Goal: Task Accomplishment & Management: Manage account settings

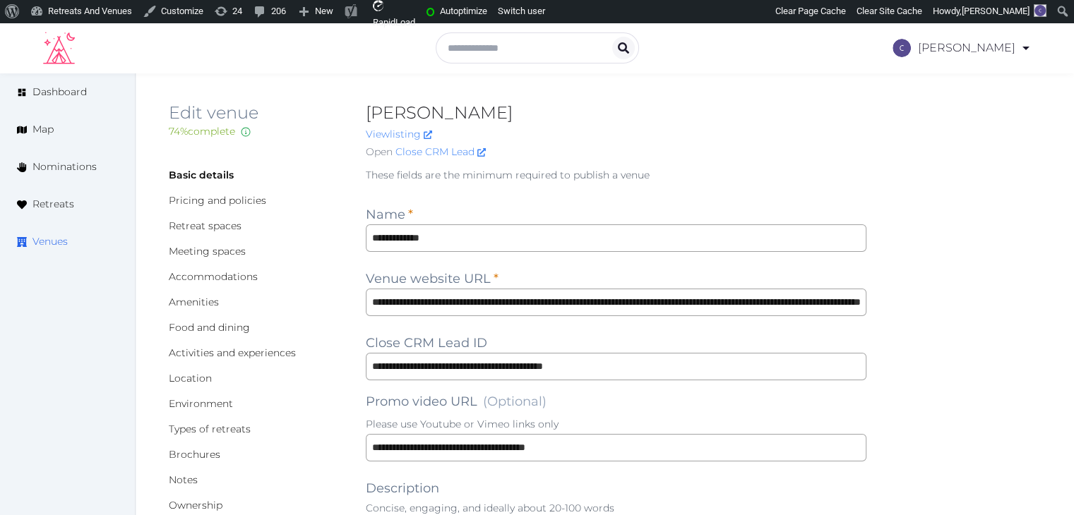
click at [54, 244] on span "Venues" at bounding box center [49, 241] width 35 height 15
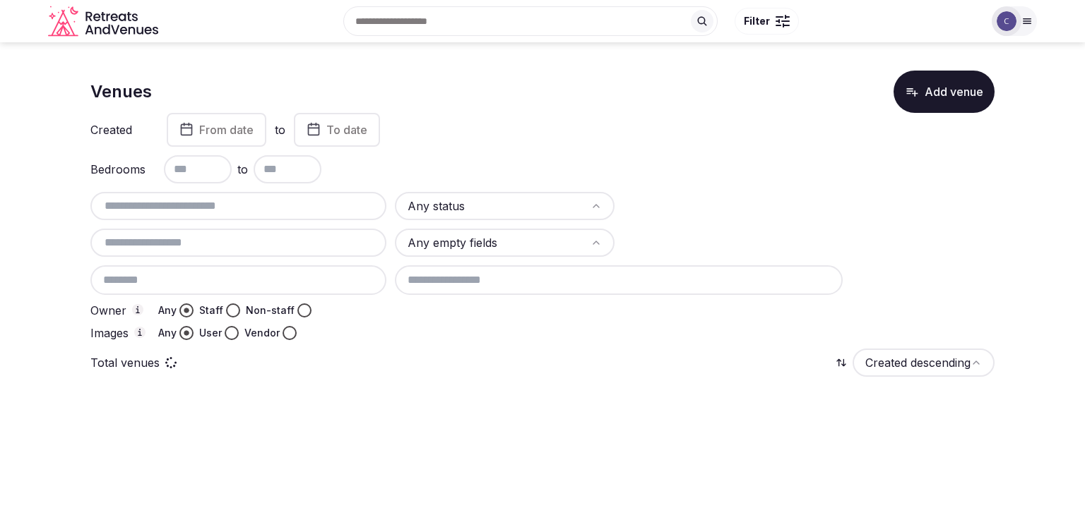
click at [190, 275] on input at bounding box center [238, 280] width 296 height 30
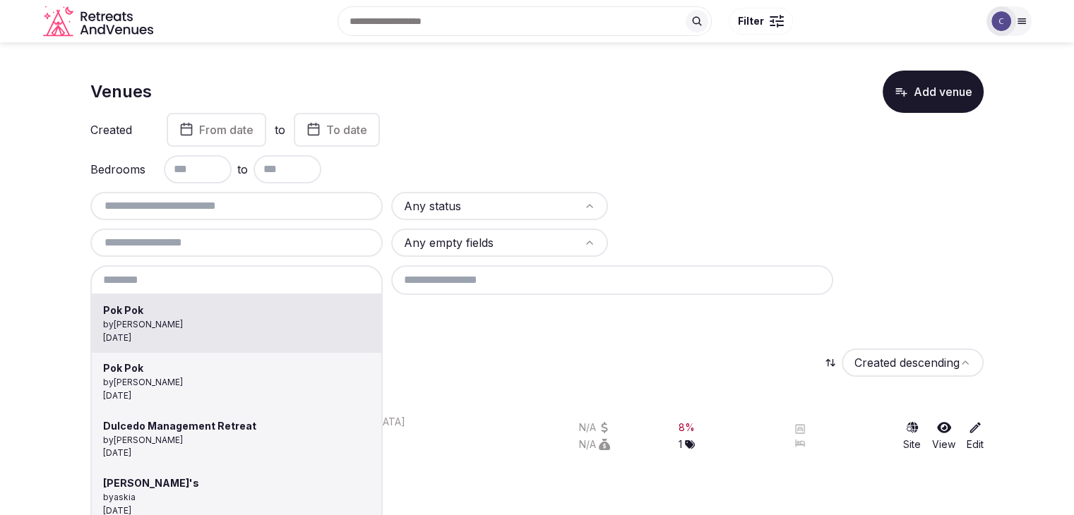
type input "*******"
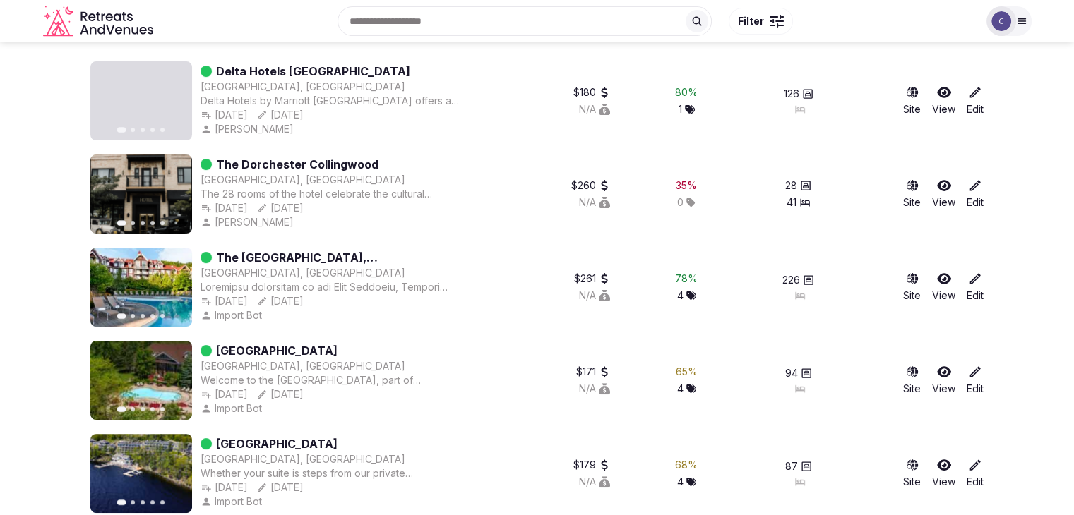
scroll to position [251, 0]
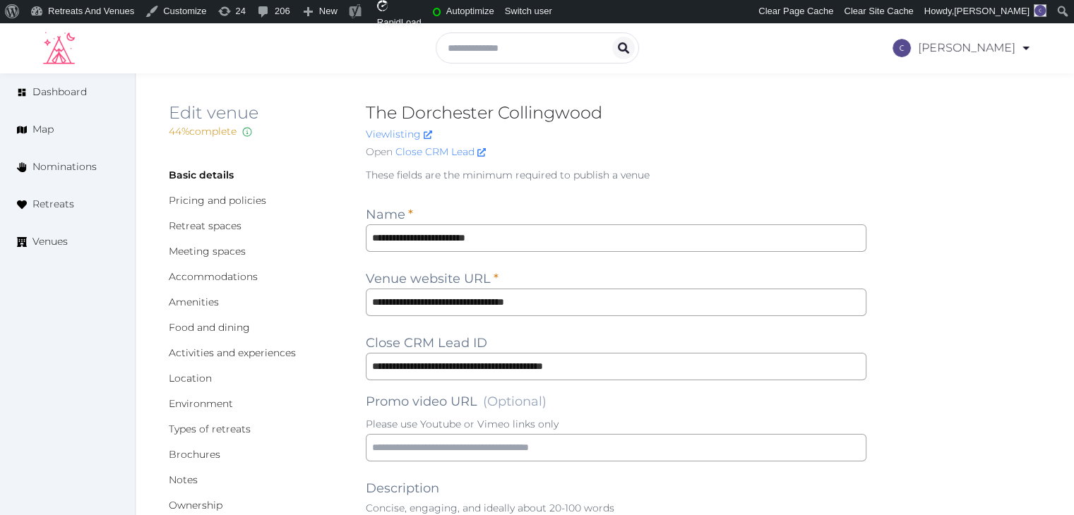
type input "***"
click at [592, 292] on input "**********" at bounding box center [616, 303] width 501 height 28
click at [619, 294] on input "**********" at bounding box center [616, 303] width 501 height 28
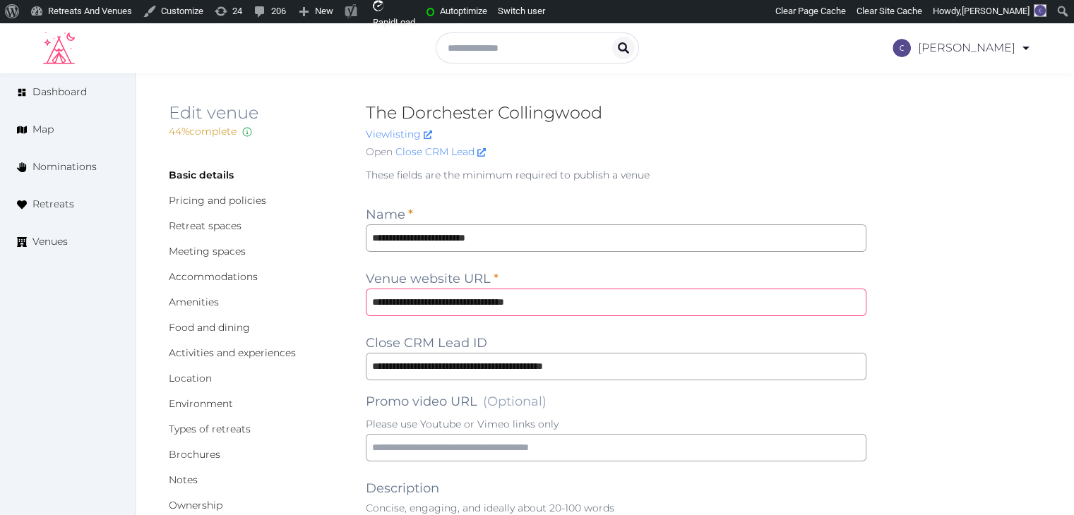
click at [619, 294] on input "**********" at bounding box center [616, 303] width 501 height 28
click at [232, 280] on link "Accommodations" at bounding box center [213, 276] width 89 height 13
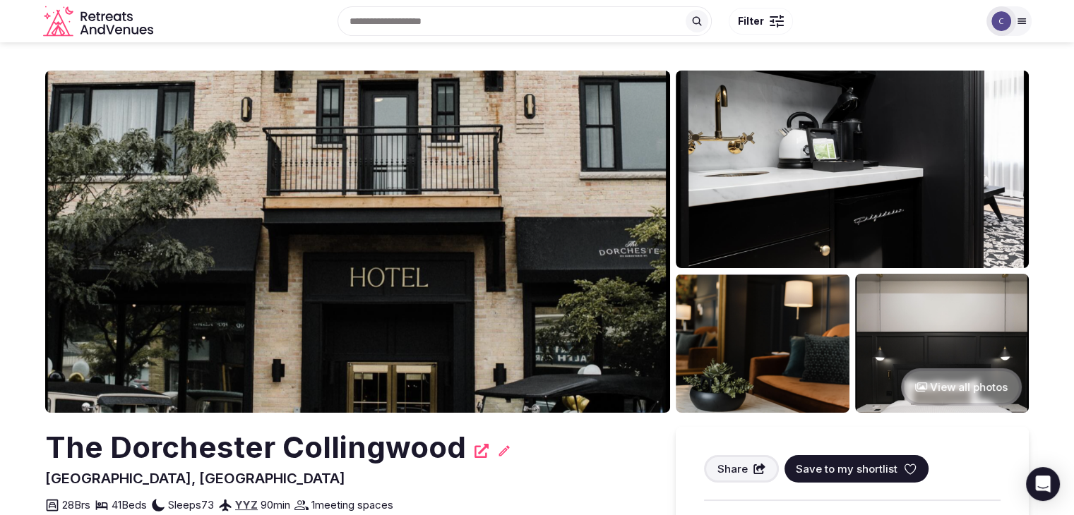
scroll to position [212, 0]
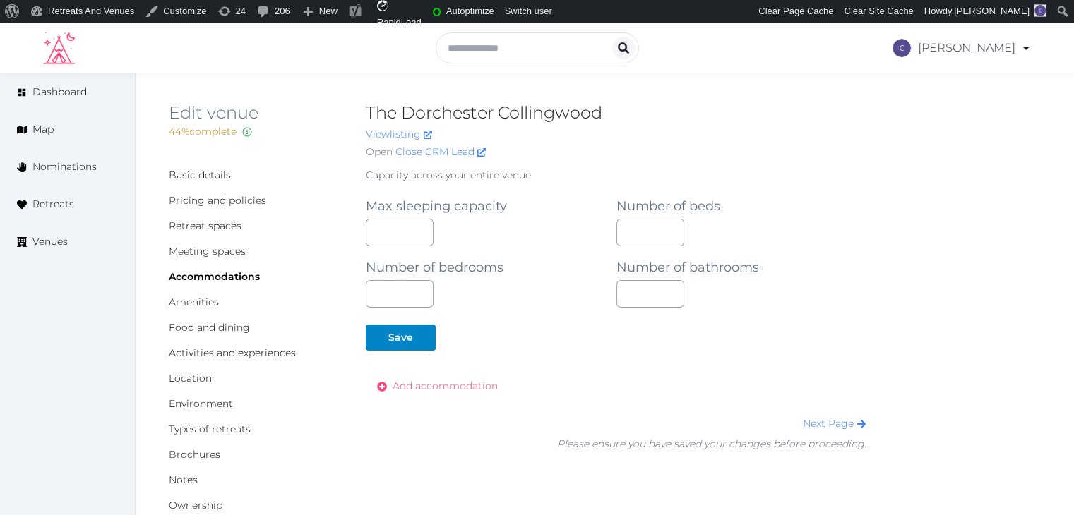
click at [453, 381] on span "Add accommodation" at bounding box center [445, 386] width 105 height 15
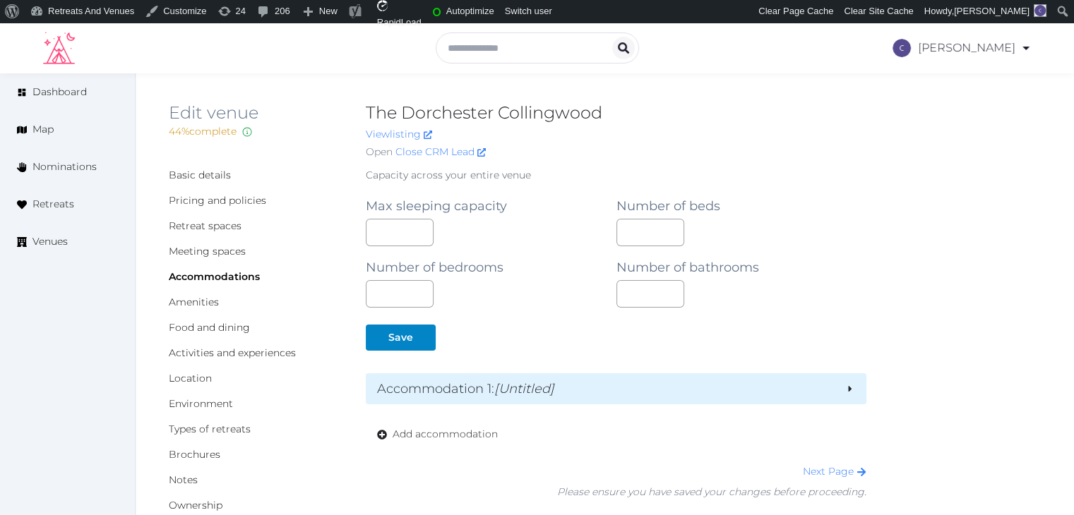
click at [461, 380] on h2 "Accommodation 1 : [Untitled]" at bounding box center [605, 389] width 457 height 20
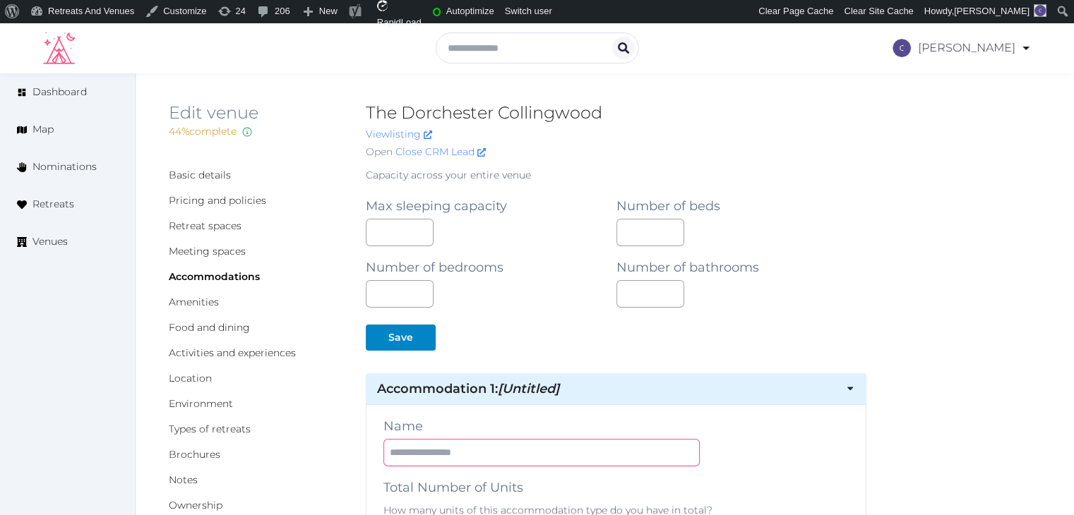
click at [450, 454] on input "text" at bounding box center [541, 453] width 316 height 28
paste input "**********"
click at [507, 455] on input "**********" at bounding box center [541, 453] width 316 height 28
type input "**********"
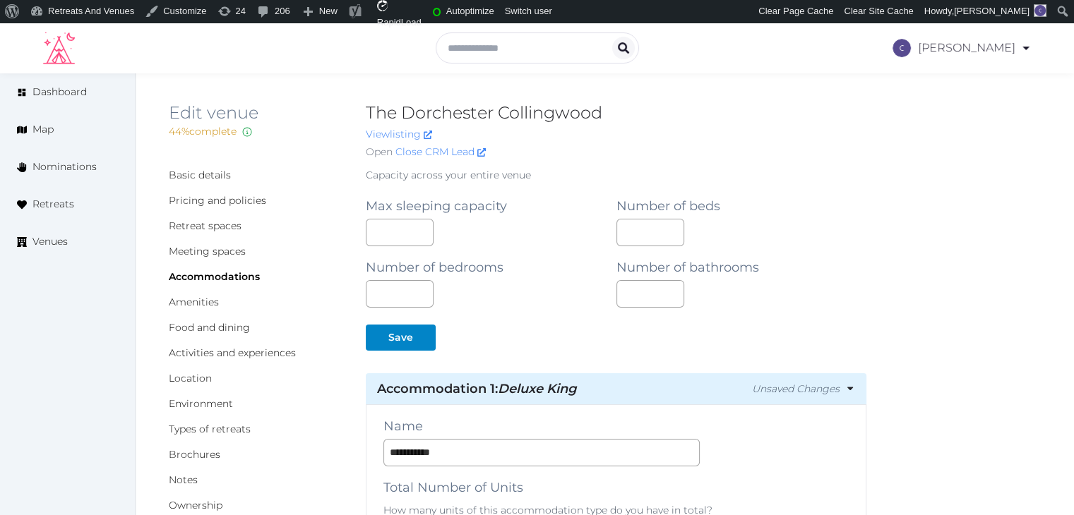
click at [789, 458] on div "**********" at bounding box center [615, 453] width 465 height 28
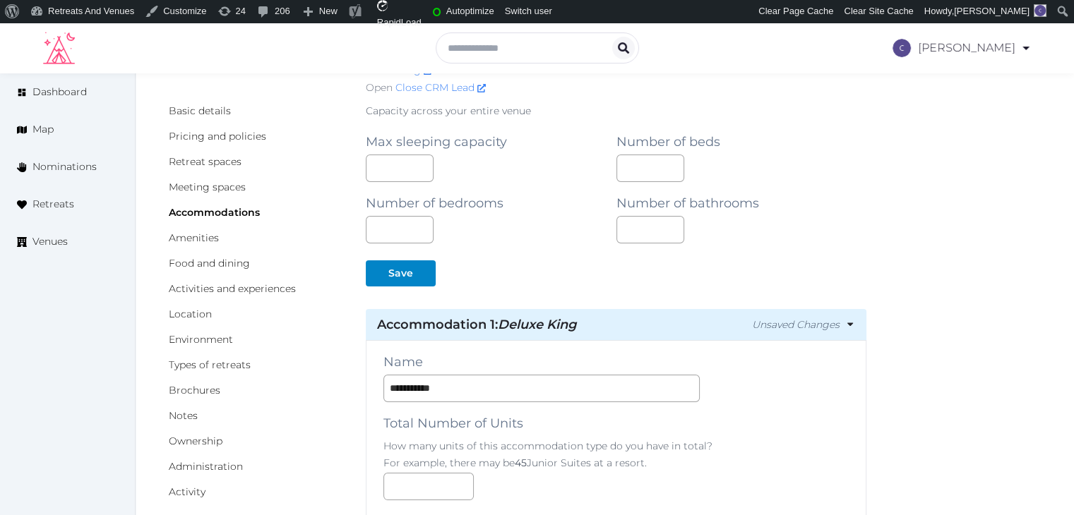
scroll to position [141, 0]
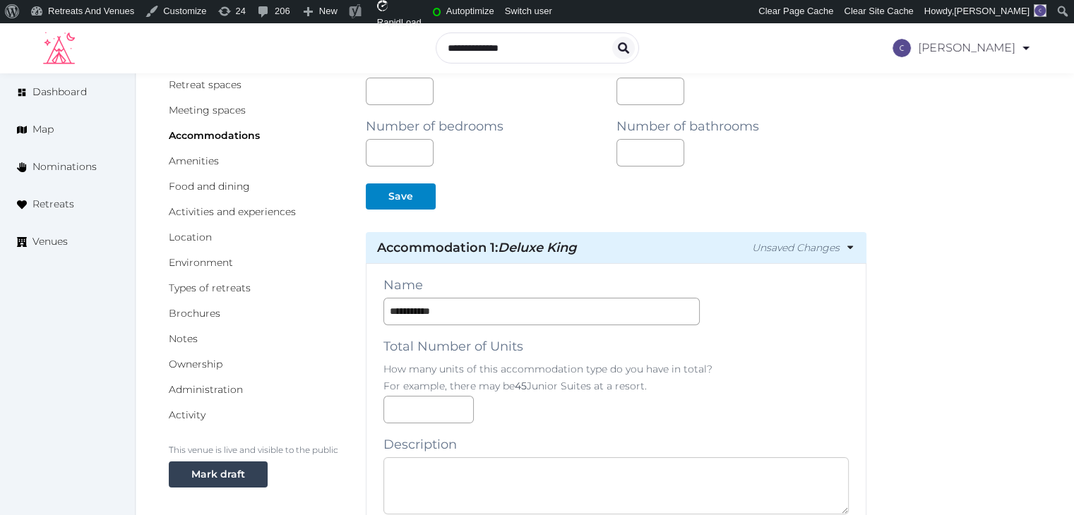
click at [530, 459] on textarea at bounding box center [615, 486] width 465 height 57
paste textarea "**********"
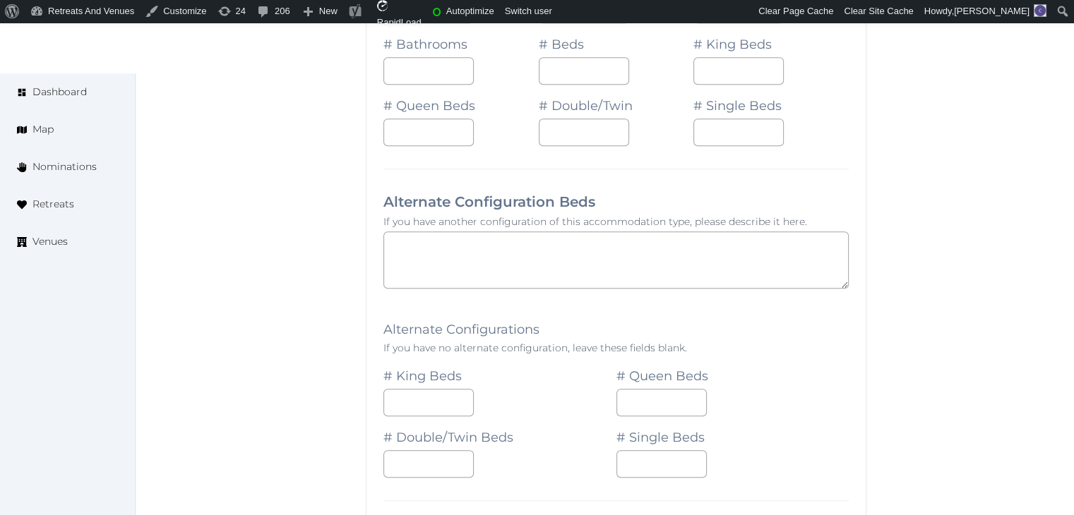
scroll to position [847, 0]
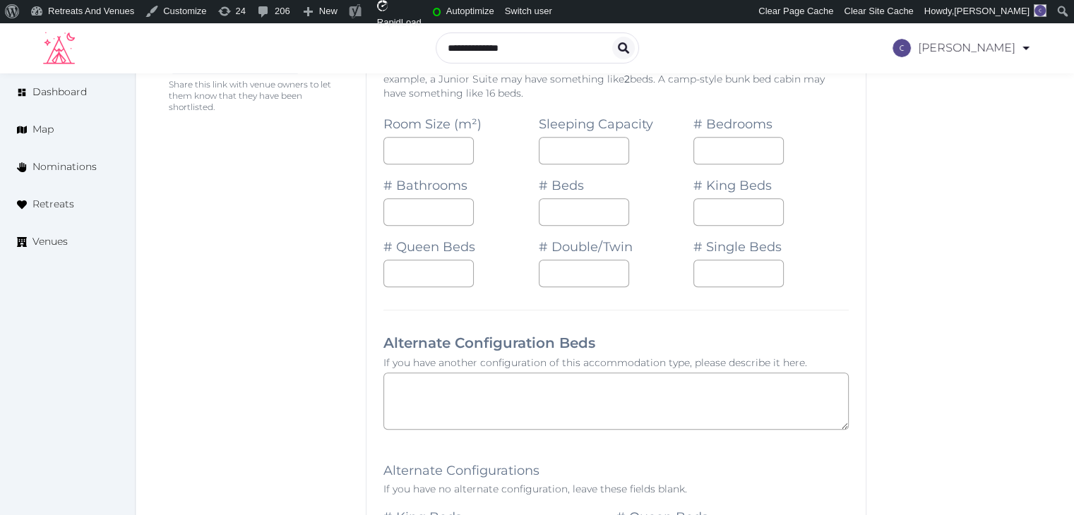
type textarea "**********"
click at [402, 145] on input "number" at bounding box center [428, 151] width 90 height 28
type input "**"
click at [547, 133] on div "Sleeping Capacity" at bounding box center [616, 133] width 155 height 61
click at [561, 150] on input "number" at bounding box center [584, 151] width 90 height 28
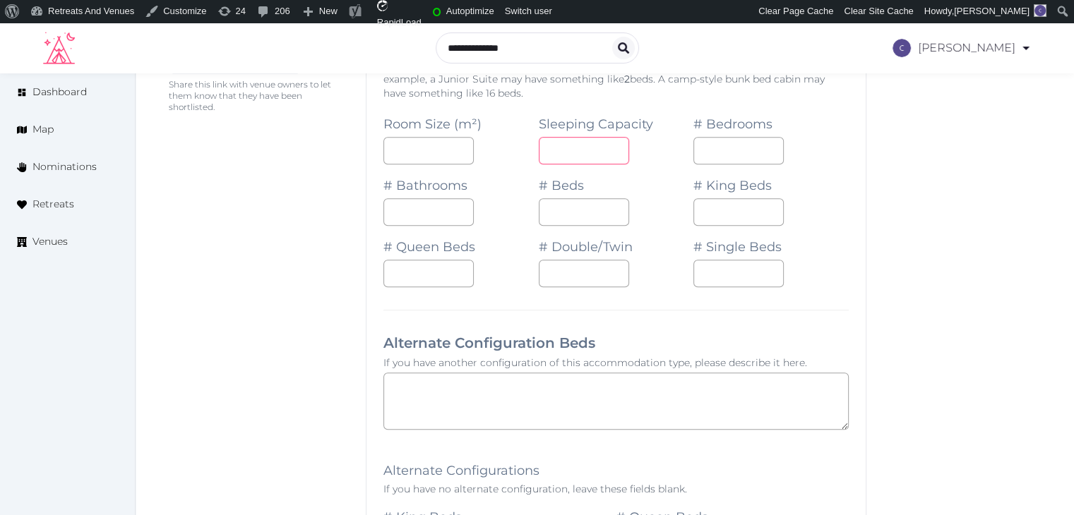
type input "*"
drag, startPoint x: 752, startPoint y: 156, endPoint x: 695, endPoint y: 169, distance: 58.6
click at [752, 156] on input "number" at bounding box center [738, 151] width 90 height 28
type input "*"
click at [431, 205] on input "number" at bounding box center [428, 212] width 90 height 28
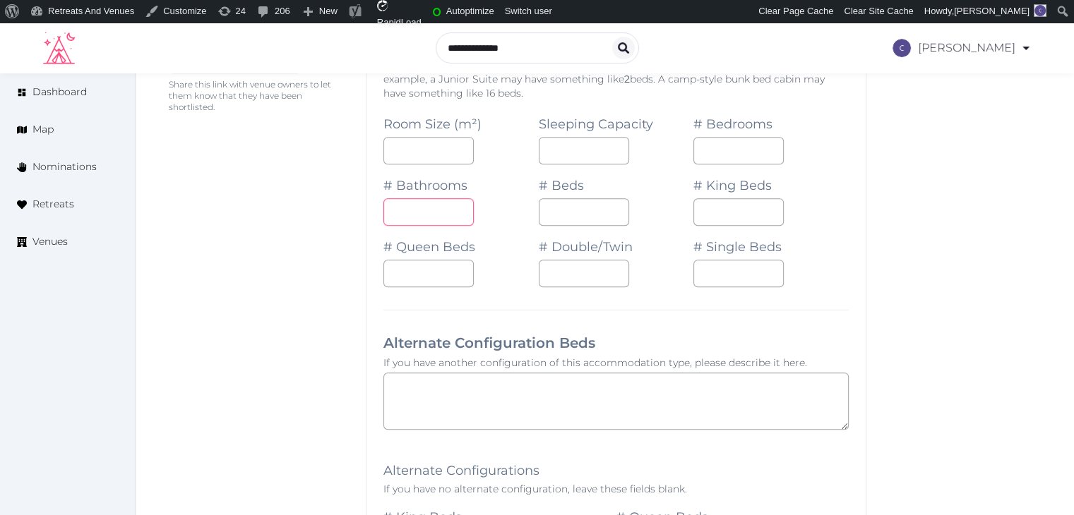
type input "*"
click at [556, 205] on input "number" at bounding box center [584, 212] width 90 height 28
type input "*"
click at [708, 208] on input "number" at bounding box center [738, 212] width 90 height 28
type input "*"
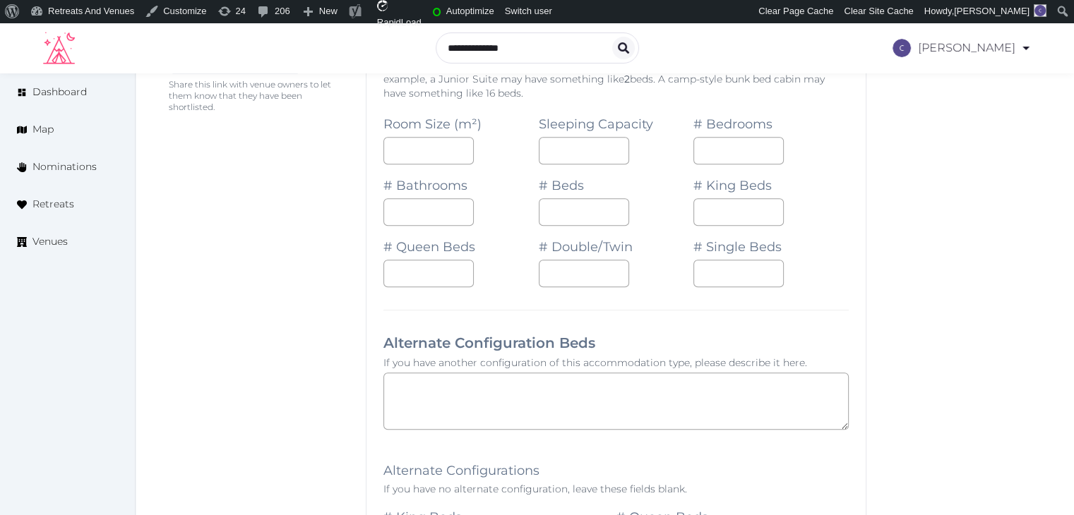
click at [649, 339] on h3 "Alternate Configuration Beds" at bounding box center [615, 343] width 465 height 20
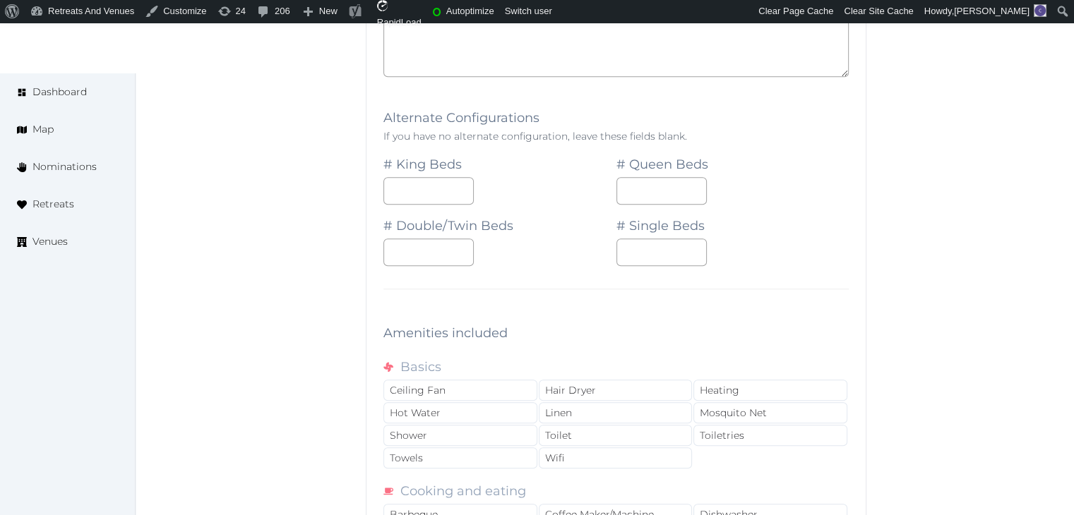
scroll to position [1271, 0]
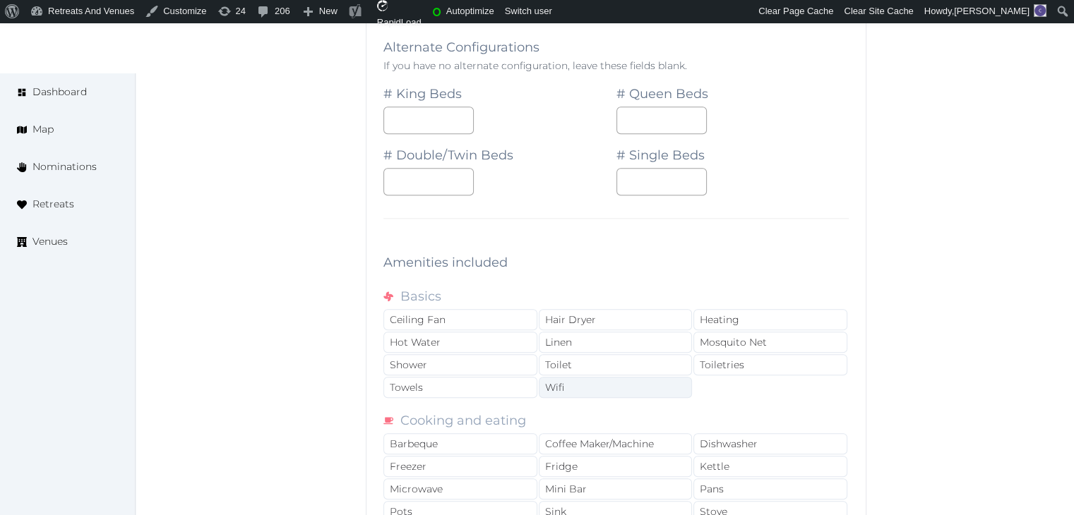
click at [572, 379] on div "Wifi" at bounding box center [616, 387] width 154 height 21
click at [780, 362] on div "Toiletries" at bounding box center [770, 364] width 154 height 21
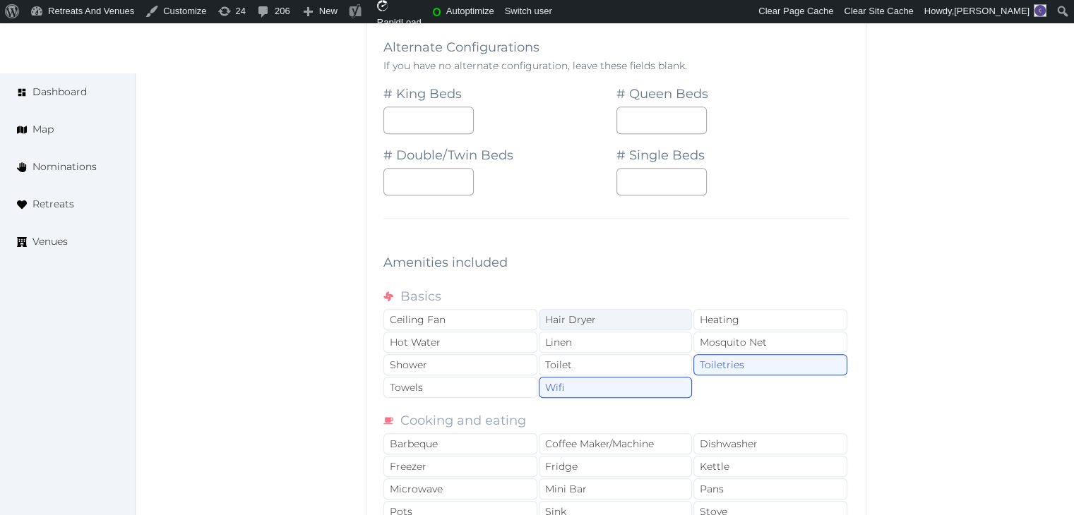
click at [634, 314] on div "Hair Dryer" at bounding box center [616, 319] width 154 height 21
drag, startPoint x: 618, startPoint y: 340, endPoint x: 489, endPoint y: 363, distance: 131.3
click at [615, 342] on div "Linen" at bounding box center [616, 342] width 154 height 21
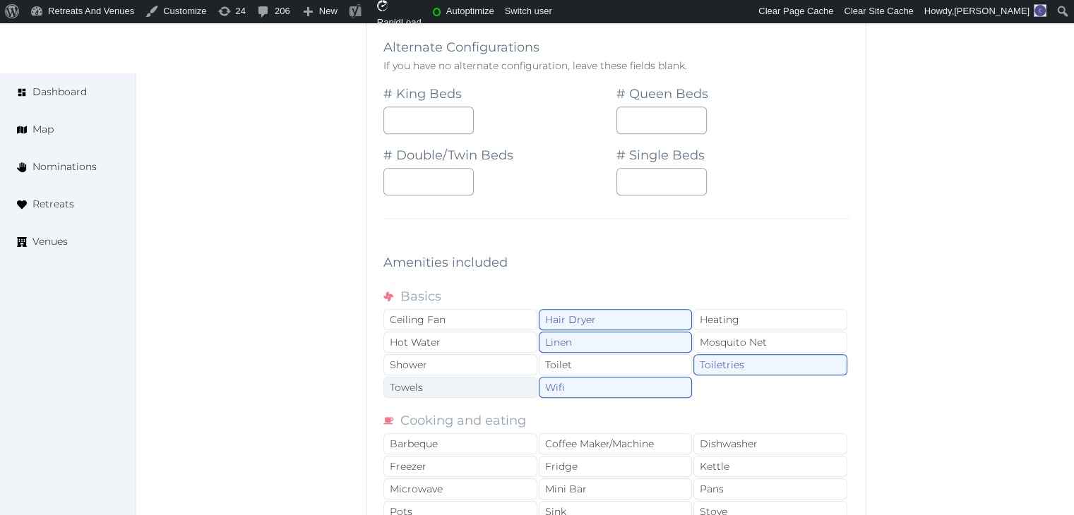
drag, startPoint x: 483, startPoint y: 362, endPoint x: 482, endPoint y: 390, distance: 28.3
click at [483, 366] on div "Shower" at bounding box center [460, 364] width 154 height 21
click at [483, 392] on div "Towels" at bounding box center [460, 387] width 154 height 21
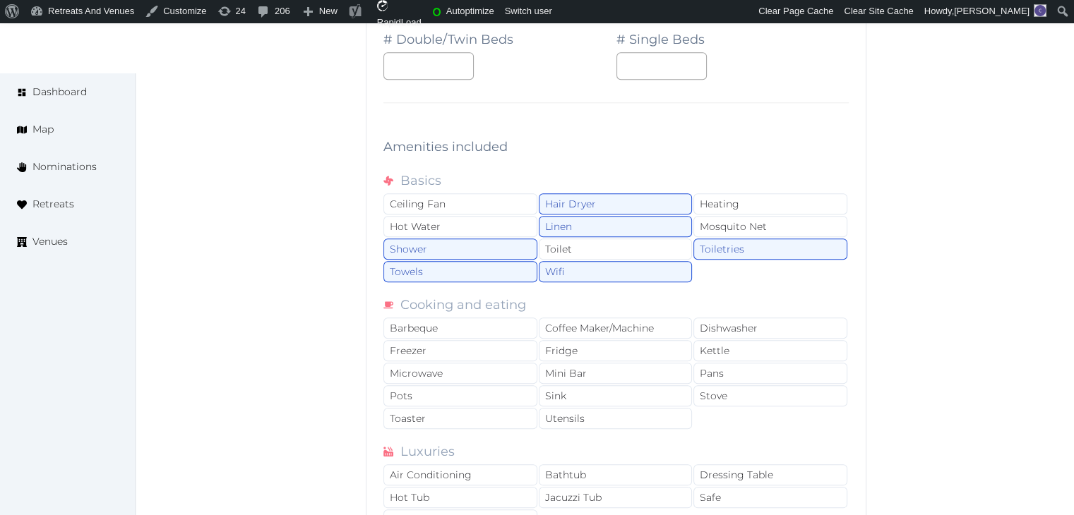
scroll to position [1483, 0]
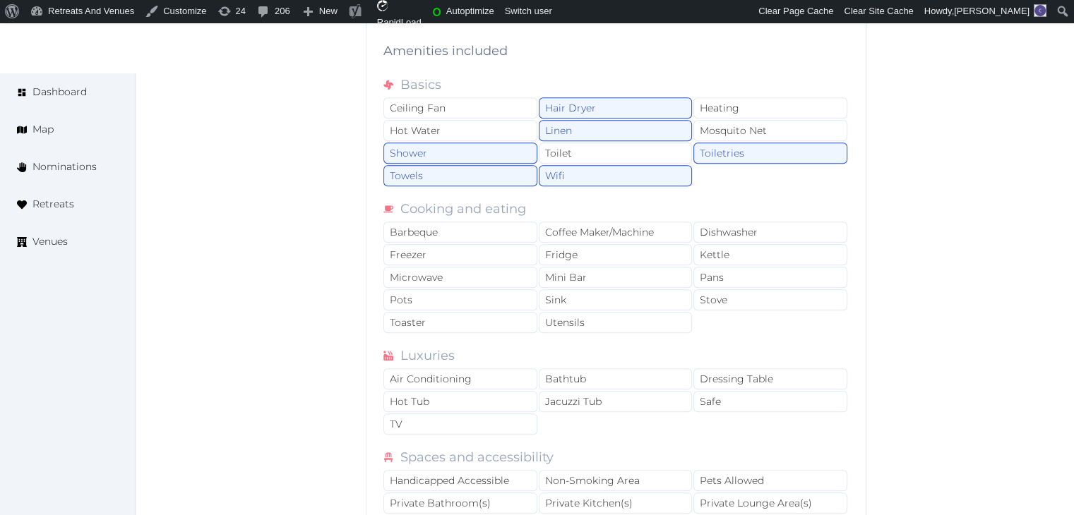
click at [590, 215] on div "Cooking and eating Barbeque Coffee Maker/Machine Dishwasher Freezer Fridge Kett…" at bounding box center [615, 267] width 465 height 136
drag, startPoint x: 592, startPoint y: 217, endPoint x: 596, endPoint y: 232, distance: 15.4
click at [592, 222] on div "Coffee Maker/Machine" at bounding box center [616, 232] width 154 height 21
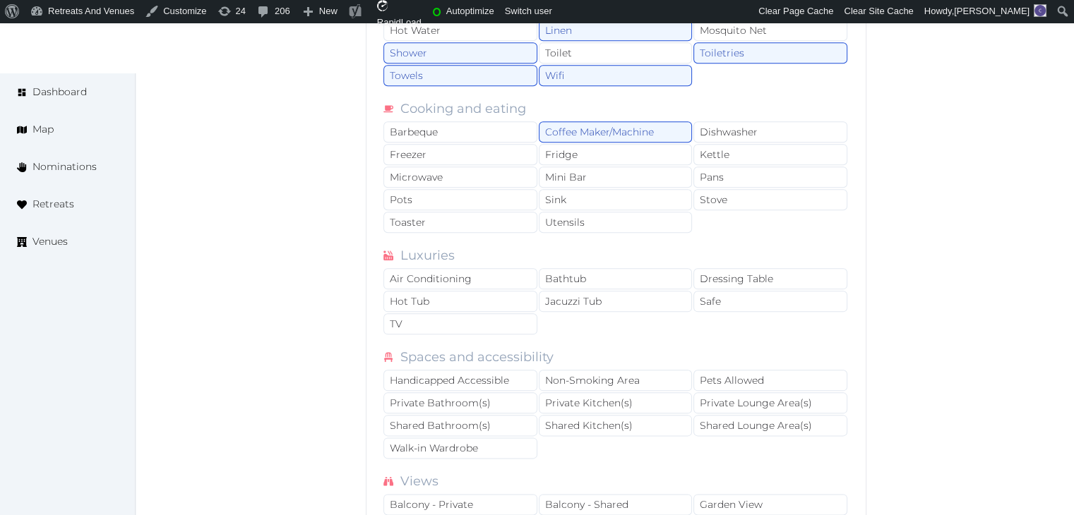
scroll to position [1695, 0]
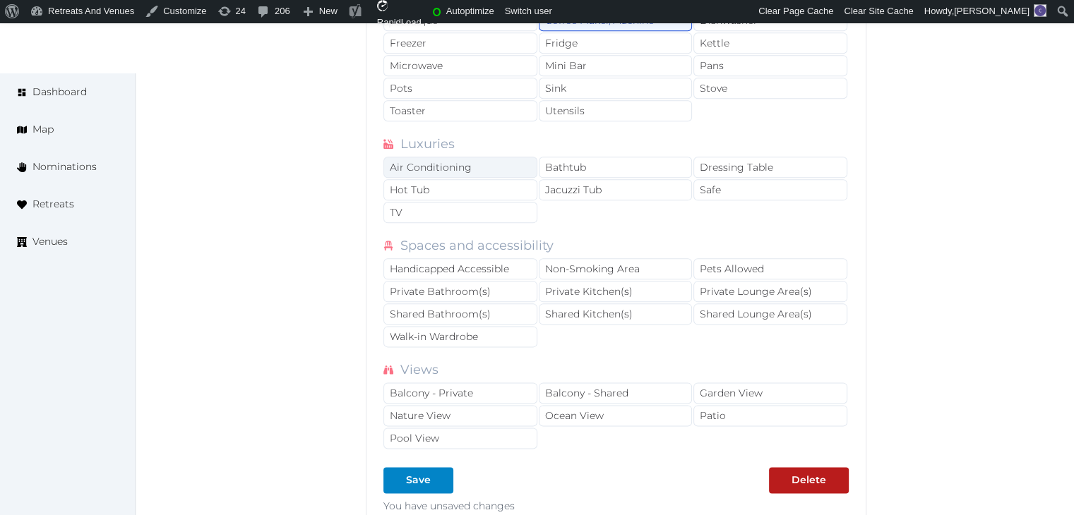
click at [506, 157] on div "Air Conditioning" at bounding box center [460, 167] width 154 height 21
click at [503, 204] on div "TV" at bounding box center [460, 212] width 154 height 21
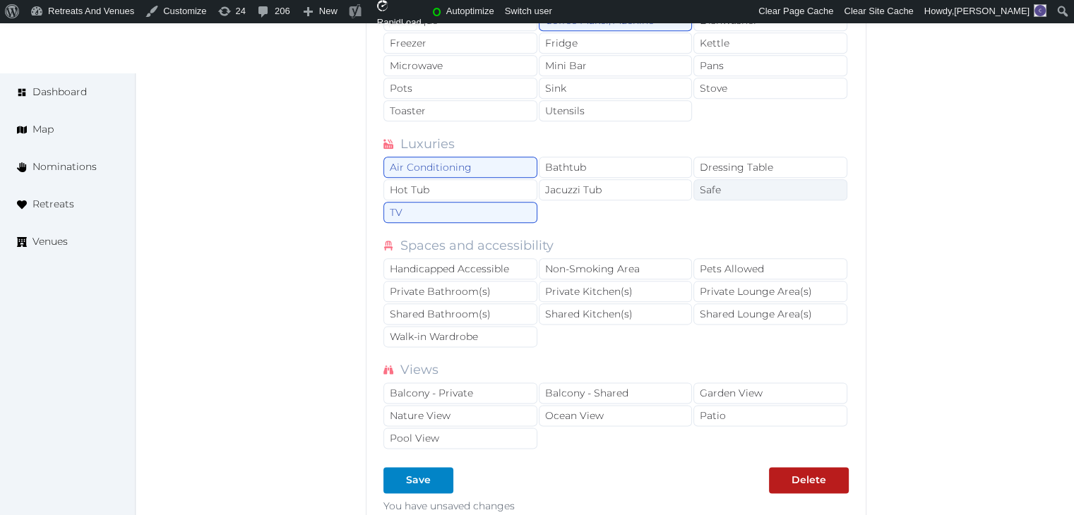
click at [758, 188] on div "Safe" at bounding box center [770, 189] width 154 height 21
click at [489, 281] on div "Private Bathroom(s)" at bounding box center [460, 291] width 154 height 21
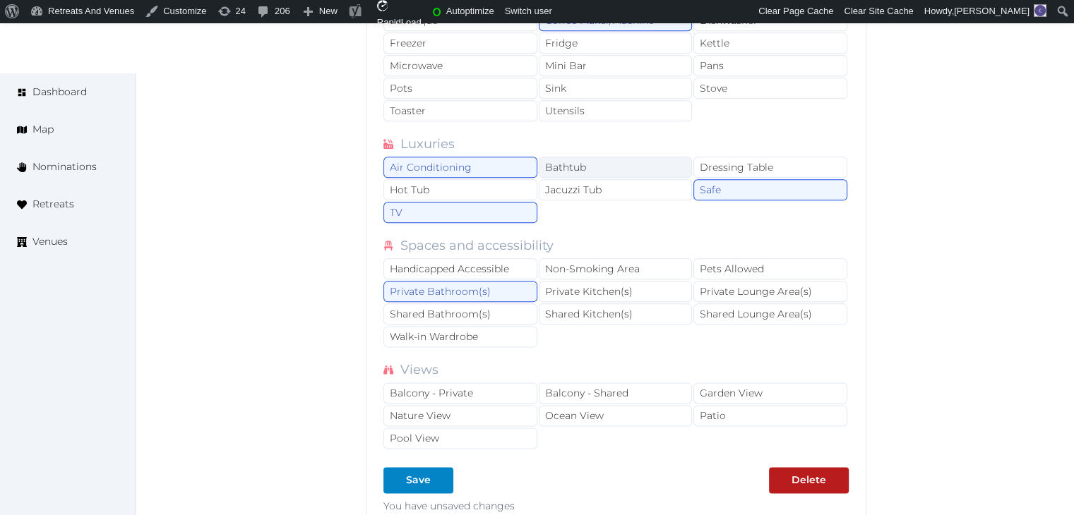
click at [569, 157] on div "Bathtub" at bounding box center [616, 167] width 154 height 21
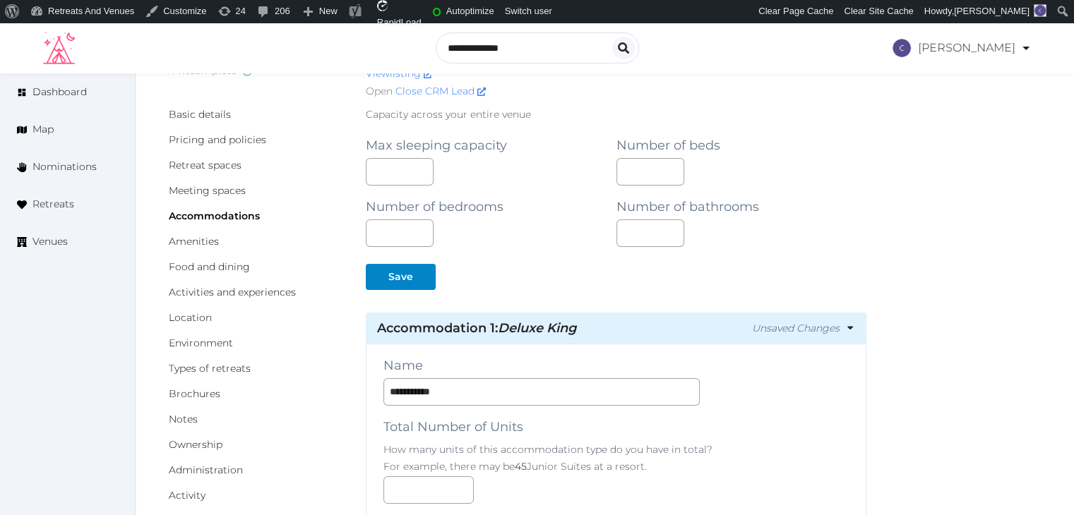
scroll to position [0, 0]
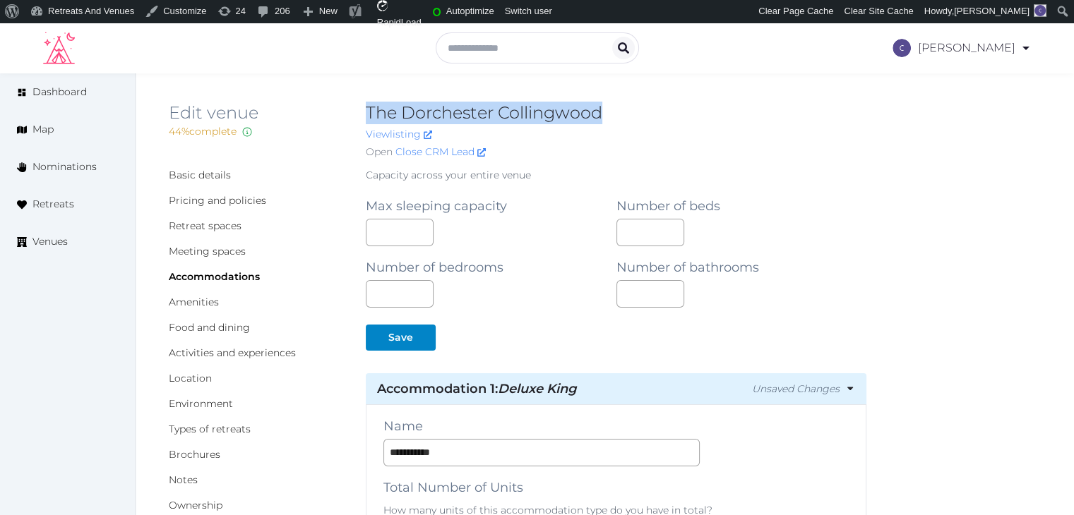
drag, startPoint x: 367, startPoint y: 100, endPoint x: 649, endPoint y: 113, distance: 282.1
copy h2 "The Dorchester Collingwood"
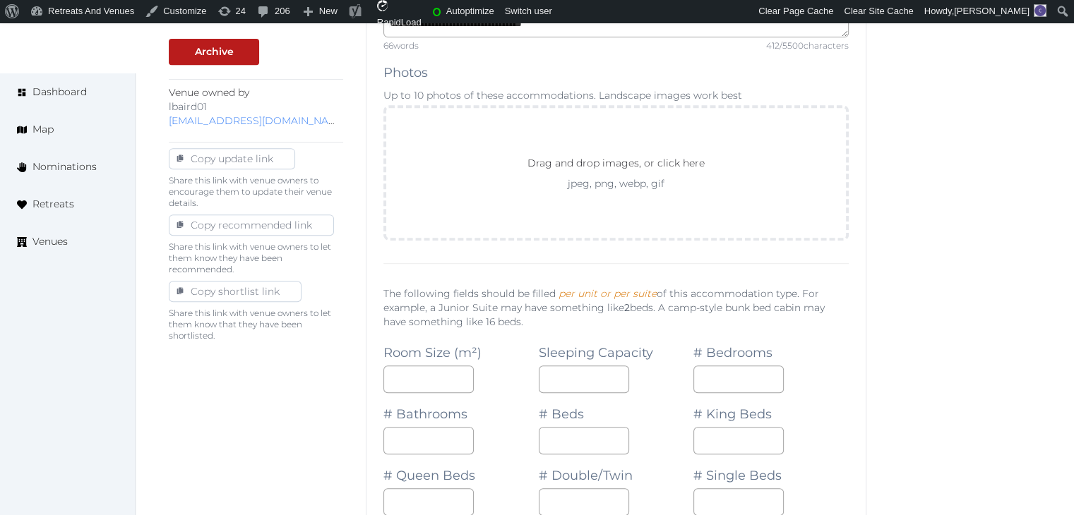
scroll to position [706, 0]
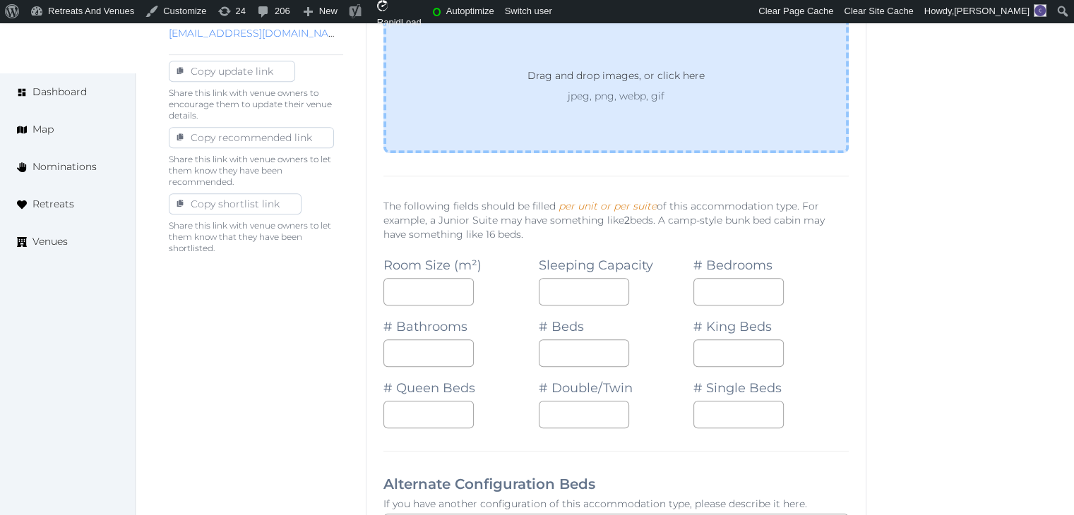
click at [615, 97] on p "jpeg, png, webp, gif" at bounding box center [616, 96] width 228 height 14
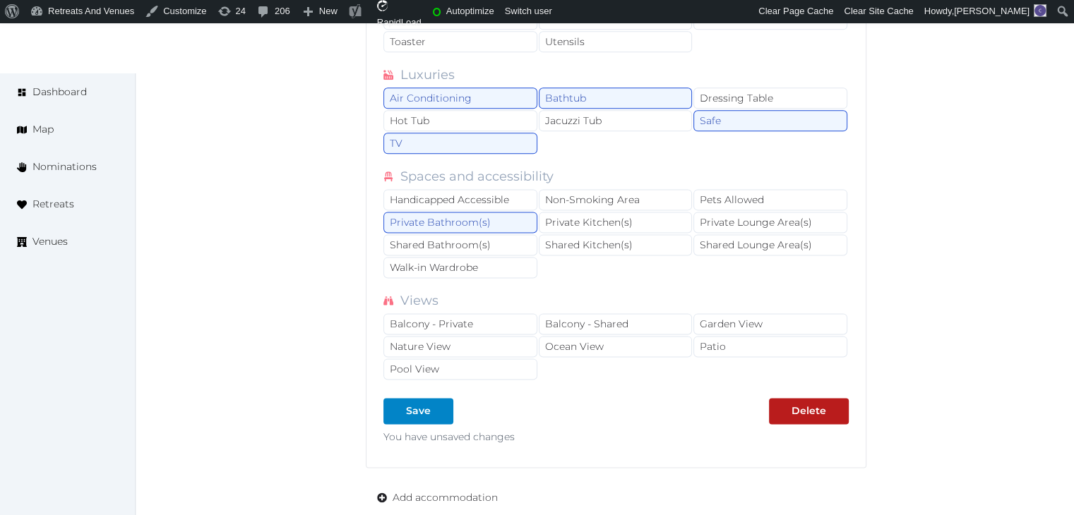
scroll to position [2033, 0]
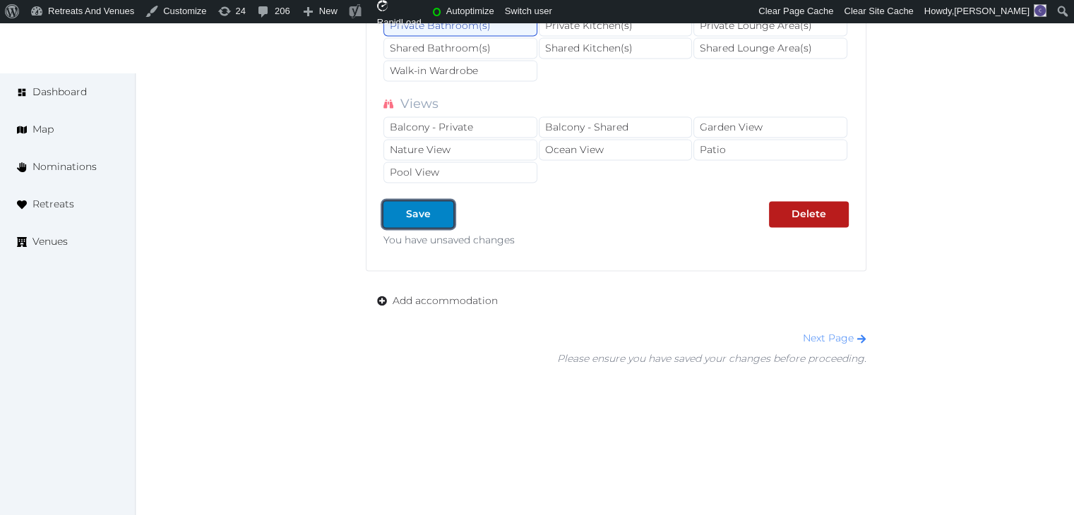
drag, startPoint x: 426, startPoint y: 207, endPoint x: 432, endPoint y: 242, distance: 35.8
click at [426, 207] on div "Save" at bounding box center [418, 214] width 25 height 15
type input "*"
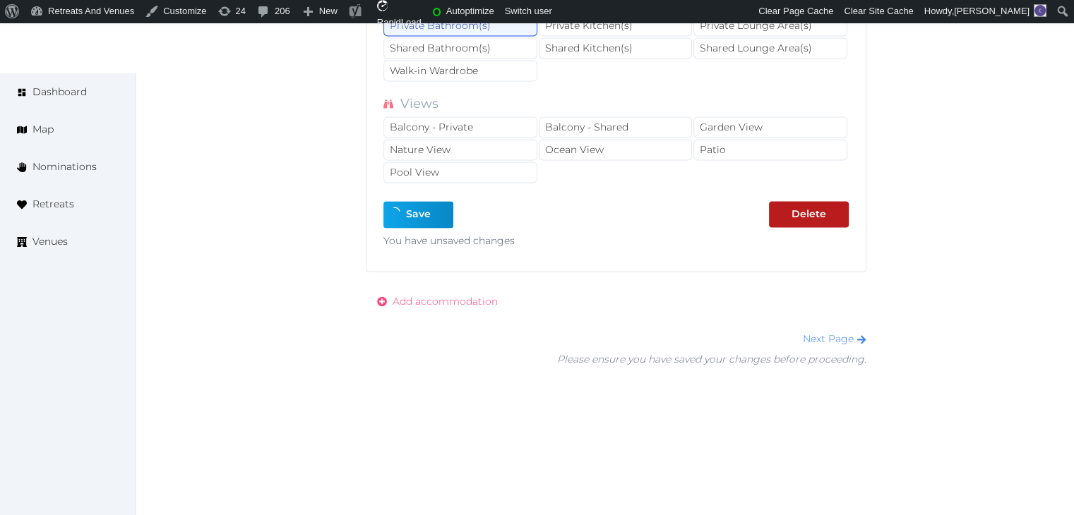
type input "*"
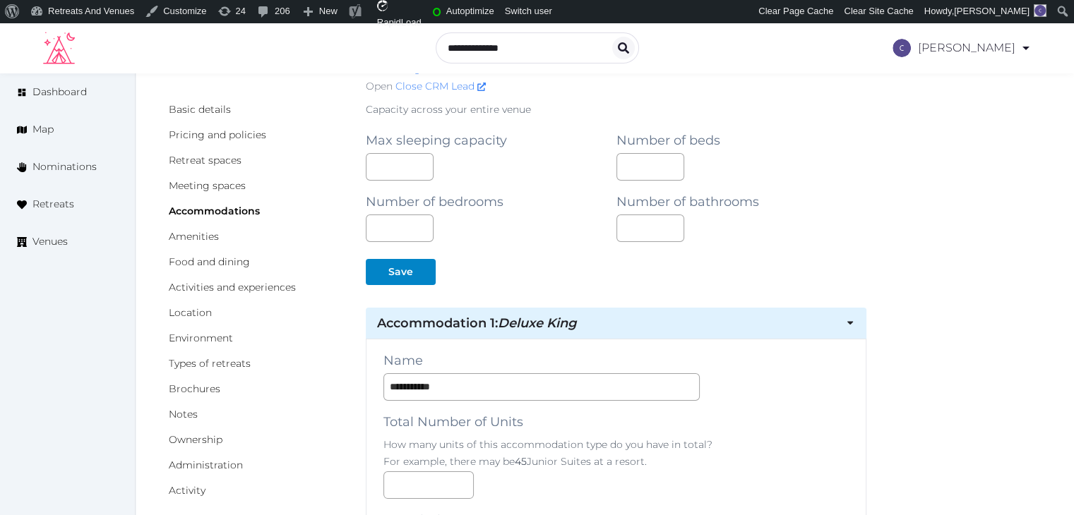
scroll to position [0, 0]
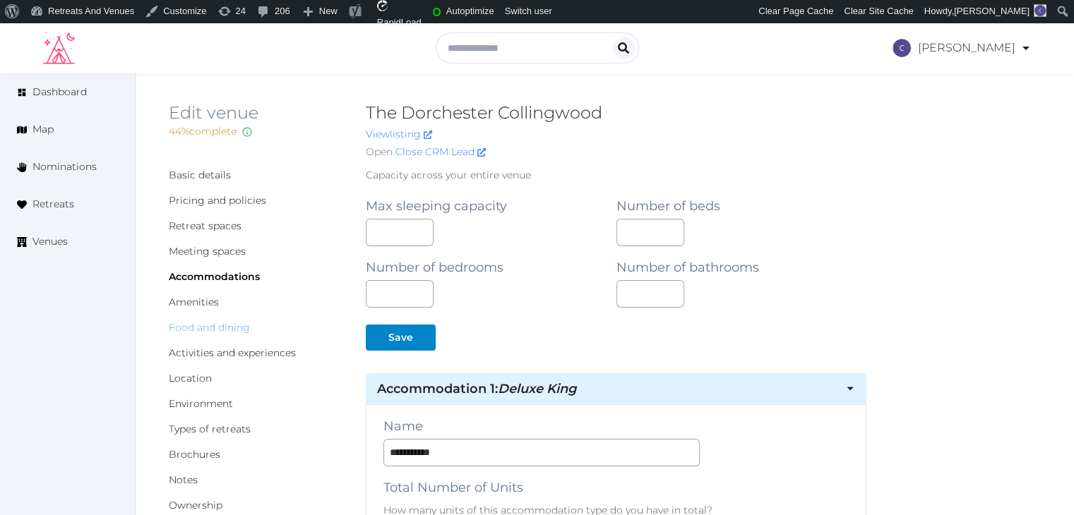
click at [229, 329] on link "Food and dining" at bounding box center [209, 327] width 81 height 13
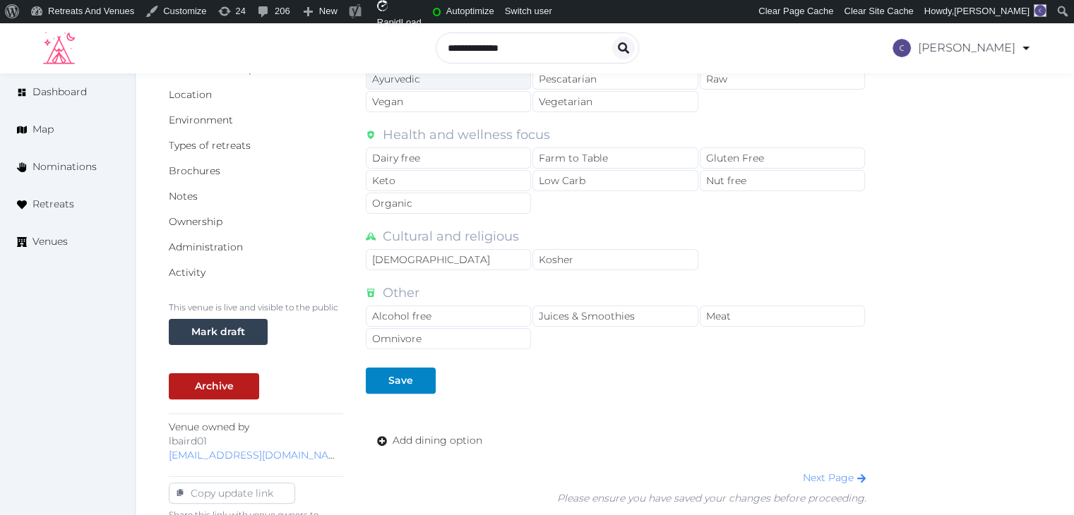
scroll to position [353, 0]
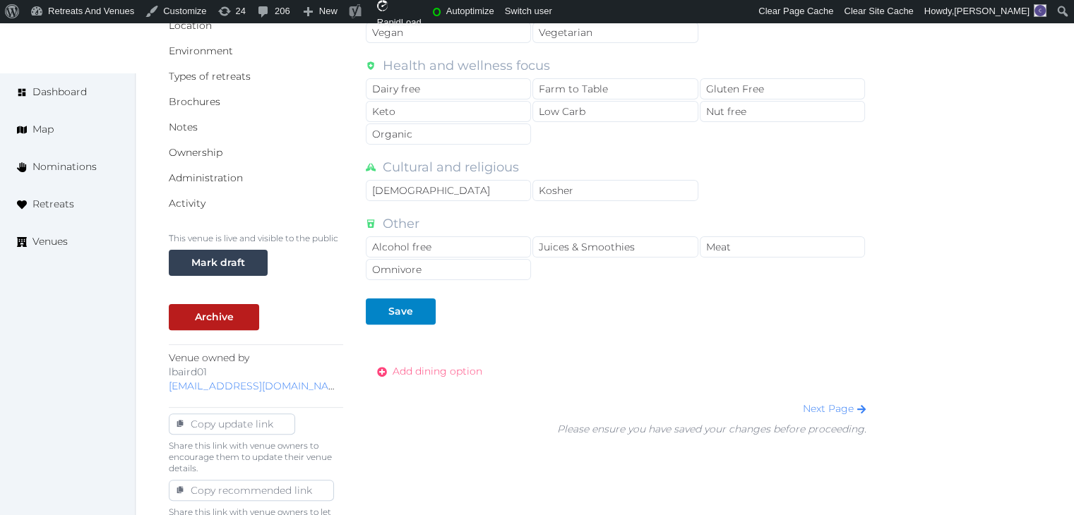
click at [432, 368] on span "Add dining option" at bounding box center [438, 371] width 90 height 15
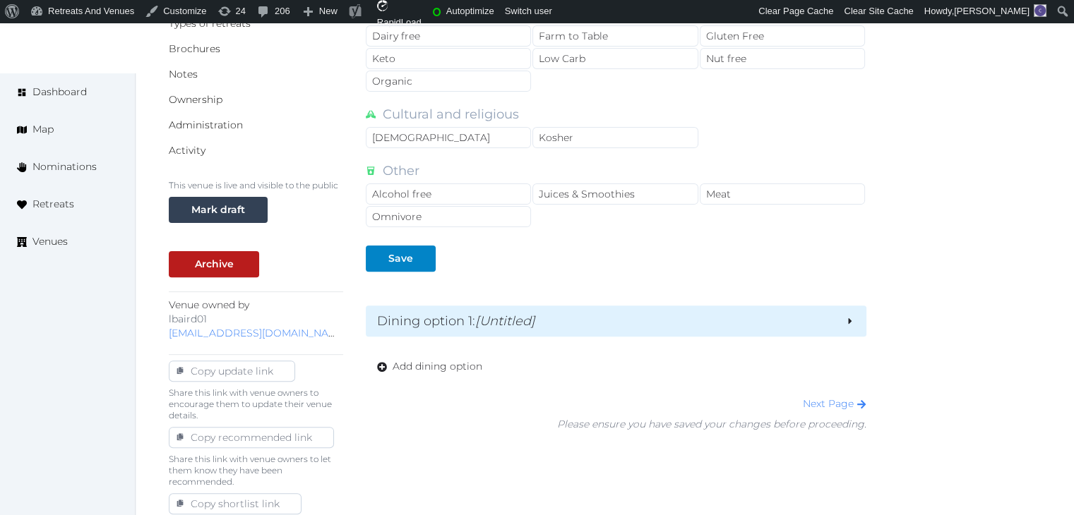
scroll to position [477, 0]
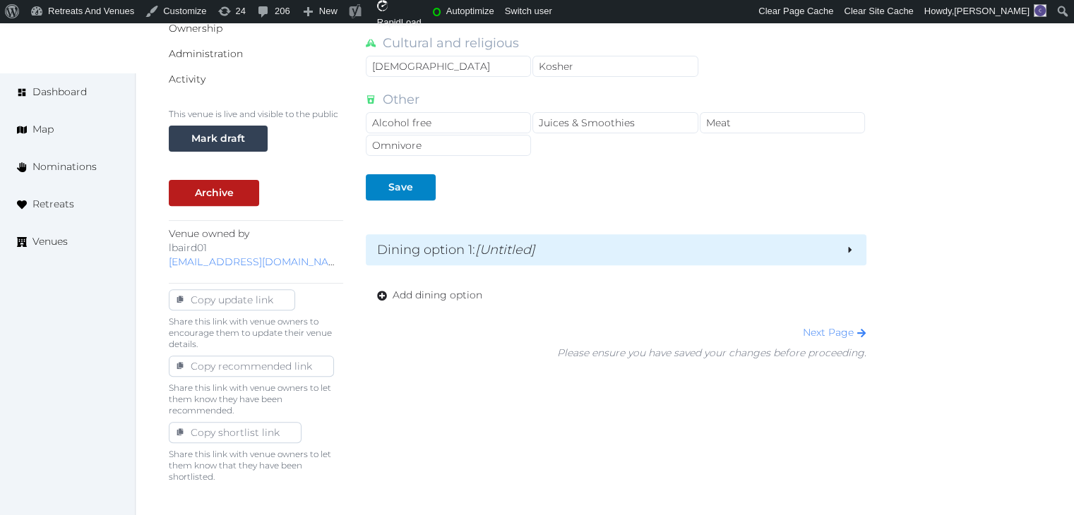
click at [489, 246] on em "[Untitled]" at bounding box center [505, 250] width 60 height 16
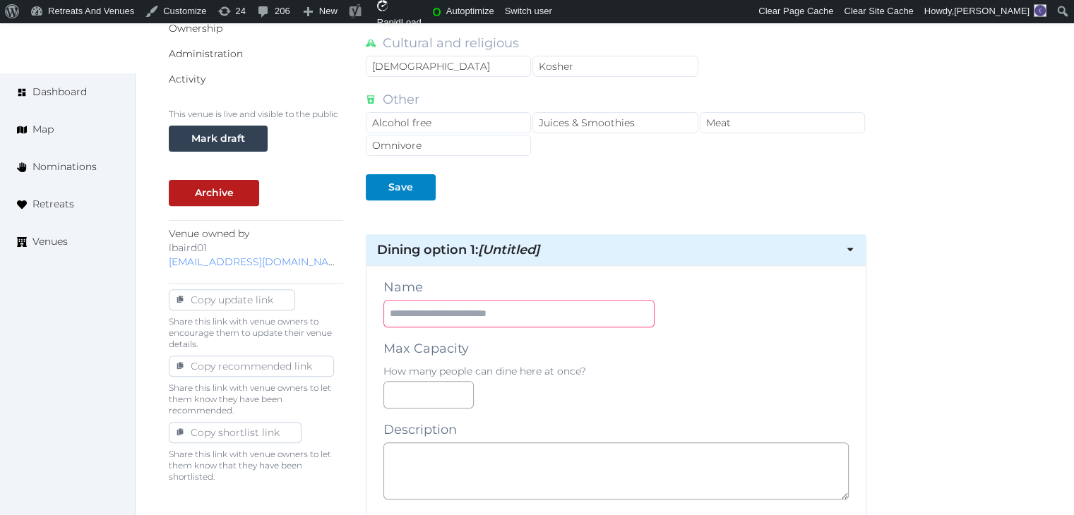
click at [494, 310] on input "text" at bounding box center [518, 314] width 271 height 28
paste input "**********"
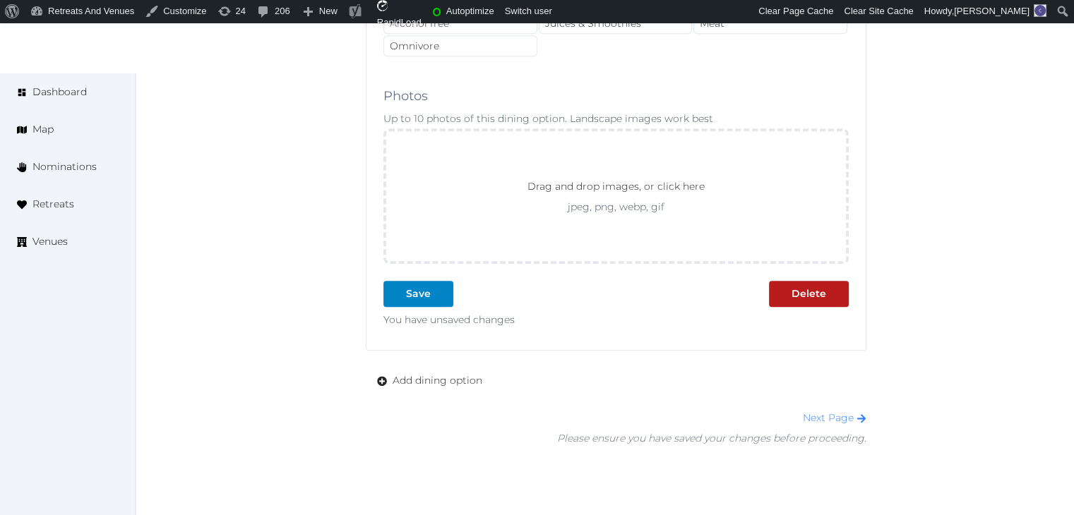
scroll to position [1484, 0]
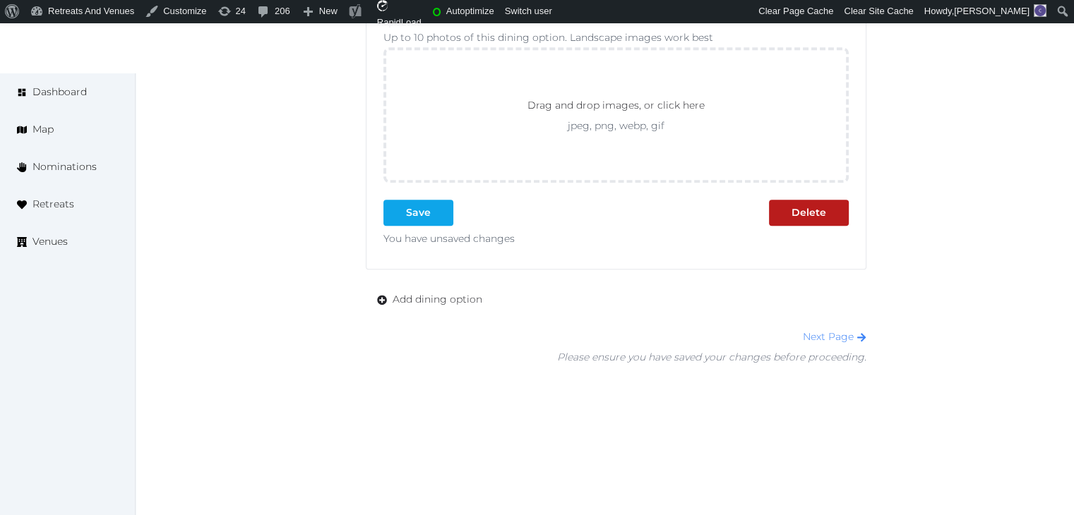
type input "**********"
click at [415, 200] on button "Save" at bounding box center [418, 213] width 70 height 26
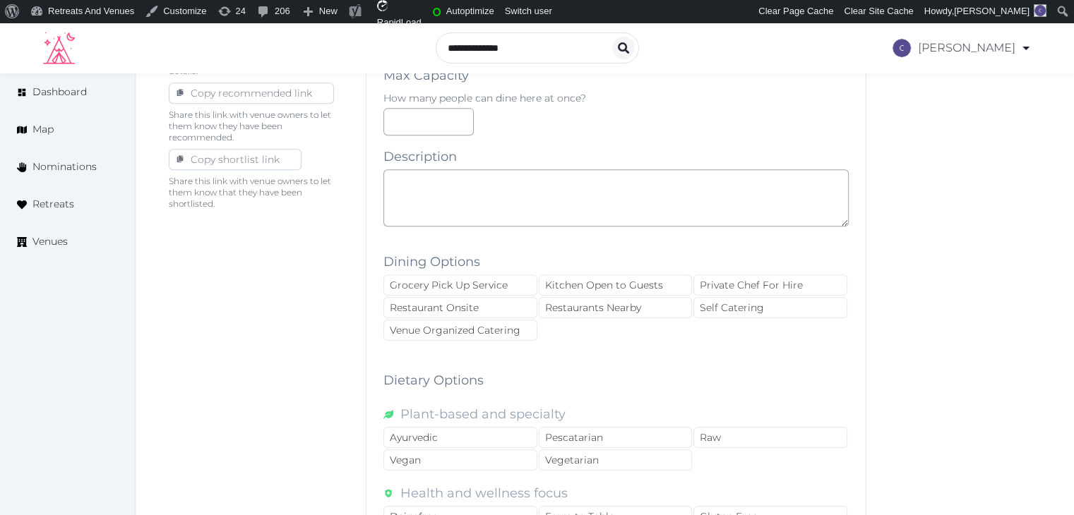
scroll to position [328, 0]
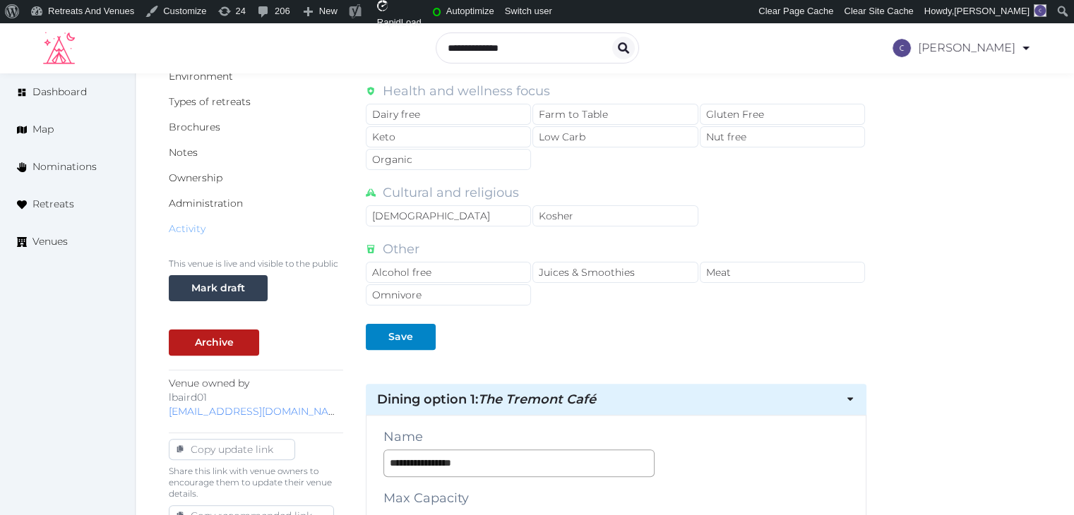
drag, startPoint x: 194, startPoint y: 231, endPoint x: 210, endPoint y: 246, distance: 22.0
click at [195, 231] on link "Activity" at bounding box center [187, 228] width 37 height 13
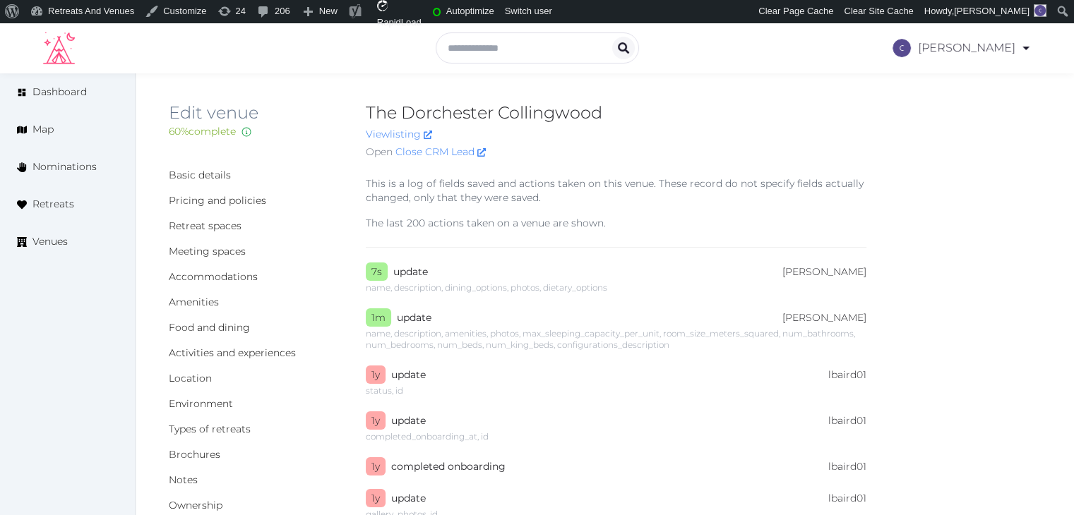
click at [459, 109] on h2 "The Dorchester Collingwood" at bounding box center [616, 113] width 501 height 23
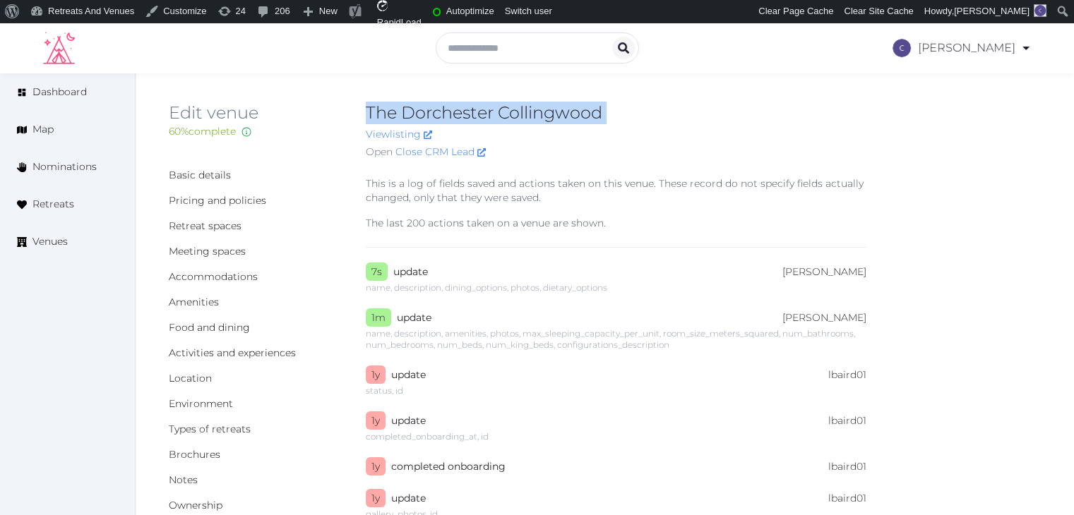
click at [459, 109] on h2 "The Dorchester Collingwood" at bounding box center [616, 113] width 501 height 23
copy h2 "The Dorchester Collingwood"
drag, startPoint x: 227, startPoint y: 327, endPoint x: 252, endPoint y: 369, distance: 48.8
click at [227, 328] on link "Food and dining" at bounding box center [209, 327] width 81 height 13
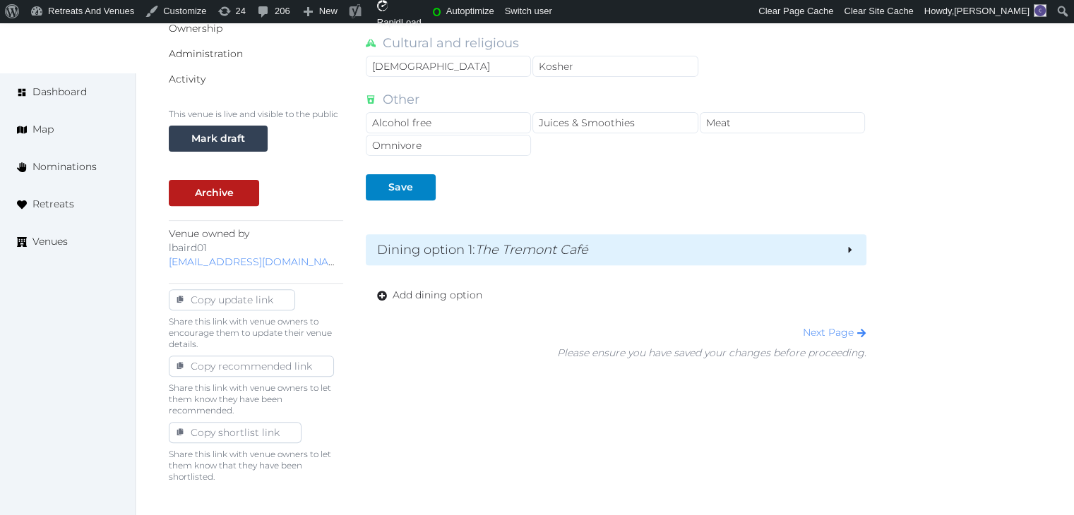
click at [504, 249] on em "The Tremont Café" at bounding box center [531, 250] width 113 height 16
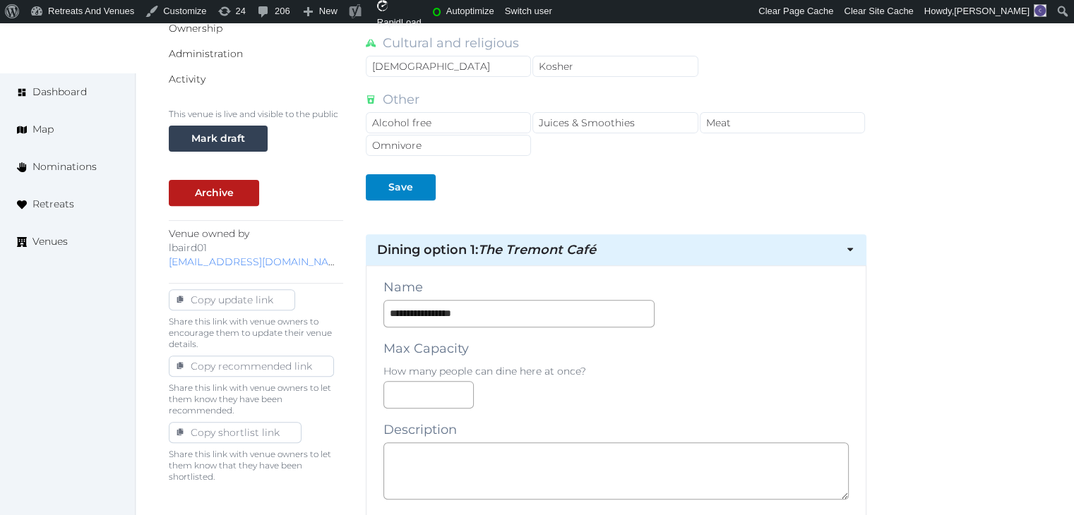
scroll to position [619, 0]
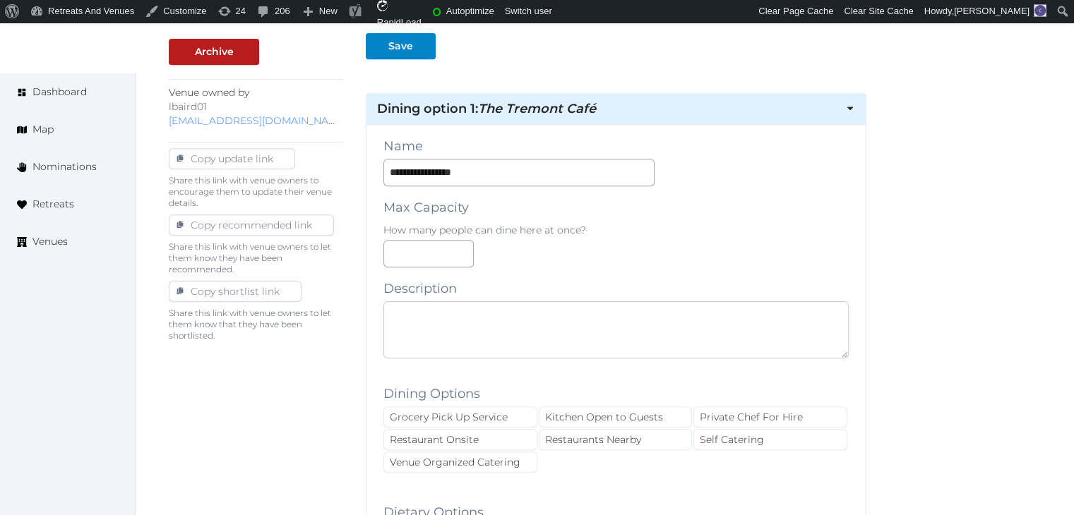
click at [488, 316] on textarea at bounding box center [615, 330] width 465 height 57
paste textarea "**********"
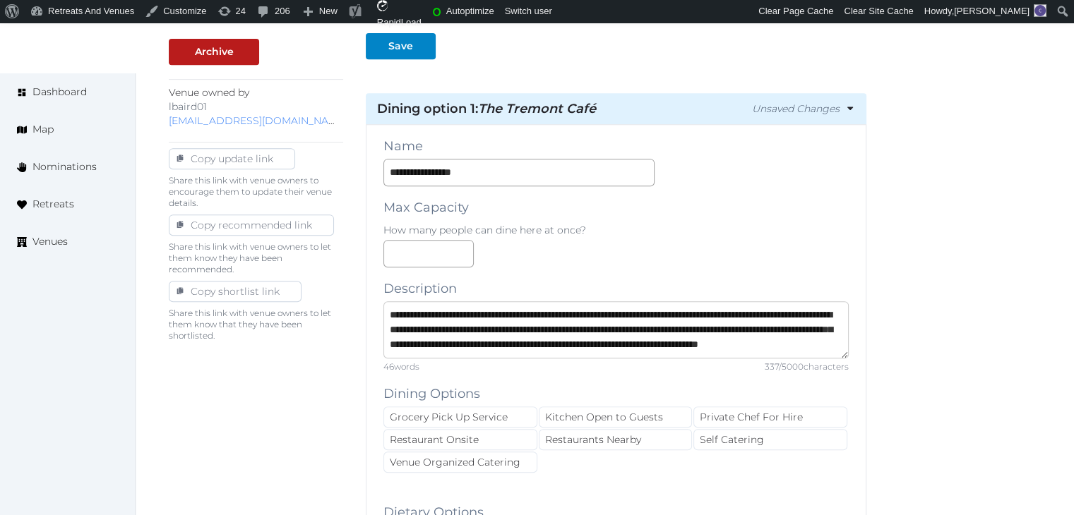
scroll to position [37, 0]
type textarea "**********"
click at [476, 430] on div "Restaurant Onsite" at bounding box center [460, 439] width 154 height 21
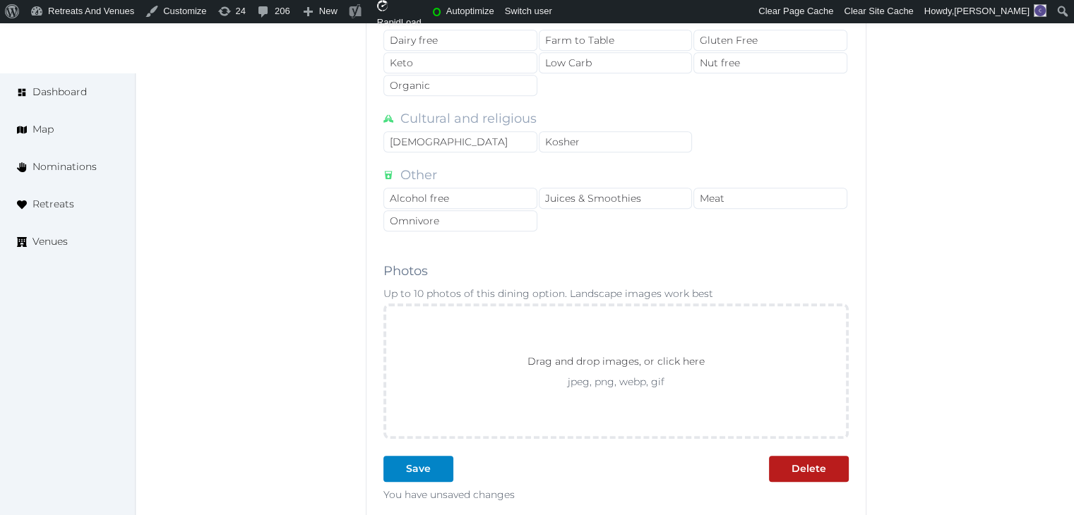
scroll to position [1395, 0]
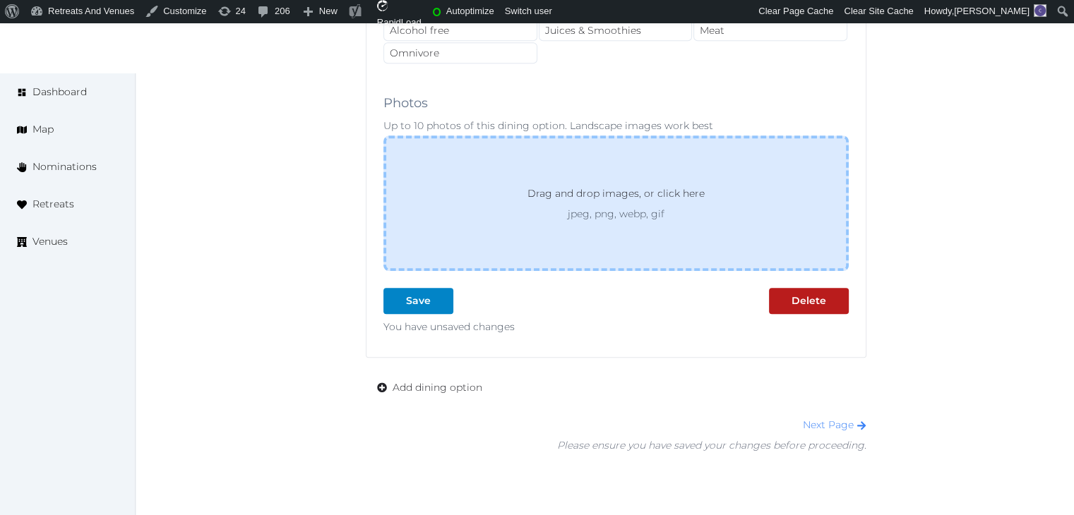
click at [568, 193] on p "Drag and drop images, or click here" at bounding box center [616, 196] width 200 height 21
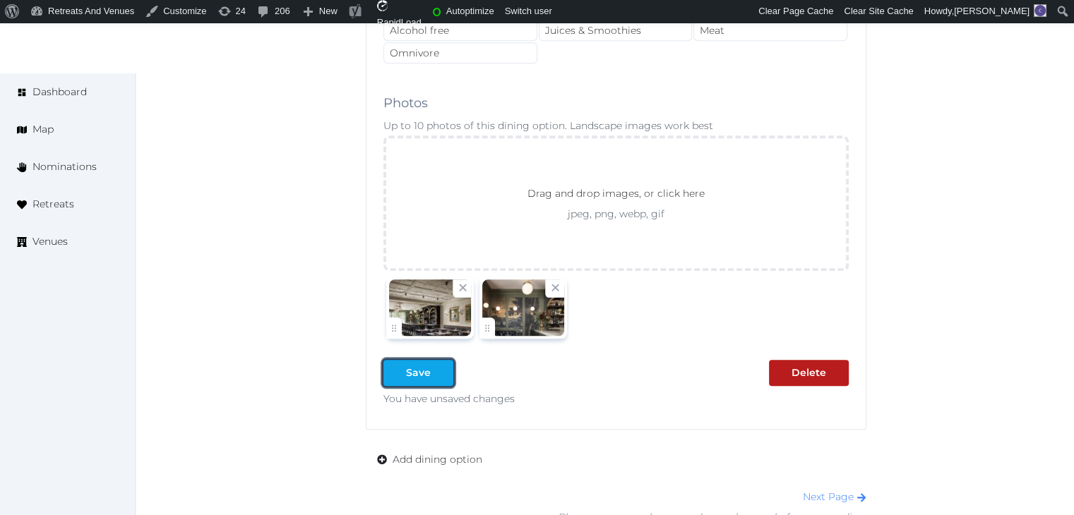
click at [426, 366] on div "Save" at bounding box center [418, 373] width 25 height 15
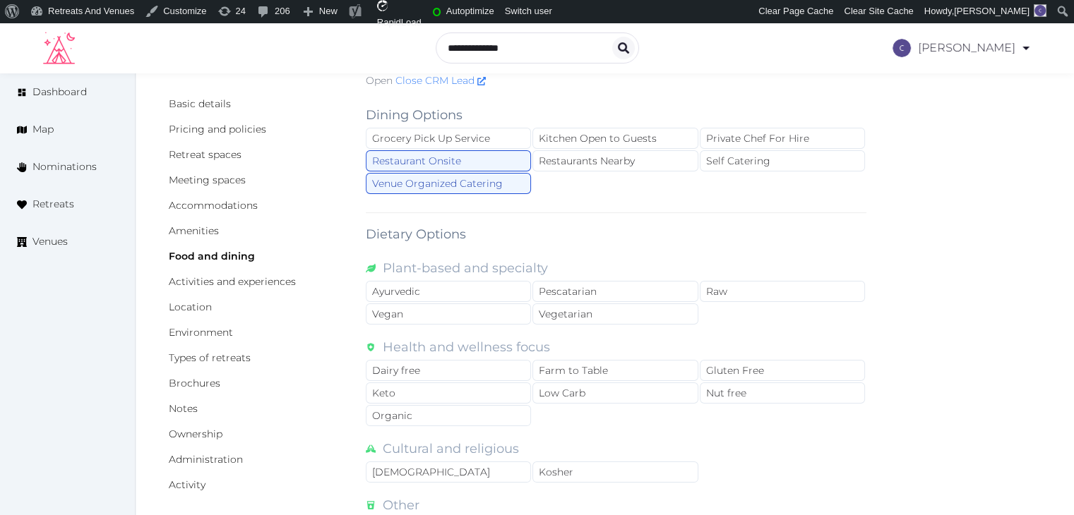
scroll to position [0, 0]
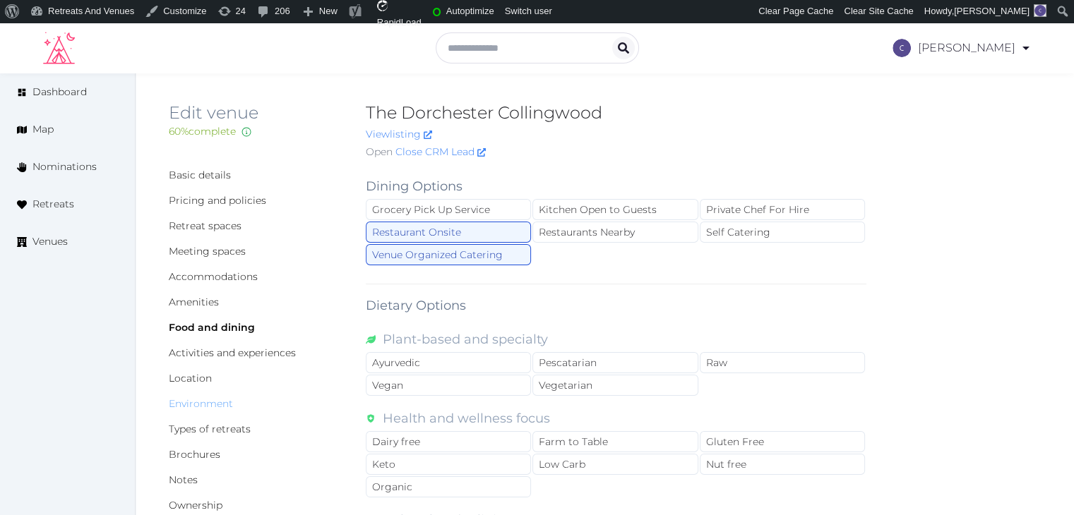
click at [217, 402] on link "Environment" at bounding box center [201, 404] width 64 height 13
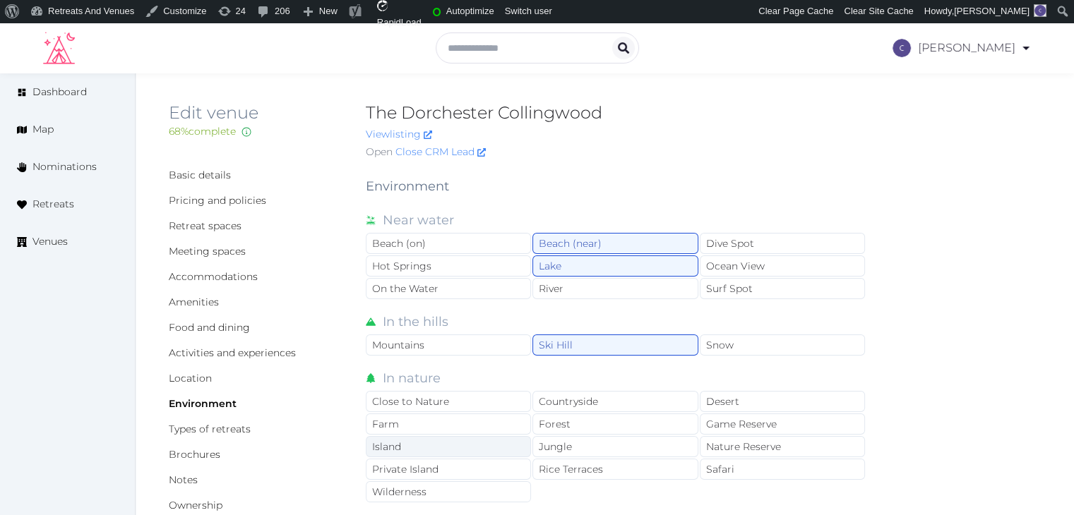
scroll to position [282, 0]
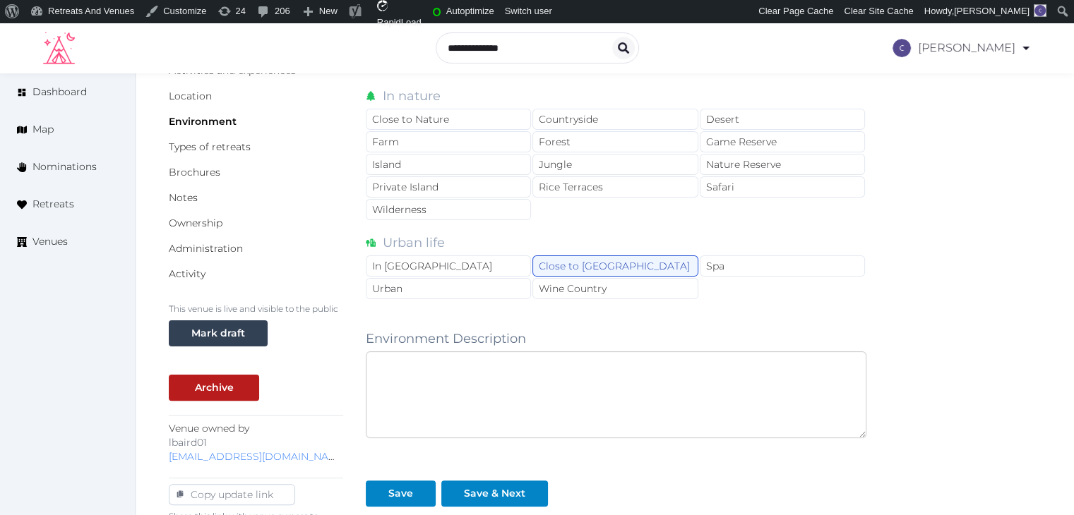
click at [514, 416] on textarea at bounding box center [616, 395] width 501 height 87
paste textarea "**********"
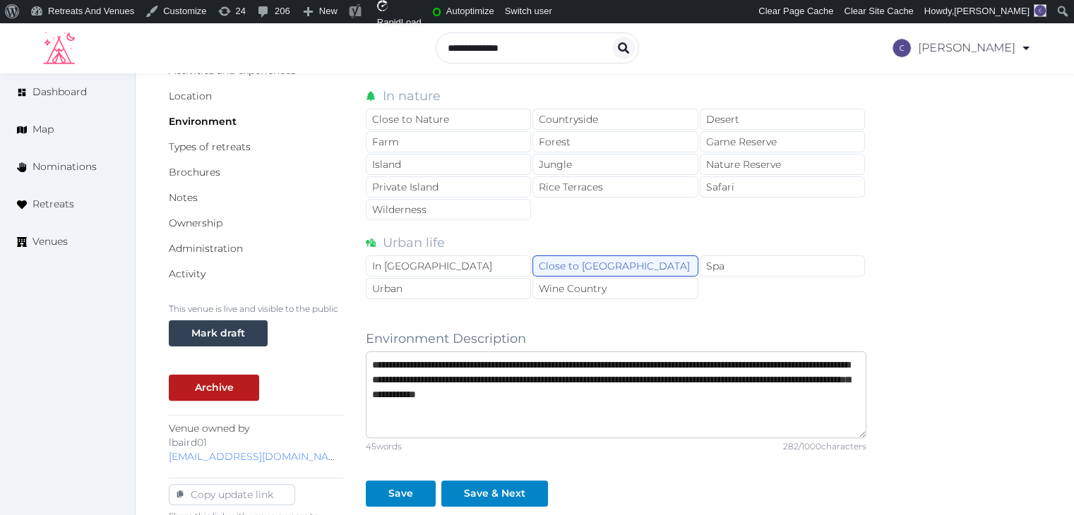
click at [514, 415] on textarea "**********" at bounding box center [616, 395] width 501 height 87
type textarea "**********"
click at [409, 489] on div "Save" at bounding box center [400, 494] width 25 height 15
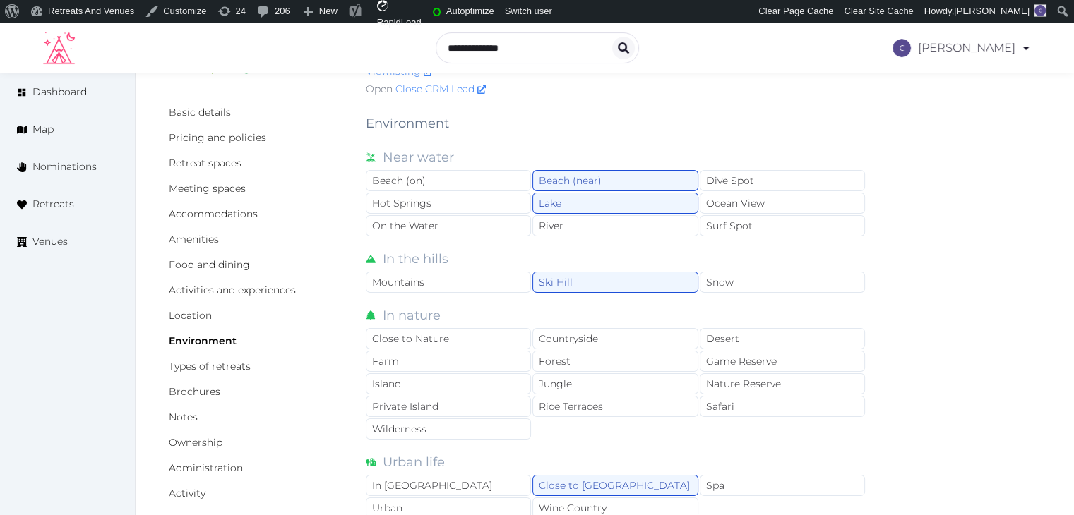
scroll to position [0, 0]
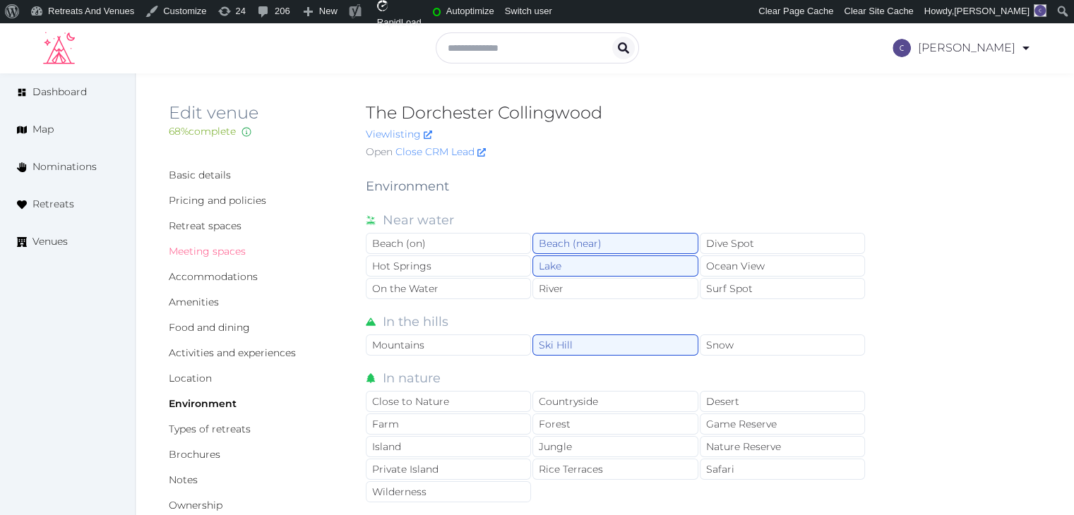
drag, startPoint x: 226, startPoint y: 253, endPoint x: 249, endPoint y: 283, distance: 37.8
click at [226, 253] on link "Meeting spaces" at bounding box center [207, 251] width 77 height 13
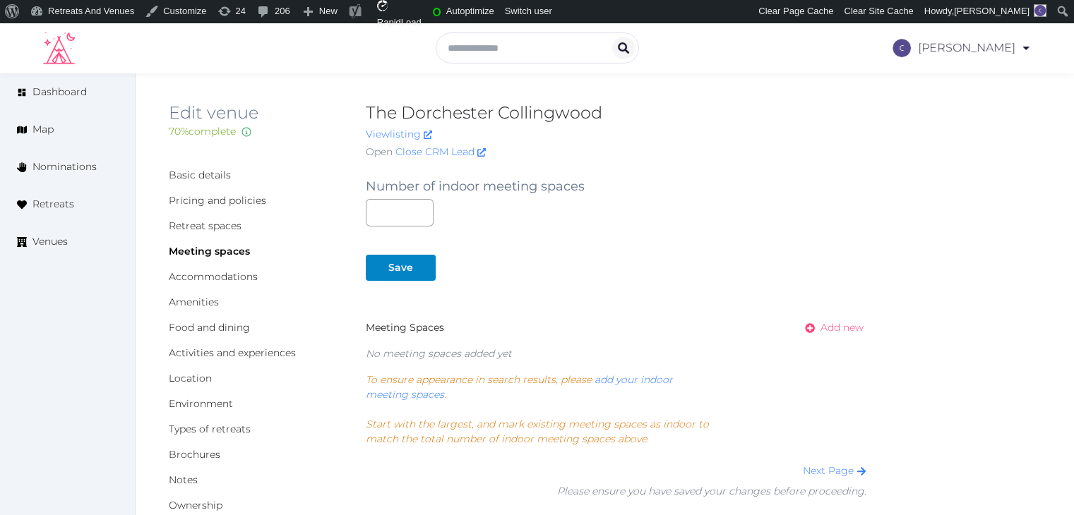
click at [839, 329] on span "Add new" at bounding box center [841, 328] width 43 height 15
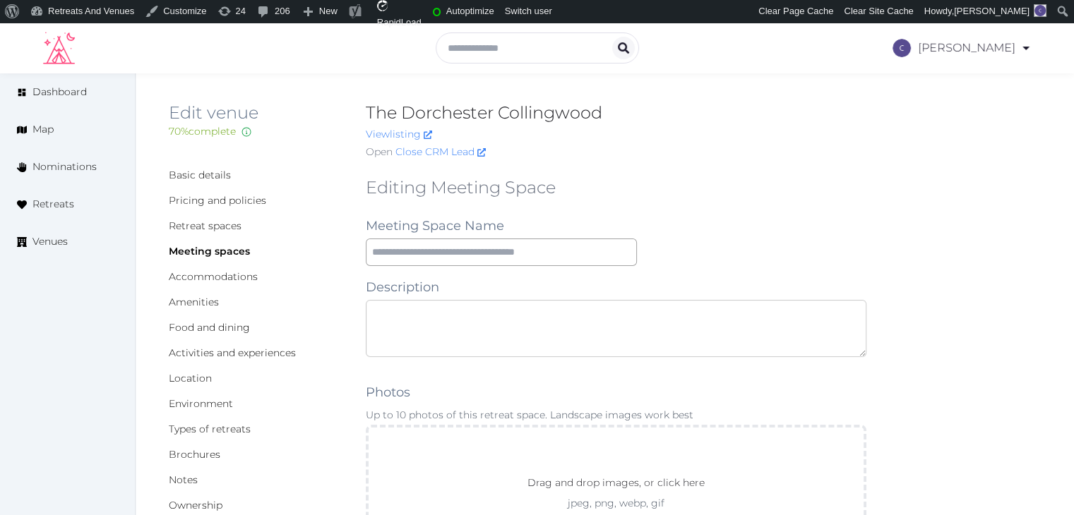
click at [481, 335] on textarea at bounding box center [616, 328] width 501 height 57
paste textarea "**********"
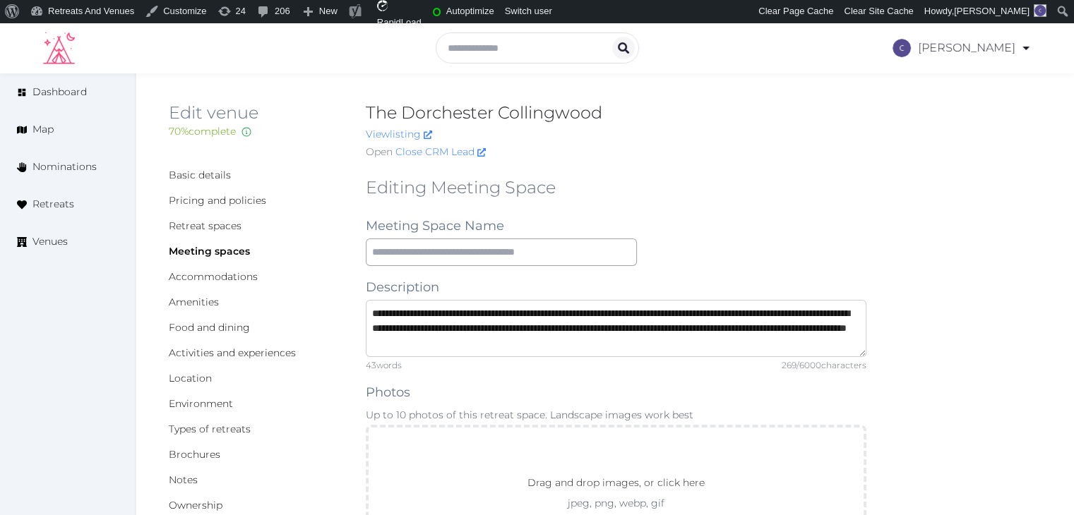
drag, startPoint x: 395, startPoint y: 314, endPoint x: 472, endPoint y: 311, distance: 77.0
click at [472, 311] on textarea "**********" at bounding box center [616, 328] width 501 height 57
type textarea "**********"
click at [433, 243] on input "text" at bounding box center [501, 253] width 271 height 28
paste input "**********"
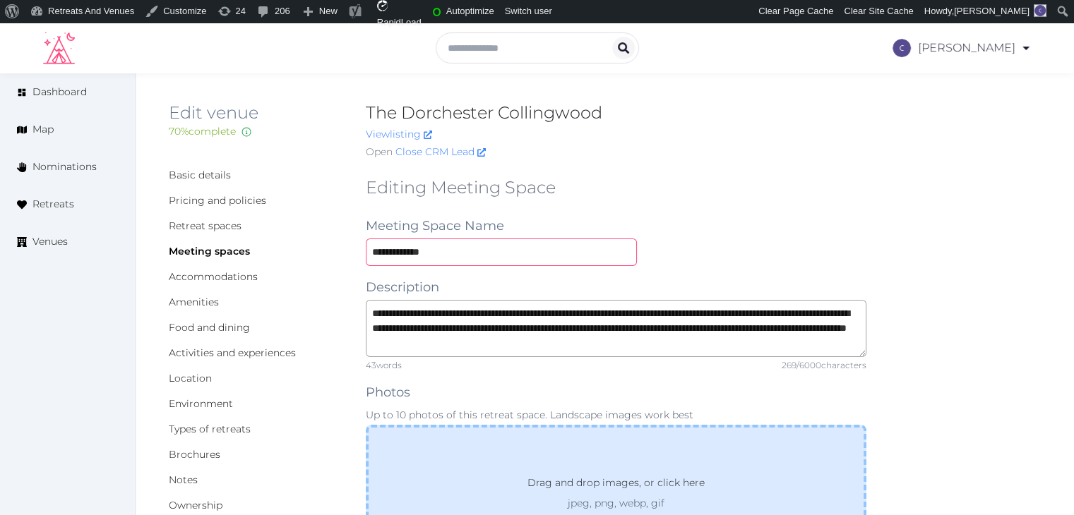
type input "**********"
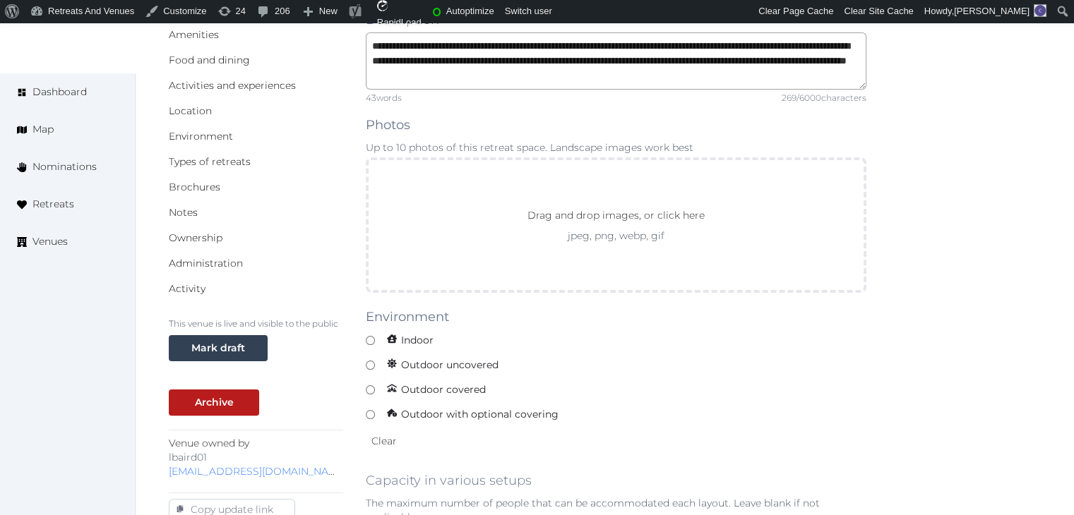
scroll to position [282, 0]
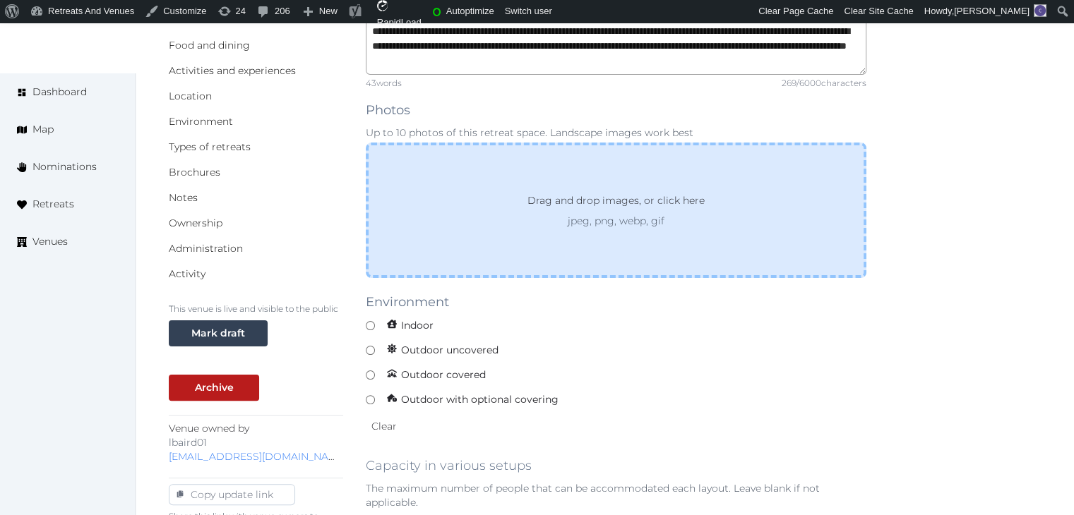
click at [520, 193] on p "Drag and drop images, or click here" at bounding box center [616, 203] width 200 height 21
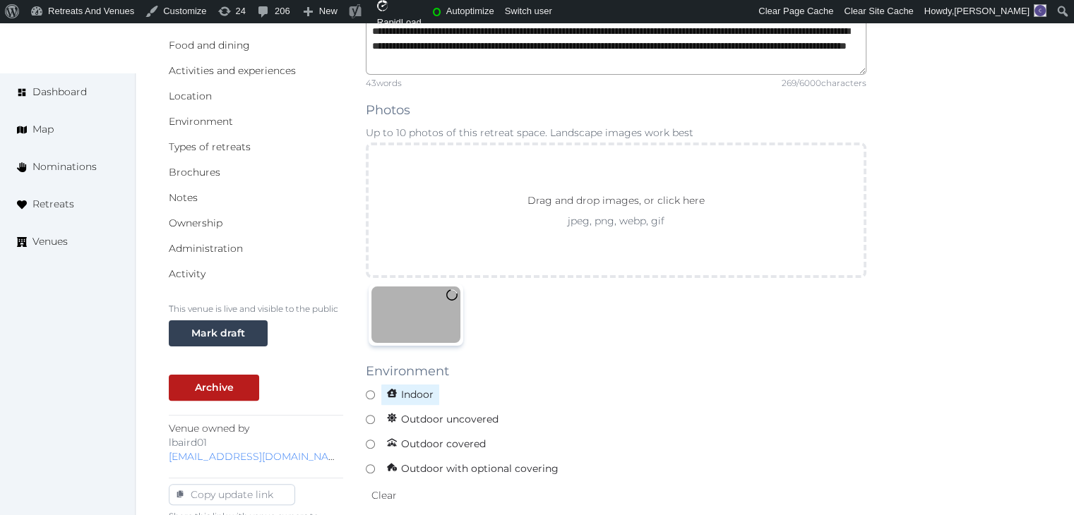
click at [413, 387] on span "Indoor" at bounding box center [410, 395] width 59 height 22
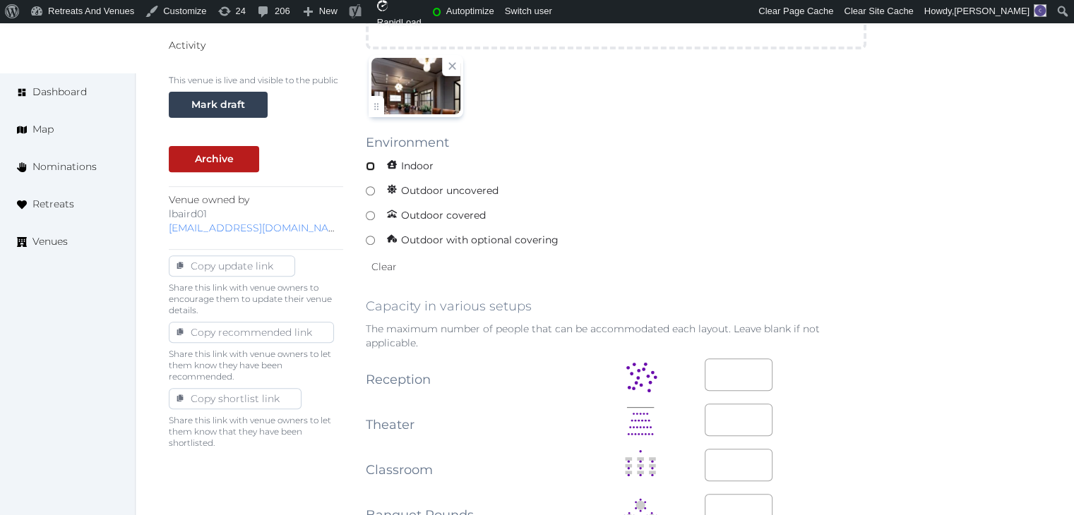
scroll to position [635, 0]
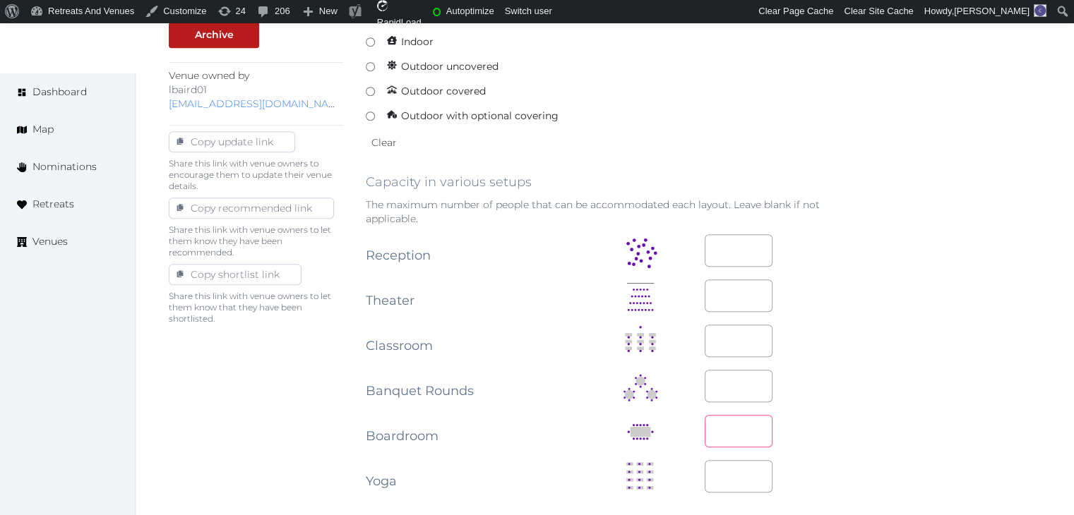
click at [735, 424] on input "number" at bounding box center [739, 431] width 68 height 32
type input "**"
click at [844, 410] on td "**" at bounding box center [786, 432] width 162 height 45
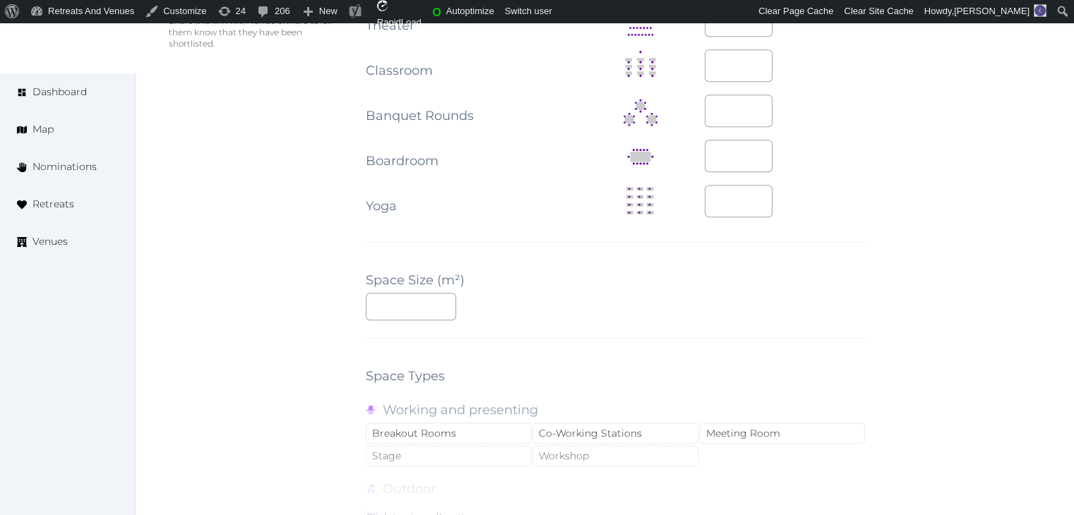
scroll to position [989, 0]
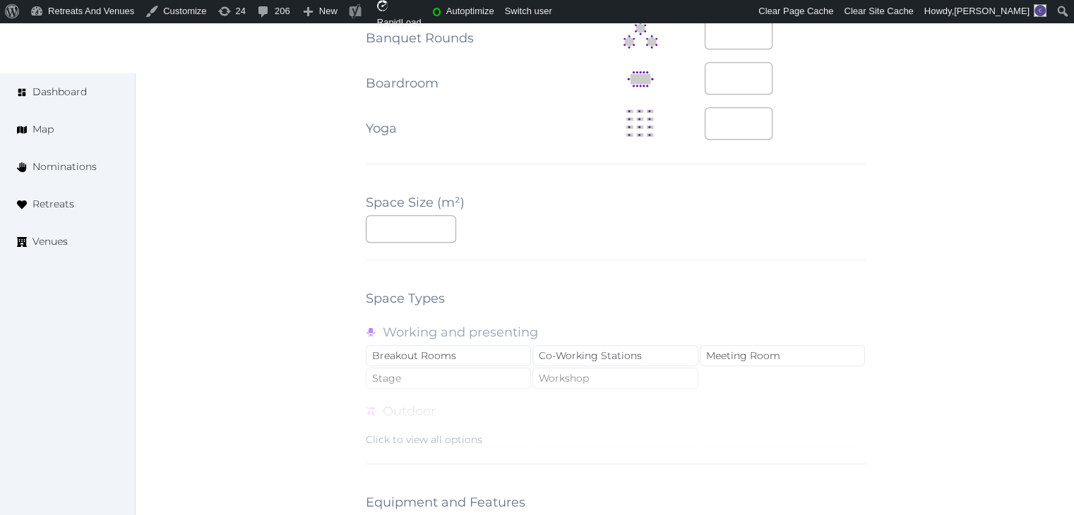
click at [643, 261] on div "**********" at bounding box center [616, 19] width 501 height 1685
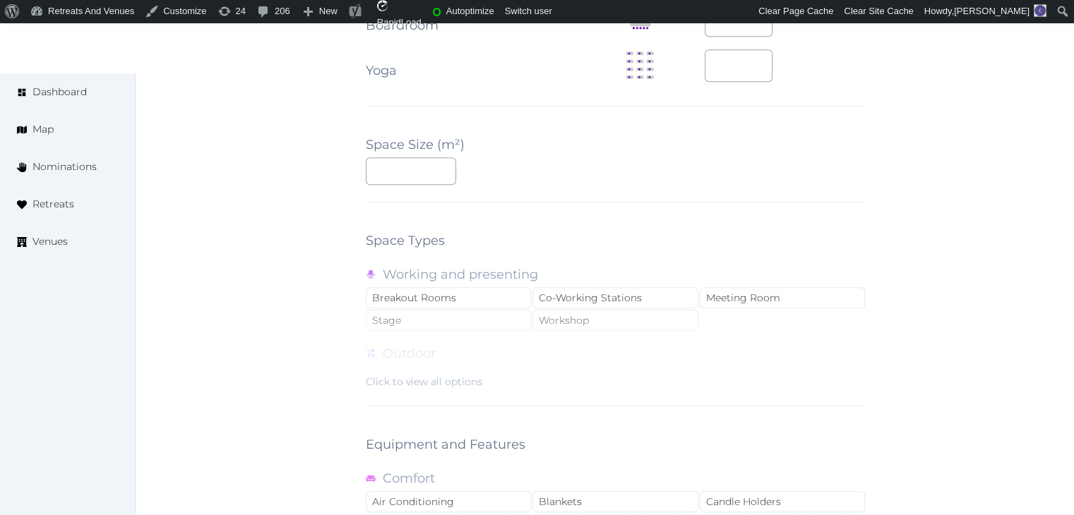
scroll to position [1130, 0]
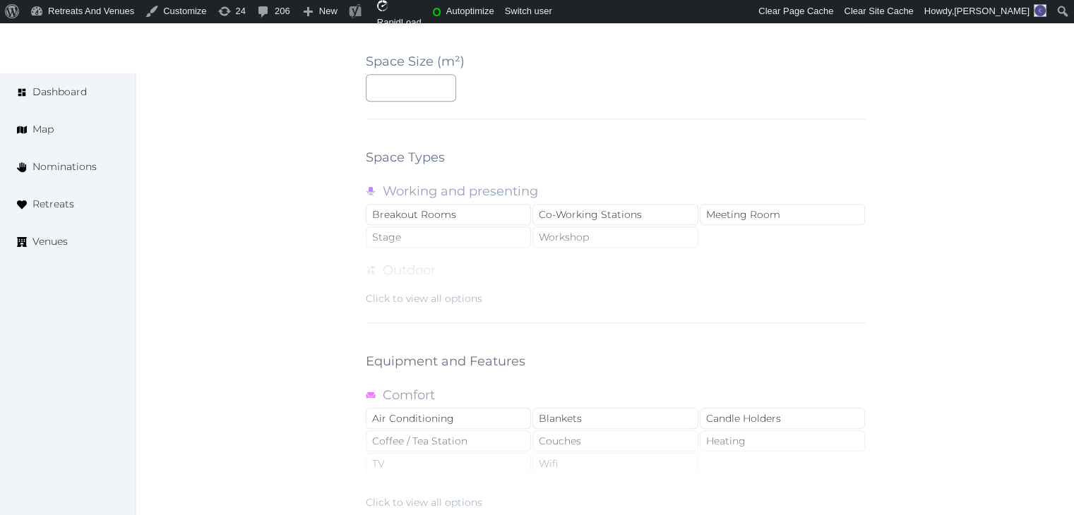
click at [472, 296] on div "Click to view all options" at bounding box center [424, 299] width 117 height 14
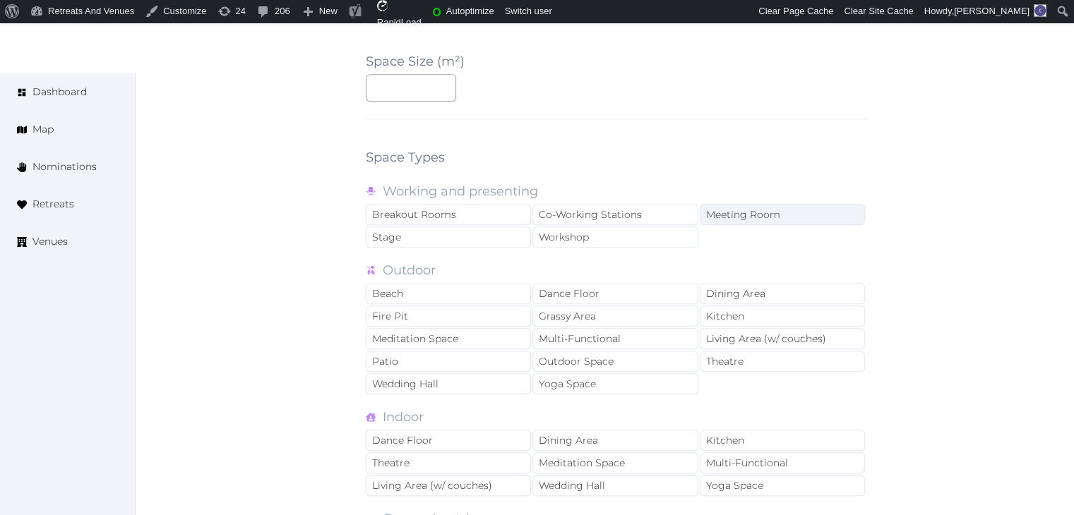
click at [756, 211] on div "Meeting Room" at bounding box center [782, 214] width 165 height 21
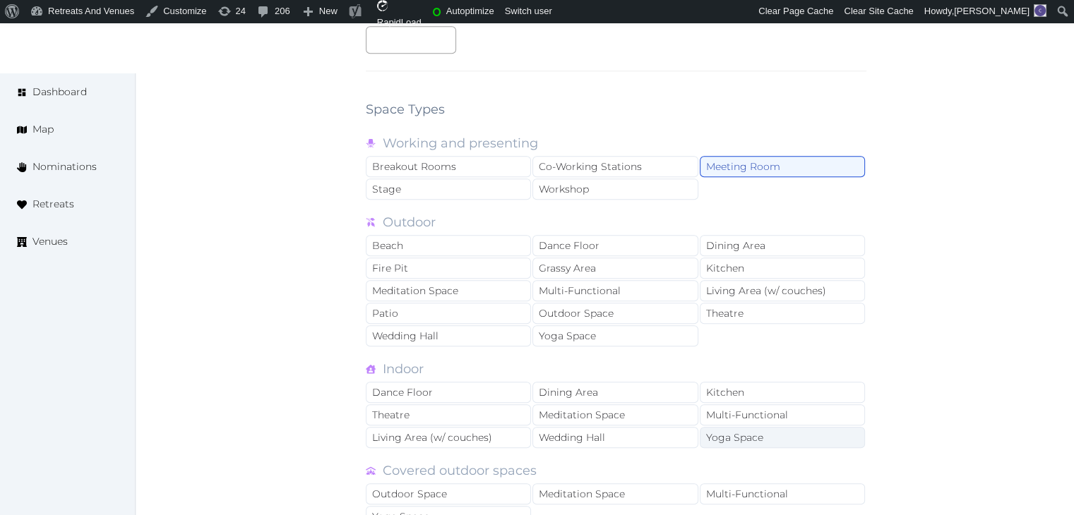
scroll to position [1271, 0]
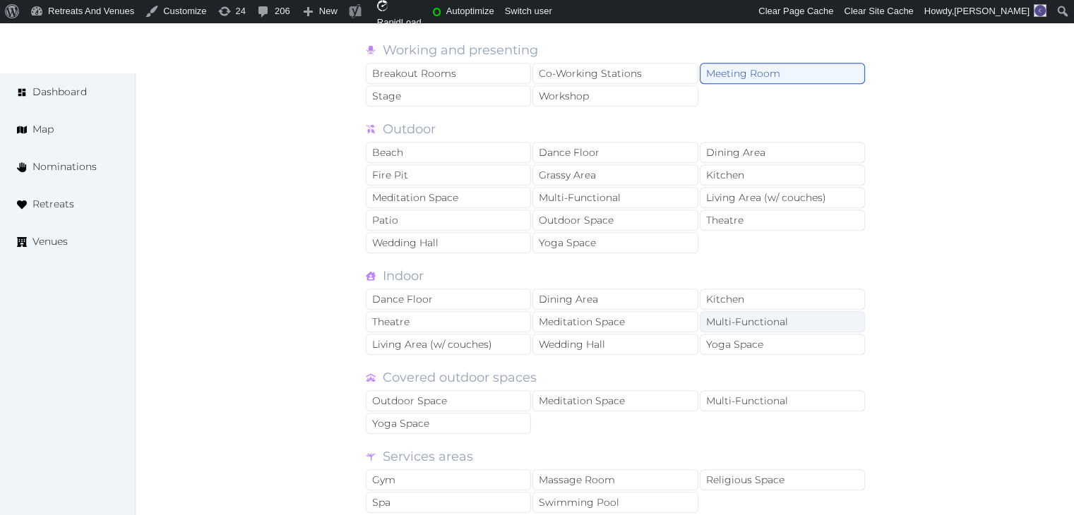
click at [739, 311] on div "Multi-Functional" at bounding box center [782, 321] width 165 height 21
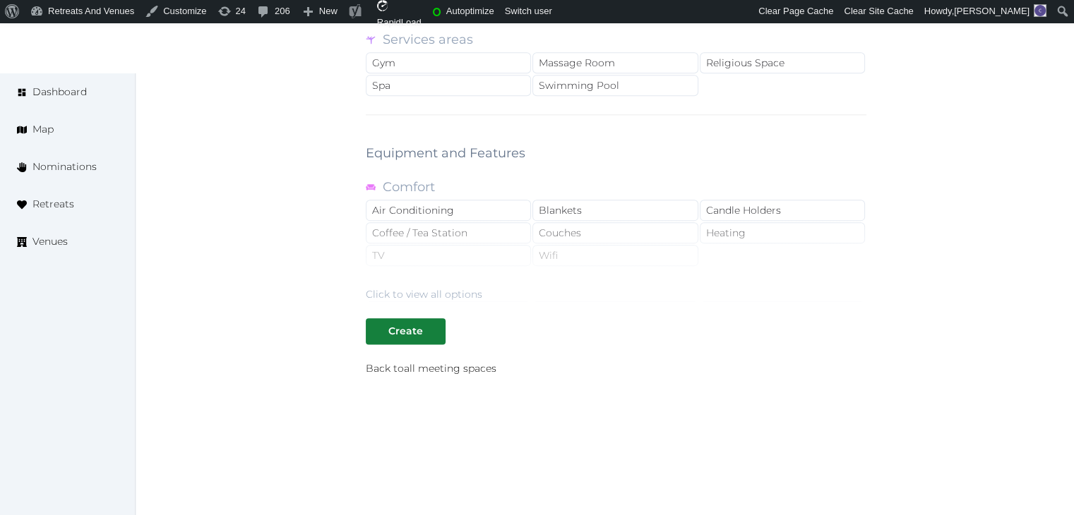
scroll to position [1695, 0]
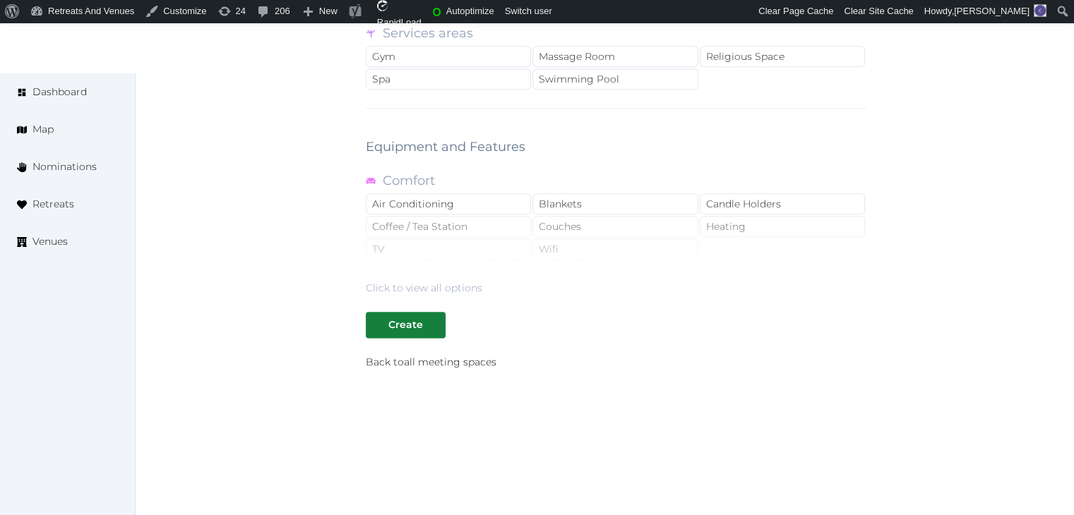
click at [477, 272] on div "Click to view all options" at bounding box center [616, 250] width 501 height 90
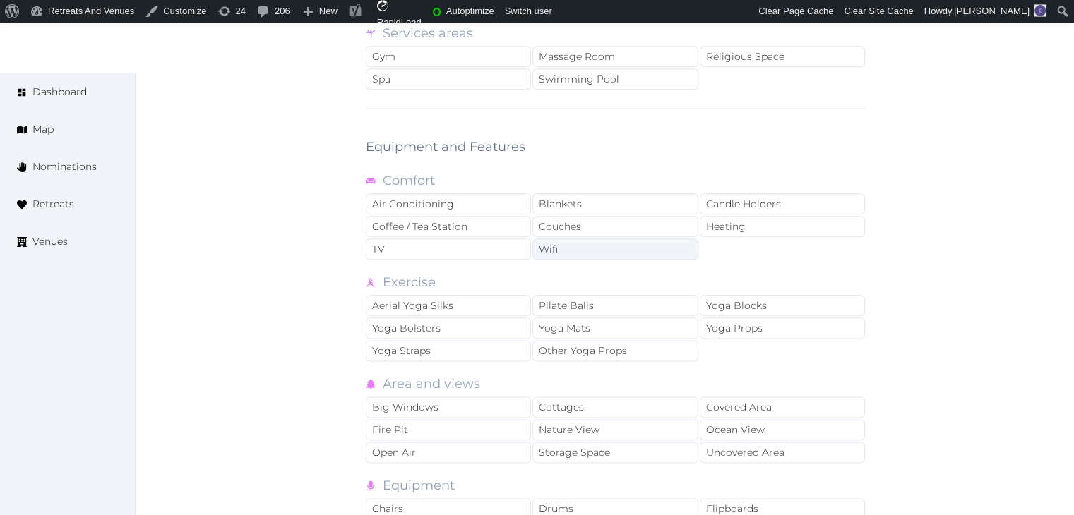
click at [571, 243] on div "Wifi" at bounding box center [614, 249] width 165 height 21
click at [472, 241] on div "TV" at bounding box center [448, 249] width 165 height 21
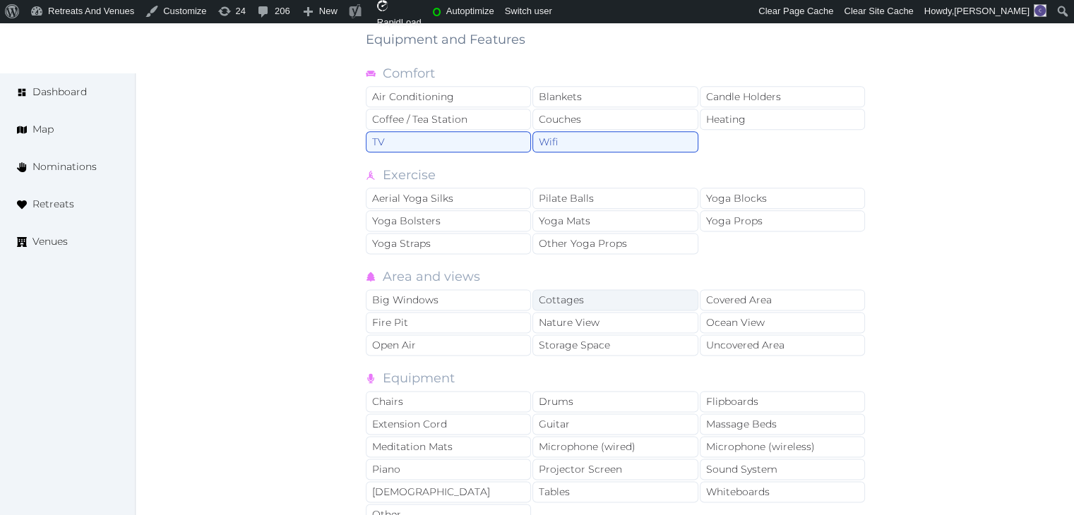
scroll to position [1906, 0]
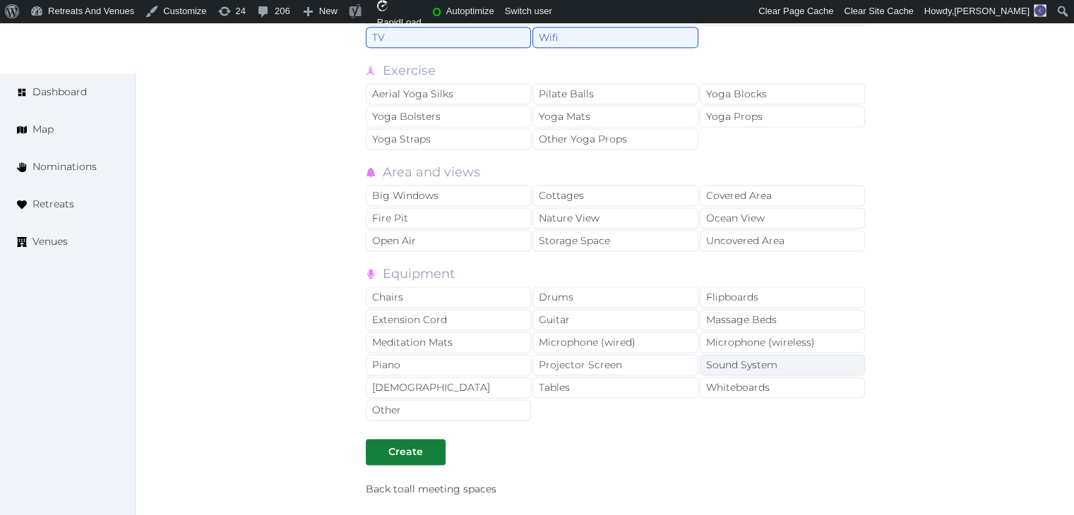
click at [747, 362] on div "Sound System" at bounding box center [782, 364] width 165 height 21
drag, startPoint x: 768, startPoint y: 383, endPoint x: 701, endPoint y: 385, distance: 67.1
click at [768, 383] on div "Whiteboards" at bounding box center [782, 387] width 165 height 21
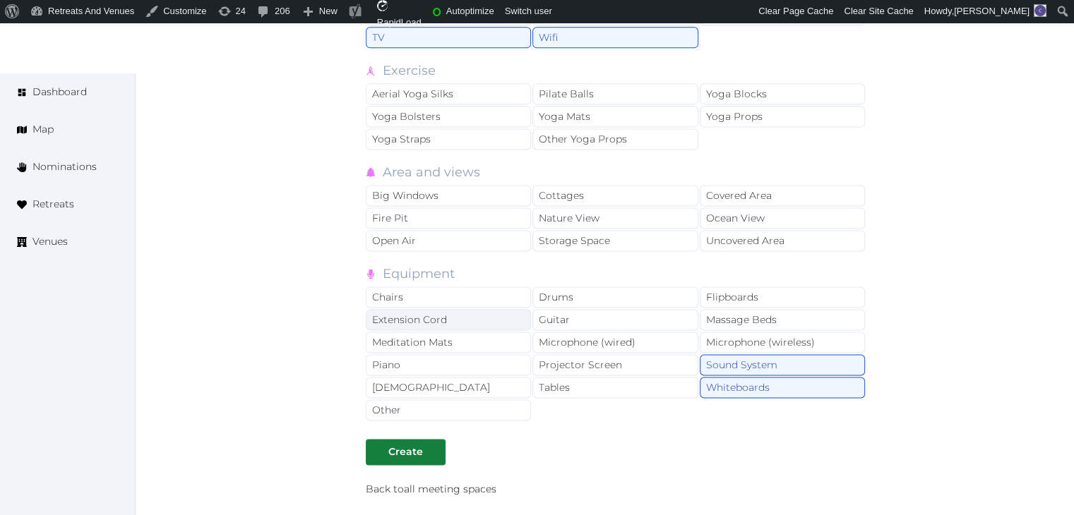
drag, startPoint x: 638, startPoint y: 385, endPoint x: 478, endPoint y: 300, distance: 181.3
click at [635, 385] on div "Tables" at bounding box center [614, 387] width 165 height 21
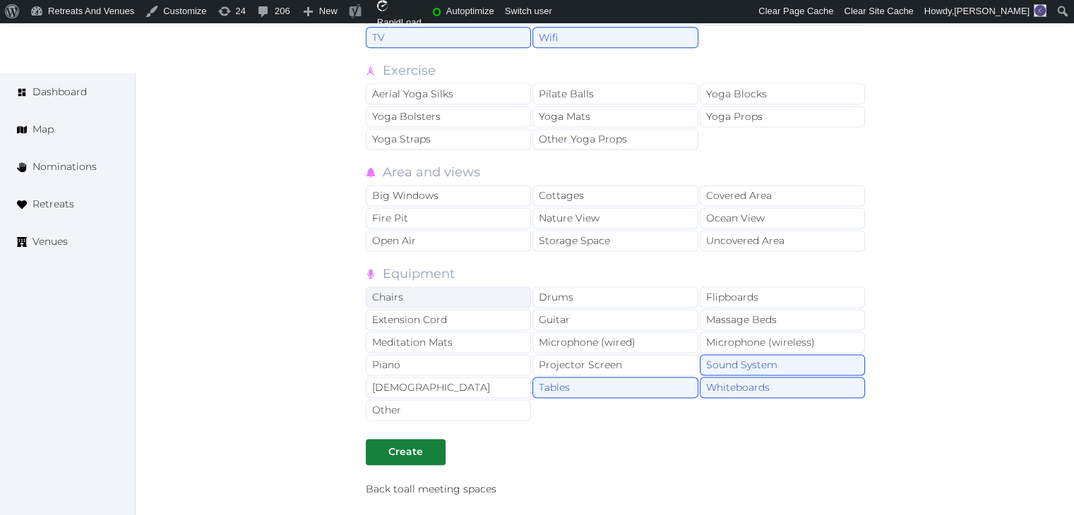
click at [473, 287] on div "Chairs" at bounding box center [448, 297] width 165 height 21
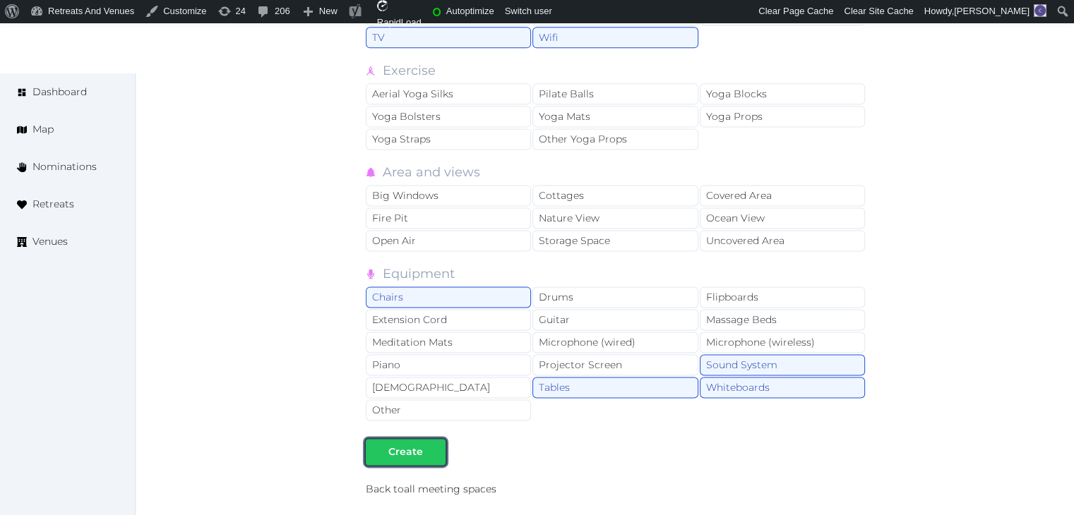
click at [404, 448] on div "Create" at bounding box center [405, 452] width 35 height 15
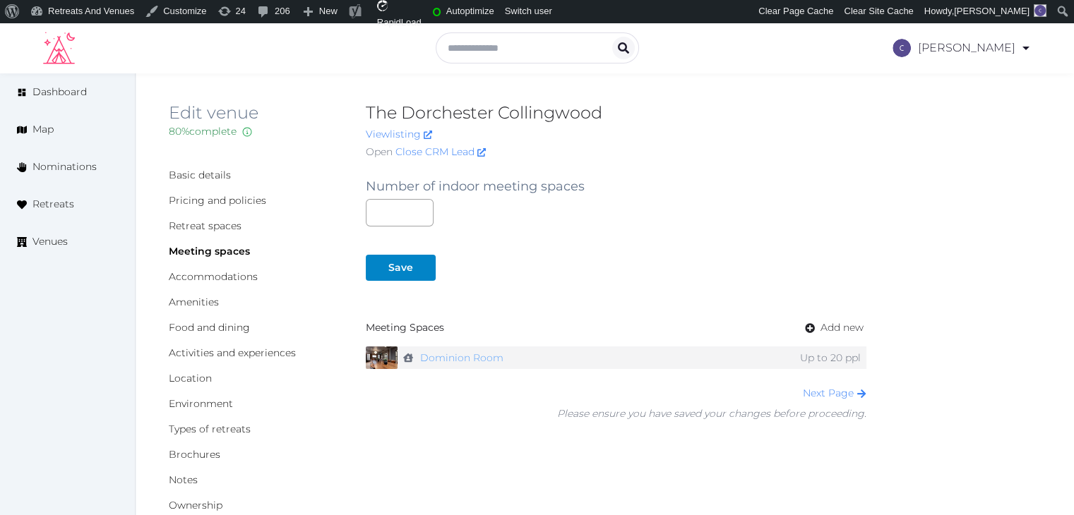
click at [478, 359] on link "Dominion Room" at bounding box center [461, 358] width 83 height 20
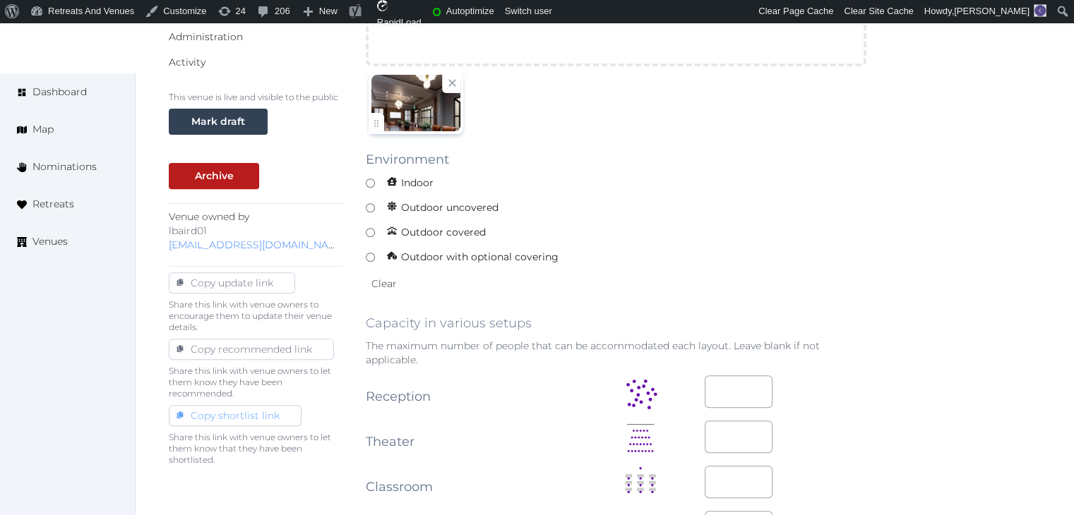
scroll to position [212, 0]
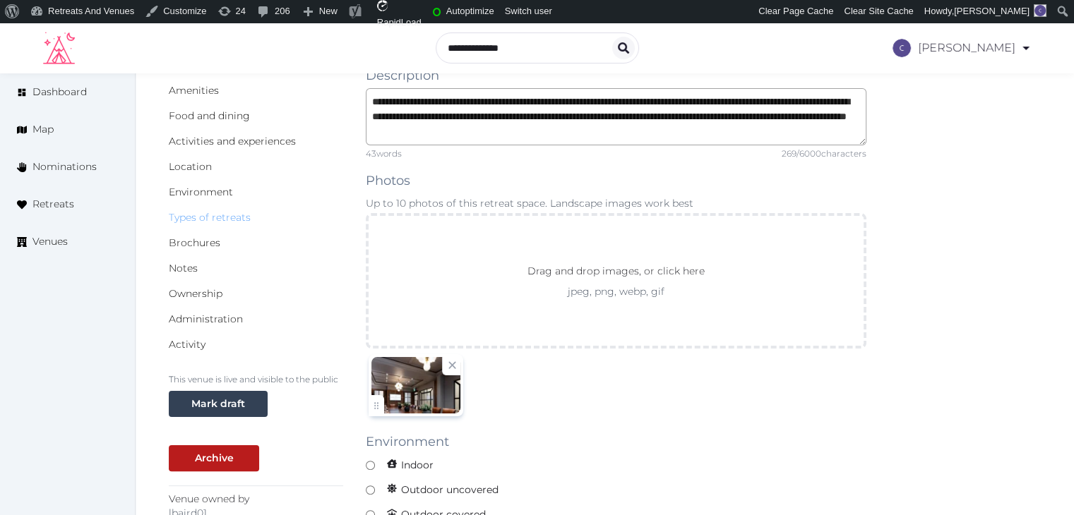
click at [237, 221] on link "Types of retreats" at bounding box center [210, 217] width 82 height 13
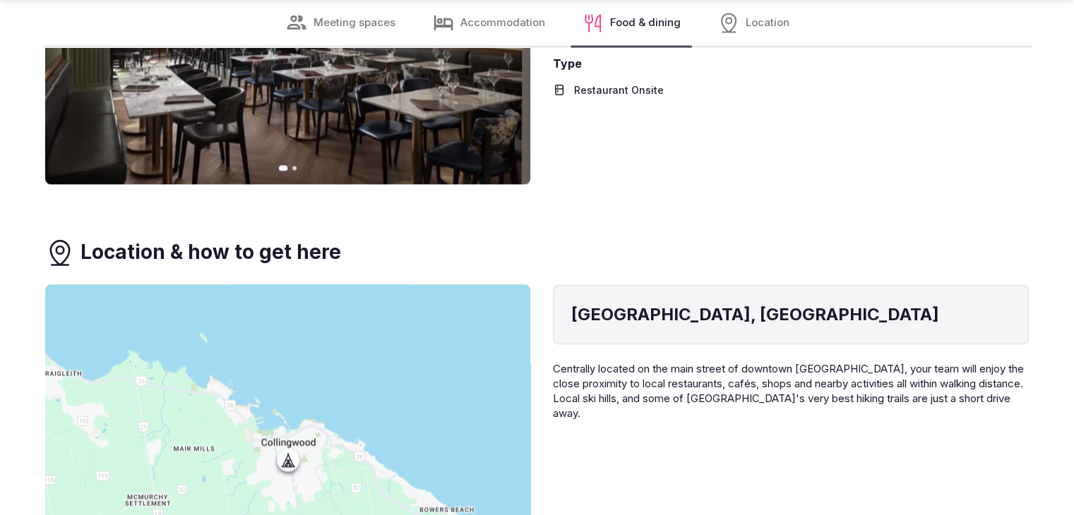
scroll to position [2118, 0]
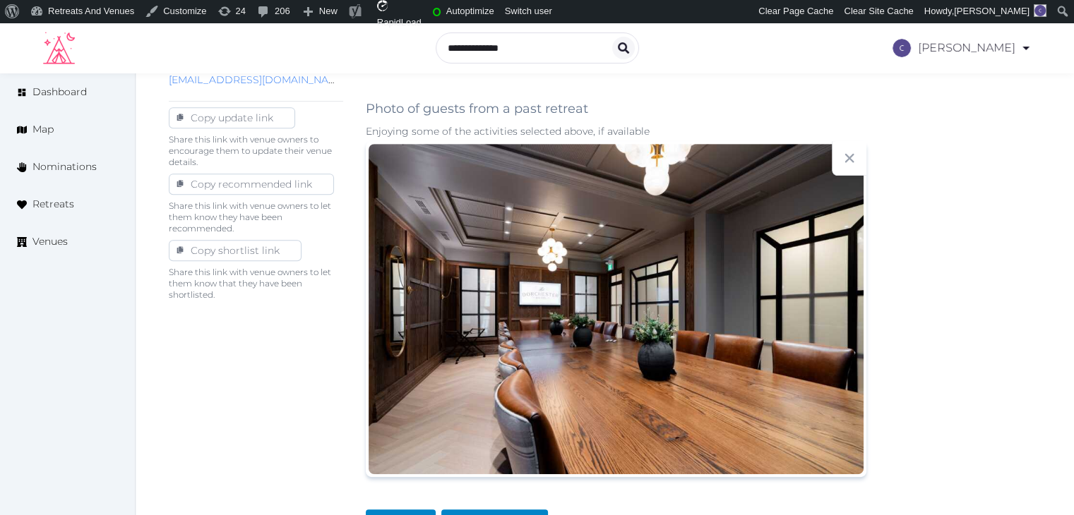
scroll to position [635, 0]
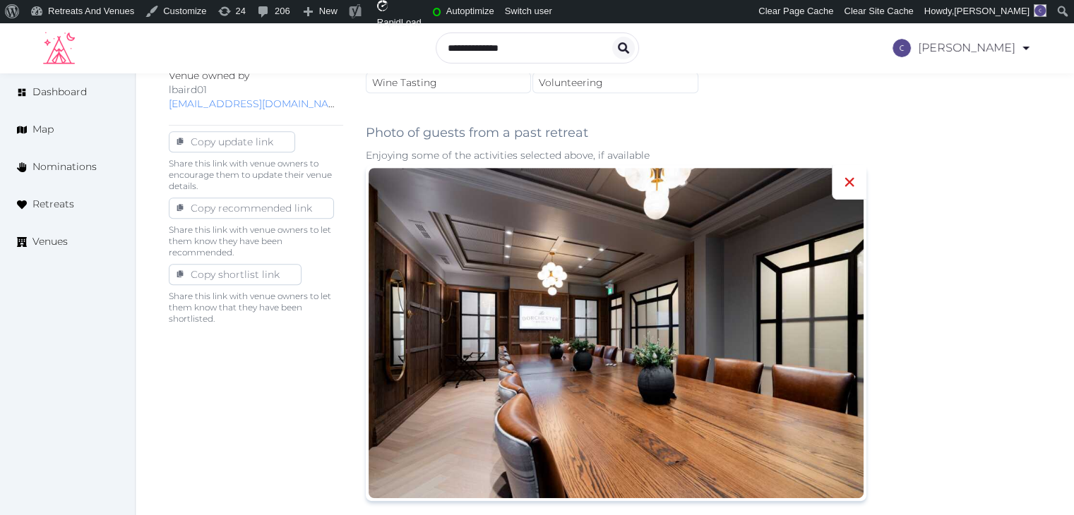
click at [842, 186] on icon at bounding box center [849, 182] width 17 height 17
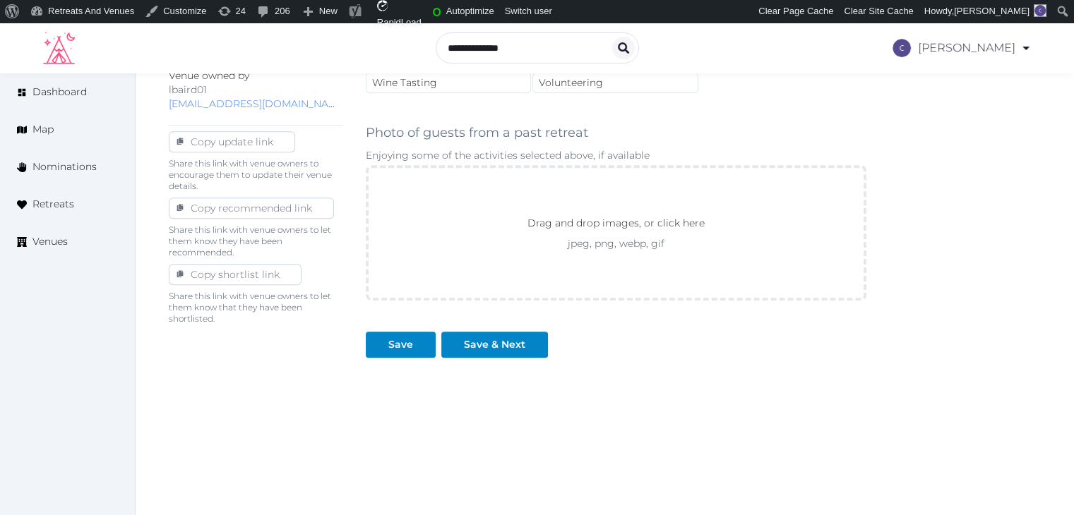
scroll to position [632, 0]
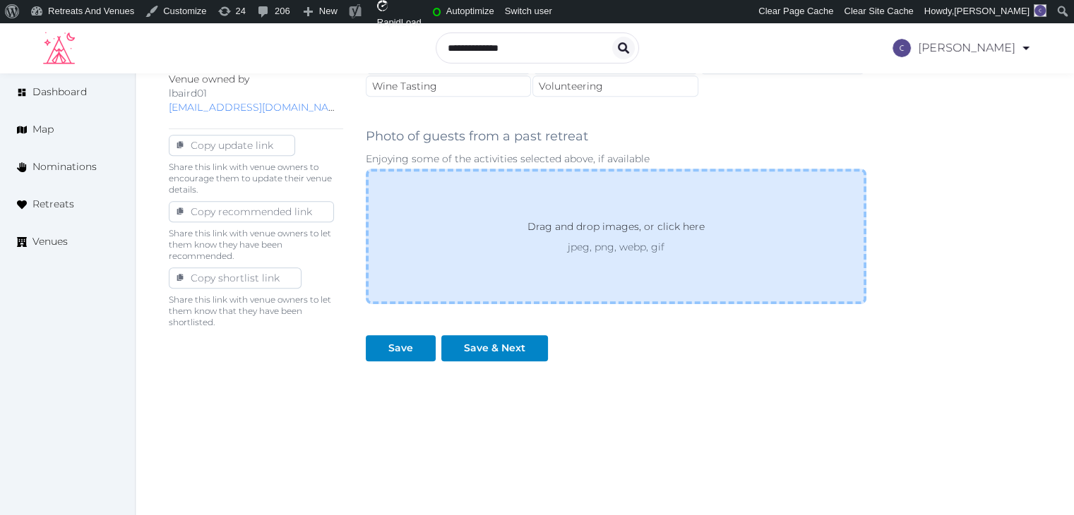
click at [758, 204] on div "Drag and drop images, or click here jpeg, png, webp, gif" at bounding box center [616, 237] width 501 height 136
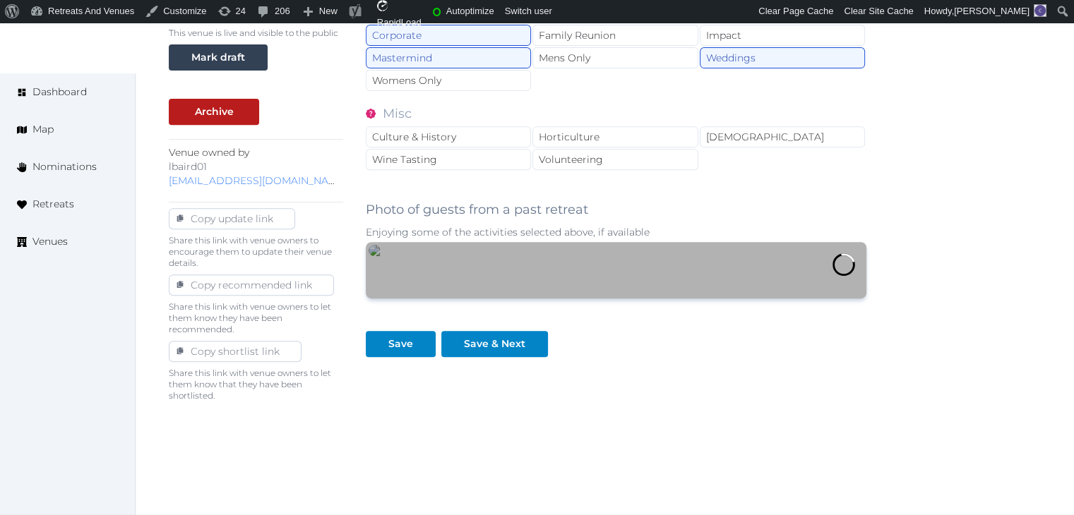
scroll to position [706, 0]
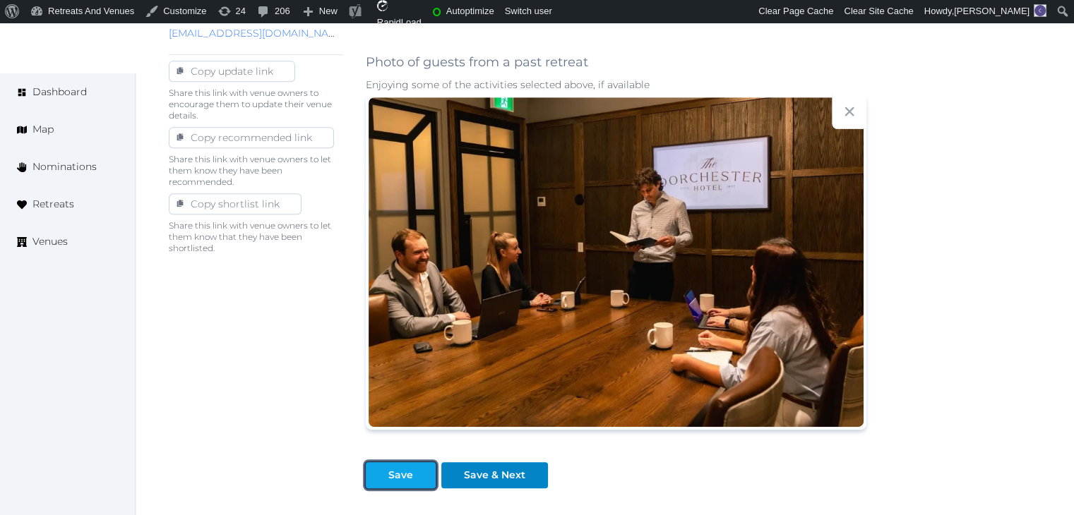
click at [397, 472] on div "Save" at bounding box center [400, 475] width 25 height 15
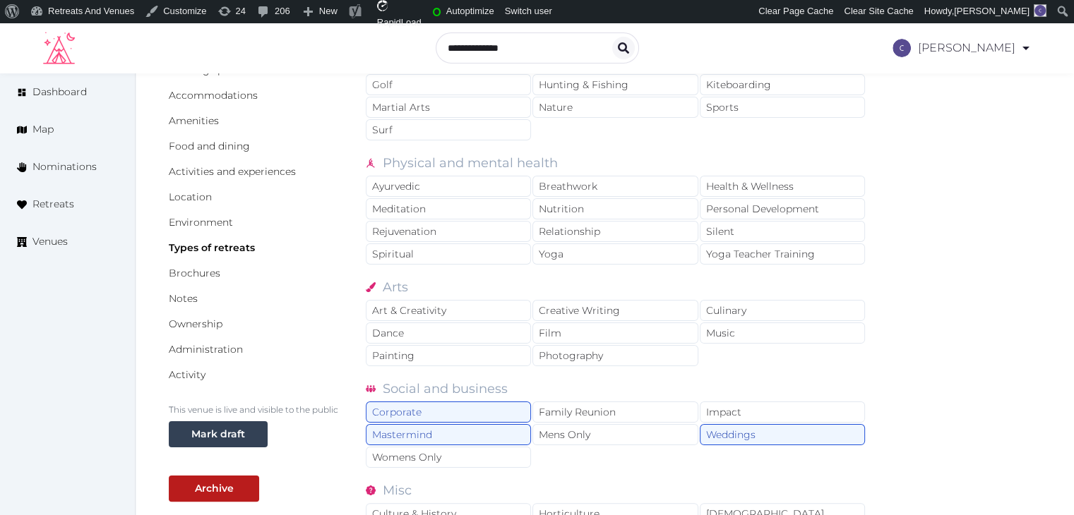
scroll to position [71, 0]
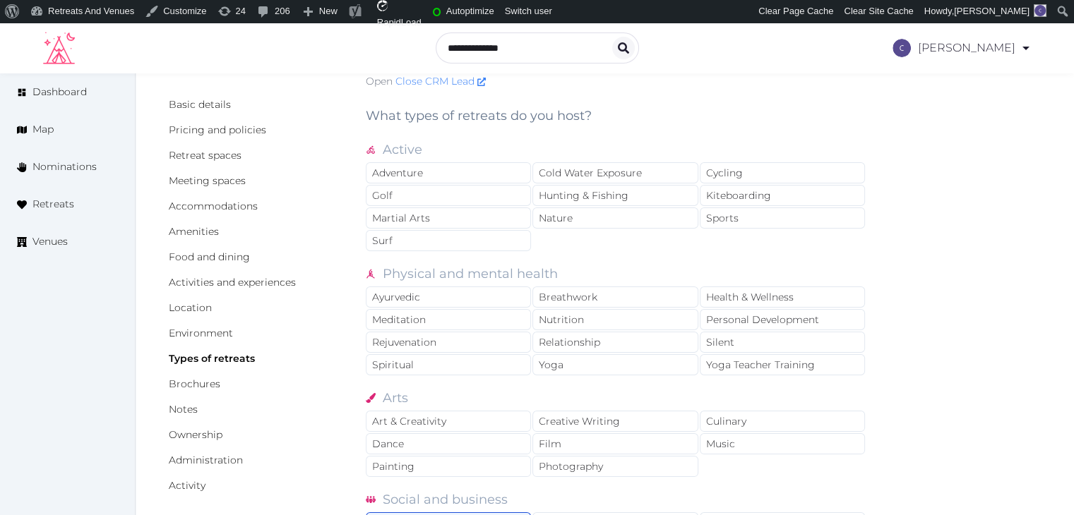
click at [265, 275] on div "Activities and experiences" at bounding box center [256, 282] width 174 height 14
click at [262, 278] on link "Activities and experiences" at bounding box center [232, 282] width 127 height 13
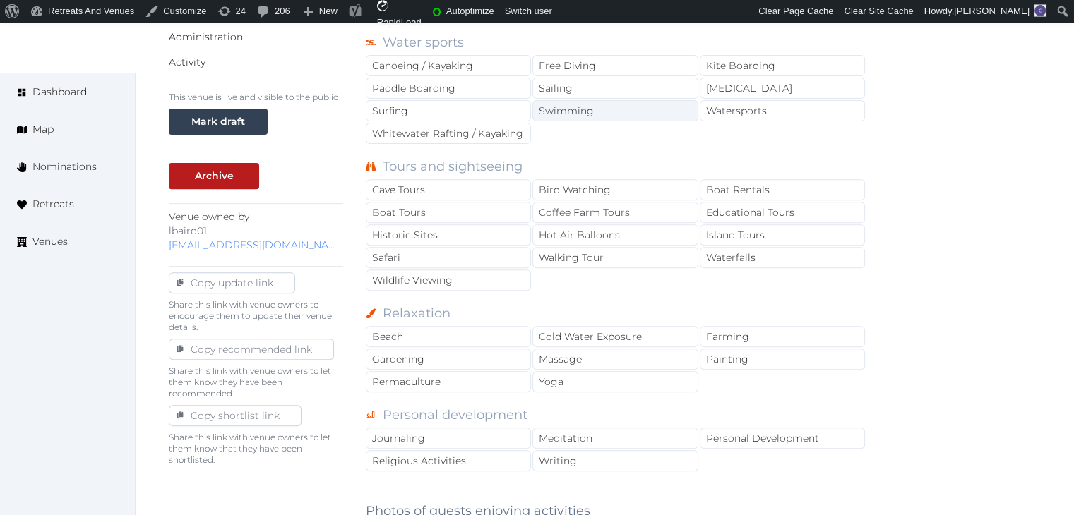
scroll to position [706, 0]
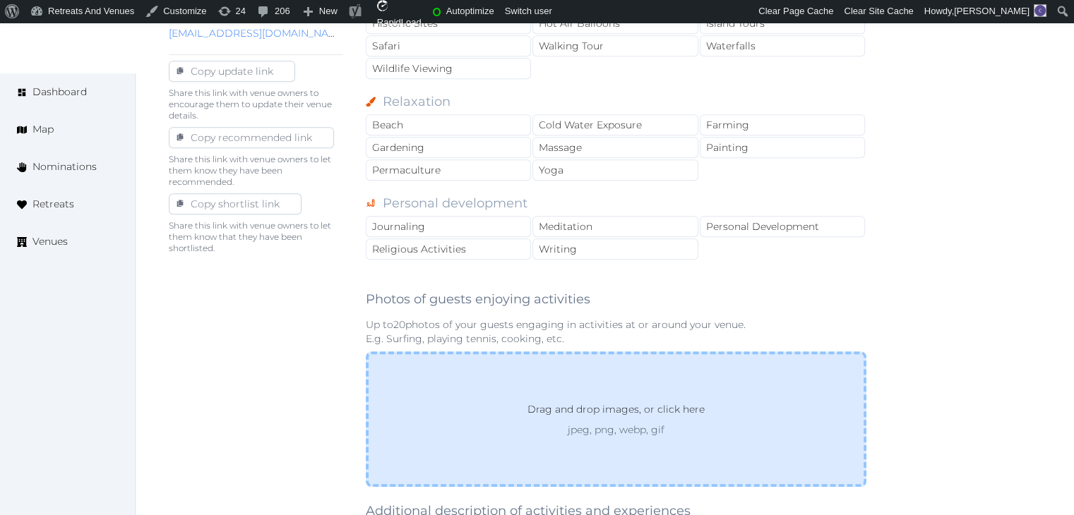
click at [590, 364] on div "Drag and drop images, or click here jpeg, png, webp, gif" at bounding box center [616, 420] width 501 height 136
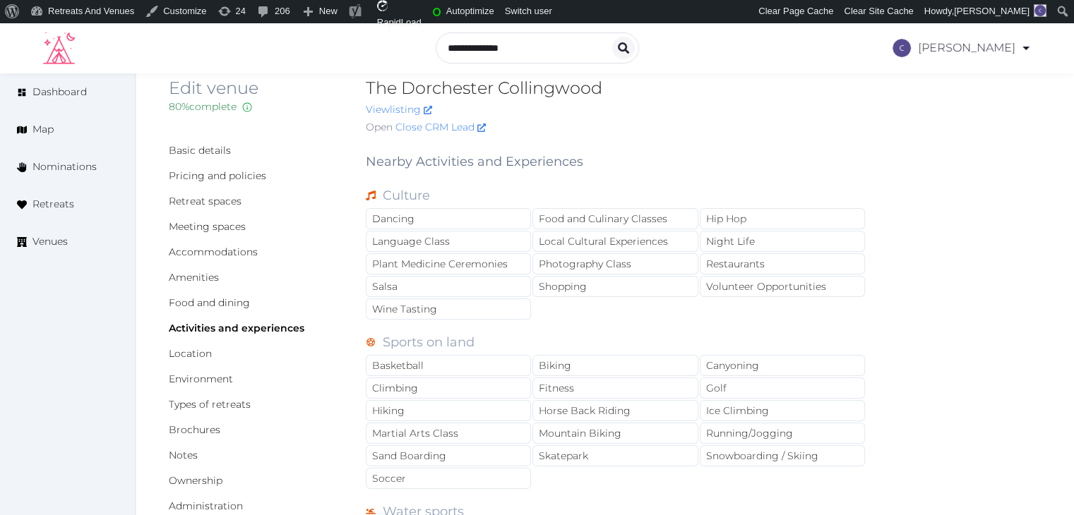
scroll to position [0, 0]
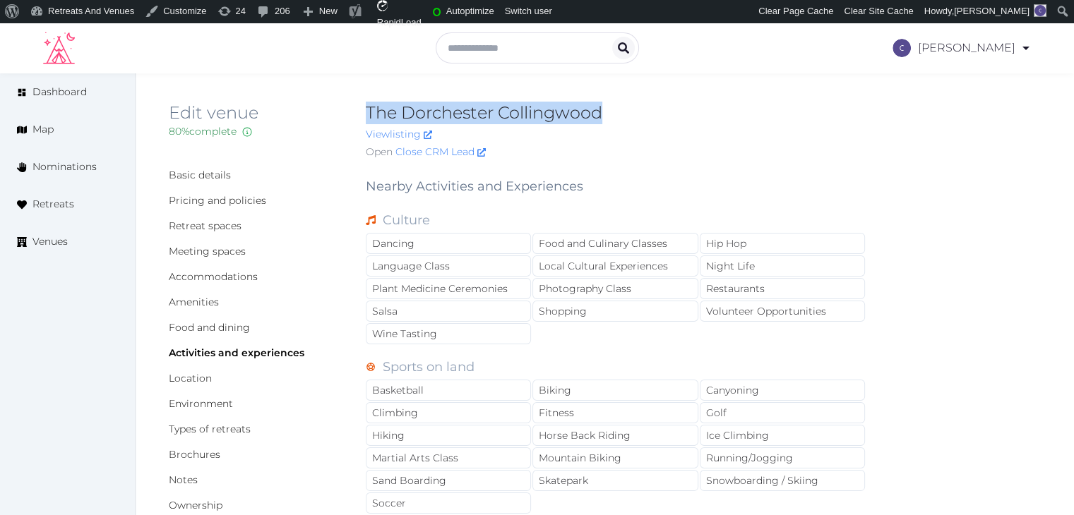
drag, startPoint x: 365, startPoint y: 111, endPoint x: 619, endPoint y: 114, distance: 253.5
click at [619, 114] on h2 "The Dorchester Collingwood" at bounding box center [616, 113] width 501 height 23
copy h2 "The Dorchester Collingwood"
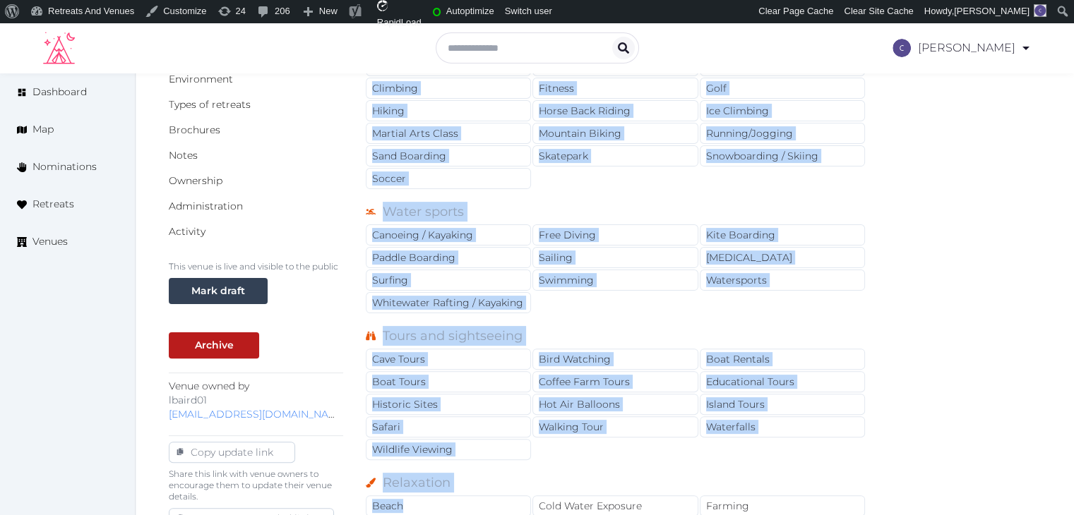
scroll to position [788, 0]
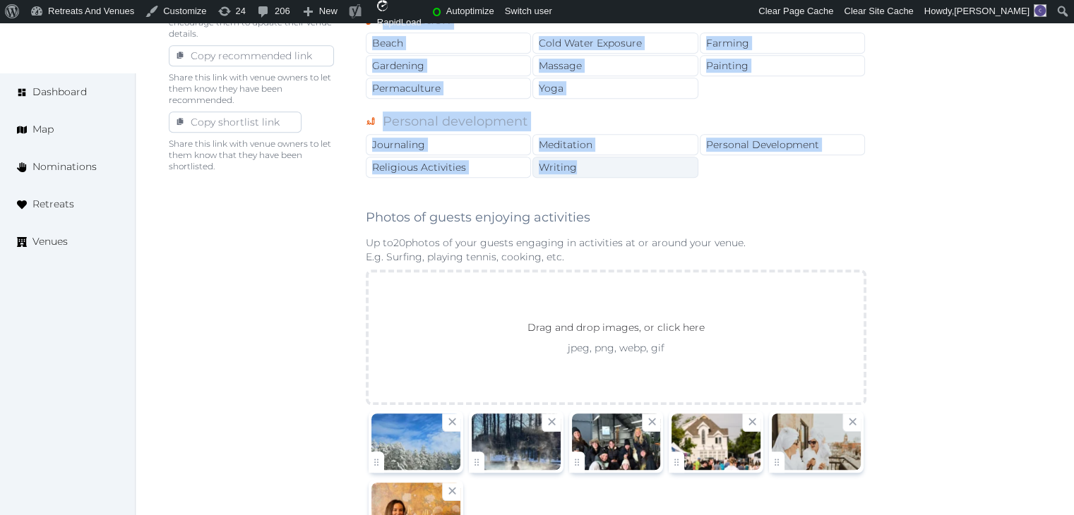
drag, startPoint x: 362, startPoint y: 189, endPoint x: 597, endPoint y: 167, distance: 236.9
click at [597, 167] on div "Basic details Pricing and policies Retreat spaces Meeting spaces Accommodations…" at bounding box center [605, 109] width 872 height 1464
copy div "Nearby Activities and Experiences Culture Dancing Food and Culinary Classes Hip…"
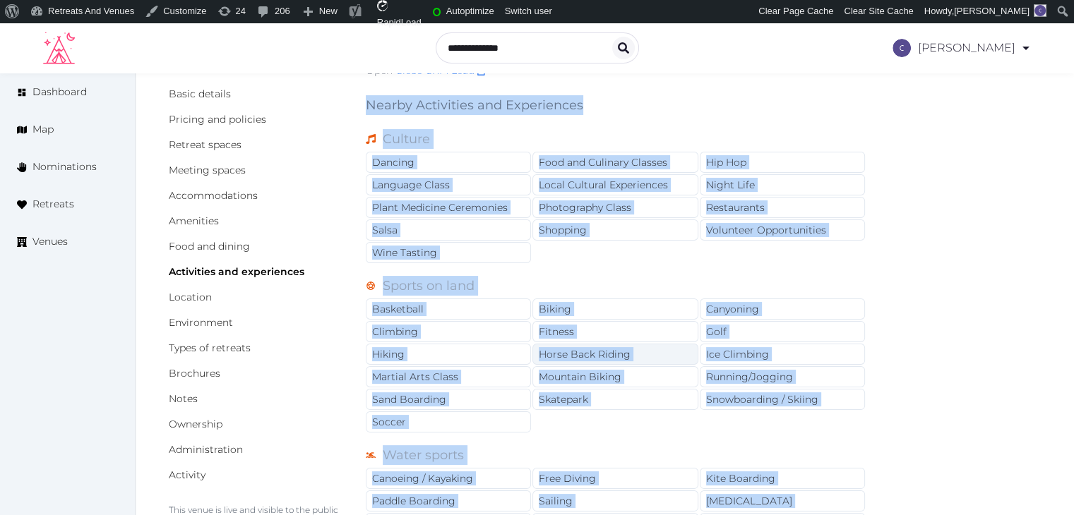
scroll to position [0, 0]
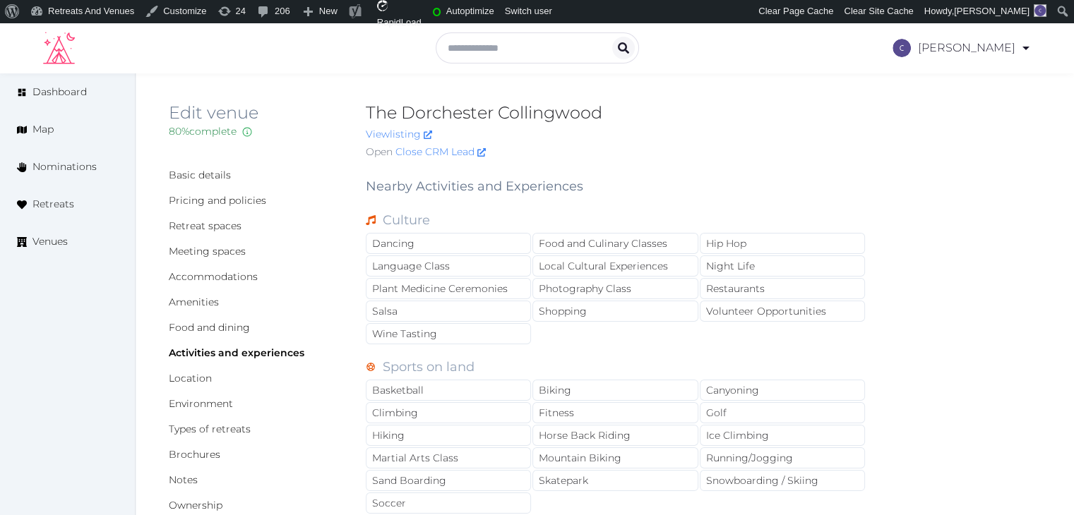
click at [500, 111] on h2 "The Dorchester Collingwood" at bounding box center [616, 113] width 501 height 23
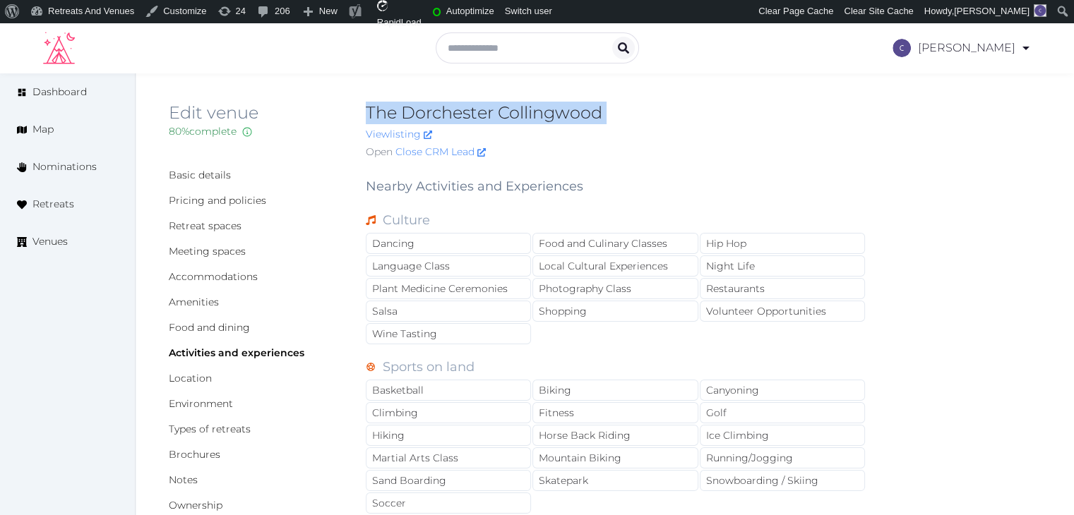
click at [500, 111] on h2 "The Dorchester Collingwood" at bounding box center [616, 113] width 501 height 23
copy h2 "The Dorchester Collingwood"
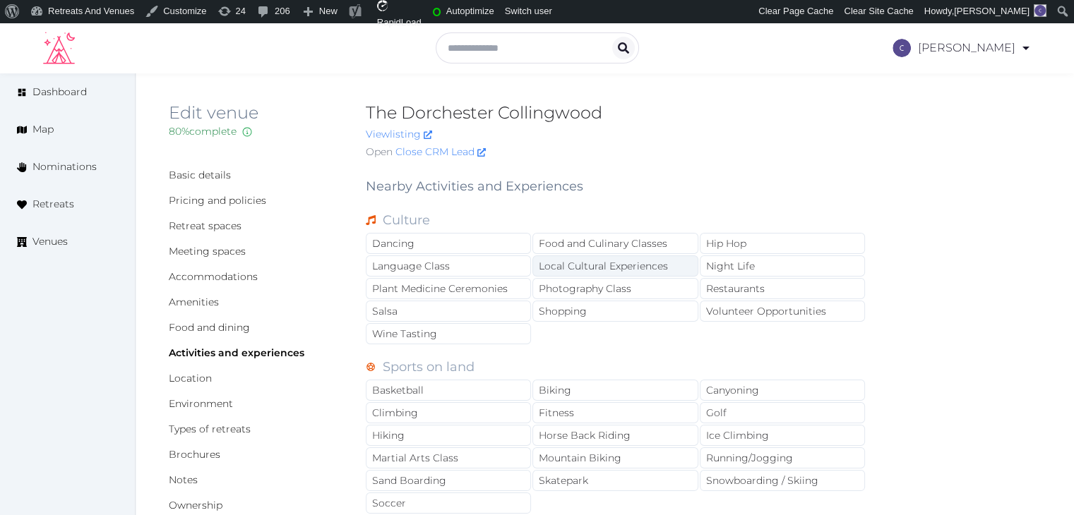
click at [609, 257] on div "Local Cultural Experiences" at bounding box center [614, 266] width 165 height 21
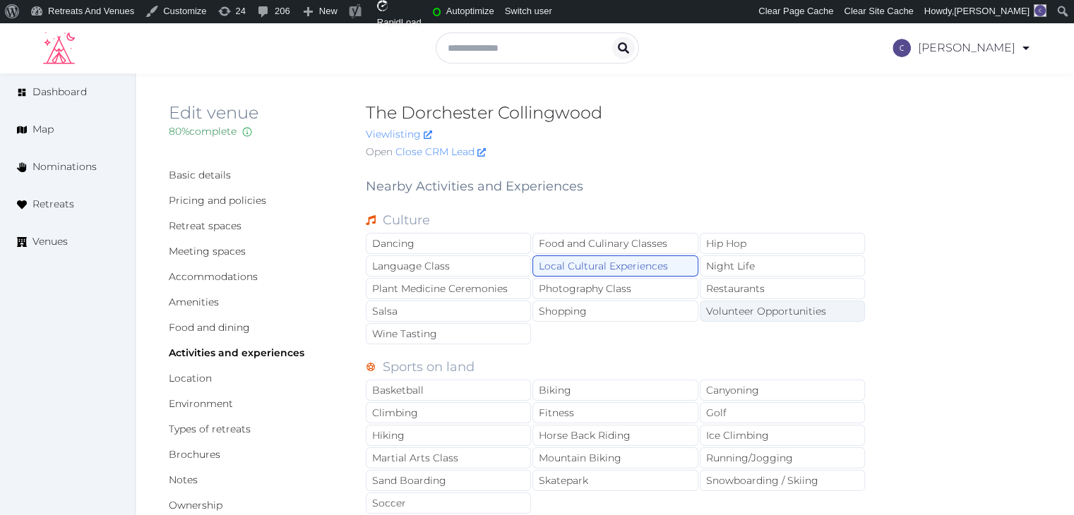
click at [758, 301] on div "Volunteer Opportunities" at bounding box center [782, 311] width 165 height 21
click at [758, 292] on div "Restaurants" at bounding box center [782, 288] width 165 height 21
click at [758, 305] on div "Volunteer Opportunities" at bounding box center [782, 311] width 165 height 21
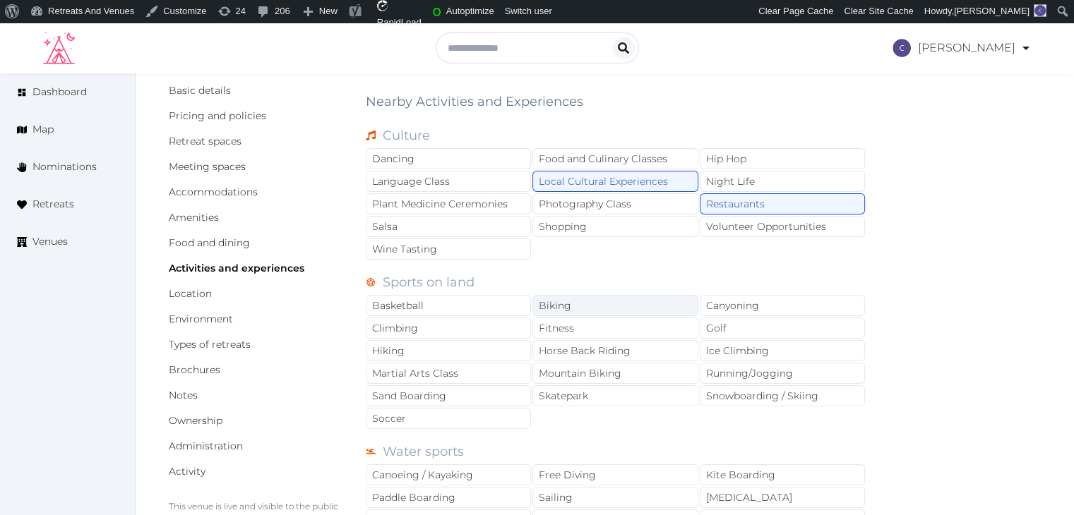
scroll to position [282, 0]
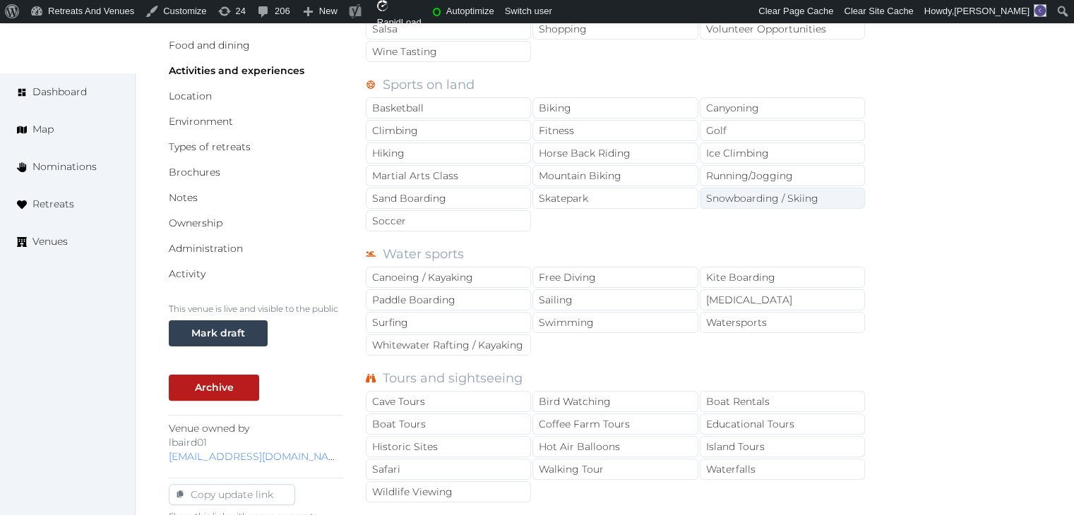
click at [764, 196] on div "Snowboarding / Skiing" at bounding box center [782, 198] width 165 height 21
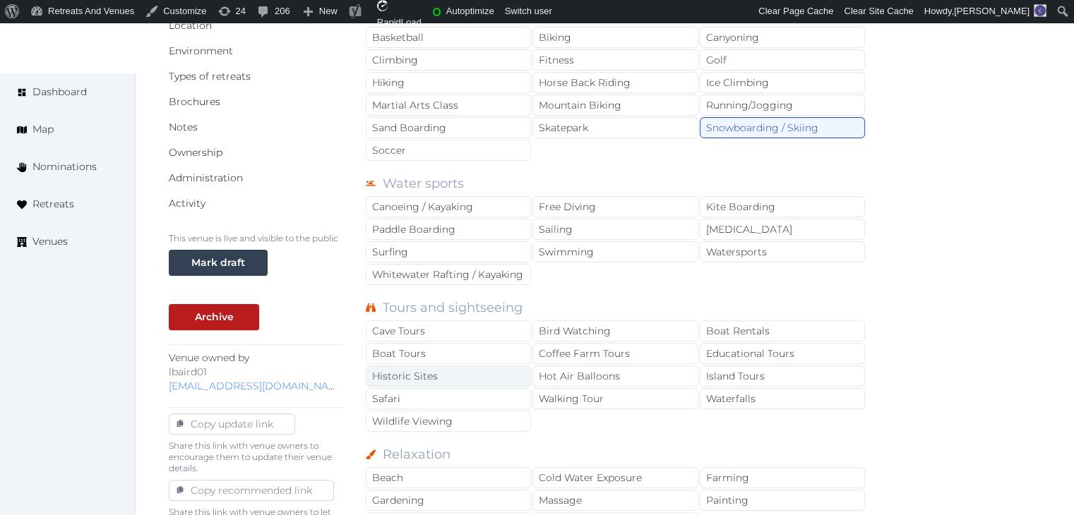
click at [469, 370] on div "Historic Sites" at bounding box center [448, 376] width 165 height 21
click at [635, 393] on div "Walking Tour" at bounding box center [614, 398] width 165 height 21
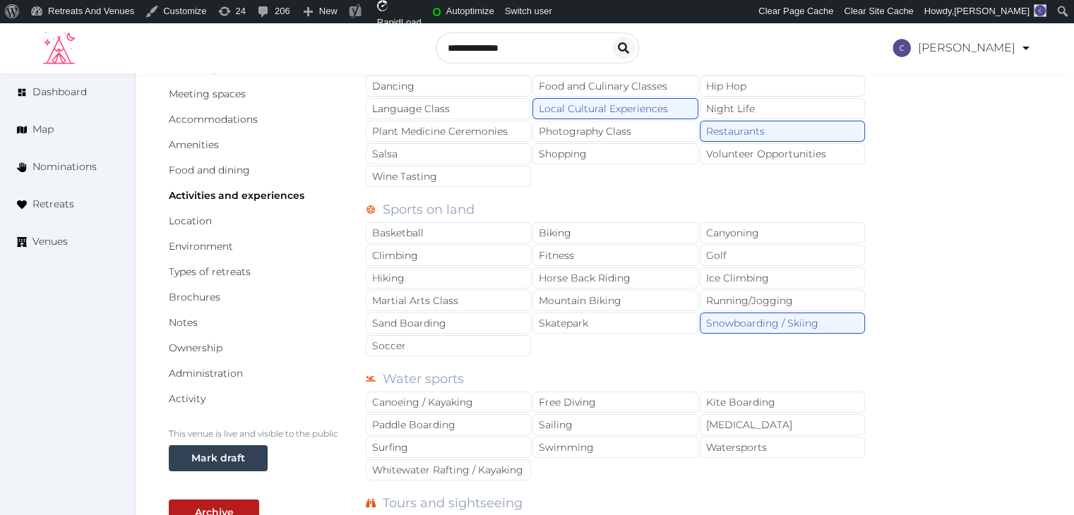
scroll to position [141, 0]
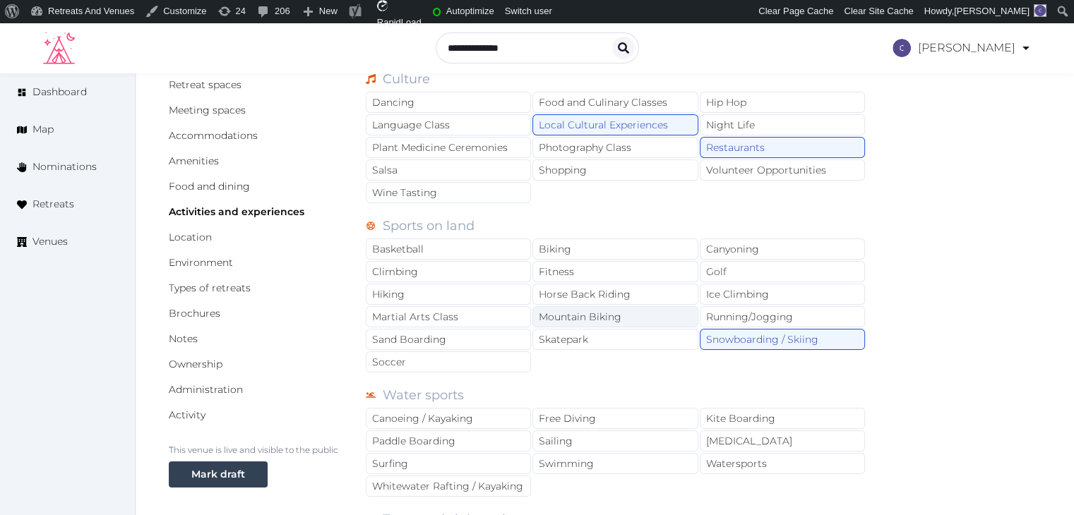
click at [599, 314] on div "Mountain Biking" at bounding box center [614, 316] width 165 height 21
click at [731, 275] on div "Golf" at bounding box center [782, 271] width 165 height 21
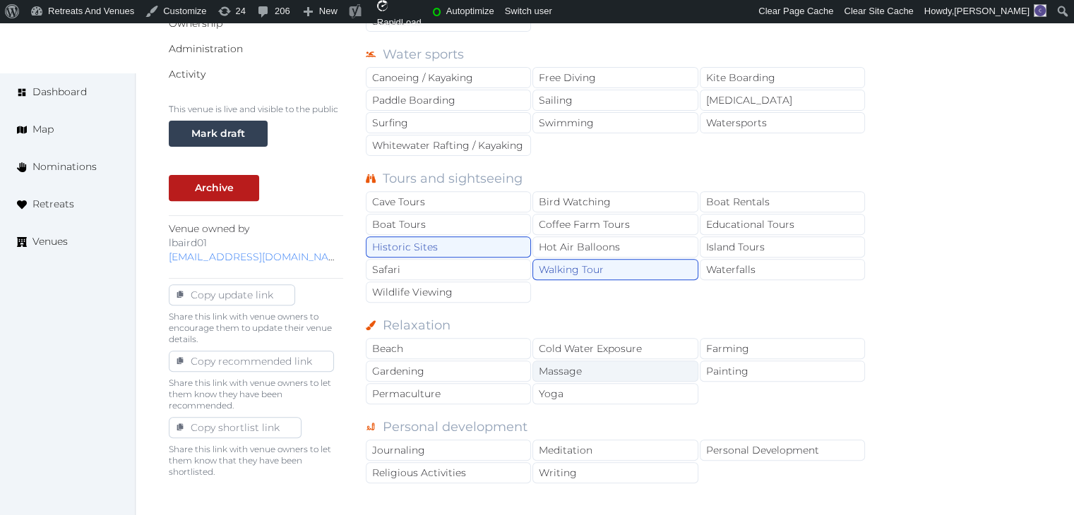
scroll to position [494, 0]
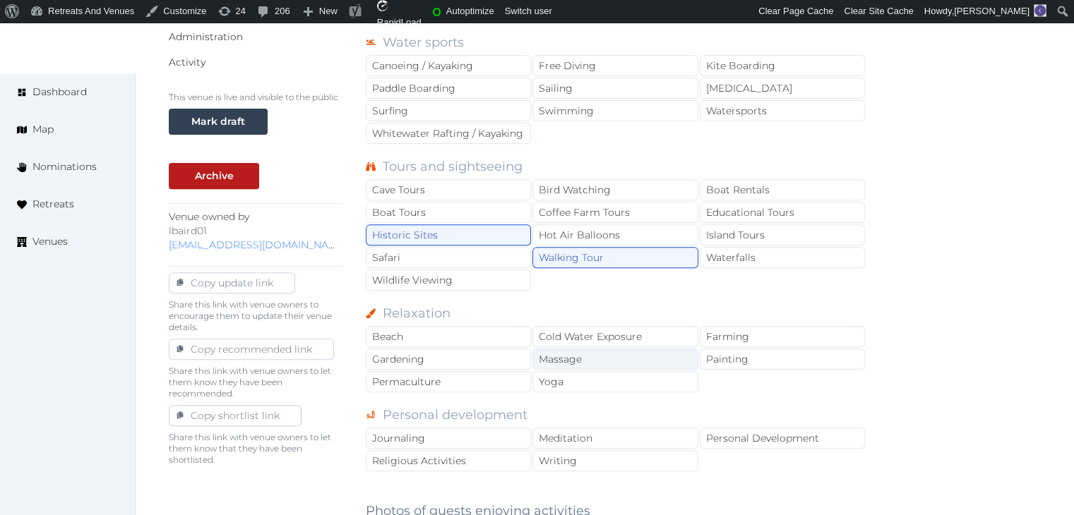
click at [622, 357] on div "Massage" at bounding box center [614, 359] width 165 height 21
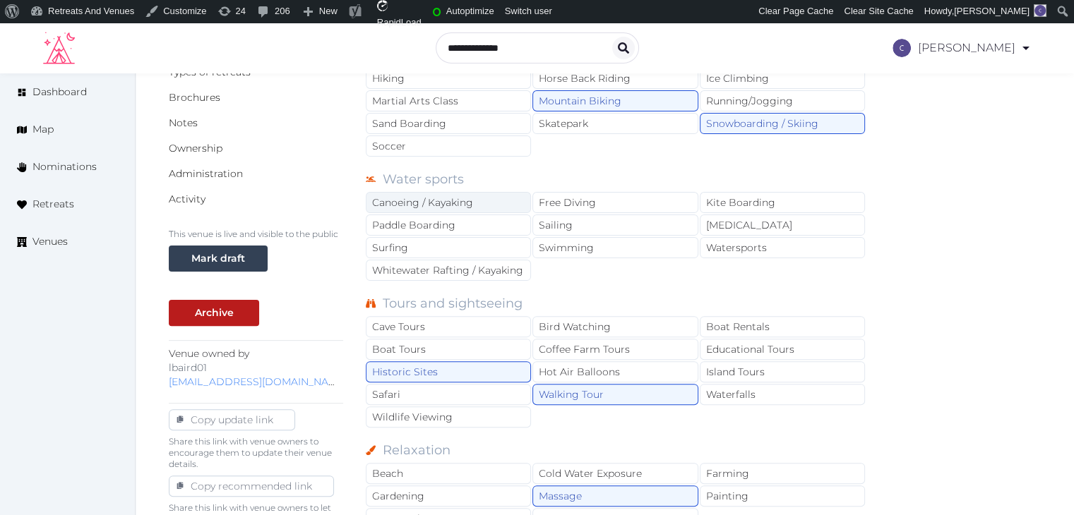
scroll to position [353, 0]
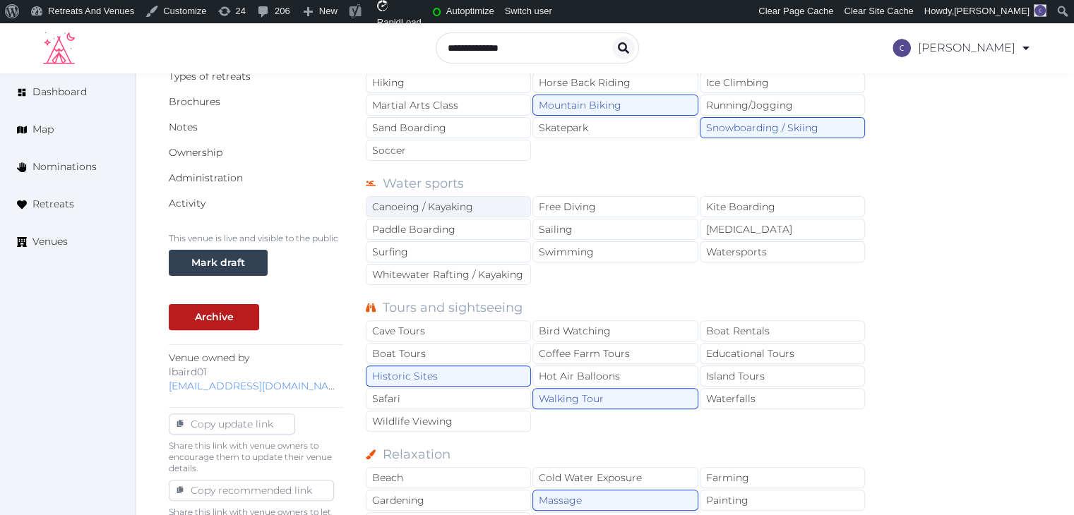
click at [472, 203] on div "Canoeing / Kayaking" at bounding box center [448, 206] width 165 height 21
click at [469, 225] on div "Paddle Boarding" at bounding box center [448, 229] width 165 height 21
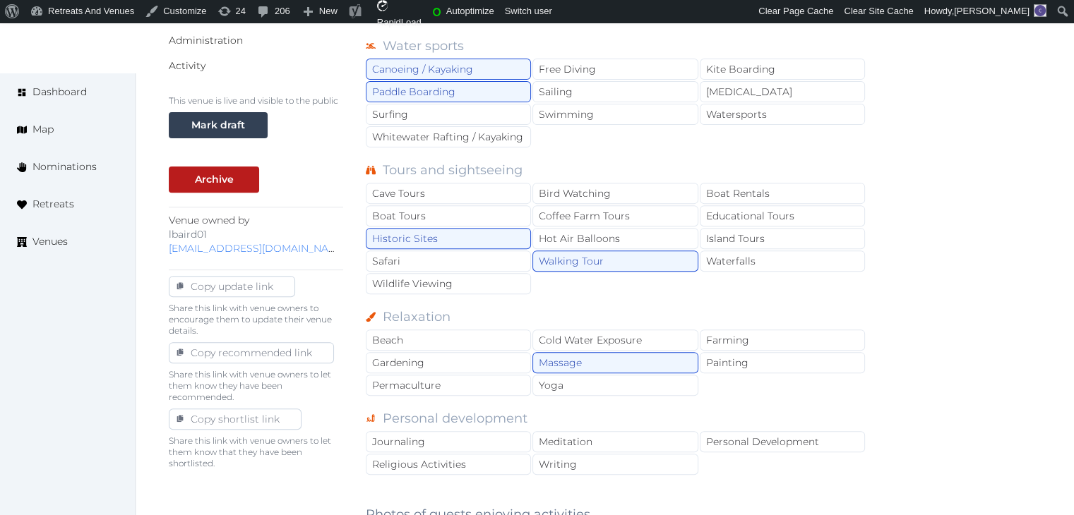
scroll to position [494, 0]
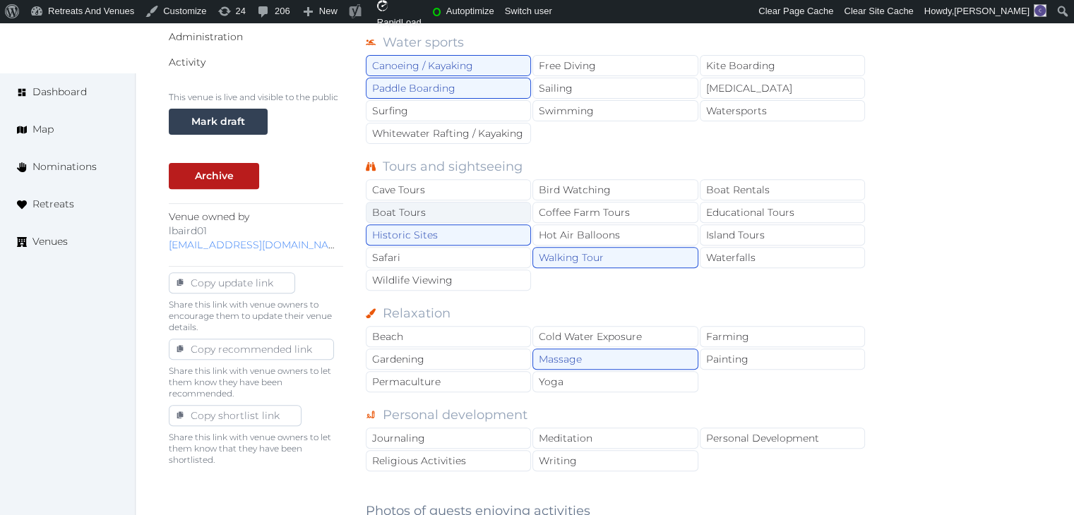
click at [480, 209] on div "Boat Tours" at bounding box center [448, 212] width 165 height 21
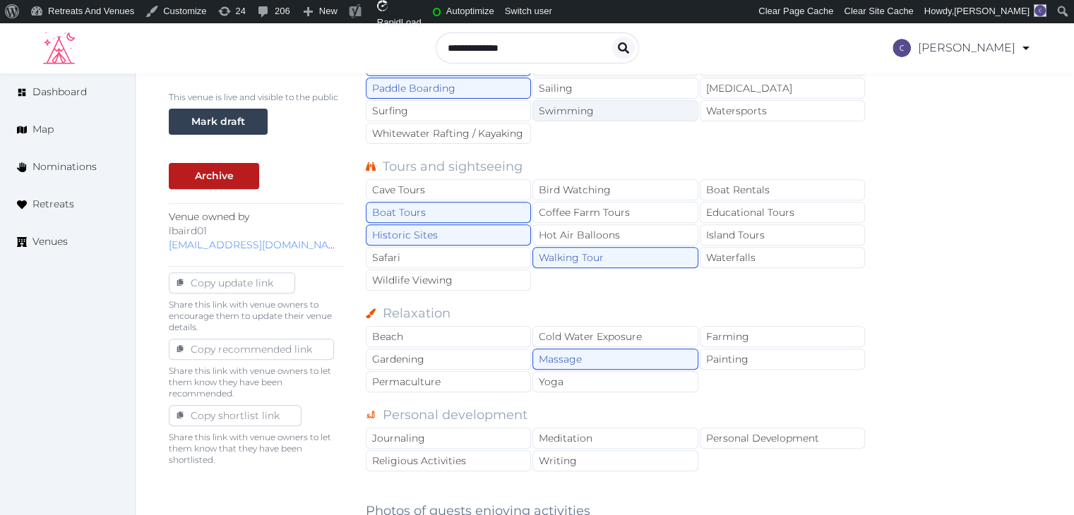
click at [599, 114] on div "Swimming" at bounding box center [614, 110] width 165 height 21
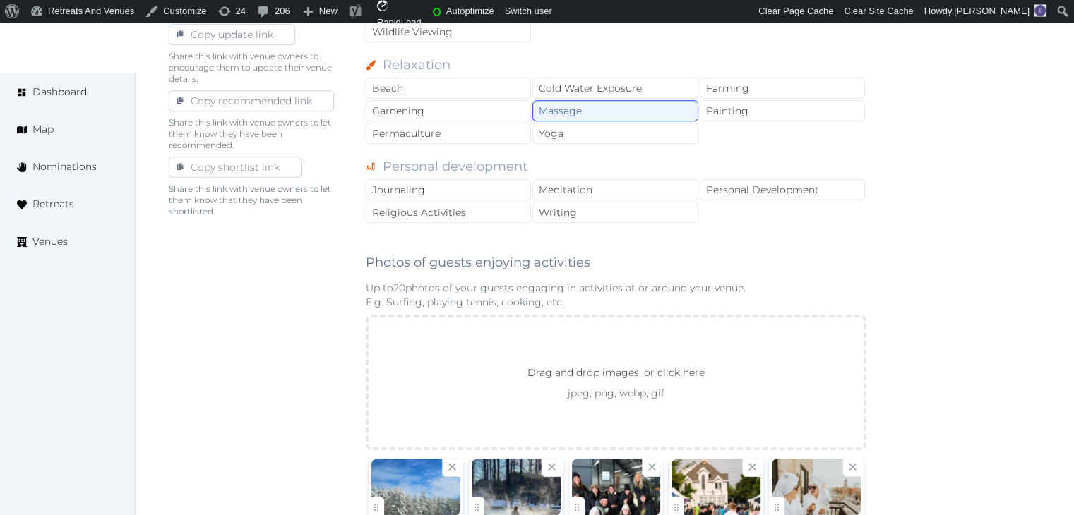
scroll to position [847, 0]
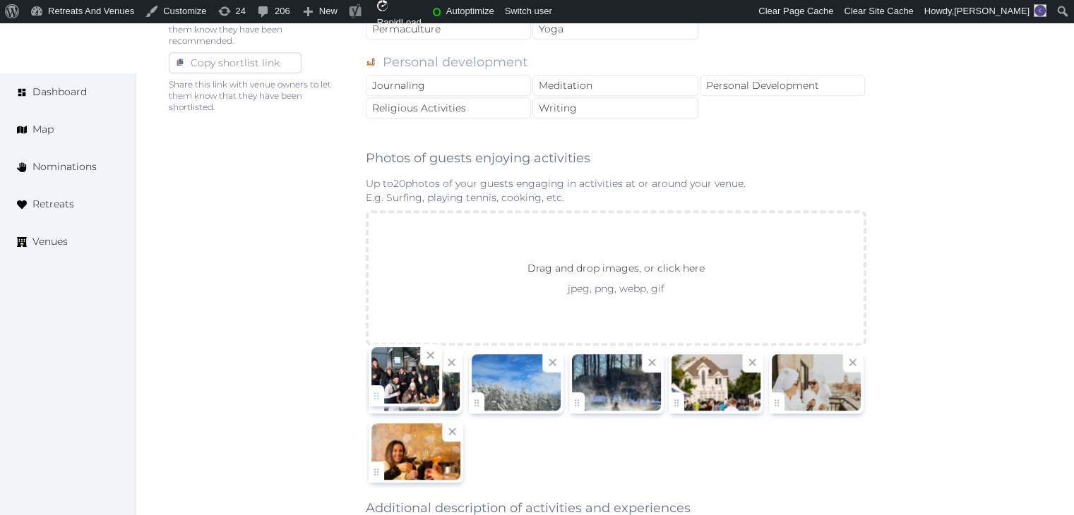
drag, startPoint x: 576, startPoint y: 390, endPoint x: 406, endPoint y: 390, distance: 170.2
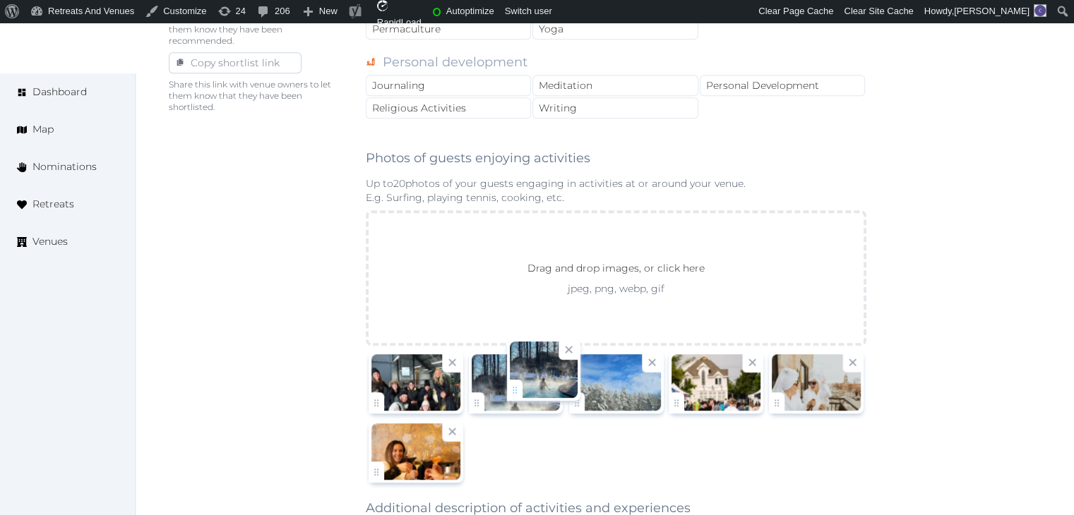
drag, startPoint x: 575, startPoint y: 397, endPoint x: 513, endPoint y: 391, distance: 62.4
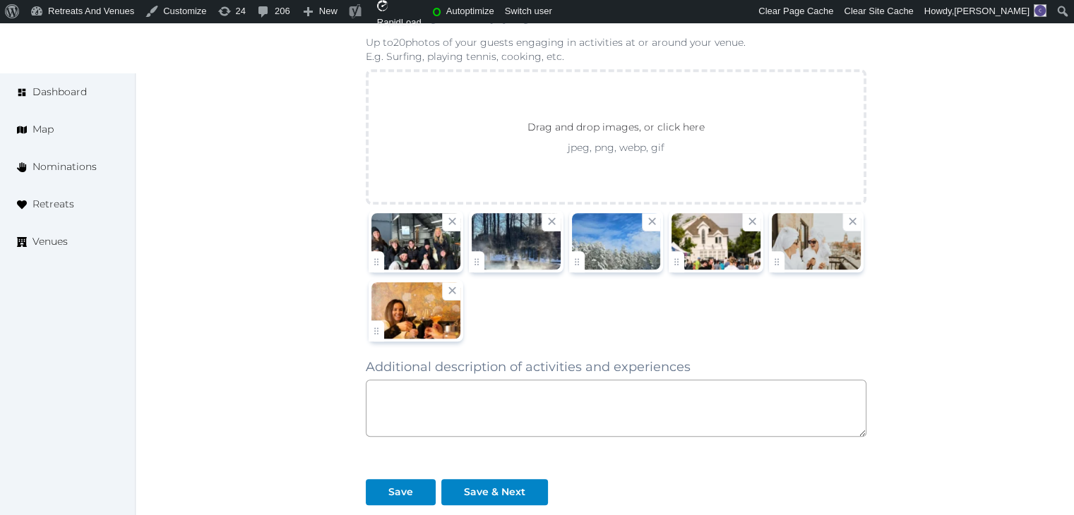
scroll to position [1130, 0]
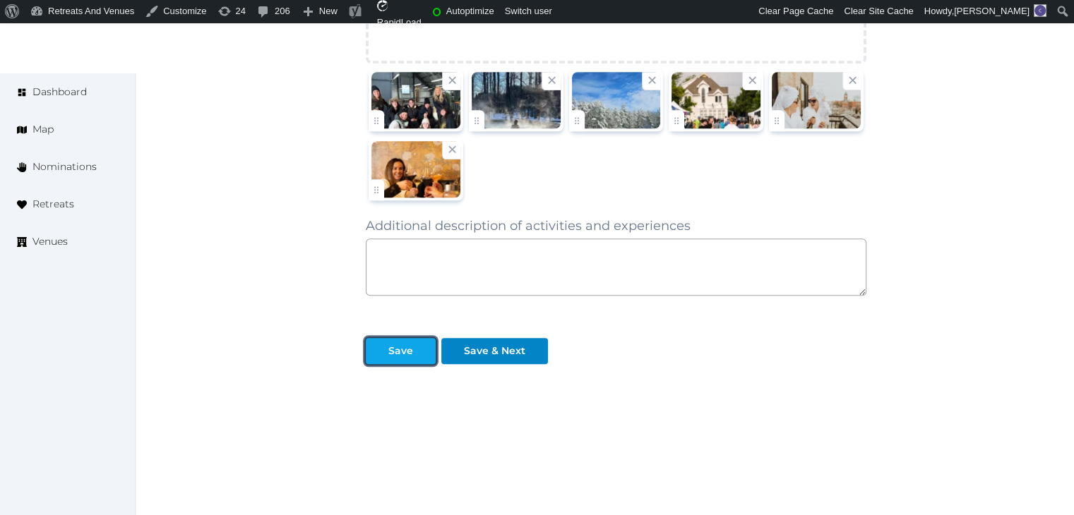
click at [381, 345] on div at bounding box center [377, 351] width 17 height 15
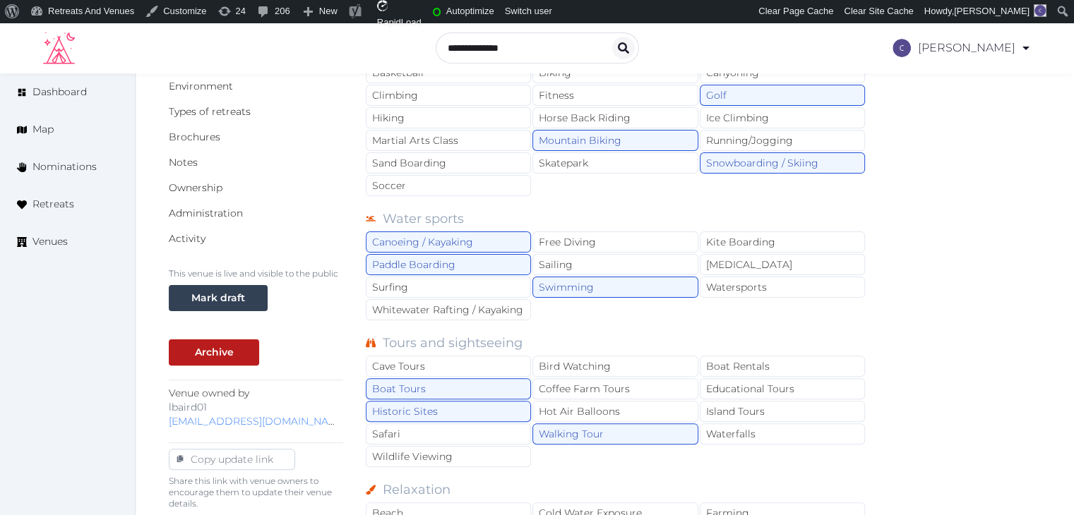
scroll to position [212, 0]
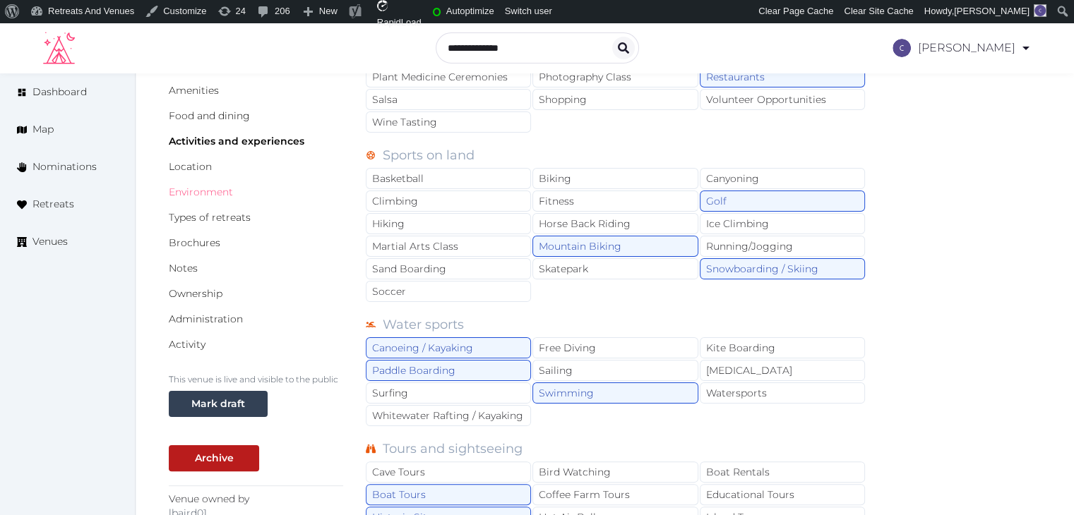
click at [206, 189] on link "Environment" at bounding box center [201, 192] width 64 height 13
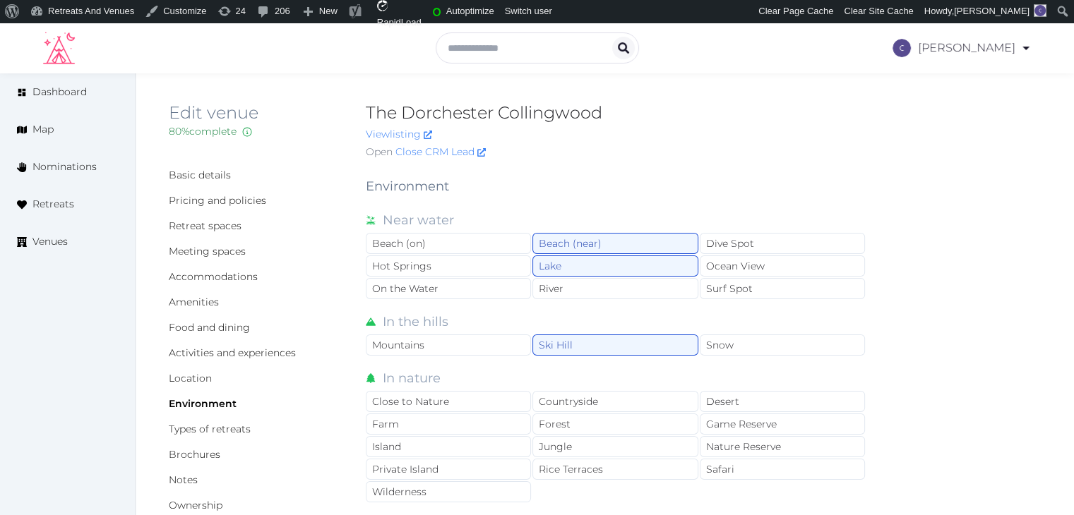
click at [197, 293] on div "Basic details Pricing and policies Retreat spaces Meeting spaces Accommodations…" at bounding box center [256, 365] width 174 height 395
click at [201, 302] on link "Amenities" at bounding box center [194, 302] width 50 height 13
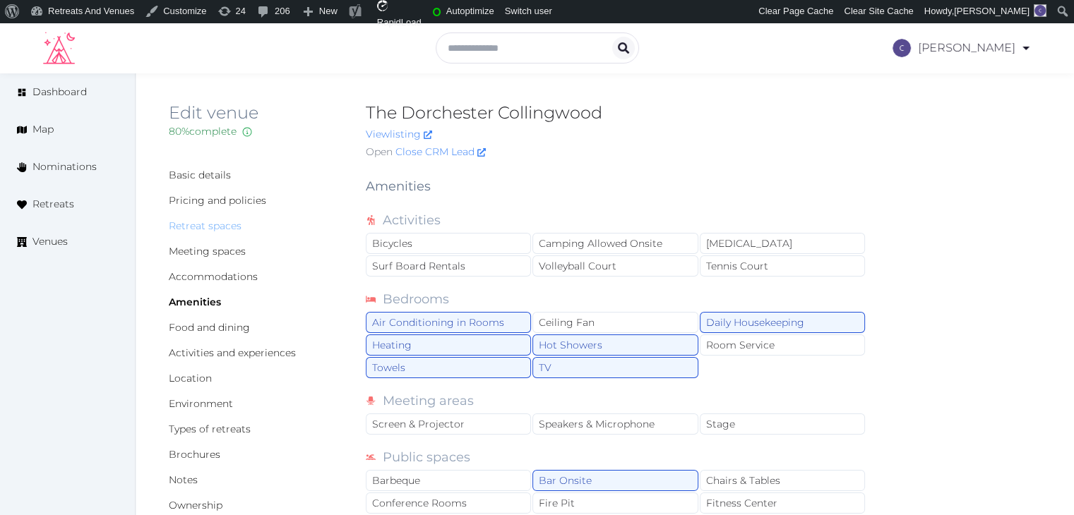
click at [209, 225] on link "Retreat spaces" at bounding box center [205, 226] width 73 height 13
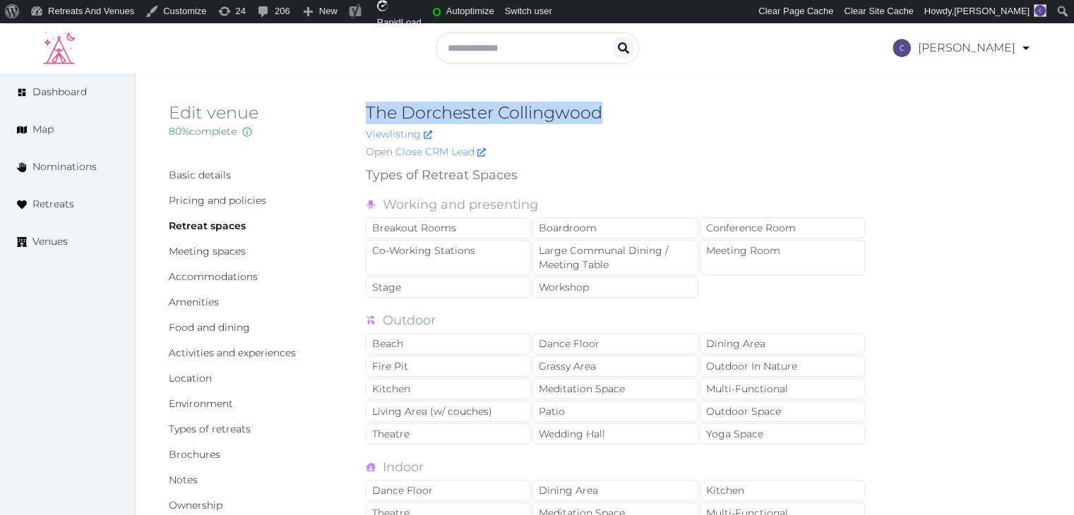
drag, startPoint x: 363, startPoint y: 117, endPoint x: 659, endPoint y: 108, distance: 296.0
click at [659, 108] on div "Edit venue 80 % complete Fill out all the fields in your listing to increase it…" at bounding box center [605, 134] width 872 height 64
copy h2 "The Dorchester Collingwood"
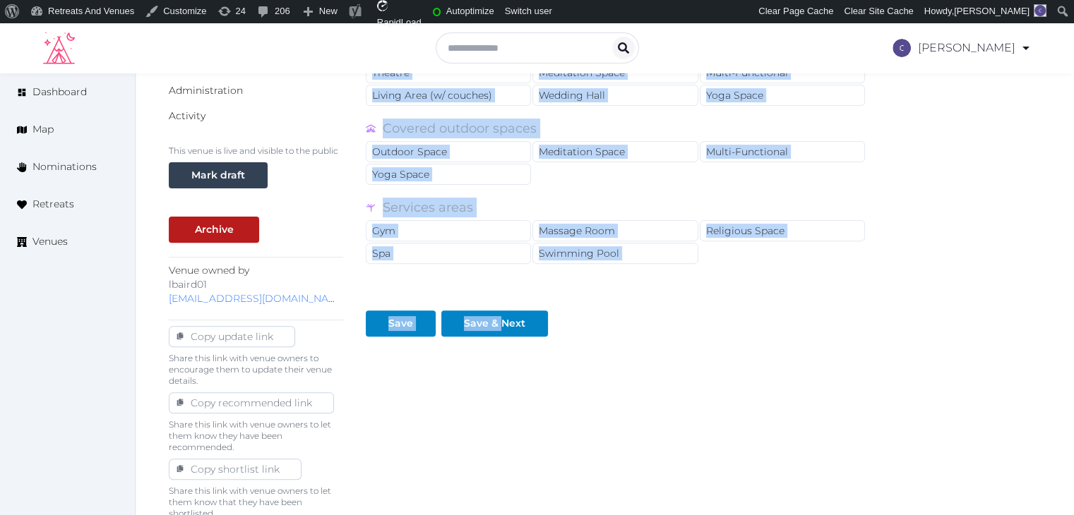
scroll to position [466, 0]
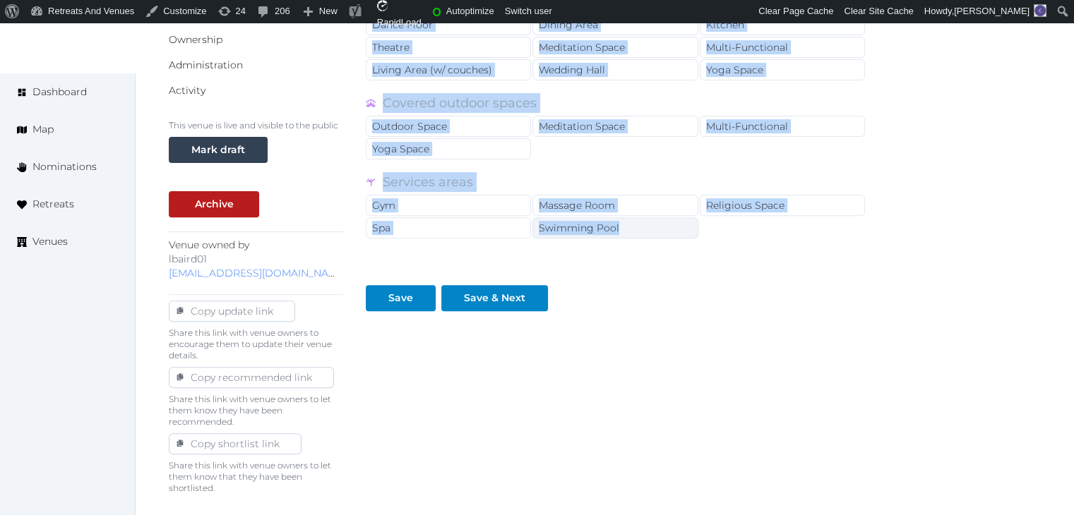
drag, startPoint x: 364, startPoint y: 178, endPoint x: 625, endPoint y: 225, distance: 264.7
click at [625, 225] on div "Basic details Pricing and policies Retreat spaces Meeting spaces Accommodations…" at bounding box center [605, 96] width 872 height 795
copy div "Types of Retreat Spaces Working and presenting Breakout Rooms Boardroom Confere…"
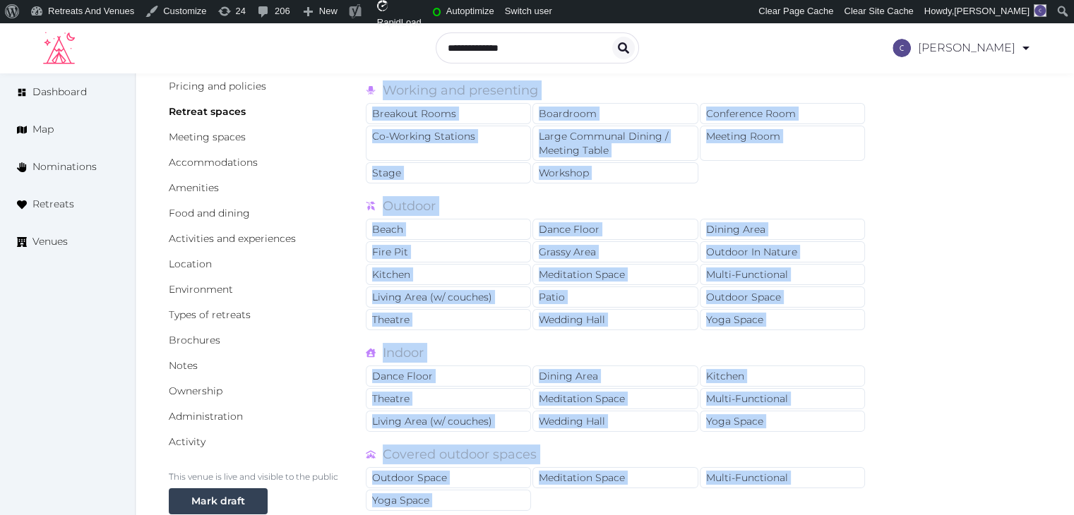
scroll to position [113, 0]
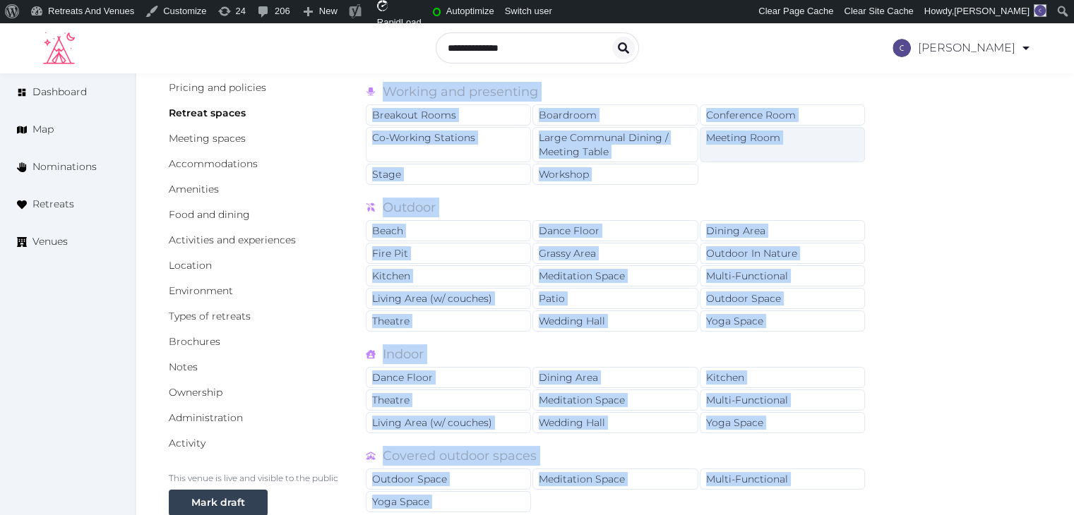
click at [763, 132] on div "Meeting Room" at bounding box center [782, 144] width 165 height 35
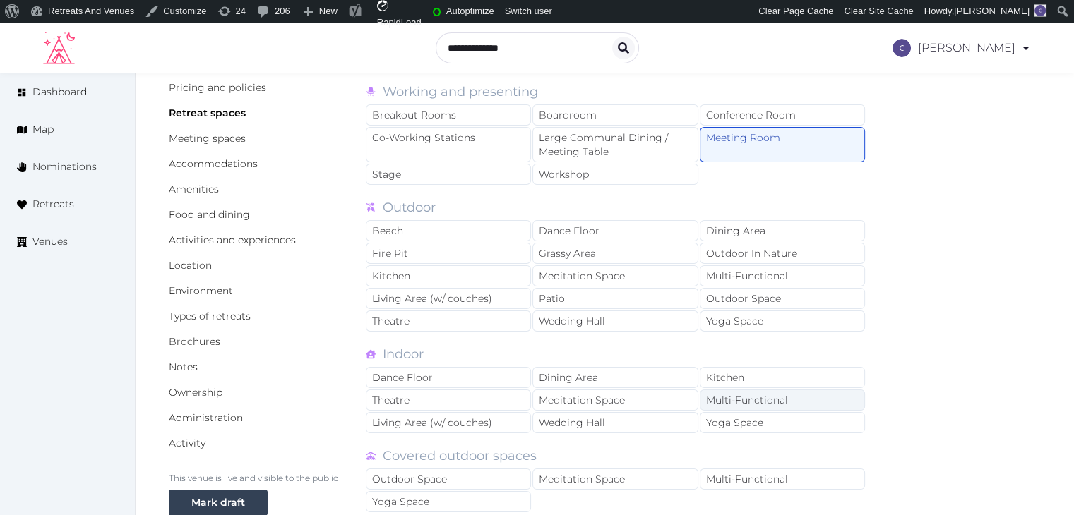
click at [784, 399] on div "Multi-Functional" at bounding box center [782, 400] width 165 height 21
click at [628, 379] on div "Dining Area" at bounding box center [614, 377] width 165 height 21
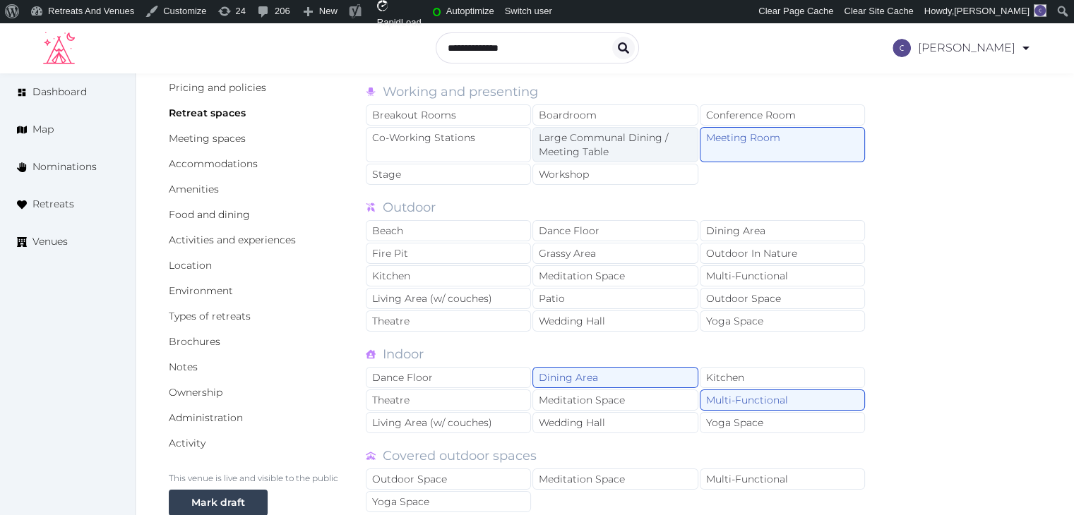
click at [610, 155] on div "Large Communal Dining / Meeting Table" at bounding box center [614, 144] width 165 height 35
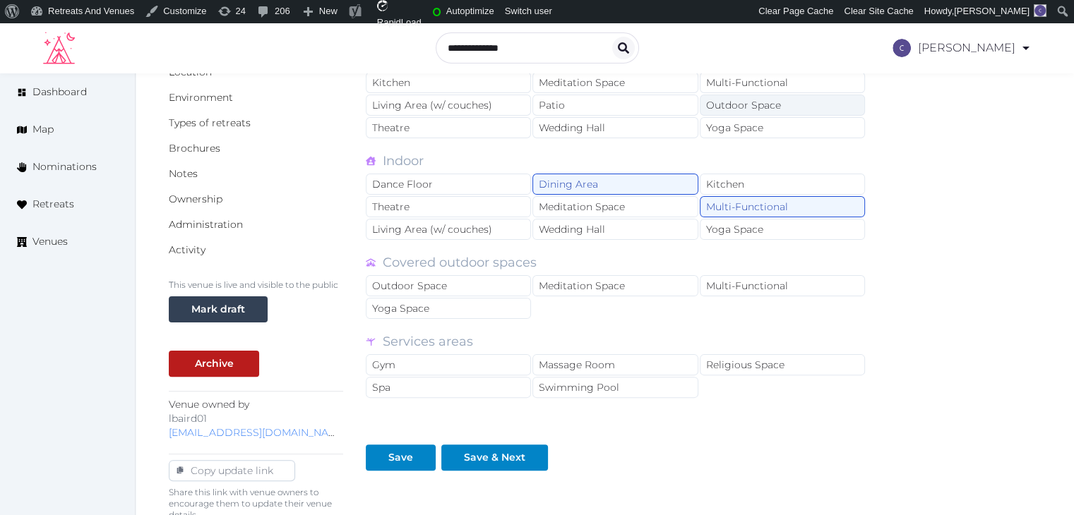
scroll to position [325, 0]
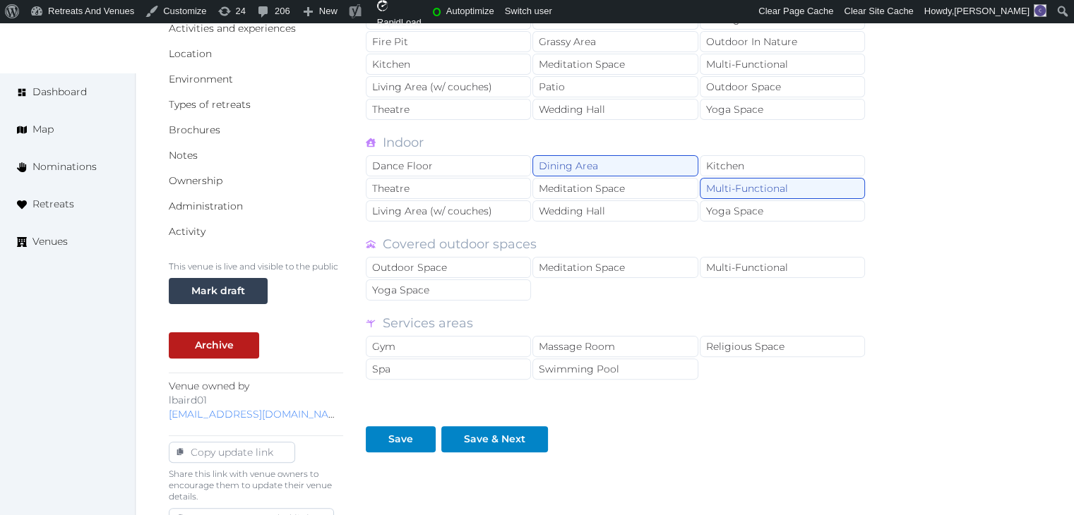
click at [471, 377] on div "Types of Retreat Spaces Working and presenting Breakout Rooms Boardroom Confere…" at bounding box center [616, 146] width 501 height 612
click at [472, 337] on div "Gym" at bounding box center [448, 346] width 165 height 21
drag, startPoint x: 466, startPoint y: 367, endPoint x: 513, endPoint y: 367, distance: 47.3
click at [468, 367] on div "Spa" at bounding box center [448, 369] width 165 height 21
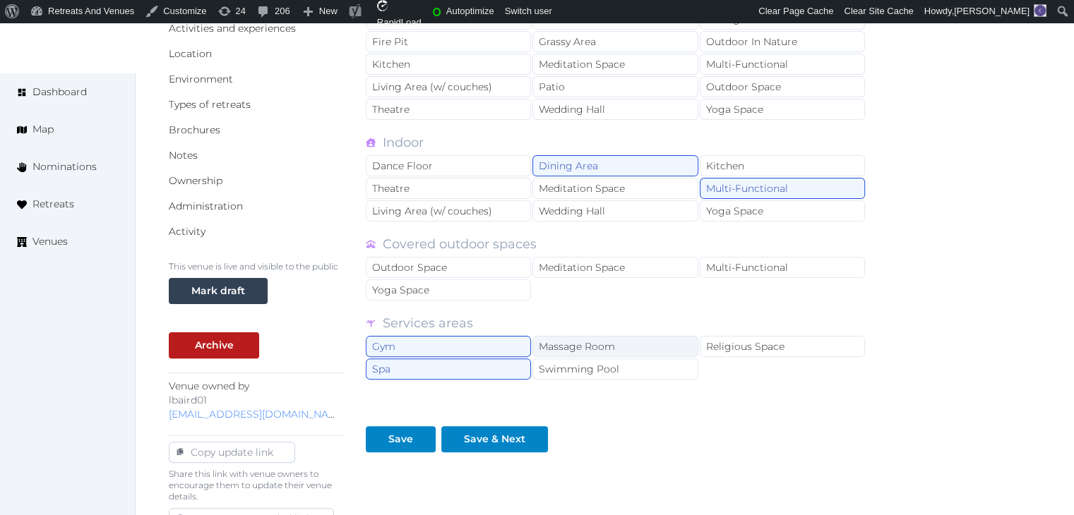
drag, startPoint x: 578, startPoint y: 357, endPoint x: 579, endPoint y: 342, distance: 14.1
click at [579, 359] on div "Swimming Pool" at bounding box center [614, 369] width 165 height 21
click at [579, 328] on div "Services areas" at bounding box center [616, 324] width 501 height 20
click at [579, 336] on div "Massage Room" at bounding box center [614, 346] width 165 height 21
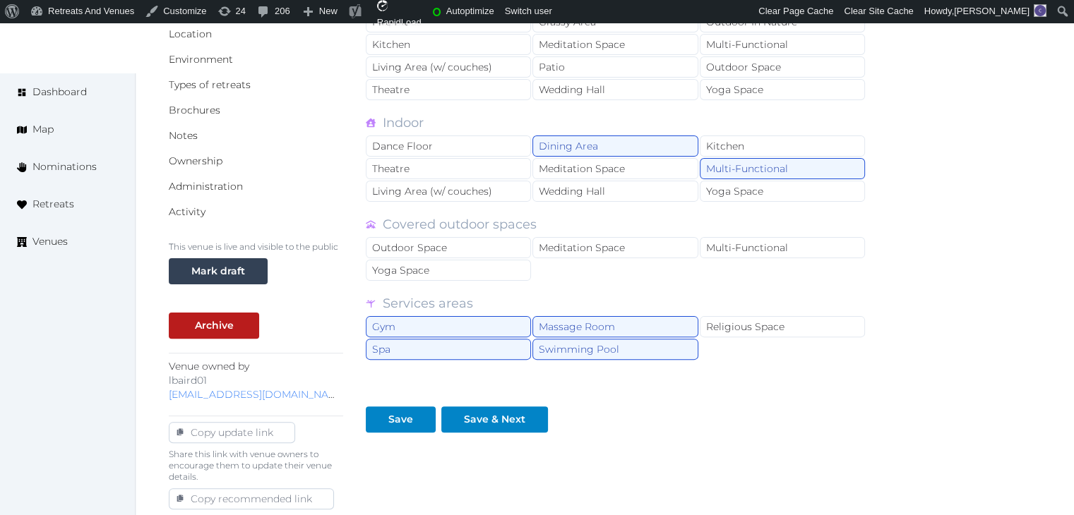
scroll to position [353, 0]
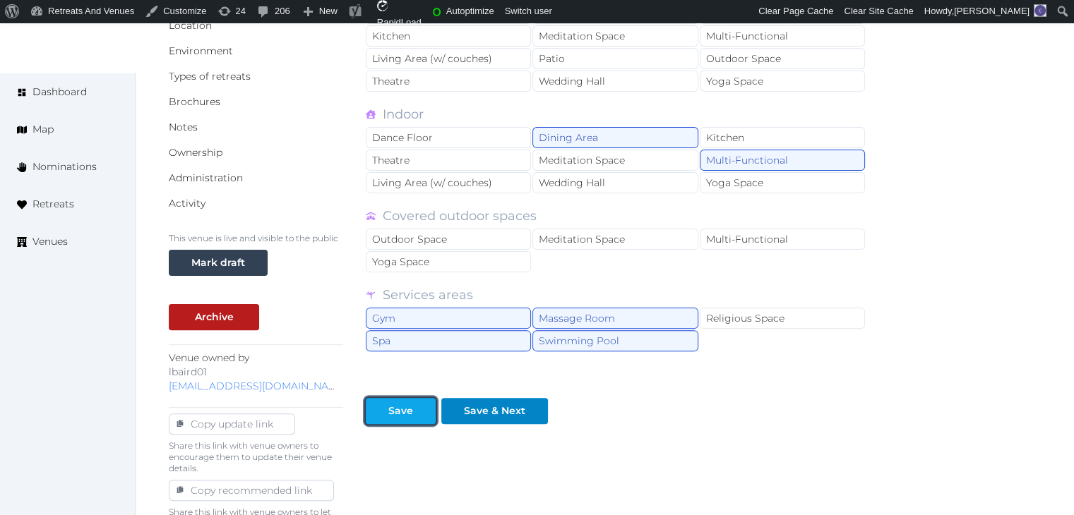
click at [405, 416] on button "Save" at bounding box center [401, 411] width 70 height 26
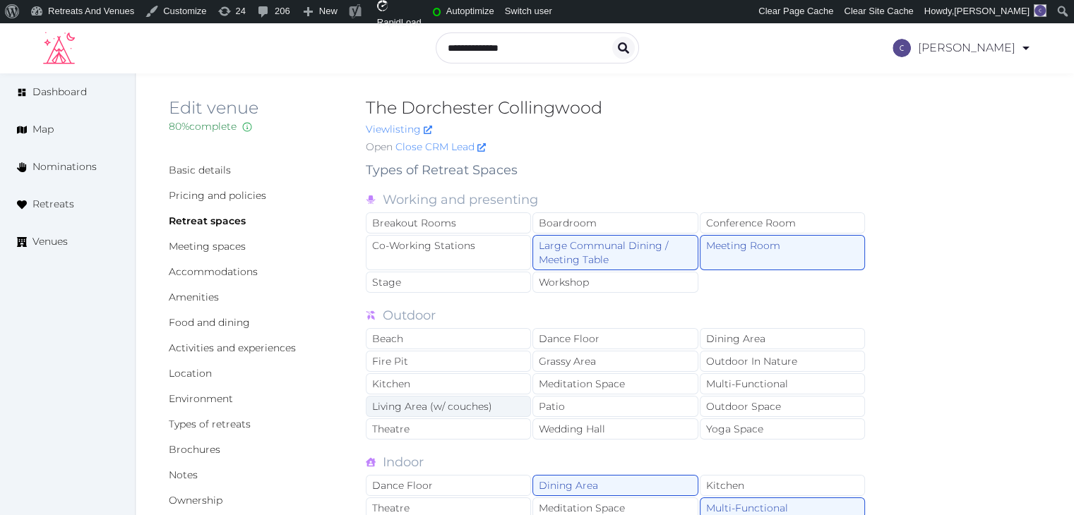
scroll to position [0, 0]
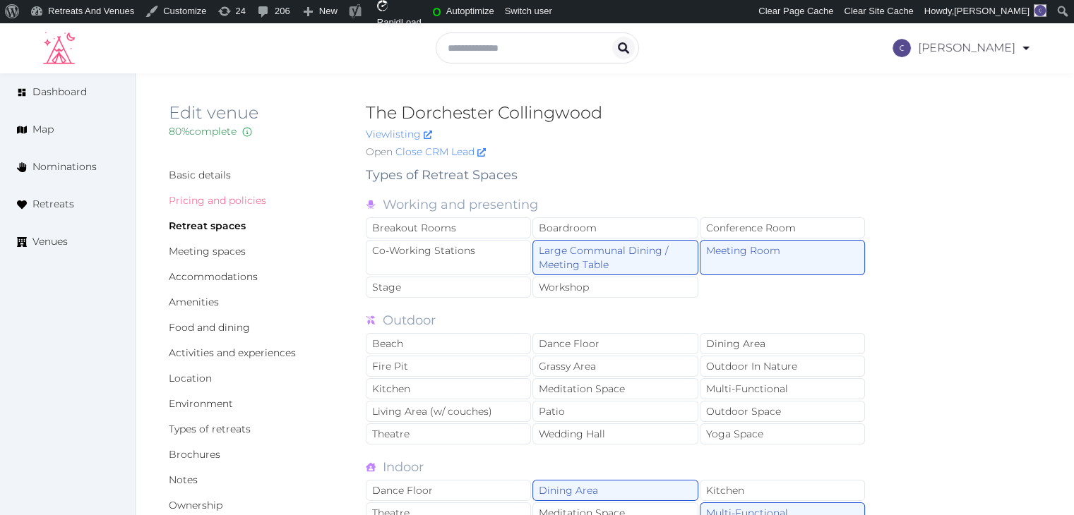
drag, startPoint x: 228, startPoint y: 201, endPoint x: 248, endPoint y: 225, distance: 30.6
click at [228, 201] on link "Pricing and policies" at bounding box center [217, 200] width 97 height 13
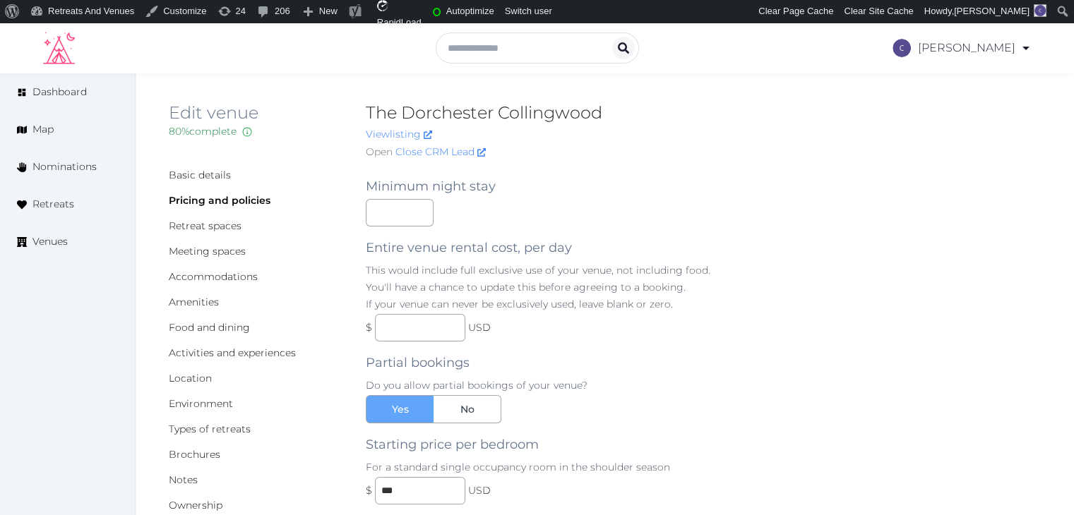
click at [456, 118] on h2 "The Dorchester Collingwood" at bounding box center [616, 113] width 501 height 23
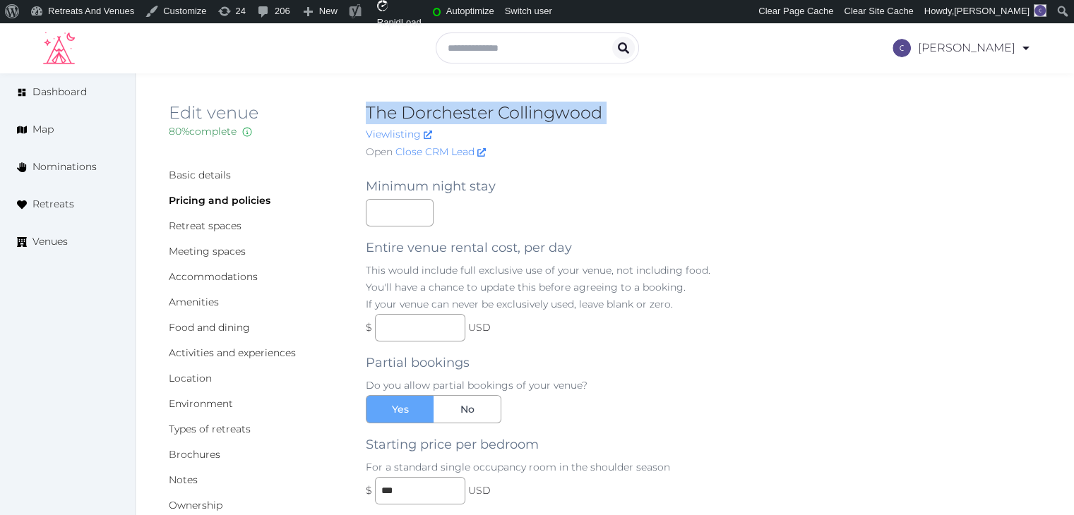
click at [456, 118] on h2 "The Dorchester Collingwood" at bounding box center [616, 113] width 501 height 23
copy h2 "The Dorchester Collingwood"
click at [192, 176] on link "Basic details" at bounding box center [200, 175] width 62 height 13
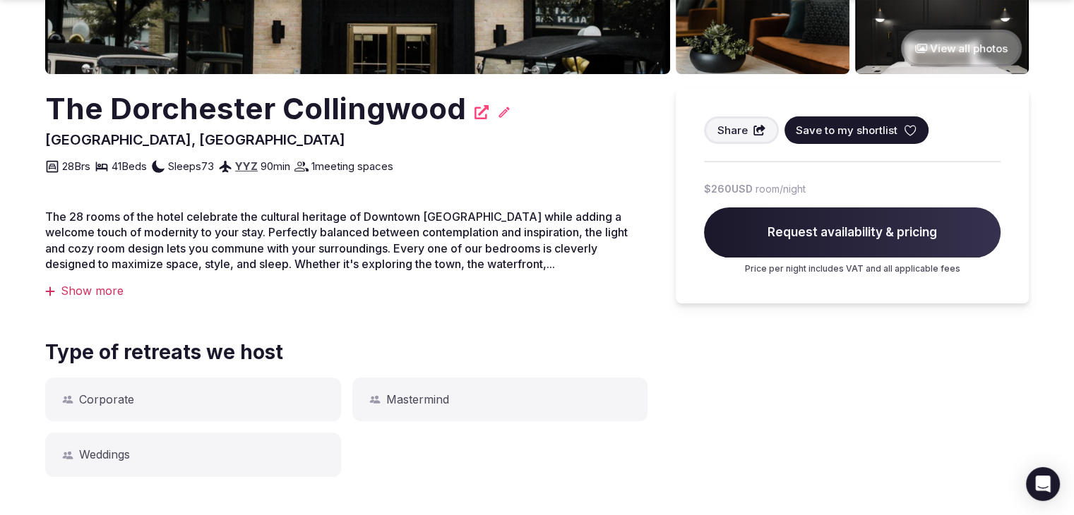
scroll to position [692, 0]
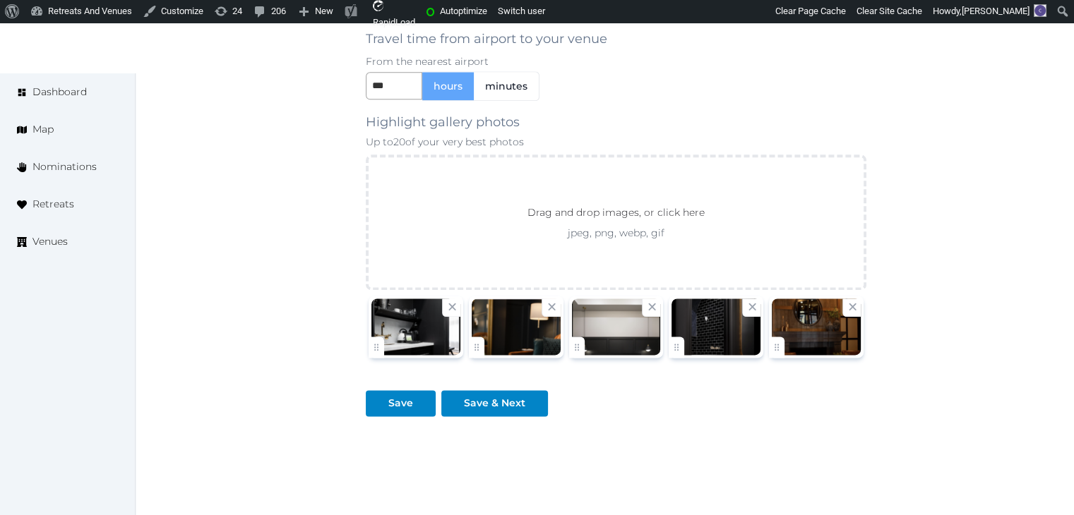
scroll to position [1788, 0]
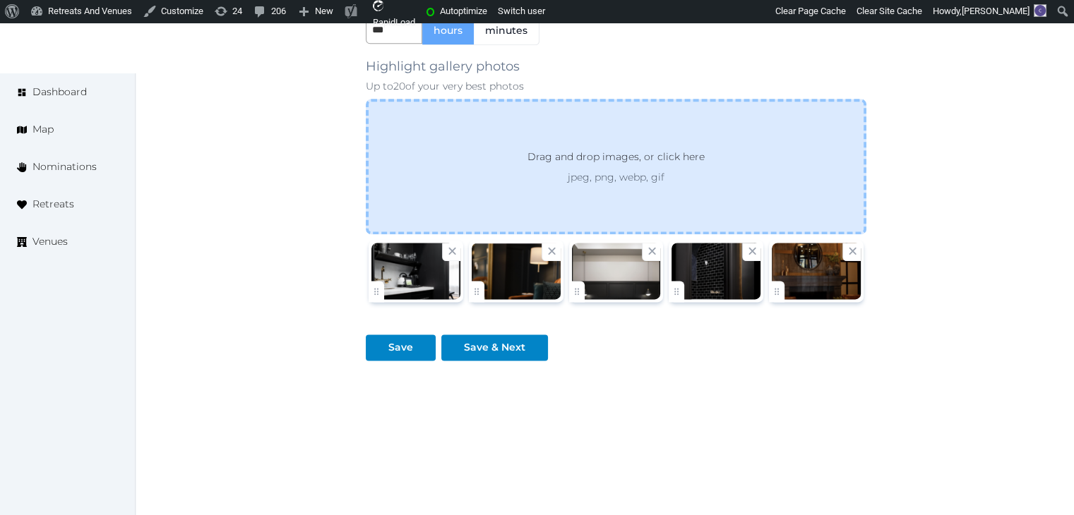
click at [573, 179] on div "Drag and drop images, or click here jpeg, png, webp, gif" at bounding box center [616, 167] width 501 height 136
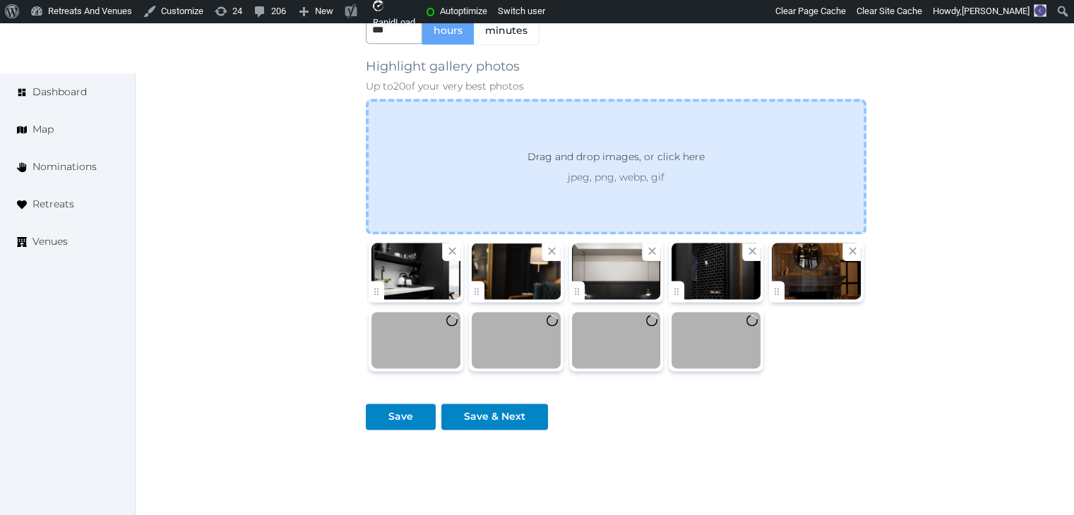
click at [585, 186] on div "Drag and drop images, or click here jpeg, png, webp, gif" at bounding box center [616, 167] width 501 height 136
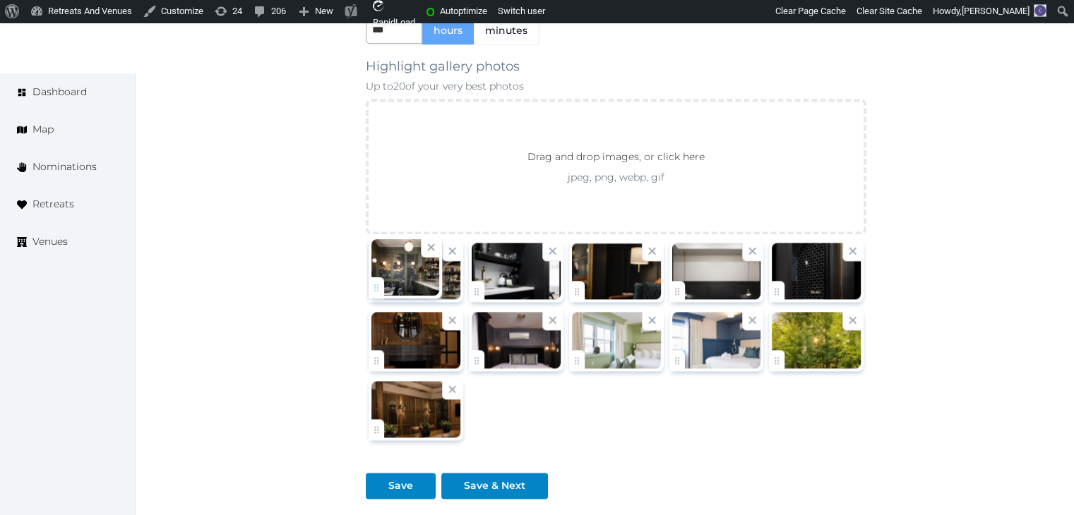
drag, startPoint x: 386, startPoint y: 429, endPoint x: 401, endPoint y: 299, distance: 131.5
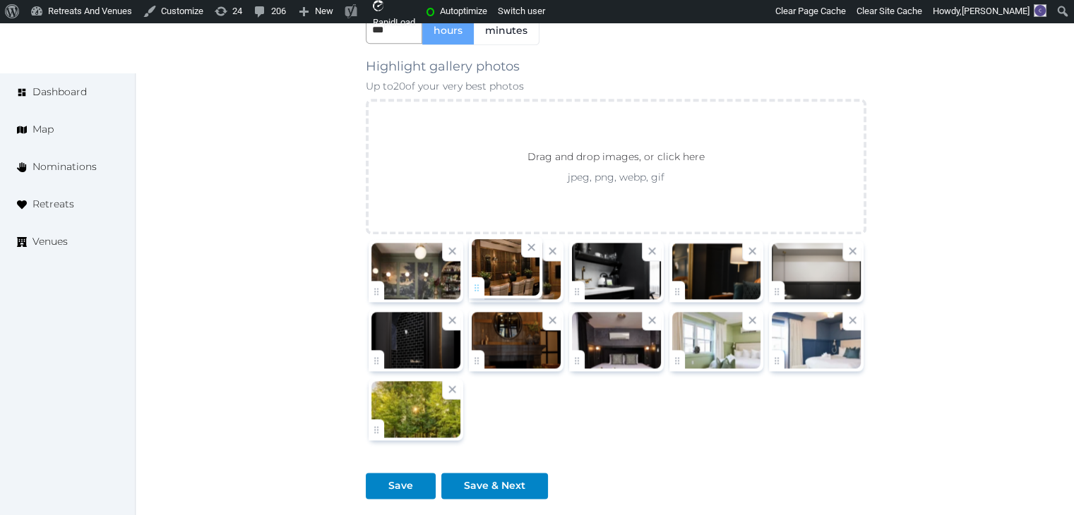
drag, startPoint x: 384, startPoint y: 423, endPoint x: 484, endPoint y: 290, distance: 166.9
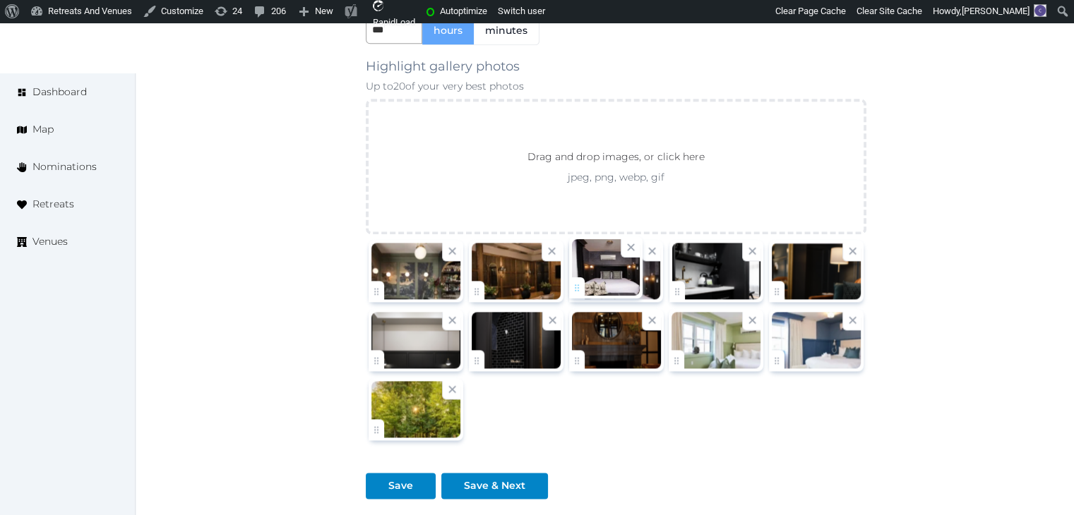
drag, startPoint x: 576, startPoint y: 359, endPoint x: 587, endPoint y: 285, distance: 74.9
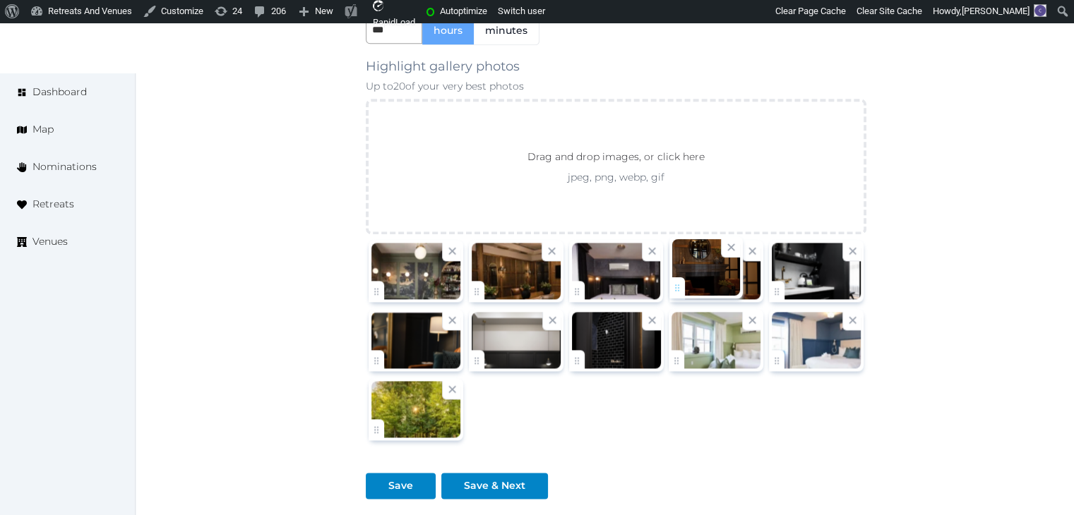
drag, startPoint x: 577, startPoint y: 362, endPoint x: 668, endPoint y: 307, distance: 106.1
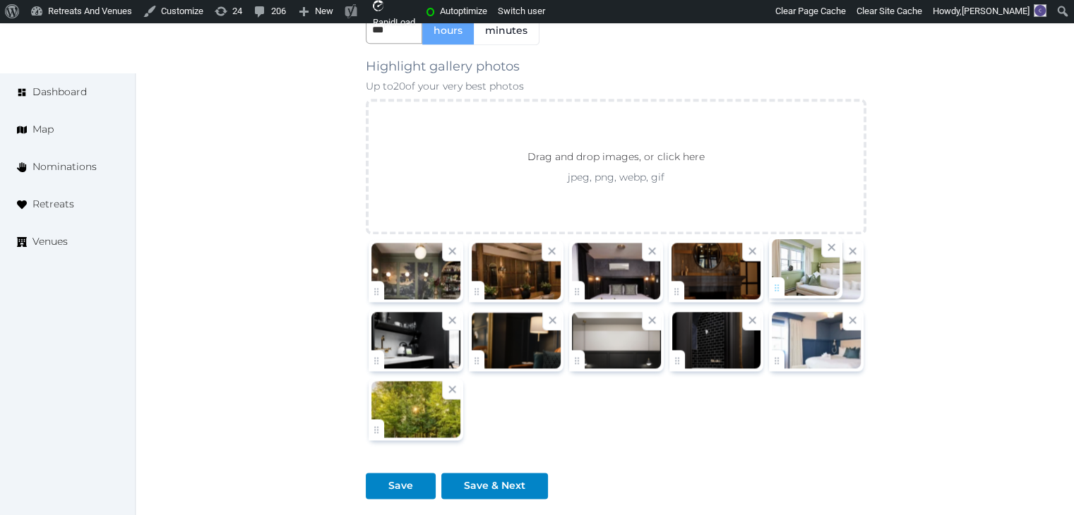
drag, startPoint x: 684, startPoint y: 363, endPoint x: 759, endPoint y: 300, distance: 98.3
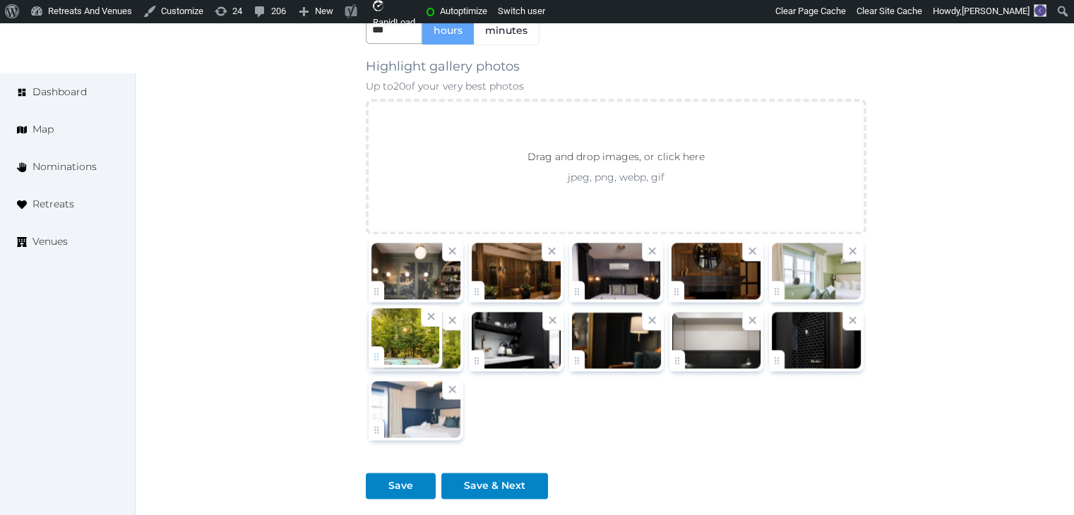
drag, startPoint x: 391, startPoint y: 425, endPoint x: 394, endPoint y: 359, distance: 65.7
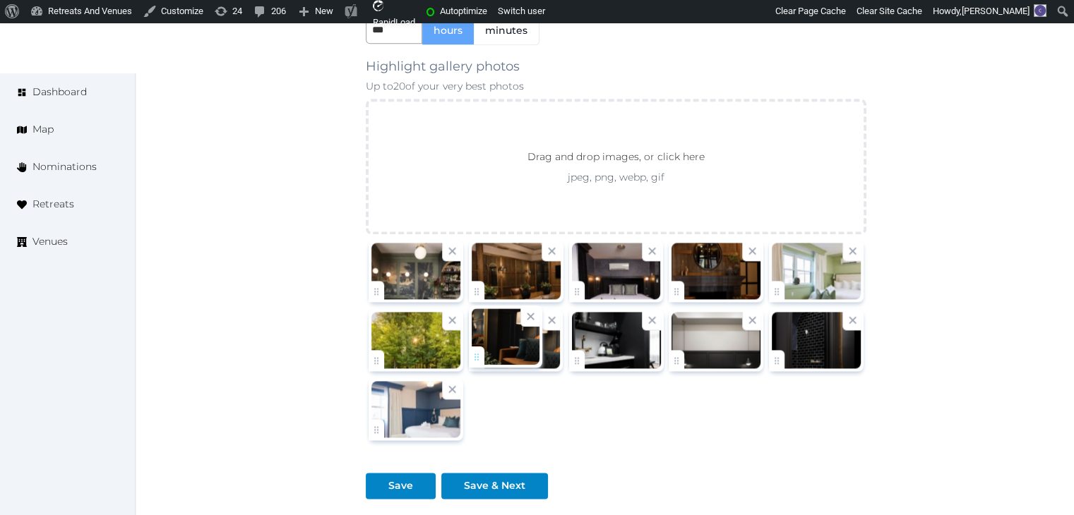
drag, startPoint x: 584, startPoint y: 352, endPoint x: 528, endPoint y: 352, distance: 55.8
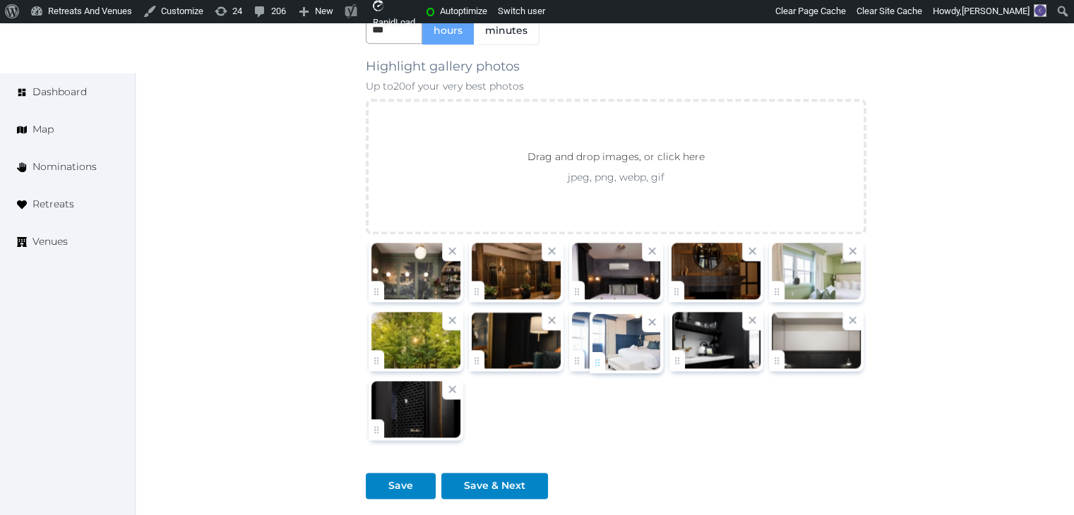
drag, startPoint x: 374, startPoint y: 428, endPoint x: 595, endPoint y: 365, distance: 229.8
click at [390, 489] on button "Save" at bounding box center [401, 486] width 70 height 26
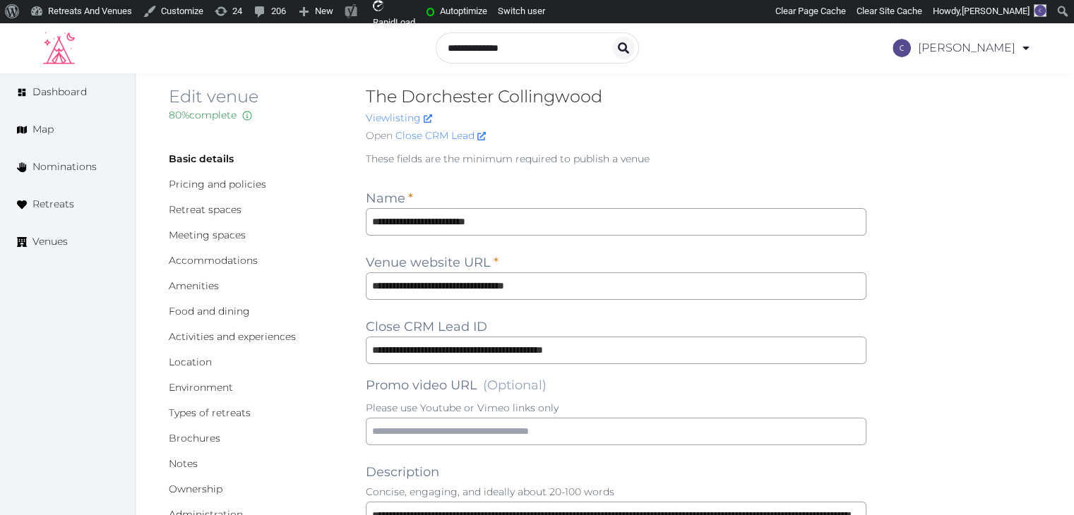
scroll to position [0, 0]
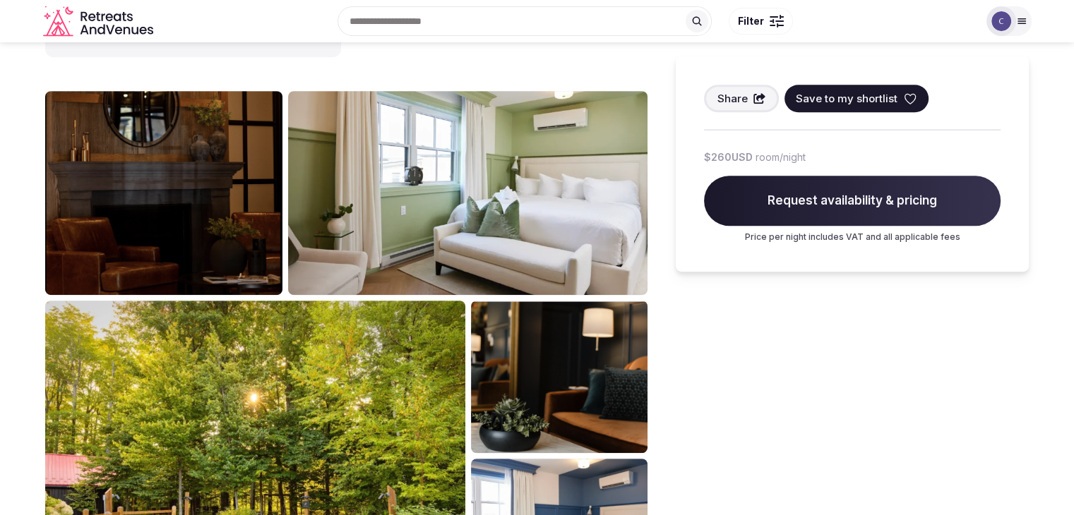
scroll to position [635, 0]
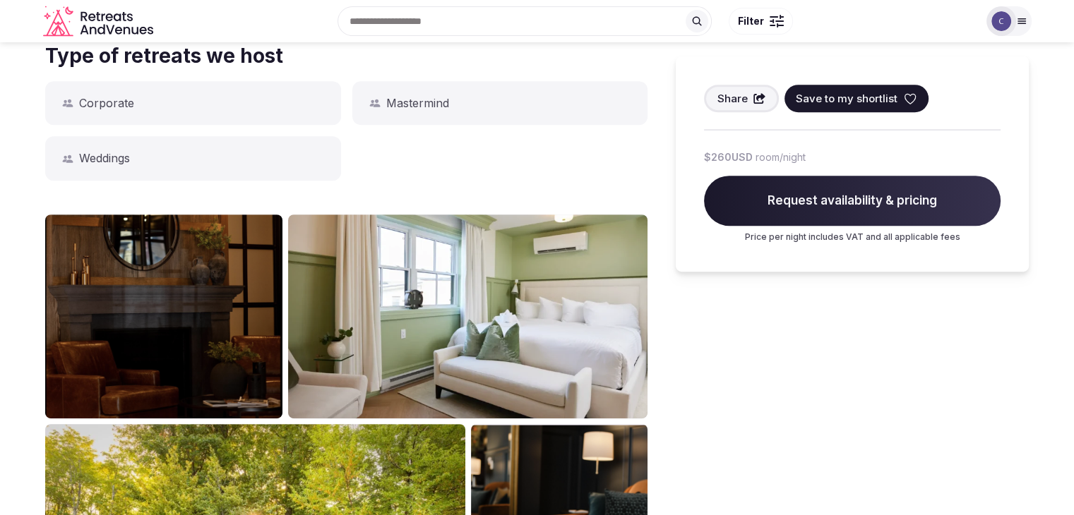
click at [1008, 14] on img at bounding box center [1001, 21] width 20 height 20
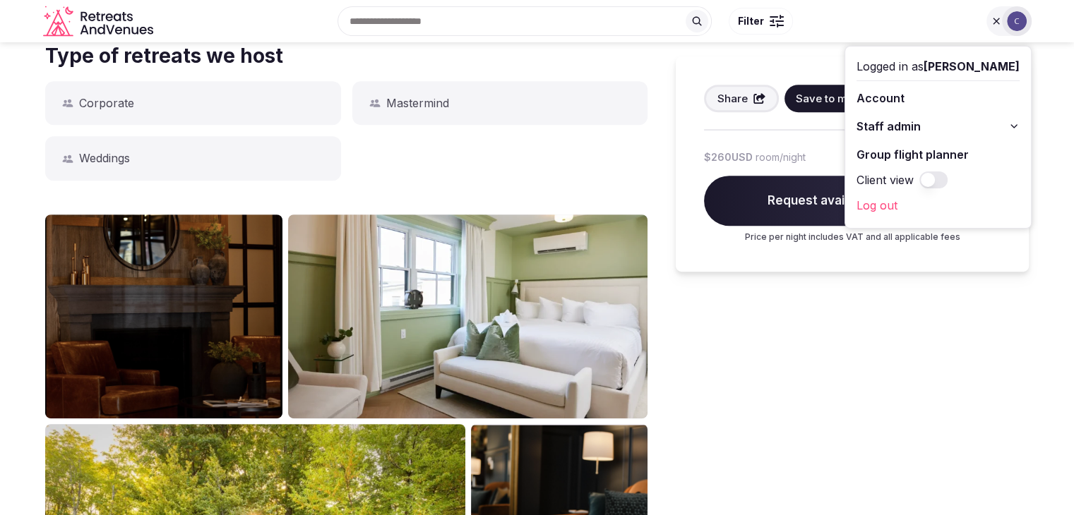
click at [1005, 126] on button "Staff admin" at bounding box center [937, 126] width 163 height 23
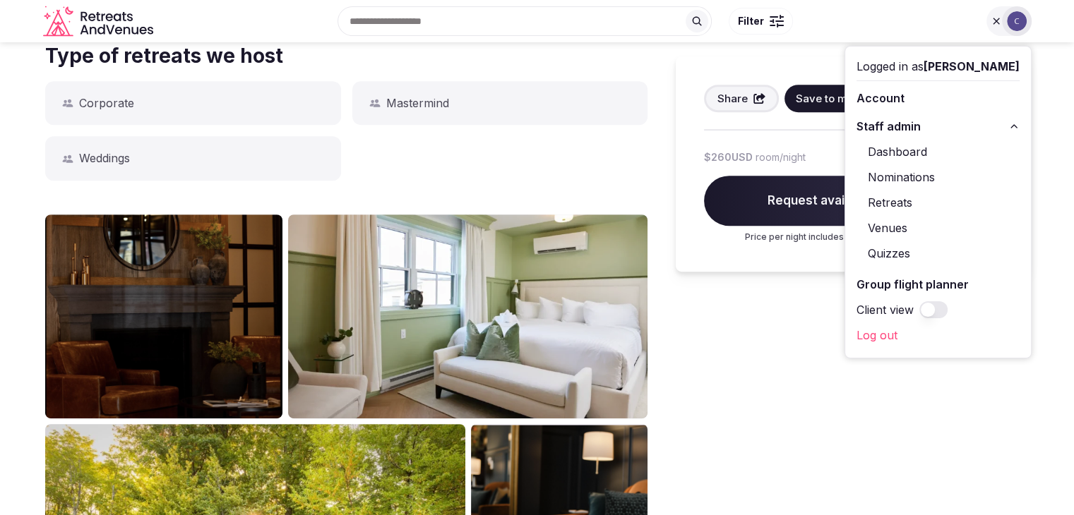
click at [901, 203] on link "Retreats" at bounding box center [937, 202] width 163 height 23
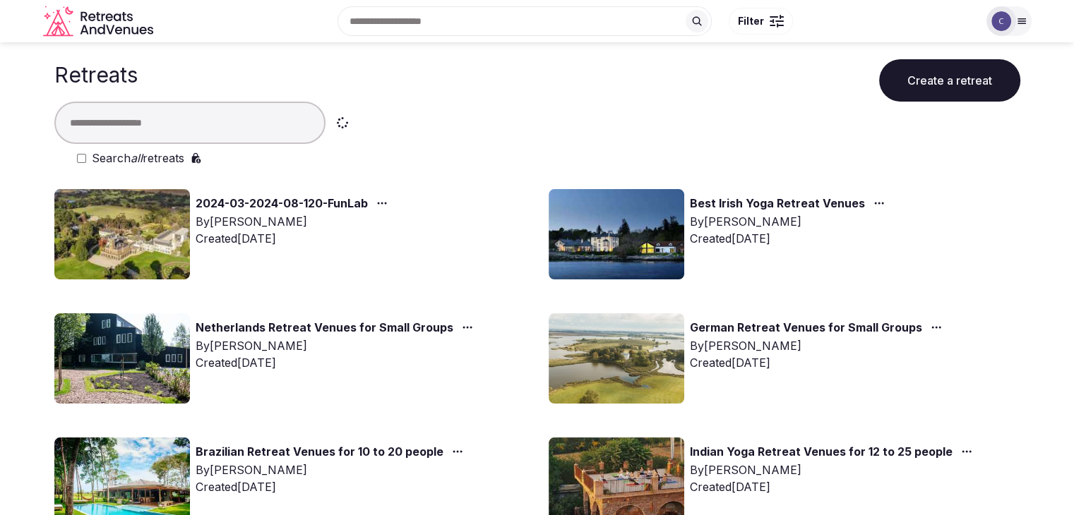
click at [102, 155] on label "Search all retreats" at bounding box center [138, 158] width 92 height 17
click at [113, 128] on input "text" at bounding box center [189, 123] width 271 height 42
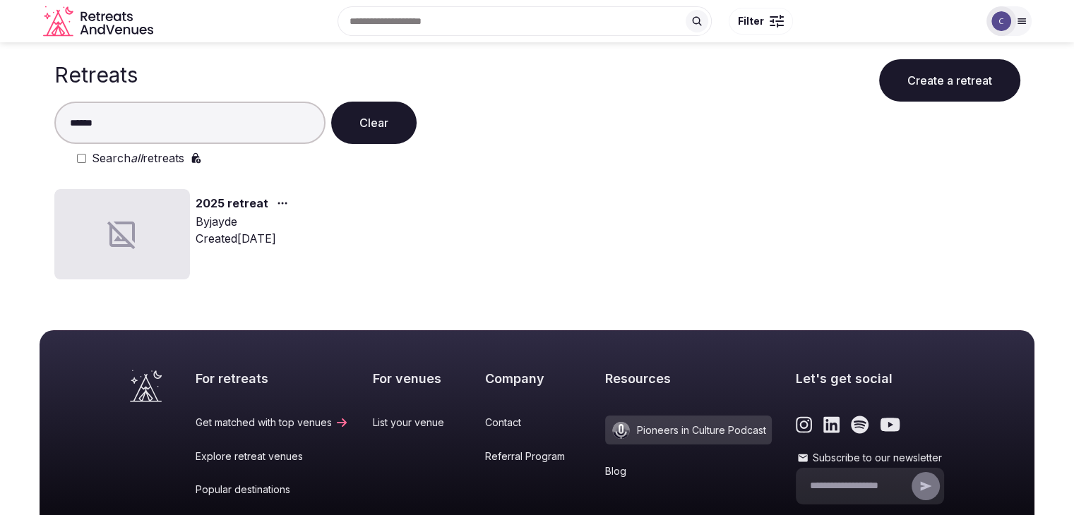
click at [88, 124] on input "******" at bounding box center [189, 123] width 271 height 42
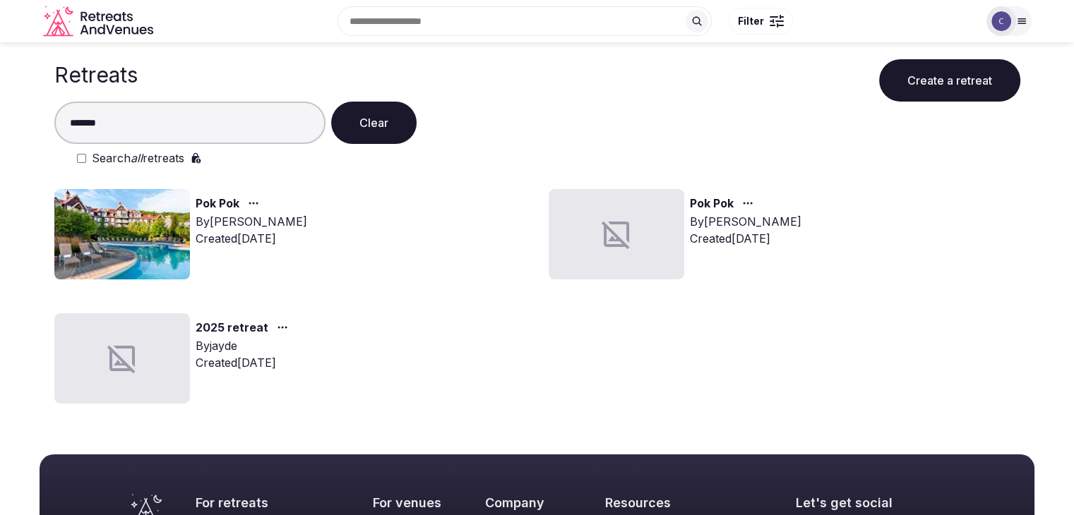
type input "*******"
click at [155, 227] on img at bounding box center [122, 234] width 136 height 90
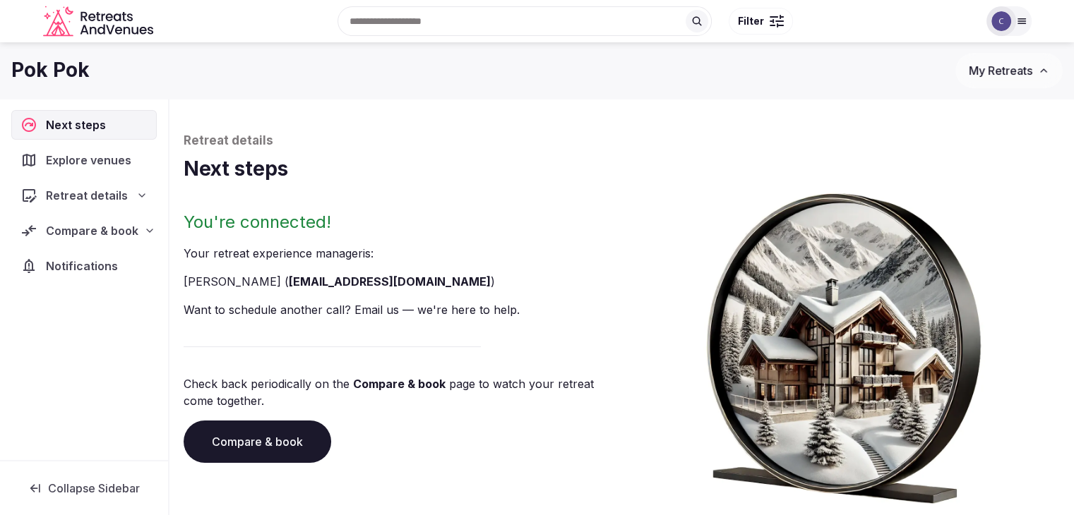
click at [292, 441] on link "Compare & book" at bounding box center [258, 442] width 148 height 42
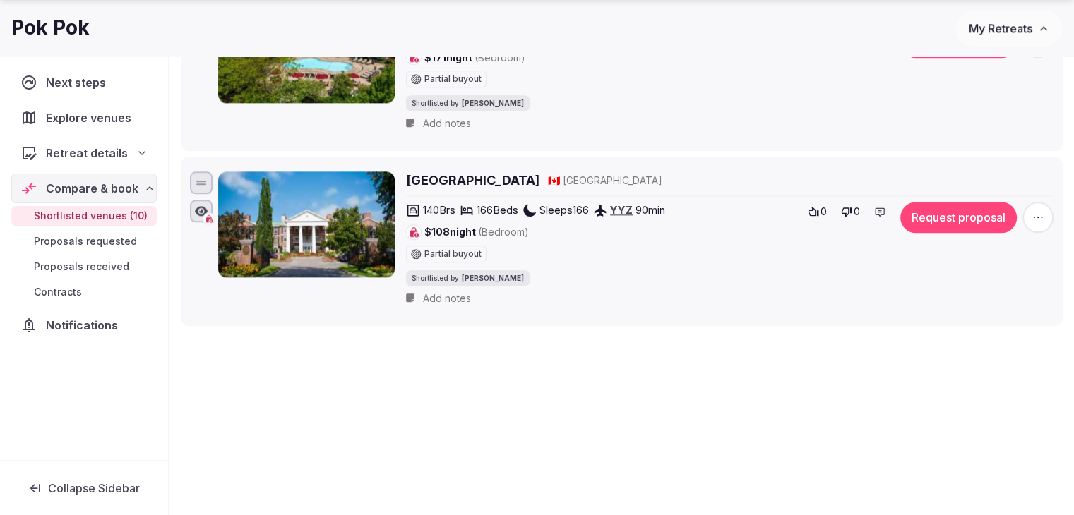
scroll to position [1724, 0]
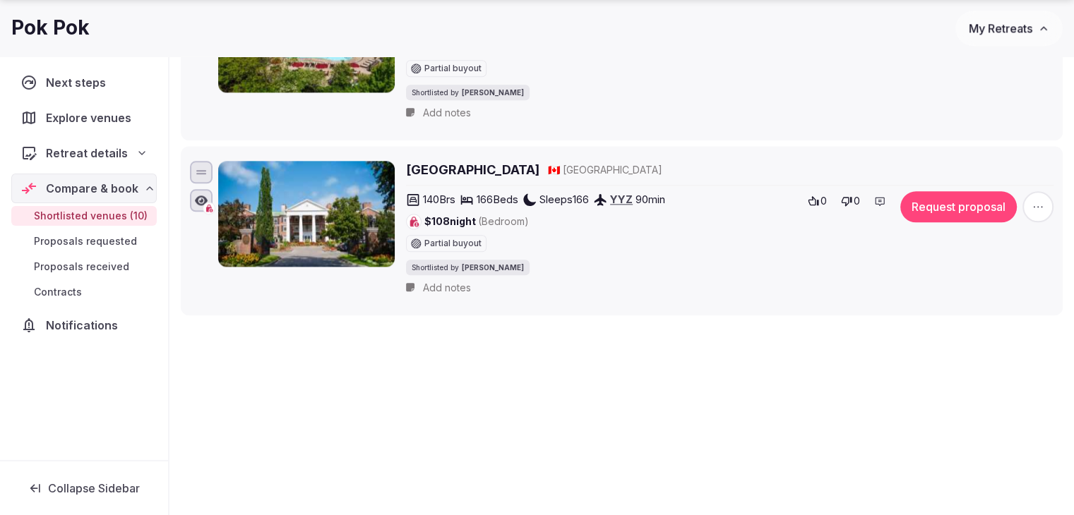
click at [1013, 28] on span "My Retreats" at bounding box center [1001, 28] width 64 height 14
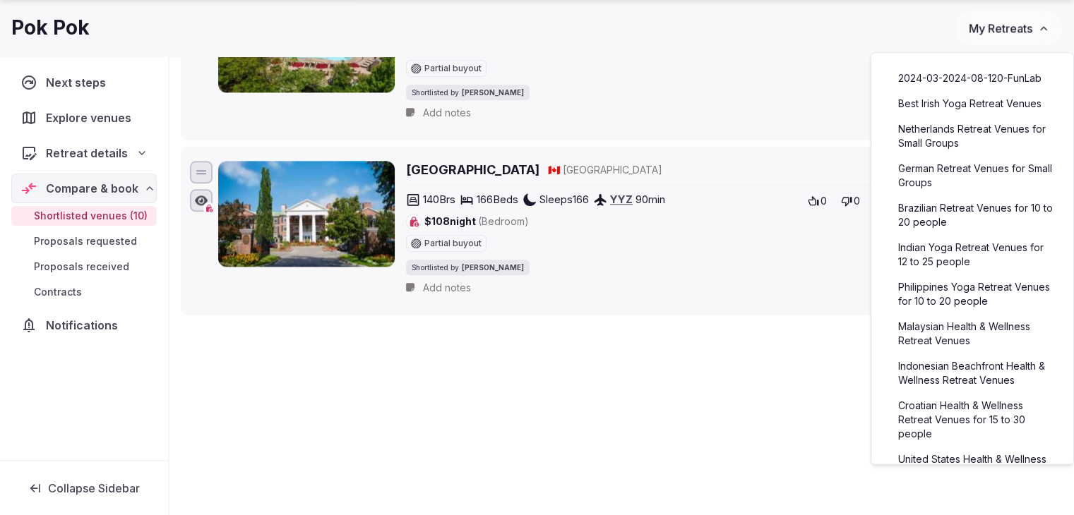
click at [806, 37] on div "Pok Pok" at bounding box center [483, 28] width 944 height 28
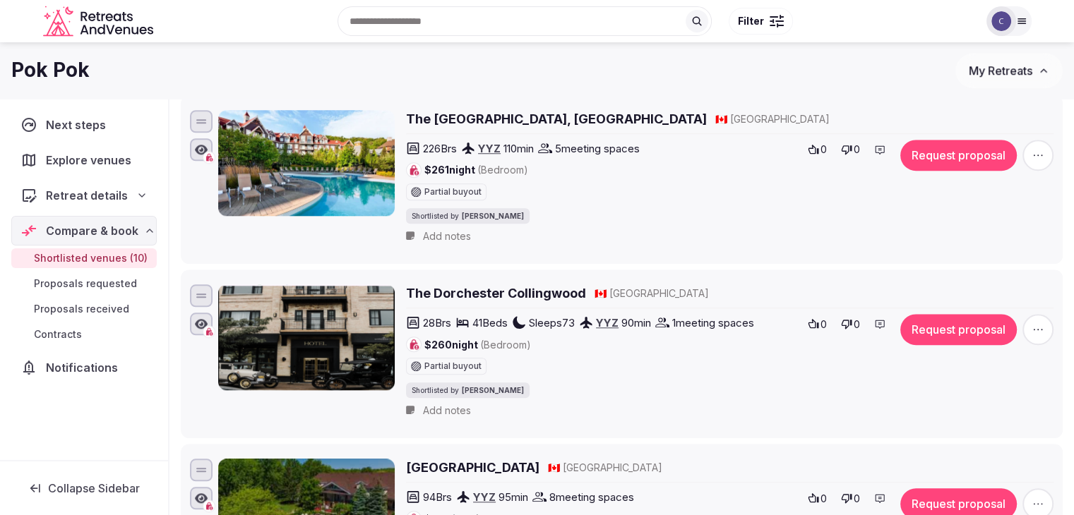
scroll to position [1018, 0]
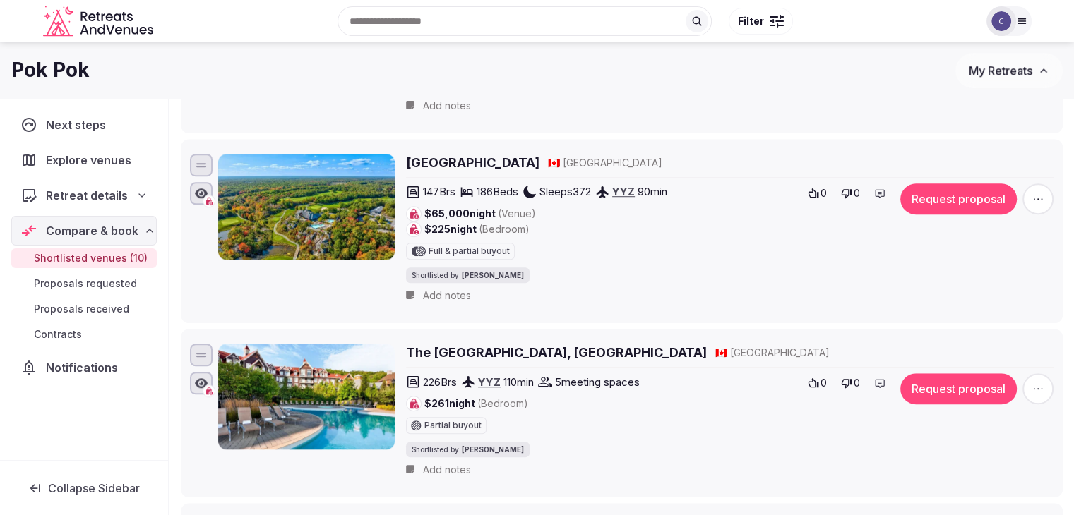
click at [1013, 22] on div at bounding box center [1001, 21] width 30 height 30
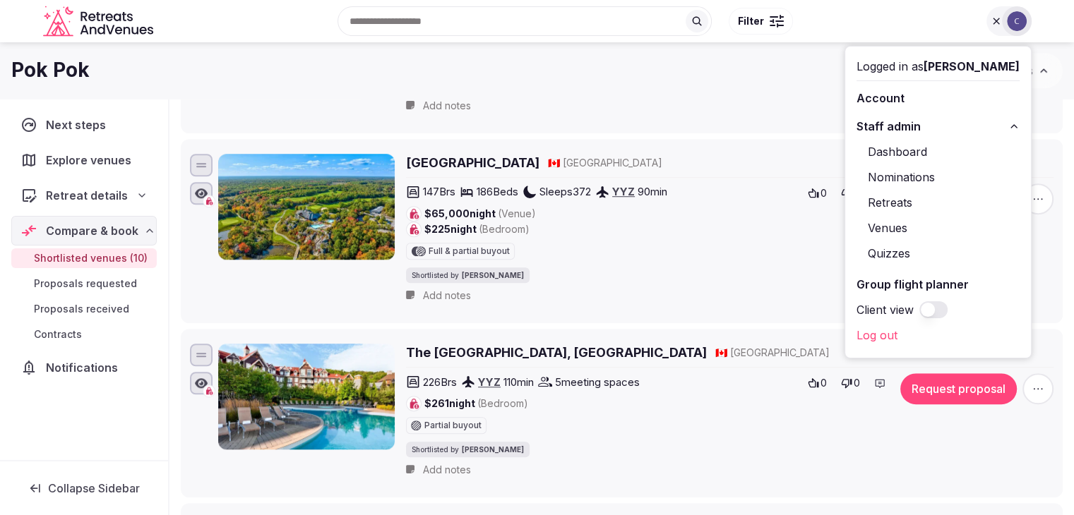
click at [902, 203] on link "Retreats" at bounding box center [937, 202] width 163 height 23
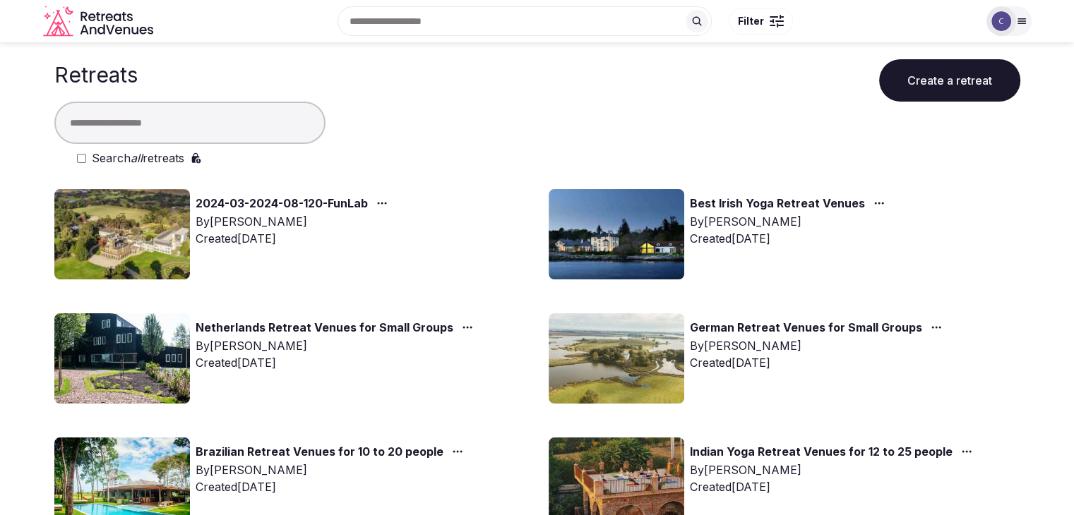
drag, startPoint x: 169, startPoint y: 153, endPoint x: 196, endPoint y: 191, distance: 47.0
click at [169, 153] on label "Search all retreats" at bounding box center [138, 158] width 92 height 17
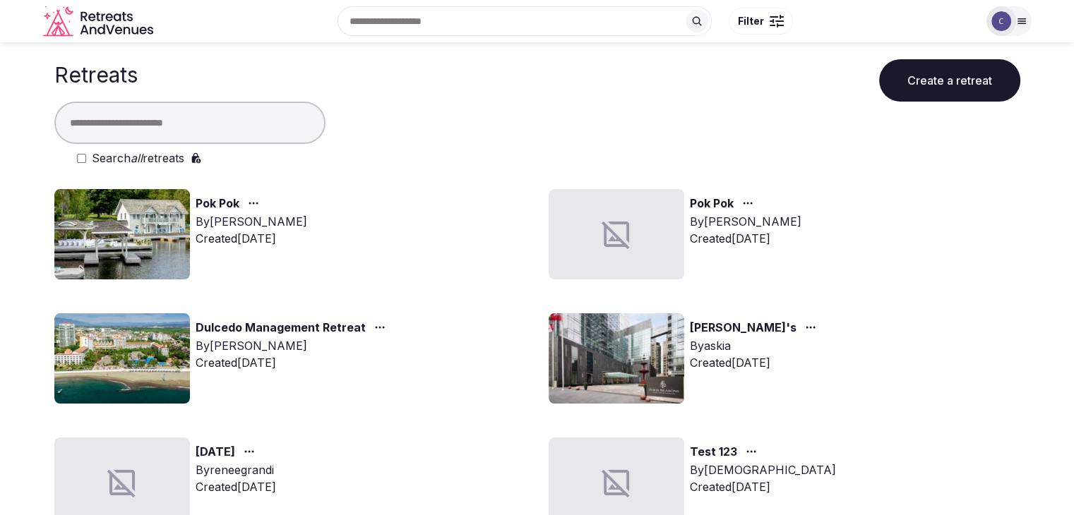
click at [138, 105] on input "text" at bounding box center [189, 123] width 271 height 42
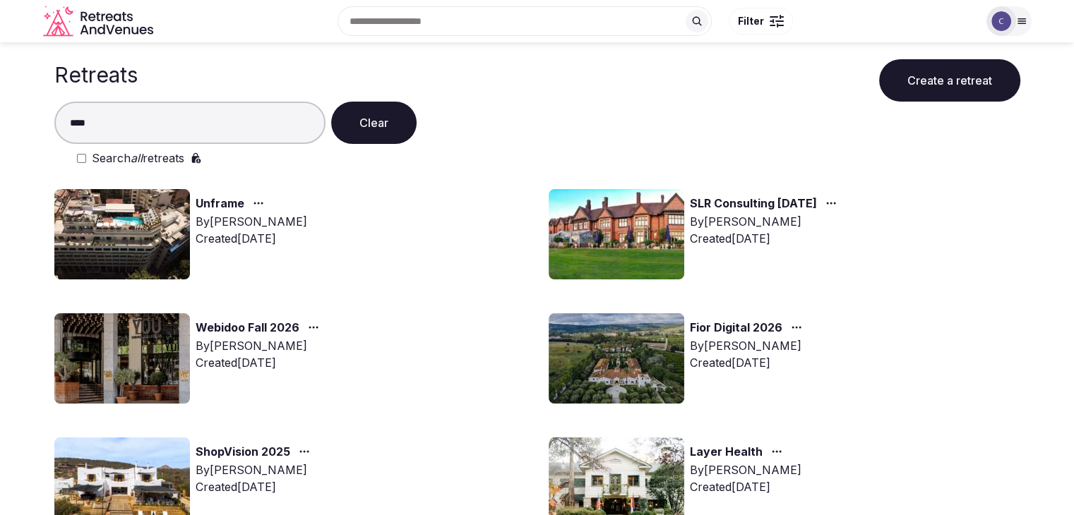
click at [208, 124] on input "****" at bounding box center [189, 123] width 271 height 42
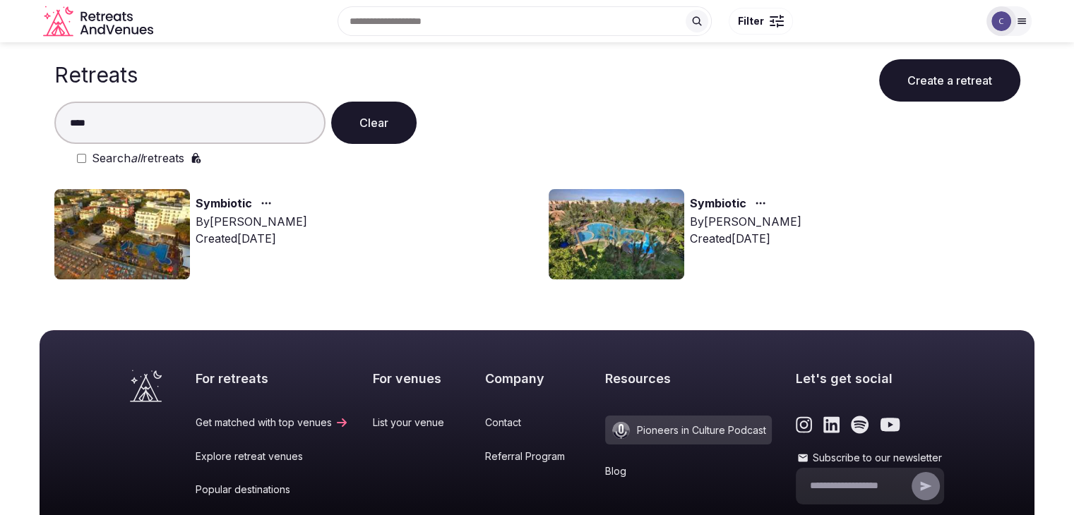
type input "****"
click at [107, 229] on img at bounding box center [122, 234] width 136 height 90
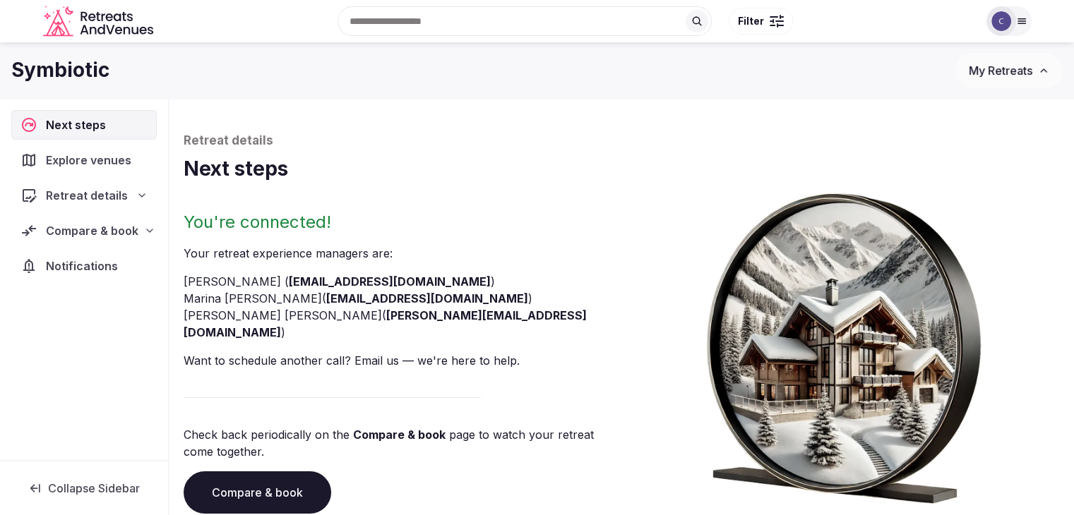
click at [306, 480] on link "Compare & book" at bounding box center [258, 493] width 148 height 42
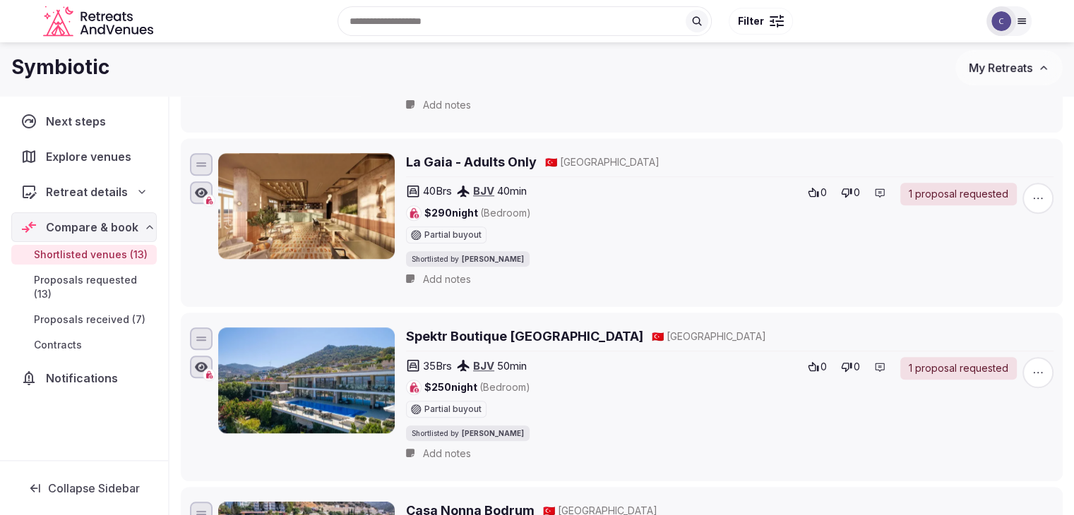
scroll to position [989, 0]
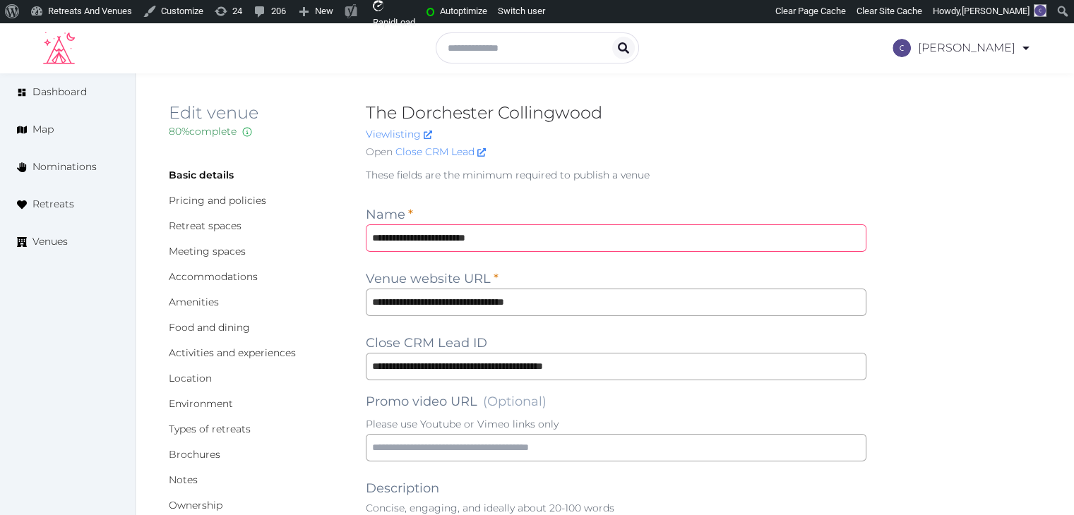
click at [568, 229] on input "**********" at bounding box center [616, 239] width 501 height 28
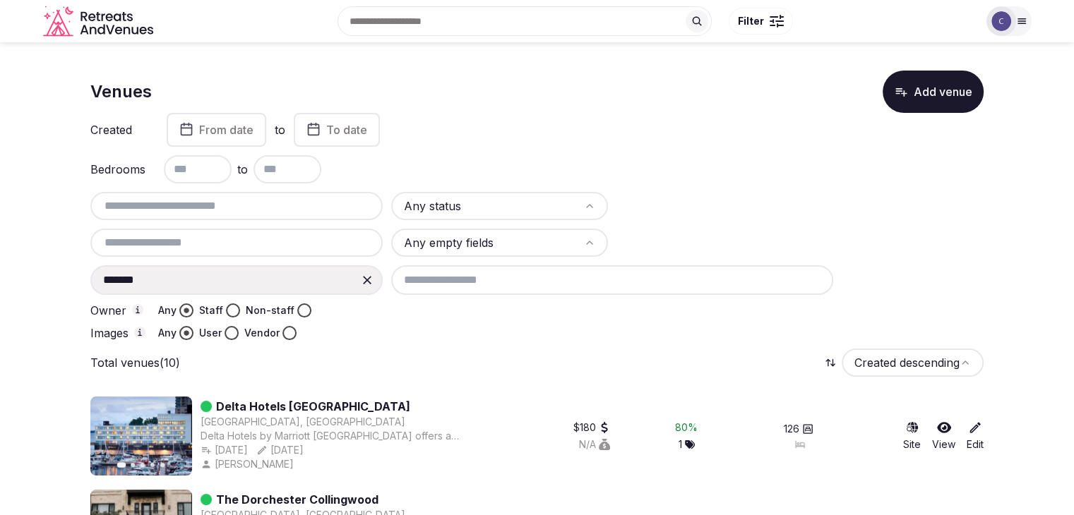
click at [370, 278] on icon at bounding box center [367, 280] width 14 height 14
click at [268, 280] on input at bounding box center [236, 280] width 292 height 30
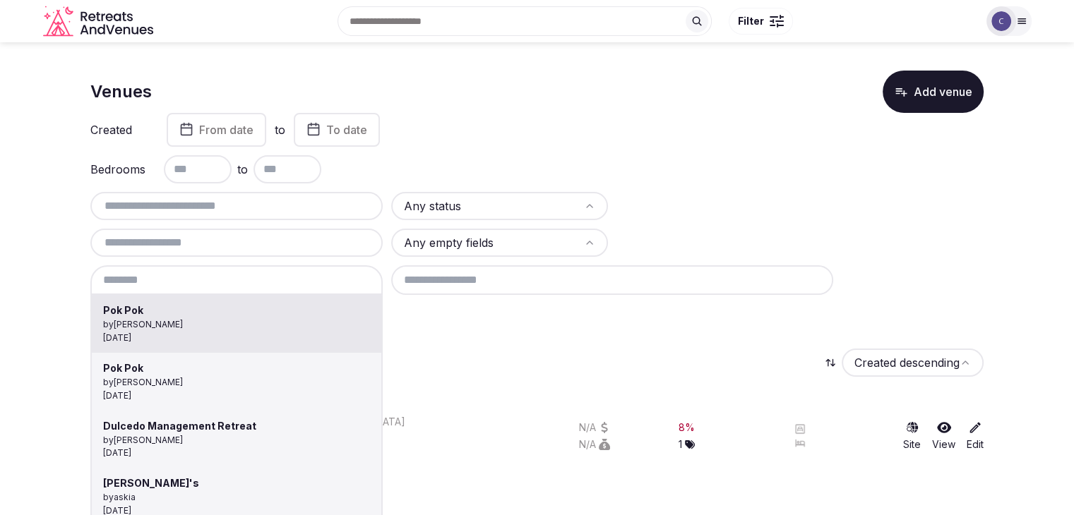
type input "*******"
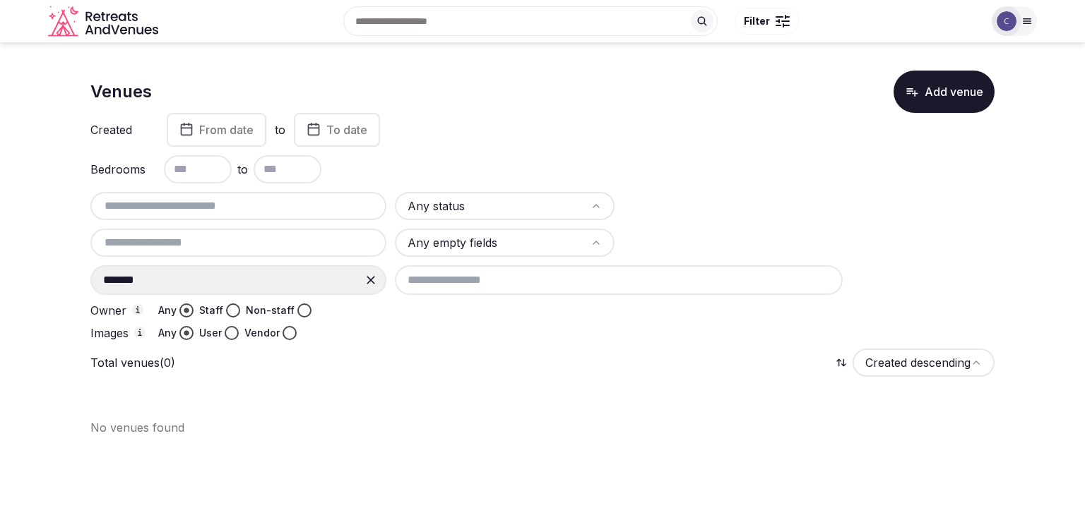
click at [374, 275] on icon at bounding box center [371, 280] width 14 height 14
click at [285, 275] on input at bounding box center [238, 280] width 296 height 30
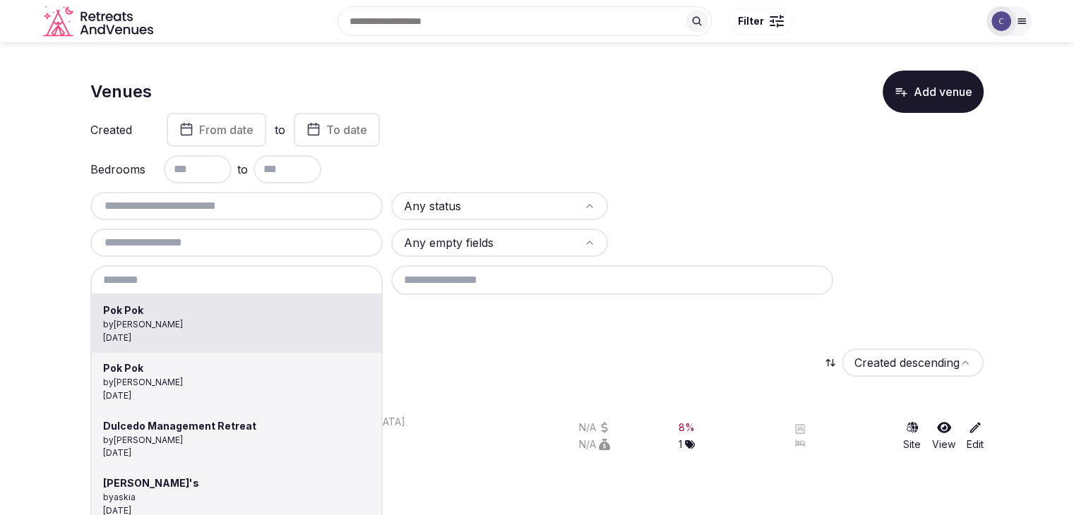
type input "**********"
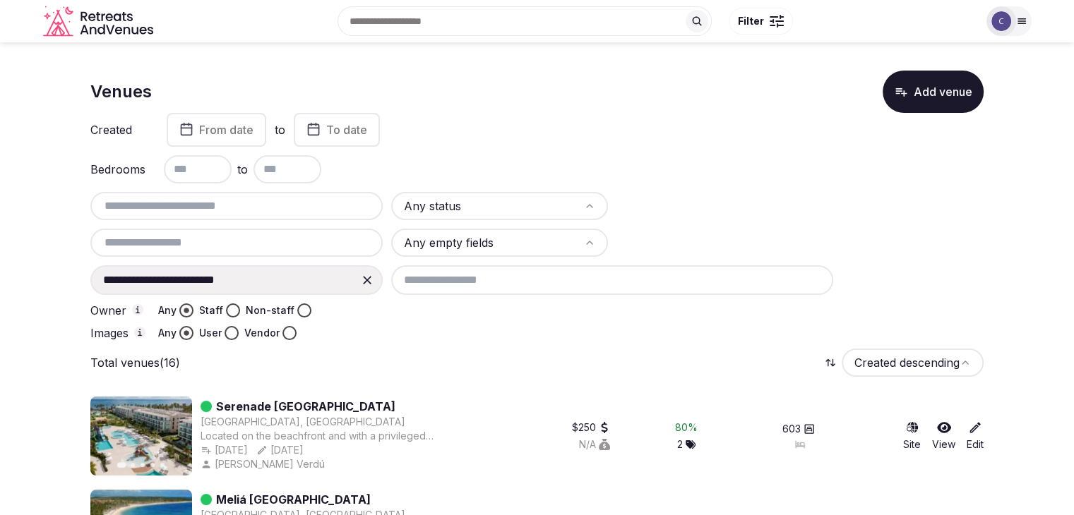
click at [370, 281] on icon at bounding box center [367, 280] width 14 height 14
click at [260, 282] on input at bounding box center [236, 280] width 292 height 30
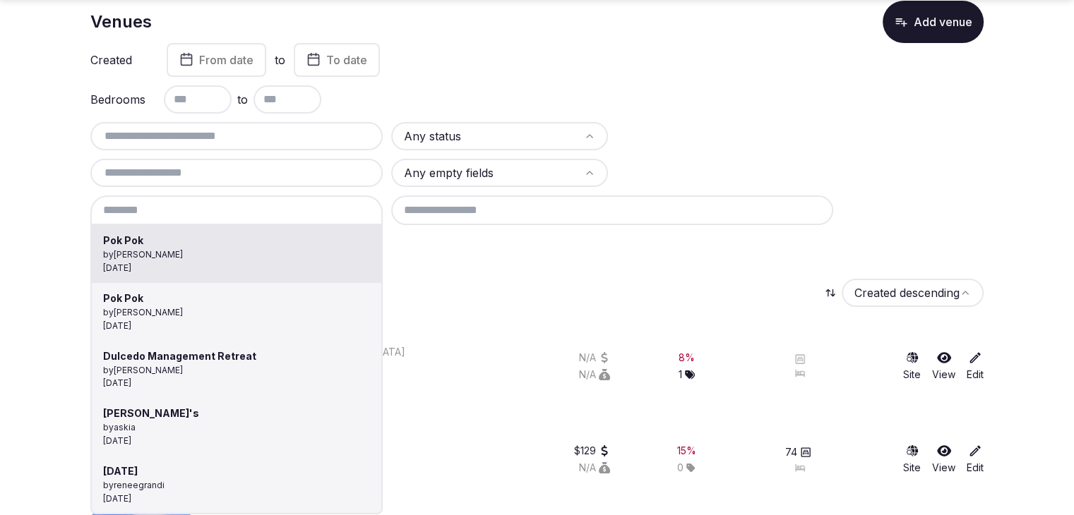
scroll to position [71, 0]
type input "*******"
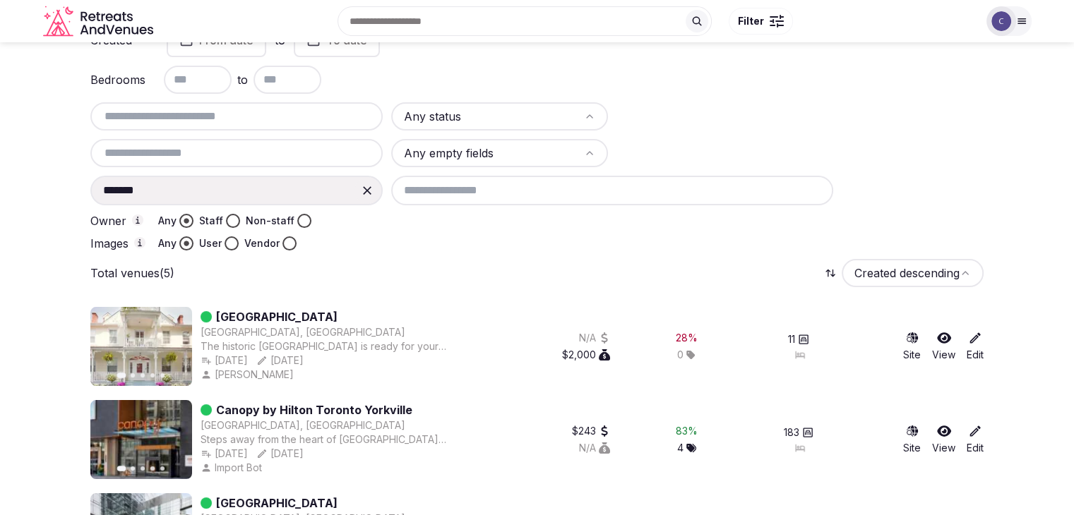
scroll to position [0, 0]
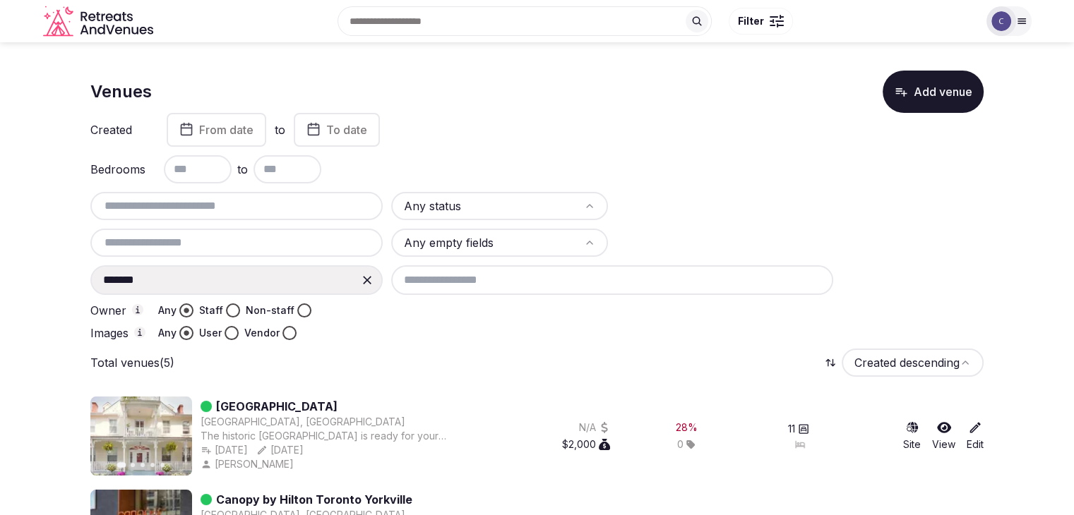
drag, startPoint x: 364, startPoint y: 281, endPoint x: 321, endPoint y: 287, distance: 44.2
click at [364, 283] on icon at bounding box center [367, 280] width 14 height 14
click at [265, 290] on input at bounding box center [236, 280] width 292 height 30
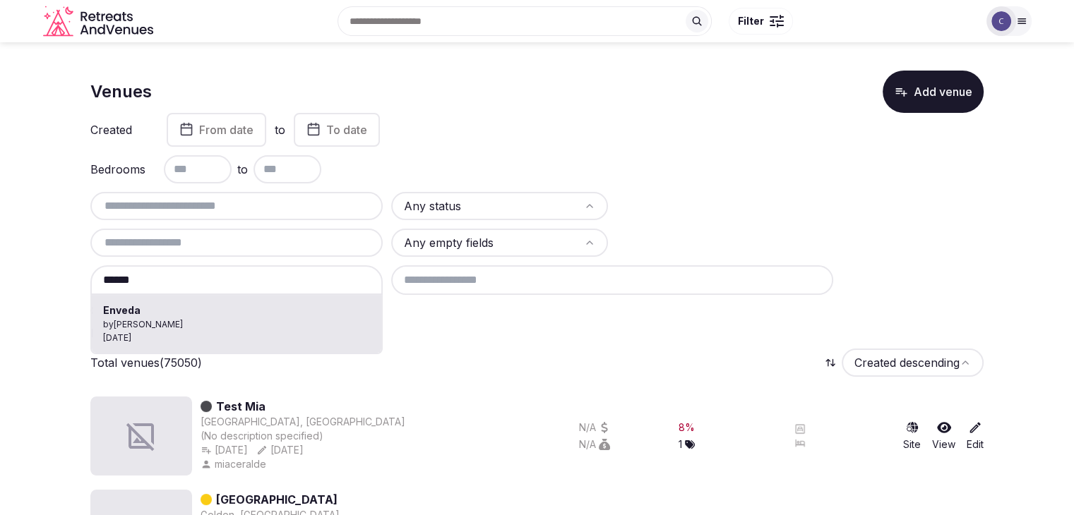
type input "******"
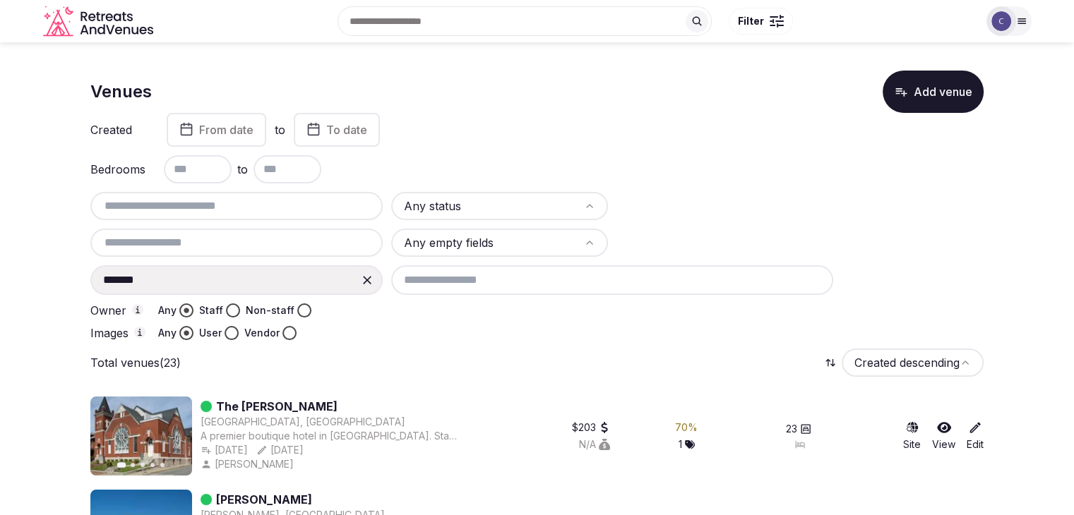
drag, startPoint x: 363, startPoint y: 276, endPoint x: 295, endPoint y: 290, distance: 69.1
click at [363, 276] on icon at bounding box center [367, 280] width 8 height 8
click at [294, 290] on input at bounding box center [236, 280] width 292 height 30
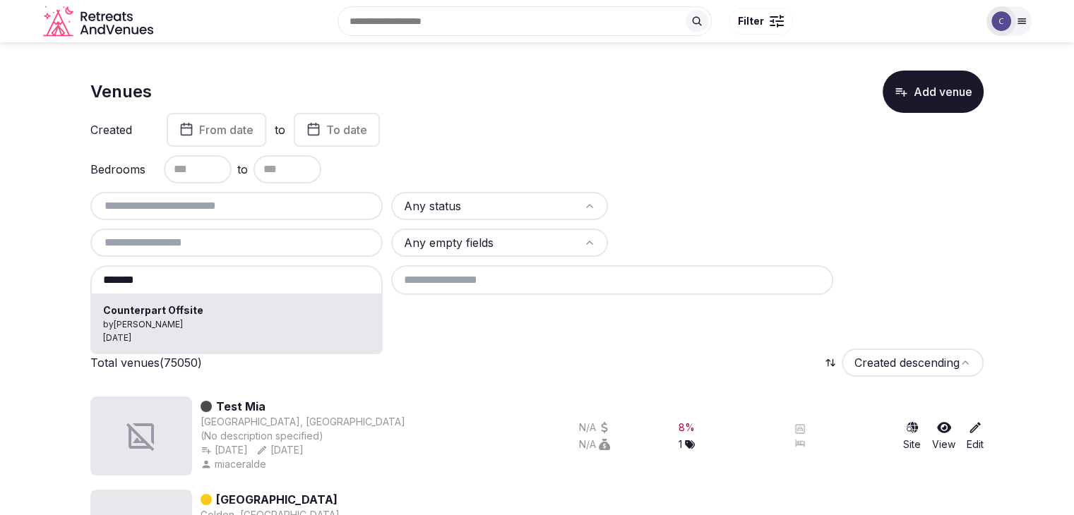
type input "**********"
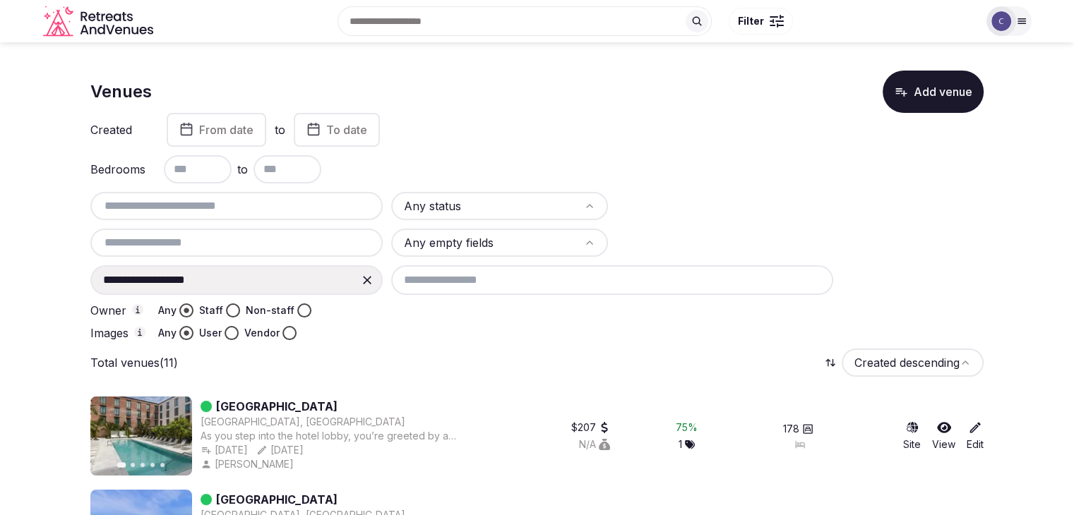
drag, startPoint x: 370, startPoint y: 277, endPoint x: 330, endPoint y: 287, distance: 40.8
click at [368, 277] on icon at bounding box center [367, 280] width 14 height 14
click at [282, 280] on input at bounding box center [236, 280] width 292 height 30
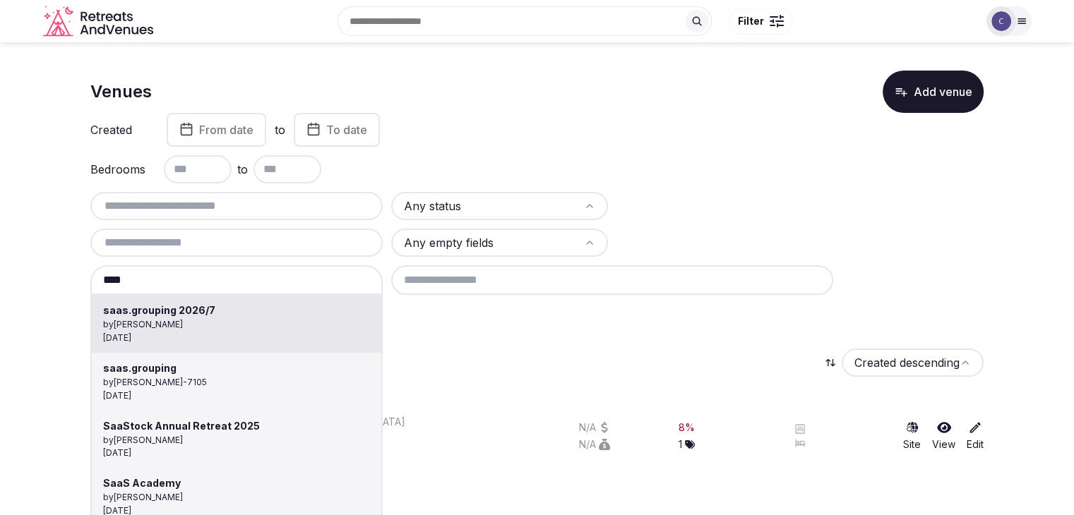
type input "**********"
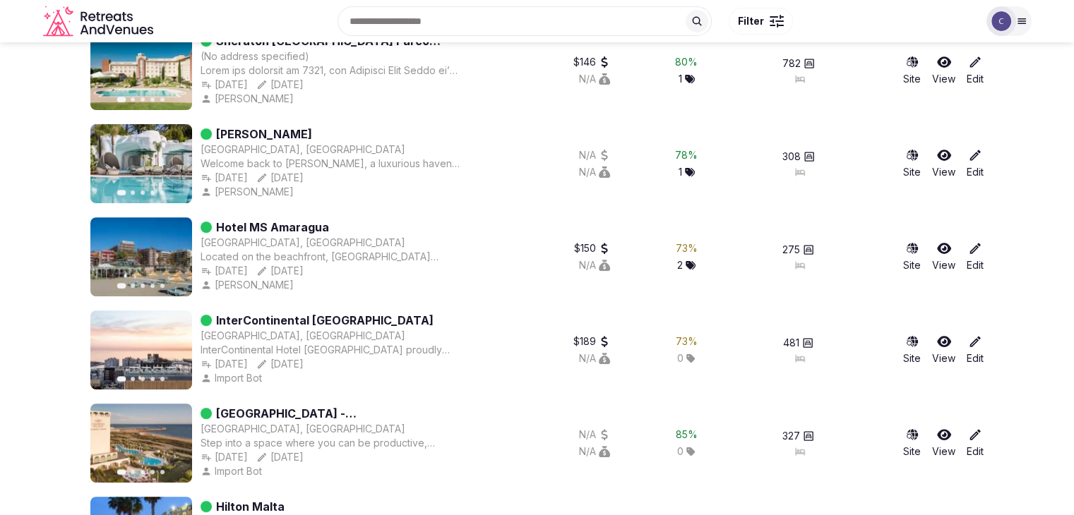
scroll to position [208, 0]
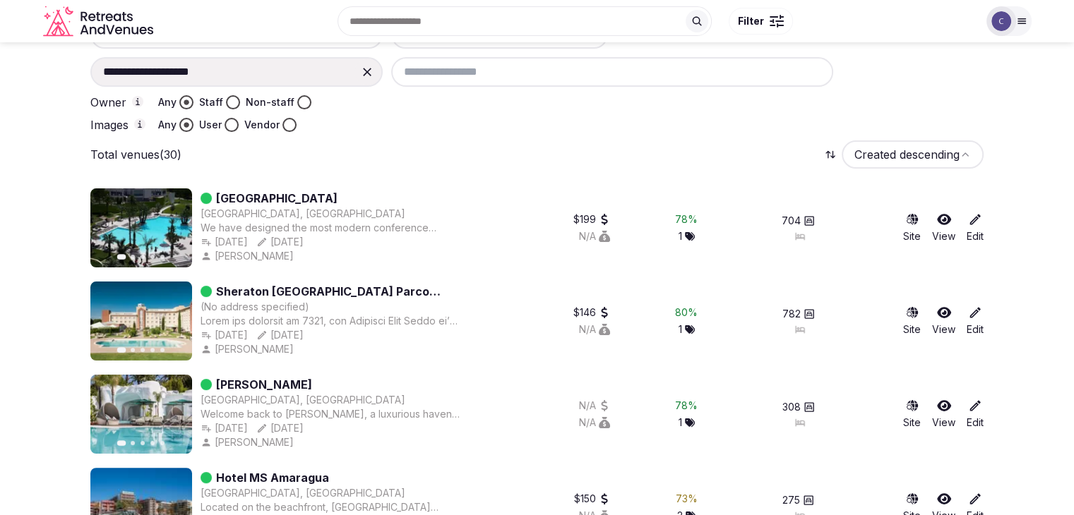
drag, startPoint x: 367, startPoint y: 66, endPoint x: 329, endPoint y: 68, distance: 38.2
click at [364, 66] on icon at bounding box center [367, 72] width 14 height 14
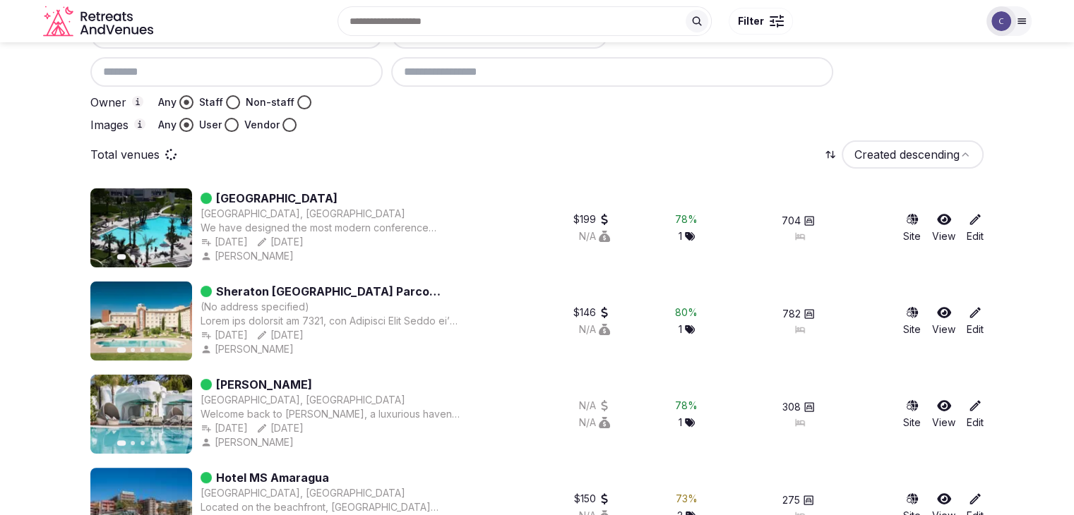
click at [329, 68] on input at bounding box center [236, 72] width 292 height 30
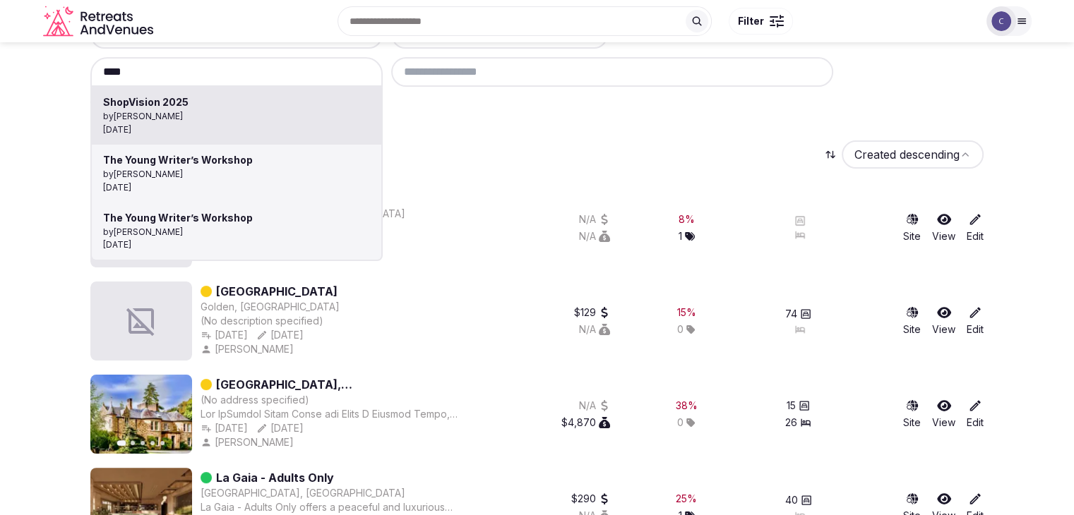
type input "**********"
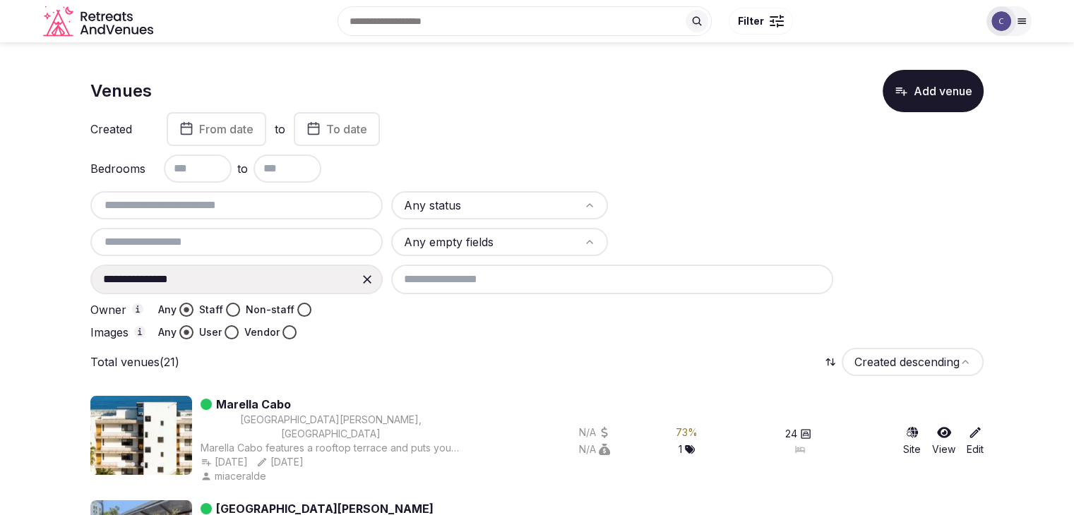
scroll to position [0, 0]
click at [366, 279] on icon at bounding box center [367, 280] width 8 height 8
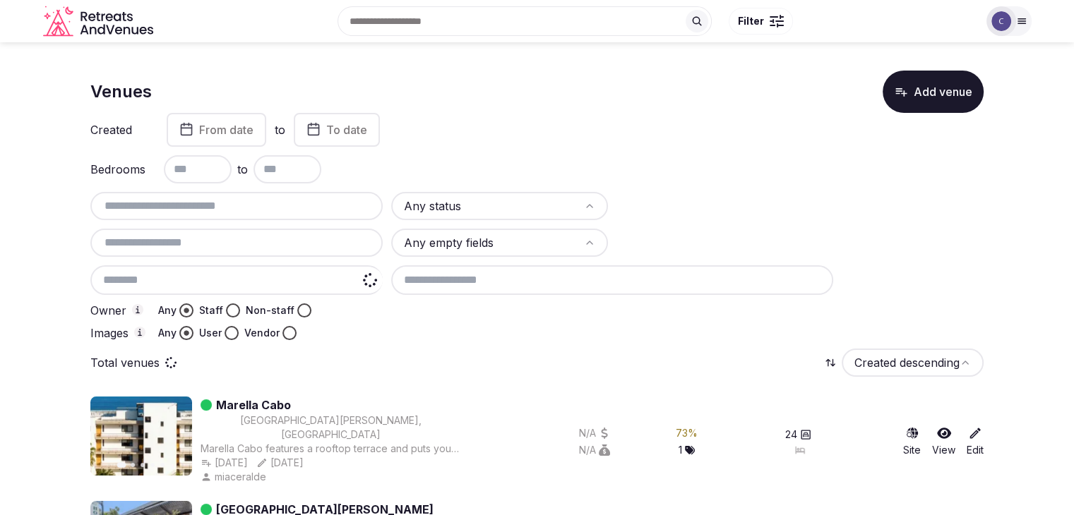
click at [284, 287] on input at bounding box center [236, 280] width 292 height 30
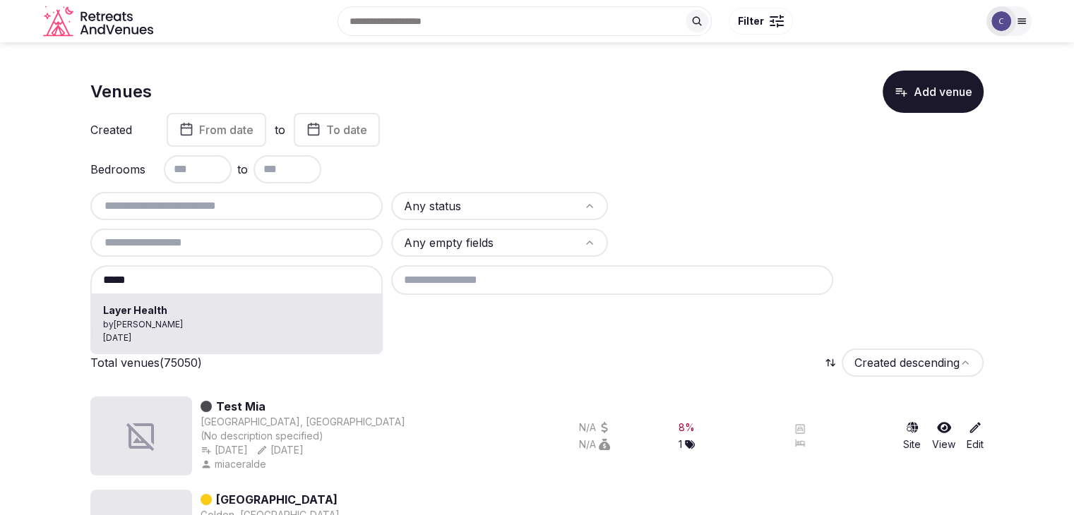
type input "**********"
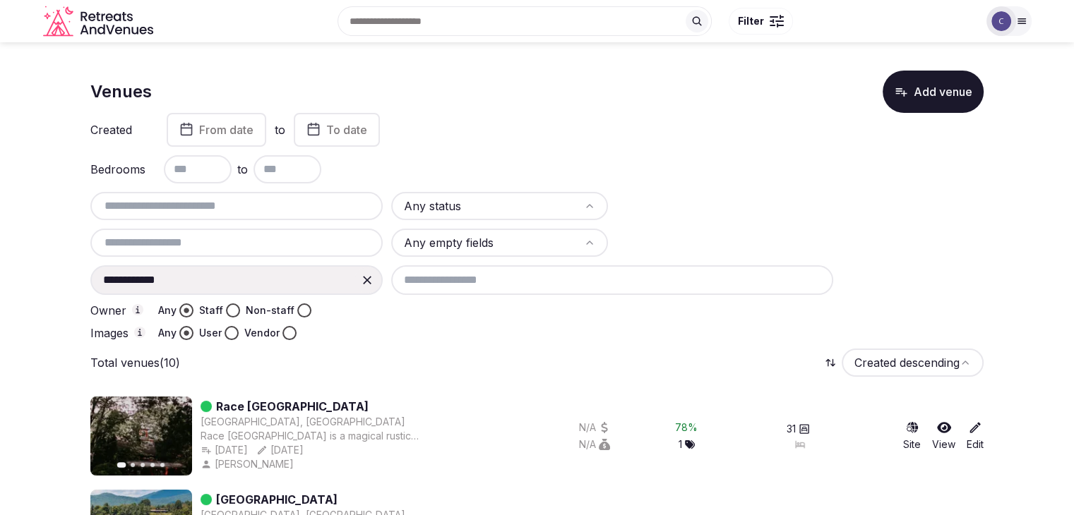
click at [360, 277] on icon at bounding box center [367, 280] width 14 height 14
click at [285, 283] on input at bounding box center [236, 280] width 292 height 30
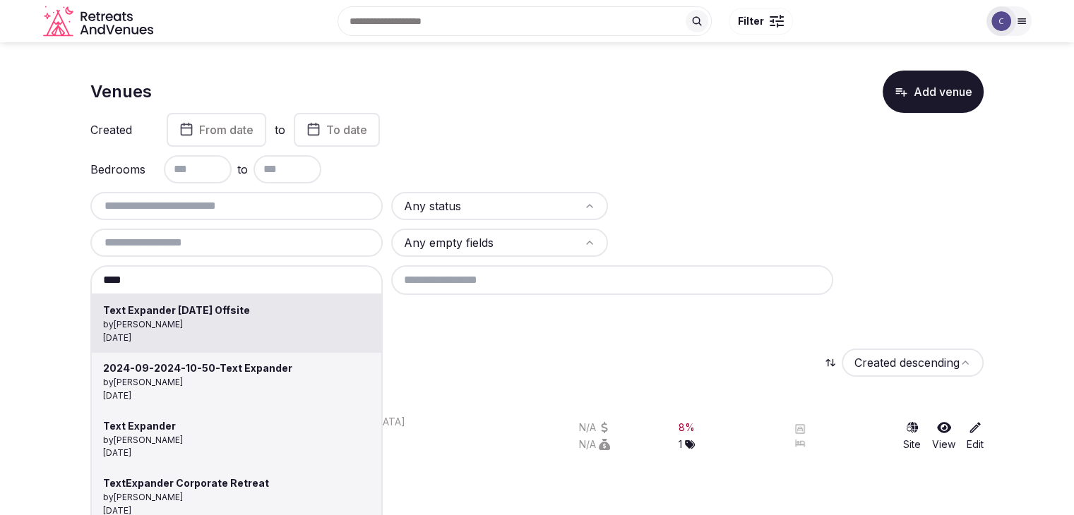
type input "**********"
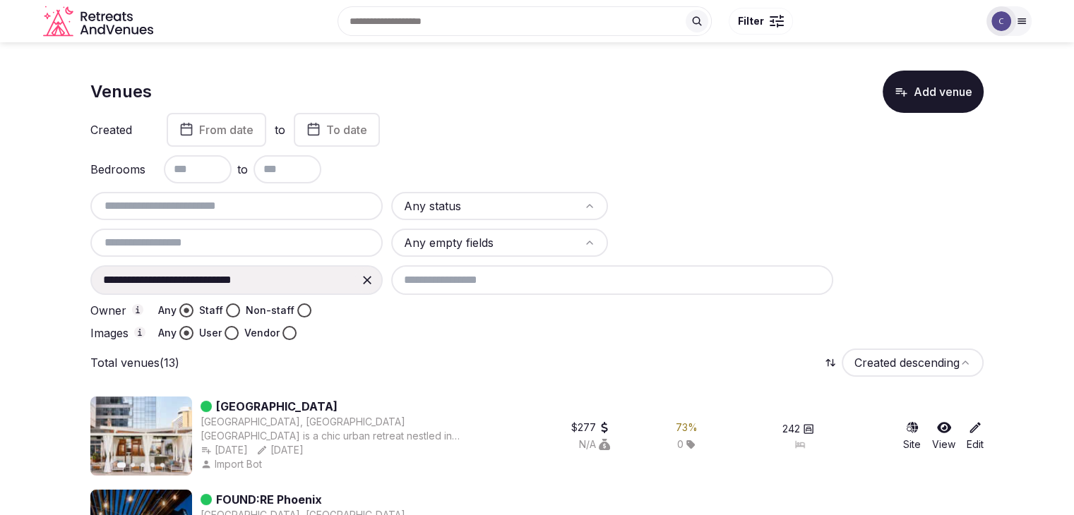
drag, startPoint x: 361, startPoint y: 277, endPoint x: 294, endPoint y: 273, distance: 66.5
click at [360, 280] on icon at bounding box center [367, 280] width 14 height 14
click at [292, 273] on input at bounding box center [236, 280] width 292 height 30
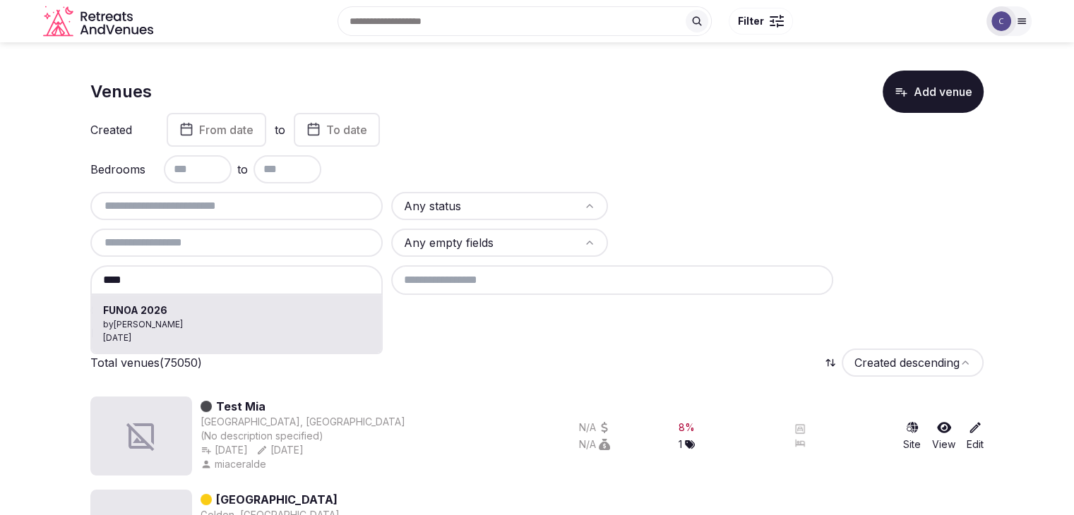
drag, startPoint x: 287, startPoint y: 309, endPoint x: 308, endPoint y: 333, distance: 31.5
type input "**********"
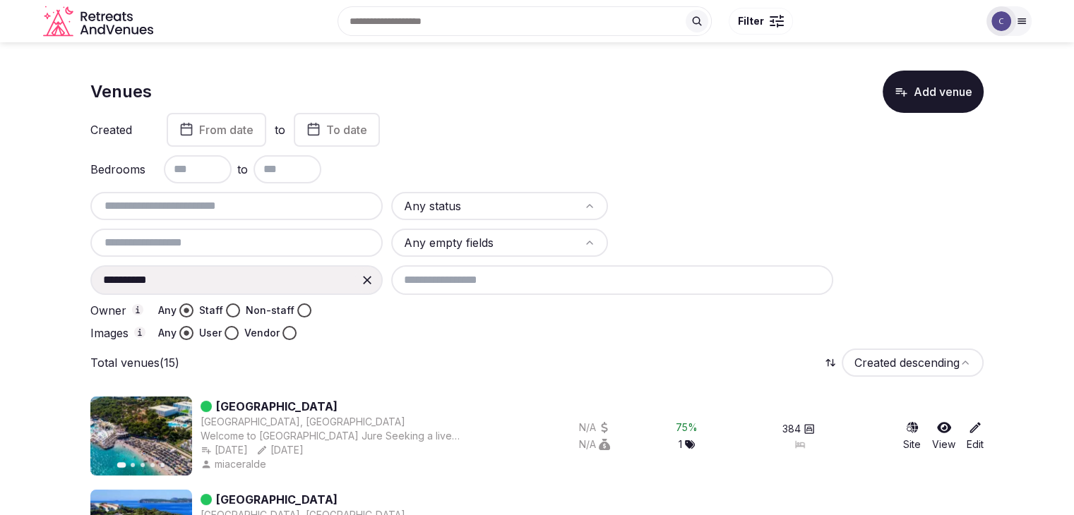
click at [364, 277] on icon at bounding box center [367, 280] width 8 height 8
click at [314, 282] on input at bounding box center [236, 280] width 292 height 30
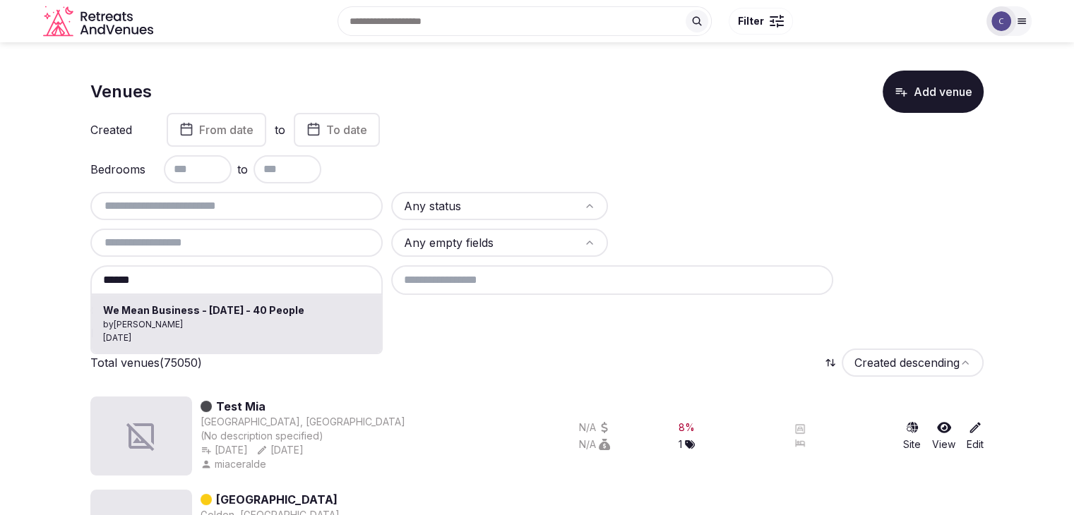
type input "**********"
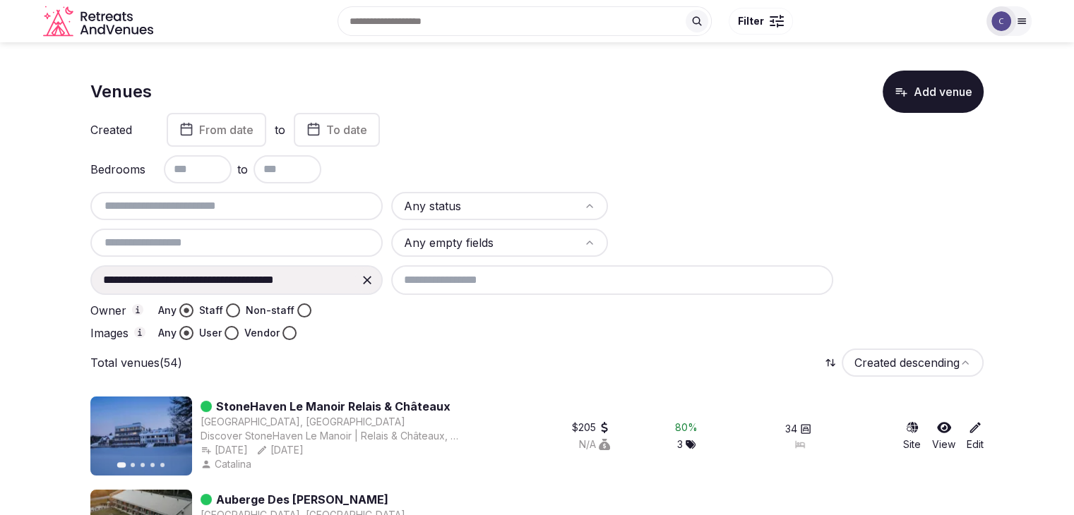
drag, startPoint x: 369, startPoint y: 277, endPoint x: 297, endPoint y: 281, distance: 72.1
click at [367, 277] on icon at bounding box center [367, 280] width 14 height 14
click at [297, 281] on input "**********" at bounding box center [236, 280] width 292 height 30
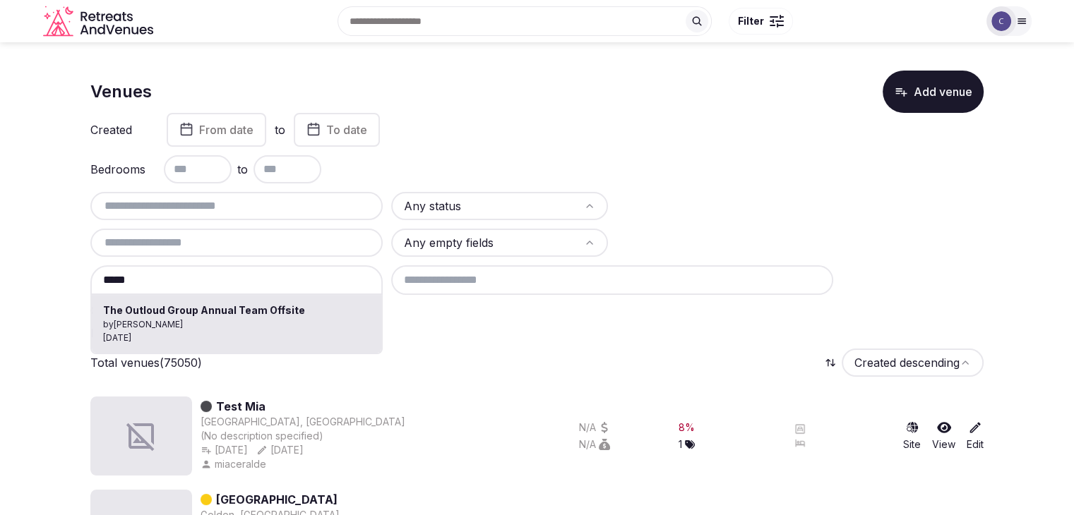
drag, startPoint x: 268, startPoint y: 325, endPoint x: 363, endPoint y: 364, distance: 103.2
type input "**********"
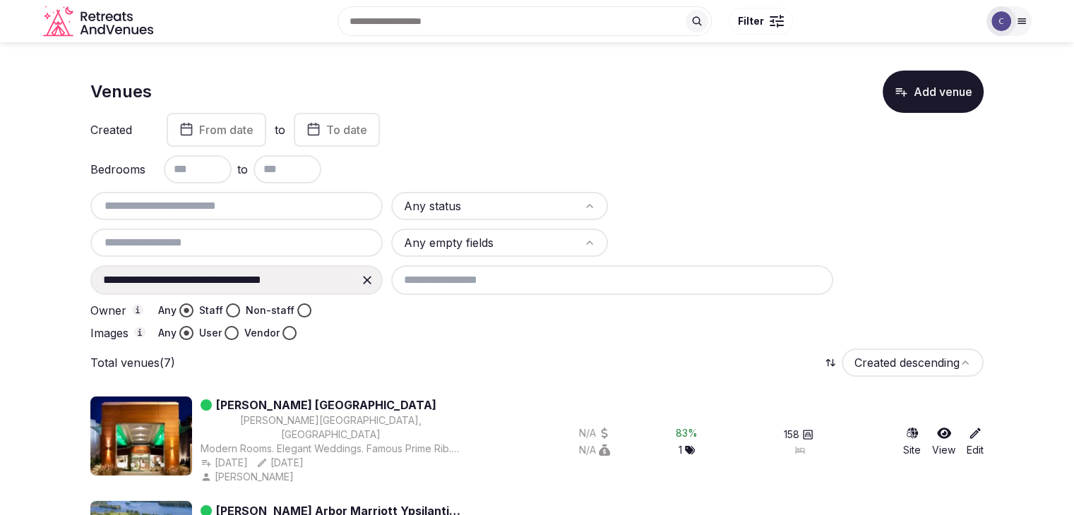
click at [367, 277] on icon at bounding box center [367, 280] width 14 height 14
click at [309, 276] on input at bounding box center [236, 280] width 292 height 30
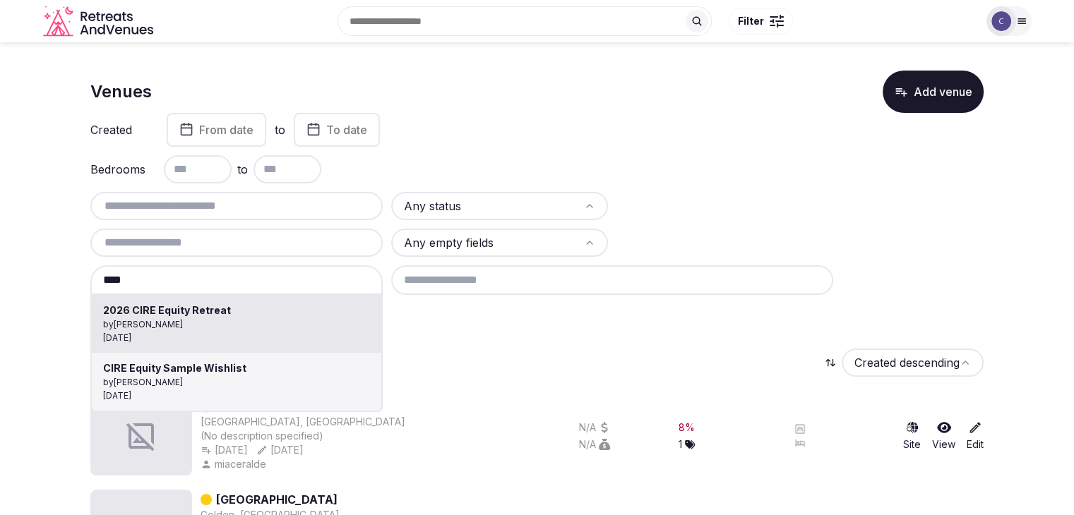
type input "**********"
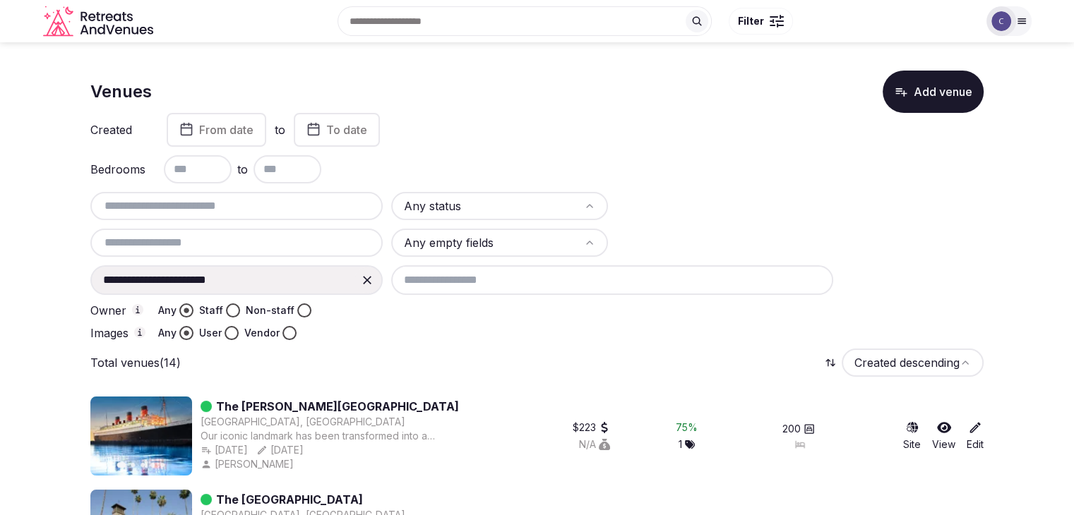
click at [364, 277] on icon at bounding box center [367, 280] width 14 height 14
click at [280, 283] on input at bounding box center [236, 280] width 292 height 30
click at [282, 282] on input "****" at bounding box center [236, 280] width 292 height 30
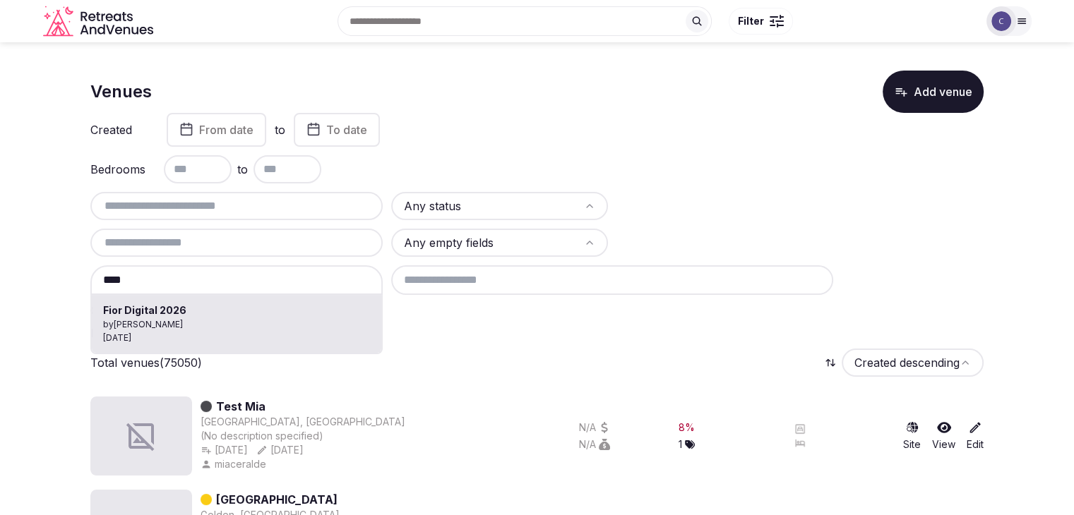
type input "**********"
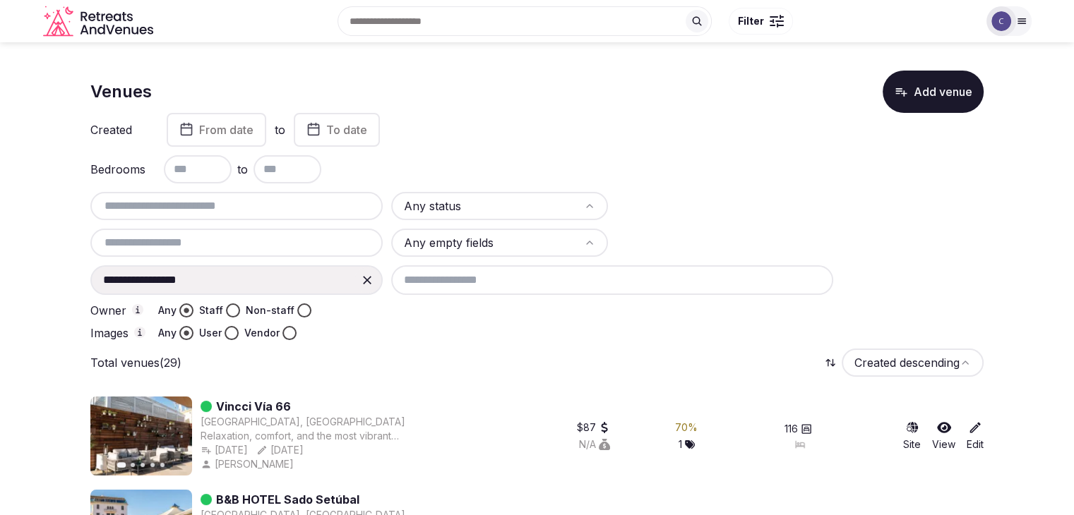
click at [370, 282] on icon at bounding box center [367, 280] width 14 height 14
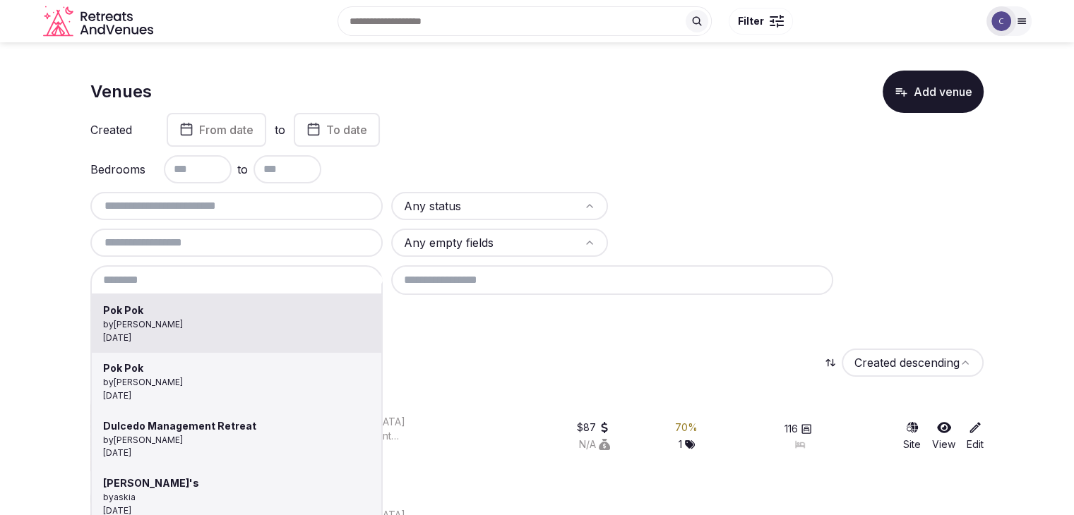
click at [328, 282] on input at bounding box center [236, 280] width 292 height 30
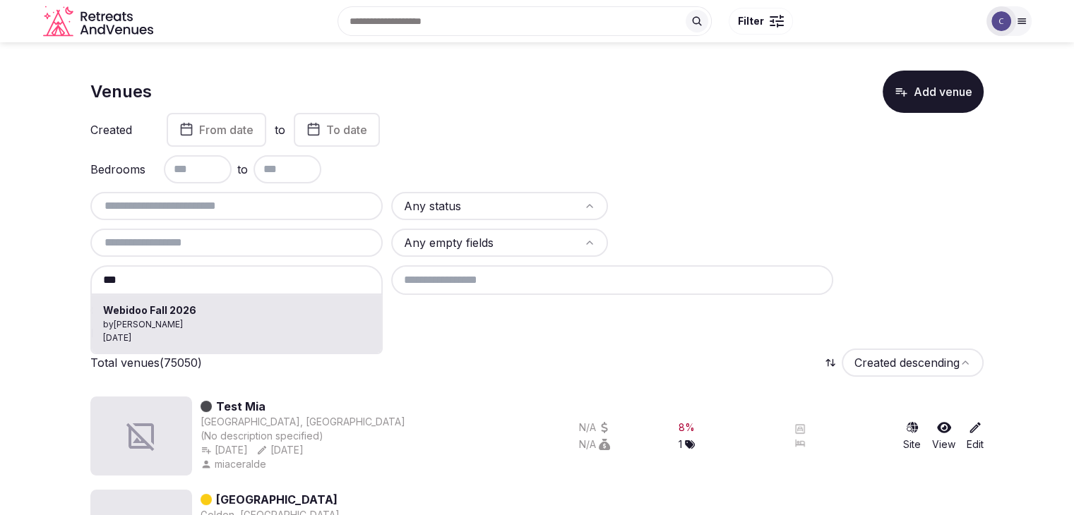
type input "**********"
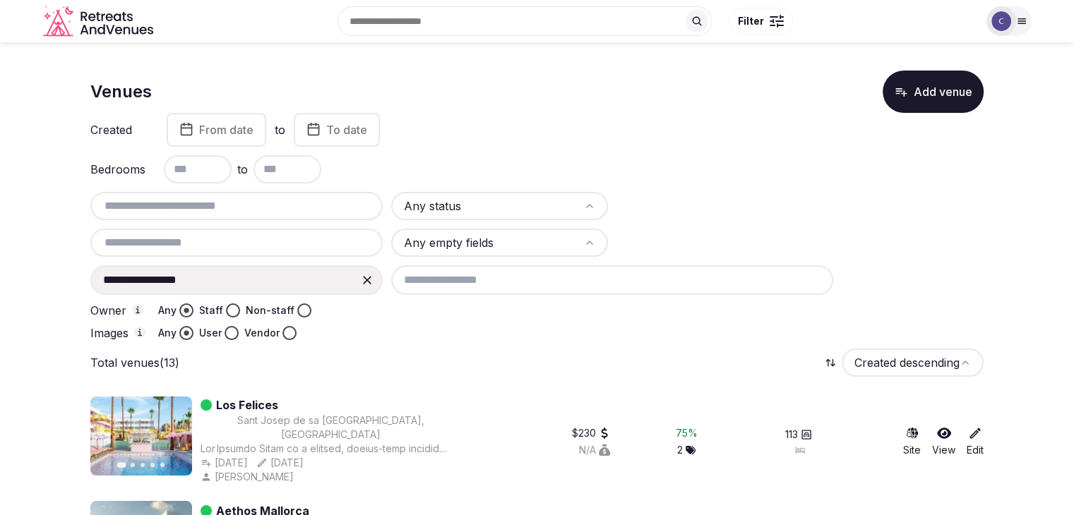
click at [370, 277] on icon at bounding box center [367, 280] width 14 height 14
click at [304, 280] on input at bounding box center [236, 280] width 292 height 30
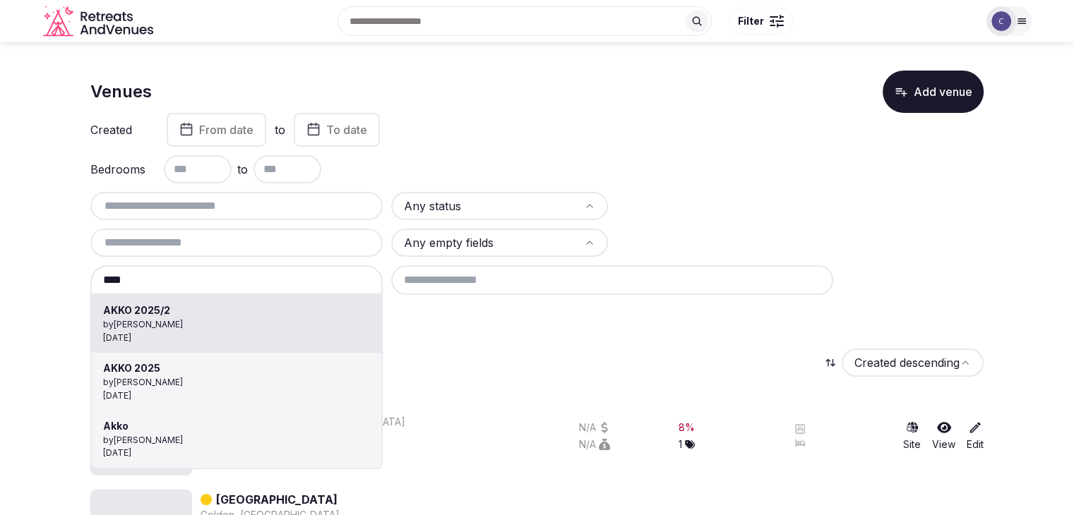
type input "**********"
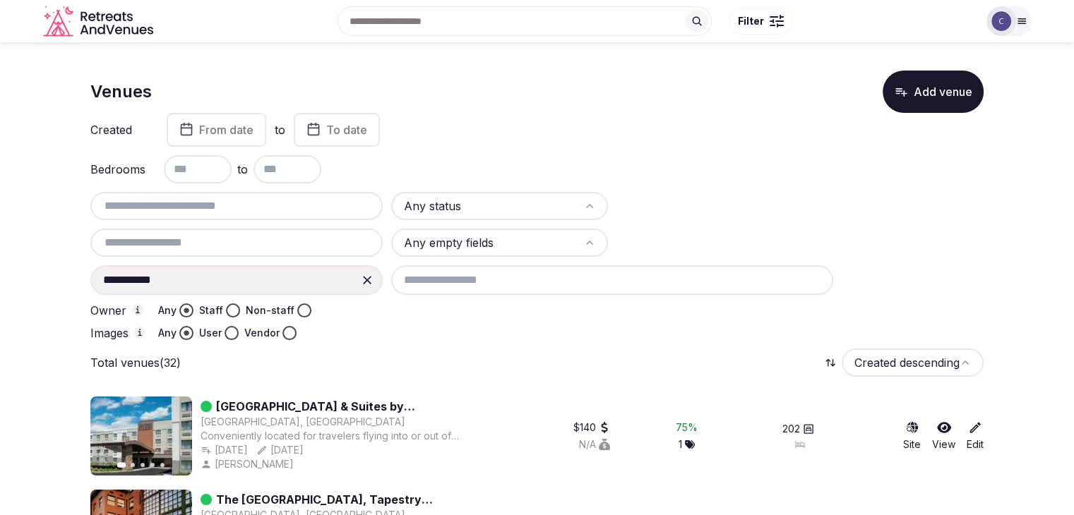
drag, startPoint x: 362, startPoint y: 281, endPoint x: 281, endPoint y: 285, distance: 80.6
click at [363, 281] on icon at bounding box center [367, 280] width 14 height 14
click at [277, 285] on input at bounding box center [236, 280] width 292 height 30
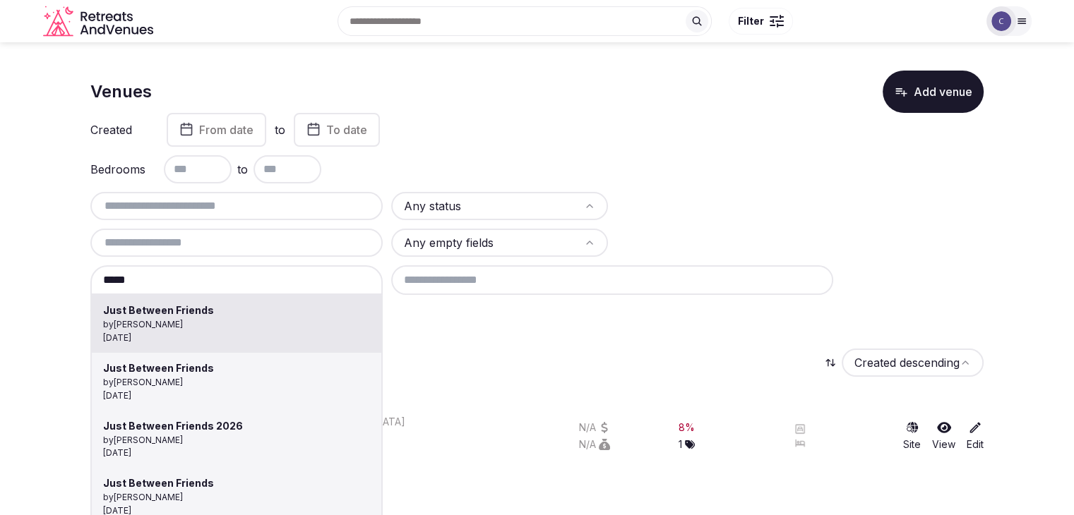
type input "**********"
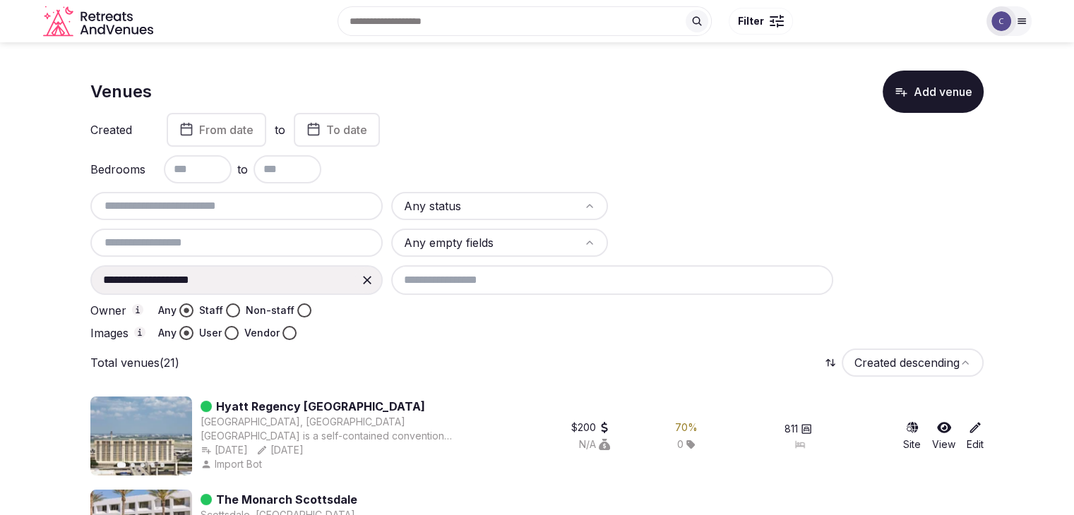
click at [362, 279] on icon at bounding box center [367, 280] width 14 height 14
click at [251, 282] on input at bounding box center [236, 280] width 292 height 30
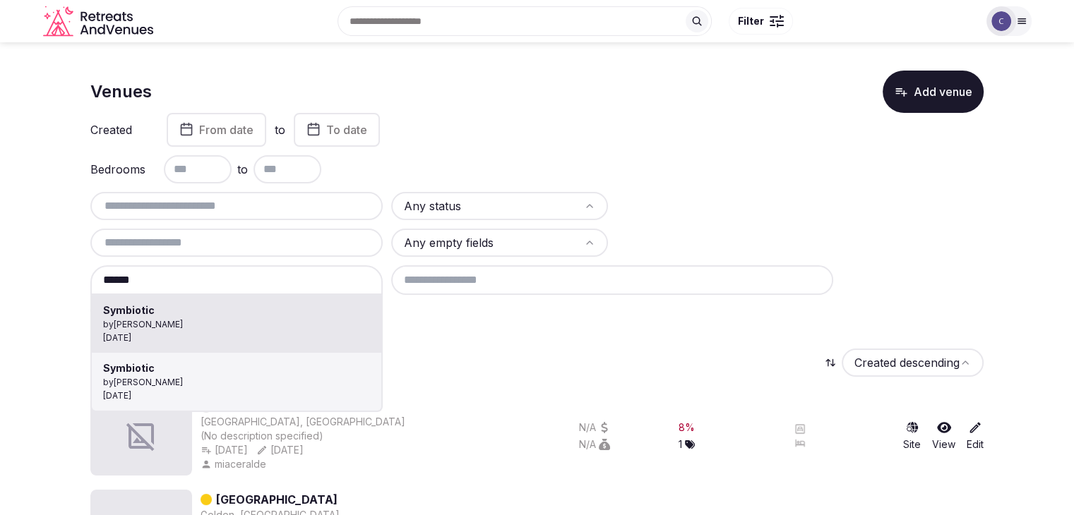
type input "*********"
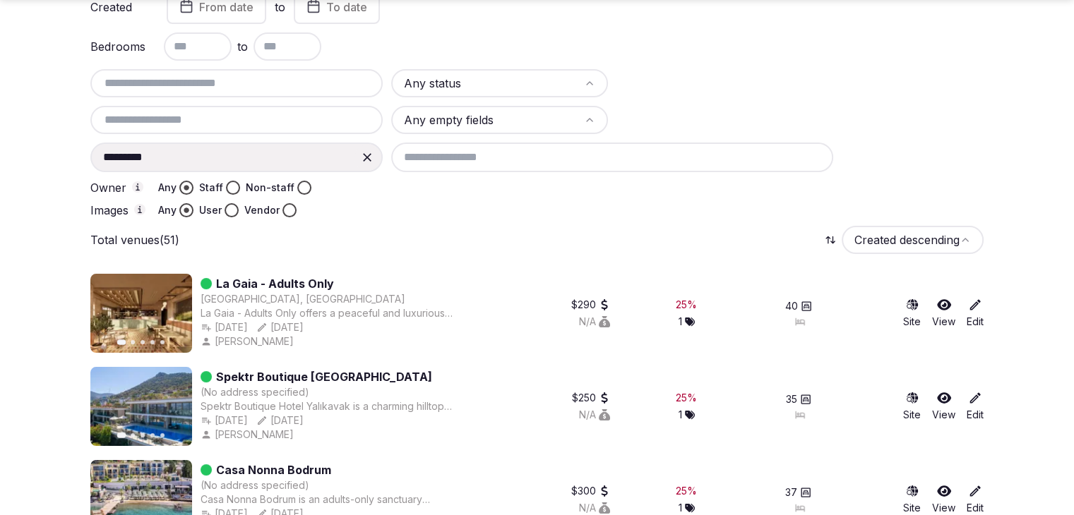
scroll to position [141, 0]
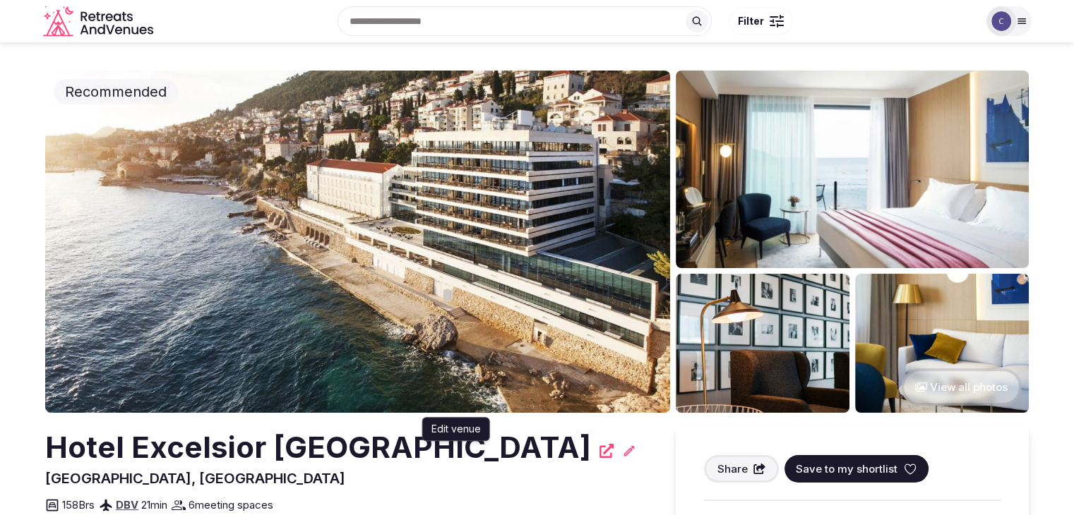
click at [622, 448] on icon at bounding box center [629, 451] width 14 height 14
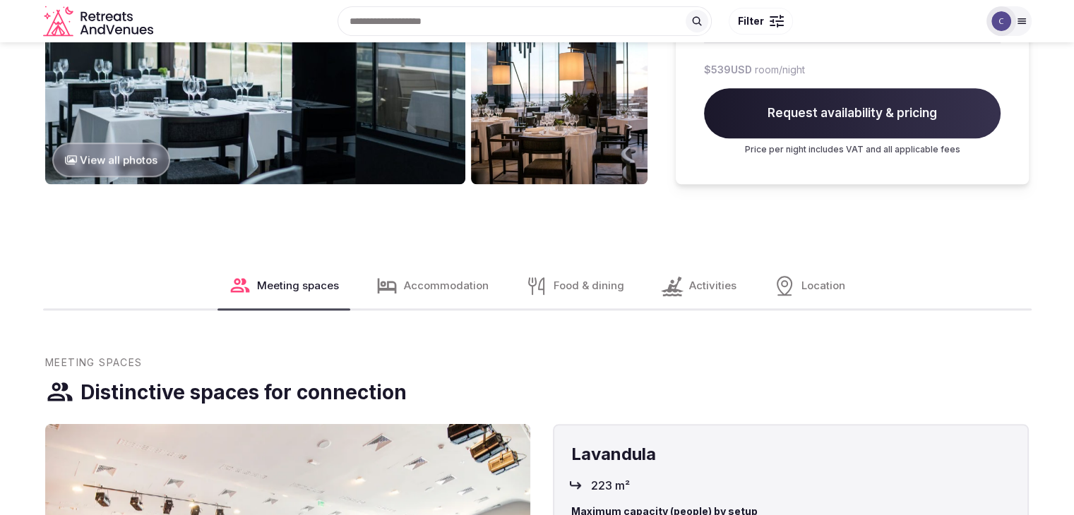
scroll to position [1059, 0]
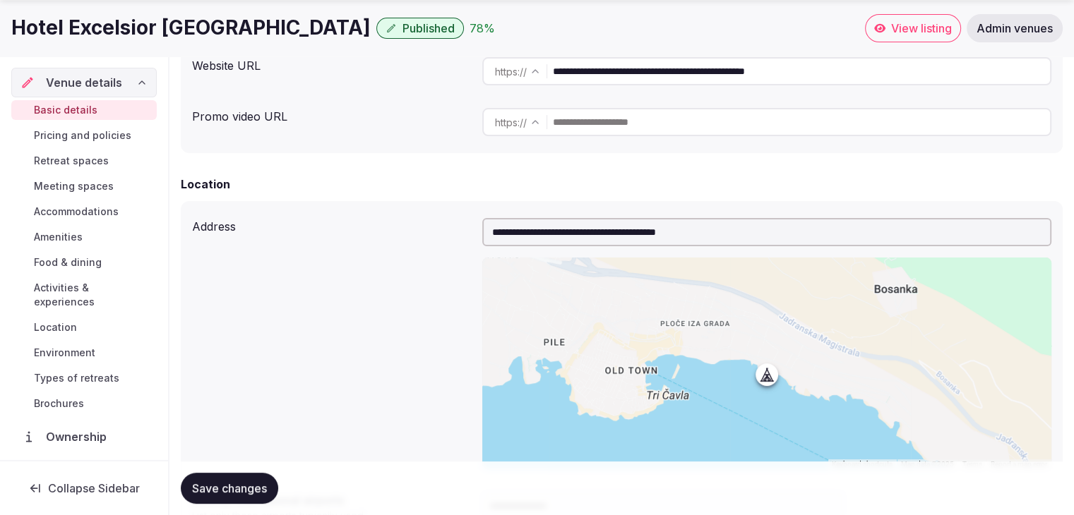
scroll to position [107, 0]
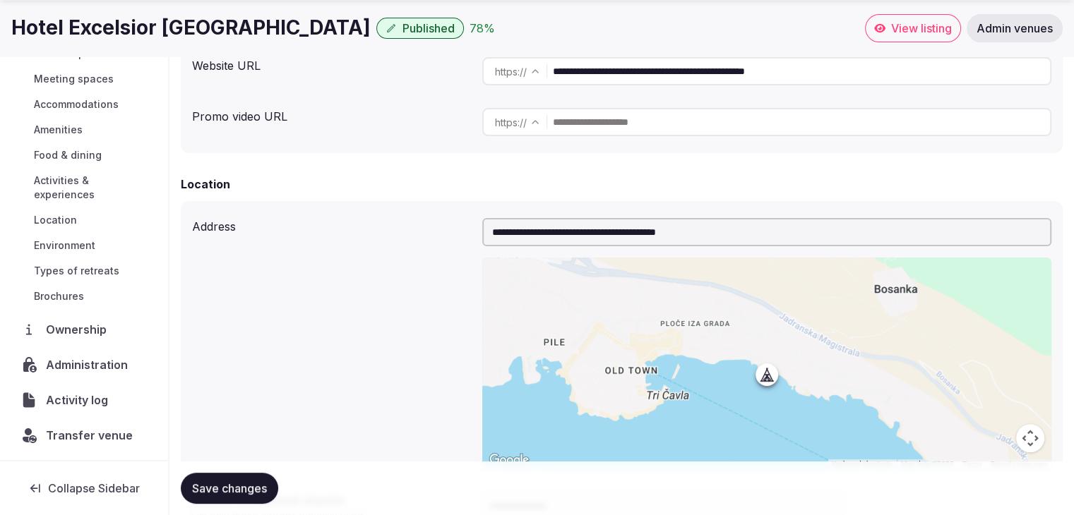
click at [75, 392] on span "Activity log" at bounding box center [80, 400] width 68 height 17
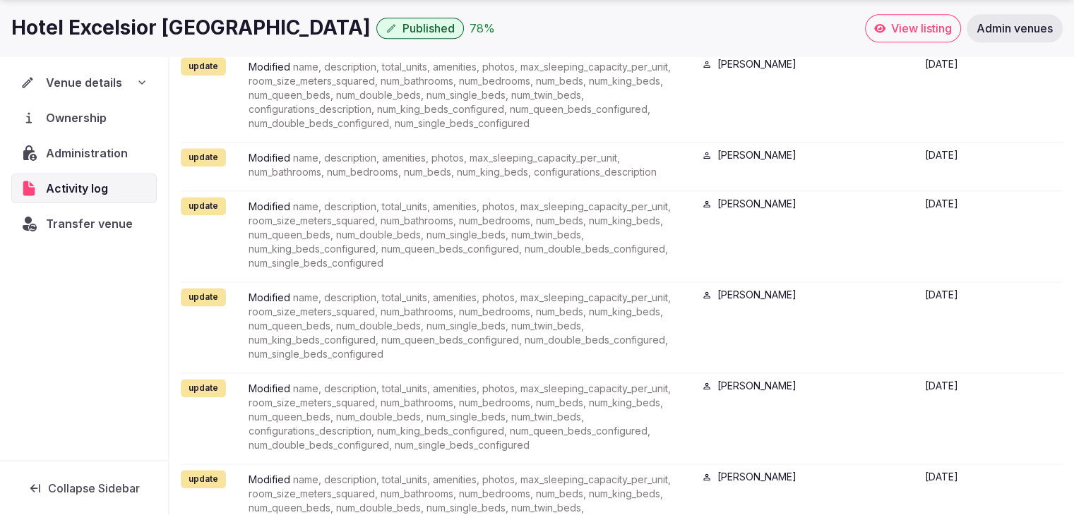
scroll to position [1977, 0]
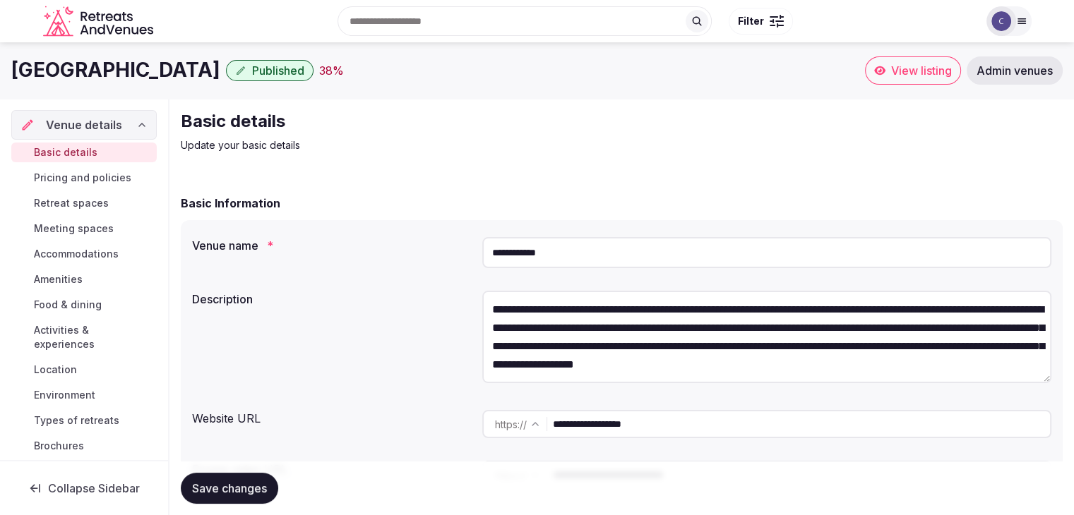
click at [689, 428] on input "**********" at bounding box center [801, 424] width 497 height 28
click at [1011, 21] on div at bounding box center [1001, 21] width 30 height 30
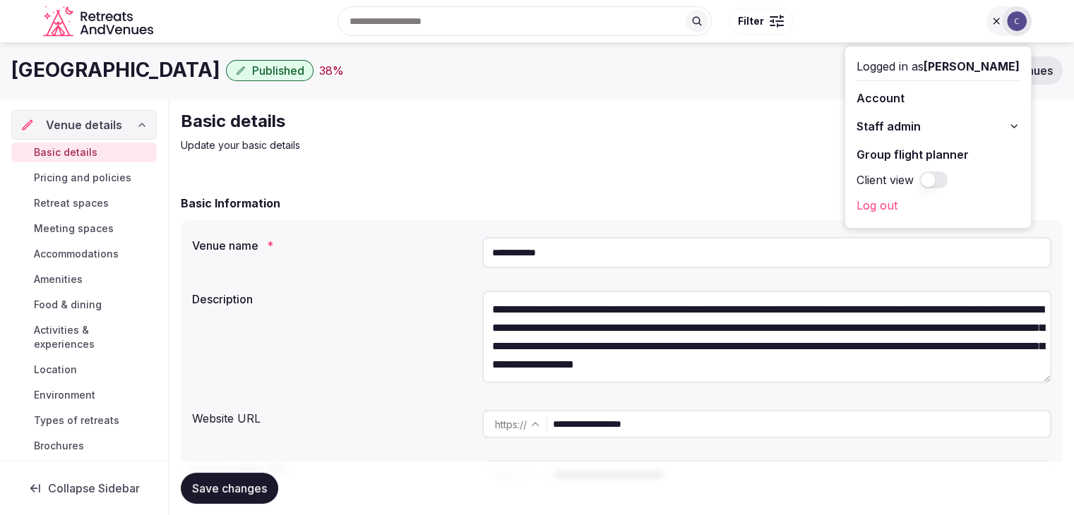
click at [1017, 126] on icon at bounding box center [1013, 126] width 11 height 11
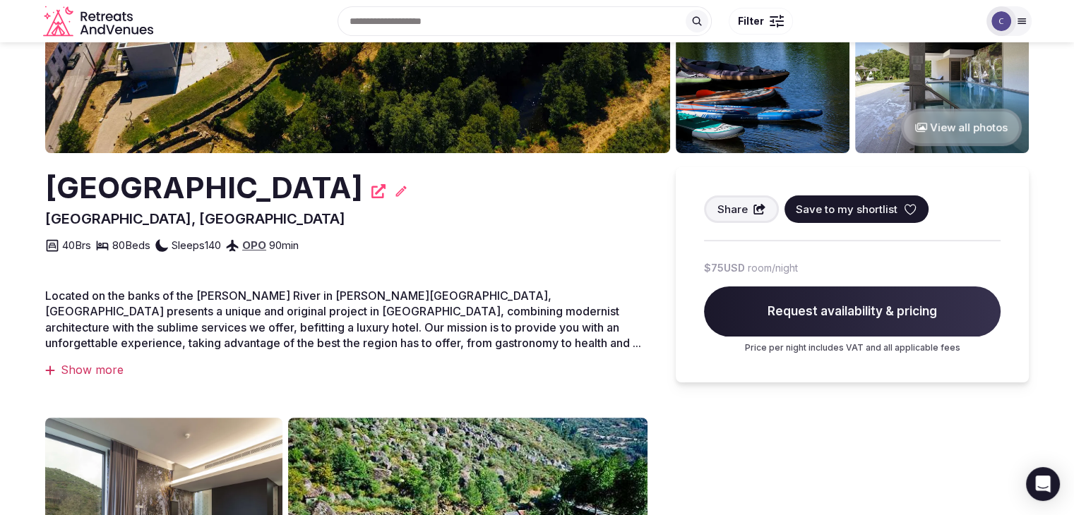
scroll to position [71, 0]
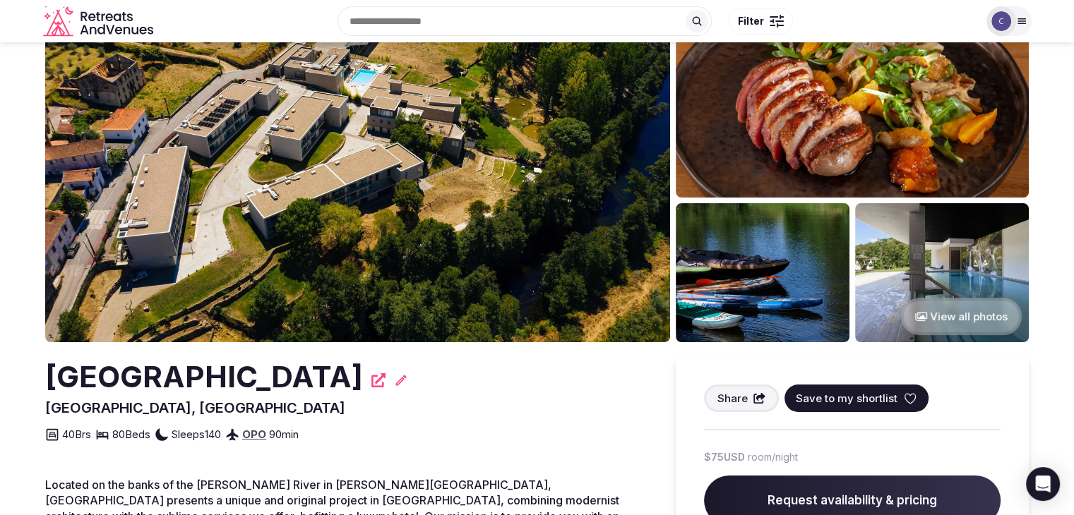
click at [121, 377] on h2 "[GEOGRAPHIC_DATA]" at bounding box center [204, 378] width 318 height 42
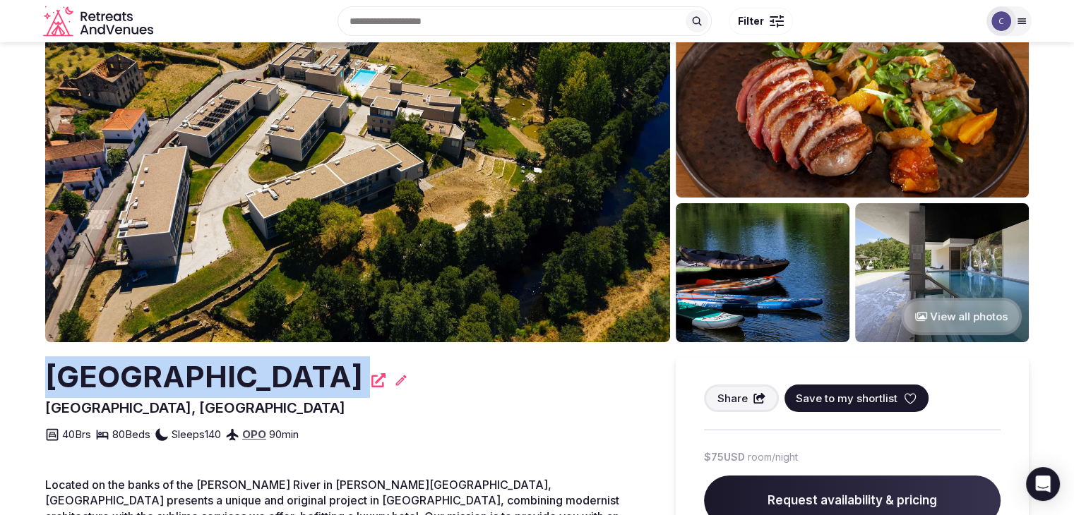
click at [121, 377] on h2 "[GEOGRAPHIC_DATA]" at bounding box center [204, 378] width 318 height 42
copy div "[GEOGRAPHIC_DATA]"
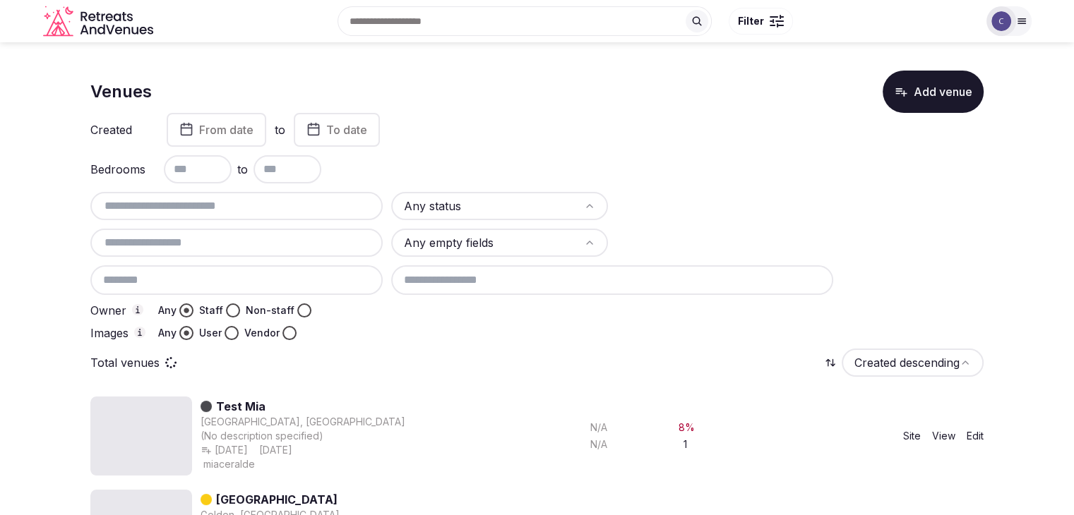
click at [293, 206] on input "text" at bounding box center [236, 206] width 281 height 17
paste input "**********"
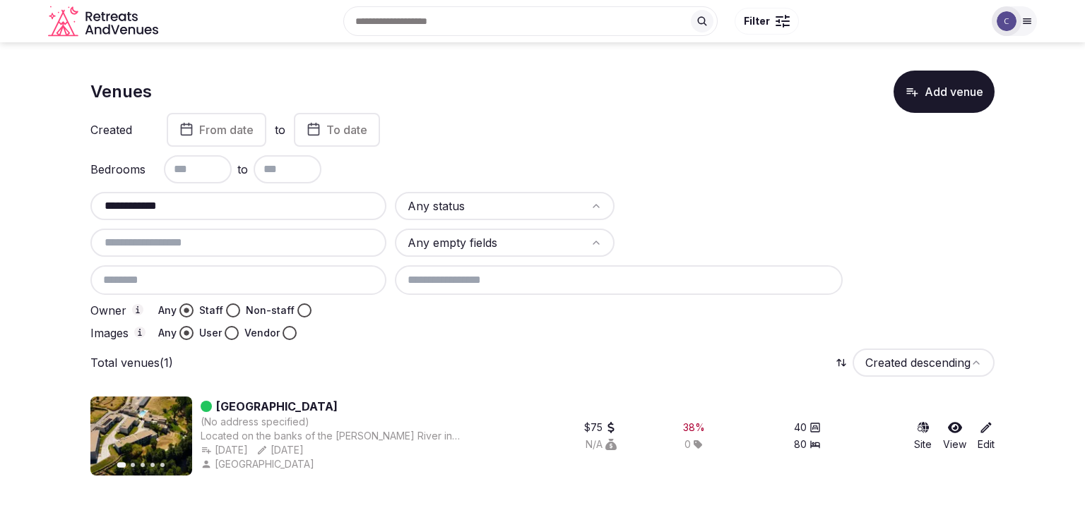
type input "**********"
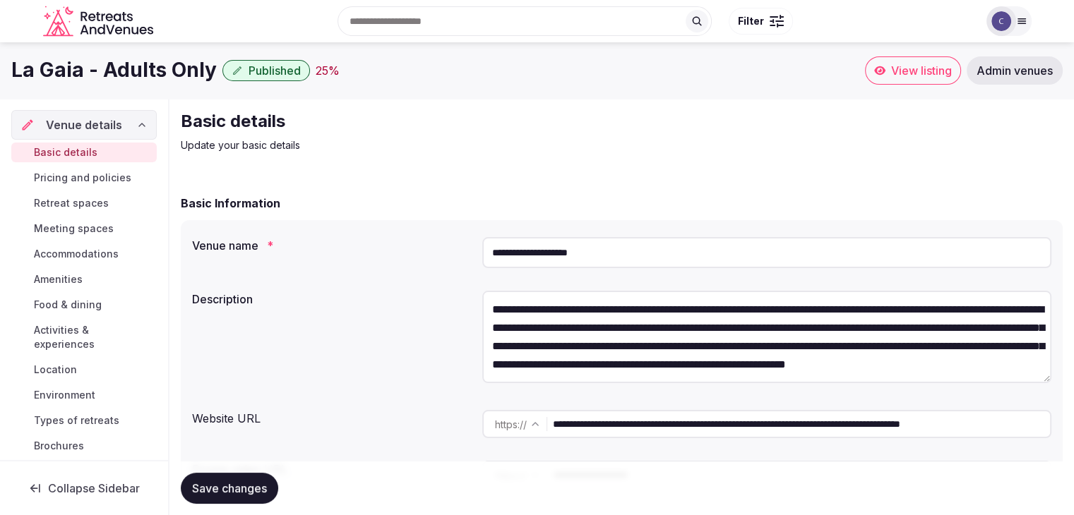
click at [627, 250] on input "**********" at bounding box center [766, 252] width 569 height 31
click at [627, 249] on input "**********" at bounding box center [766, 252] width 569 height 31
click at [626, 249] on input "**********" at bounding box center [766, 252] width 569 height 31
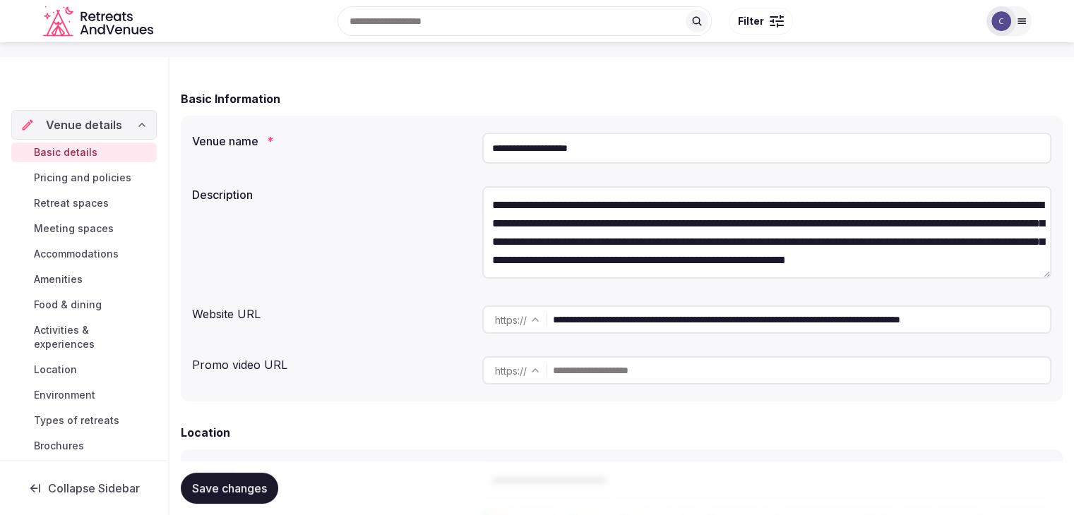
scroll to position [212, 0]
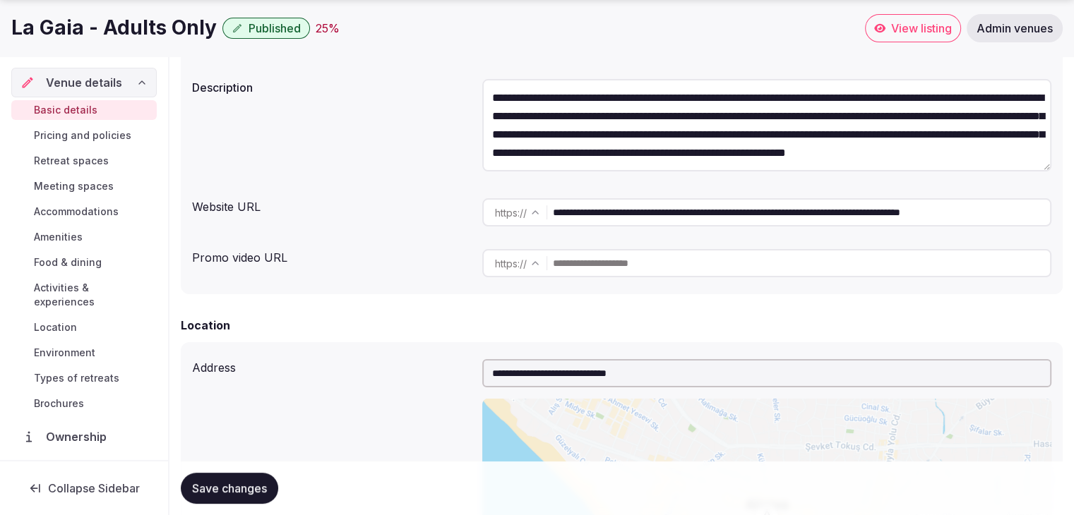
click at [675, 212] on input "**********" at bounding box center [801, 212] width 497 height 28
paste input "text"
type input "**********"
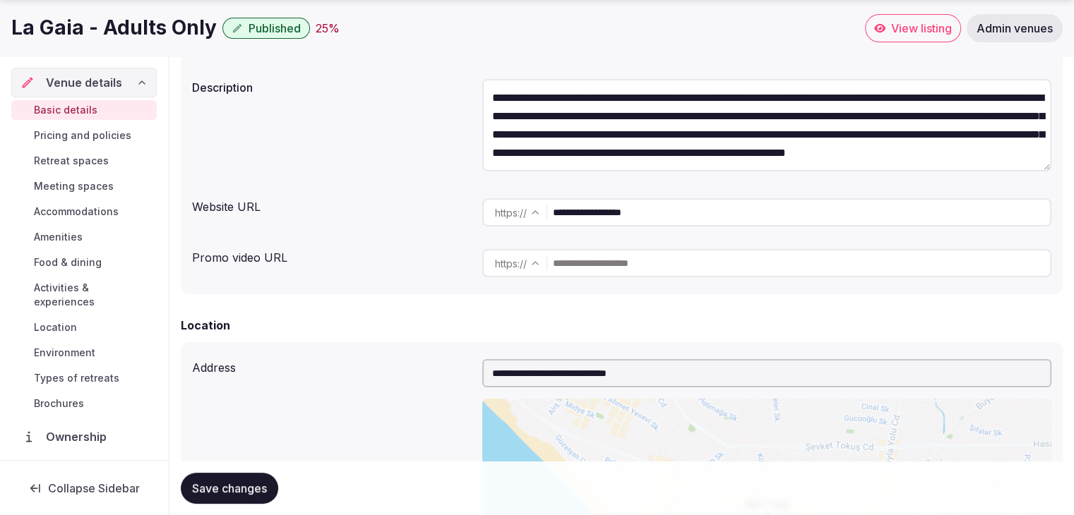
click at [650, 318] on div "Location" at bounding box center [622, 325] width 882 height 17
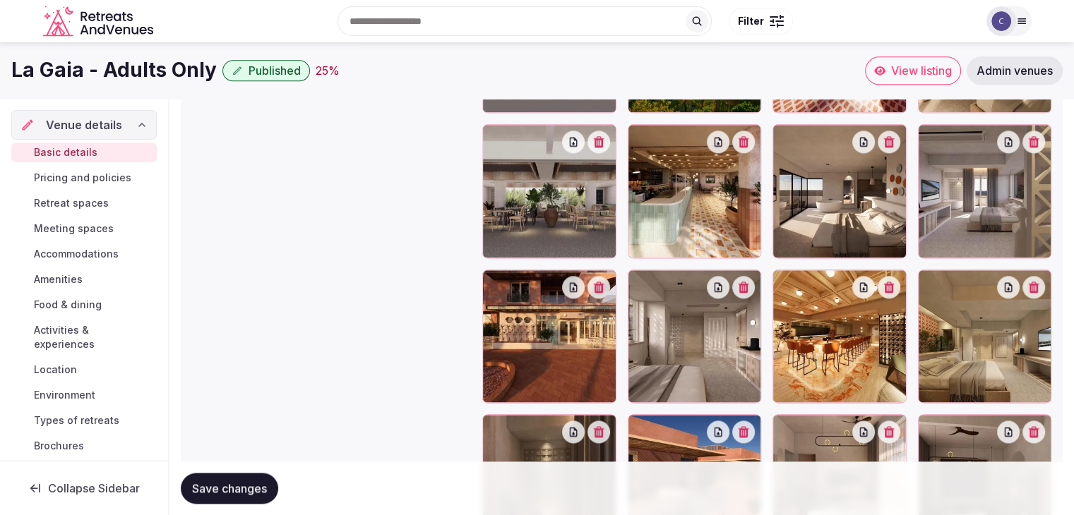
scroll to position [1437, 0]
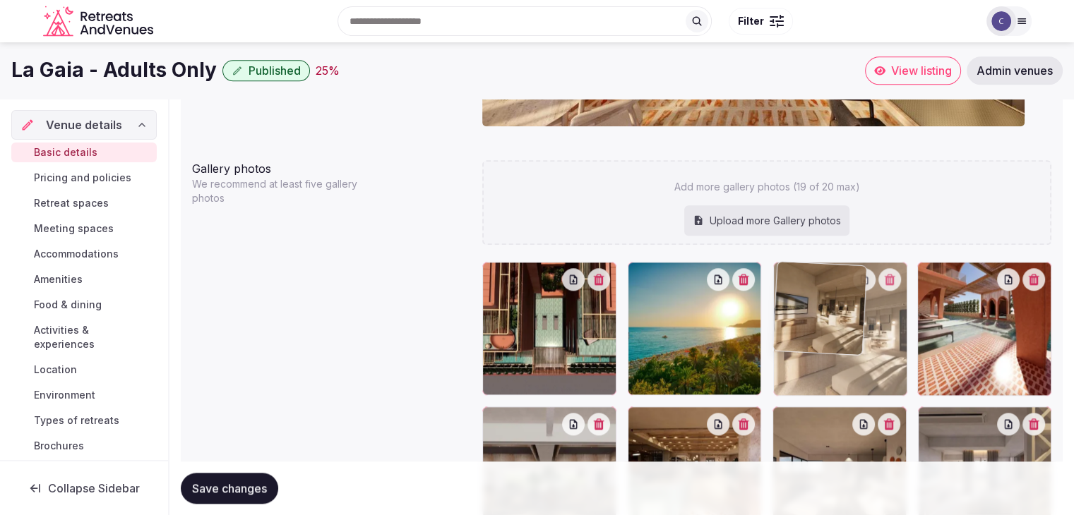
drag, startPoint x: 933, startPoint y: 277, endPoint x: 835, endPoint y: 280, distance: 97.5
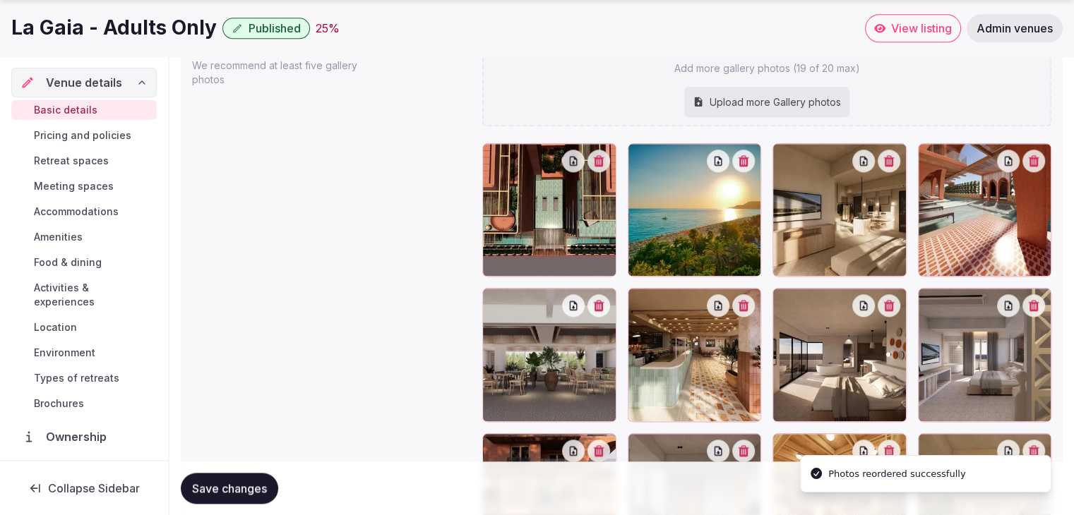
scroll to position [1649, 0]
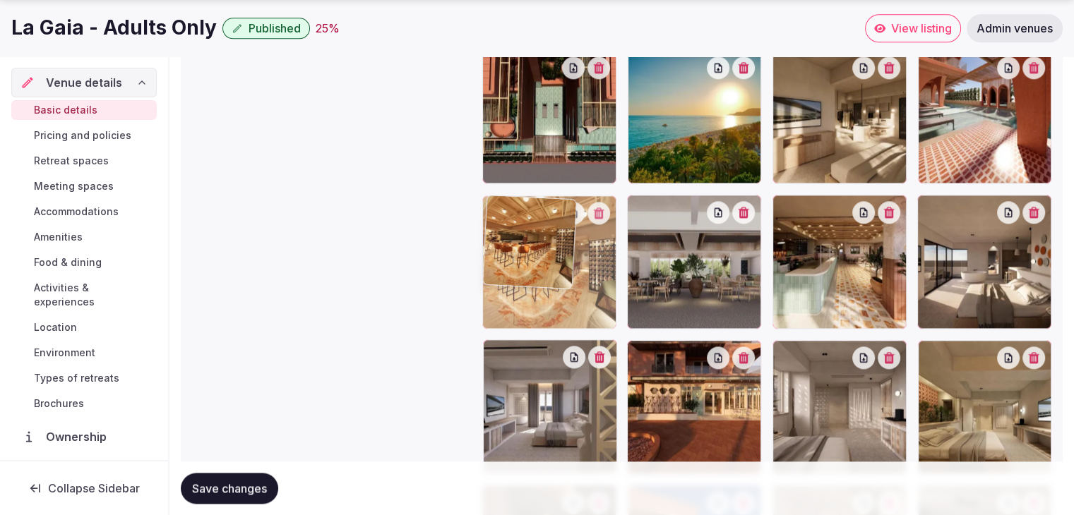
drag, startPoint x: 795, startPoint y: 357, endPoint x: 542, endPoint y: 244, distance: 277.2
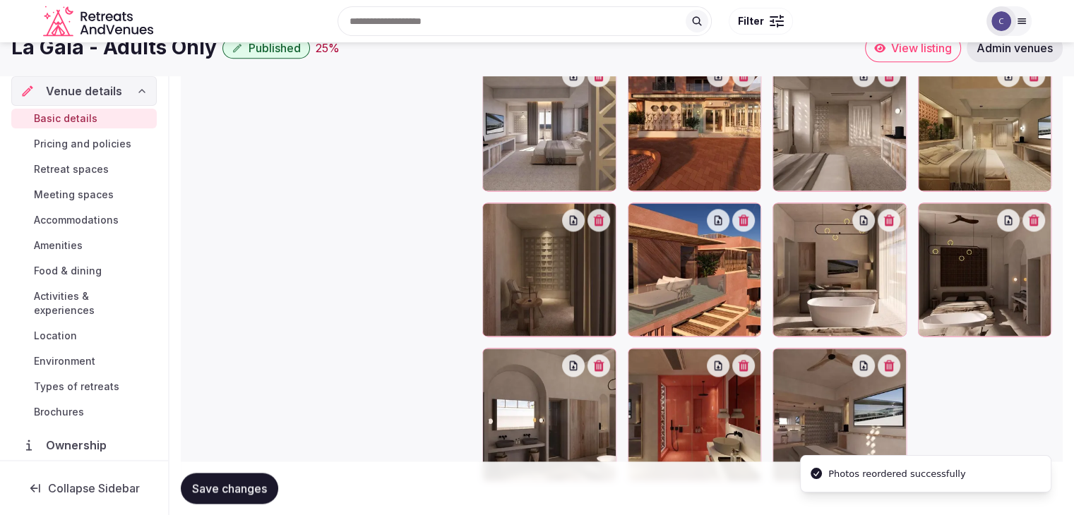
scroll to position [1861, 0]
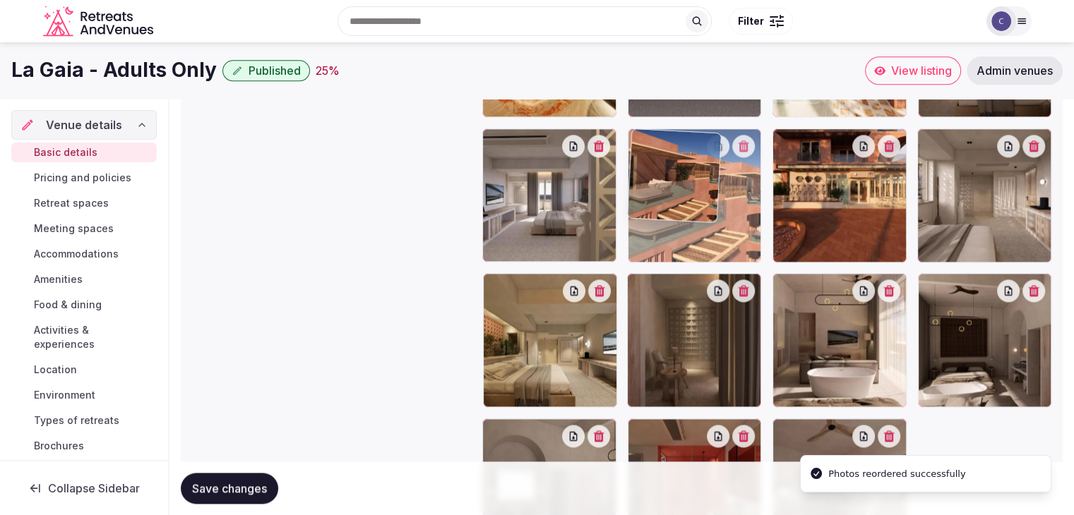
drag, startPoint x: 643, startPoint y: 261, endPoint x: 652, endPoint y: 187, distance: 74.0
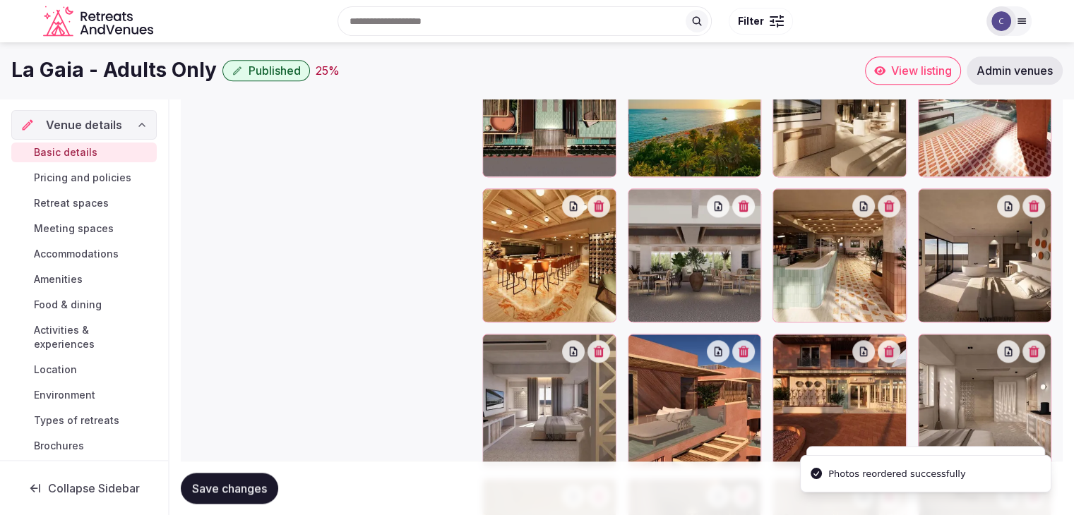
scroll to position [1649, 0]
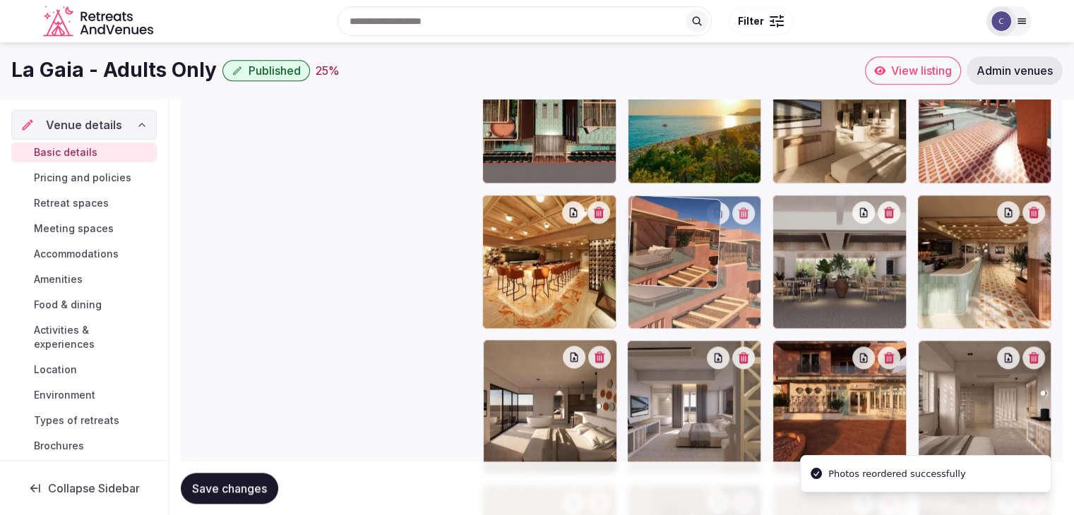
drag, startPoint x: 641, startPoint y: 352, endPoint x: 653, endPoint y: 277, distance: 76.5
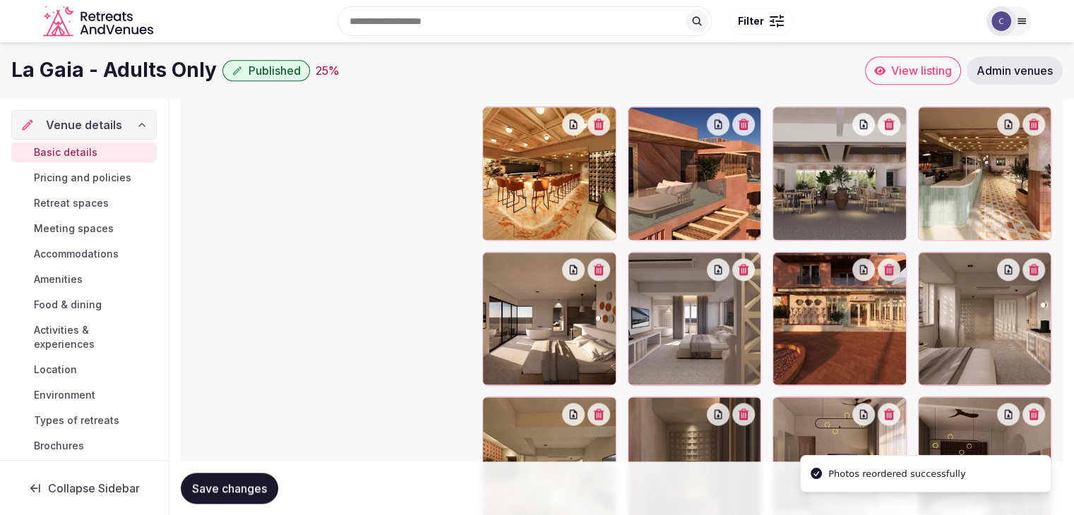
scroll to position [1719, 0]
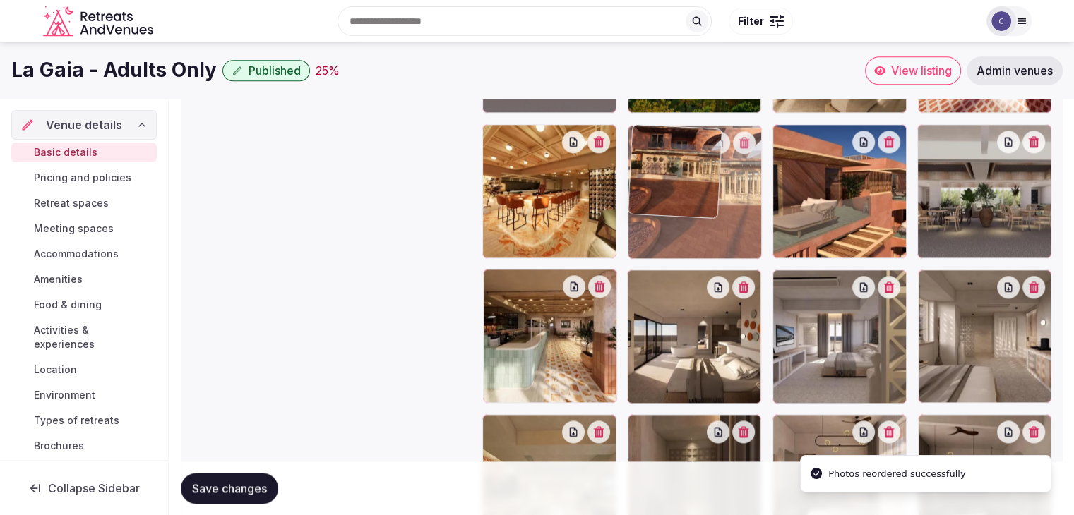
drag, startPoint x: 760, startPoint y: 263, endPoint x: 676, endPoint y: 198, distance: 106.8
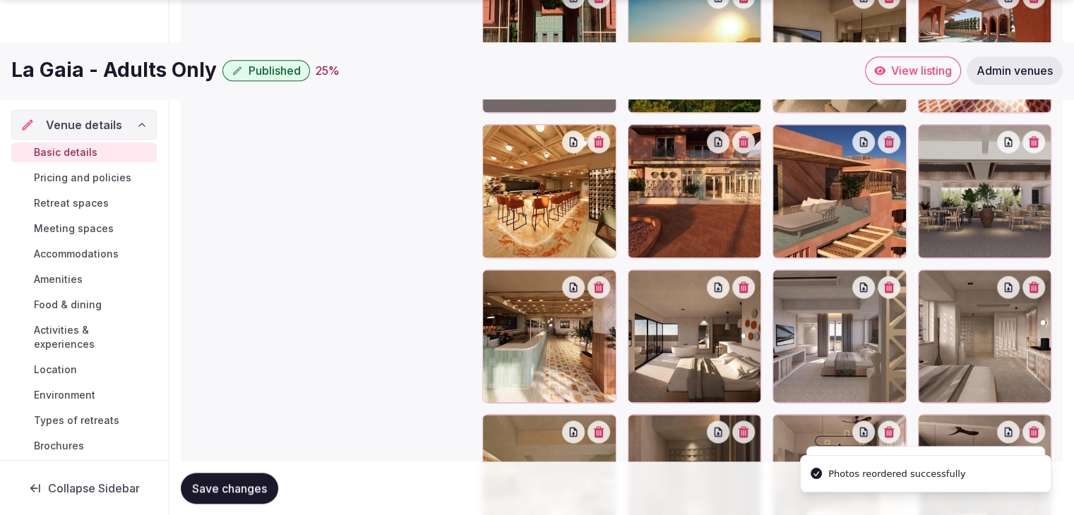
scroll to position [1790, 0]
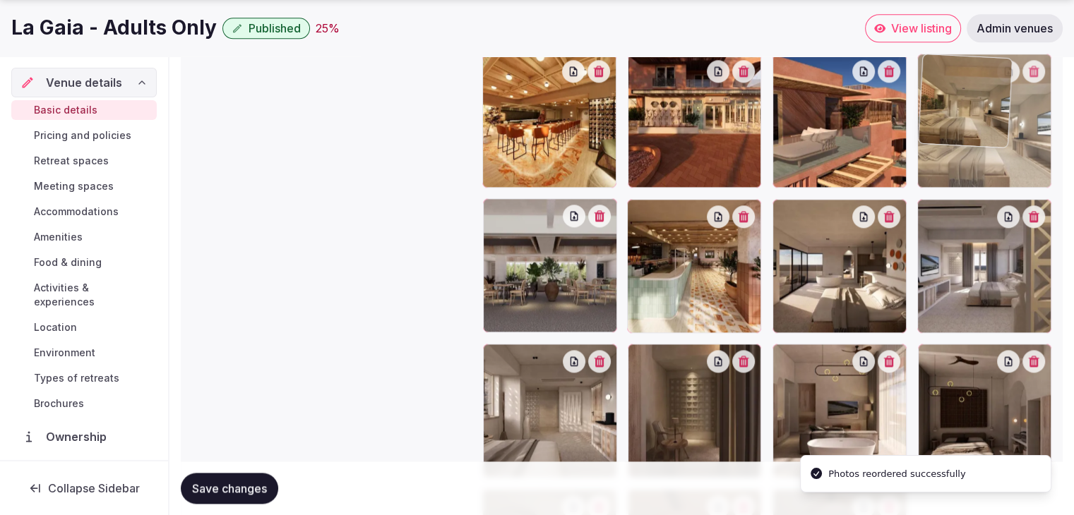
drag, startPoint x: 494, startPoint y: 355, endPoint x: 926, endPoint y: 105, distance: 499.2
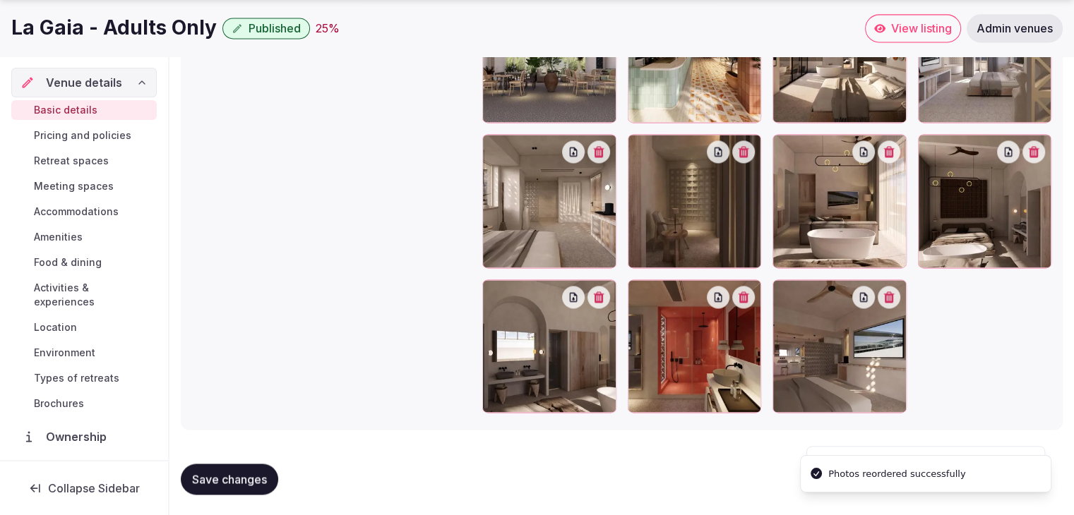
scroll to position [2002, 0]
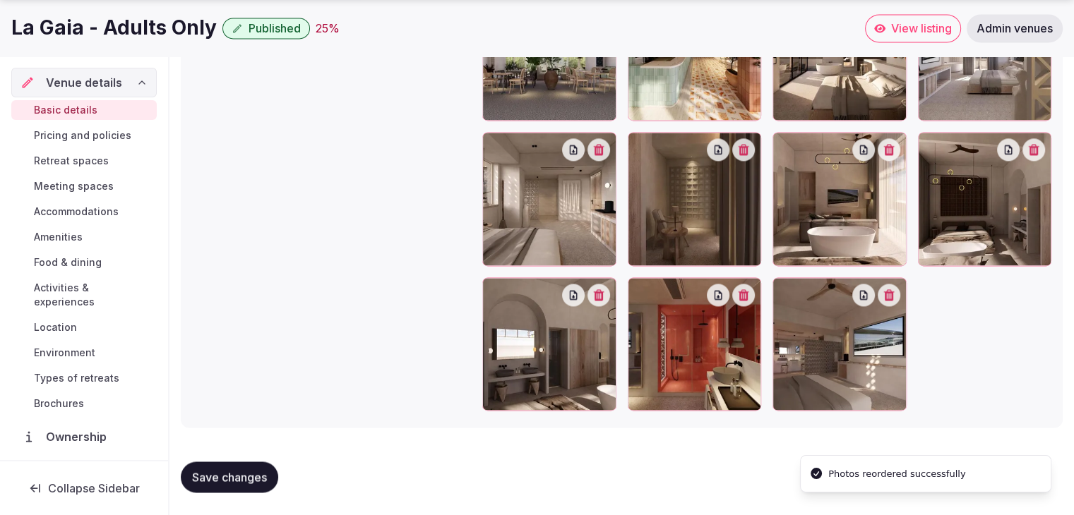
click at [260, 474] on span "Save changes" at bounding box center [229, 477] width 75 height 14
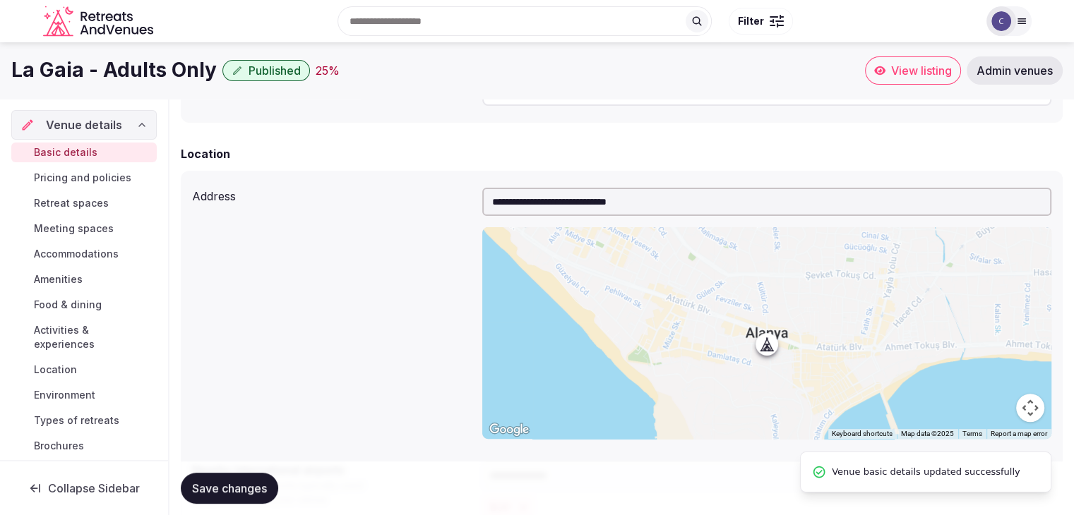
scroll to position [378, 0]
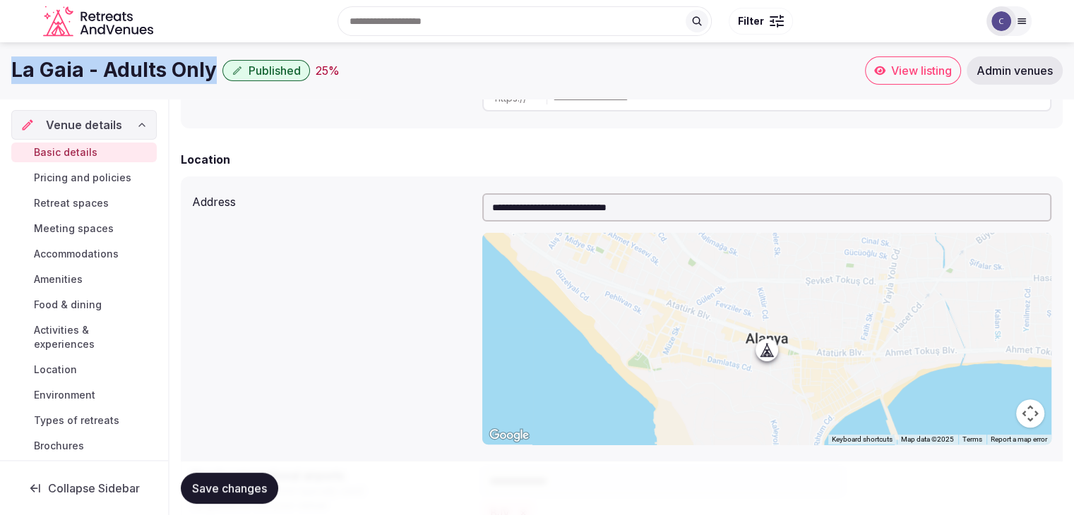
drag, startPoint x: 12, startPoint y: 68, endPoint x: 209, endPoint y: 68, distance: 197.0
click at [209, 68] on h1 "La Gaia - Adults Only" at bounding box center [113, 70] width 205 height 28
copy h1 "La Gaia - Adults Only"
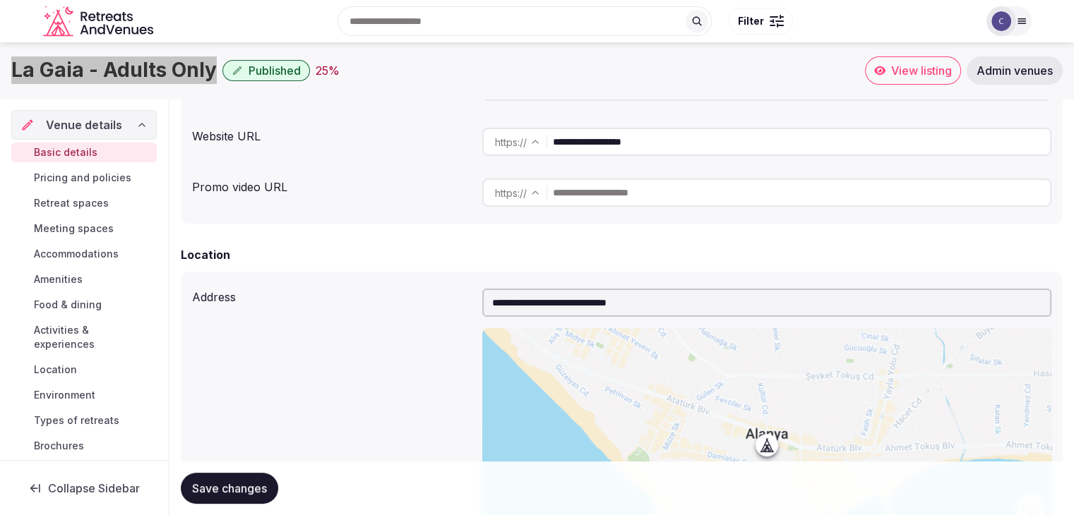
scroll to position [95, 0]
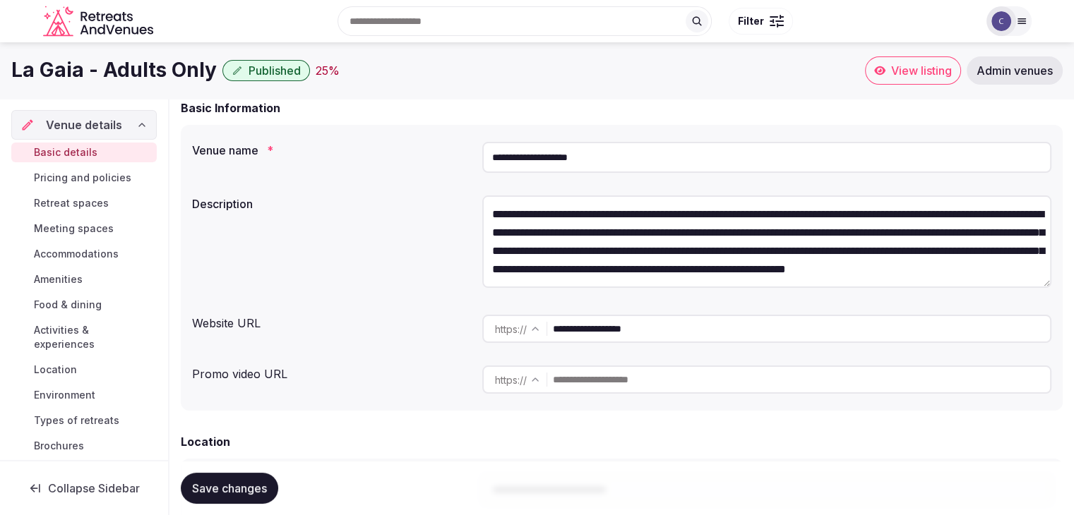
click at [728, 323] on input "**********" at bounding box center [801, 329] width 497 height 28
click at [95, 253] on span "Accommodations" at bounding box center [76, 254] width 85 height 14
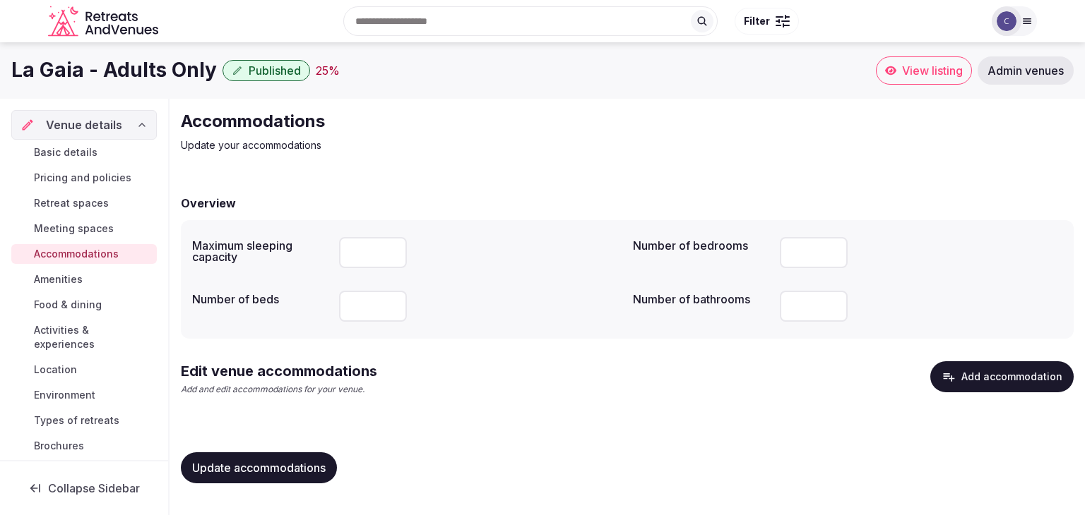
click at [965, 376] on button "Add accommodation" at bounding box center [1001, 377] width 143 height 31
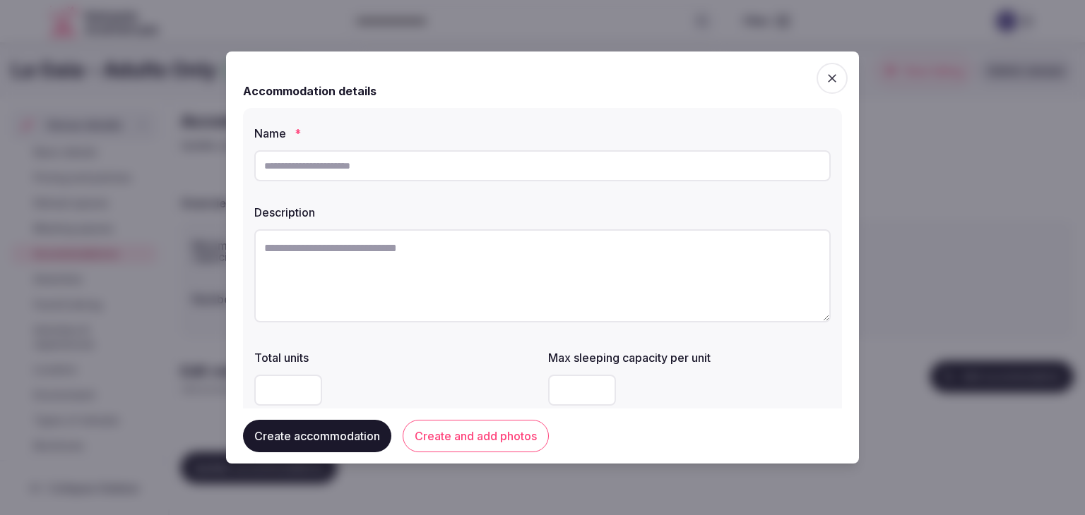
click at [561, 156] on input "text" at bounding box center [542, 165] width 576 height 31
paste input "**********"
type input "**********"
click at [510, 299] on textarea at bounding box center [542, 275] width 576 height 93
paste textarea "**********"
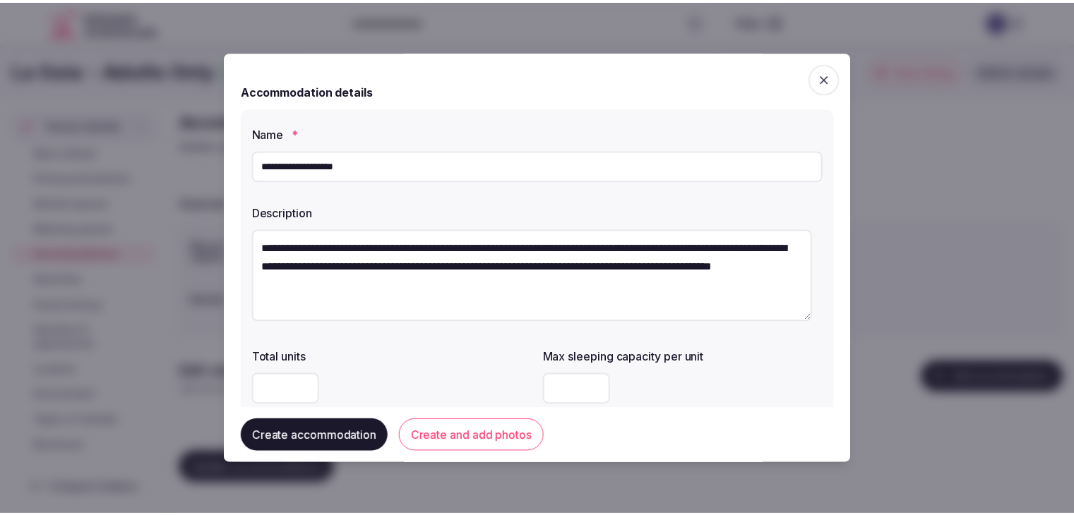
scroll to position [8, 0]
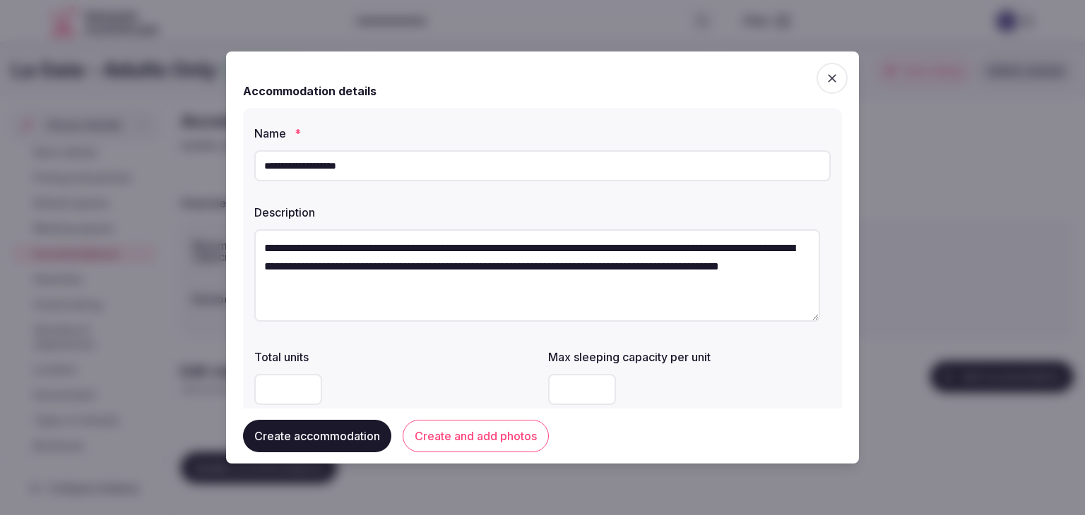
type textarea "**********"
click at [438, 431] on button "Create and add photos" at bounding box center [475, 436] width 146 height 32
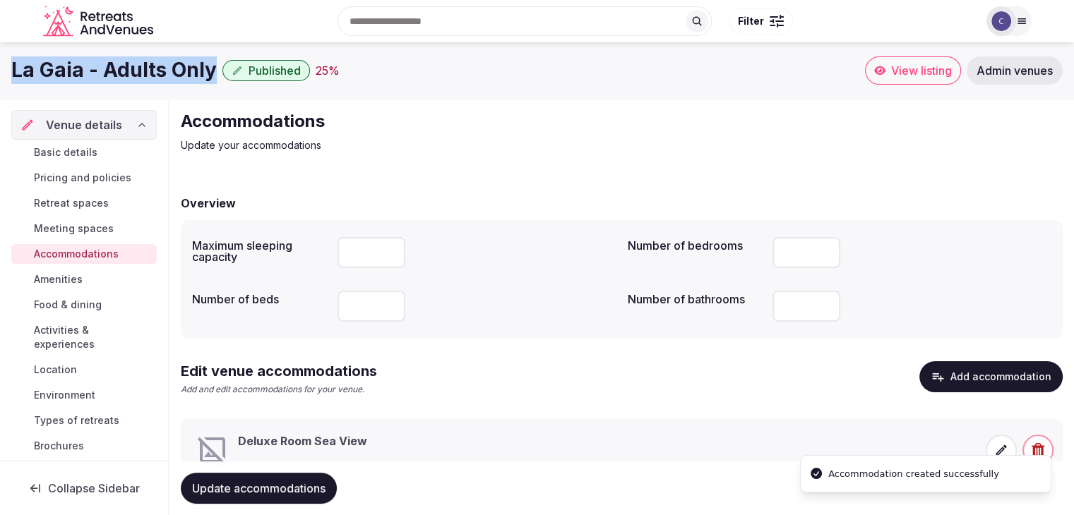
drag, startPoint x: 6, startPoint y: 66, endPoint x: 210, endPoint y: 78, distance: 203.7
click at [210, 78] on div "La Gaia - Adults Only Published 25 % View listing Admin venues" at bounding box center [537, 70] width 1074 height 28
copy h1 "La Gaia - Adults Only"
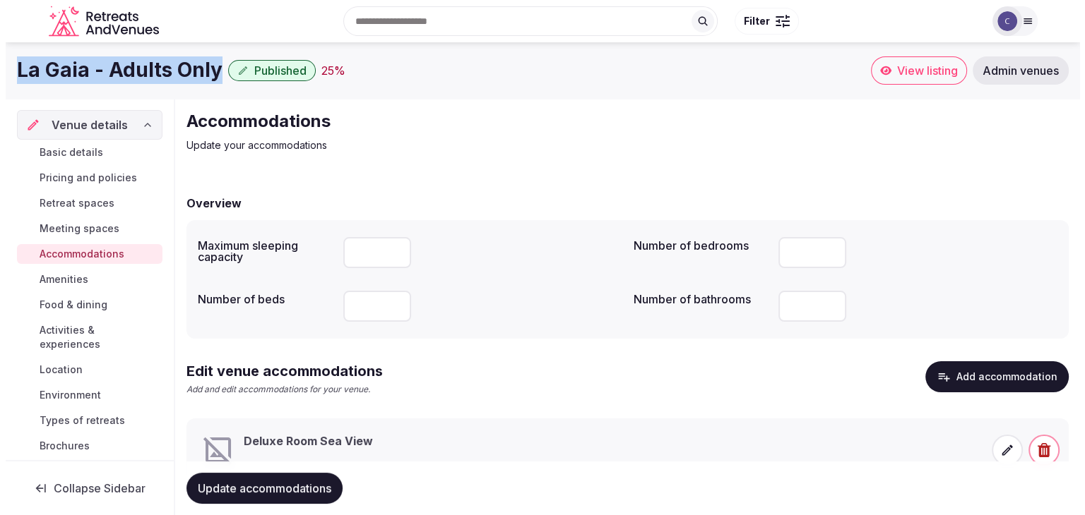
scroll to position [54, 0]
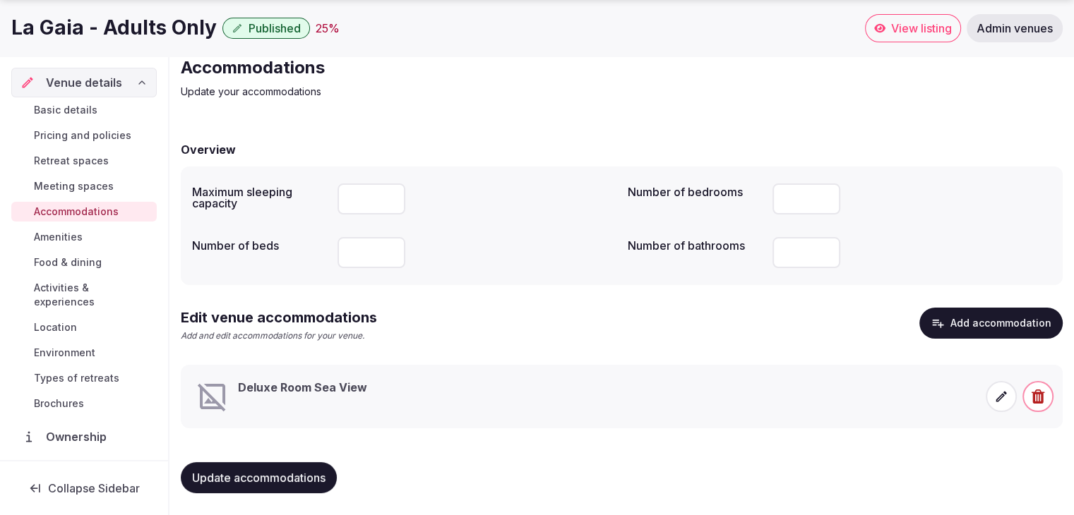
click at [1000, 397] on icon at bounding box center [1001, 397] width 14 height 14
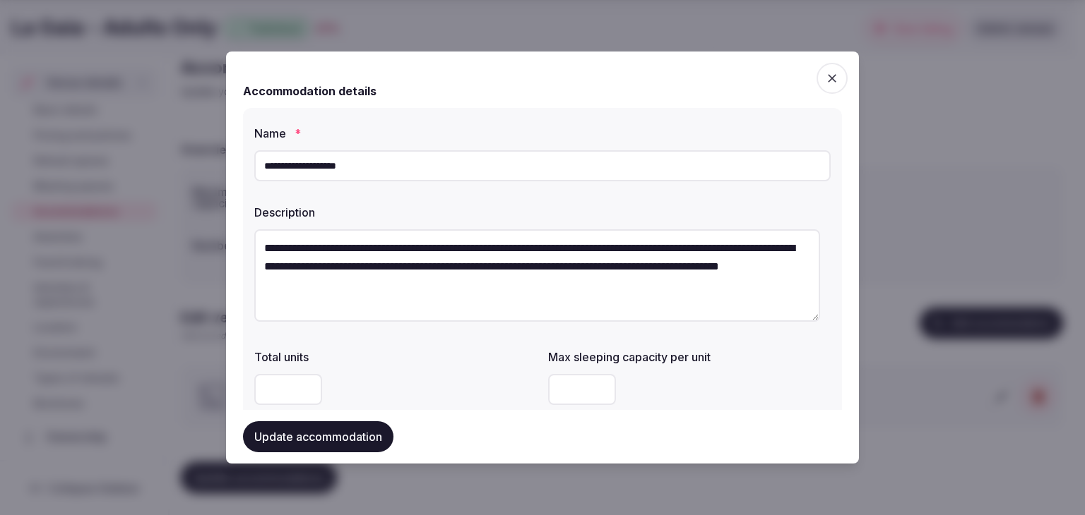
scroll to position [212, 0]
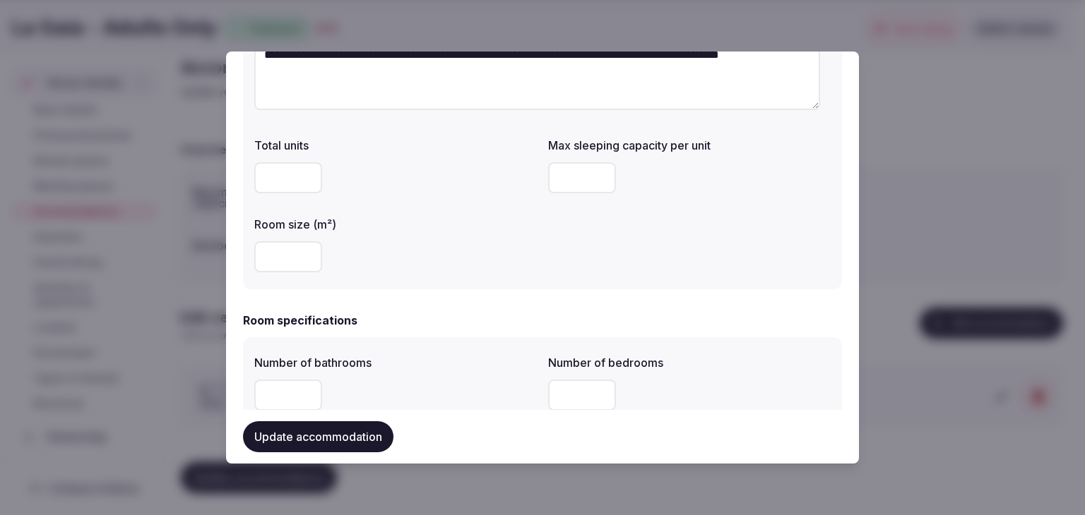
click at [574, 167] on input "number" at bounding box center [582, 177] width 68 height 31
type input "*"
click at [272, 263] on input "number" at bounding box center [288, 256] width 68 height 31
type input "**"
click at [453, 270] on div "**" at bounding box center [395, 256] width 282 height 31
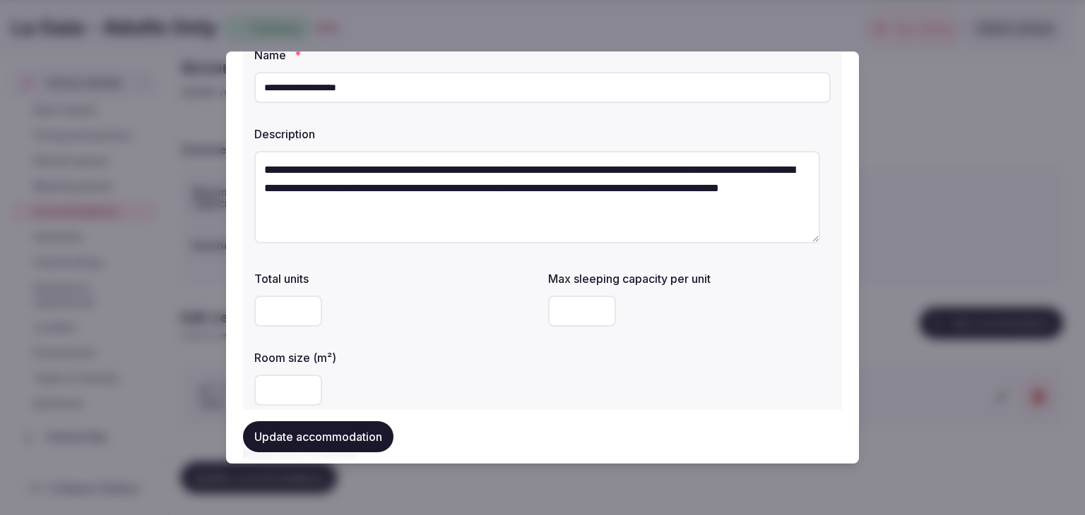
scroll to position [0, 0]
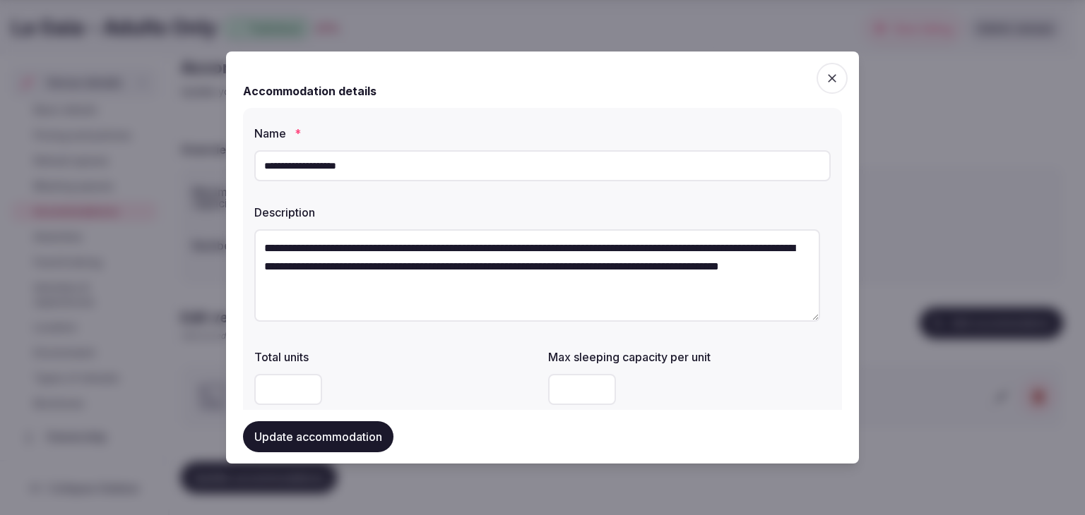
click at [347, 434] on button "Update accommodation" at bounding box center [318, 437] width 150 height 31
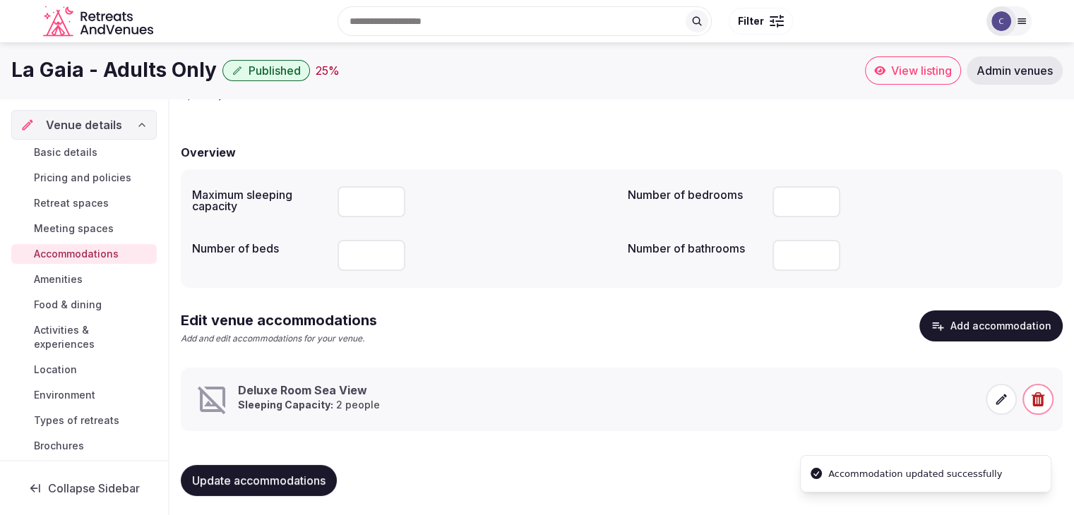
click at [97, 66] on h1 "La Gaia - Adults Only" at bounding box center [113, 70] width 205 height 28
copy div "La Gaia - Adults Only"
click at [1000, 407] on span at bounding box center [1001, 399] width 31 height 31
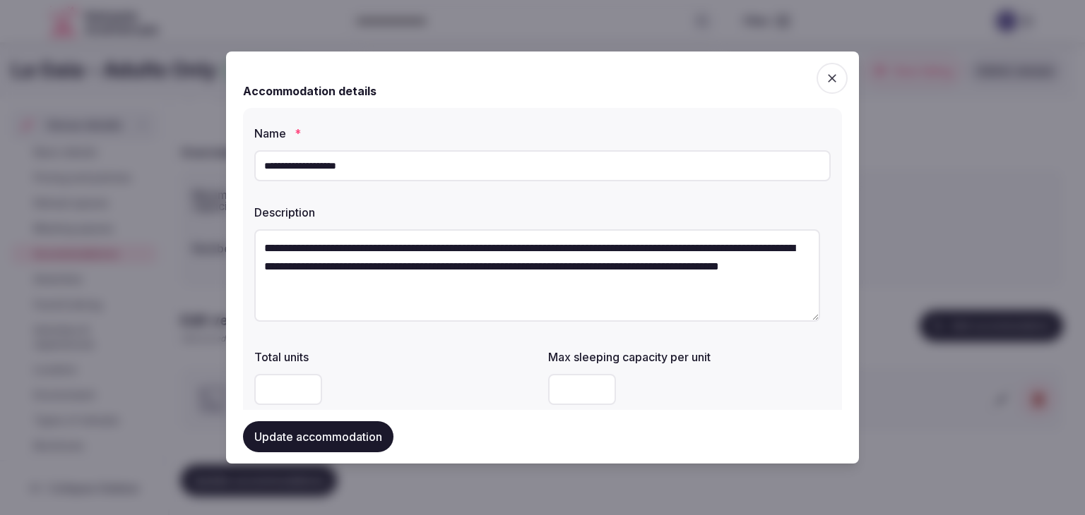
click at [446, 164] on input "**********" at bounding box center [542, 165] width 576 height 31
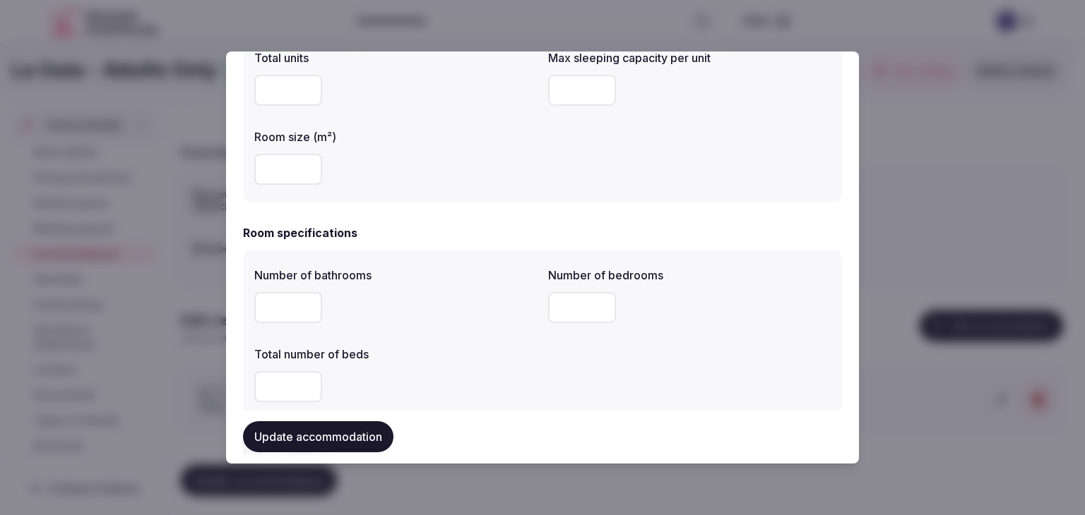
scroll to position [353, 0]
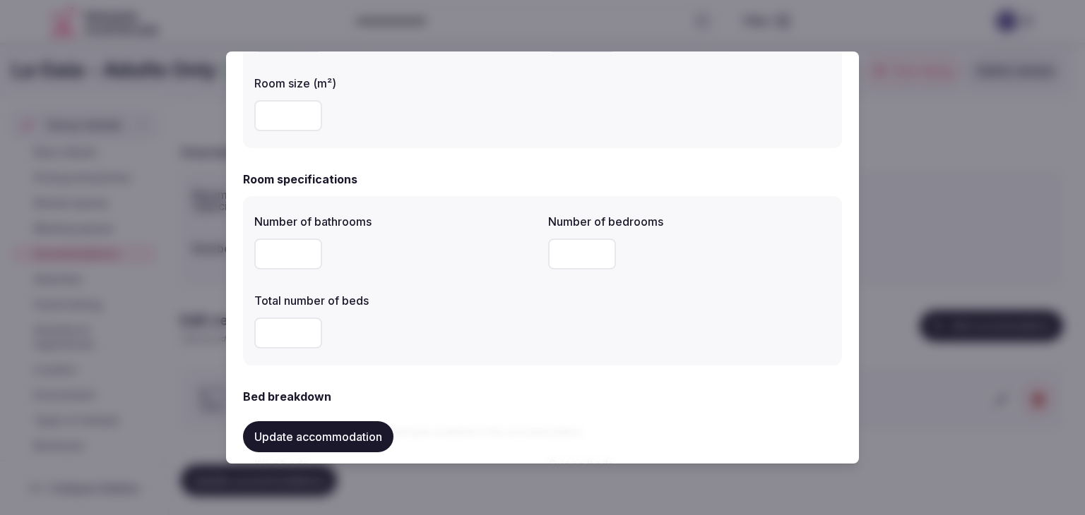
click at [268, 252] on input "number" at bounding box center [288, 254] width 68 height 31
type input "*"
click at [559, 240] on input "number" at bounding box center [582, 254] width 68 height 31
type input "*"
click at [270, 320] on input "number" at bounding box center [288, 333] width 68 height 31
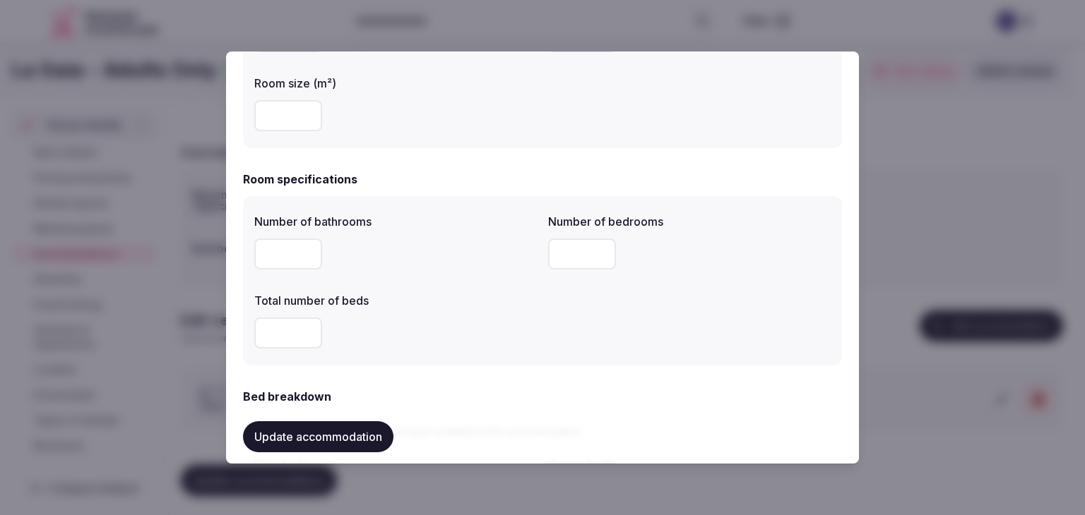
type input "*"
click at [457, 320] on div "*" at bounding box center [395, 333] width 282 height 31
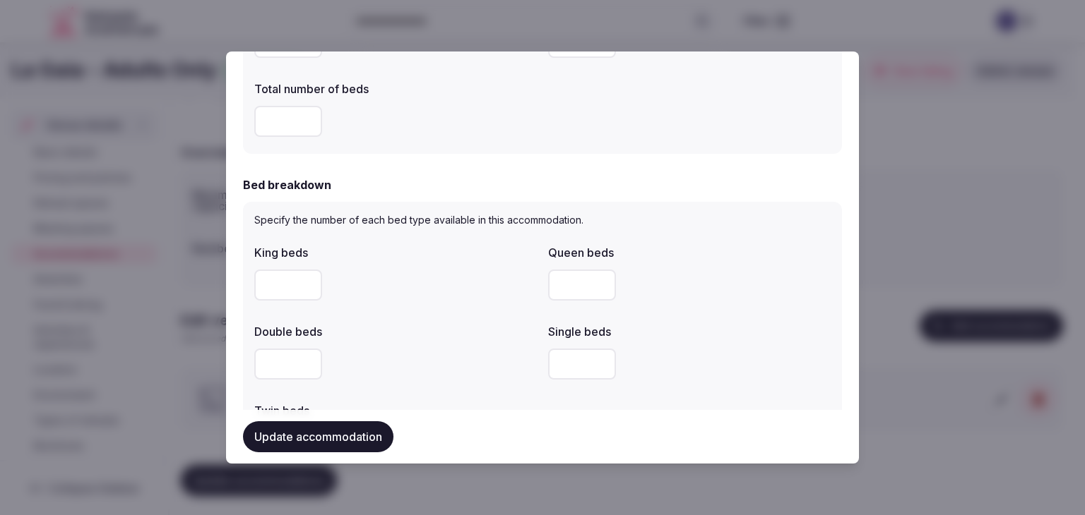
click at [277, 294] on input "number" at bounding box center [288, 285] width 68 height 31
type input "*"
click at [452, 295] on div "*" at bounding box center [395, 285] width 282 height 31
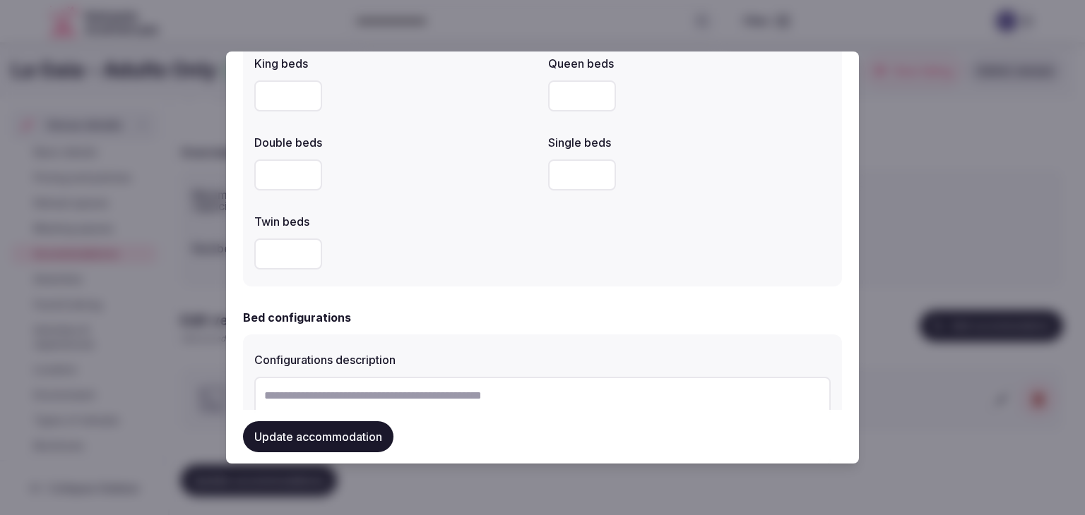
scroll to position [918, 0]
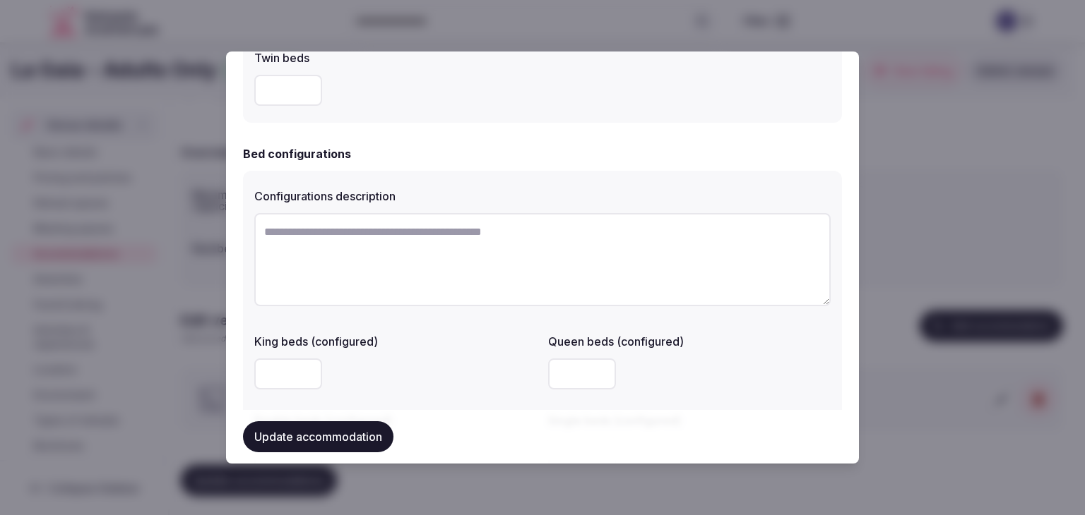
click at [461, 359] on div at bounding box center [395, 374] width 282 height 31
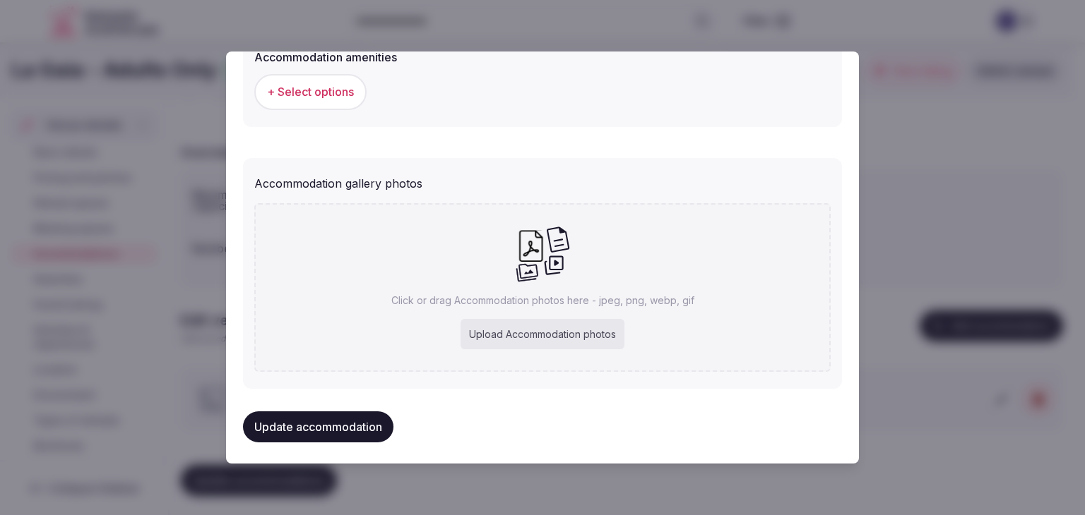
scroll to position [1426, 0]
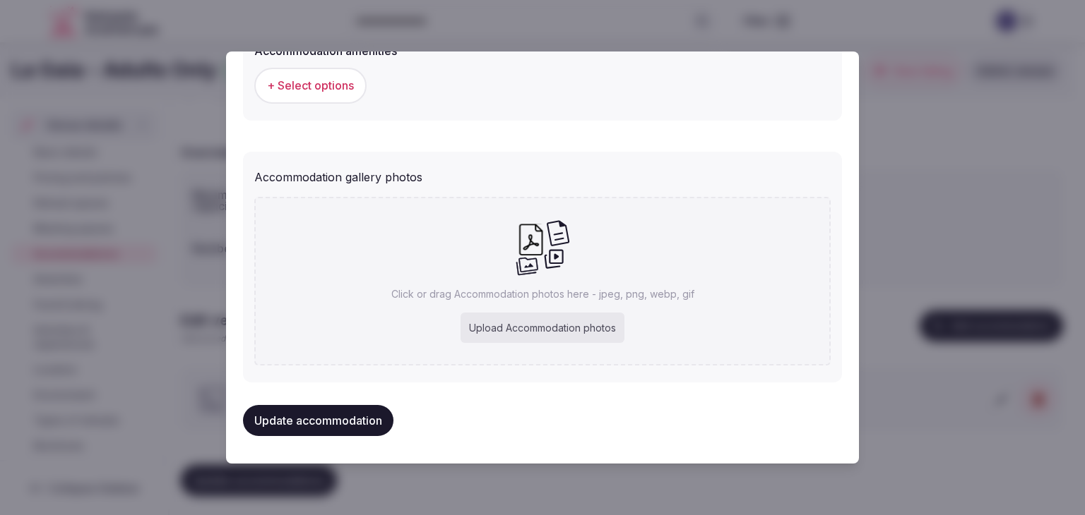
click at [336, 79] on span "+ Select options" at bounding box center [310, 86] width 87 height 16
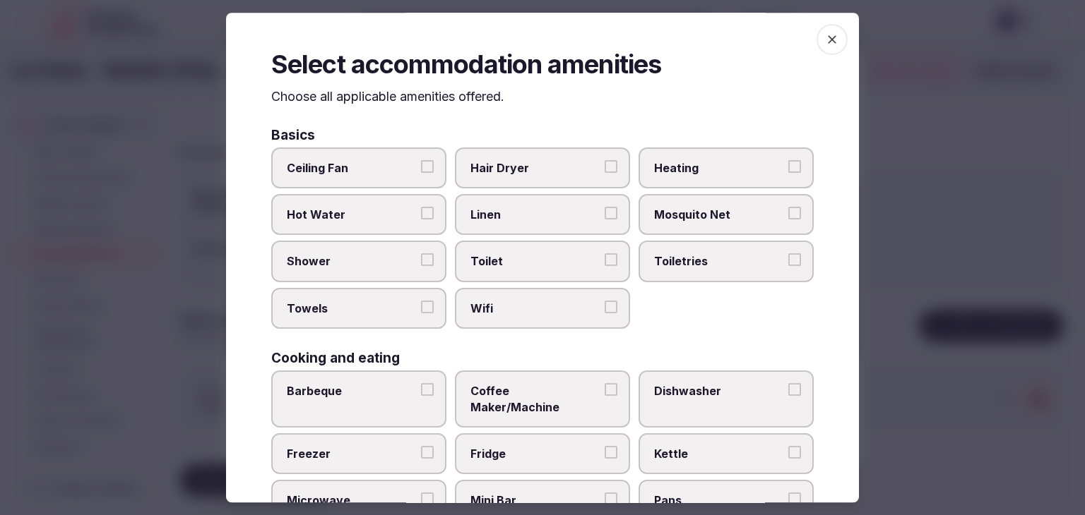
click at [523, 310] on span "Wifi" at bounding box center [535, 309] width 130 height 16
click at [604, 310] on button "Wifi" at bounding box center [610, 307] width 13 height 13
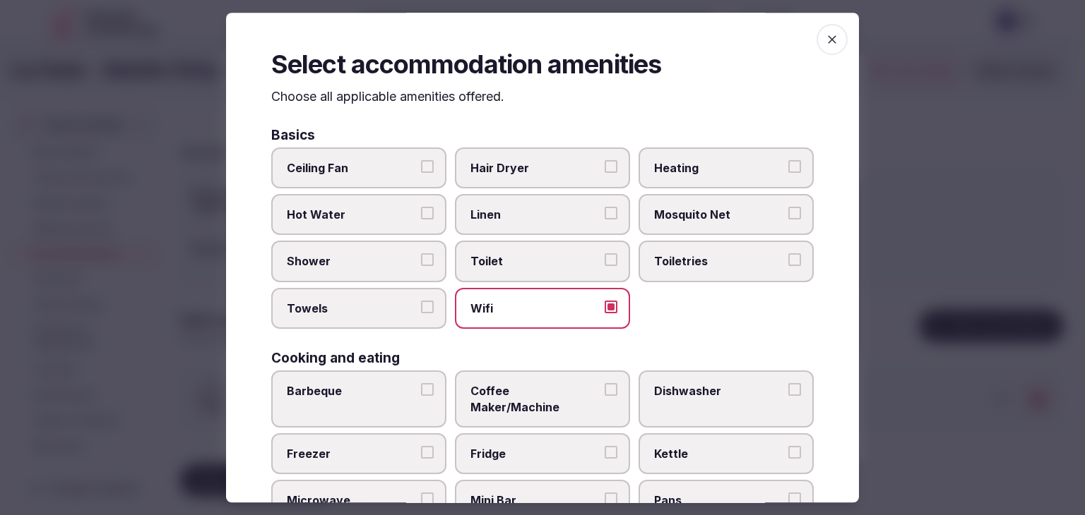
click at [700, 254] on span "Toiletries" at bounding box center [719, 262] width 130 height 16
click at [788, 254] on button "Toiletries" at bounding box center [794, 260] width 13 height 13
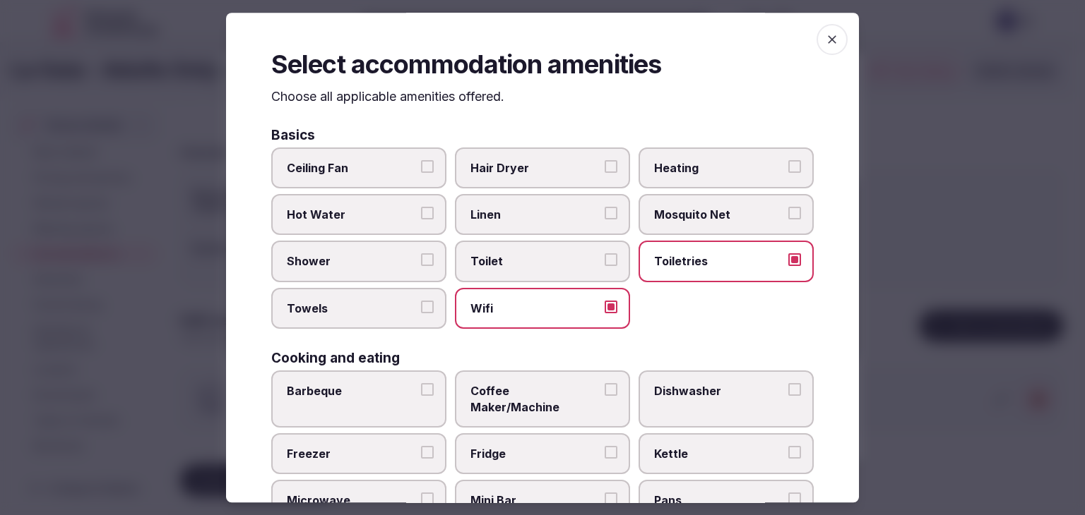
click at [544, 159] on label "Hair Dryer" at bounding box center [542, 168] width 175 height 41
click at [604, 160] on button "Hair Dryer" at bounding box center [610, 166] width 13 height 13
click at [391, 270] on label "Shower" at bounding box center [358, 261] width 175 height 41
click at [421, 267] on button "Shower" at bounding box center [427, 260] width 13 height 13
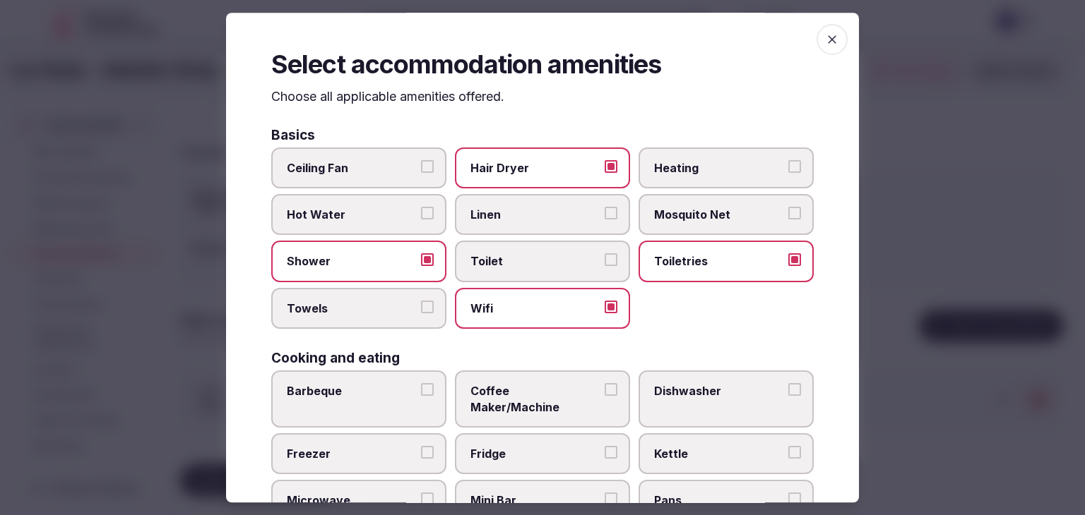
click at [384, 297] on label "Towels" at bounding box center [358, 308] width 175 height 41
click at [421, 301] on button "Towels" at bounding box center [427, 307] width 13 height 13
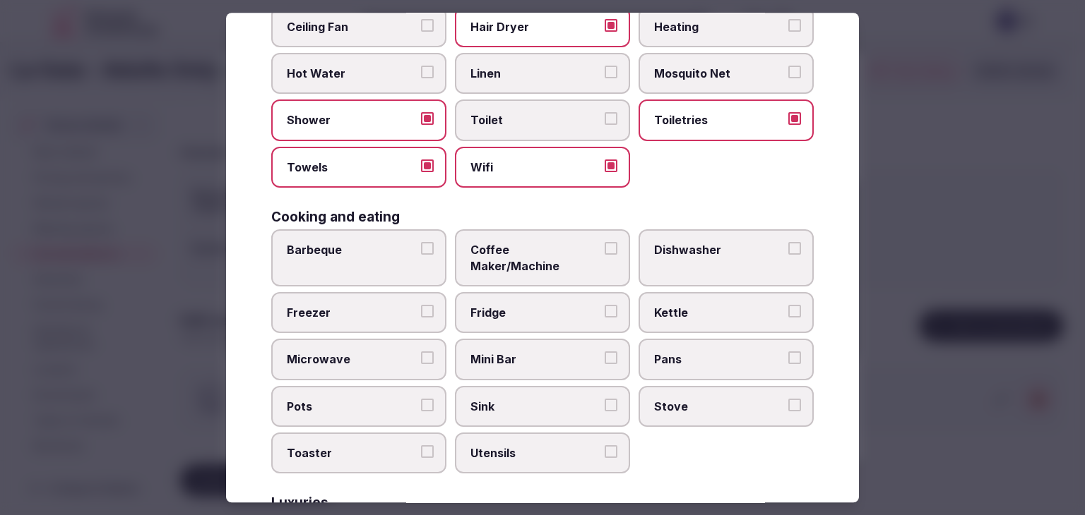
click at [518, 352] on span "Mini Bar" at bounding box center [535, 360] width 130 height 16
click at [604, 352] on button "Mini Bar" at bounding box center [610, 358] width 13 height 13
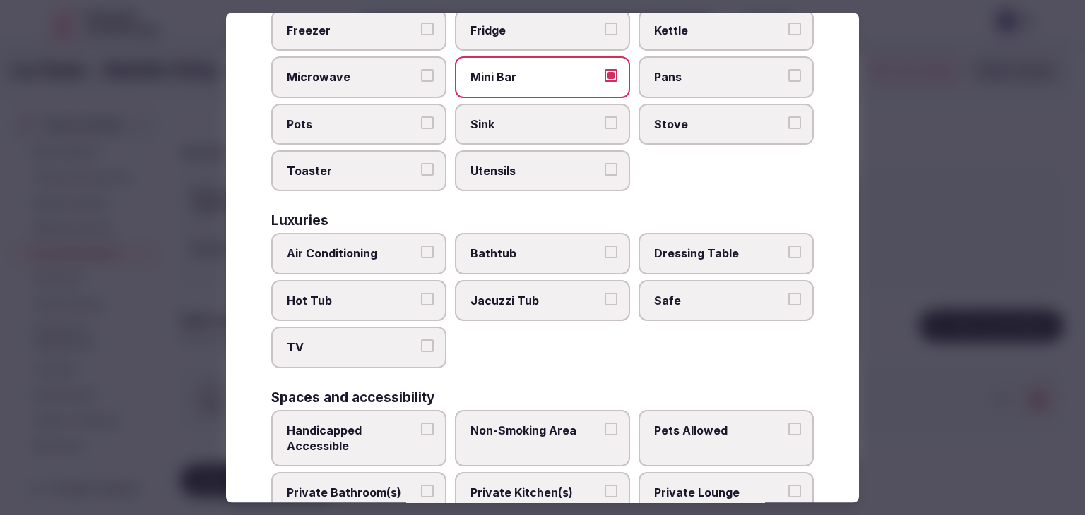
click at [400, 246] on span "Air Conditioning" at bounding box center [352, 254] width 130 height 16
click at [421, 246] on button "Air Conditioning" at bounding box center [427, 252] width 13 height 13
click at [395, 340] on span "TV" at bounding box center [352, 348] width 130 height 16
click at [421, 340] on button "TV" at bounding box center [427, 346] width 13 height 13
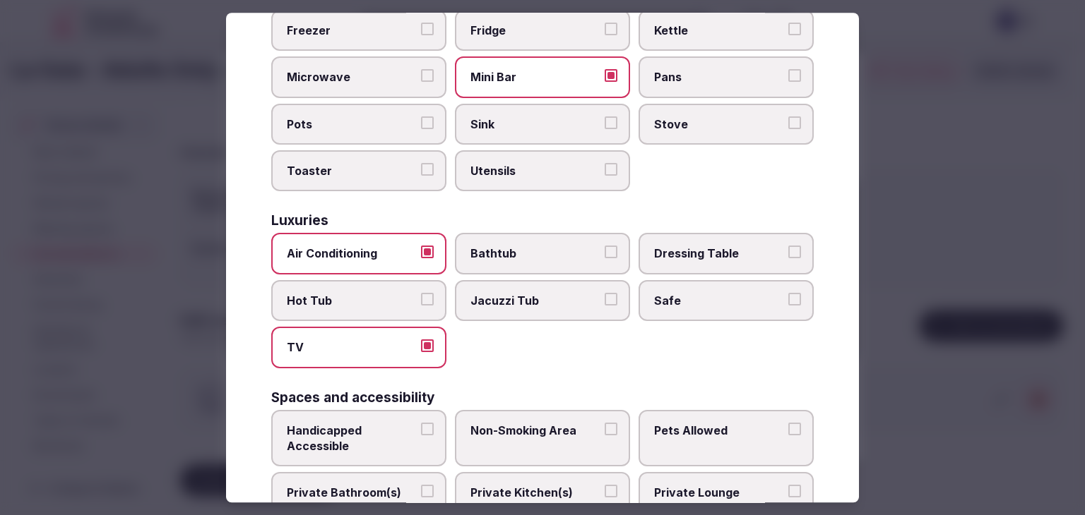
click at [391, 486] on span "Private Bathroom(s)" at bounding box center [352, 494] width 130 height 16
click at [421, 486] on button "Private Bathroom(s)" at bounding box center [427, 492] width 13 height 13
click at [568, 246] on span "Bathtub" at bounding box center [535, 254] width 130 height 16
click at [604, 246] on button "Bathtub" at bounding box center [610, 252] width 13 height 13
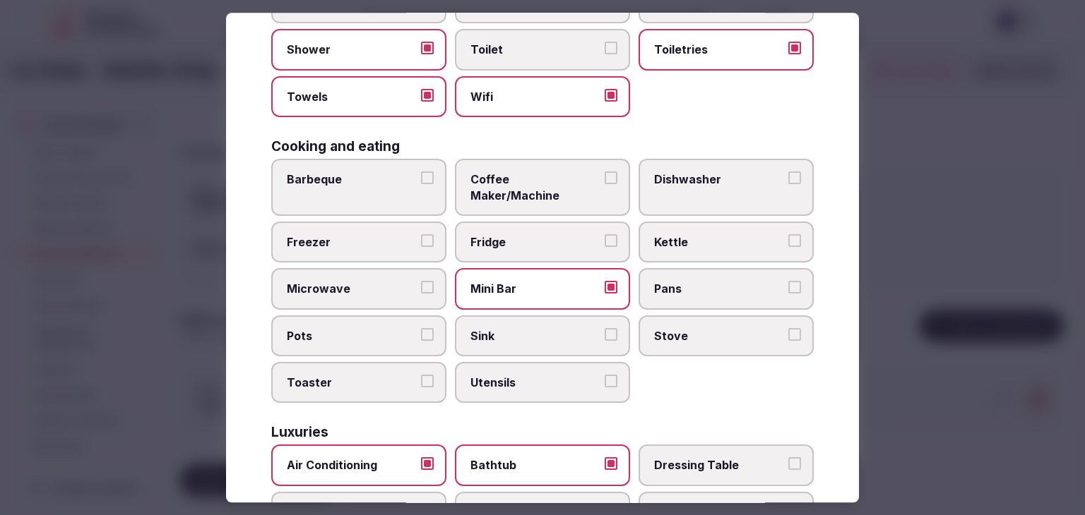
scroll to position [212, 0]
click at [563, 166] on label "Coffee Maker/Machine" at bounding box center [542, 187] width 175 height 57
click at [604, 172] on button "Coffee Maker/Machine" at bounding box center [610, 178] width 13 height 13
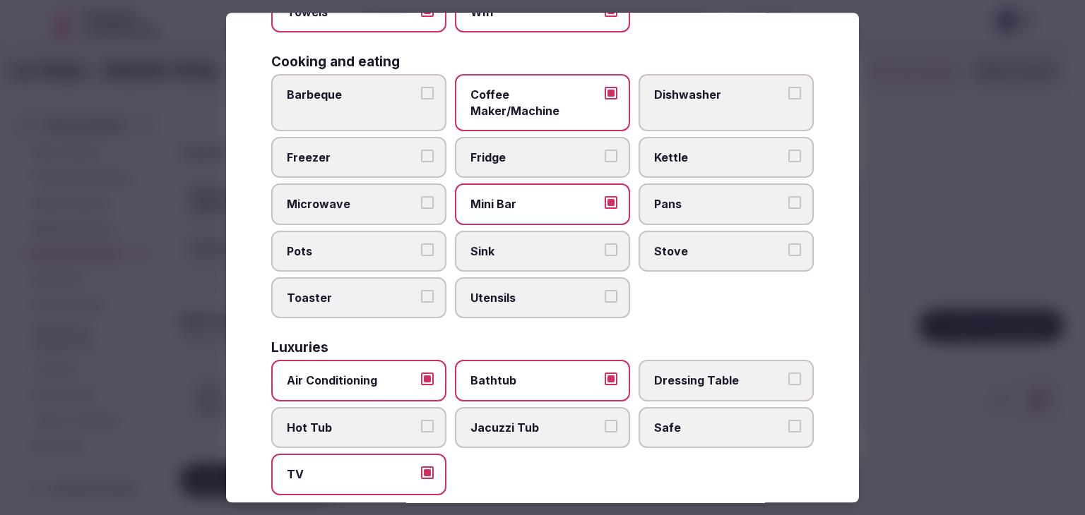
scroll to position [353, 0]
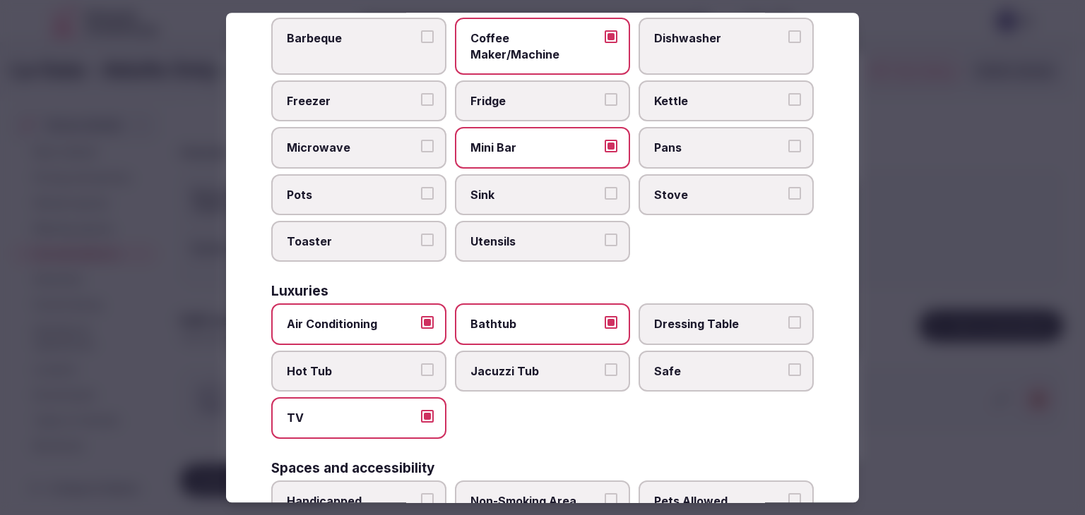
click at [709, 362] on label "Safe" at bounding box center [725, 371] width 175 height 41
click at [788, 364] on button "Safe" at bounding box center [794, 370] width 13 height 13
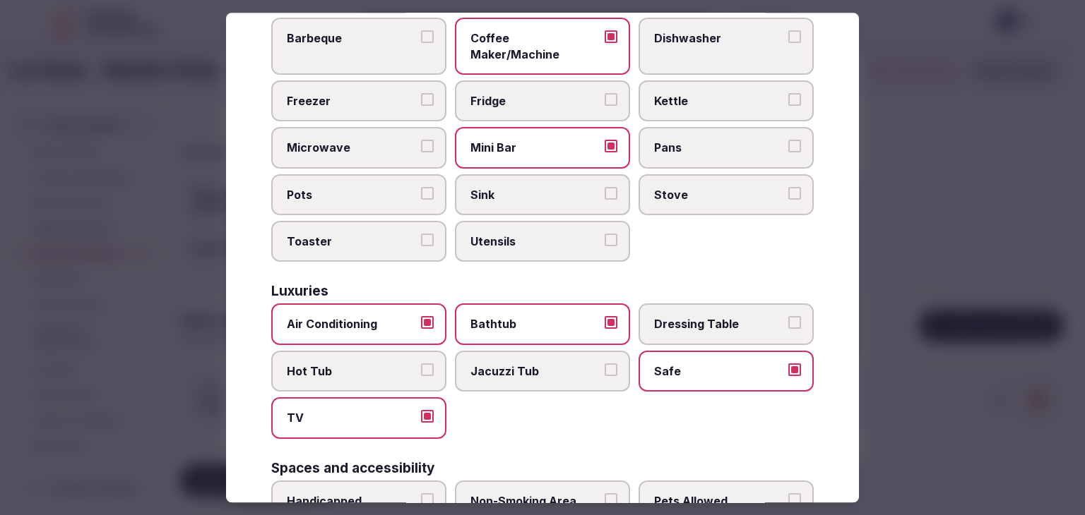
click at [693, 93] on span "Kettle" at bounding box center [719, 101] width 130 height 16
click at [788, 93] on button "Kettle" at bounding box center [794, 99] width 13 height 13
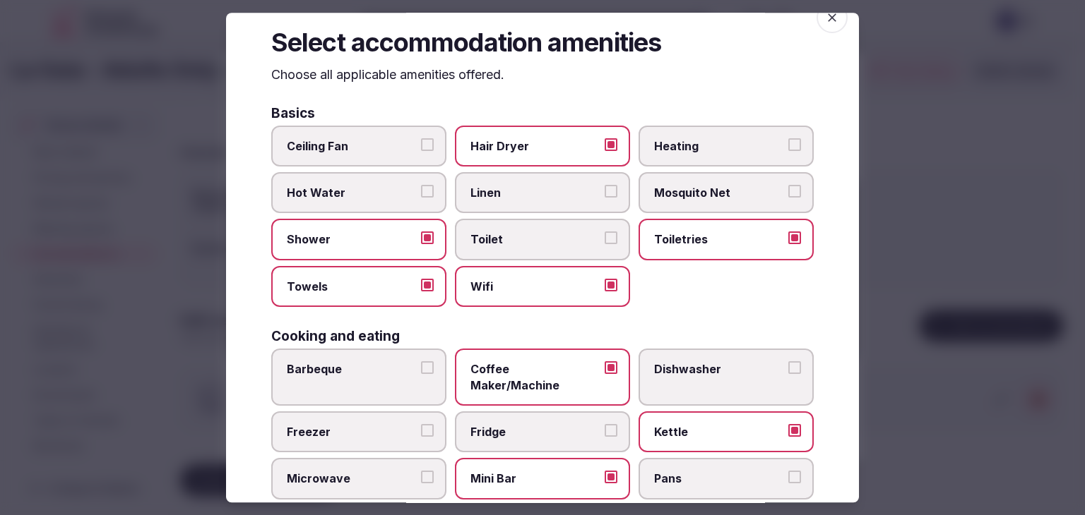
scroll to position [0, 0]
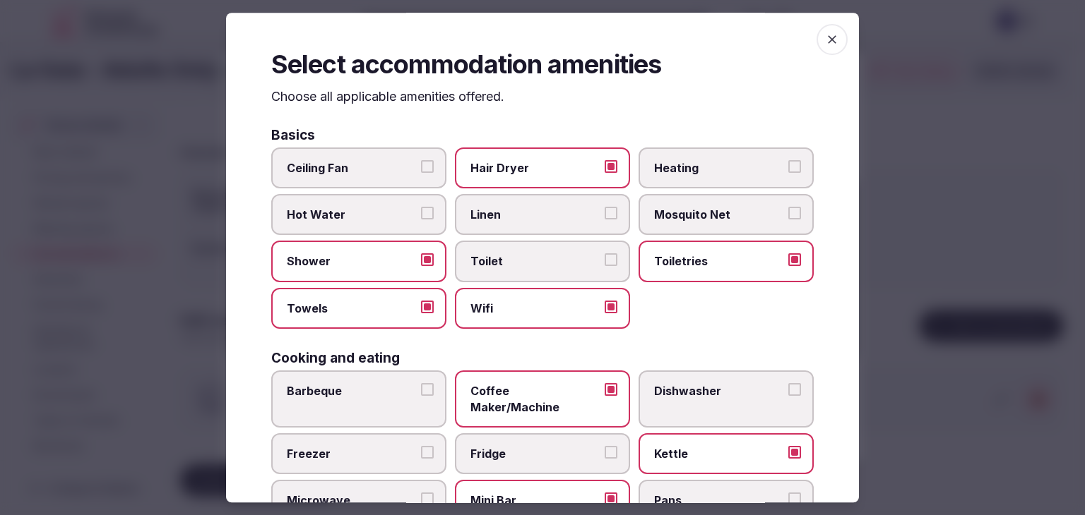
click at [826, 40] on icon "button" at bounding box center [832, 39] width 14 height 14
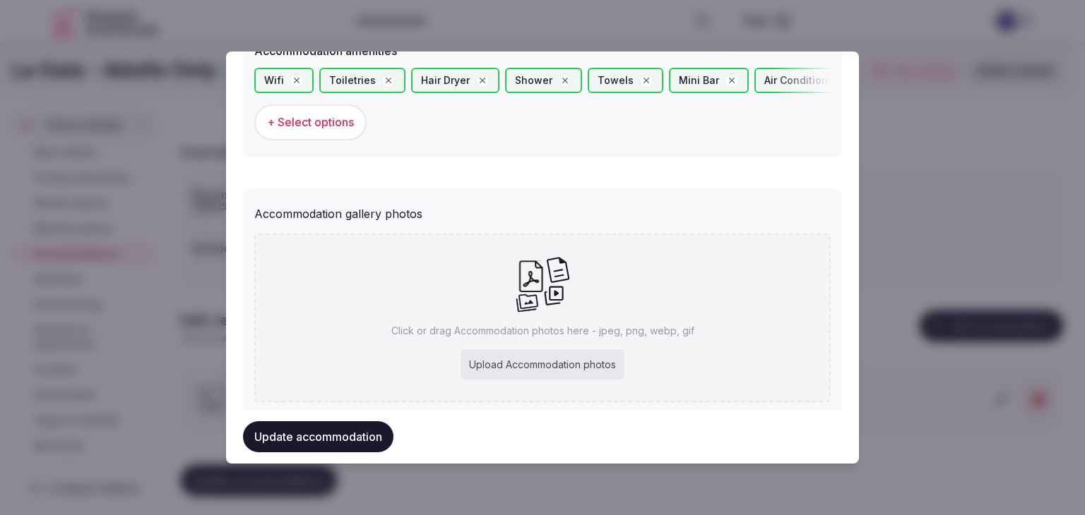
click at [373, 438] on button "Update accommodation" at bounding box center [318, 437] width 150 height 31
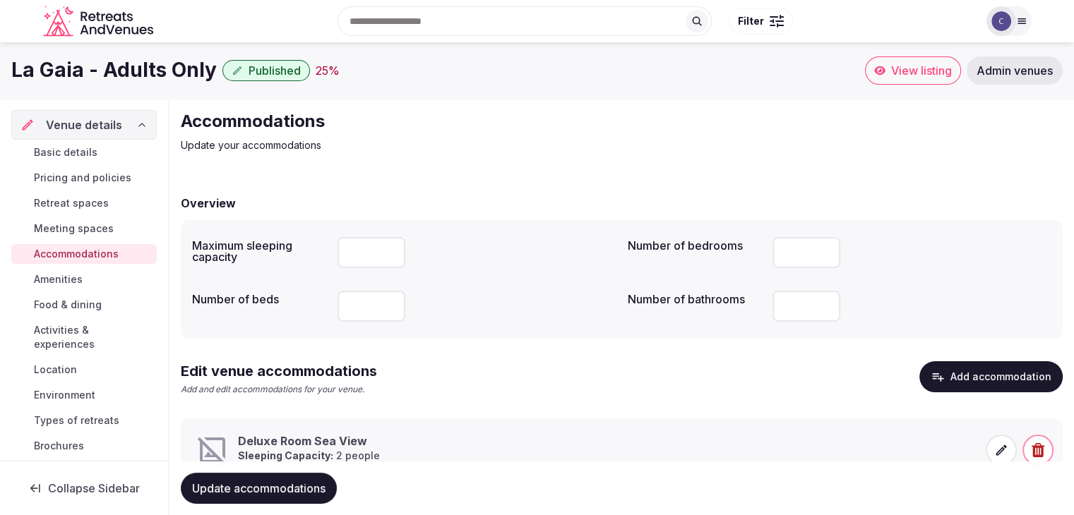
click at [996, 450] on icon at bounding box center [1001, 450] width 14 height 14
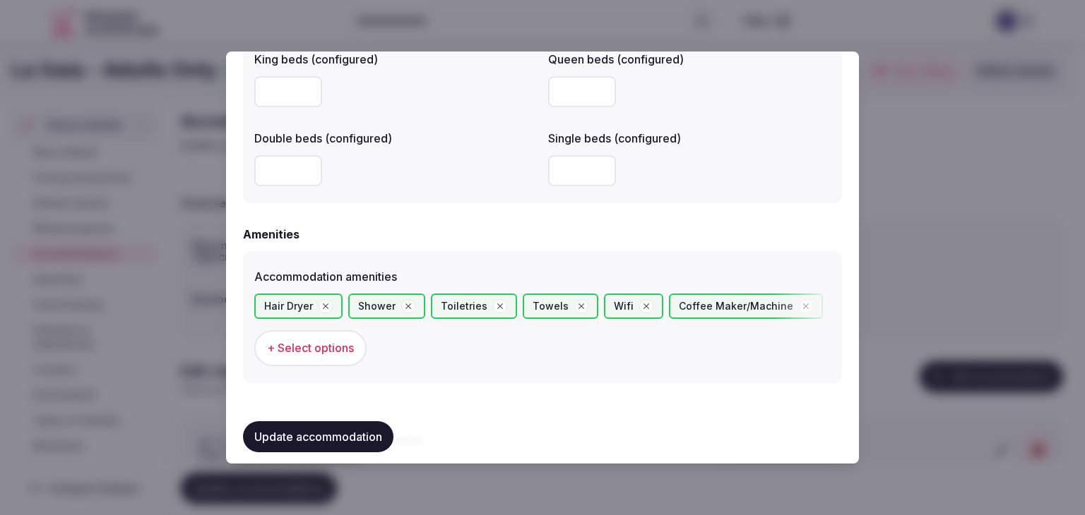
scroll to position [1462, 0]
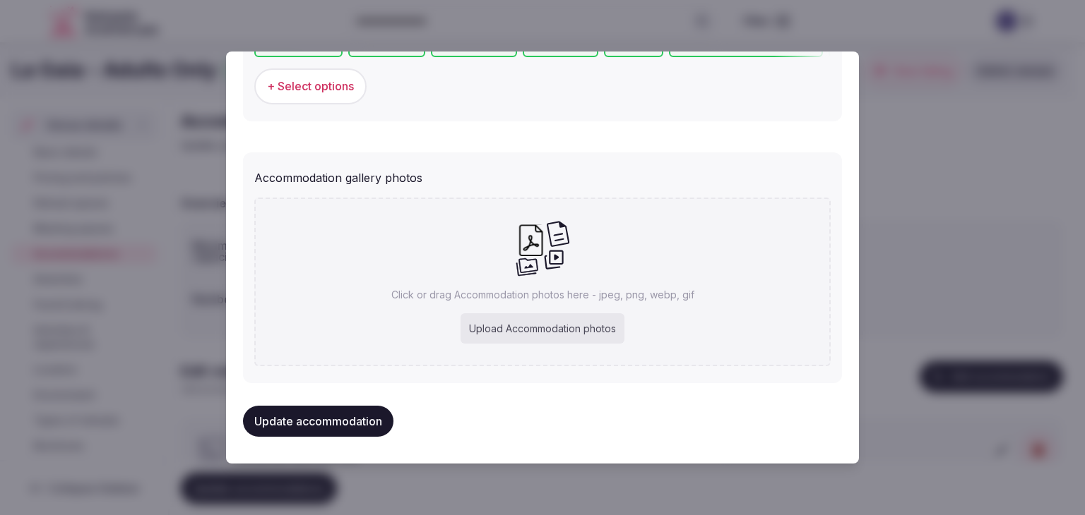
click at [574, 335] on div "Upload Accommodation photos" at bounding box center [542, 329] width 164 height 31
type input "**********"
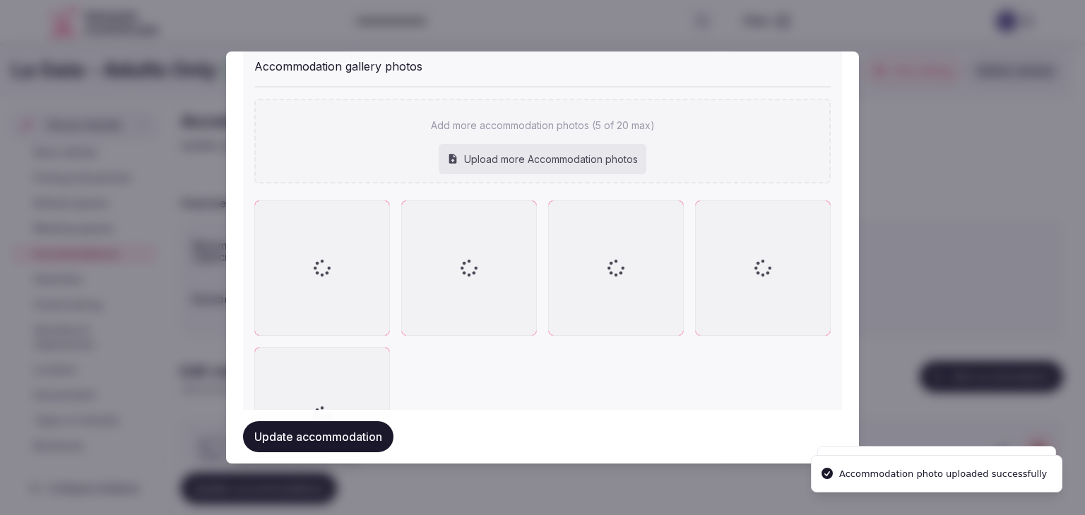
scroll to position [1604, 0]
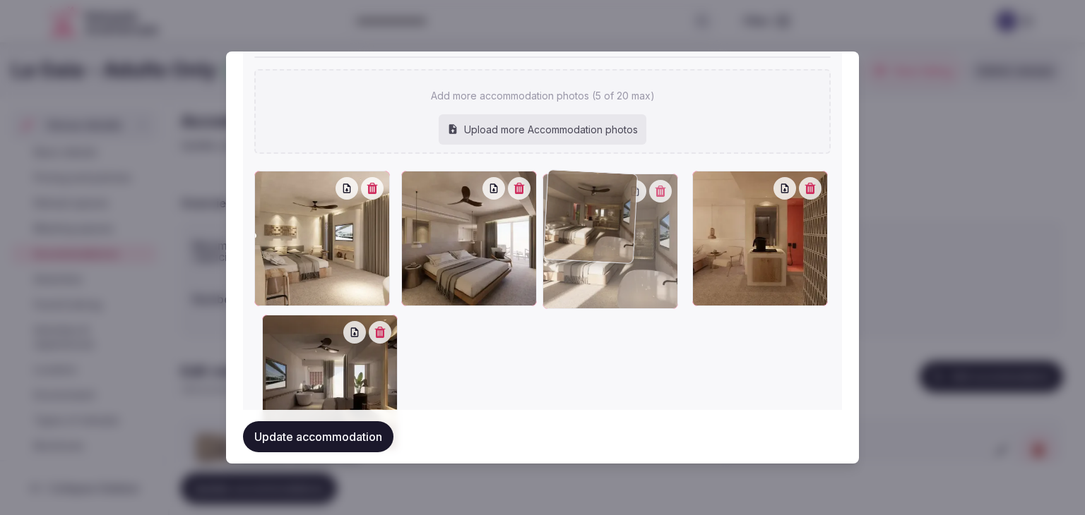
drag, startPoint x: 266, startPoint y: 326, endPoint x: 538, endPoint y: 229, distance: 288.3
click at [538, 229] on div at bounding box center [542, 312] width 576 height 282
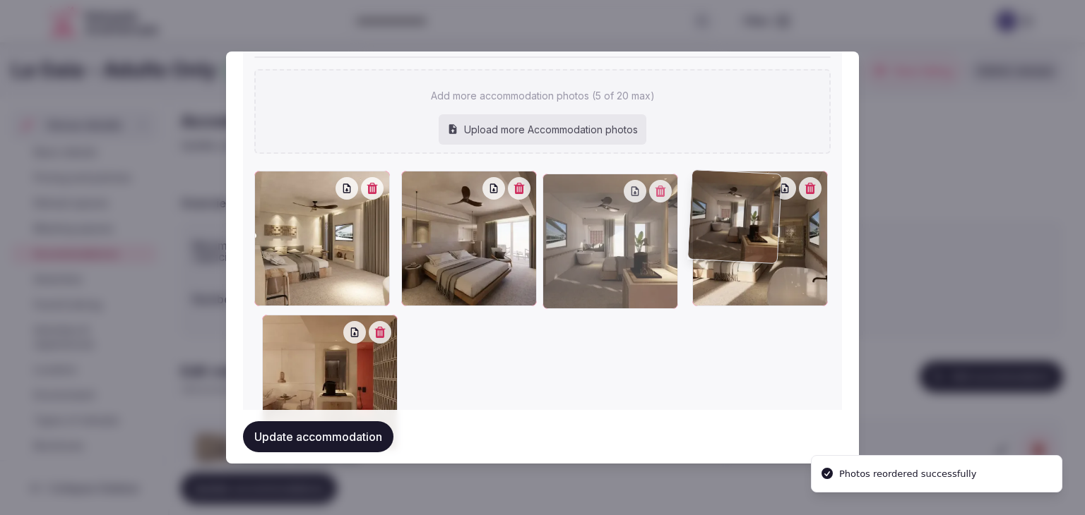
drag, startPoint x: 301, startPoint y: 323, endPoint x: 655, endPoint y: 220, distance: 368.5
click at [655, 220] on div at bounding box center [610, 242] width 136 height 136
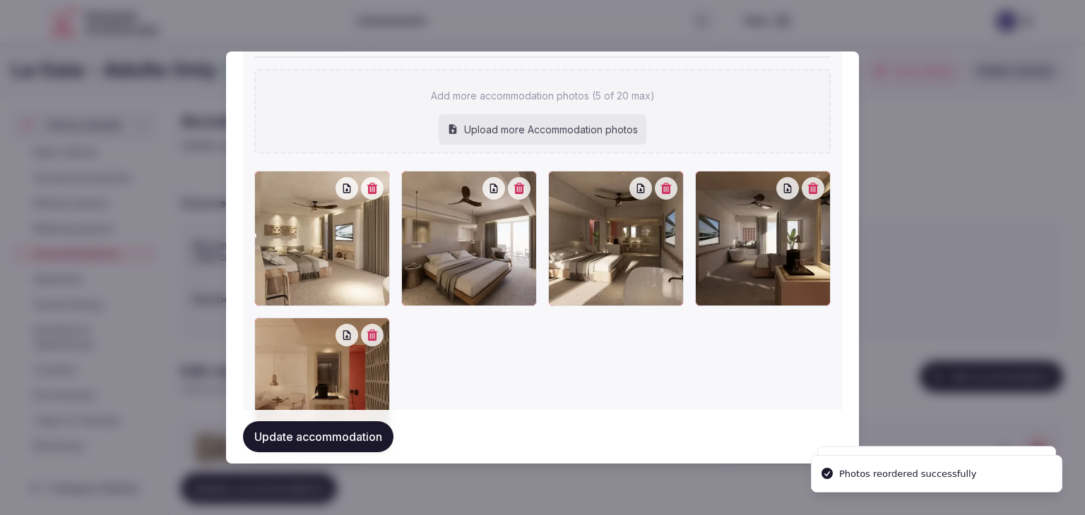
click at [368, 440] on button "Update accommodation" at bounding box center [318, 437] width 150 height 31
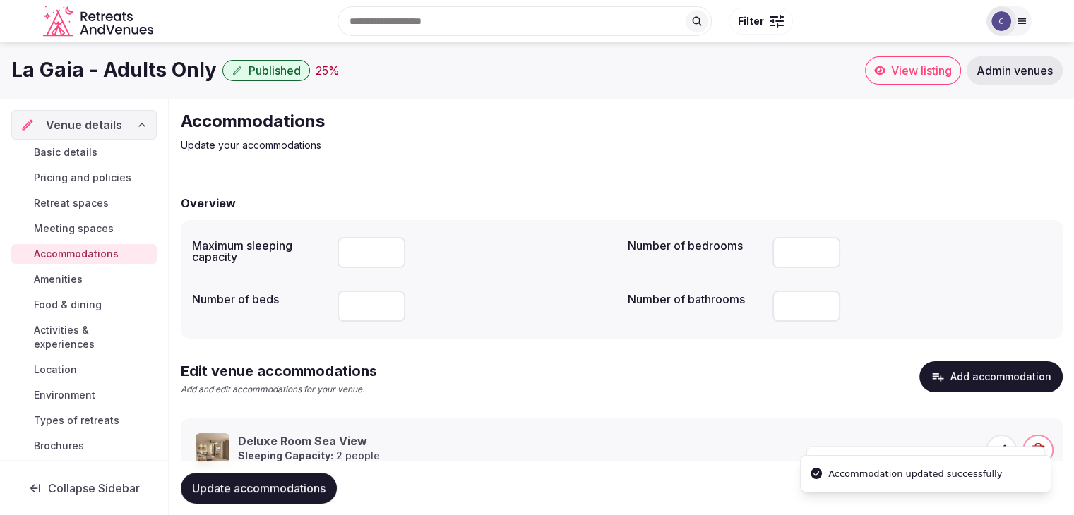
click at [280, 501] on button "Update accommodations" at bounding box center [259, 488] width 156 height 31
click at [96, 302] on span "Food & dining" at bounding box center [68, 305] width 68 height 14
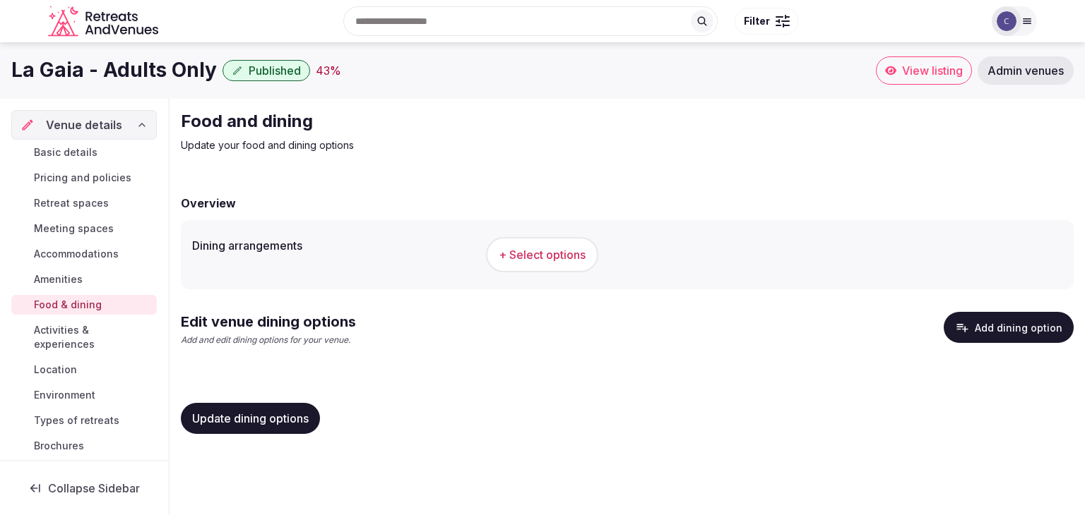
click at [563, 244] on button "+ Select options" at bounding box center [542, 254] width 112 height 35
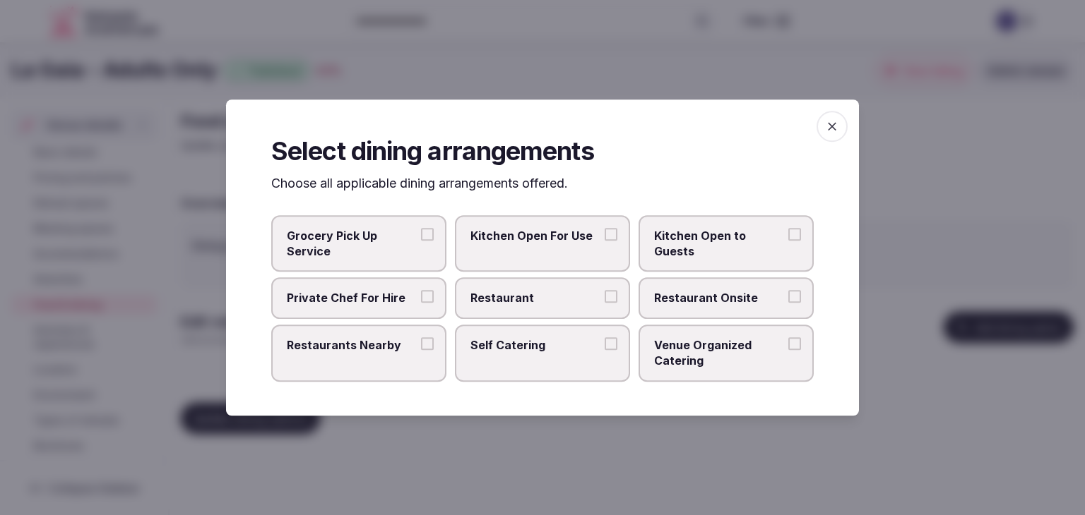
click at [562, 298] on span "Restaurant" at bounding box center [535, 299] width 130 height 16
click at [604, 298] on button "Restaurant" at bounding box center [610, 297] width 13 height 13
drag, startPoint x: 703, startPoint y: 295, endPoint x: 759, endPoint y: 256, distance: 68.4
click at [703, 295] on span "Restaurant Onsite" at bounding box center [719, 299] width 130 height 16
click at [788, 295] on button "Restaurant Onsite" at bounding box center [794, 297] width 13 height 13
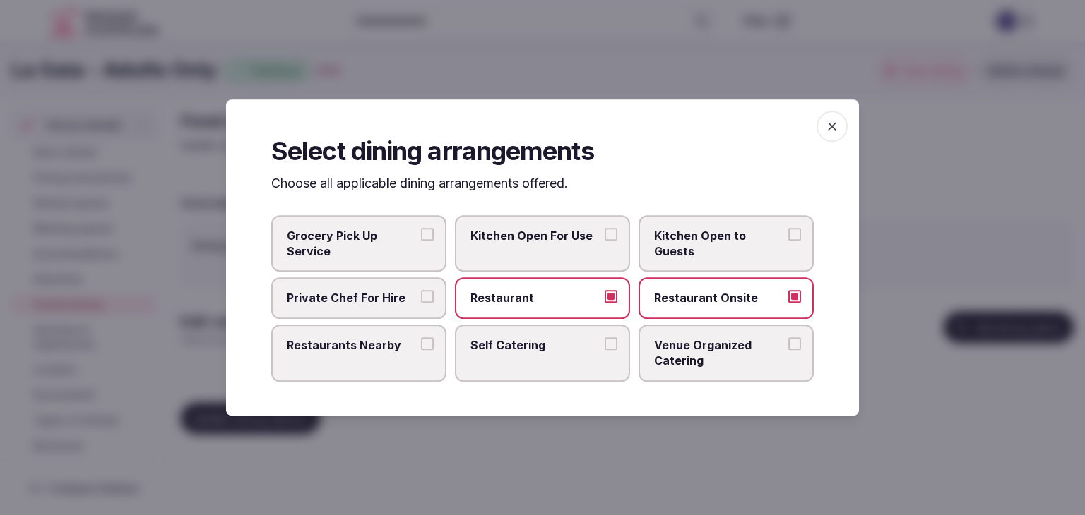
click at [844, 123] on span "button" at bounding box center [831, 126] width 31 height 31
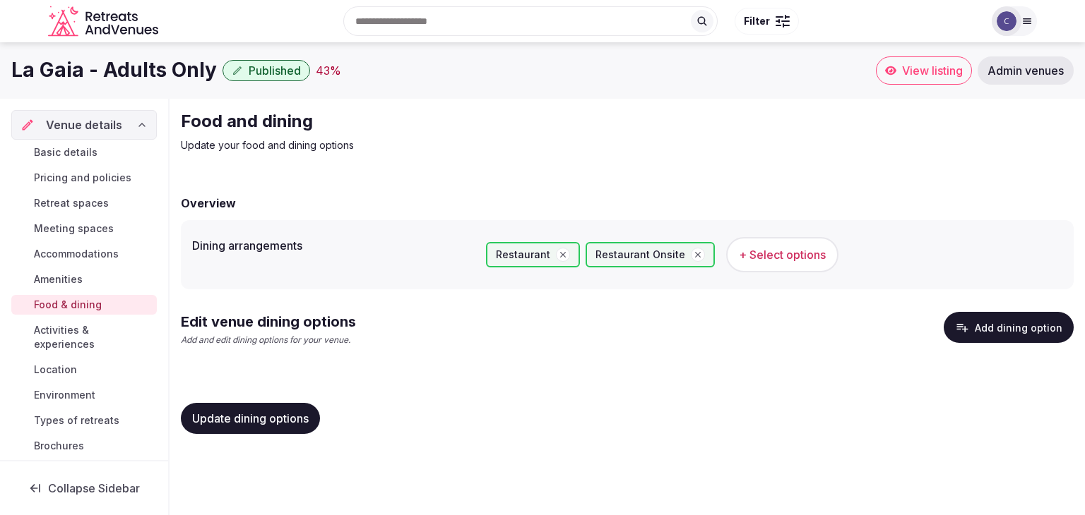
click at [262, 418] on span "Update dining options" at bounding box center [250, 419] width 117 height 14
click at [1003, 314] on button "Add dining option" at bounding box center [1008, 327] width 130 height 31
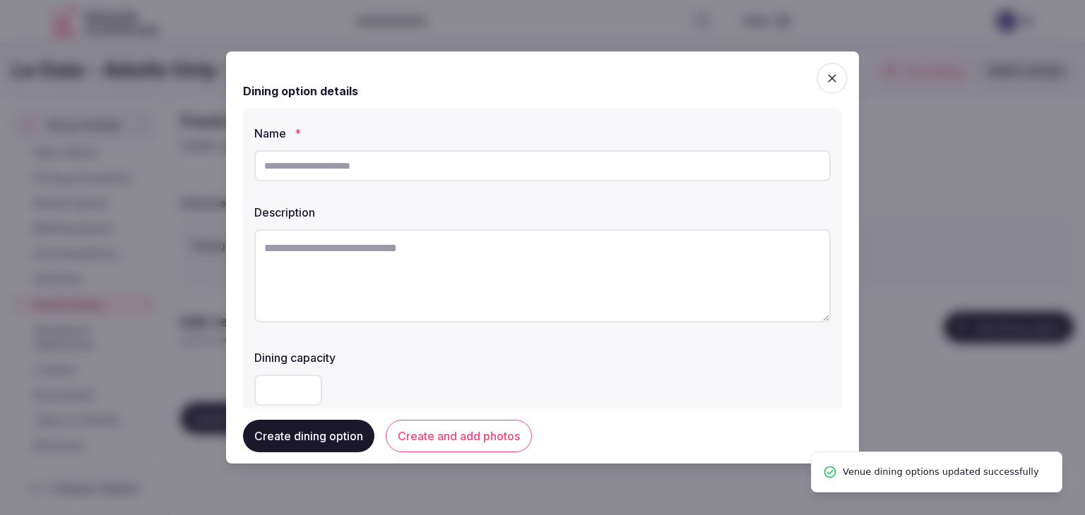
click at [520, 169] on input "text" at bounding box center [542, 165] width 576 height 31
paste input "**********"
type input "**********"
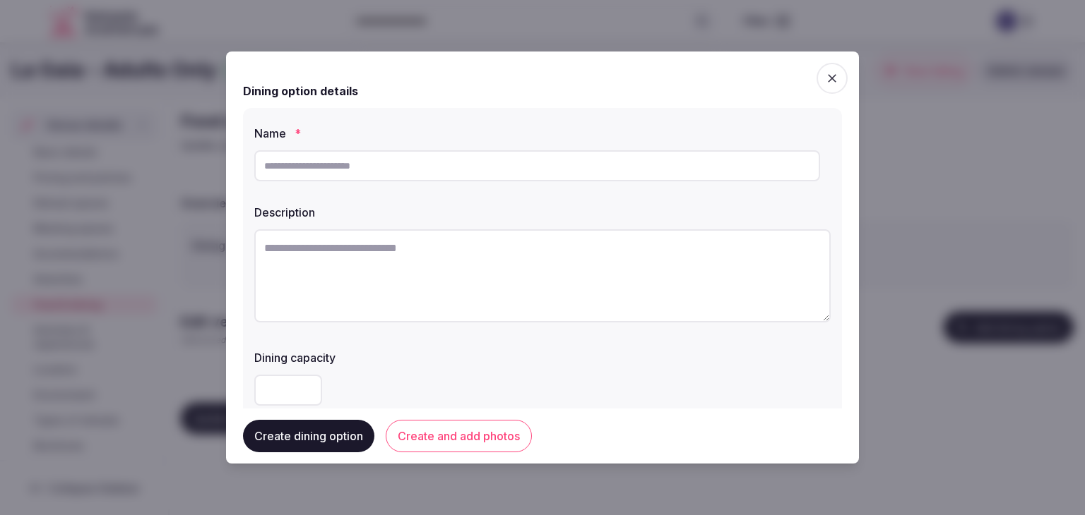
click at [411, 294] on textarea at bounding box center [542, 275] width 576 height 93
paste textarea "**********"
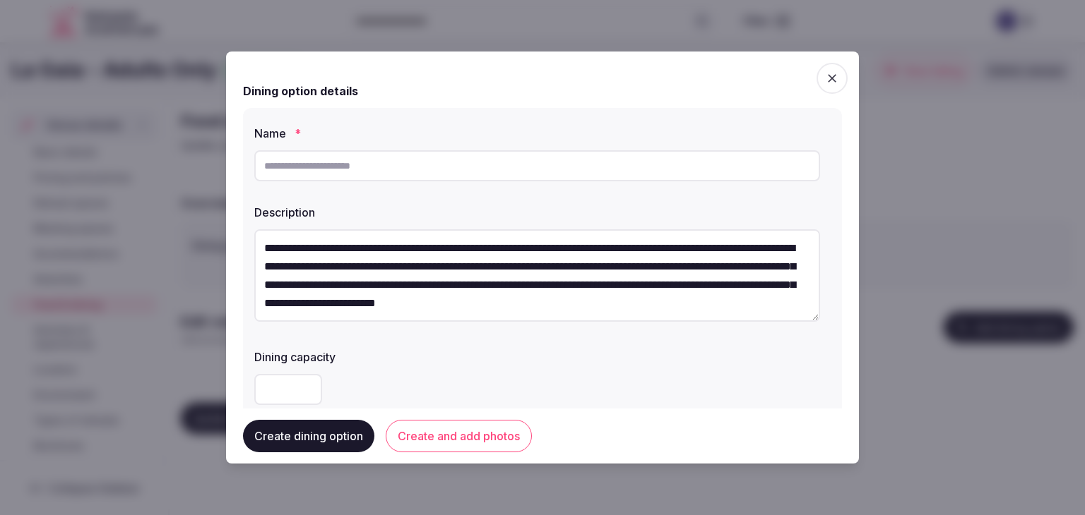
type textarea "**********"
click at [421, 173] on input "text" at bounding box center [537, 165] width 566 height 31
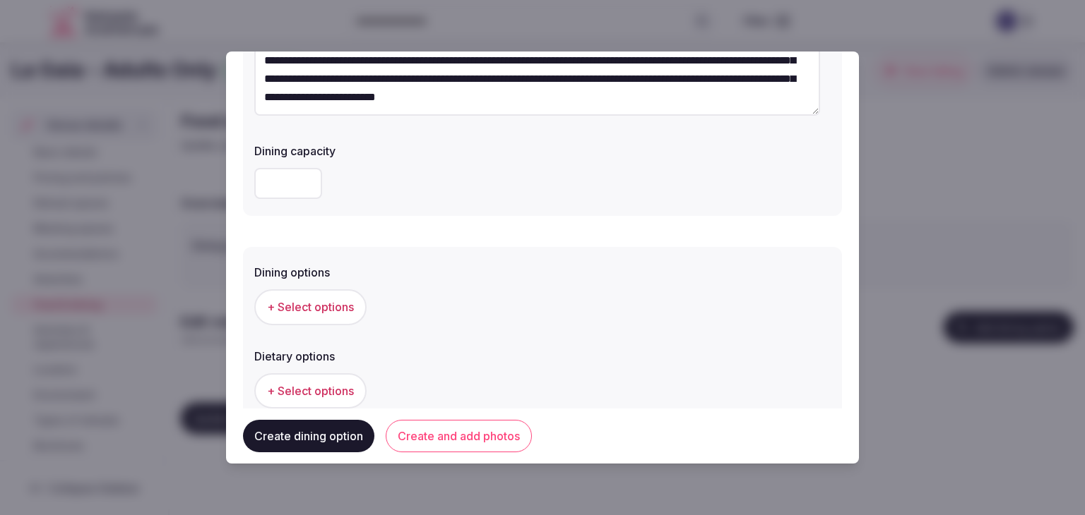
scroll to position [212, 0]
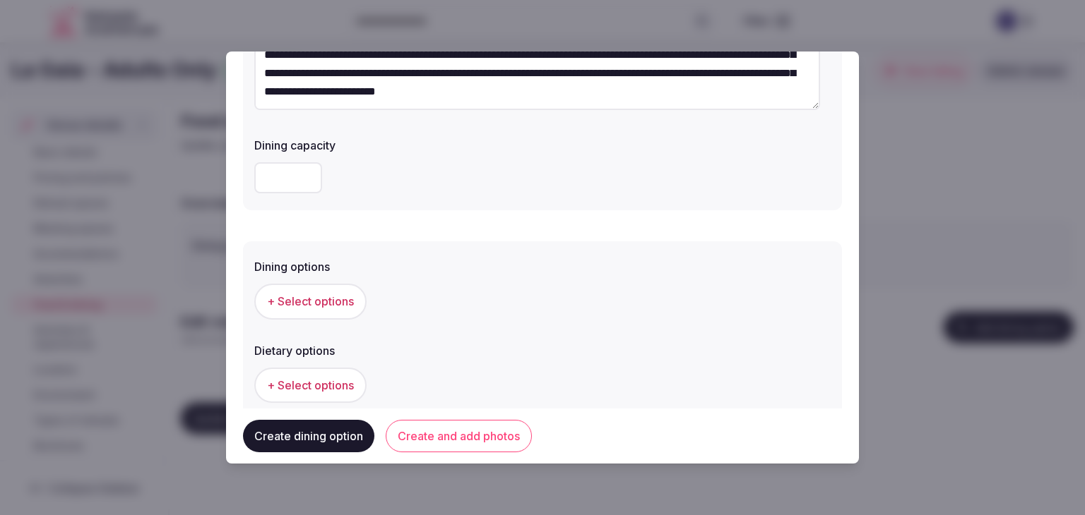
type input "**********"
click at [333, 310] on button "+ Select options" at bounding box center [310, 301] width 112 height 35
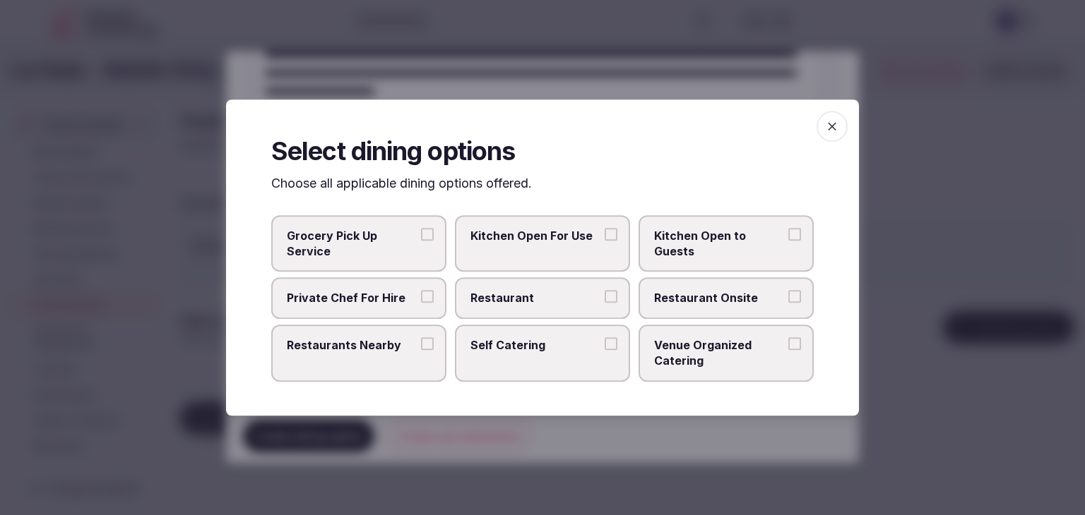
click at [742, 300] on span "Restaurant Onsite" at bounding box center [719, 299] width 130 height 16
click at [788, 300] on button "Restaurant Onsite" at bounding box center [794, 297] width 13 height 13
click at [551, 311] on label "Restaurant" at bounding box center [542, 298] width 175 height 41
click at [604, 304] on button "Restaurant" at bounding box center [610, 297] width 13 height 13
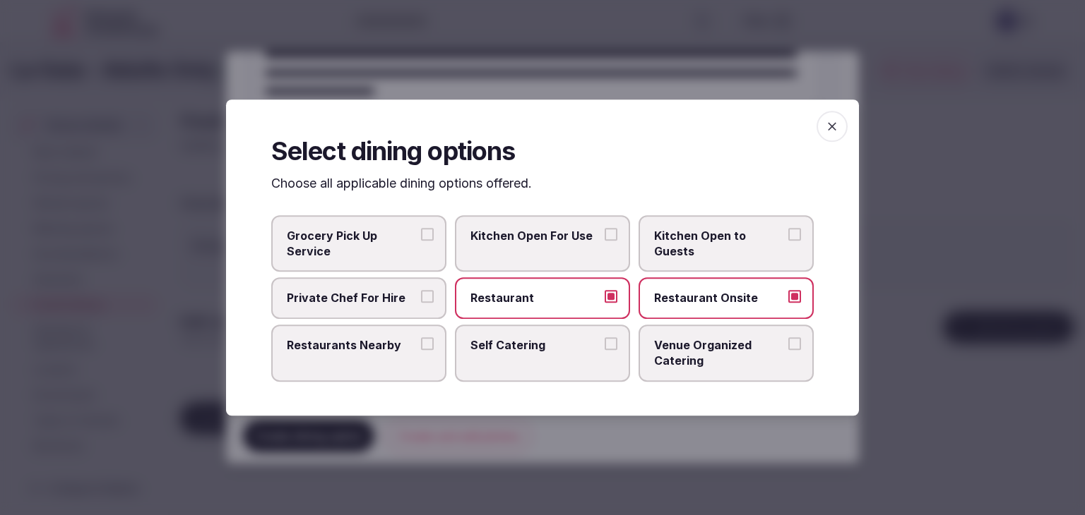
click at [830, 129] on icon "button" at bounding box center [832, 126] width 8 height 8
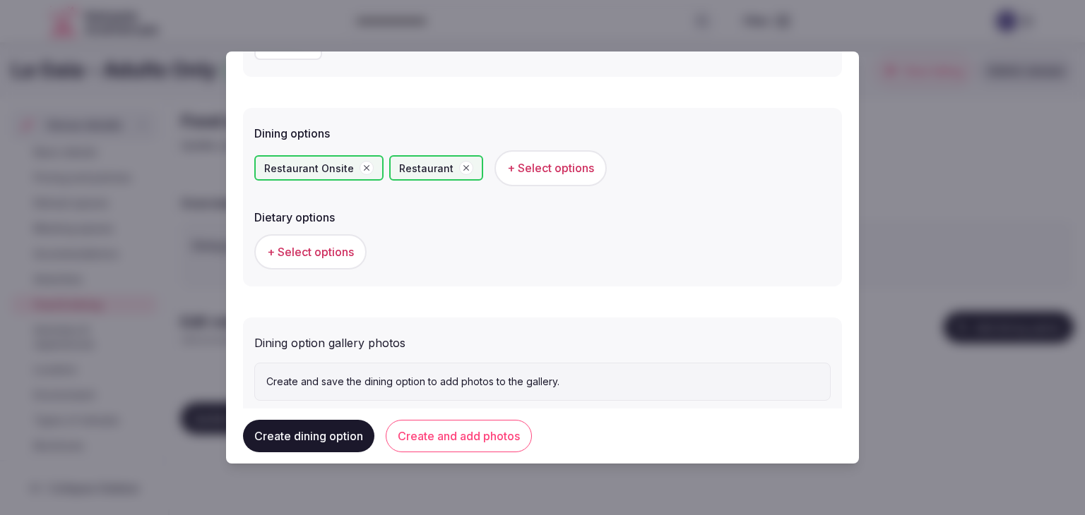
scroll to position [381, 0]
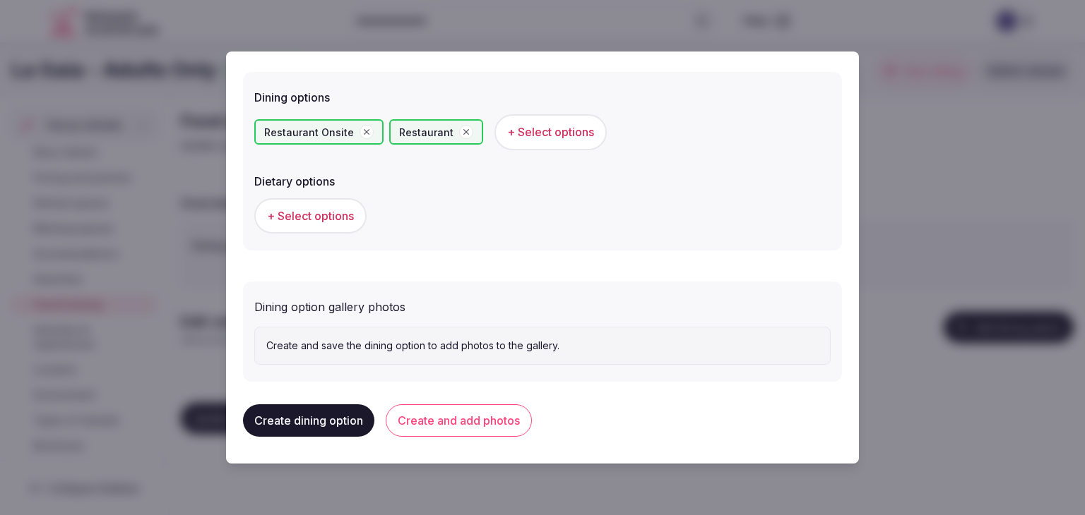
click at [472, 412] on button "Create and add photos" at bounding box center [459, 421] width 146 height 32
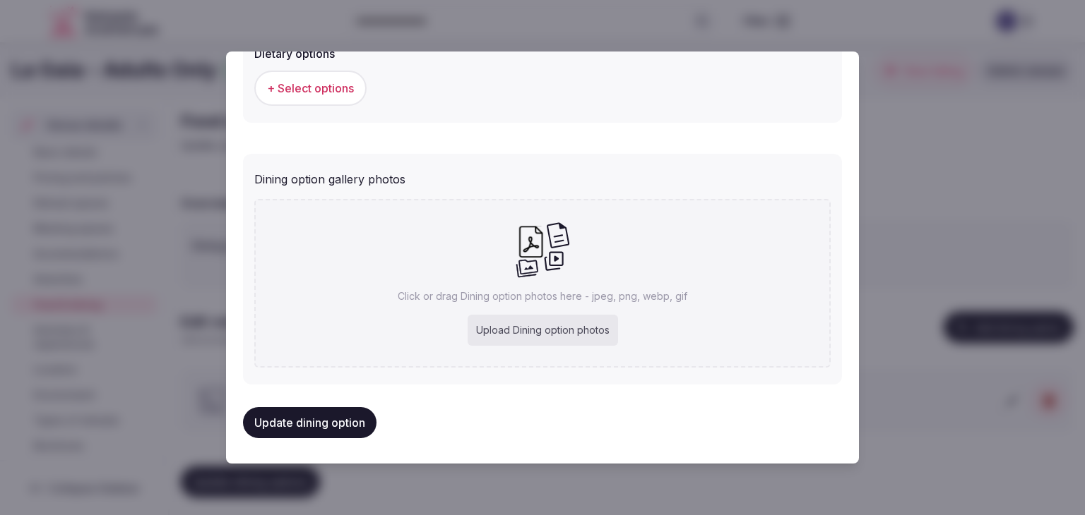
scroll to position [511, 0]
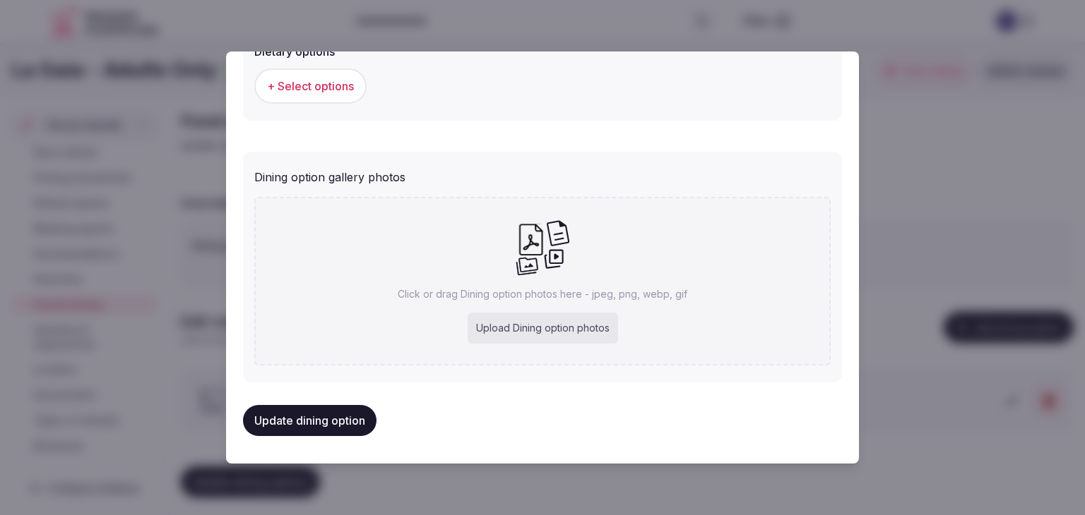
click at [324, 419] on button "Update dining option" at bounding box center [309, 420] width 133 height 31
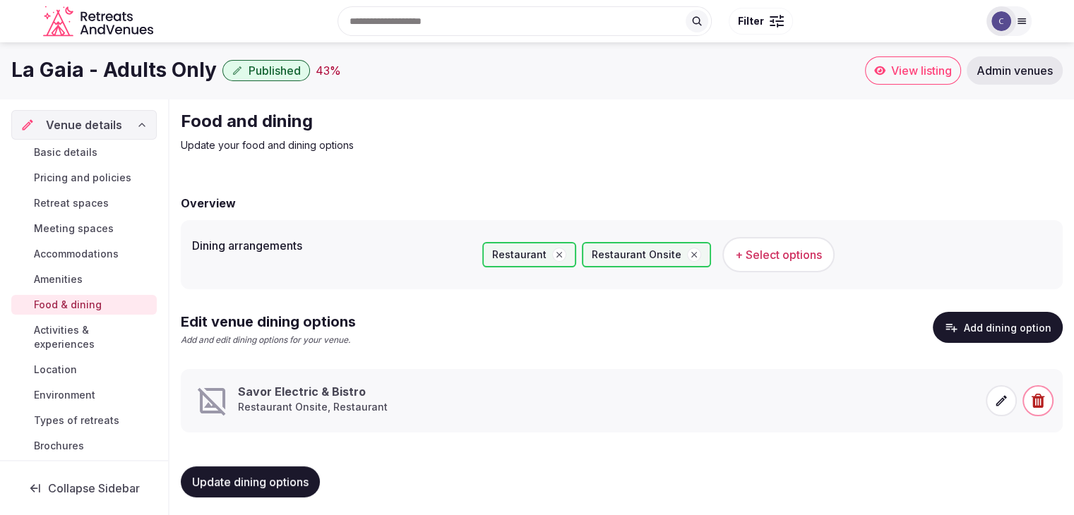
click at [154, 68] on h1 "La Gaia - Adults Only" at bounding box center [113, 70] width 205 height 28
copy div "La Gaia - Adults Only"
click at [991, 405] on span at bounding box center [1001, 401] width 31 height 31
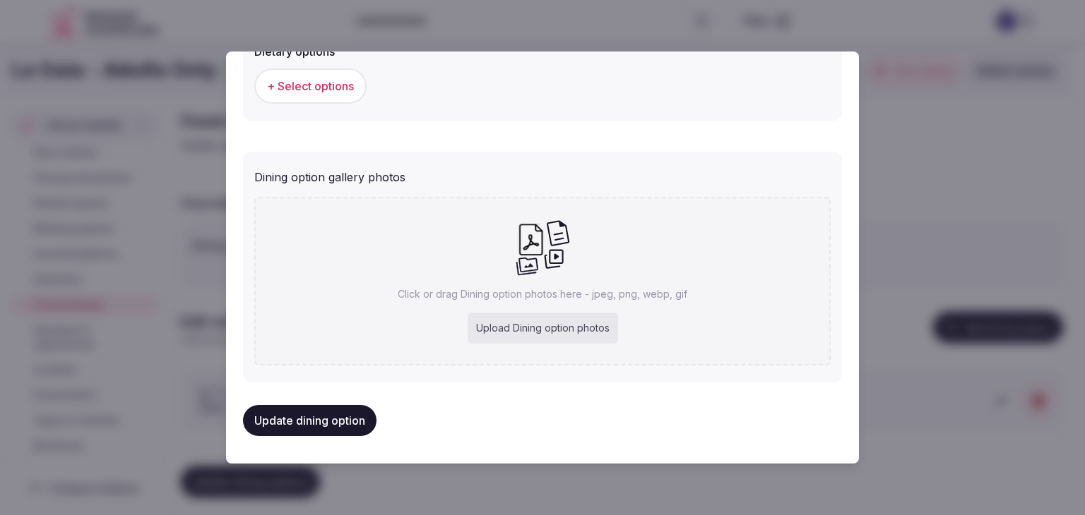
click at [499, 326] on div "Upload Dining option photos" at bounding box center [542, 328] width 150 height 31
type input "**********"
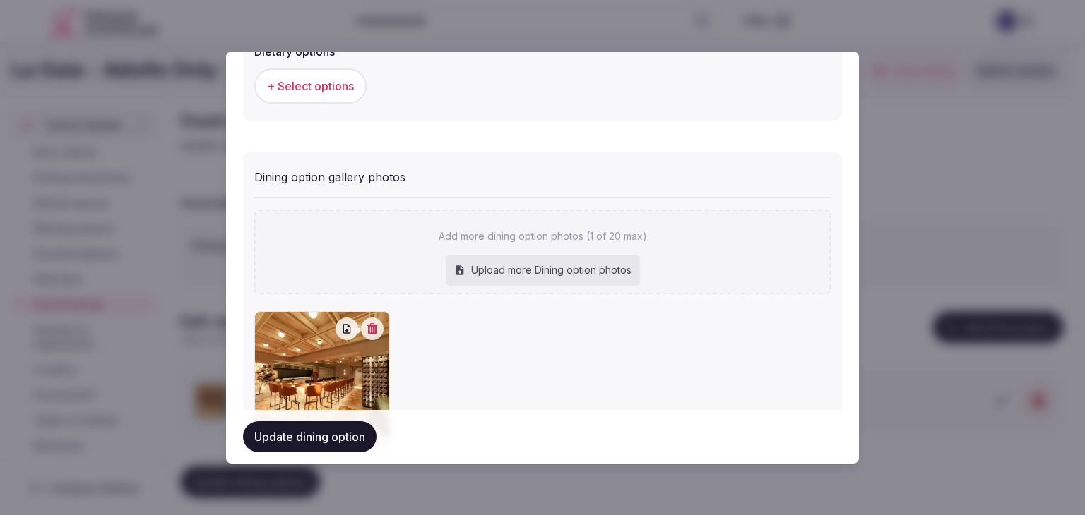
click at [543, 259] on div "Upload more Dining option photos" at bounding box center [543, 270] width 194 height 31
type input "**********"
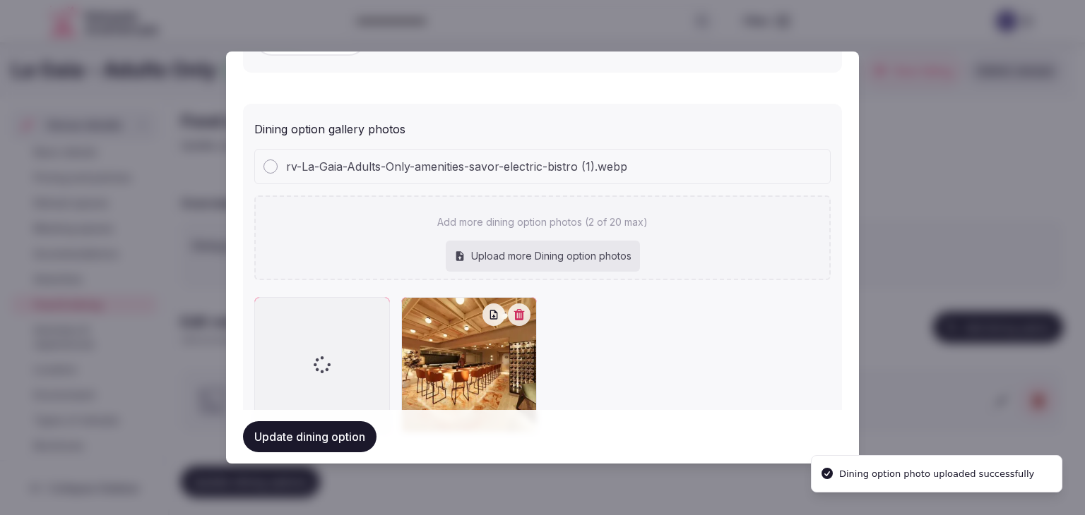
scroll to position [623, 0]
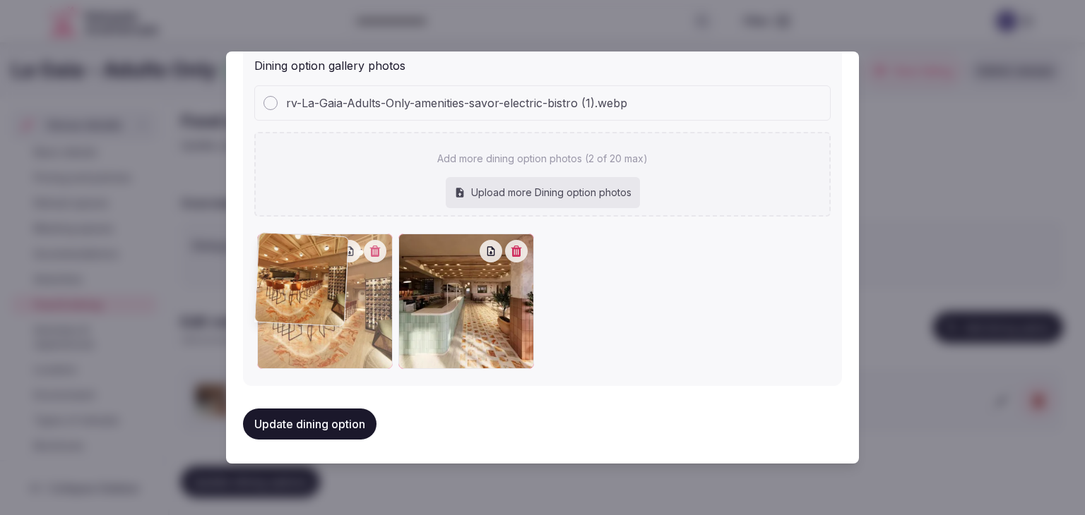
drag, startPoint x: 426, startPoint y: 247, endPoint x: 340, endPoint y: 252, distance: 86.3
click at [340, 252] on div at bounding box center [325, 302] width 136 height 136
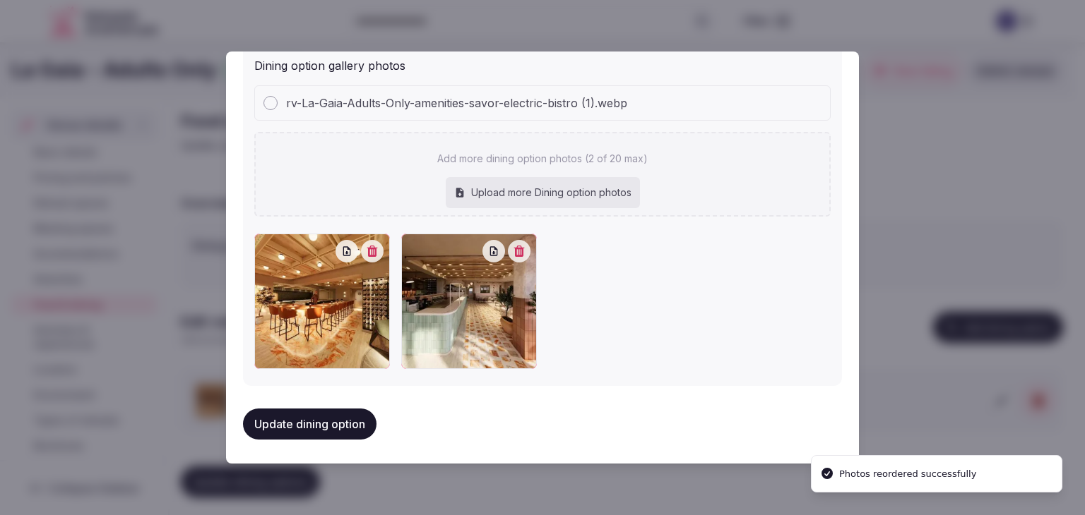
click at [341, 424] on button "Update dining option" at bounding box center [309, 424] width 133 height 31
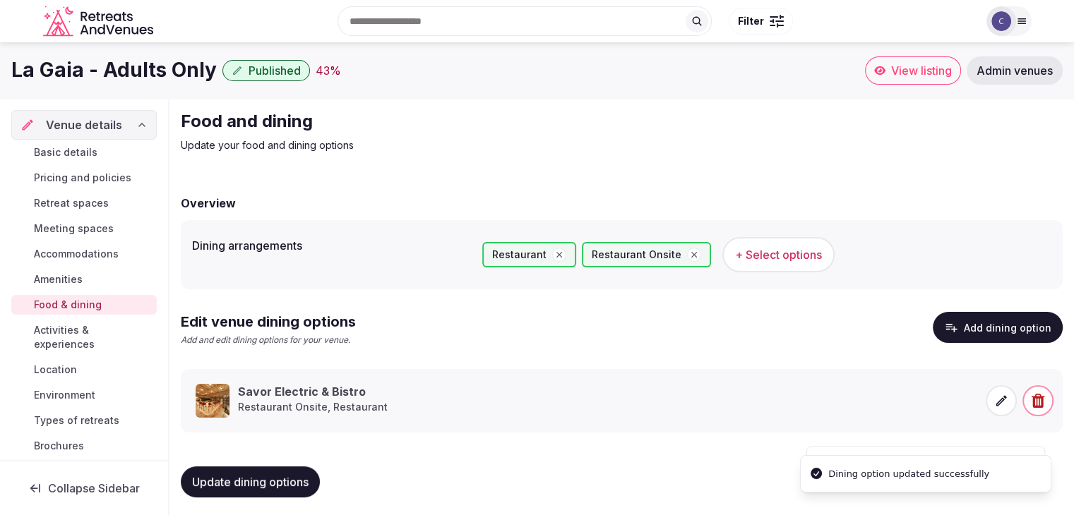
click at [1006, 400] on icon at bounding box center [1001, 401] width 14 height 14
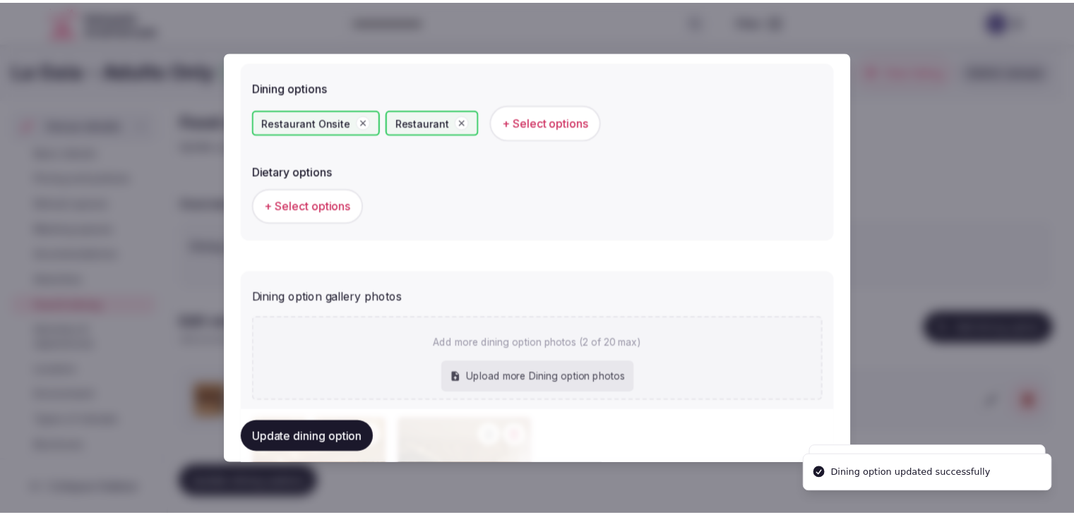
scroll to position [576, 0]
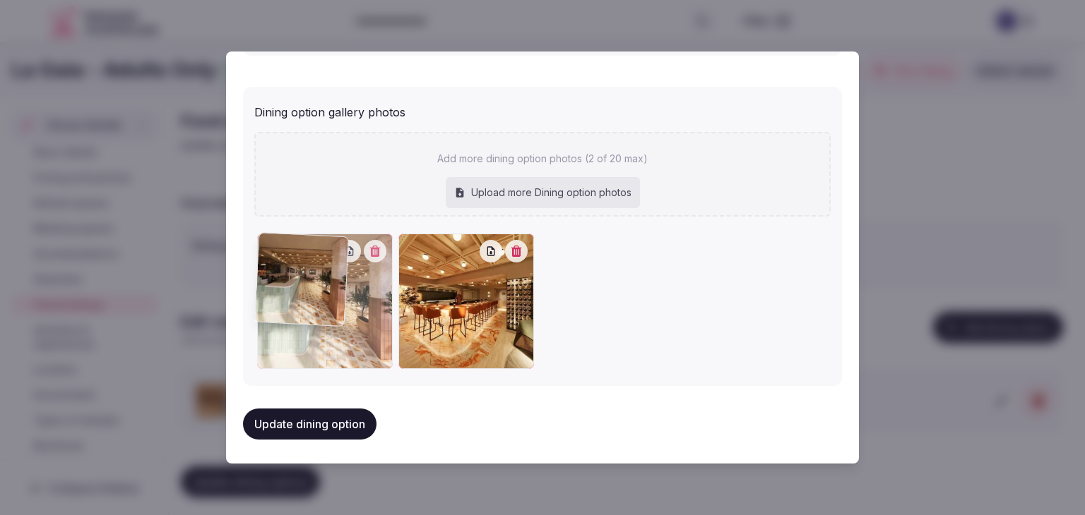
drag, startPoint x: 424, startPoint y: 258, endPoint x: 302, endPoint y: 249, distance: 122.6
click at [302, 249] on div at bounding box center [325, 302] width 136 height 136
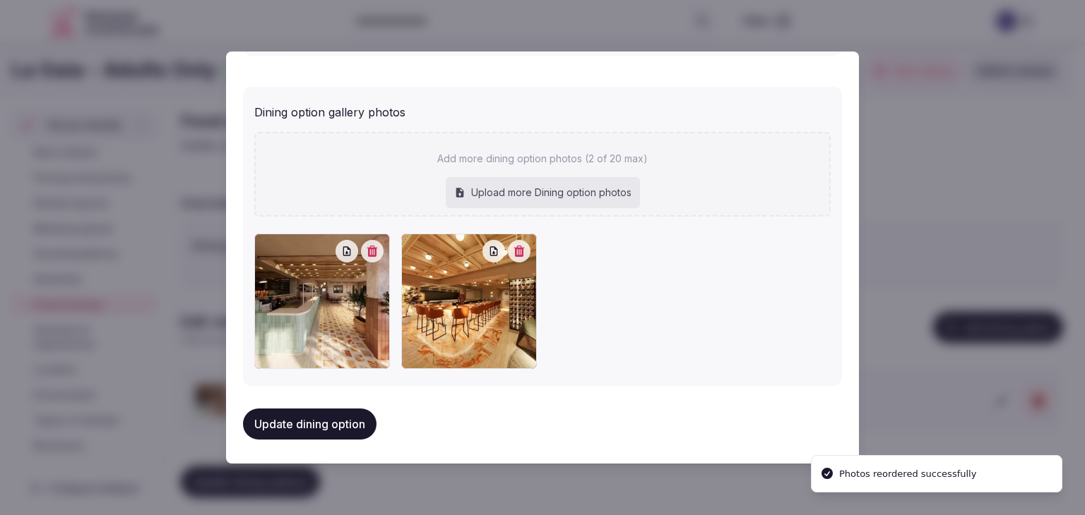
click at [330, 419] on button "Update dining option" at bounding box center [309, 424] width 133 height 31
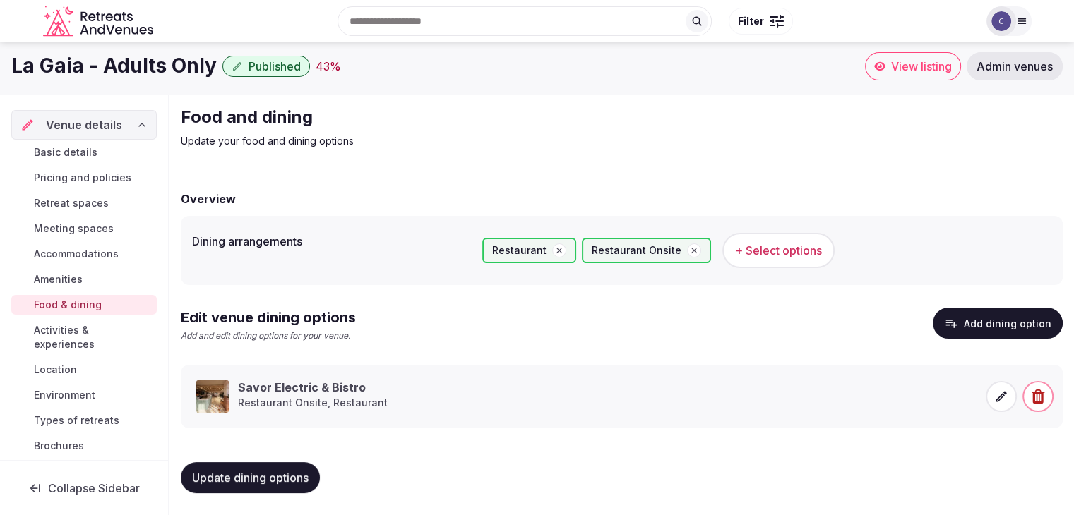
scroll to position [150, 0]
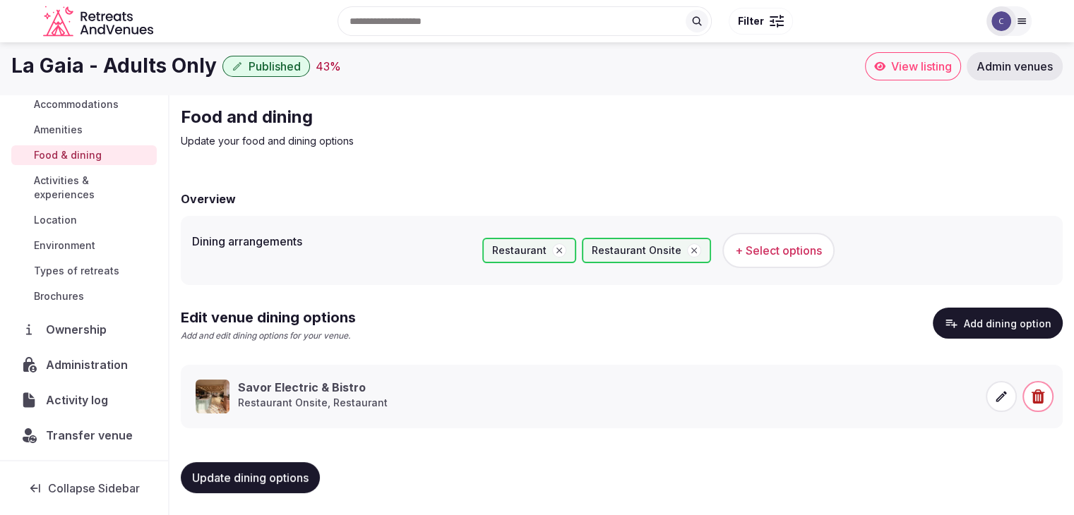
click at [96, 392] on span "Activity log" at bounding box center [80, 400] width 68 height 17
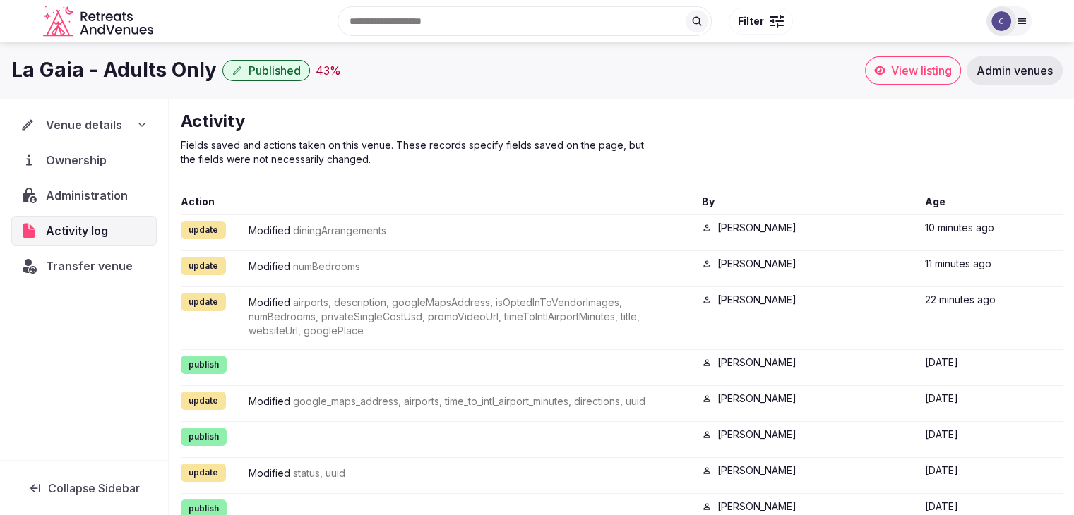
drag, startPoint x: 138, startPoint y: 128, endPoint x: 143, endPoint y: 136, distance: 8.8
click at [138, 128] on icon at bounding box center [141, 124] width 11 height 11
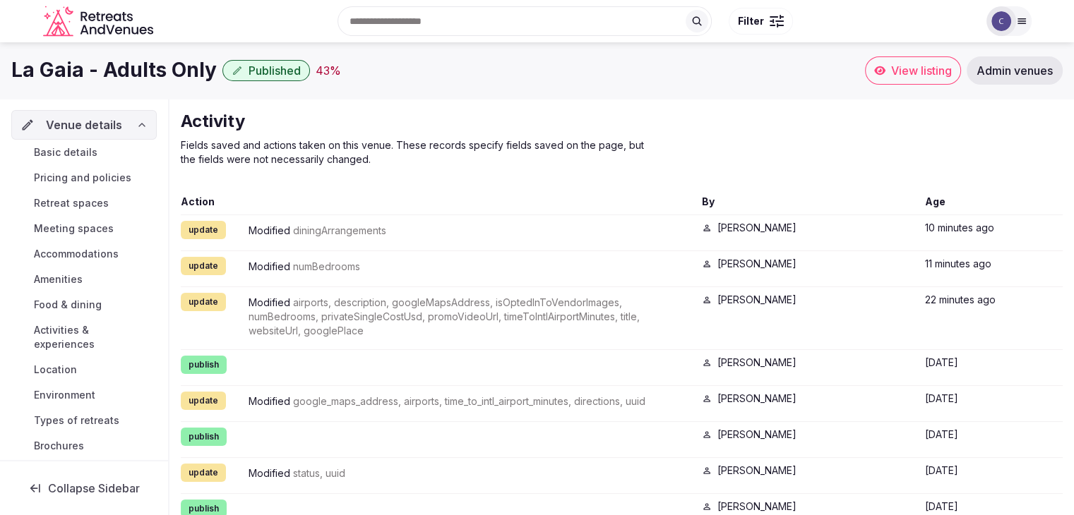
click at [86, 152] on span "Basic details" at bounding box center [66, 152] width 64 height 14
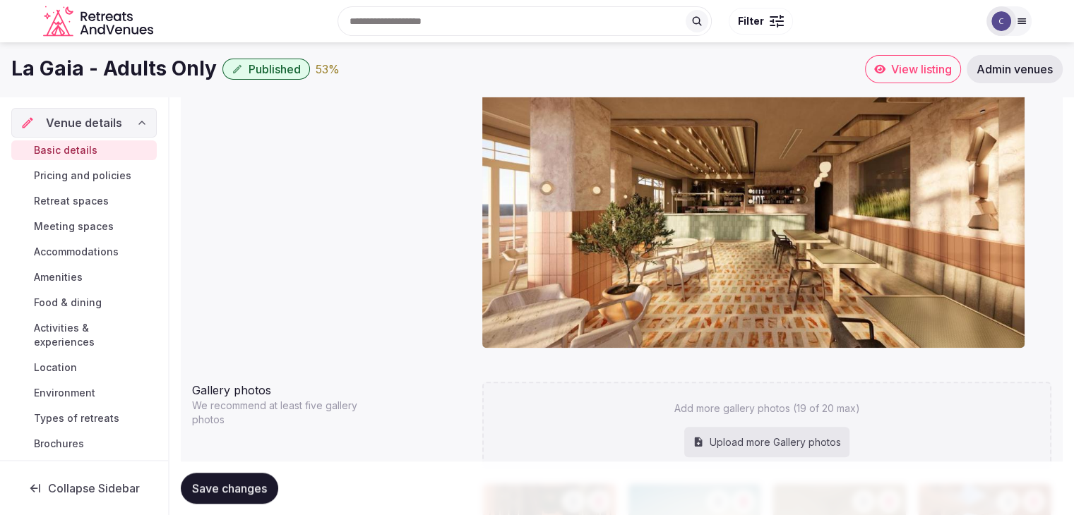
scroll to position [1130, 0]
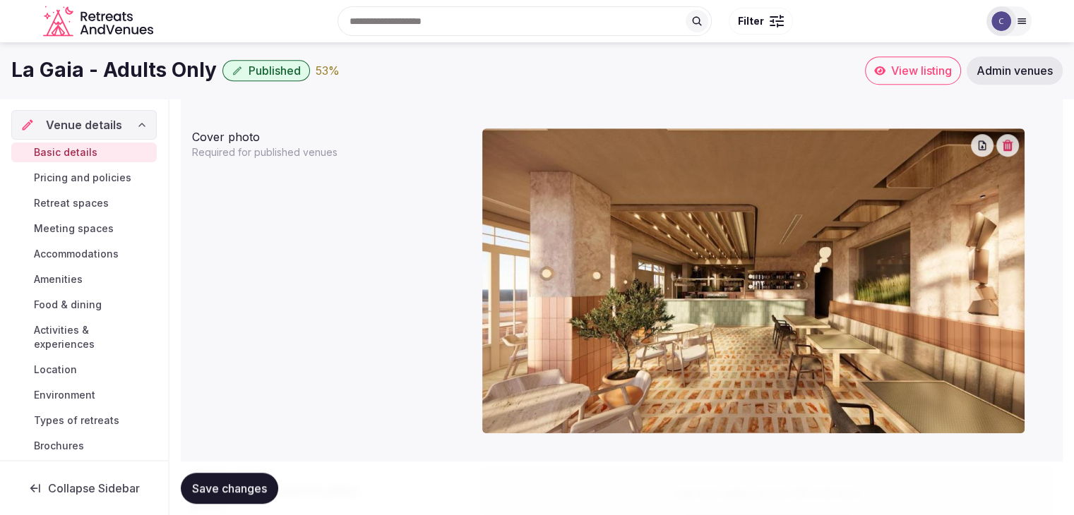
click at [1010, 145] on icon "button" at bounding box center [1008, 145] width 11 height 11
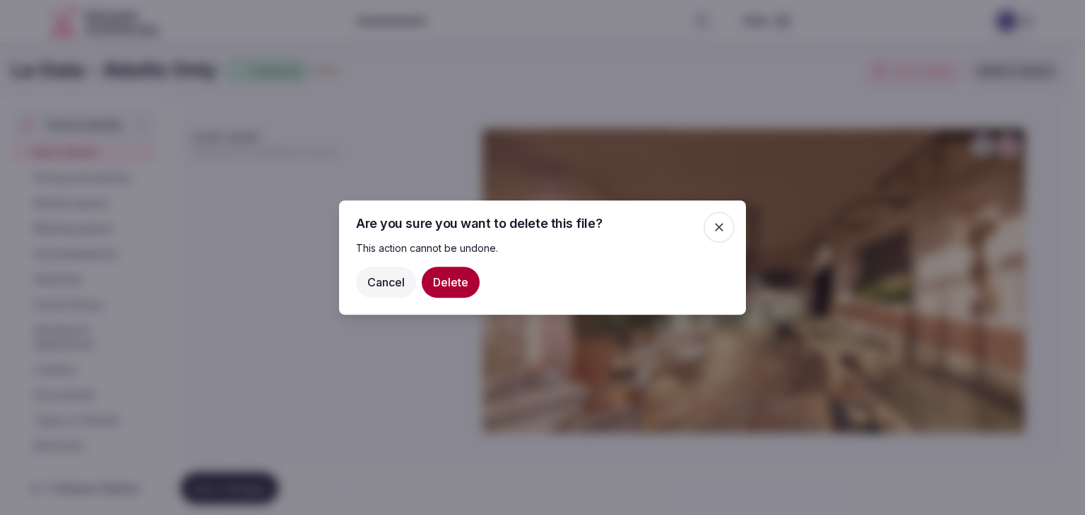
drag, startPoint x: 460, startPoint y: 280, endPoint x: 527, endPoint y: 301, distance: 69.7
click at [461, 280] on button "Delete" at bounding box center [451, 282] width 58 height 31
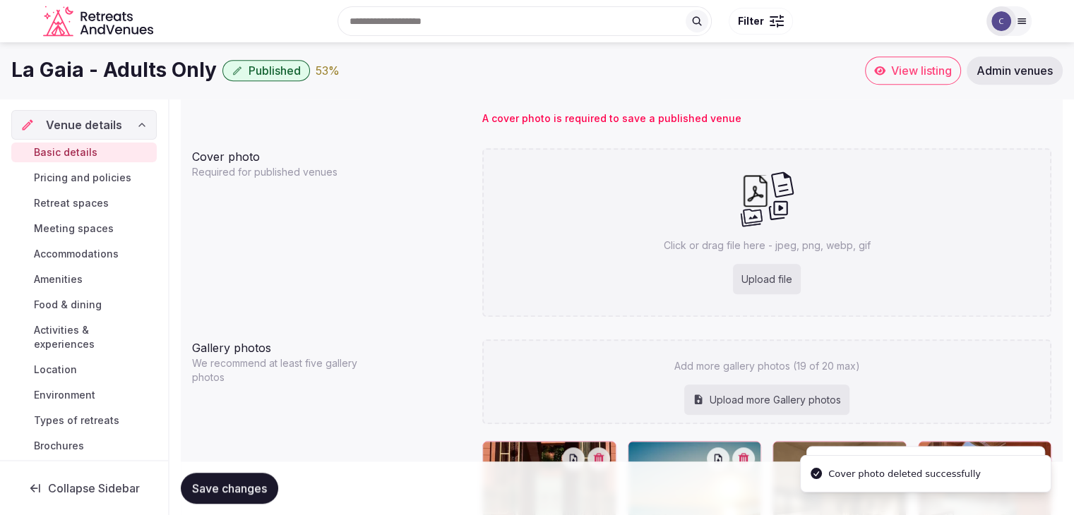
click at [751, 271] on div "Upload file" at bounding box center [767, 279] width 68 height 31
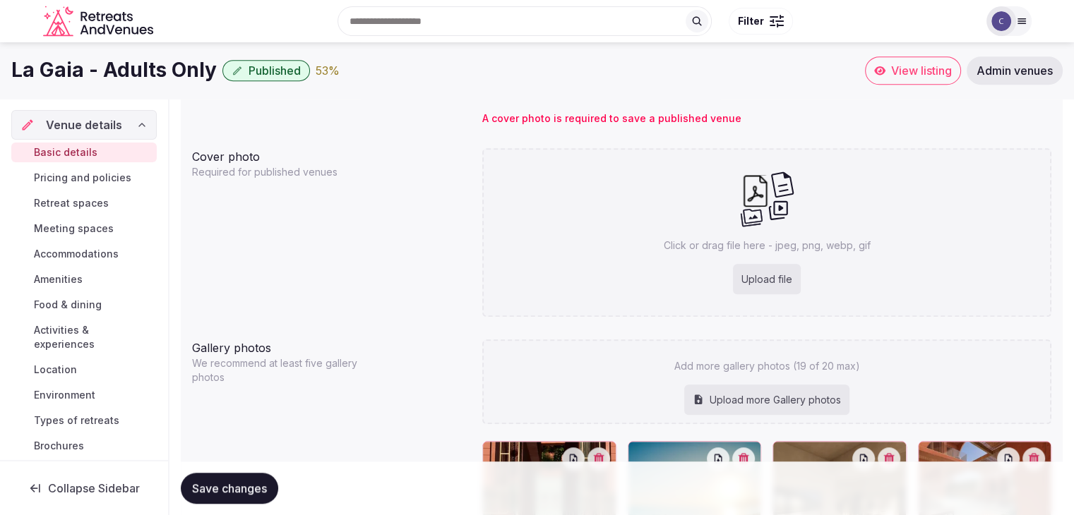
type input "**********"
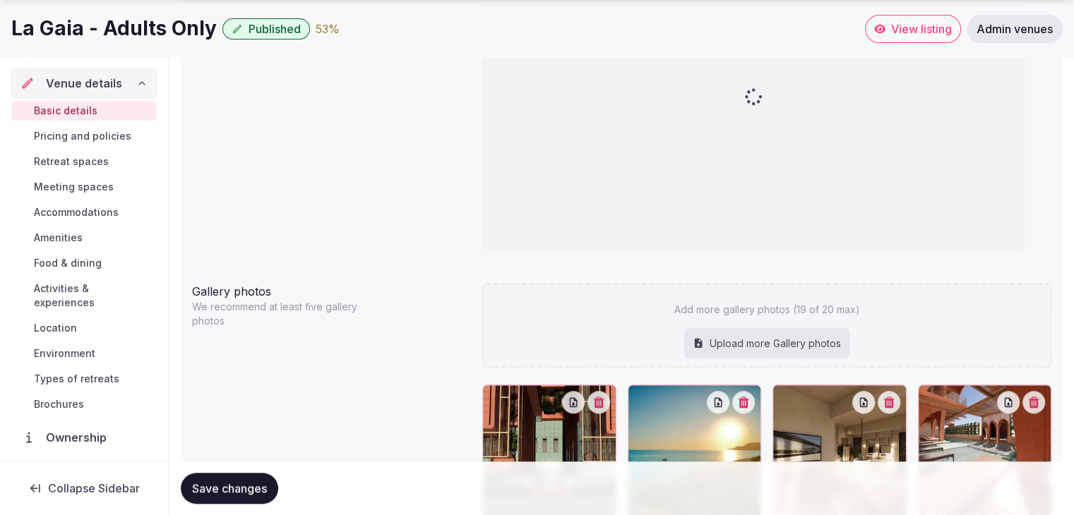
scroll to position [1366, 0]
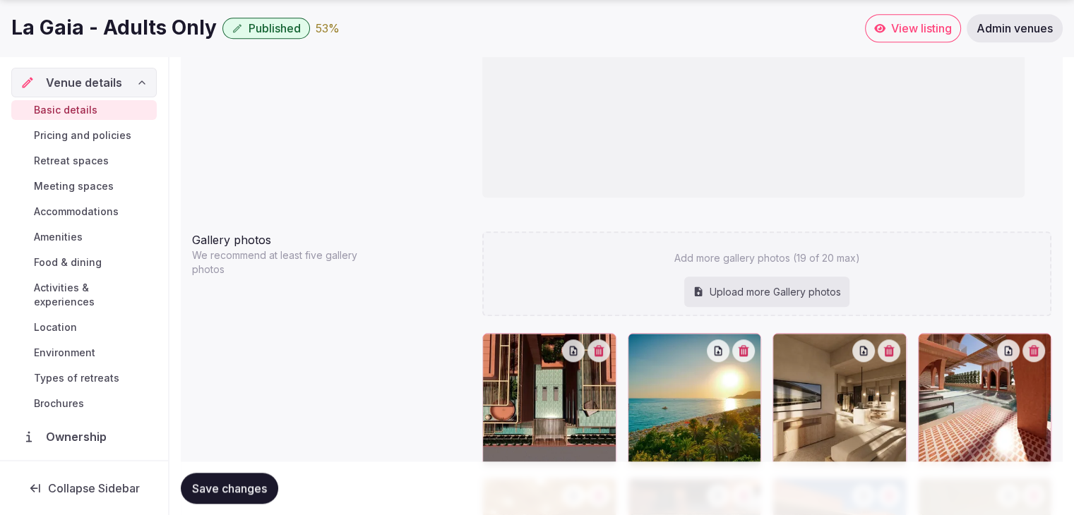
click at [776, 283] on div "Upload more Gallery photos" at bounding box center [766, 292] width 165 height 31
type input "**********"
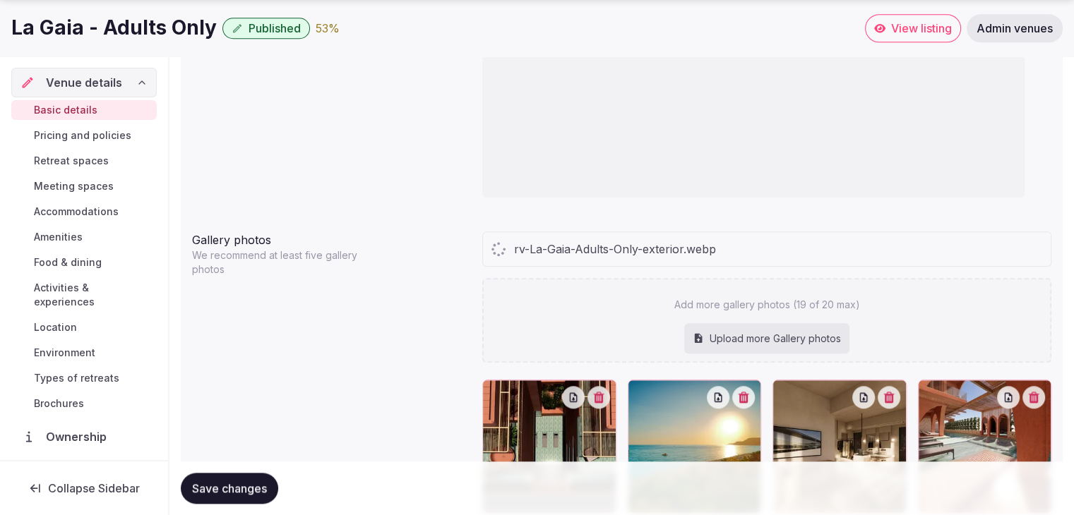
click at [788, 334] on div "Upload more Gallery photos" at bounding box center [766, 338] width 165 height 31
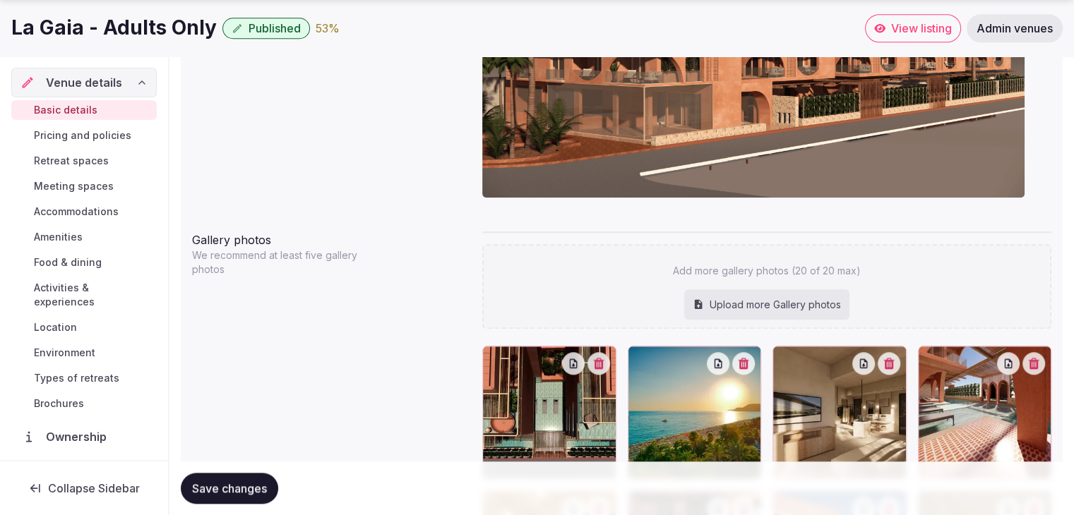
type input "**********"
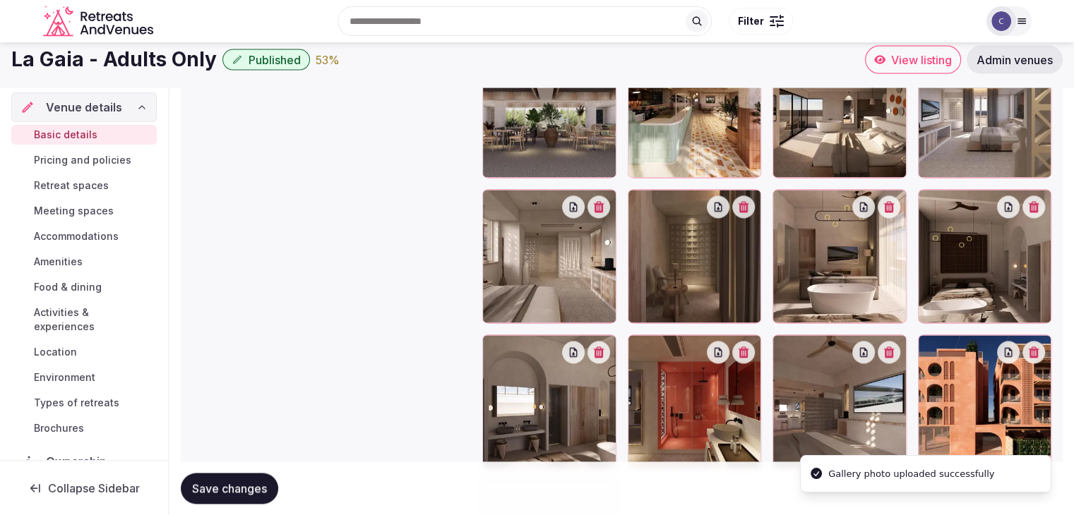
scroll to position [1966, 0]
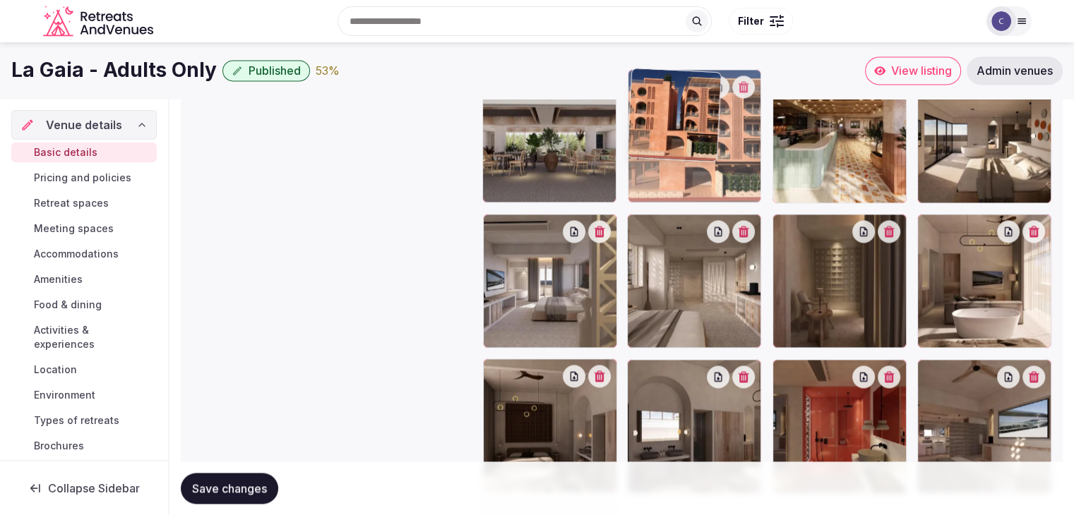
drag, startPoint x: 931, startPoint y: 374, endPoint x: 669, endPoint y: 148, distance: 345.4
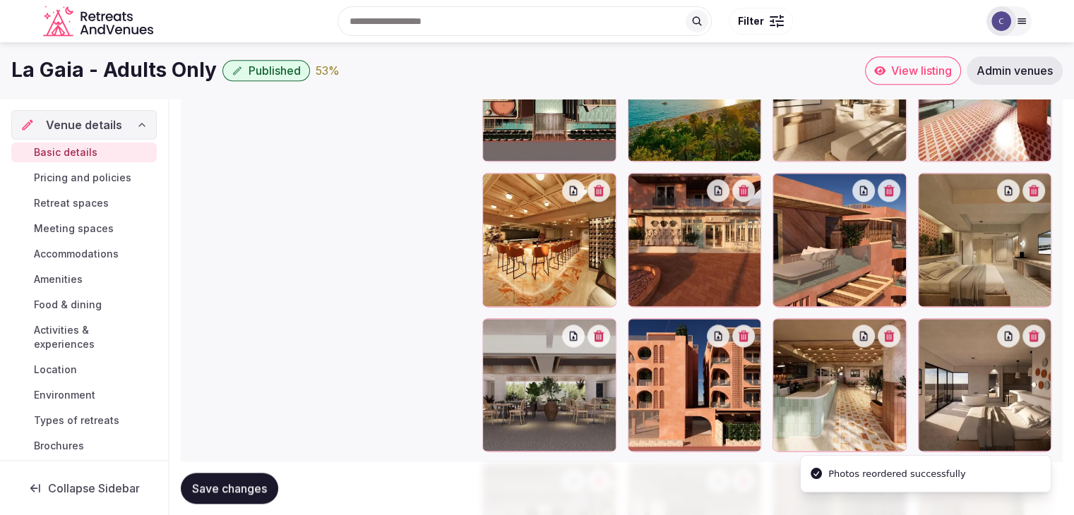
scroll to position [1684, 0]
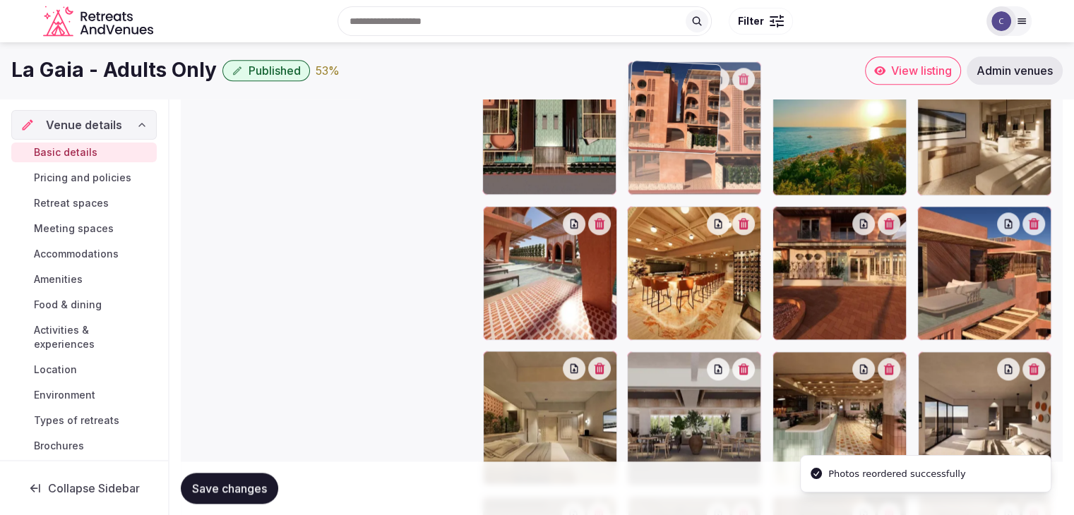
drag, startPoint x: 641, startPoint y: 368, endPoint x: 671, endPoint y: 170, distance: 200.0
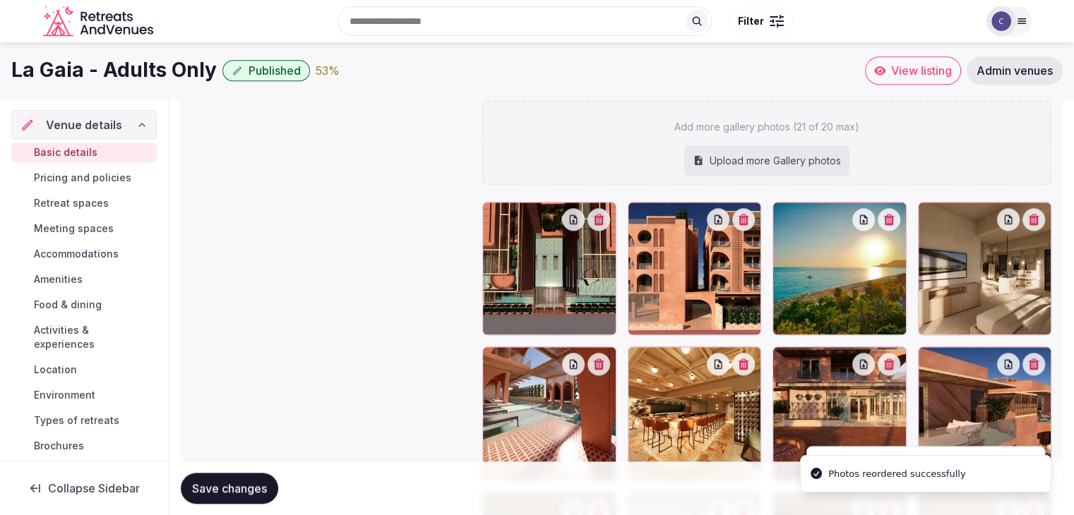
scroll to position [1543, 0]
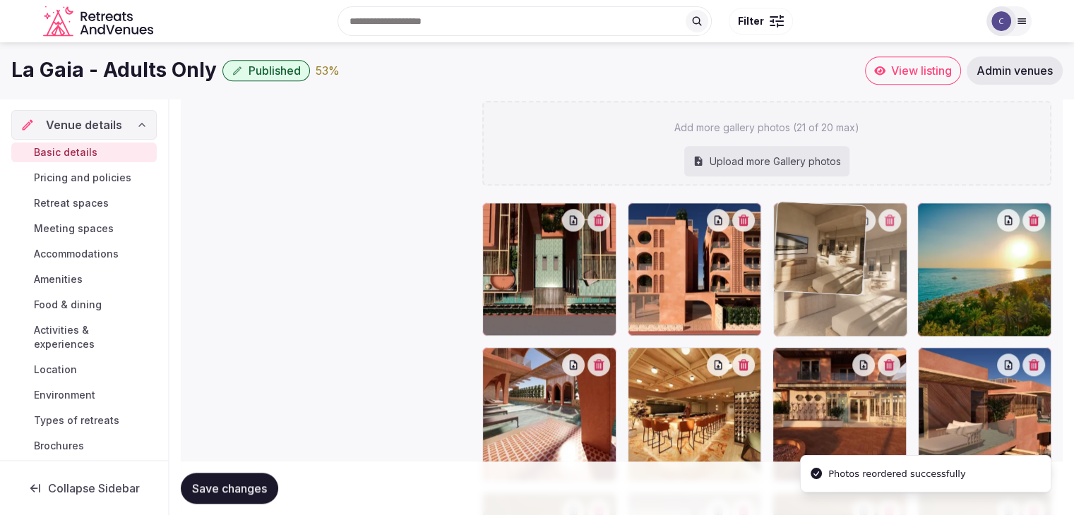
drag, startPoint x: 931, startPoint y: 217, endPoint x: 791, endPoint y: 239, distance: 141.5
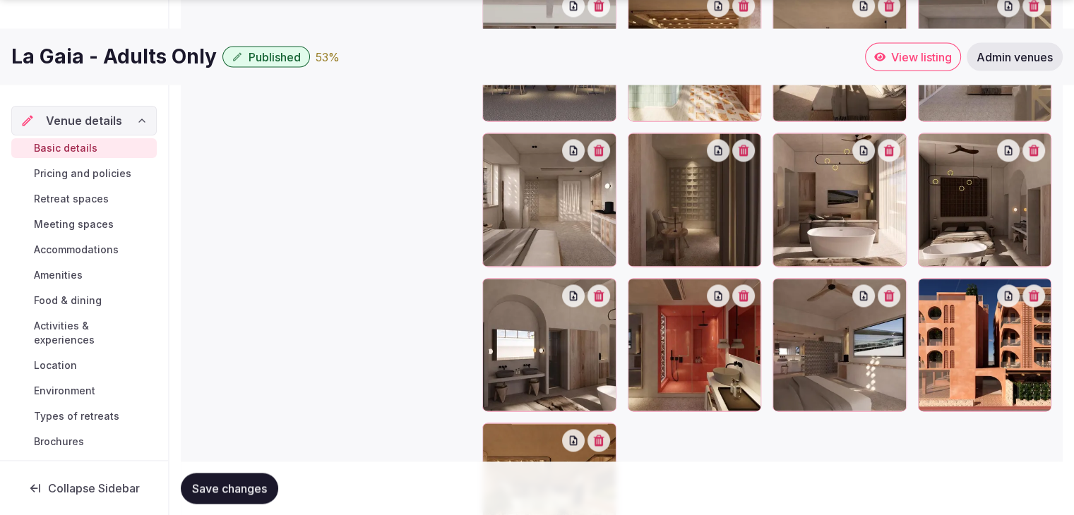
scroll to position [2193, 0]
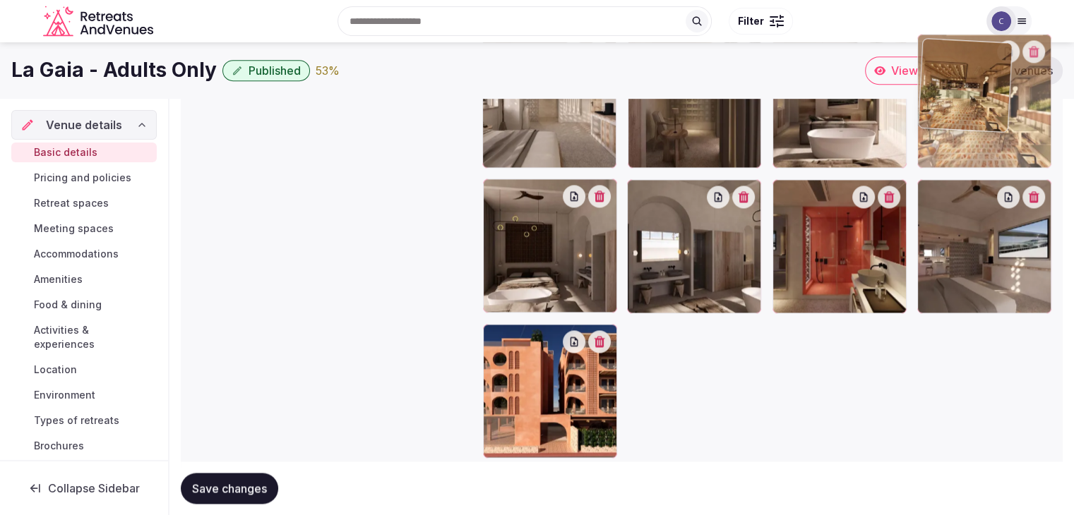
drag, startPoint x: 495, startPoint y: 294, endPoint x: 1029, endPoint y: 81, distance: 575.2
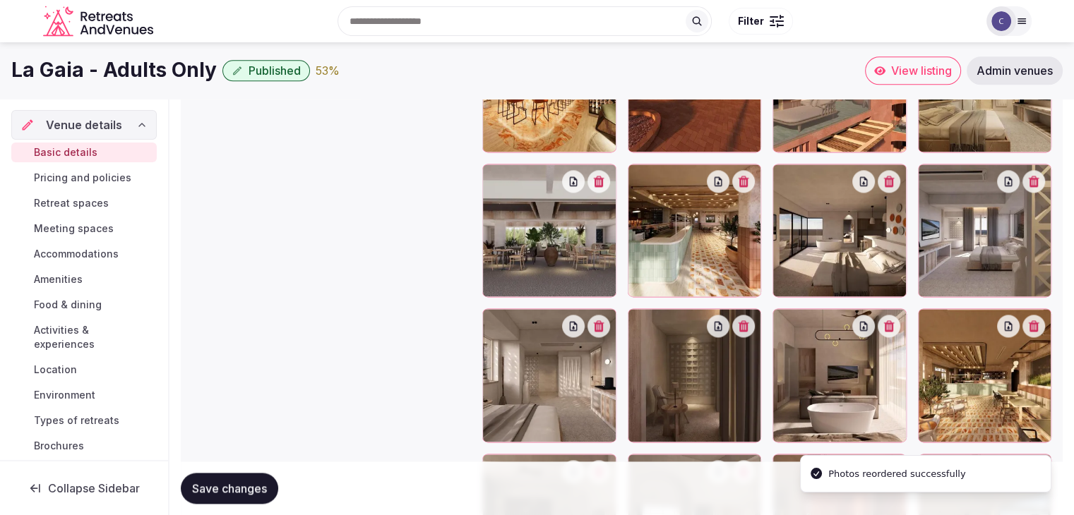
scroll to position [1789, 0]
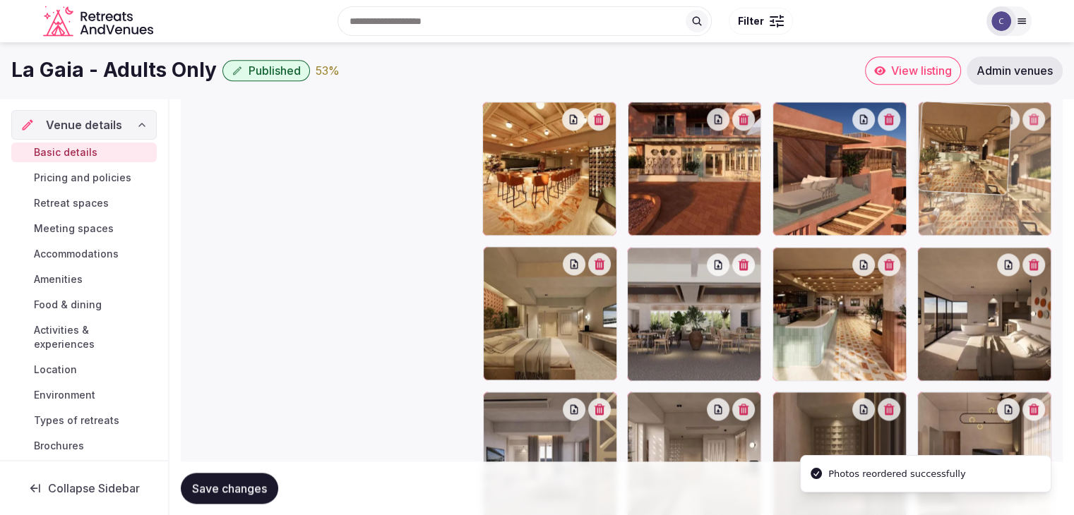
drag, startPoint x: 929, startPoint y: 404, endPoint x: 930, endPoint y: 170, distance: 233.7
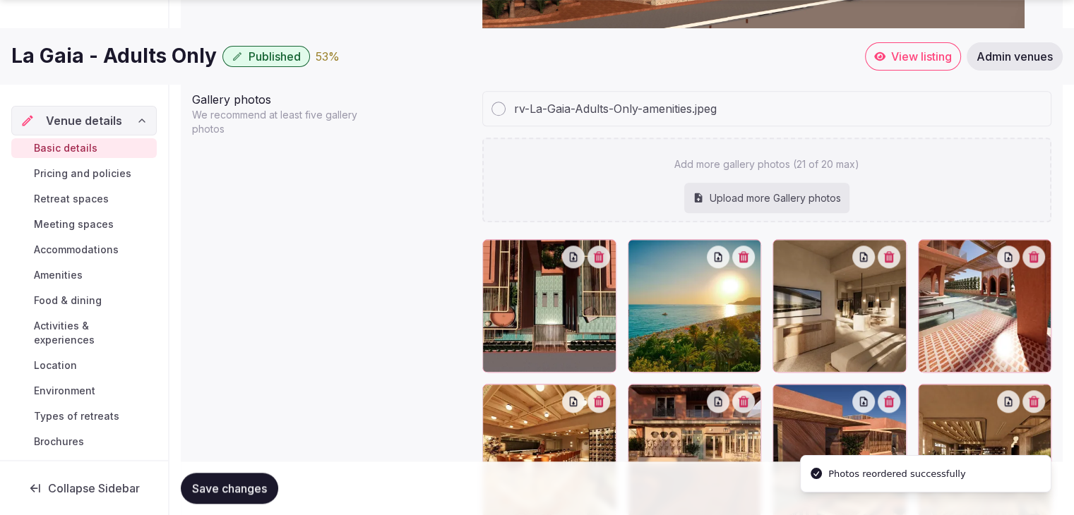
scroll to position [1577, 0]
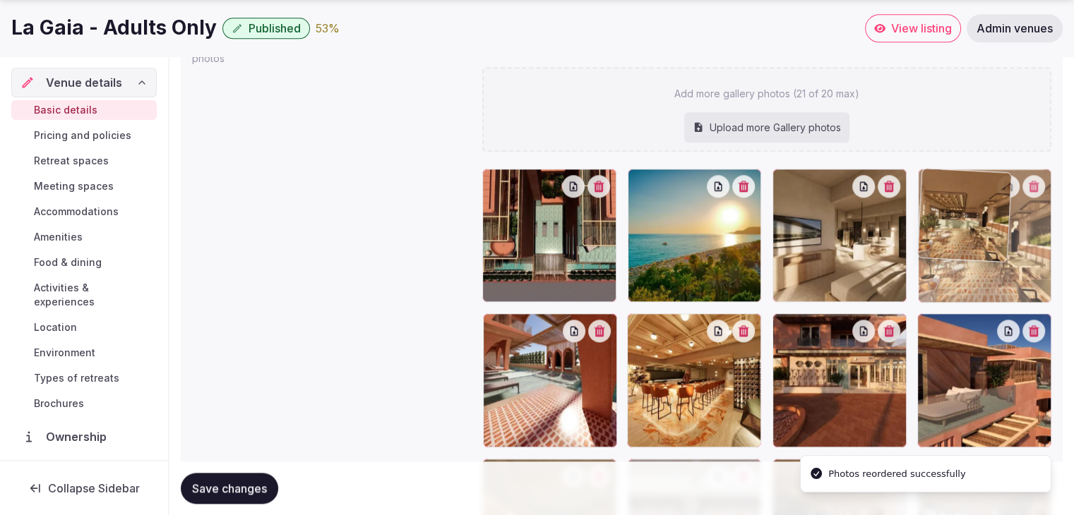
drag, startPoint x: 926, startPoint y: 330, endPoint x: 948, endPoint y: 239, distance: 93.7
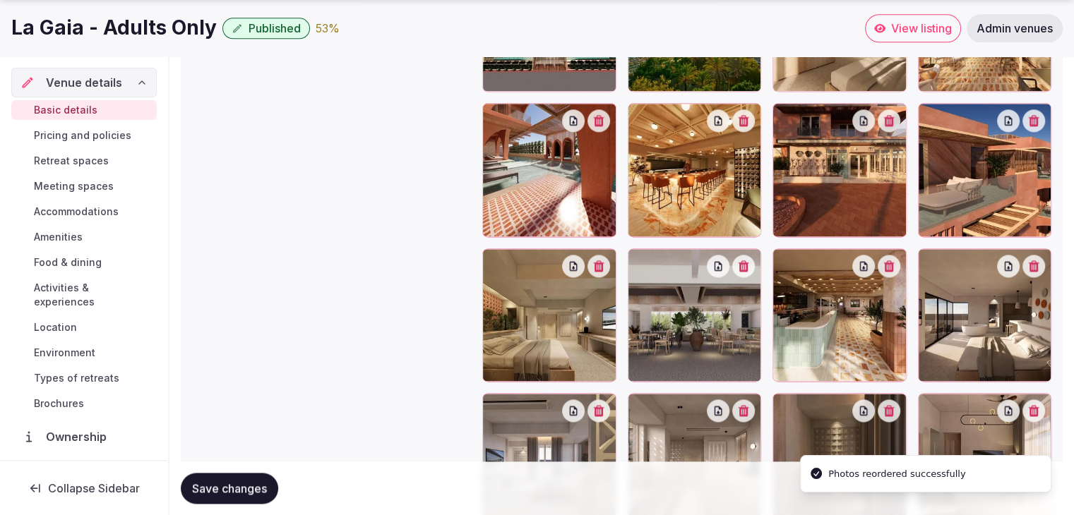
scroll to position [1789, 0]
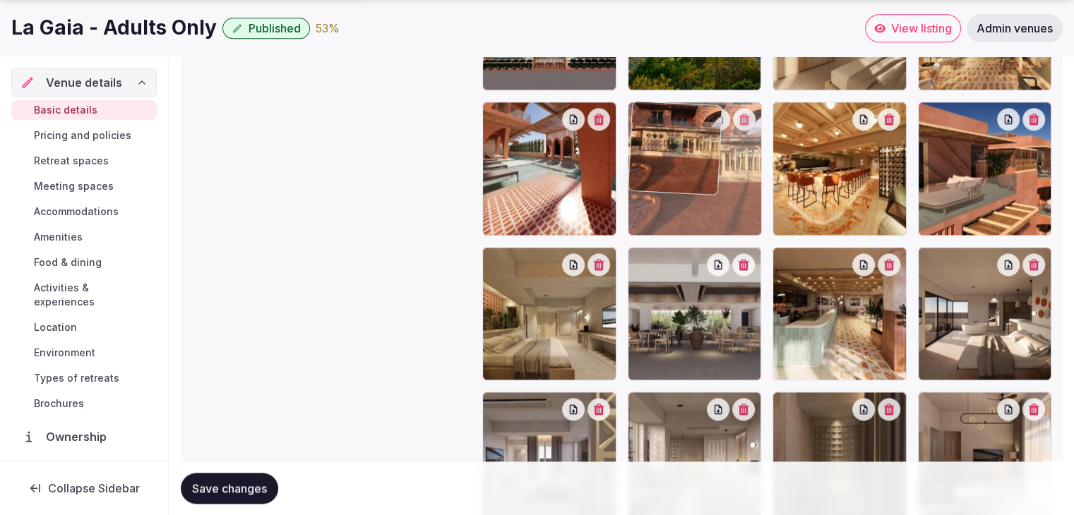
drag, startPoint x: 792, startPoint y: 114, endPoint x: 688, endPoint y: 129, distance: 104.3
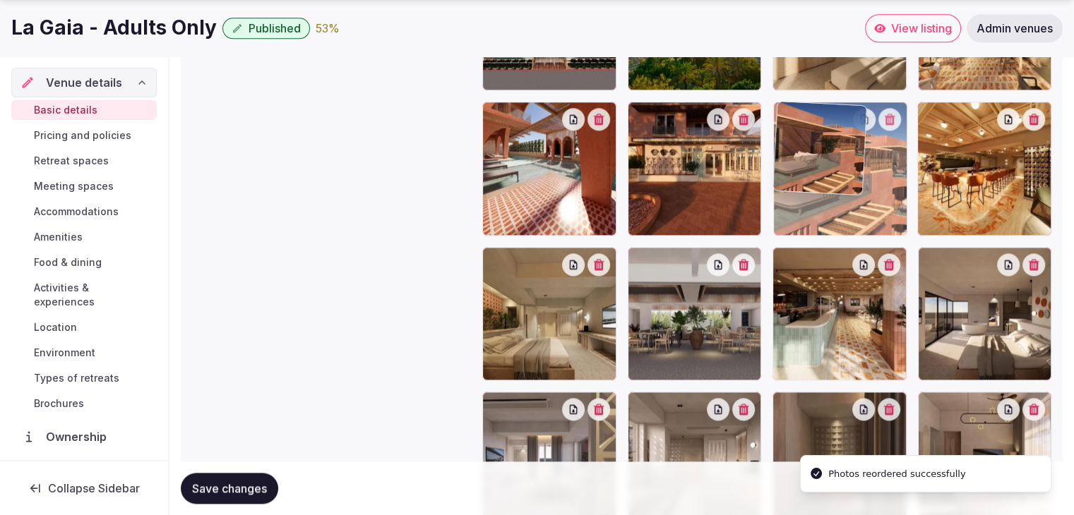
drag, startPoint x: 932, startPoint y: 109, endPoint x: 811, endPoint y: 125, distance: 121.8
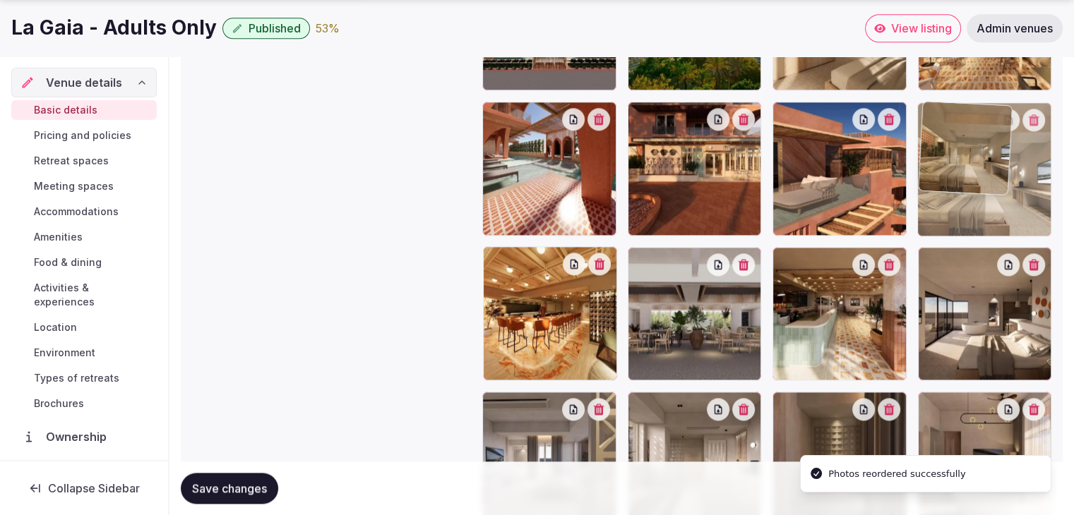
drag, startPoint x: 581, startPoint y: 237, endPoint x: 969, endPoint y: 152, distance: 397.0
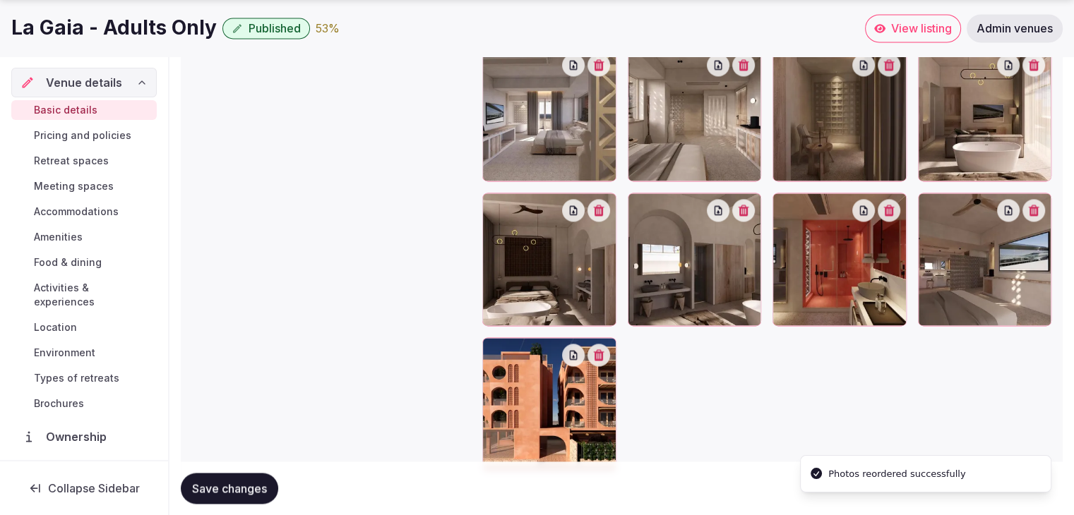
scroll to position [2193, 0]
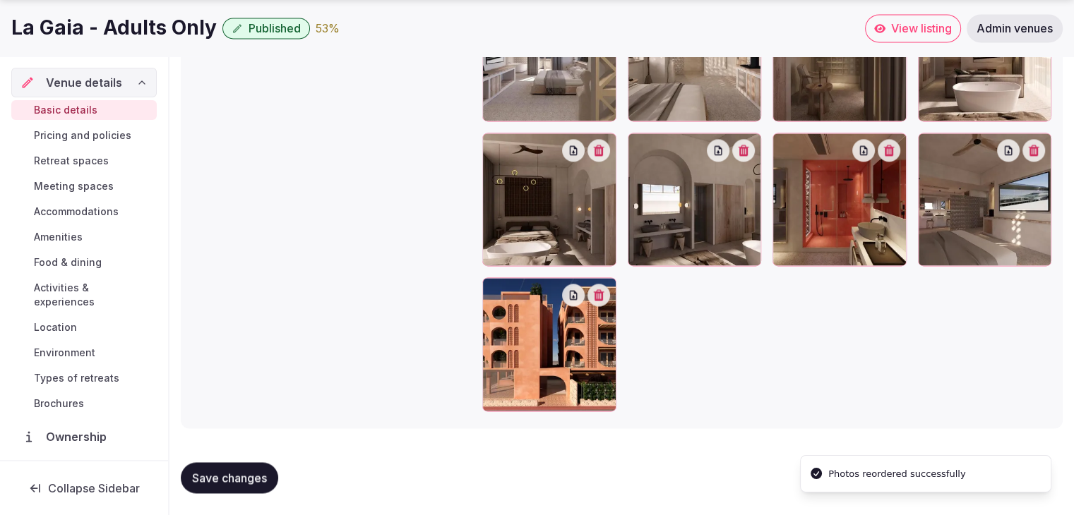
click at [251, 481] on span "Save changes" at bounding box center [229, 478] width 75 height 14
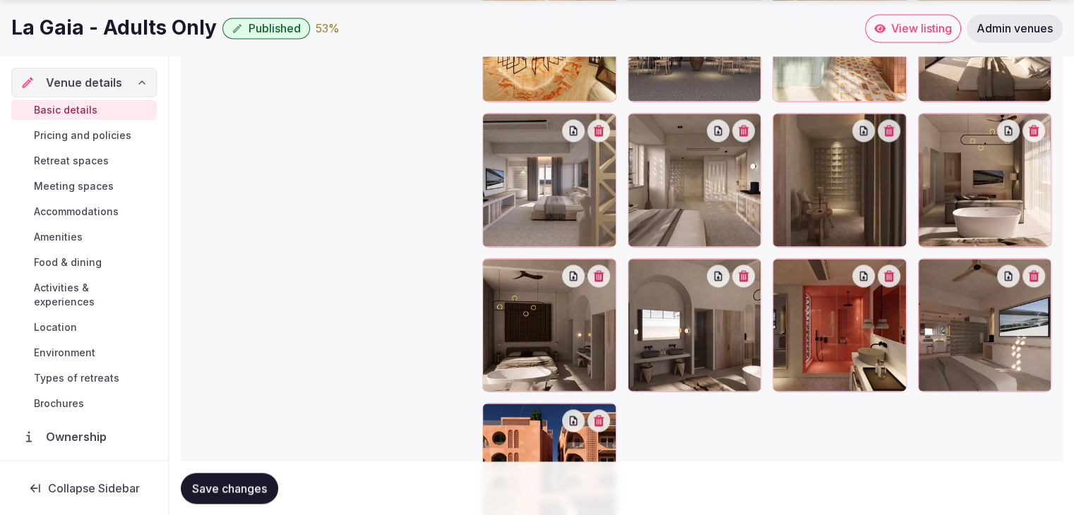
scroll to position [2123, 0]
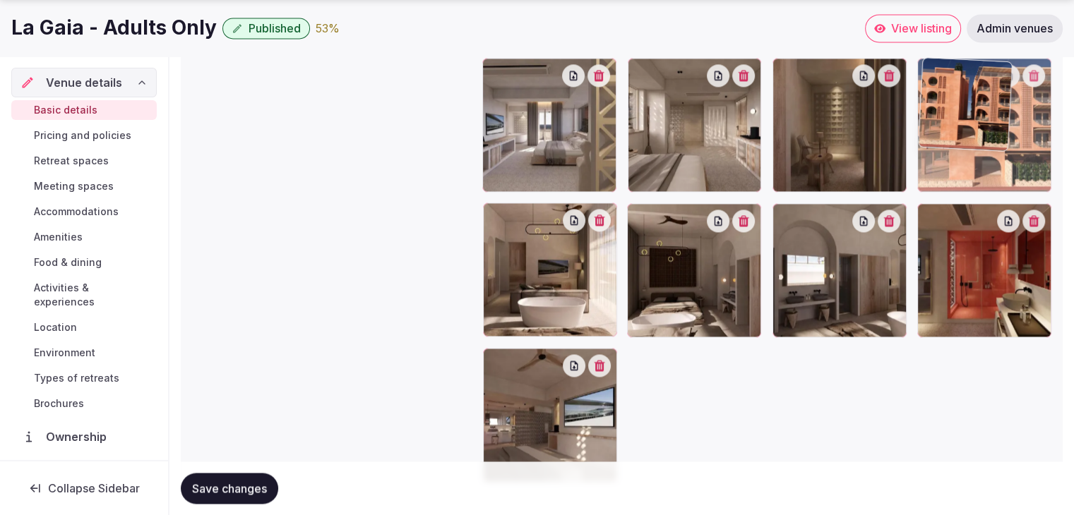
drag, startPoint x: 496, startPoint y: 357, endPoint x: 886, endPoint y: 105, distance: 464.8
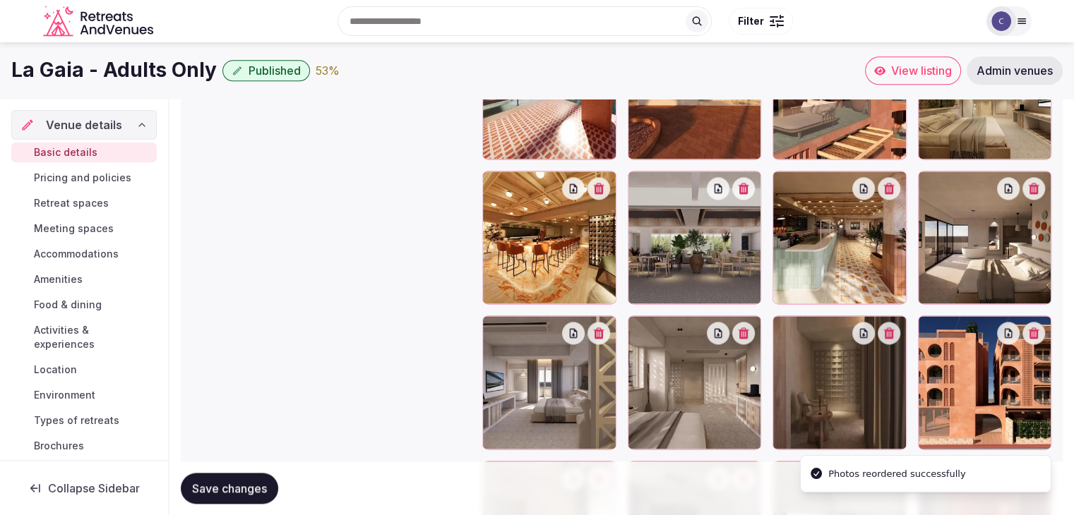
scroll to position [1840, 0]
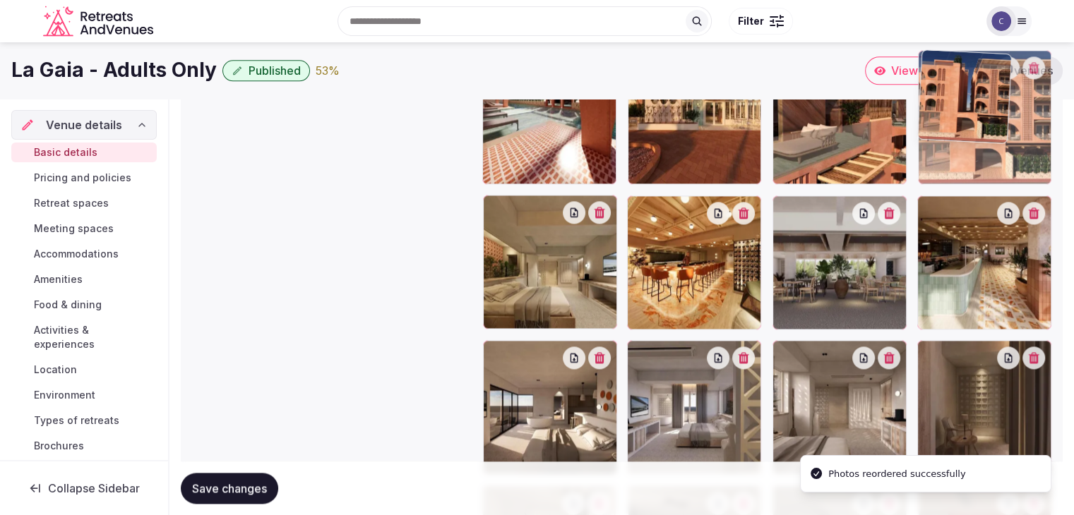
drag, startPoint x: 938, startPoint y: 308, endPoint x: 940, endPoint y: 141, distance: 167.4
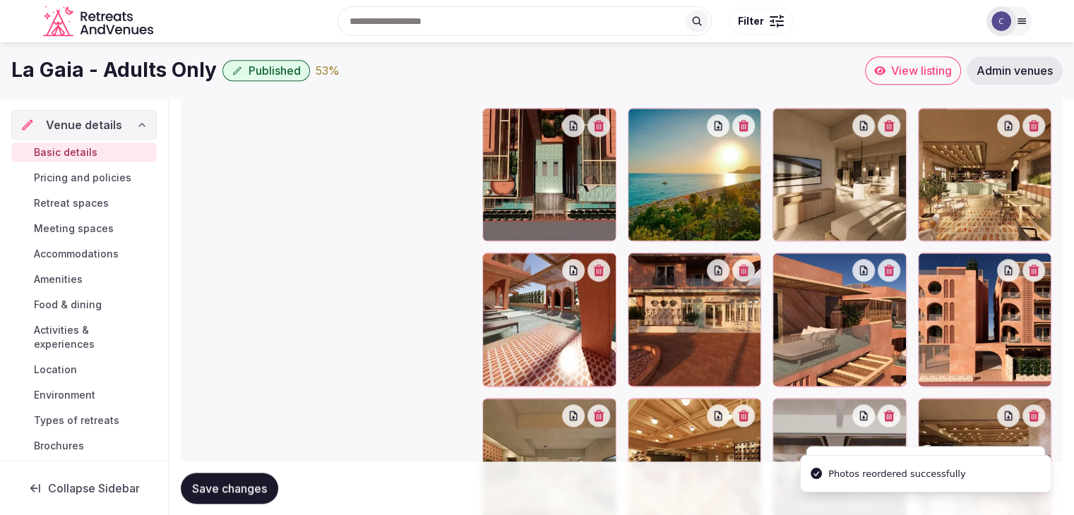
scroll to position [1628, 0]
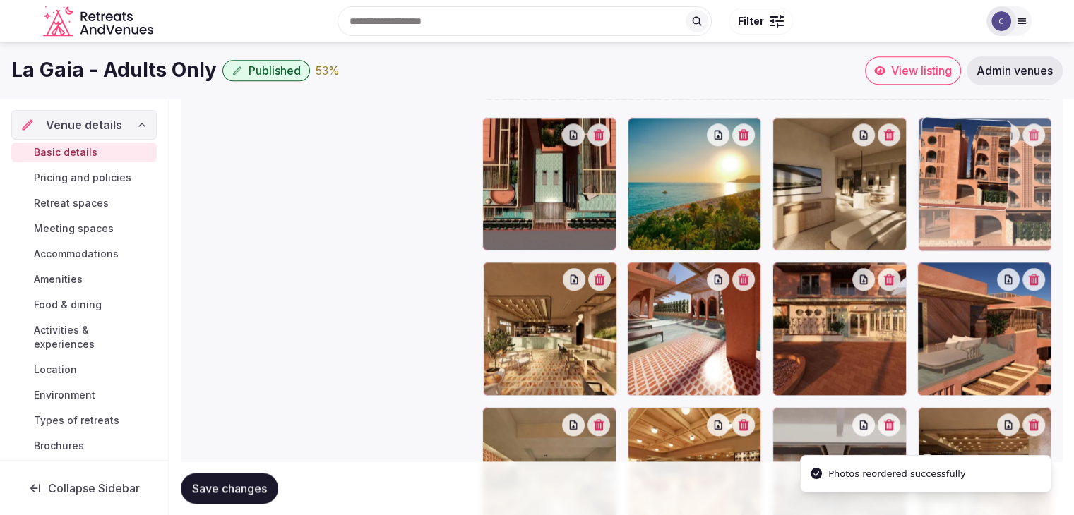
drag, startPoint x: 933, startPoint y: 271, endPoint x: 935, endPoint y: 213, distance: 58.6
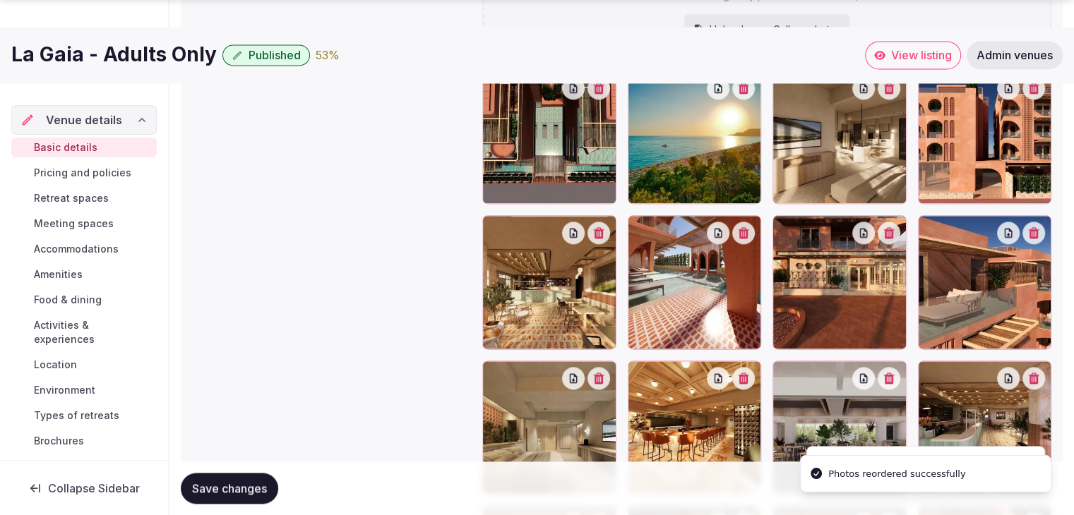
scroll to position [1769, 0]
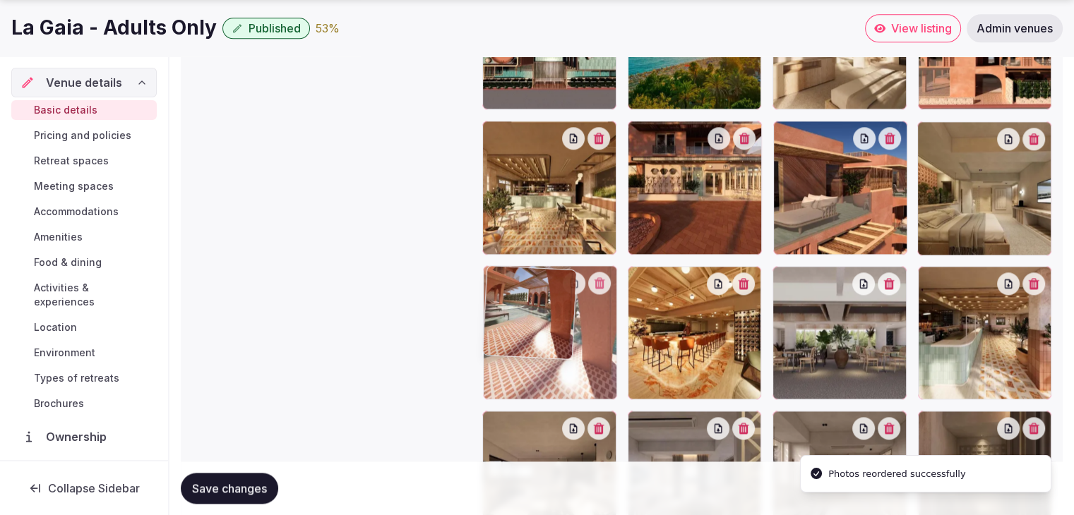
drag, startPoint x: 646, startPoint y: 128, endPoint x: 550, endPoint y: 292, distance: 190.5
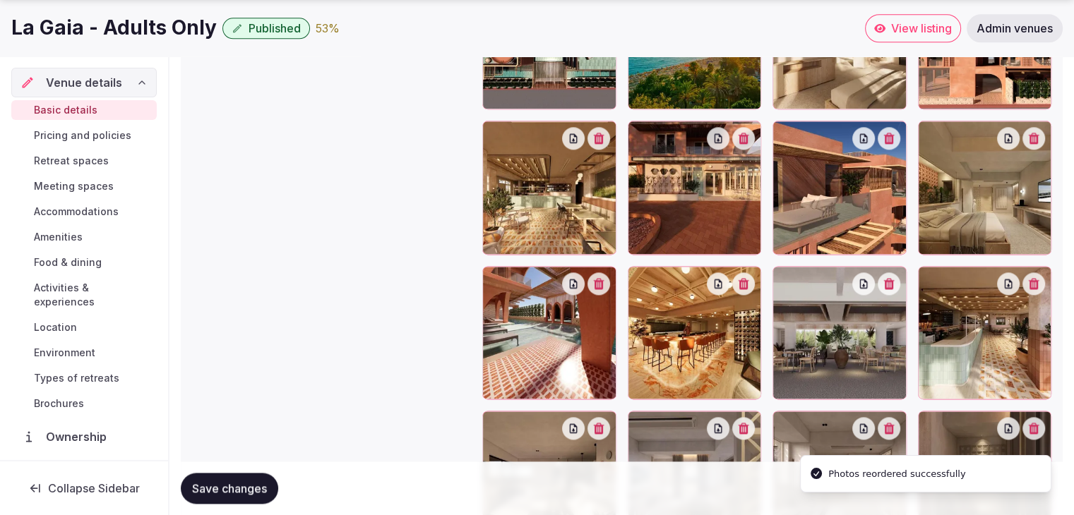
click at [243, 488] on span "Save changes" at bounding box center [229, 489] width 75 height 14
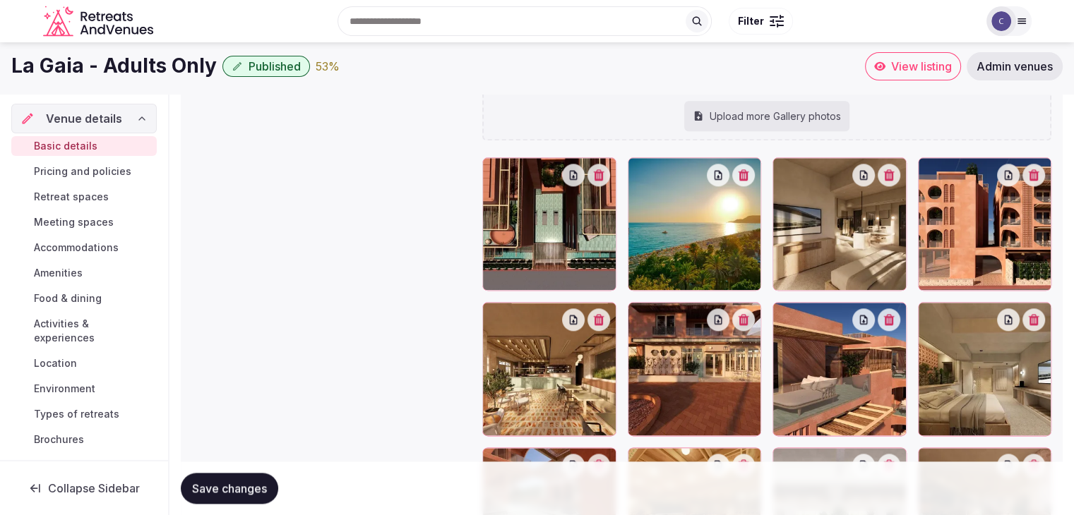
scroll to position [1558, 0]
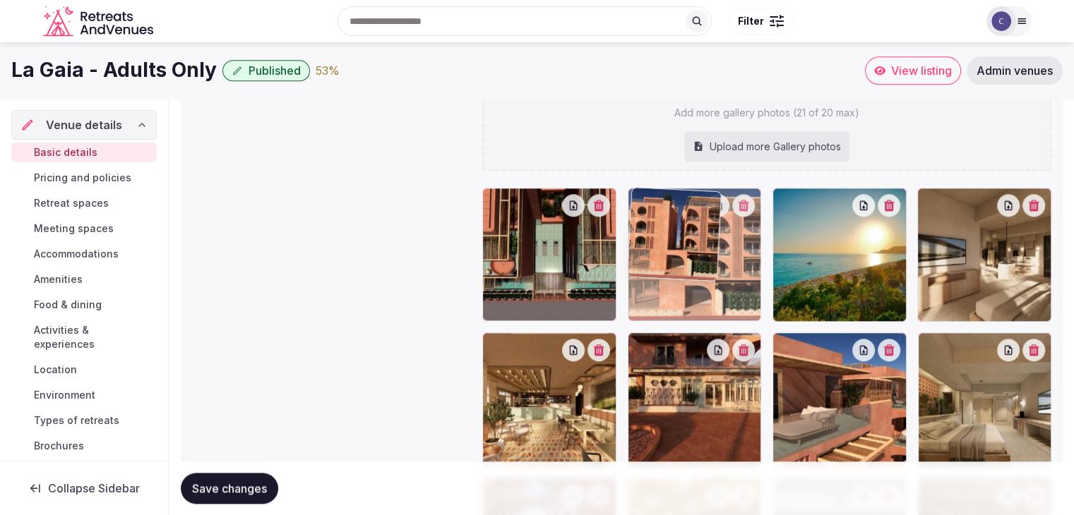
drag, startPoint x: 935, startPoint y: 200, endPoint x: 723, endPoint y: 213, distance: 212.2
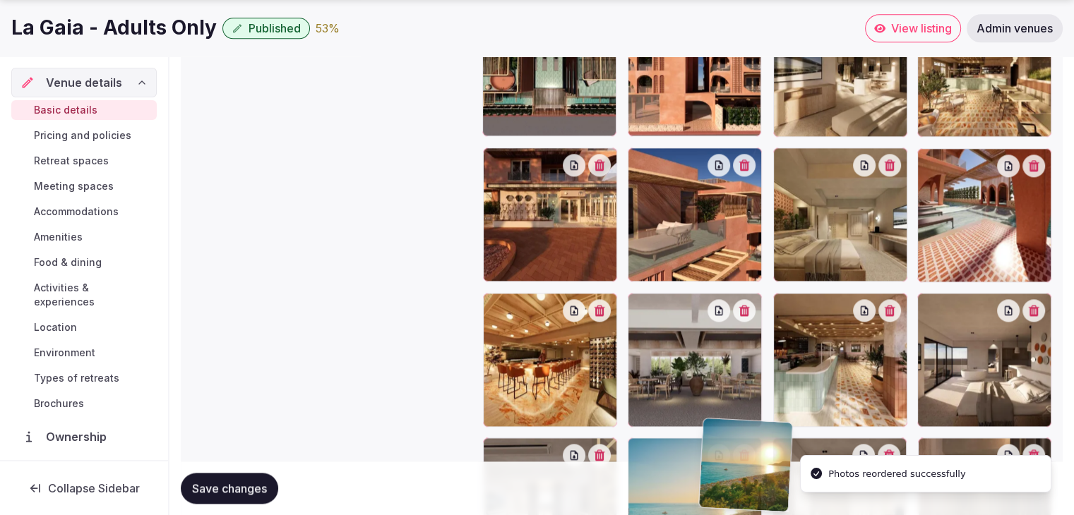
scroll to position [1750, 0]
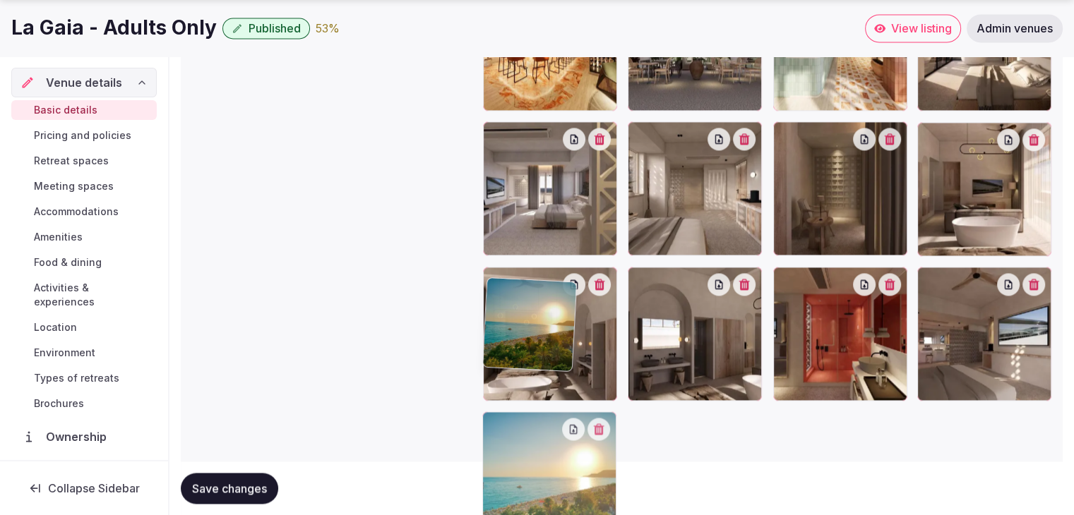
drag, startPoint x: 788, startPoint y: 200, endPoint x: 556, endPoint y: 399, distance: 306.0
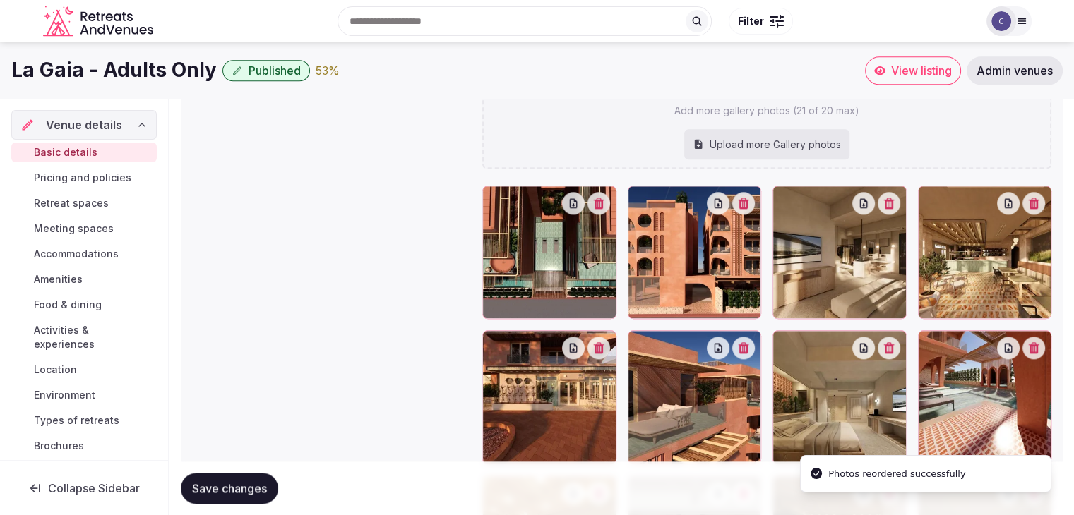
scroll to position [1558, 0]
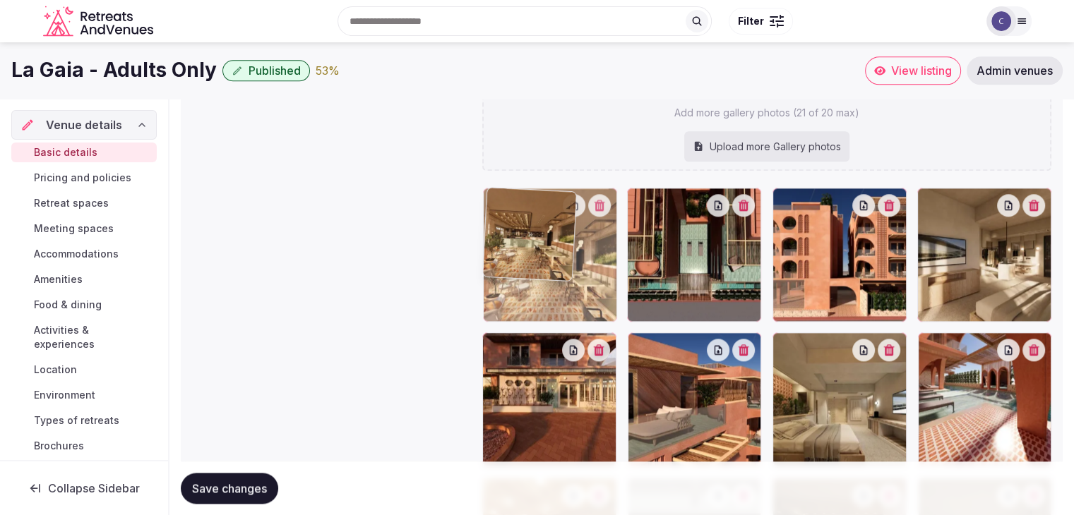
drag, startPoint x: 937, startPoint y: 198, endPoint x: 571, endPoint y: 207, distance: 366.6
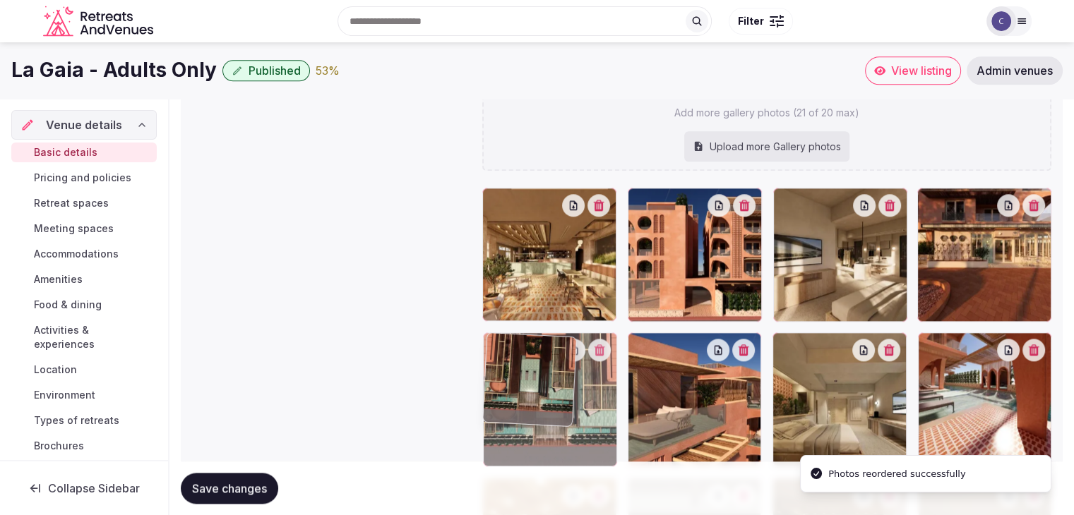
drag, startPoint x: 645, startPoint y: 201, endPoint x: 548, endPoint y: 347, distance: 175.9
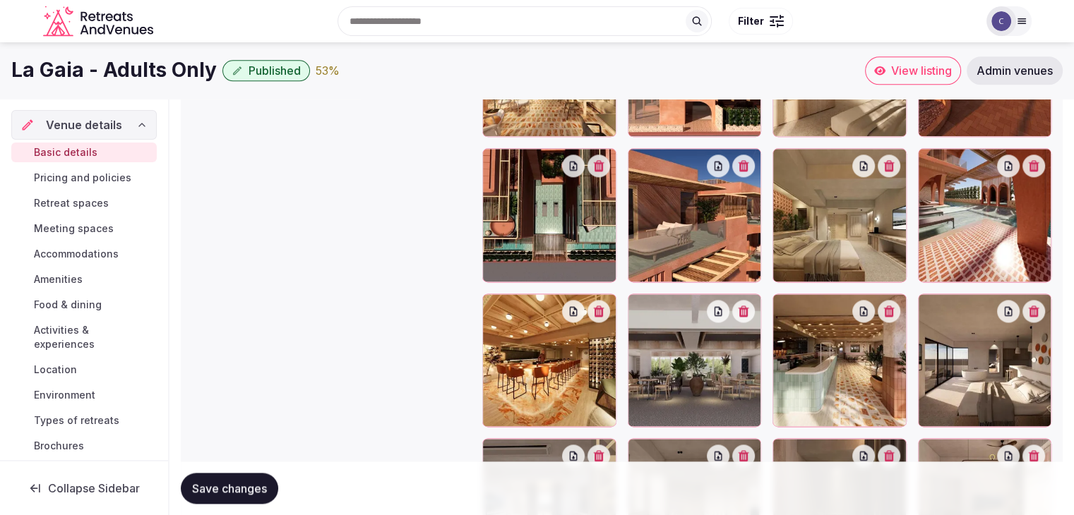
scroll to position [1699, 0]
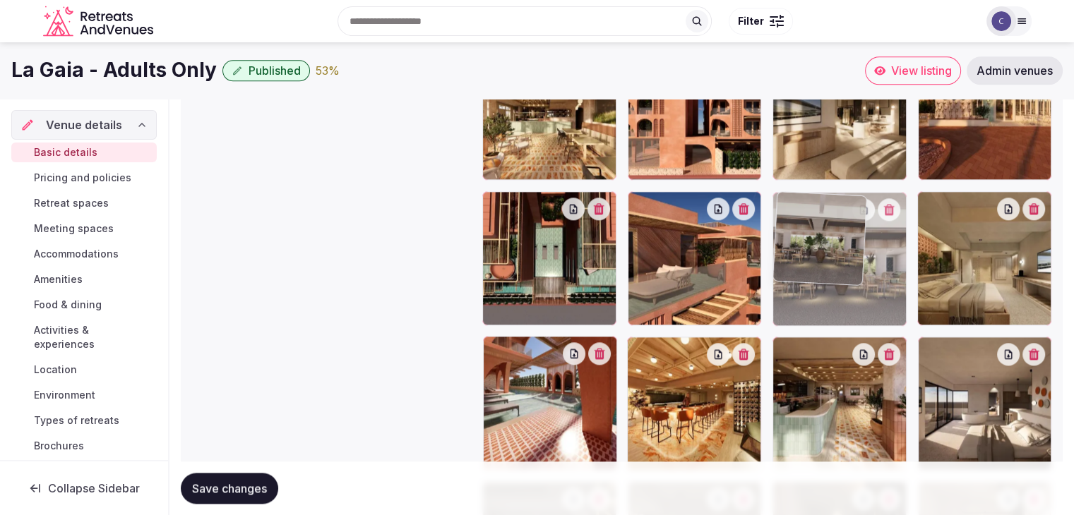
drag, startPoint x: 644, startPoint y: 345, endPoint x: 816, endPoint y: 258, distance: 193.3
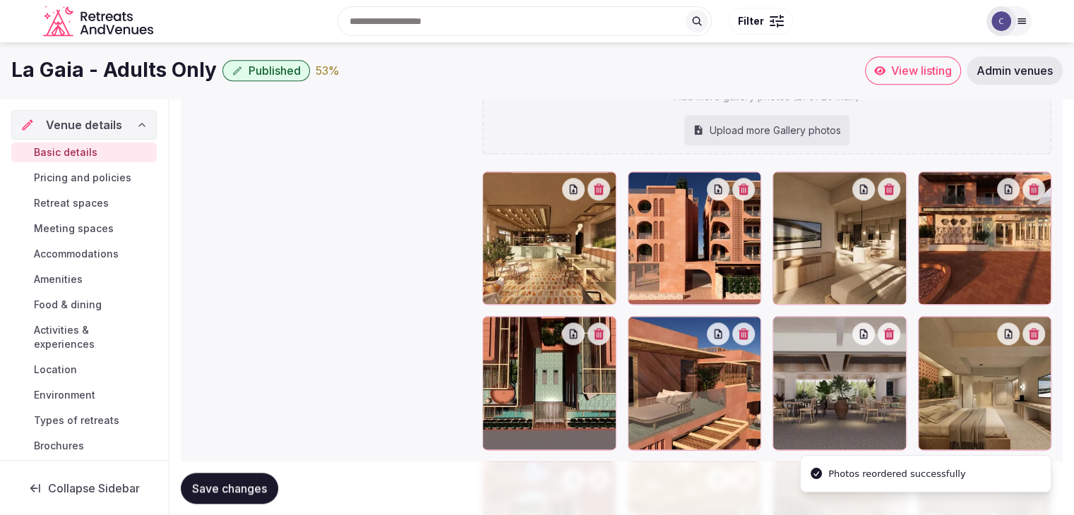
scroll to position [1558, 0]
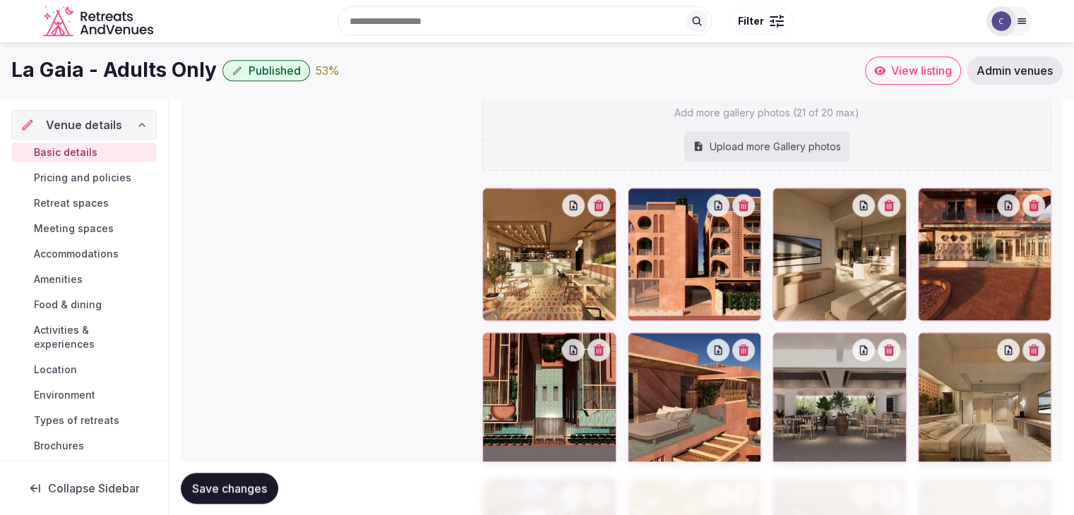
click at [237, 489] on span "Save changes" at bounding box center [229, 489] width 75 height 14
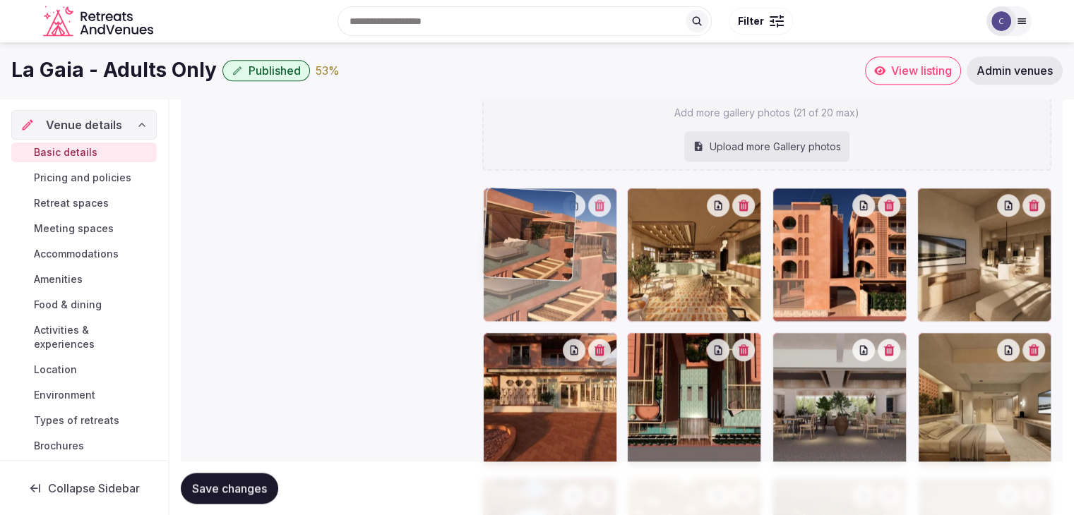
drag, startPoint x: 650, startPoint y: 338, endPoint x: 527, endPoint y: 238, distance: 158.0
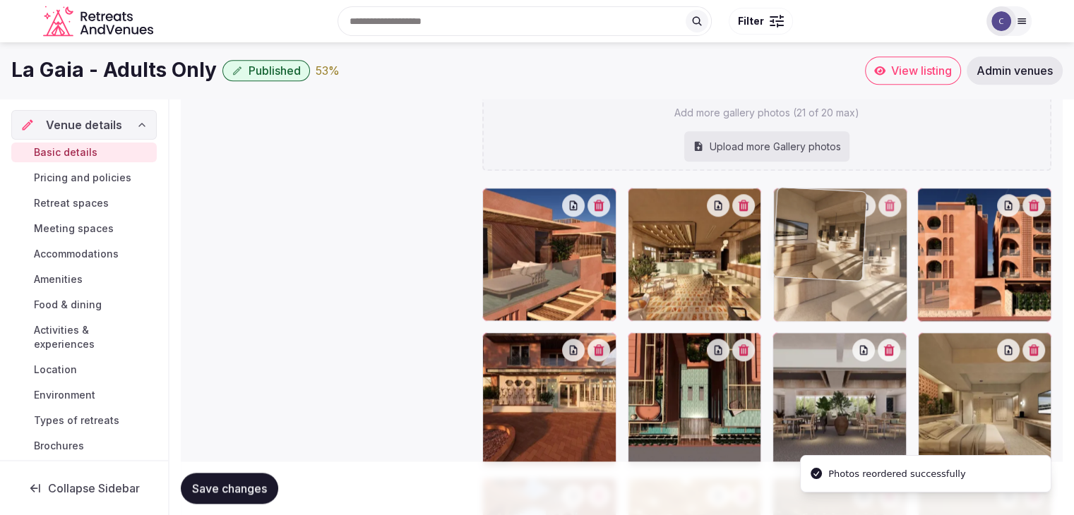
drag, startPoint x: 937, startPoint y: 201, endPoint x: 839, endPoint y: 234, distance: 103.8
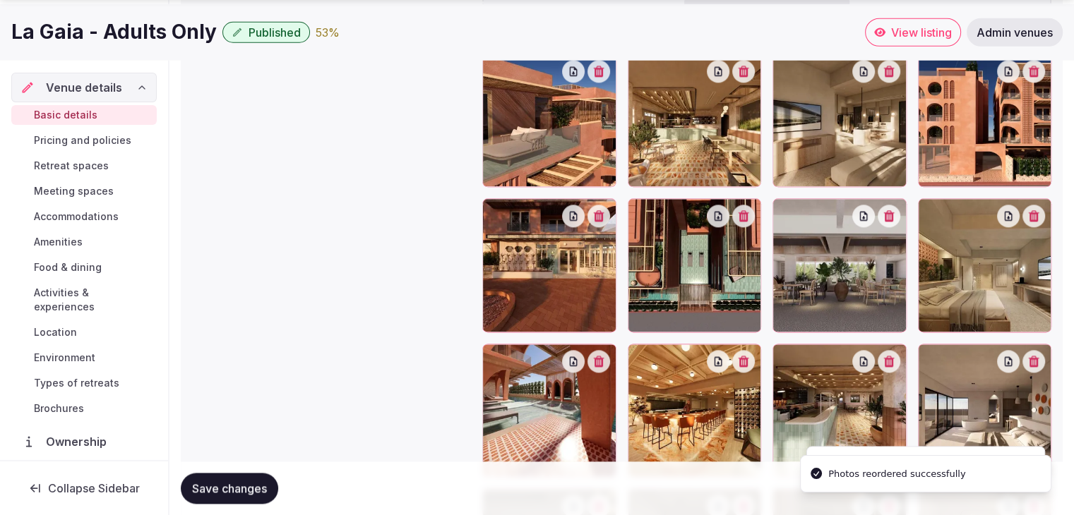
scroll to position [1699, 0]
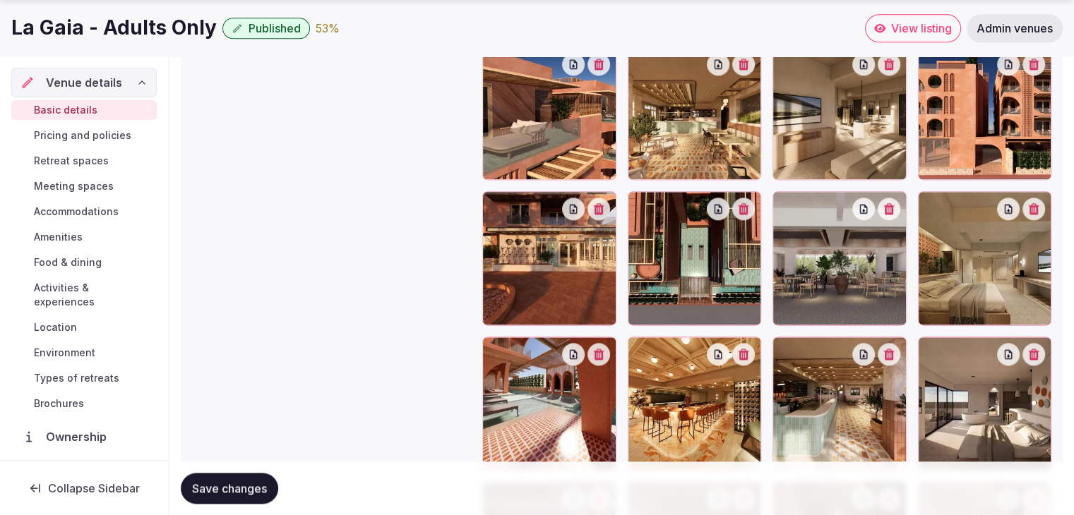
click at [254, 487] on span "Save changes" at bounding box center [229, 489] width 75 height 14
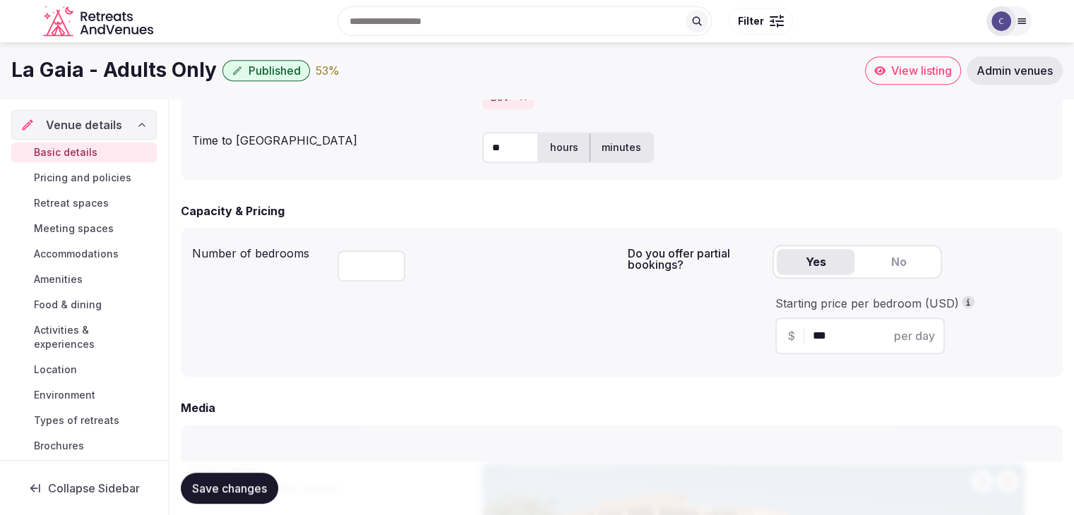
scroll to position [781, 0]
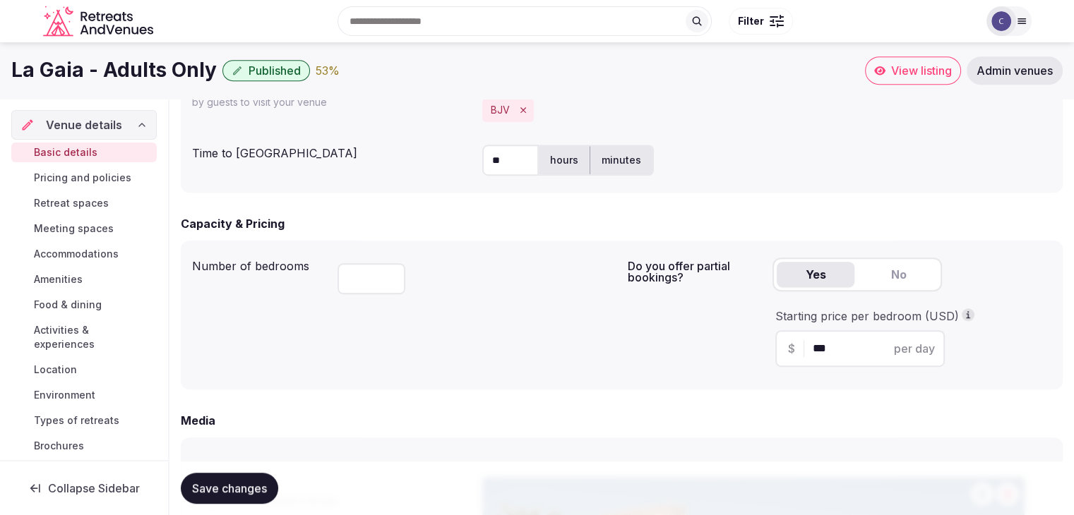
drag, startPoint x: 70, startPoint y: 341, endPoint x: 87, endPoint y: 354, distance: 21.6
click at [71, 342] on span "Activities & experiences" at bounding box center [92, 337] width 117 height 28
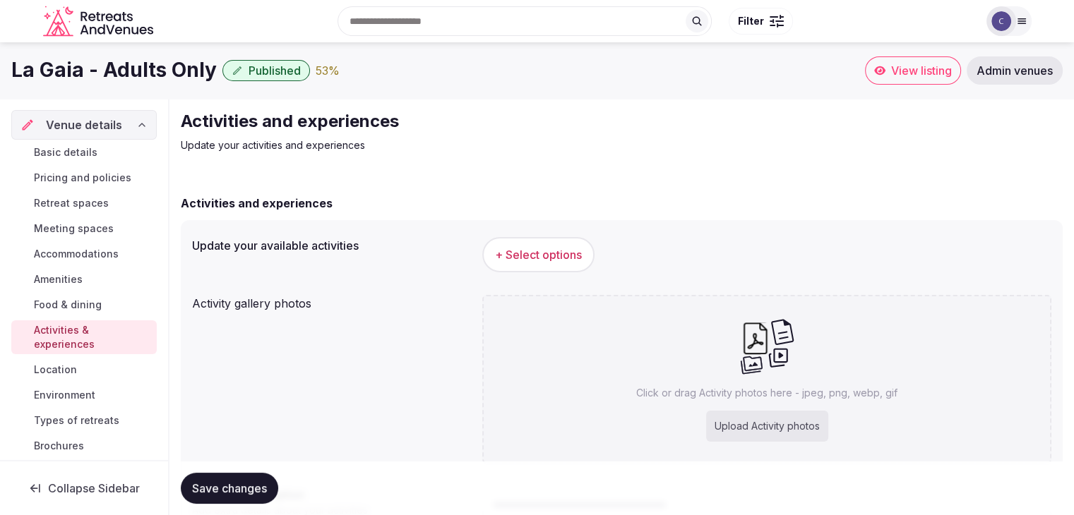
click at [751, 424] on div "Upload Activity photos" at bounding box center [767, 426] width 122 height 31
type input "**********"
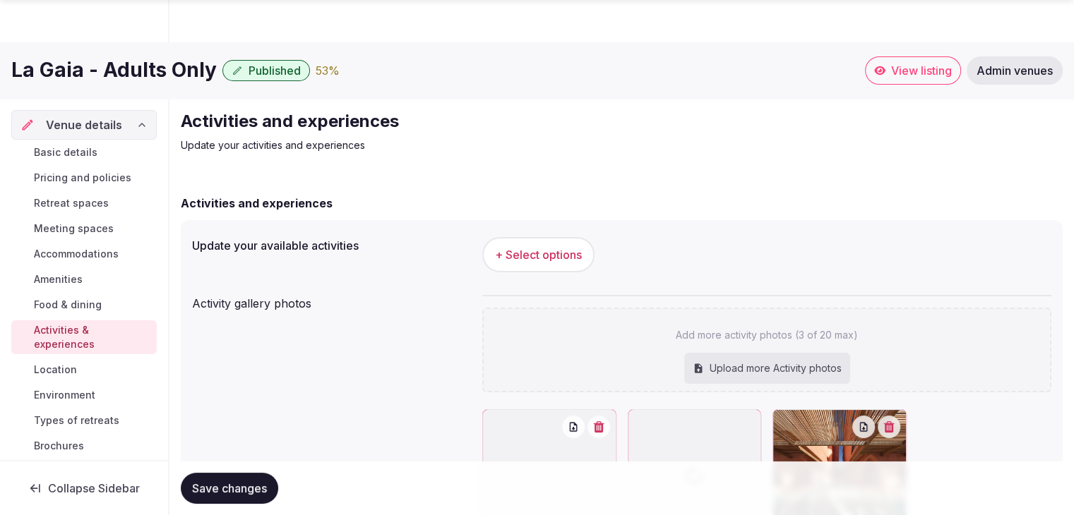
scroll to position [251, 0]
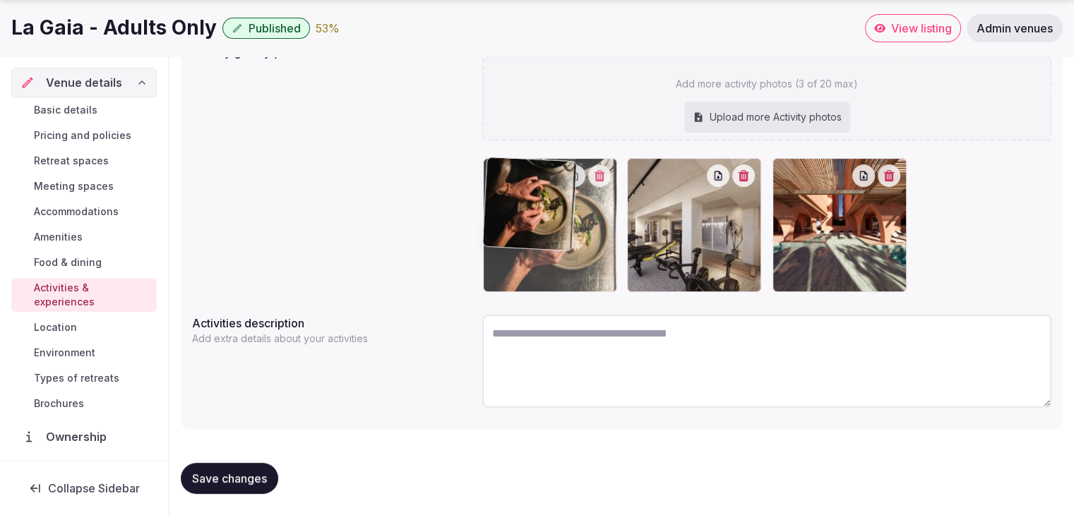
drag, startPoint x: 641, startPoint y: 177, endPoint x: 626, endPoint y: 173, distance: 15.4
click at [537, 174] on body "Search Popular Destinations Toscana, Italy Riviera Maya, Mexico Indonesia, Bali…" at bounding box center [537, 133] width 1074 height 768
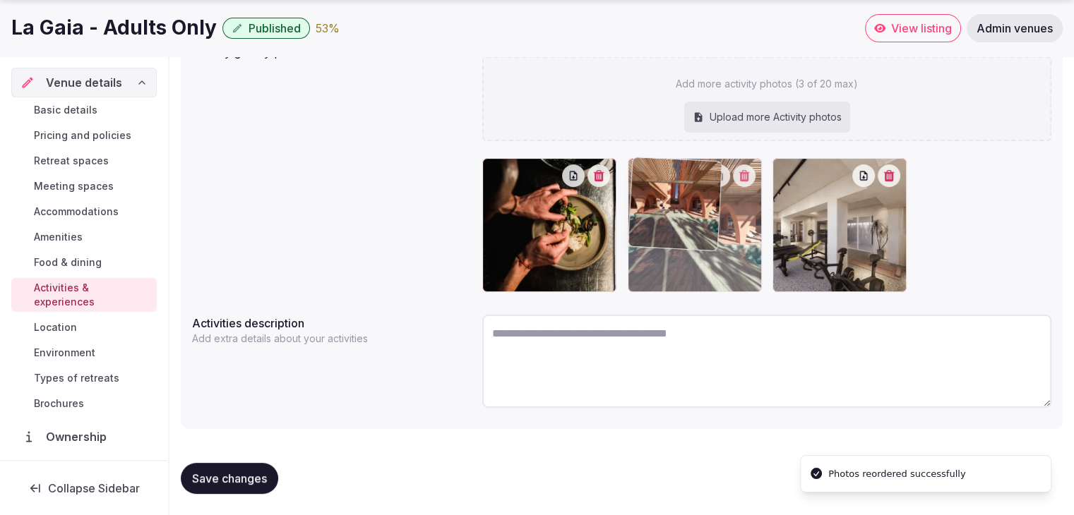
drag, startPoint x: 794, startPoint y: 170, endPoint x: 707, endPoint y: 176, distance: 87.7
click at [707, 175] on body "Search Popular Destinations Toscana, Italy Riviera Maya, Mexico Indonesia, Bali…" at bounding box center [537, 133] width 1074 height 768
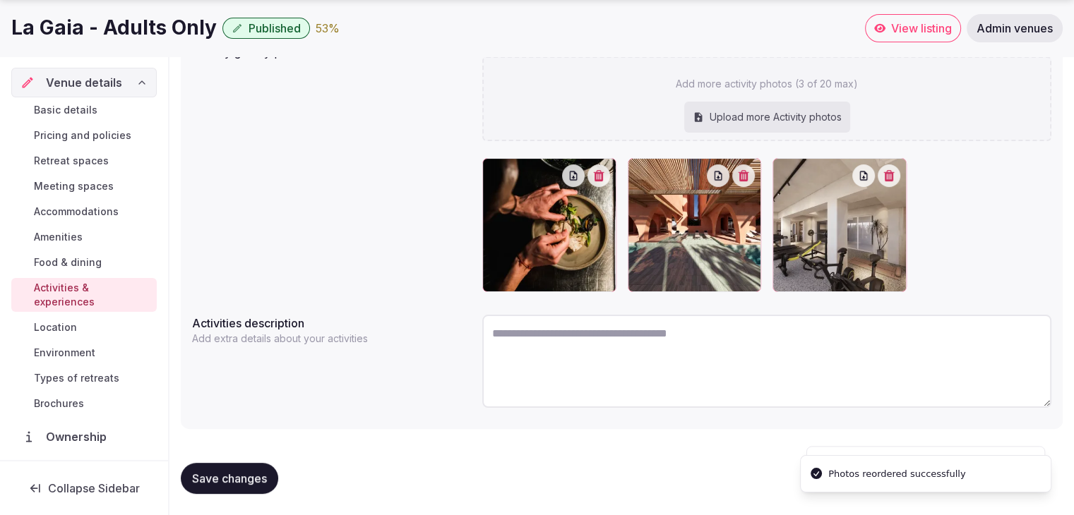
click at [225, 476] on span "Save changes" at bounding box center [229, 479] width 75 height 14
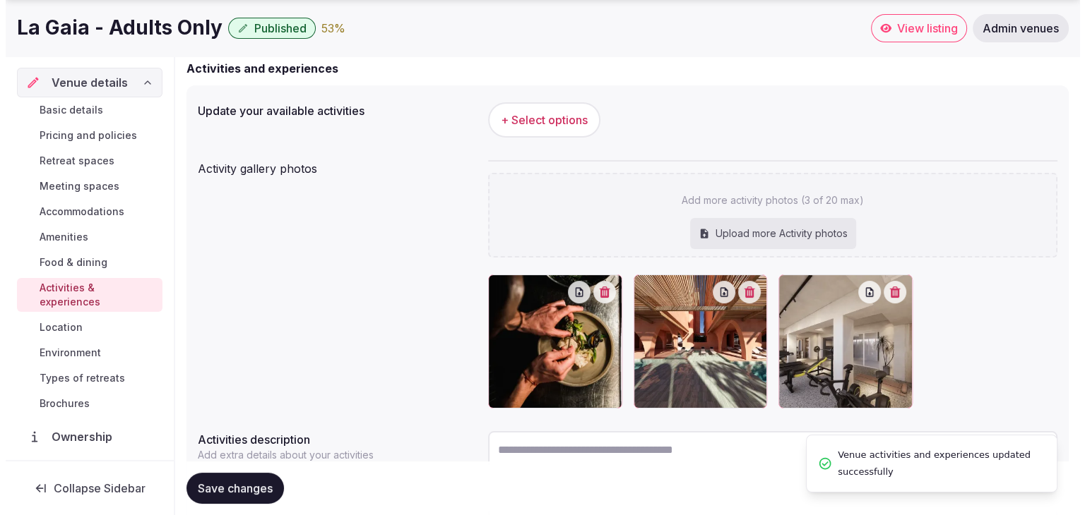
scroll to position [0, 0]
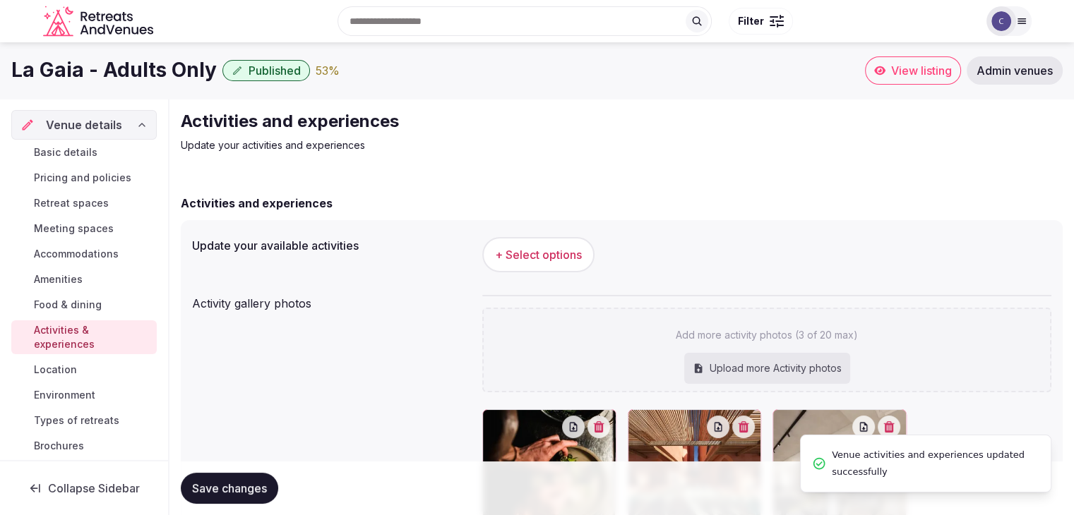
click at [121, 64] on h1 "La Gaia - Adults Only" at bounding box center [113, 70] width 205 height 28
copy div "La Gaia - Adults Only"
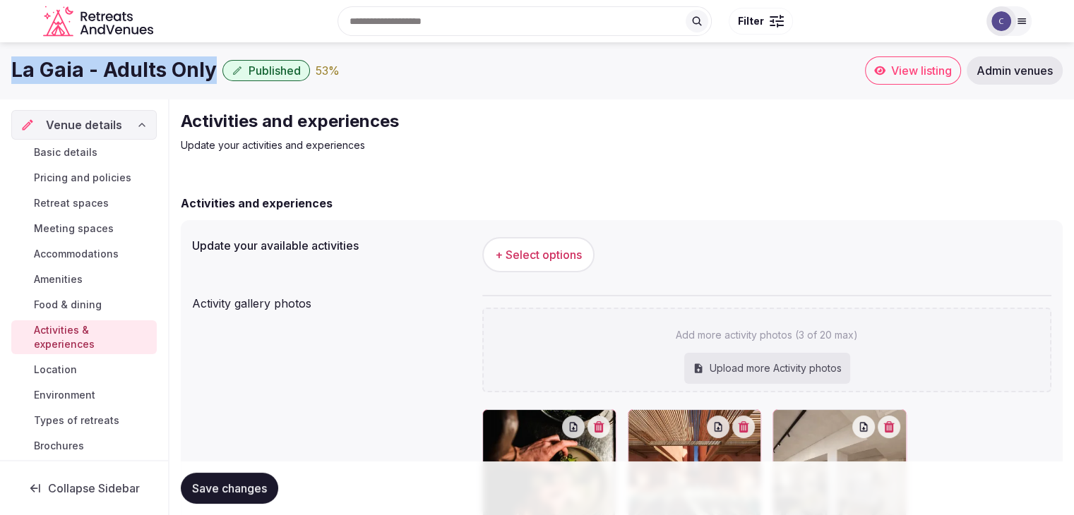
click at [566, 264] on button "+ Select options" at bounding box center [538, 254] width 112 height 35
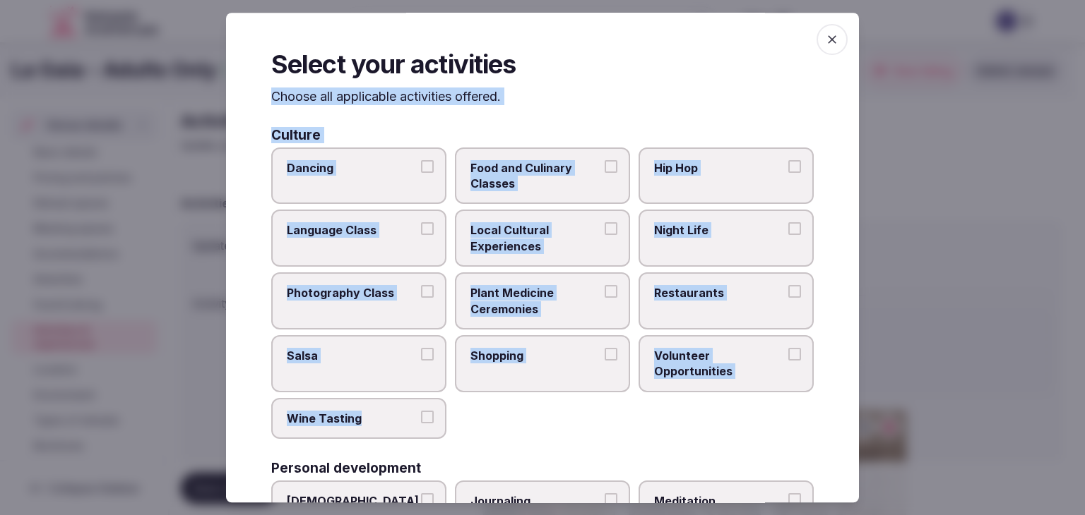
drag, startPoint x: 267, startPoint y: 92, endPoint x: 455, endPoint y: 422, distance: 378.9
click at [455, 422] on div "Select your activities Choose all applicable activities offered. Culture Dancin…" at bounding box center [542, 258] width 633 height 490
copy div "Choose all applicable activities offered. Culture Dancing Food and Culinary Cla…"
click at [547, 232] on span "Local Cultural Experiences" at bounding box center [535, 239] width 130 height 32
click at [604, 232] on button "Local Cultural Experiences" at bounding box center [610, 229] width 13 height 13
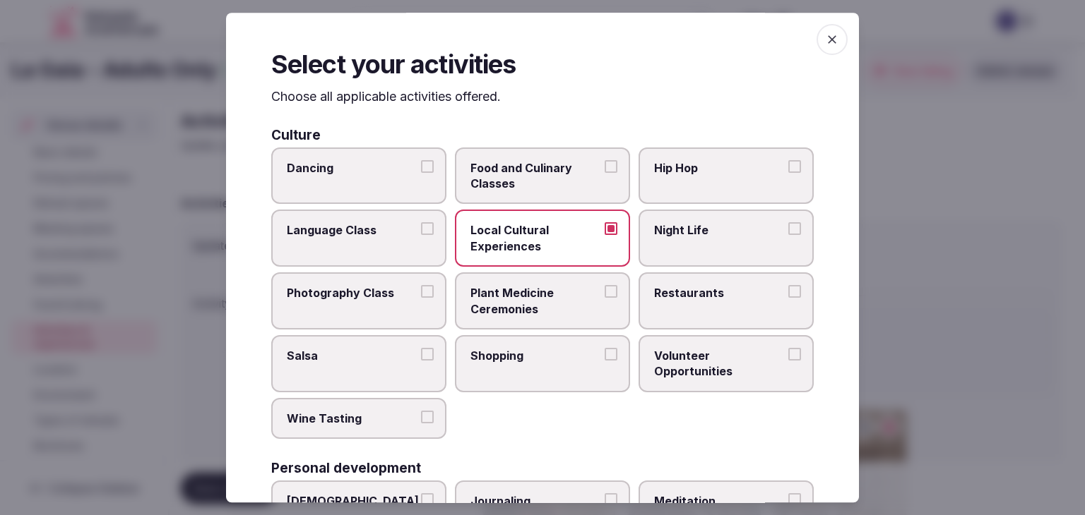
click at [667, 295] on span "Restaurants" at bounding box center [719, 293] width 130 height 16
click at [788, 295] on button "Restaurants" at bounding box center [794, 291] width 13 height 13
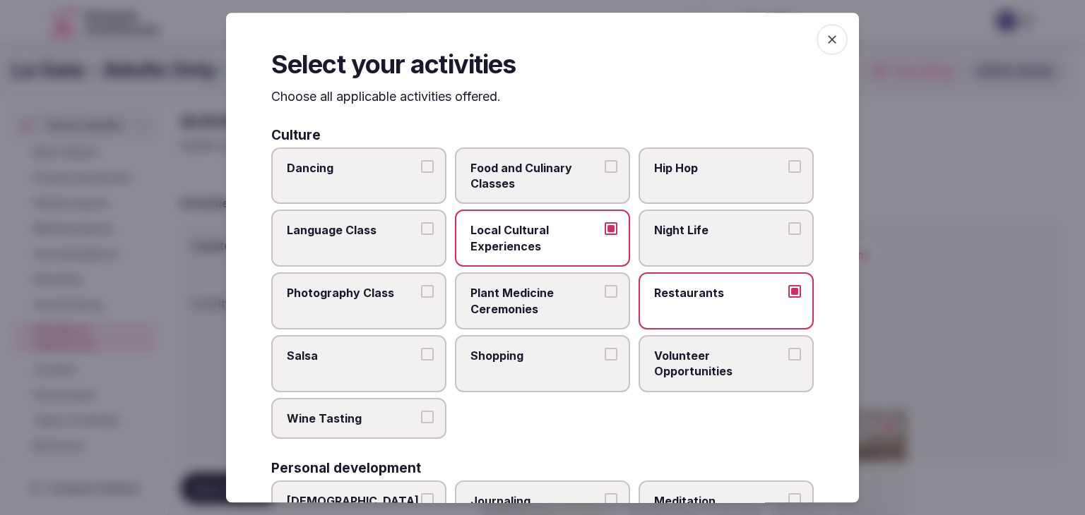
drag, startPoint x: 542, startPoint y: 342, endPoint x: 633, endPoint y: 194, distance: 173.7
click at [542, 340] on label "Shopping" at bounding box center [542, 363] width 175 height 57
click at [604, 348] on button "Shopping" at bounding box center [610, 354] width 13 height 13
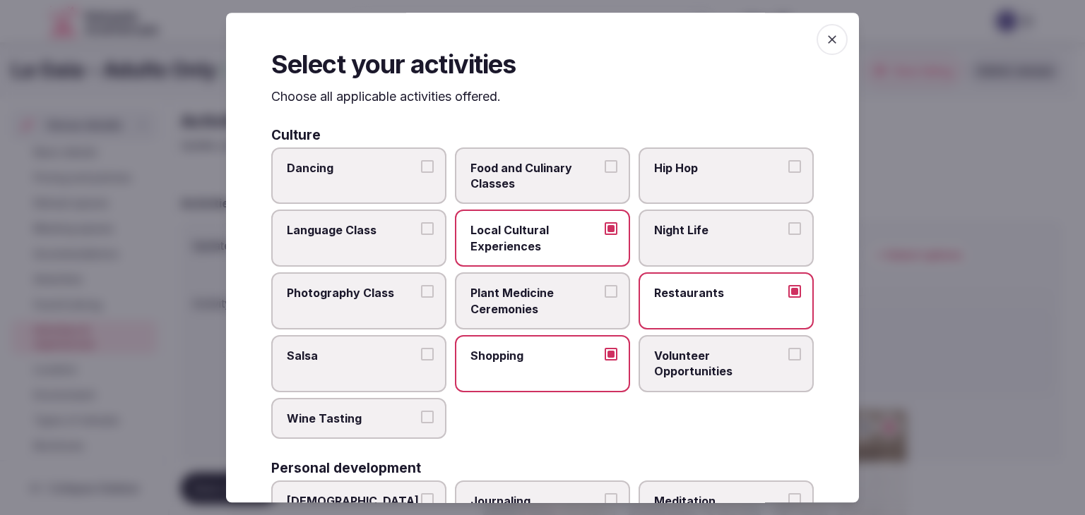
click at [674, 244] on label "Night Life" at bounding box center [725, 238] width 175 height 57
click at [788, 236] on button "Night Life" at bounding box center [794, 229] width 13 height 13
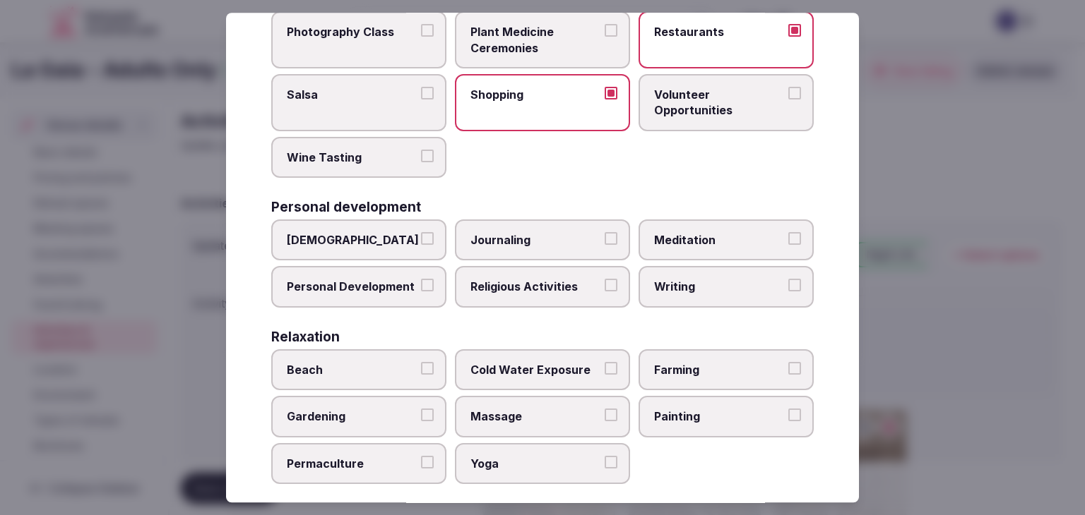
scroll to position [282, 0]
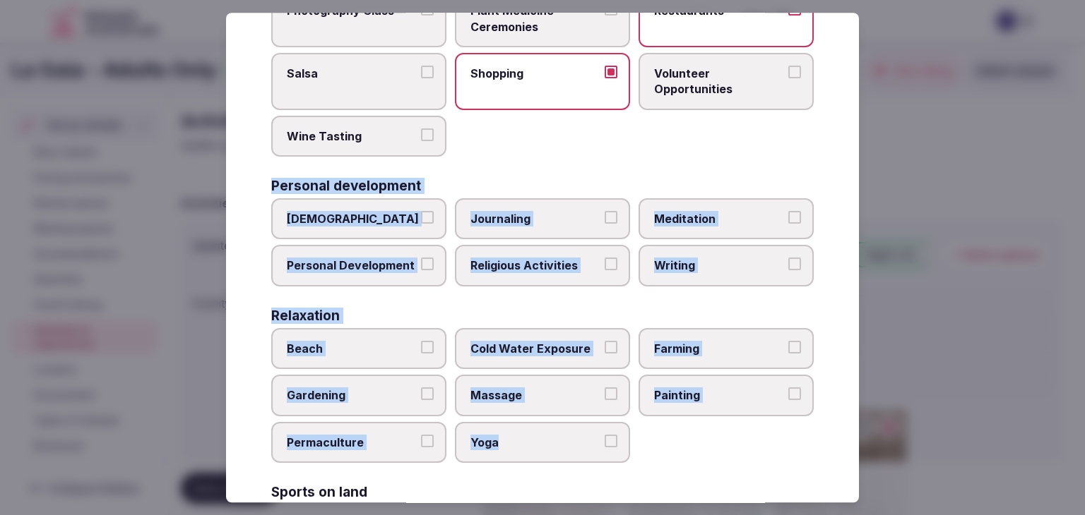
drag, startPoint x: 265, startPoint y: 184, endPoint x: 547, endPoint y: 432, distance: 375.7
click at [547, 432] on div "Select your activities Choose all applicable activities offered. Culture Dancin…" at bounding box center [542, 258] width 633 height 490
copy div "Personal development Ayurveda Journaling Meditation Personal Development Religi…"
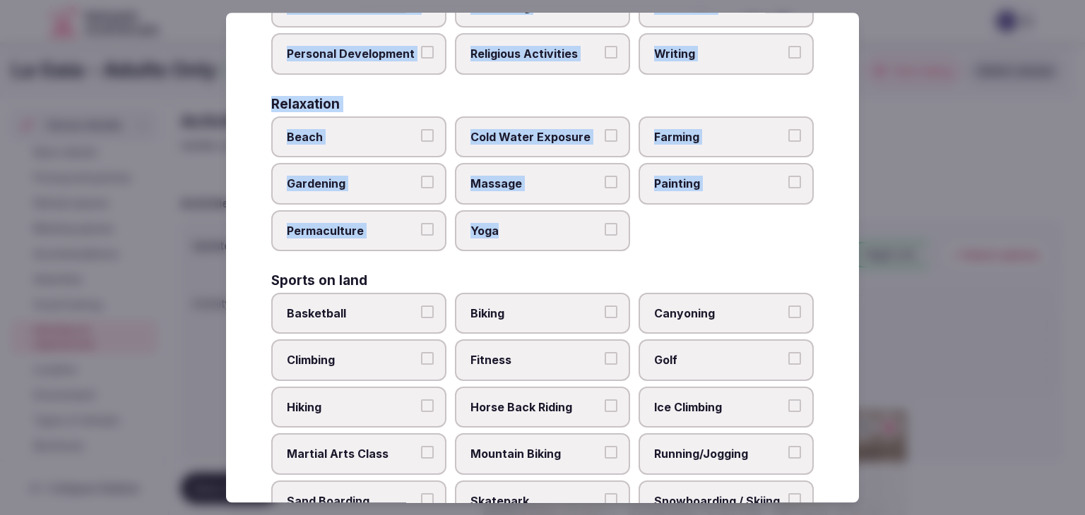
scroll to position [353, 0]
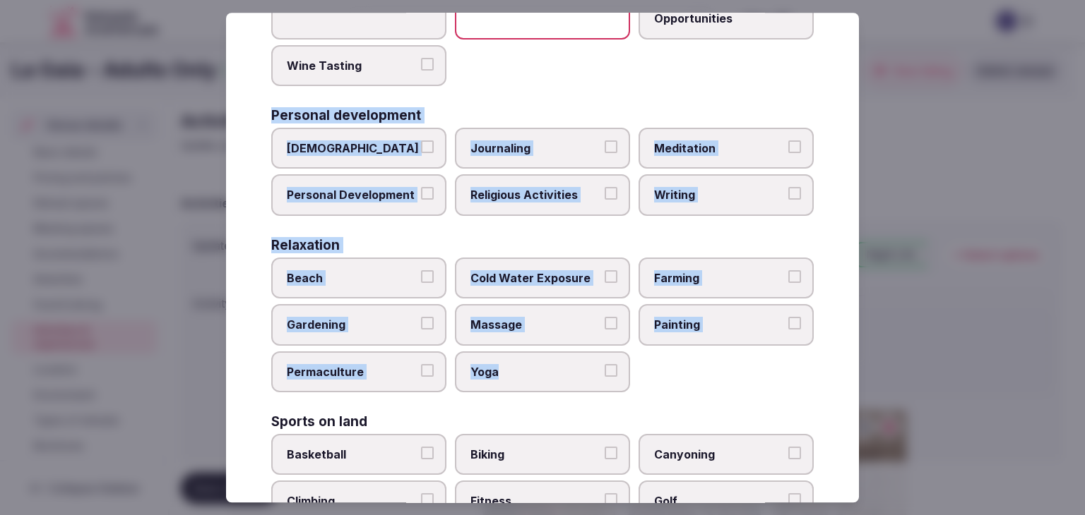
click at [371, 188] on span "Personal Development" at bounding box center [352, 196] width 130 height 16
click at [421, 188] on button "Personal Development" at bounding box center [427, 194] width 13 height 13
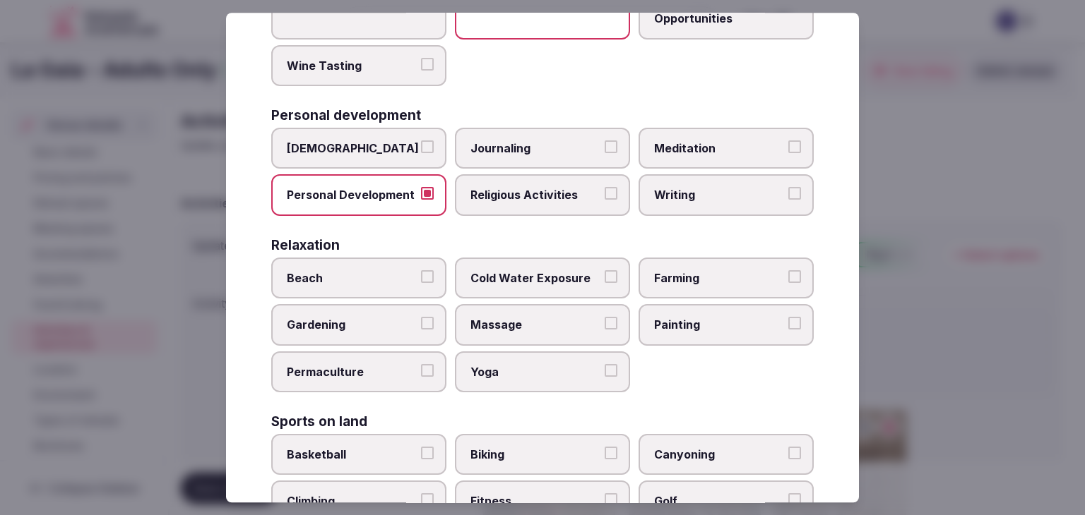
click at [753, 133] on label "Meditation" at bounding box center [725, 148] width 175 height 41
click at [788, 141] on button "Meditation" at bounding box center [794, 147] width 13 height 13
click at [554, 366] on span "Yoga" at bounding box center [535, 372] width 130 height 16
click at [604, 366] on button "Yoga" at bounding box center [610, 370] width 13 height 13
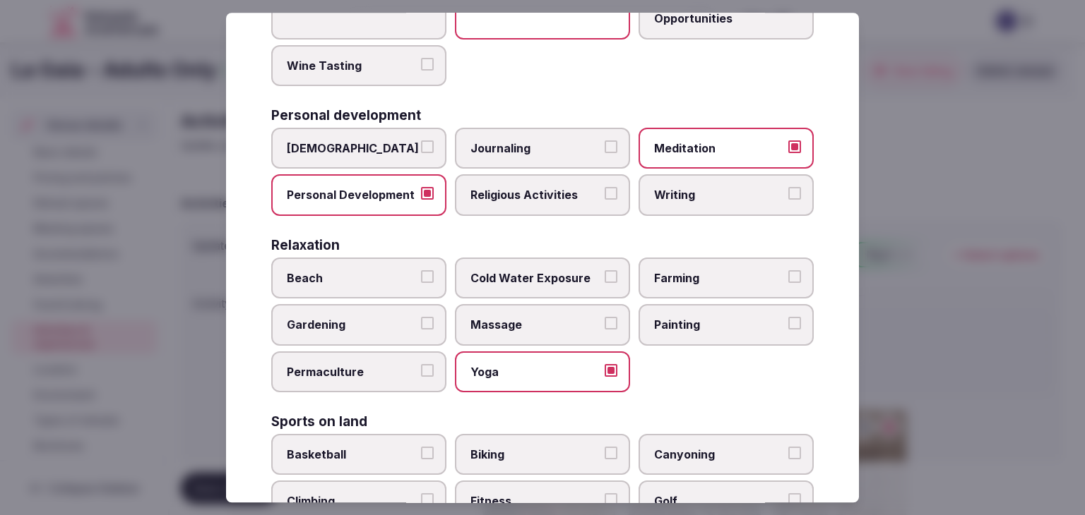
click at [304, 272] on span "Beach" at bounding box center [352, 278] width 130 height 16
click at [421, 272] on button "Beach" at bounding box center [427, 276] width 13 height 13
drag, startPoint x: 528, startPoint y: 323, endPoint x: 604, endPoint y: 270, distance: 92.8
click at [528, 323] on span "Massage" at bounding box center [535, 326] width 130 height 16
click at [604, 323] on button "Massage" at bounding box center [610, 324] width 13 height 13
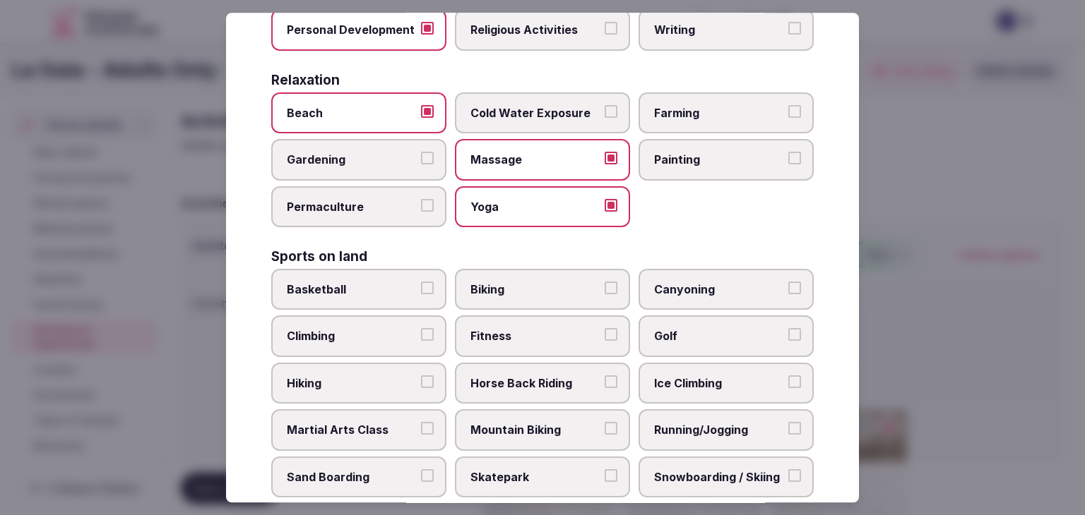
scroll to position [635, 0]
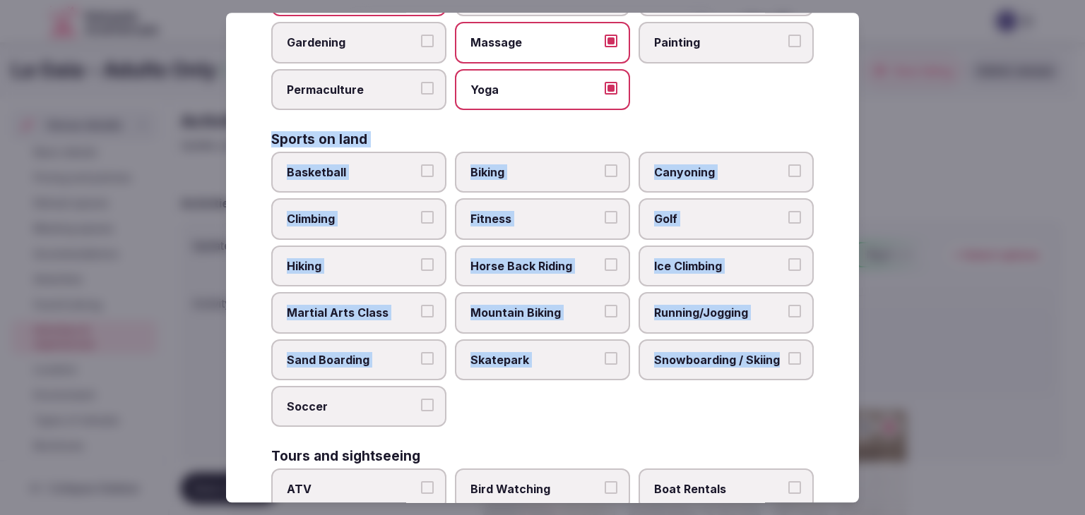
drag, startPoint x: 270, startPoint y: 138, endPoint x: 426, endPoint y: 397, distance: 302.3
click at [426, 397] on div "Select your activities Choose all applicable activities offered. Culture Dancin…" at bounding box center [542, 258] width 633 height 490
copy div "Sports on land Basketball Biking Canyoning Climbing Fitness Golf Hiking Horse B…"
click at [511, 215] on span "Fitness" at bounding box center [535, 220] width 130 height 16
click at [604, 215] on button "Fitness" at bounding box center [610, 218] width 13 height 13
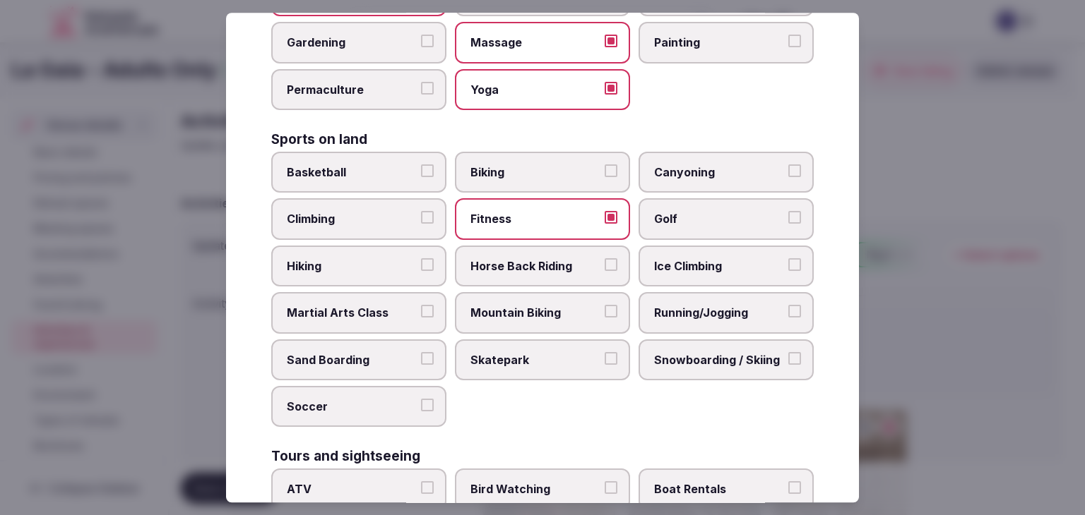
click at [359, 263] on span "Hiking" at bounding box center [352, 266] width 130 height 16
click at [421, 263] on button "Hiking" at bounding box center [427, 264] width 13 height 13
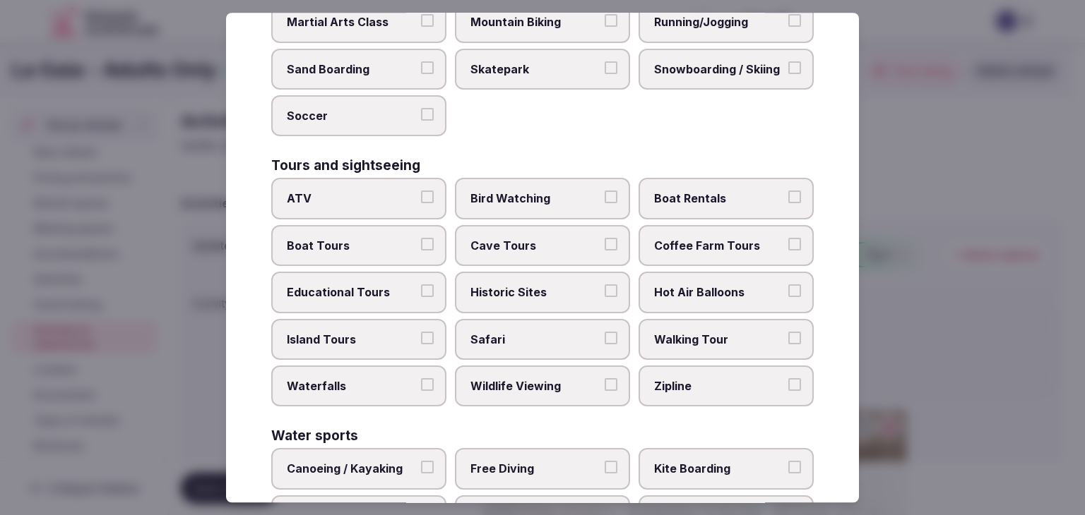
scroll to position [989, 0]
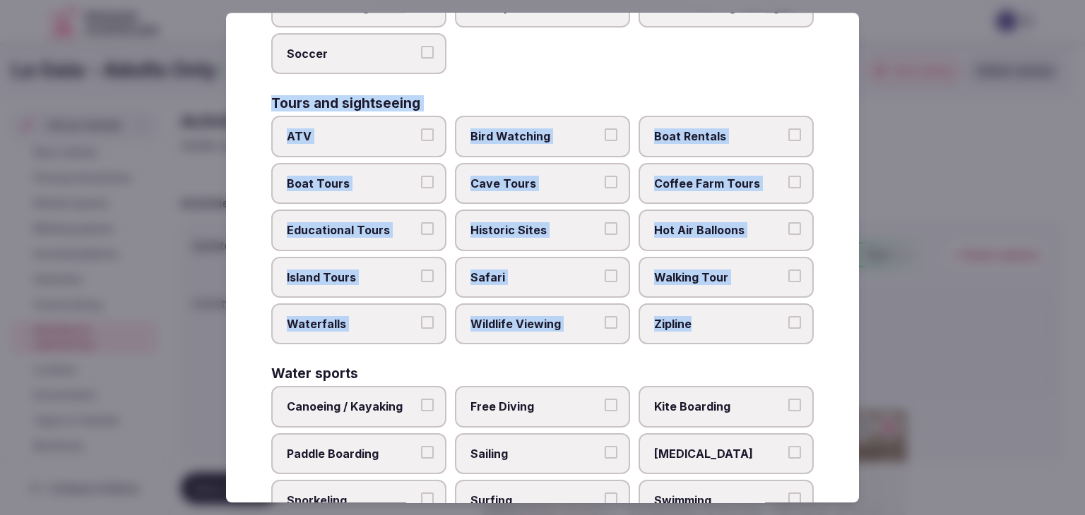
drag, startPoint x: 268, startPoint y: 91, endPoint x: 696, endPoint y: 326, distance: 487.9
click at [696, 326] on div "Select your activities Choose all applicable activities offered. Culture Dancin…" at bounding box center [542, 258] width 633 height 490
copy div "Tours and sightseeing ATV Bird Watching Boat Rentals Boat Tours Cave Tours Coff…"
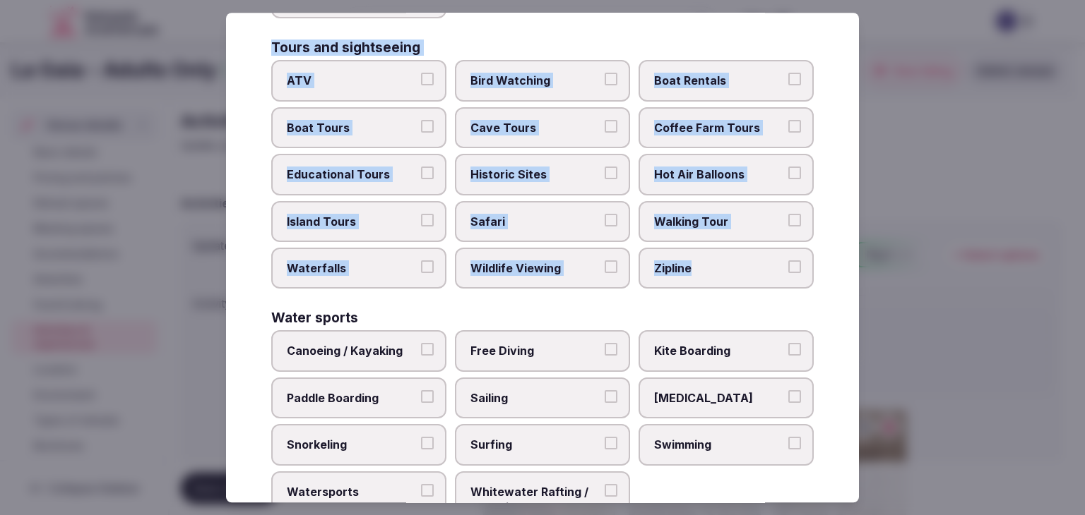
scroll to position [1020, 0]
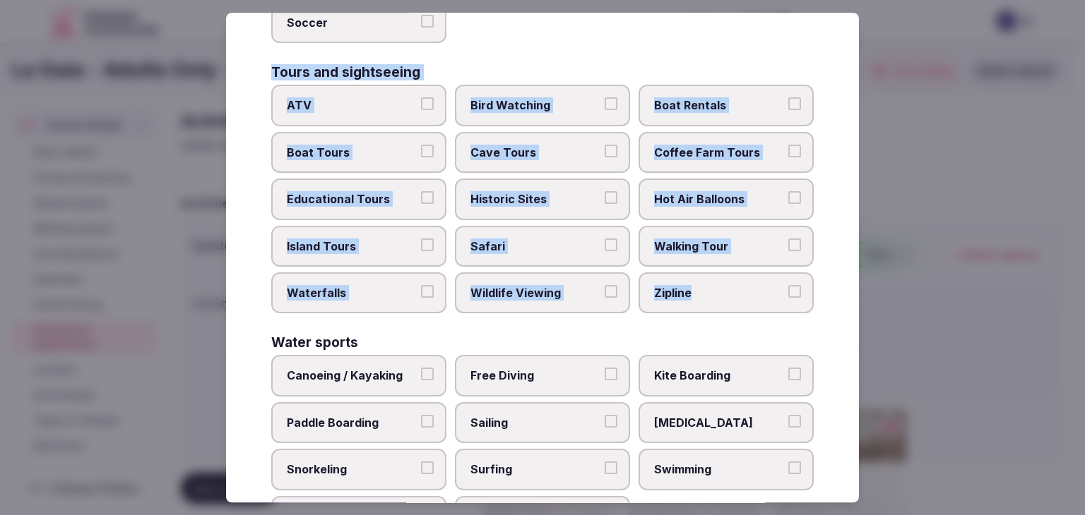
click at [549, 191] on span "Historic Sites" at bounding box center [535, 199] width 130 height 16
click at [604, 191] on button "Historic Sites" at bounding box center [610, 197] width 13 height 13
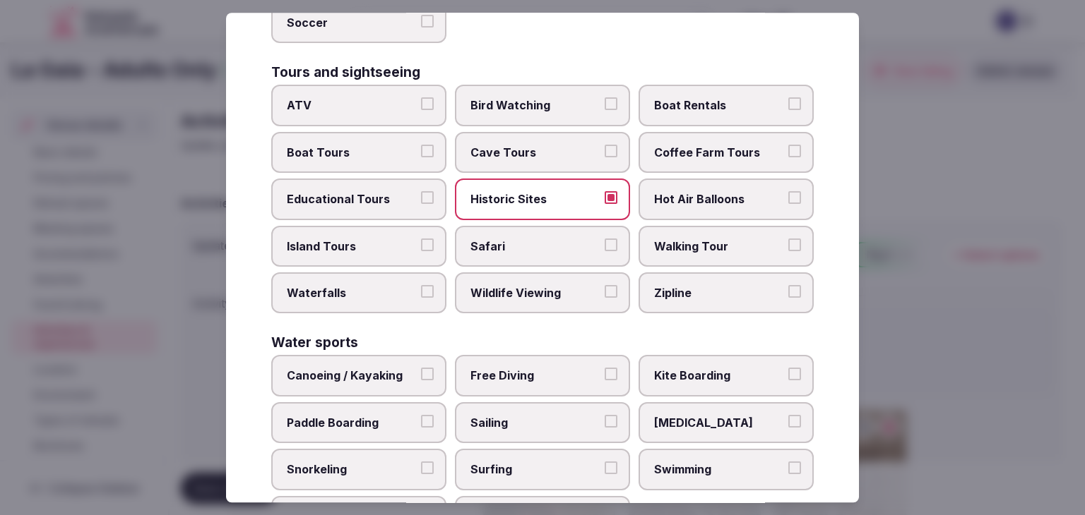
click at [373, 145] on span "Boat Tours" at bounding box center [352, 153] width 130 height 16
click at [421, 145] on button "Boat Tours" at bounding box center [427, 151] width 13 height 13
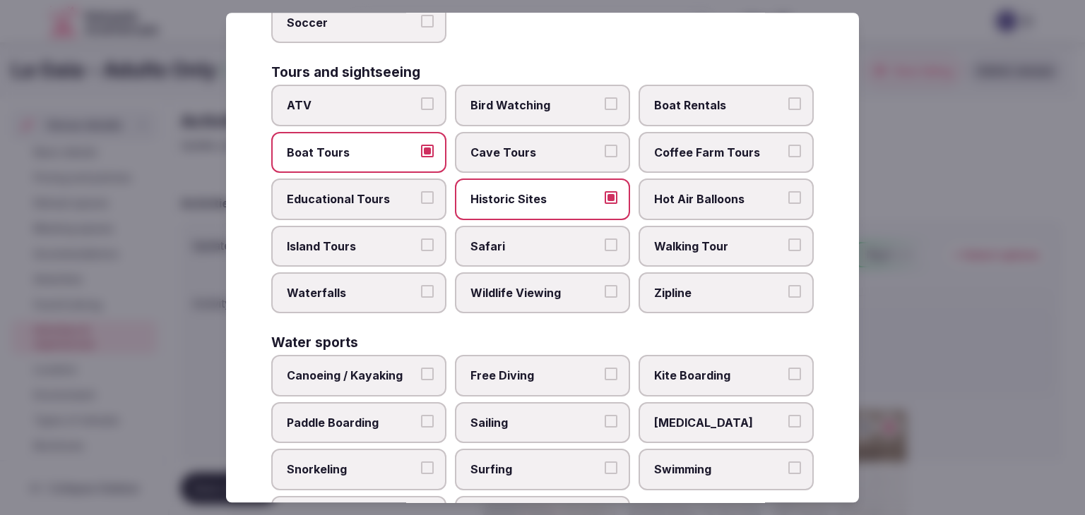
click at [522, 145] on span "Cave Tours" at bounding box center [535, 153] width 130 height 16
click at [604, 145] on button "Cave Tours" at bounding box center [610, 151] width 13 height 13
click at [727, 226] on label "Walking Tour" at bounding box center [725, 246] width 175 height 41
click at [788, 239] on button "Walking Tour" at bounding box center [794, 245] width 13 height 13
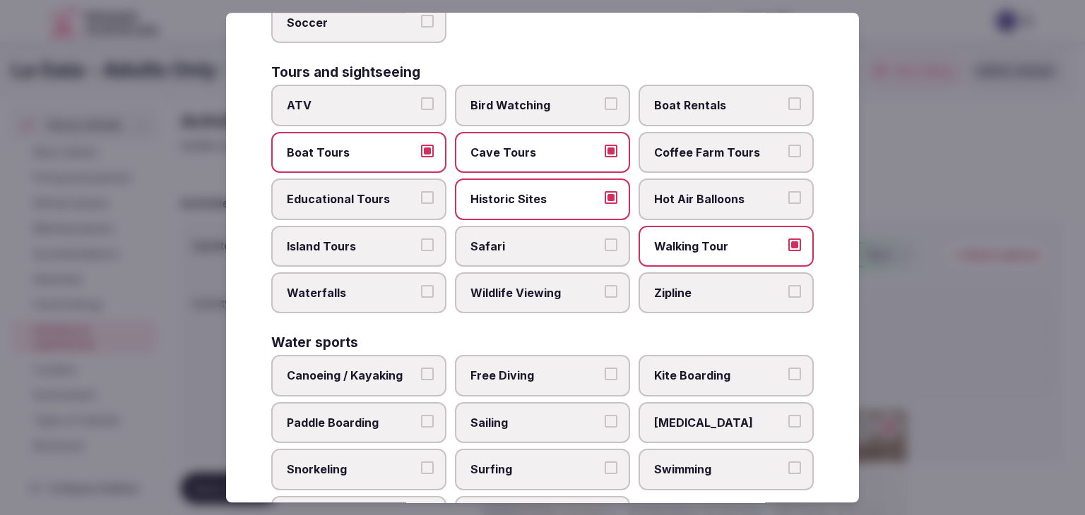
click at [359, 285] on span "Waterfalls" at bounding box center [352, 293] width 130 height 16
click at [421, 285] on button "Waterfalls" at bounding box center [427, 291] width 13 height 13
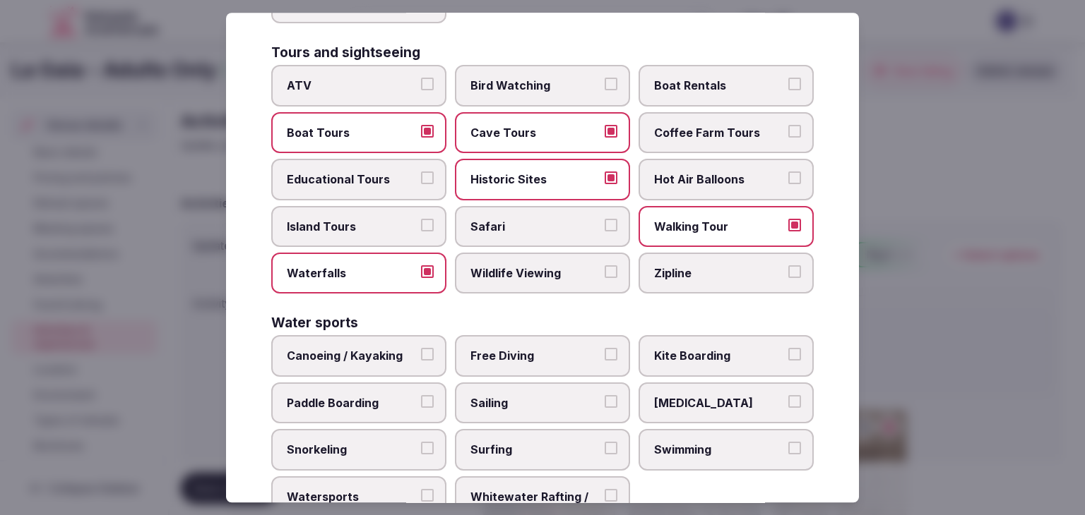
scroll to position [1090, 0]
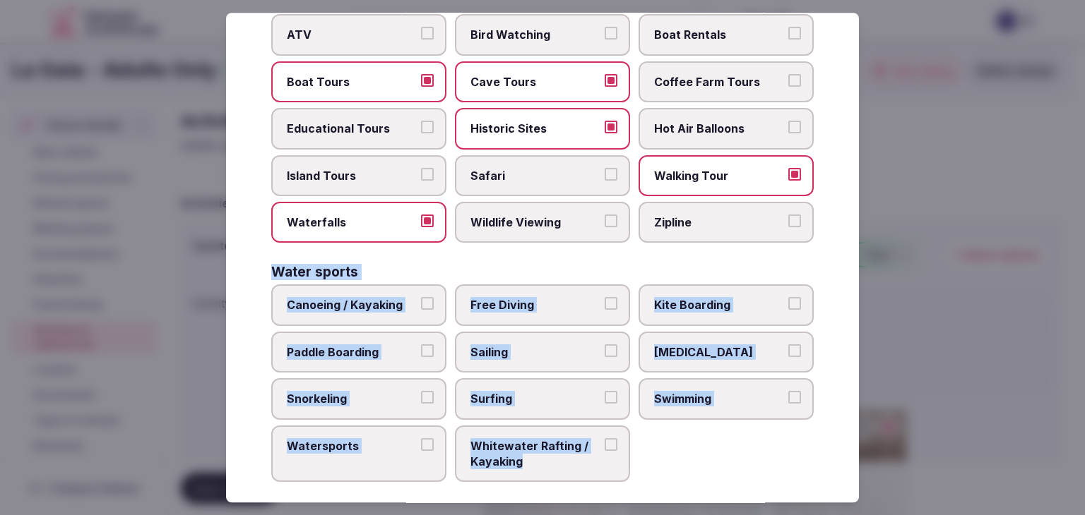
drag, startPoint x: 268, startPoint y: 258, endPoint x: 585, endPoint y: 455, distance: 372.7
click at [585, 455] on div "Select your activities Choose all applicable activities offered. Culture Dancin…" at bounding box center [542, 258] width 633 height 490
copy div "Water sports Canoeing / Kayaking Free Diving Kite Boarding Paddle Boarding Sail…"
click at [700, 395] on label "Swimming" at bounding box center [725, 398] width 175 height 41
click at [788, 395] on button "Swimming" at bounding box center [794, 397] width 13 height 13
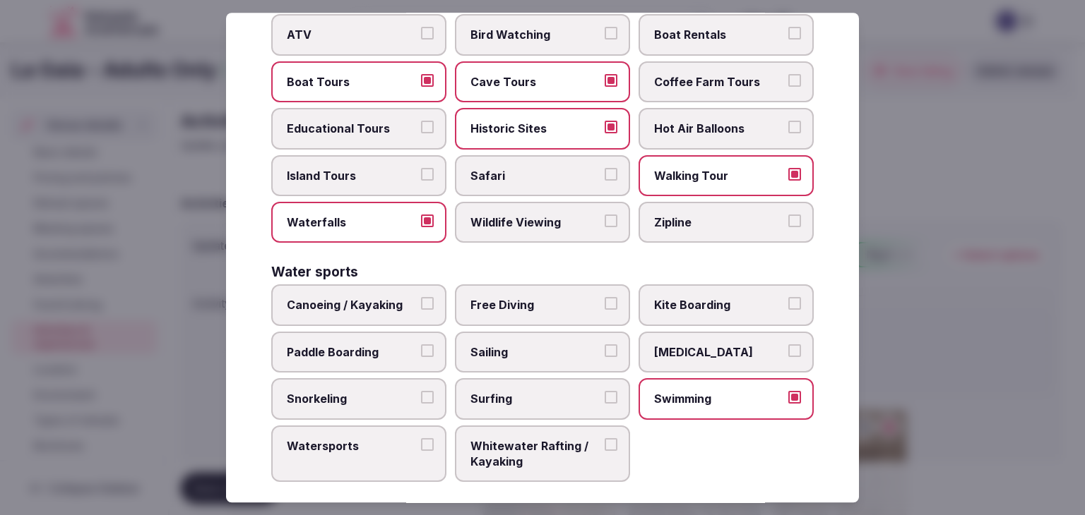
drag, startPoint x: 743, startPoint y: 334, endPoint x: 507, endPoint y: 301, distance: 238.2
click at [742, 345] on span "Scuba Diving" at bounding box center [719, 353] width 130 height 16
click at [788, 345] on button "Scuba Diving" at bounding box center [794, 351] width 13 height 13
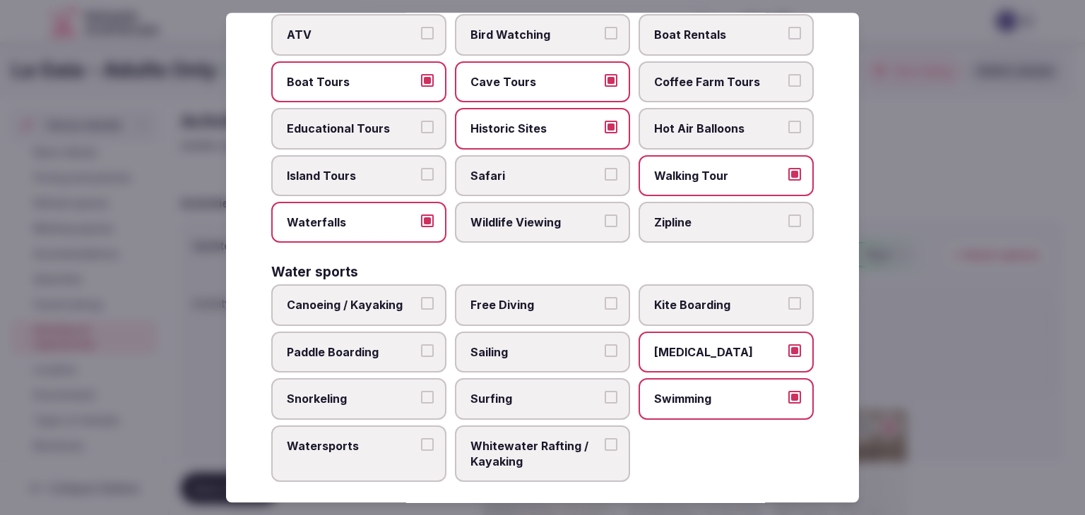
click at [344, 285] on label "Canoeing / Kayaking" at bounding box center [358, 305] width 175 height 41
click at [421, 298] on button "Canoeing / Kayaking" at bounding box center [427, 304] width 13 height 13
click at [385, 345] on span "Paddle Boarding" at bounding box center [352, 353] width 130 height 16
click at [421, 345] on button "Paddle Boarding" at bounding box center [427, 351] width 13 height 13
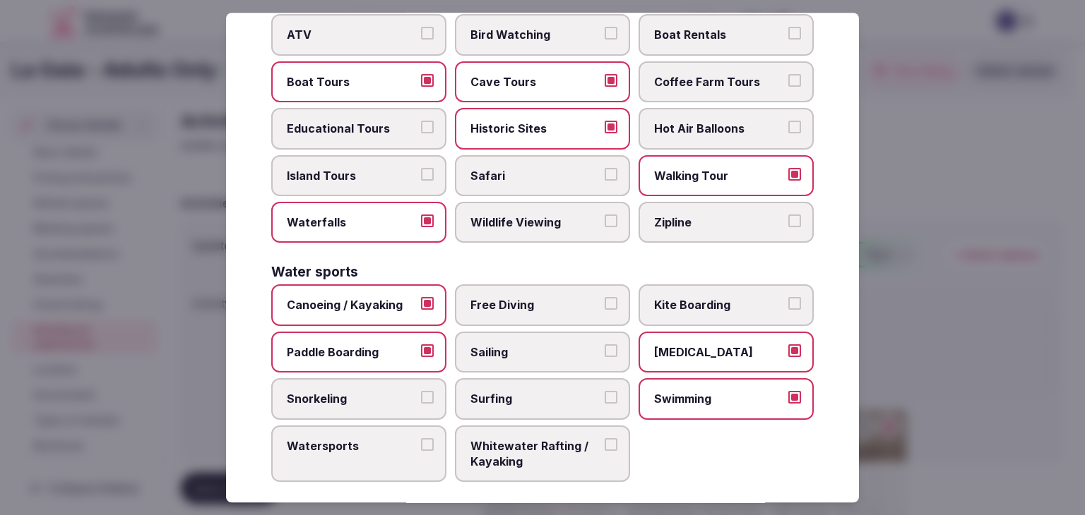
click at [379, 447] on label "Watersports" at bounding box center [358, 454] width 175 height 57
click at [421, 447] on button "Watersports" at bounding box center [427, 444] width 13 height 13
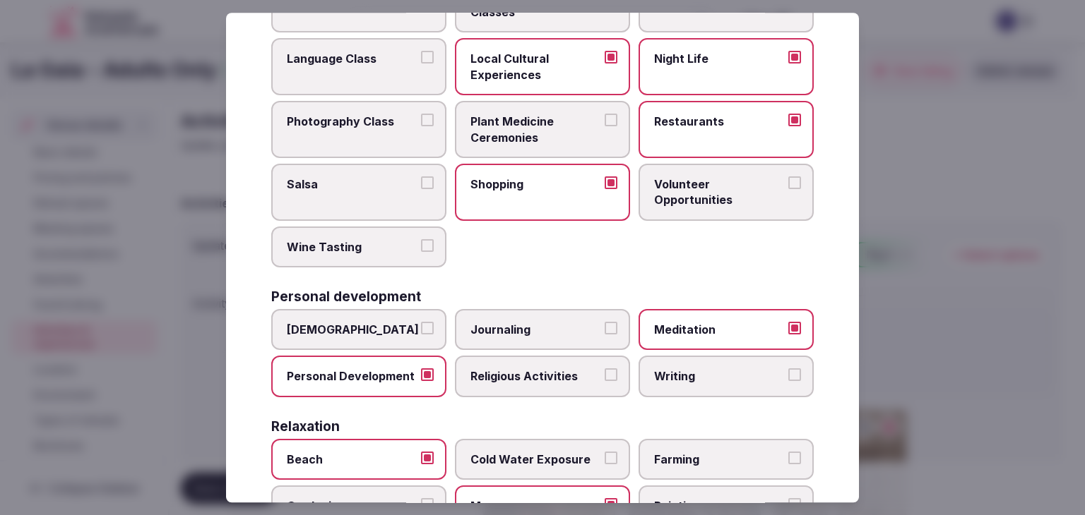
scroll to position [0, 0]
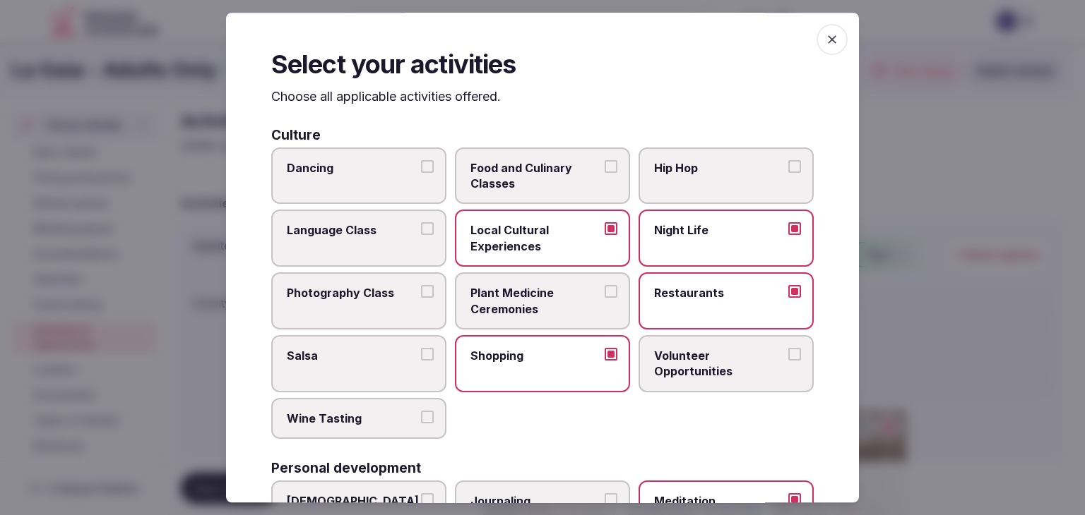
click at [828, 44] on icon "button" at bounding box center [832, 39] width 14 height 14
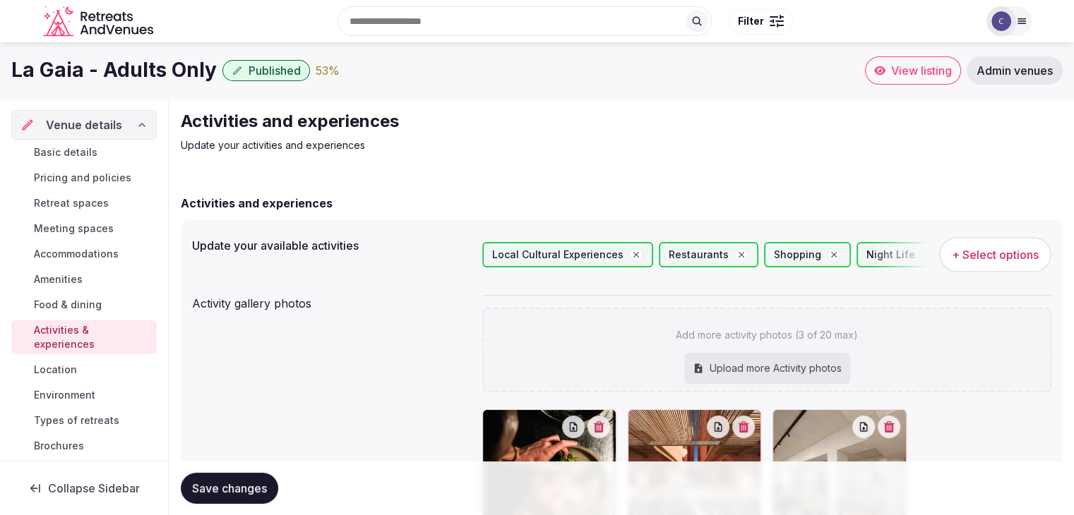
click at [228, 486] on span "Save changes" at bounding box center [229, 489] width 75 height 14
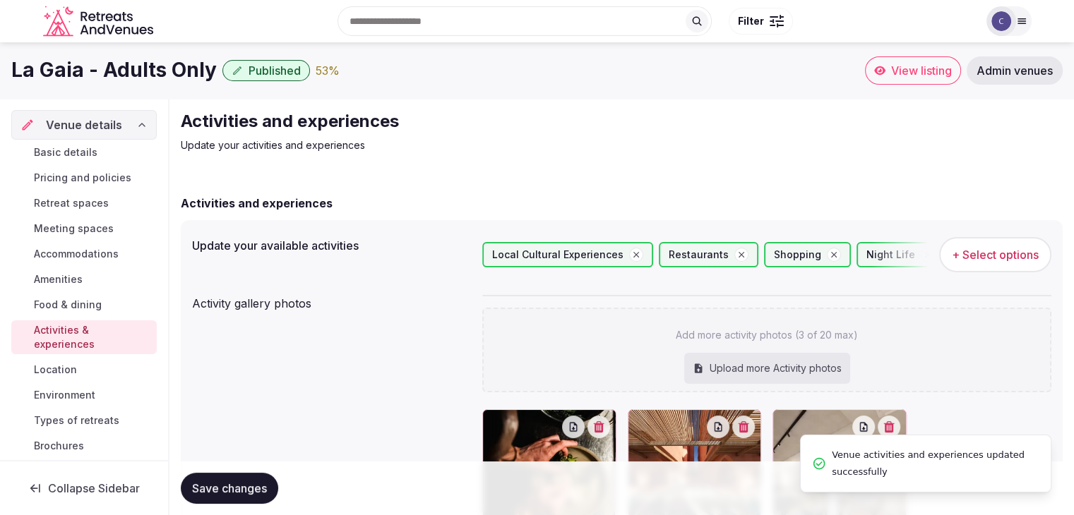
click at [67, 396] on span "Environment" at bounding box center [64, 395] width 61 height 14
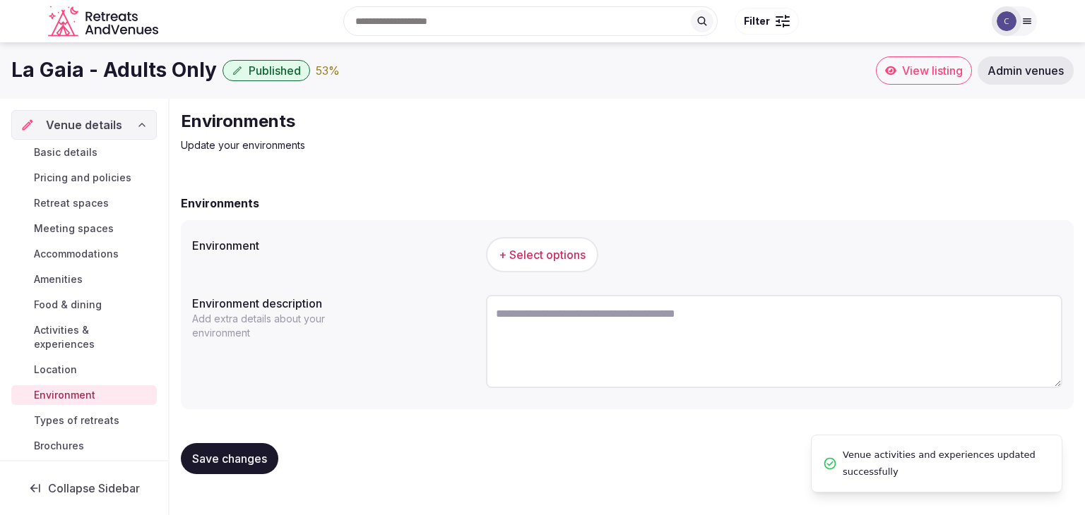
click at [548, 249] on span "+ Select options" at bounding box center [542, 255] width 87 height 16
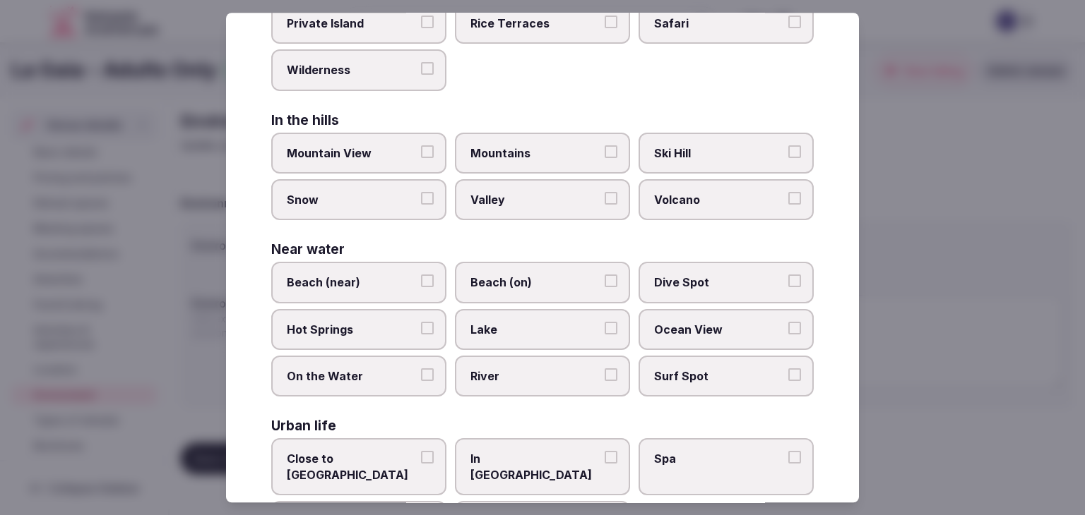
scroll to position [338, 0]
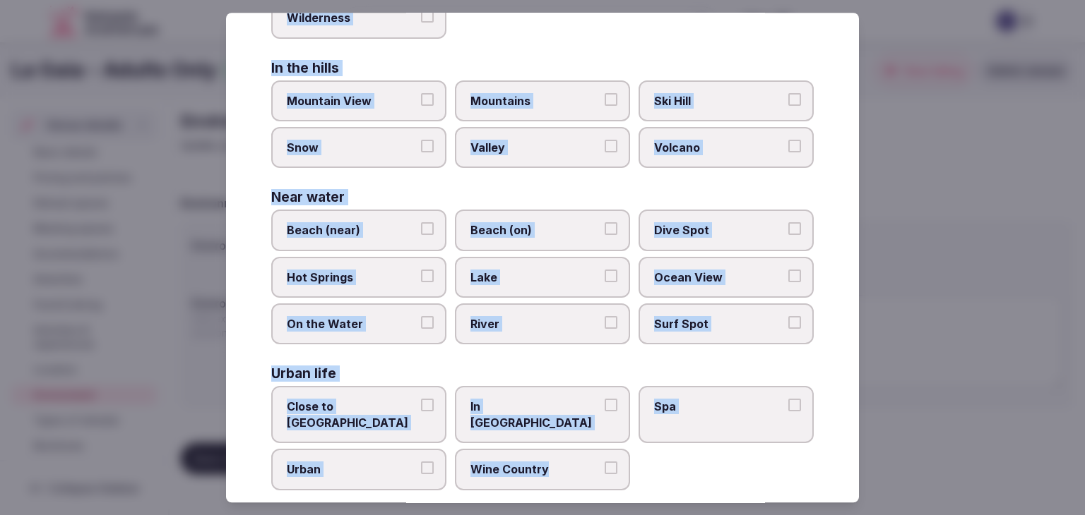
drag, startPoint x: 271, startPoint y: 101, endPoint x: 631, endPoint y: 455, distance: 504.8
click at [631, 455] on div "Select your environment Choose all applicable environments offered. In nature C…" at bounding box center [542, 258] width 633 height 490
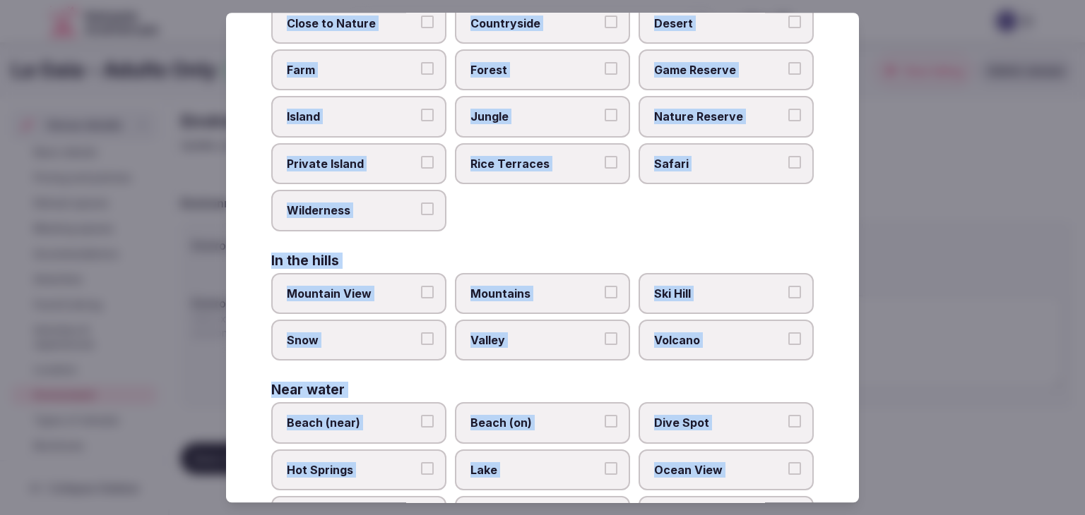
scroll to position [0, 0]
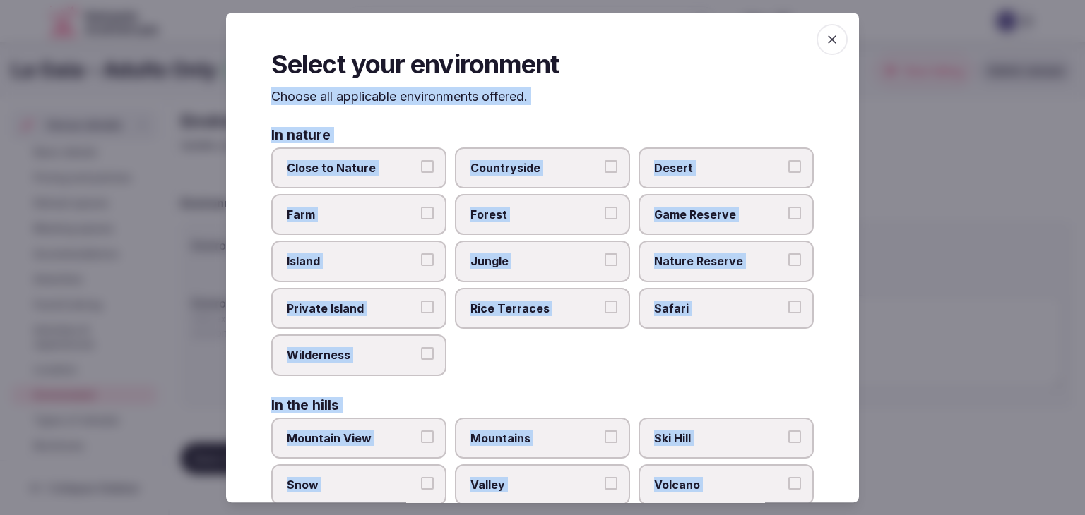
click at [548, 399] on div "In the hills" at bounding box center [542, 405] width 542 height 13
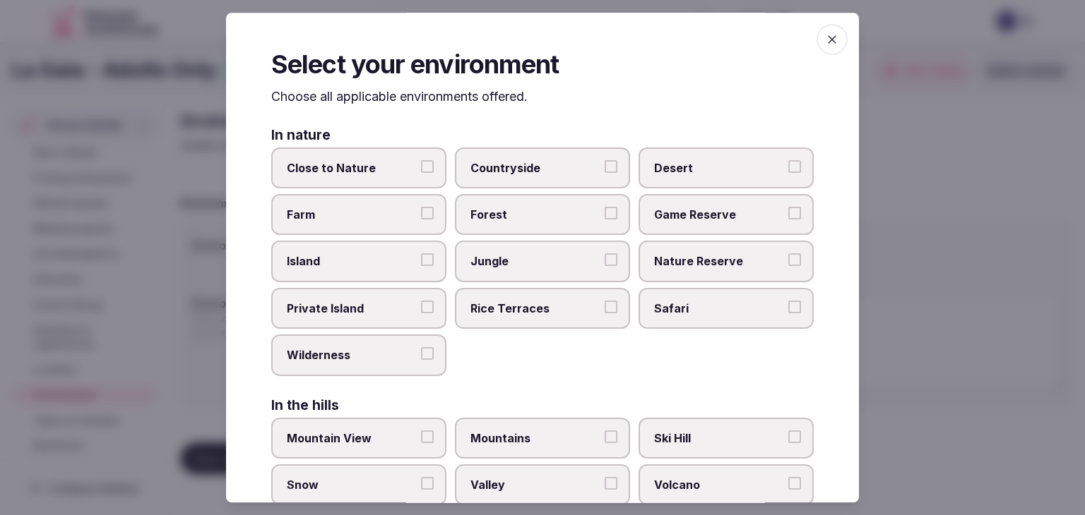
drag, startPoint x: 353, startPoint y: 170, endPoint x: 359, endPoint y: 181, distance: 12.0
click at [354, 170] on span "Close to Nature" at bounding box center [352, 168] width 130 height 16
click at [421, 170] on button "Close to Nature" at bounding box center [427, 166] width 13 height 13
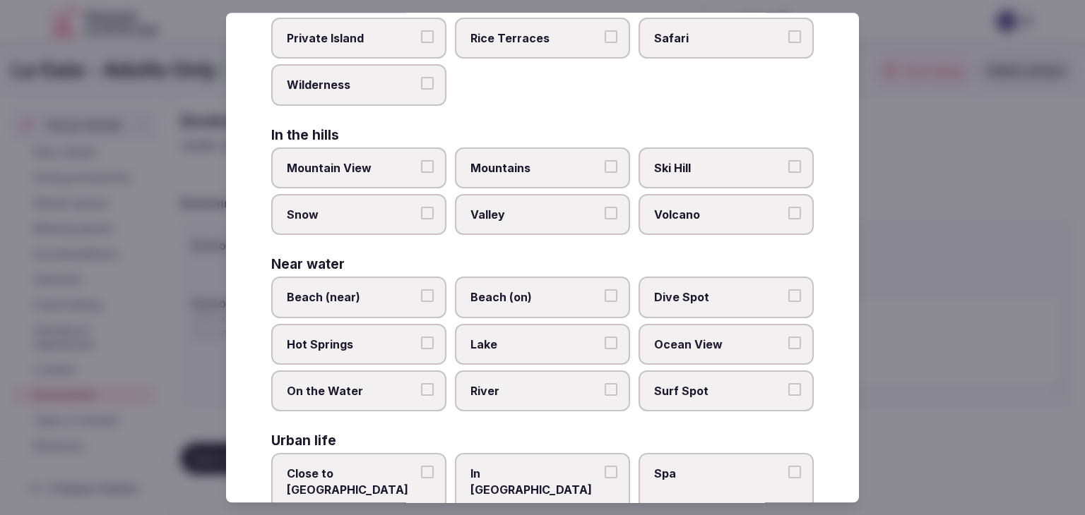
scroll to position [338, 0]
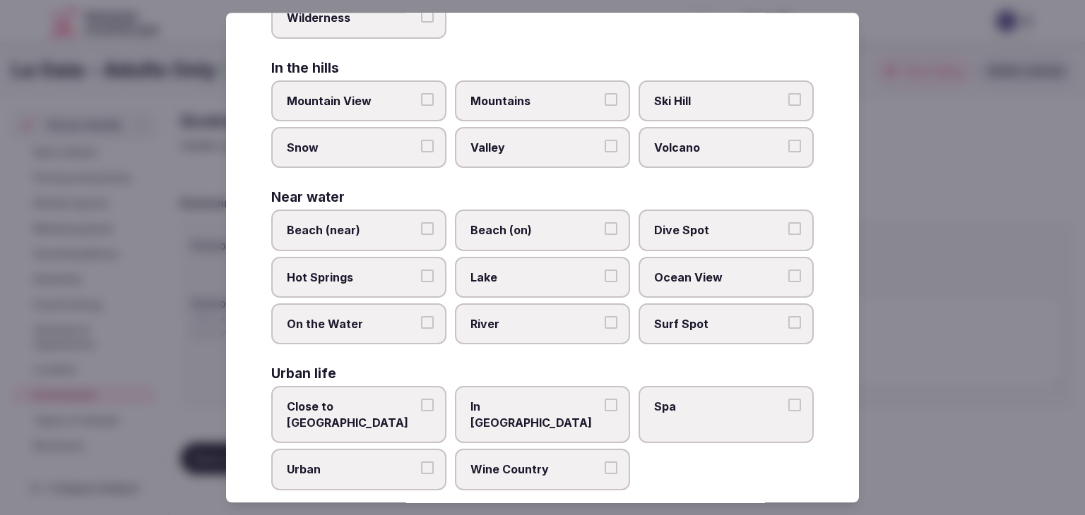
click at [381, 227] on span "Beach (near)" at bounding box center [352, 231] width 130 height 16
click at [421, 227] on button "Beach (near)" at bounding box center [427, 229] width 13 height 13
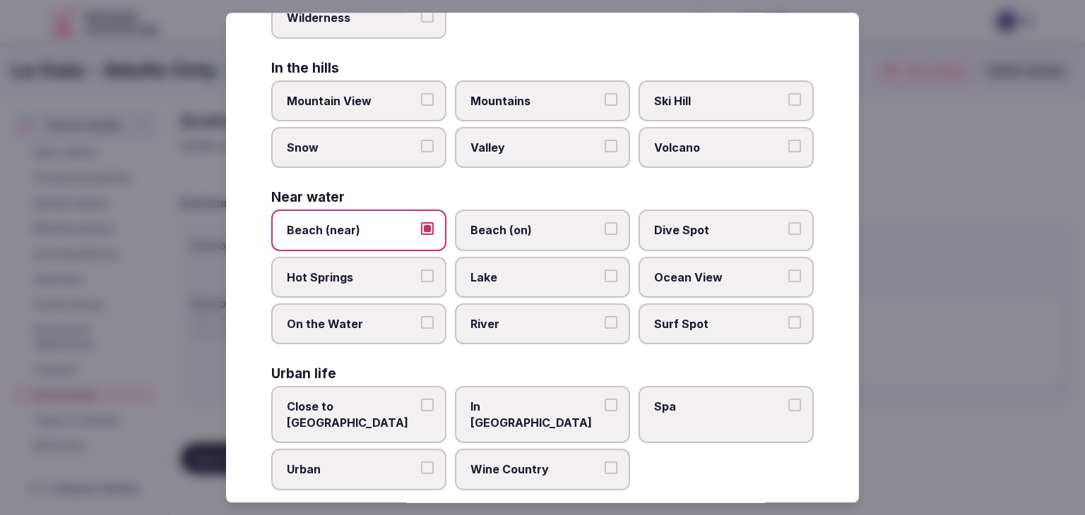
click at [381, 410] on label "Close to City Center" at bounding box center [358, 415] width 175 height 57
click at [421, 410] on button "Close to City Center" at bounding box center [427, 406] width 13 height 13
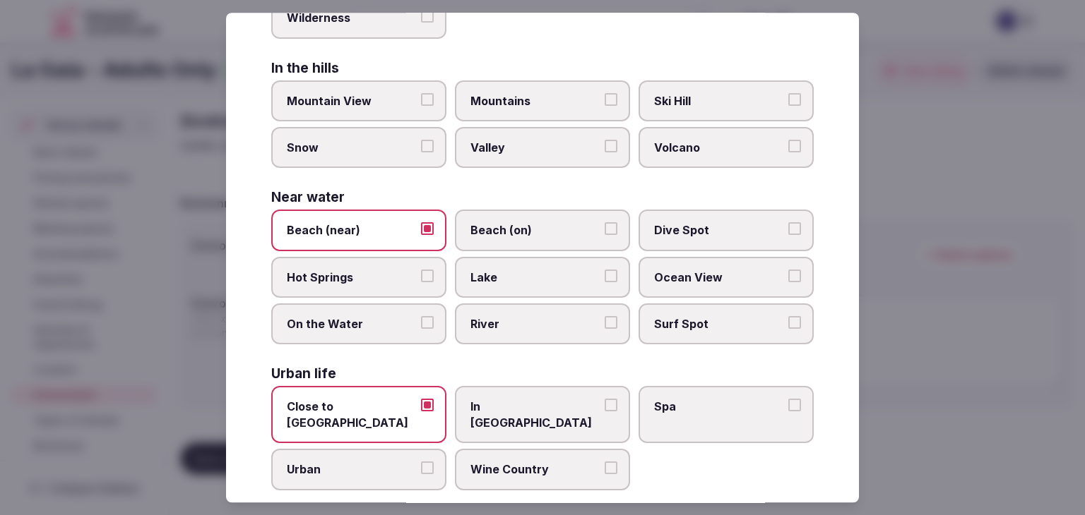
click at [383, 465] on label "Urban" at bounding box center [358, 470] width 175 height 41
click at [421, 465] on button "Urban" at bounding box center [427, 468] width 13 height 13
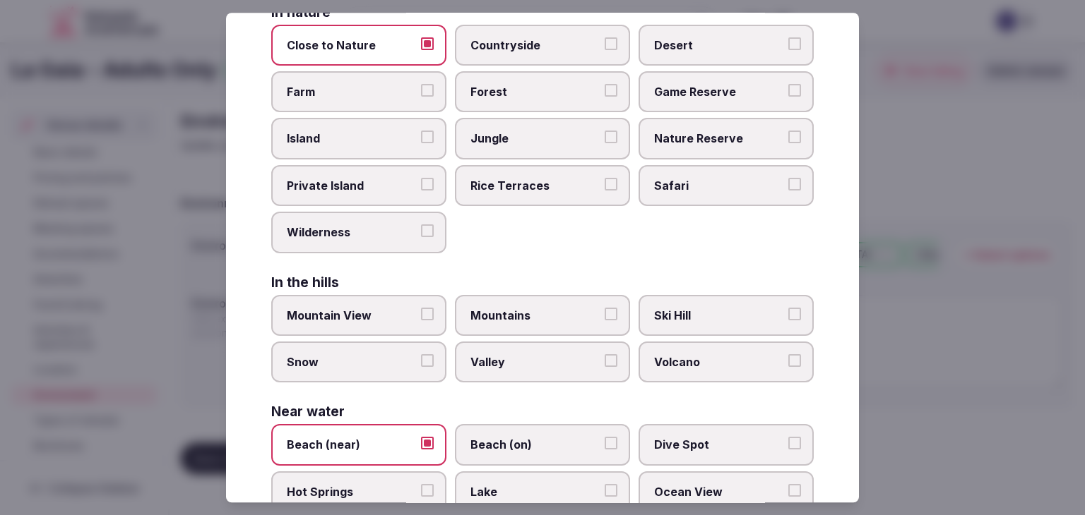
scroll to position [0, 0]
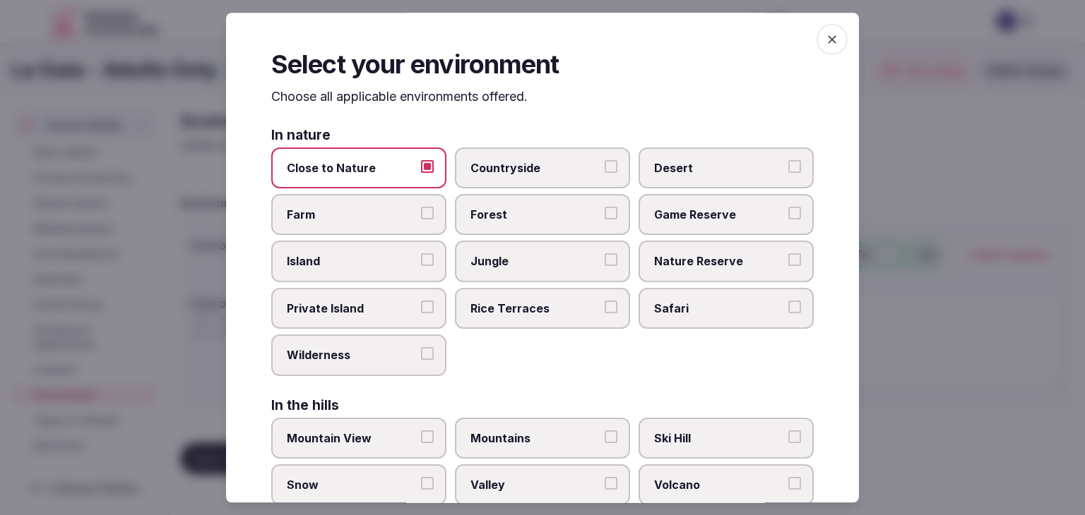
drag, startPoint x: 806, startPoint y: 49, endPoint x: 823, endPoint y: 46, distance: 17.9
click at [820, 47] on div "Select your environment Choose all applicable environments offered. In nature C…" at bounding box center [542, 258] width 633 height 490
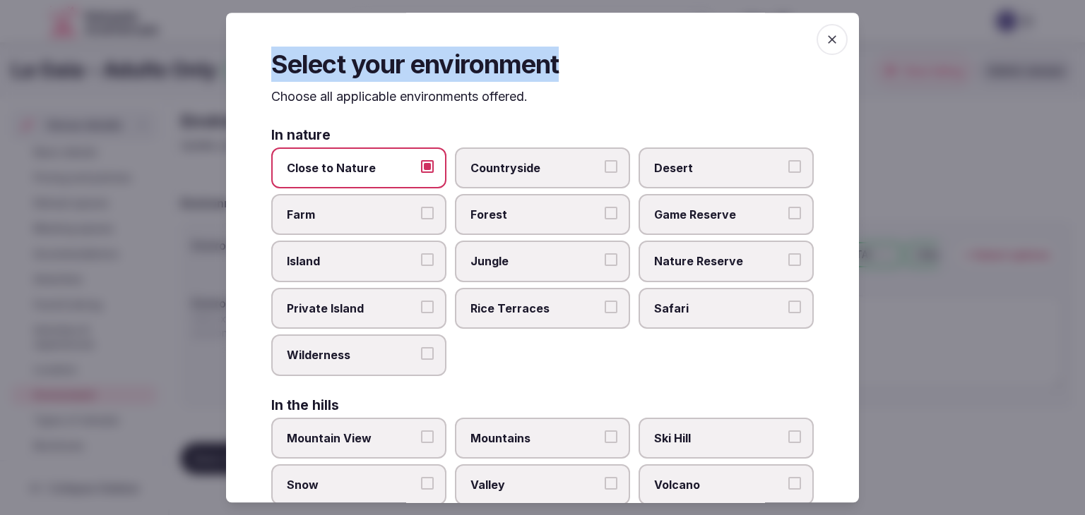
drag, startPoint x: 824, startPoint y: 43, endPoint x: 808, endPoint y: 75, distance: 35.7
click at [825, 46] on icon "button" at bounding box center [832, 39] width 14 height 14
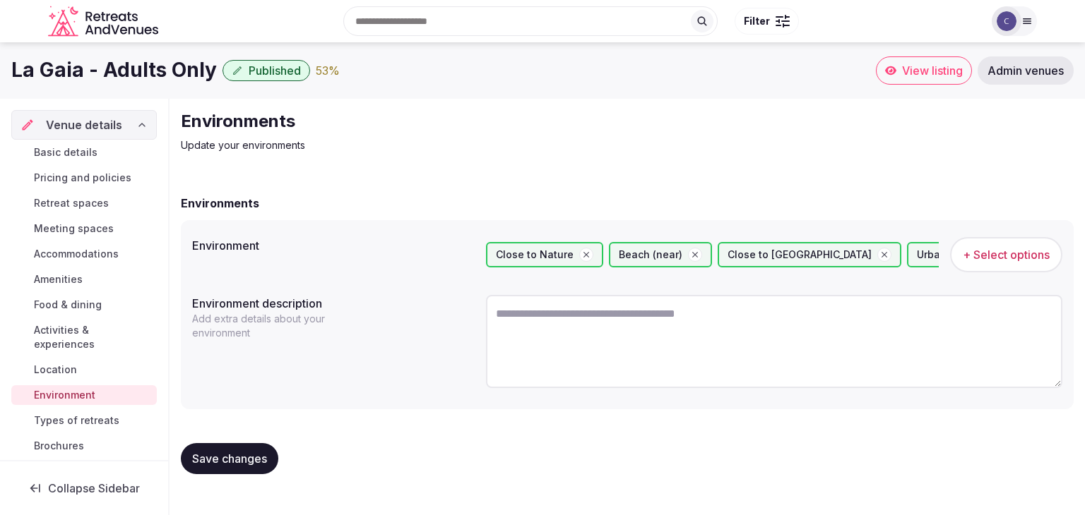
drag, startPoint x: 251, startPoint y: 455, endPoint x: 252, endPoint y: 464, distance: 8.6
click at [251, 457] on span "Save changes" at bounding box center [229, 459] width 75 height 14
click at [155, 78] on h1 "La Gaia - Adults Only" at bounding box center [113, 70] width 205 height 28
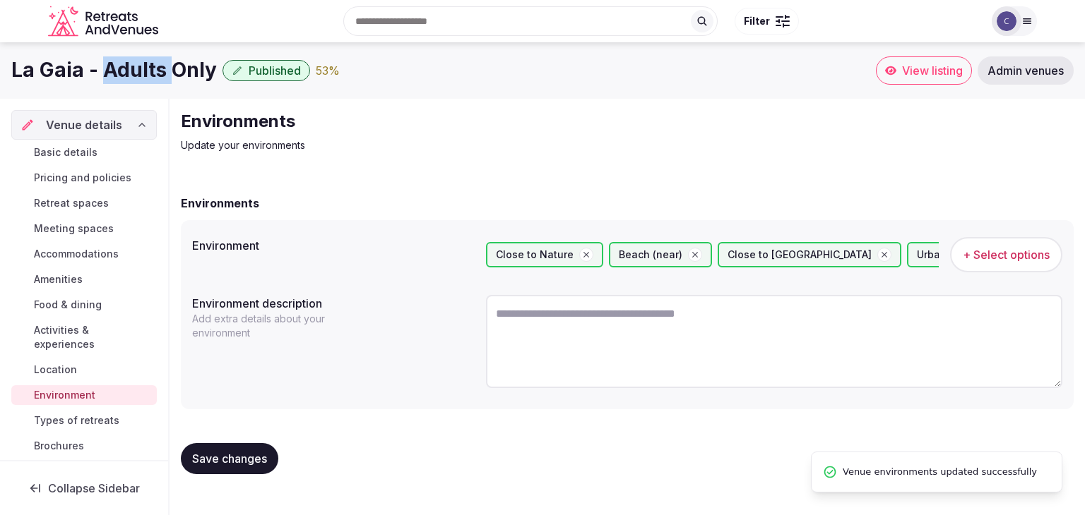
click at [155, 78] on h1 "La Gaia - Adults Only" at bounding box center [113, 70] width 205 height 28
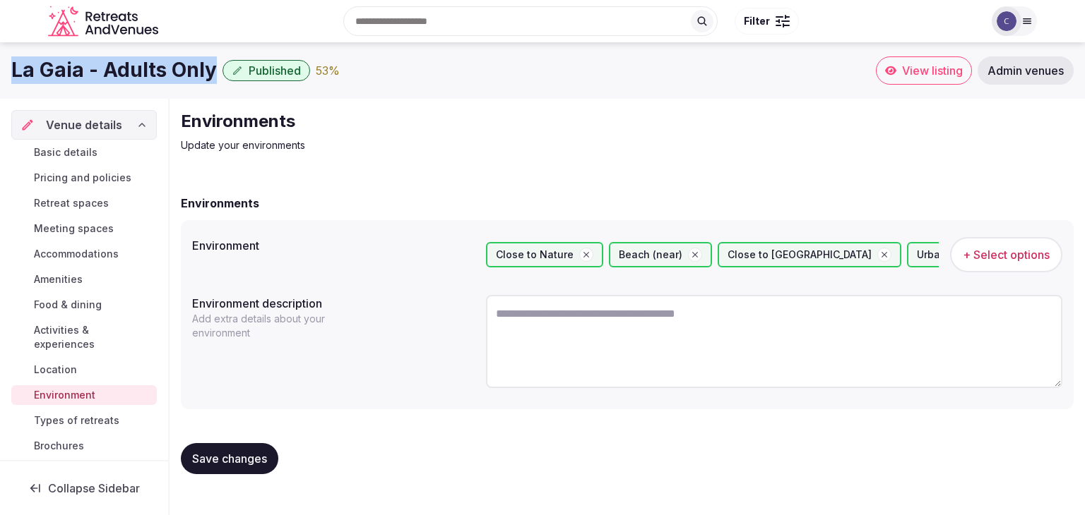
click at [94, 424] on span "Types of retreats" at bounding box center [76, 421] width 85 height 14
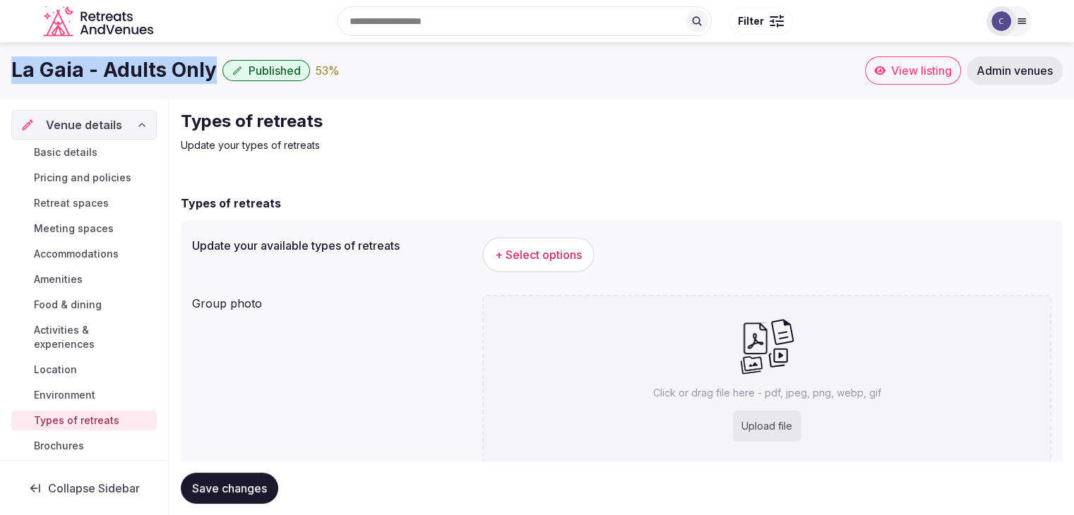
click at [557, 253] on span "+ Select options" at bounding box center [538, 255] width 87 height 16
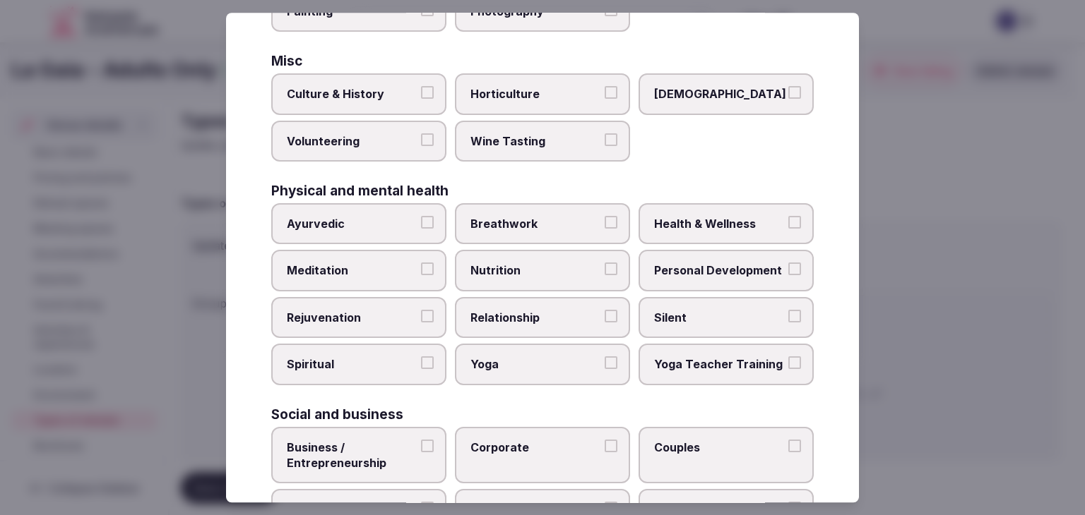
scroll to position [574, 0]
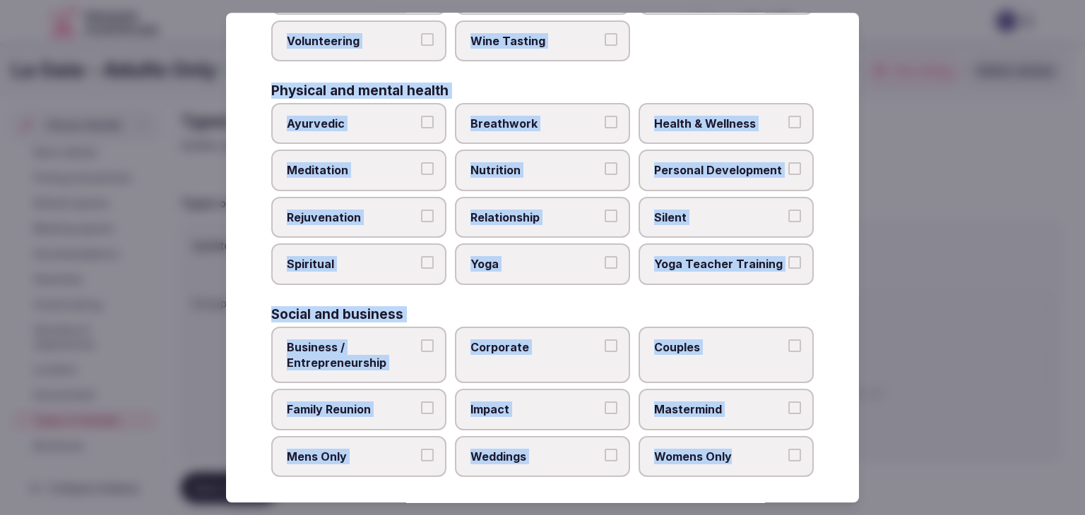
drag, startPoint x: 274, startPoint y: 95, endPoint x: 847, endPoint y: 458, distance: 678.9
click at [847, 458] on div "Select your types of retreats Choose all applicable types of retreats offered. …" at bounding box center [542, 258] width 633 height 490
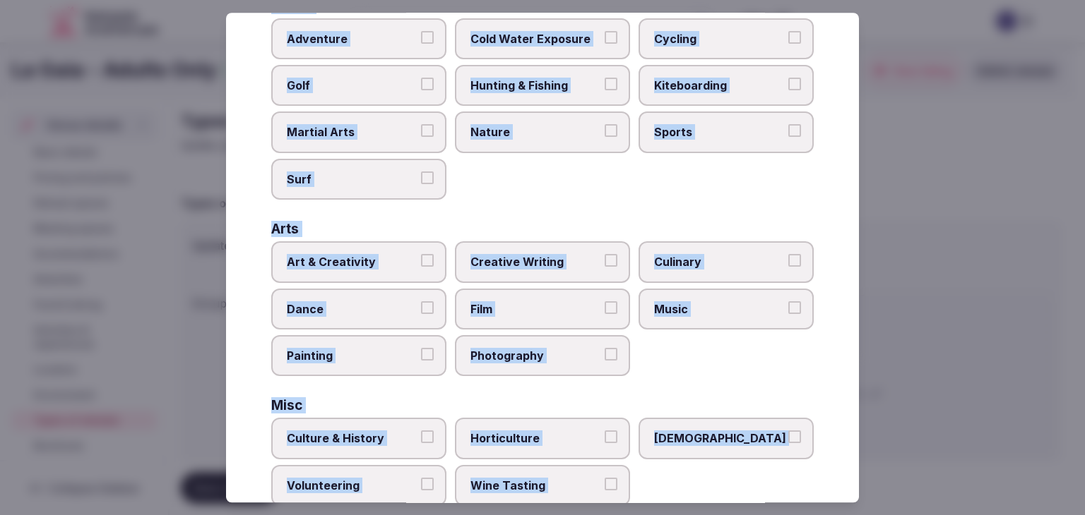
scroll to position [0, 0]
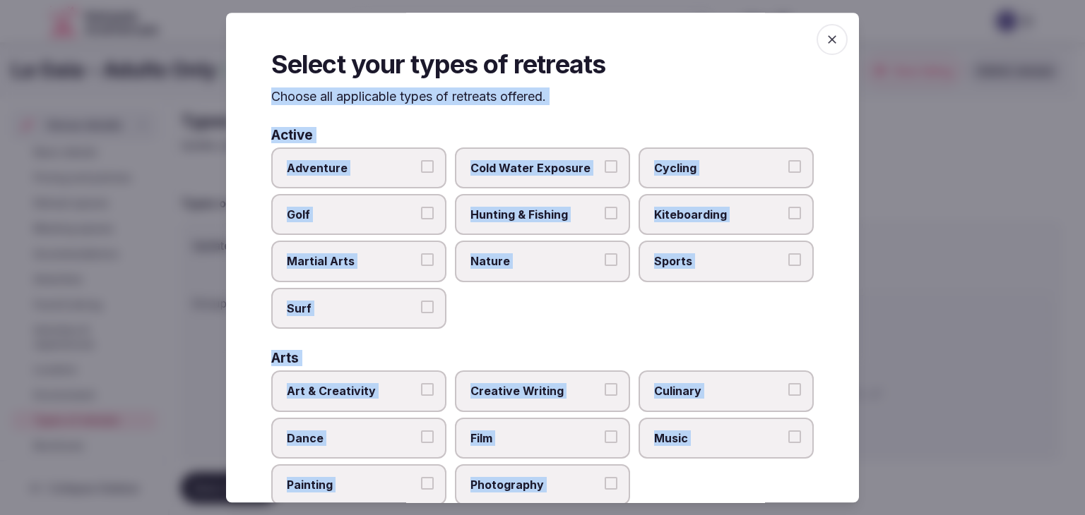
drag, startPoint x: 519, startPoint y: 249, endPoint x: 531, endPoint y: 274, distance: 28.1
click at [519, 249] on label "Nature" at bounding box center [542, 261] width 175 height 41
click at [604, 254] on button "Nature" at bounding box center [610, 260] width 13 height 13
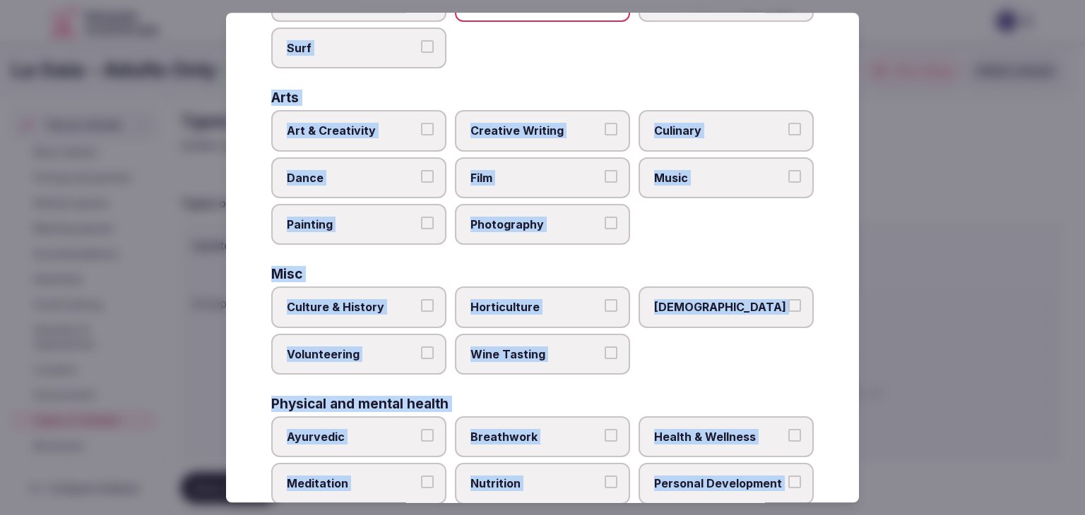
scroll to position [353, 0]
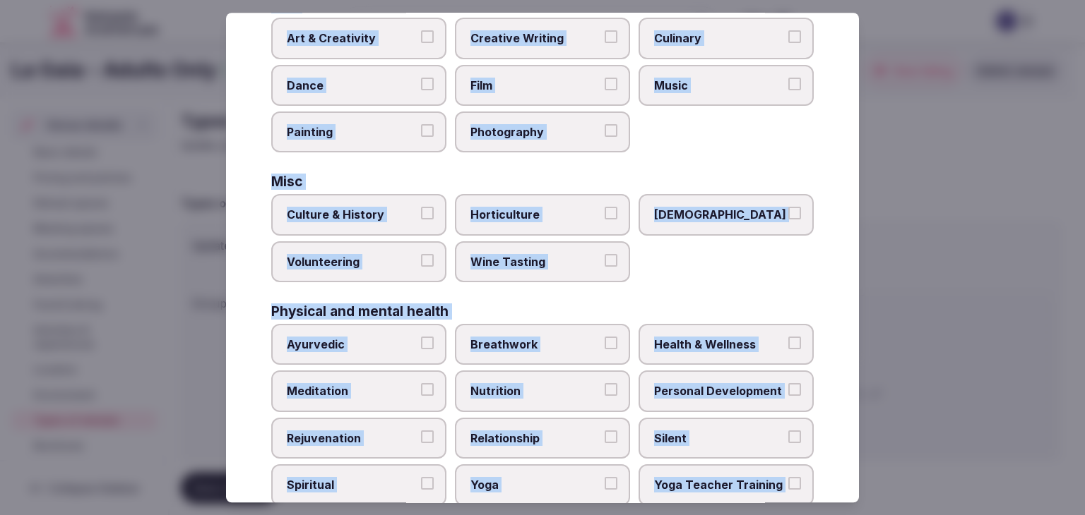
click at [671, 338] on span "Health & Wellness" at bounding box center [719, 345] width 130 height 16
click at [788, 338] on button "Health & Wellness" at bounding box center [794, 343] width 13 height 13
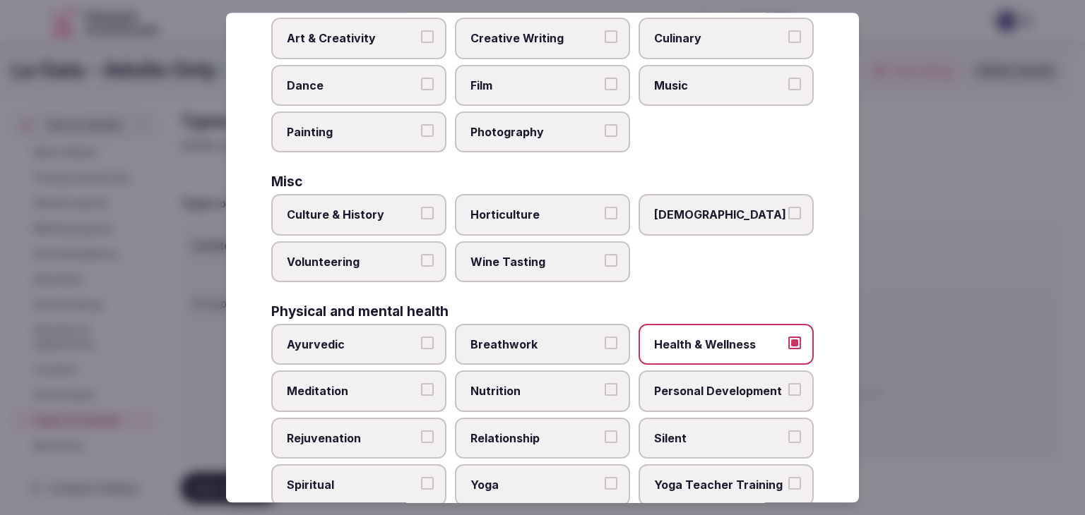
scroll to position [424, 0]
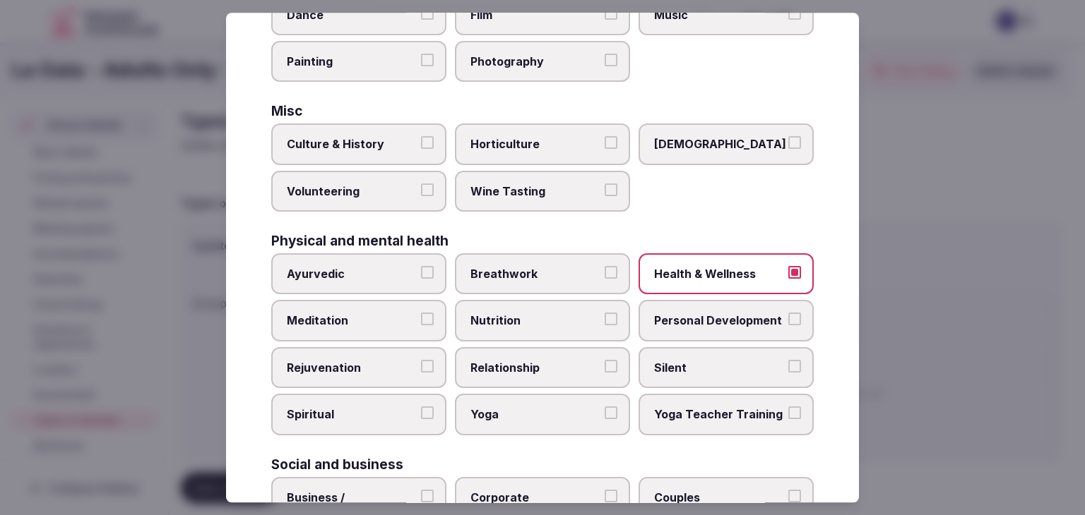
click at [298, 314] on span "Meditation" at bounding box center [352, 322] width 130 height 16
click at [421, 314] on button "Meditation" at bounding box center [427, 320] width 13 height 13
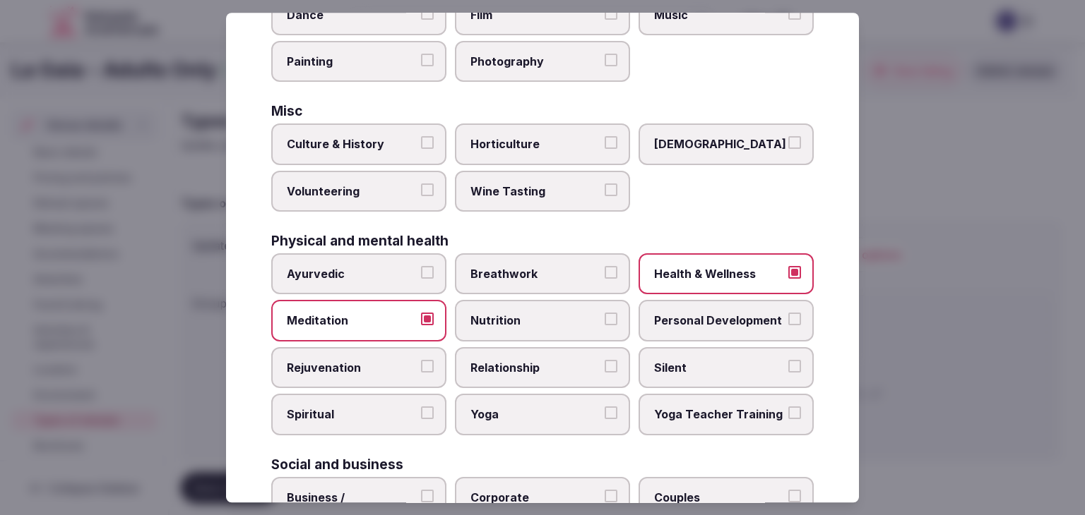
click at [514, 412] on span "Yoga" at bounding box center [535, 415] width 130 height 16
click at [604, 412] on button "Yoga" at bounding box center [610, 413] width 13 height 13
click at [713, 314] on span "Personal Development" at bounding box center [719, 322] width 130 height 16
click at [788, 314] on button "Personal Development" at bounding box center [794, 320] width 13 height 13
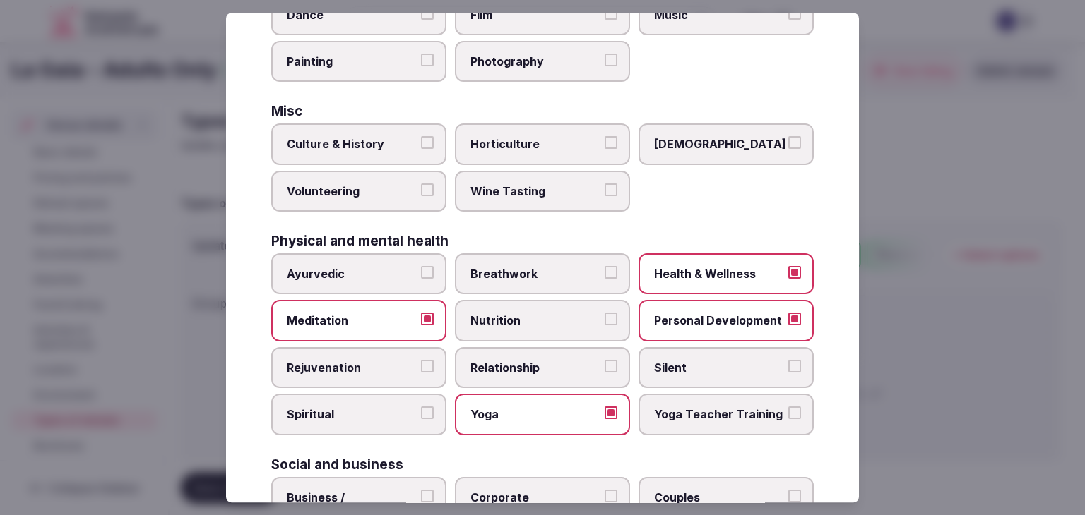
click at [407, 362] on span "Rejuvenation" at bounding box center [352, 368] width 130 height 16
click at [421, 362] on button "Rejuvenation" at bounding box center [427, 366] width 13 height 13
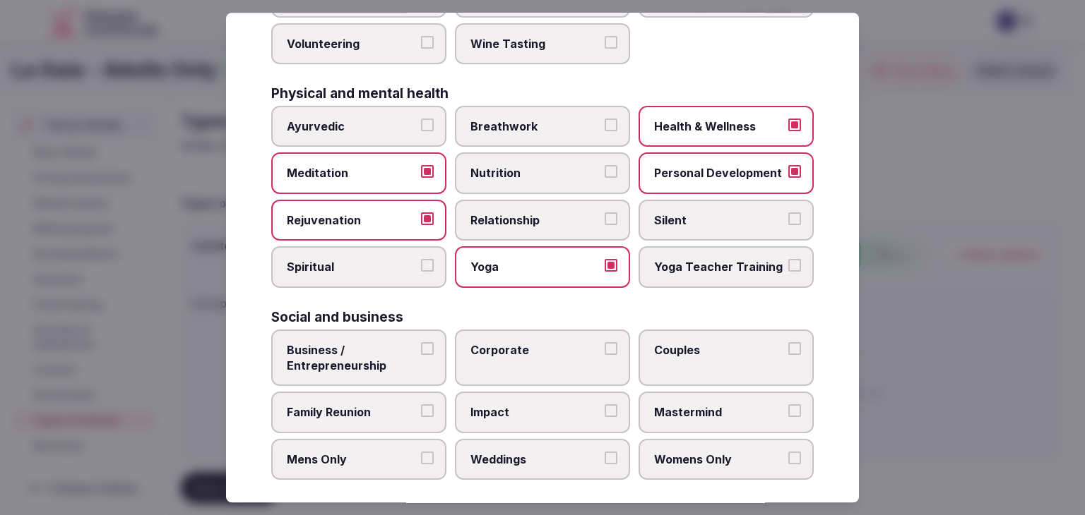
scroll to position [574, 0]
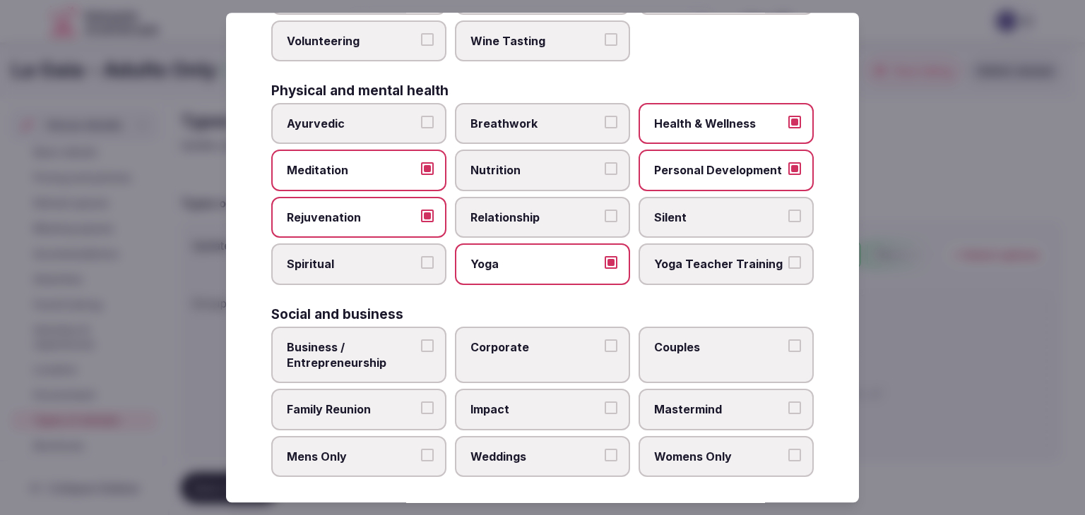
click at [515, 449] on span "Weddings" at bounding box center [535, 457] width 130 height 16
click at [604, 449] on button "Weddings" at bounding box center [610, 455] width 13 height 13
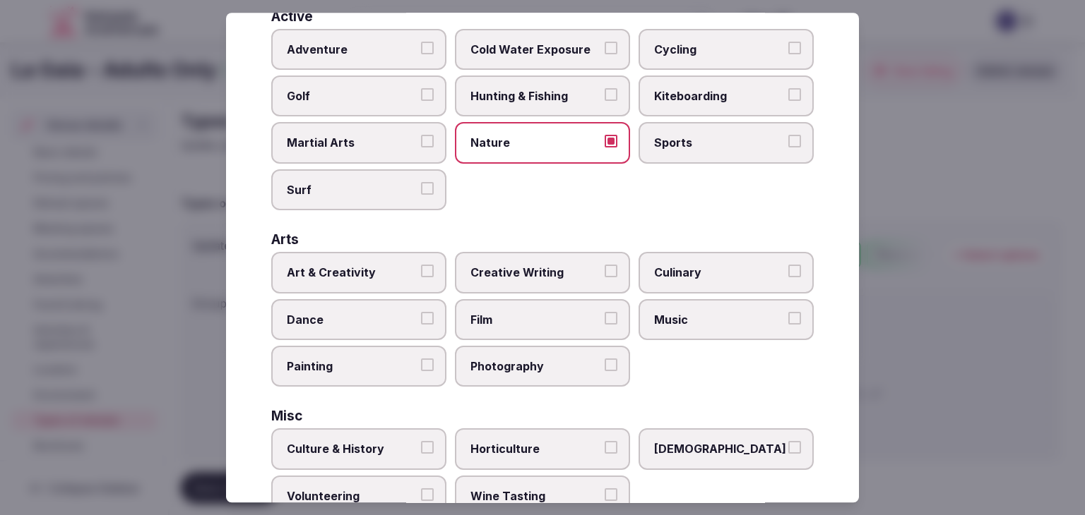
scroll to position [0, 0]
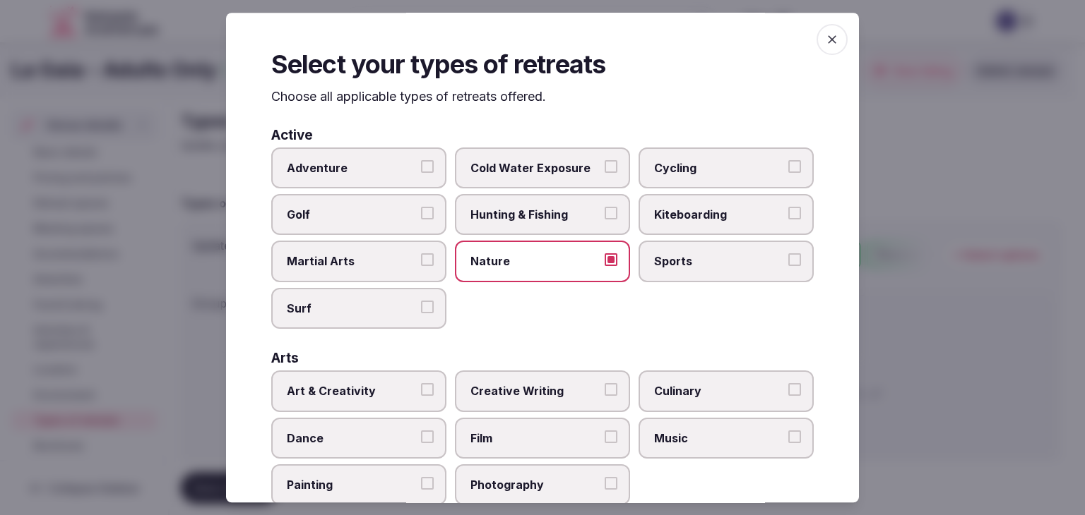
click at [828, 37] on icon "button" at bounding box center [832, 39] width 8 height 8
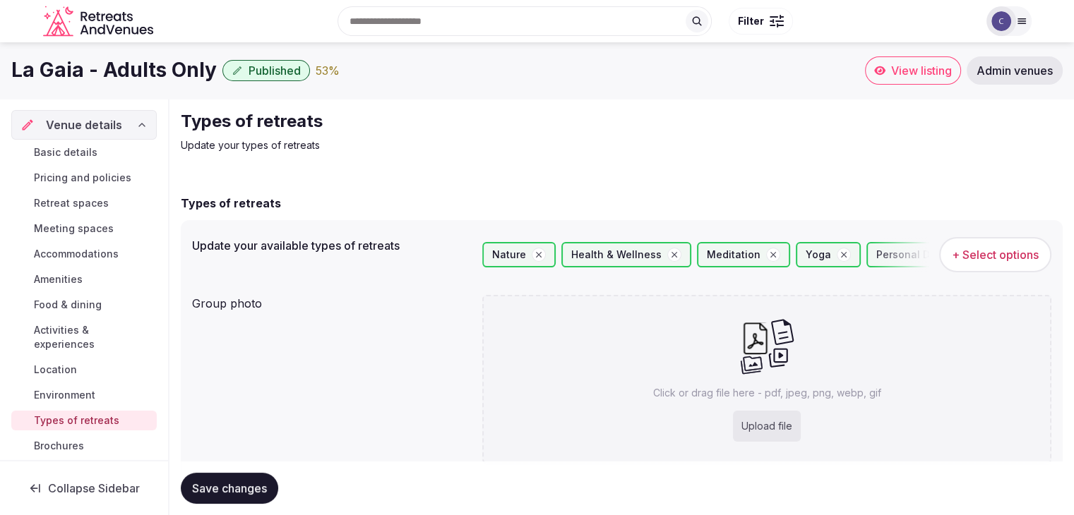
click at [251, 486] on span "Save changes" at bounding box center [229, 489] width 75 height 14
drag, startPoint x: 61, startPoint y: 278, endPoint x: 72, endPoint y: 299, distance: 24.0
click at [60, 278] on span "Amenities" at bounding box center [58, 280] width 49 height 14
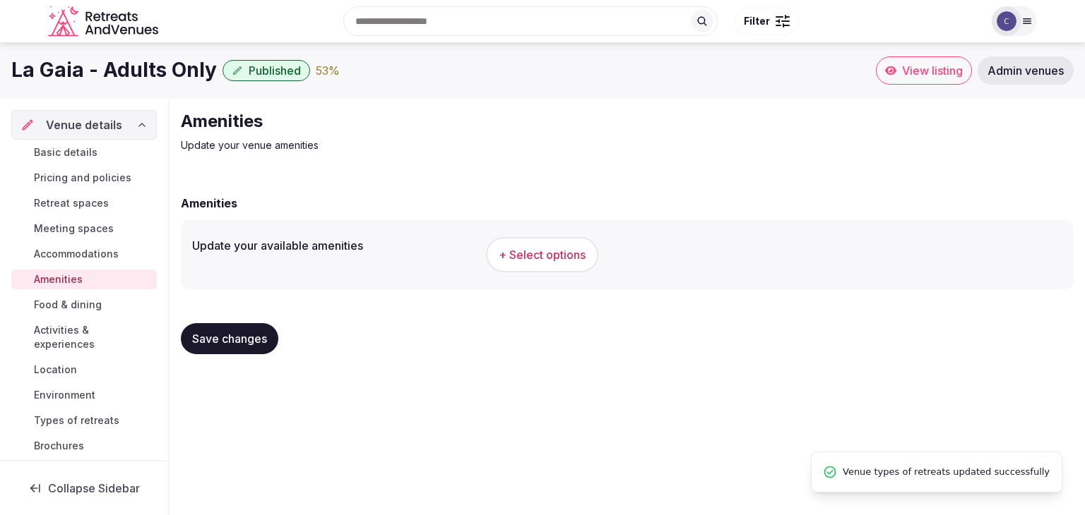
click at [559, 245] on button "+ Select options" at bounding box center [542, 254] width 112 height 35
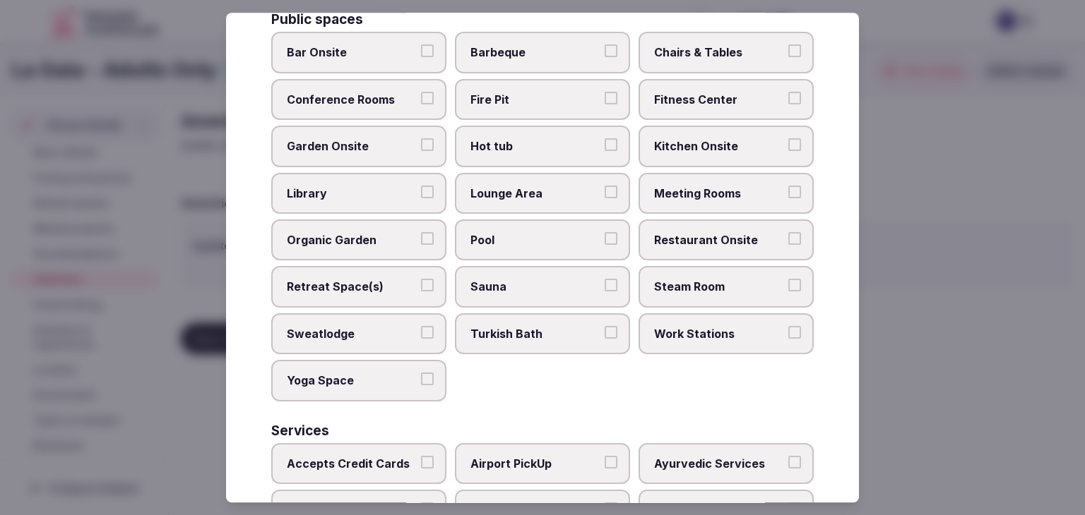
scroll to position [760, 0]
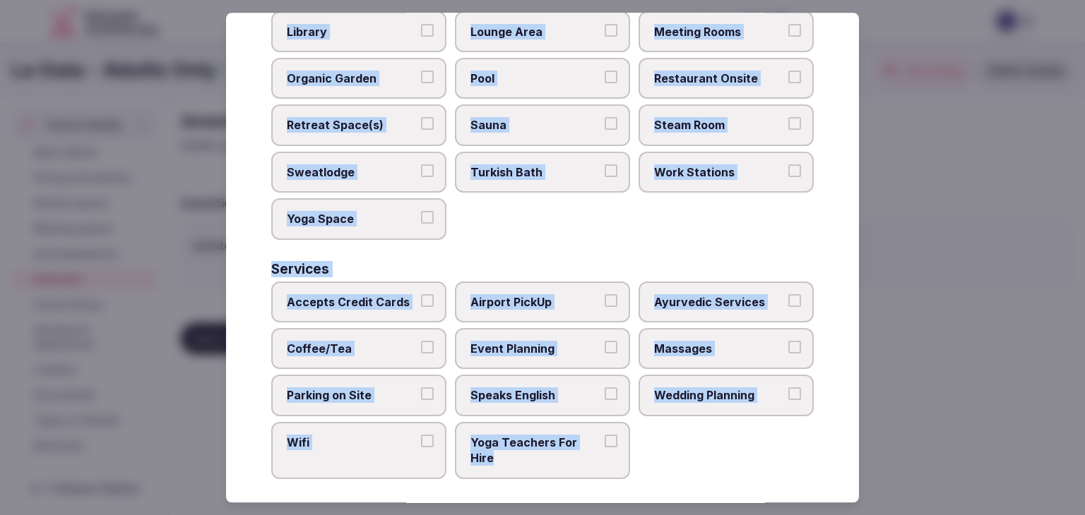
drag, startPoint x: 316, startPoint y: 168, endPoint x: 660, endPoint y: 458, distance: 449.5
click at [656, 457] on div "Select your venue amenities Choose all applicable amenities offered. Activities…" at bounding box center [542, 258] width 633 height 490
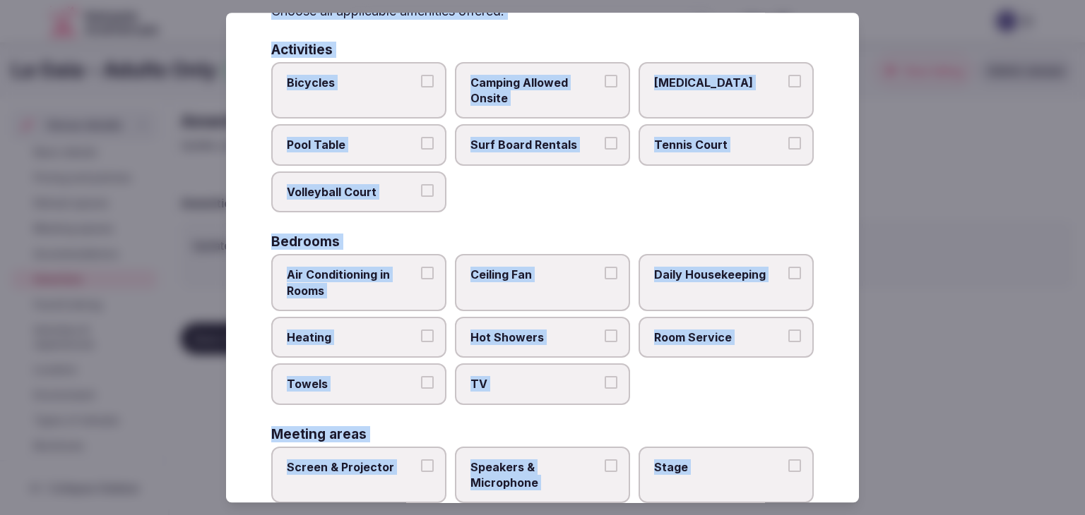
scroll to position [54, 0]
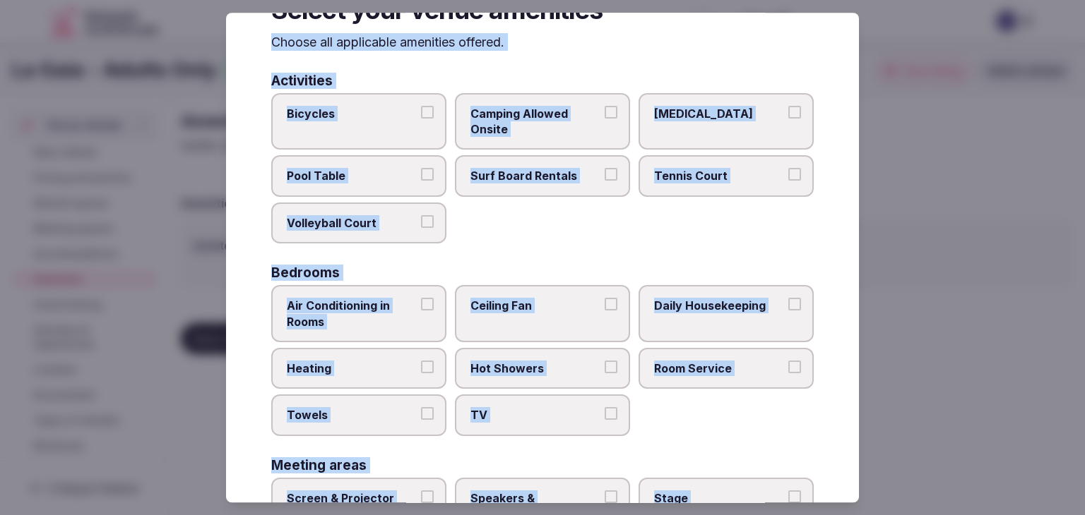
click at [561, 422] on label "TV" at bounding box center [542, 415] width 175 height 41
click at [604, 421] on button "TV" at bounding box center [610, 414] width 13 height 13
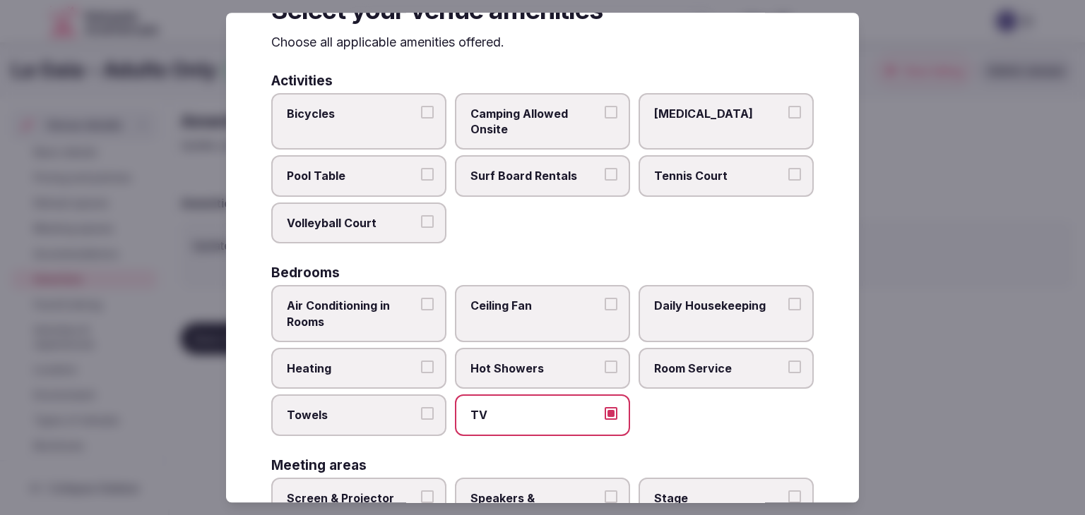
drag, startPoint x: 559, startPoint y: 383, endPoint x: 576, endPoint y: 377, distance: 17.9
click at [559, 382] on label "Hot Showers" at bounding box center [542, 368] width 175 height 41
click at [604, 374] on button "Hot Showers" at bounding box center [610, 367] width 13 height 13
click at [703, 366] on span "Room Service" at bounding box center [719, 369] width 130 height 16
click at [788, 366] on button "Room Service" at bounding box center [794, 367] width 13 height 13
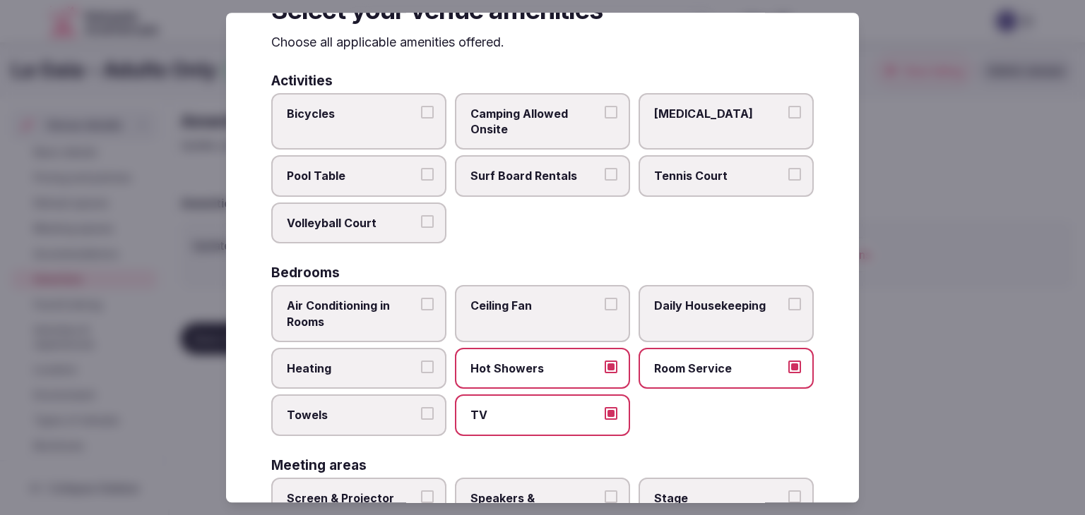
click at [732, 306] on span "Daily Housekeeping" at bounding box center [719, 306] width 130 height 16
click at [788, 306] on button "Daily Housekeeping" at bounding box center [794, 304] width 13 height 13
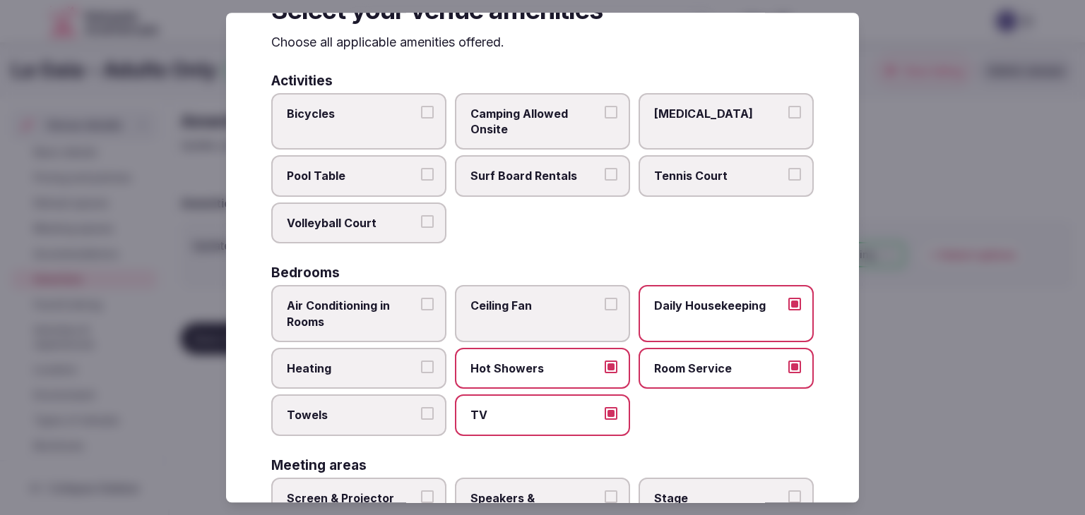
drag, startPoint x: 354, startPoint y: 427, endPoint x: 364, endPoint y: 379, distance: 49.0
click at [354, 427] on label "Towels" at bounding box center [358, 415] width 175 height 41
click at [421, 421] on button "Towels" at bounding box center [427, 414] width 13 height 13
click at [365, 372] on span "Heating" at bounding box center [352, 369] width 130 height 16
click at [421, 372] on button "Heating" at bounding box center [427, 367] width 13 height 13
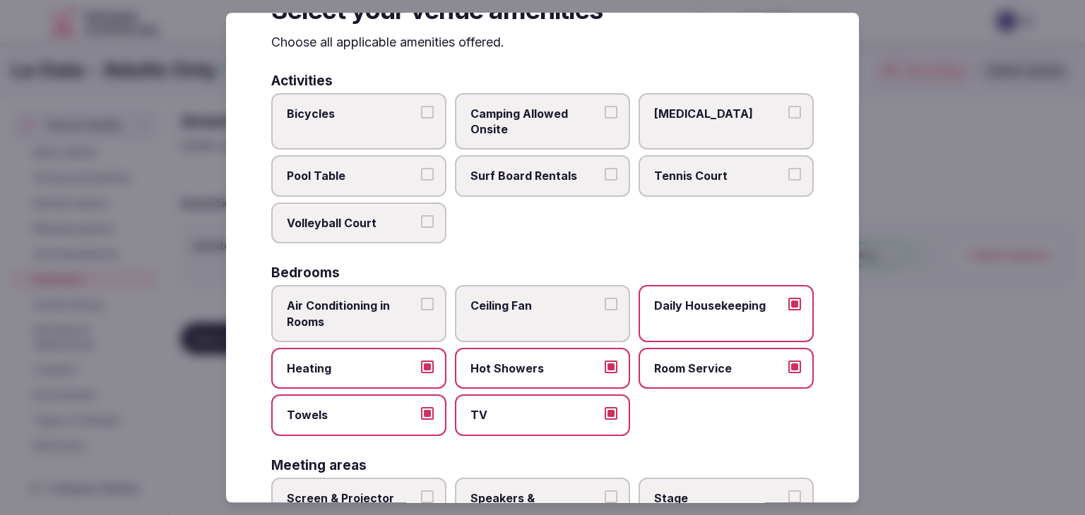
click at [374, 311] on span "Air Conditioning in Rooms" at bounding box center [352, 314] width 130 height 32
click at [421, 311] on button "Air Conditioning in Rooms" at bounding box center [427, 304] width 13 height 13
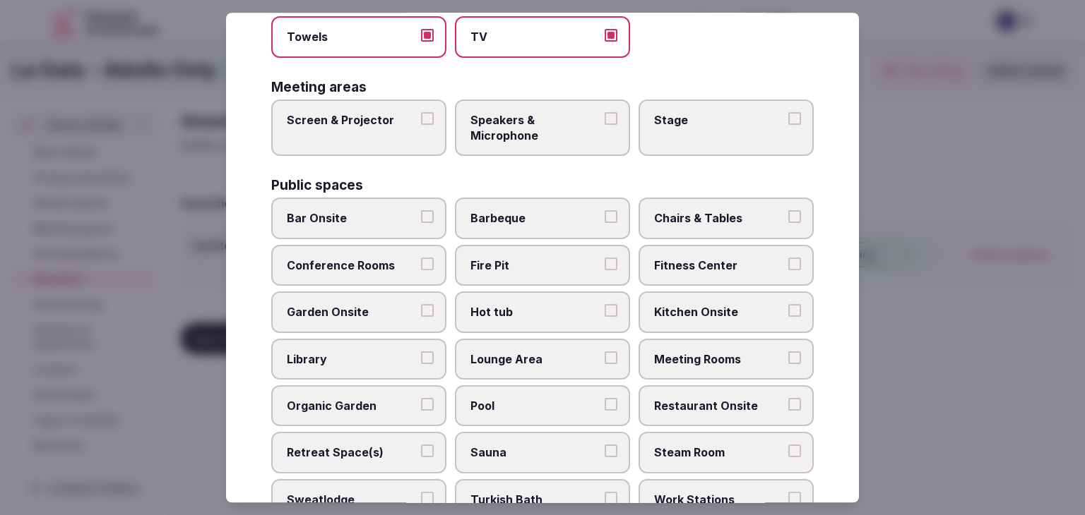
scroll to position [478, 0]
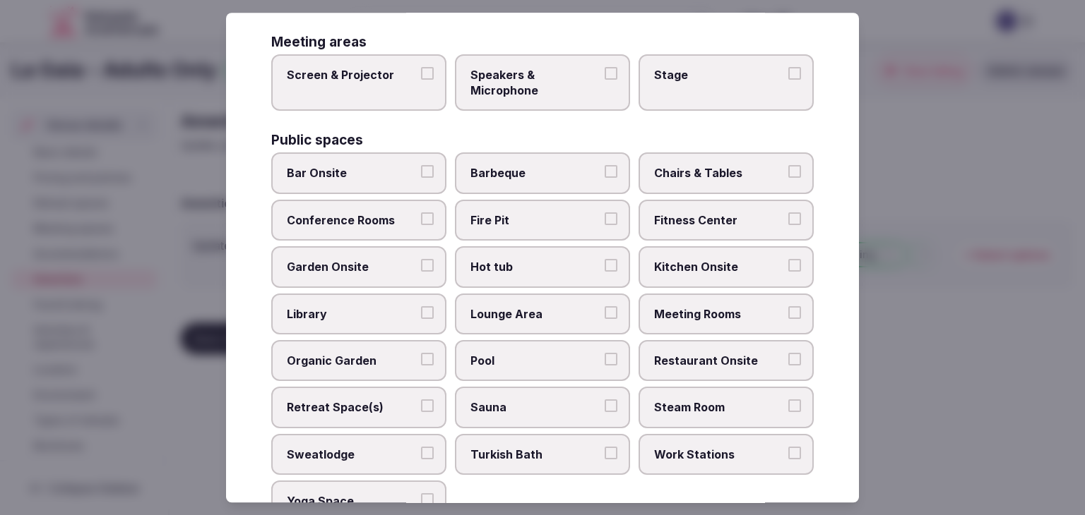
click at [717, 306] on span "Meeting Rooms" at bounding box center [719, 314] width 130 height 16
click at [788, 306] on button "Meeting Rooms" at bounding box center [794, 312] width 13 height 13
click at [714, 353] on span "Restaurant Onsite" at bounding box center [719, 361] width 130 height 16
click at [788, 353] on button "Restaurant Onsite" at bounding box center [794, 359] width 13 height 13
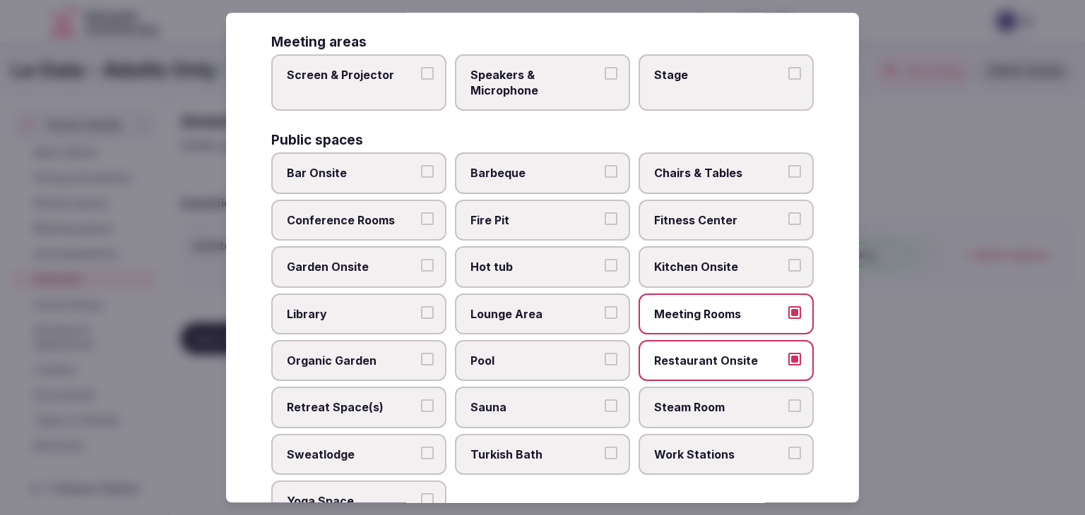
click at [711, 158] on label "Chairs & Tables" at bounding box center [725, 173] width 175 height 41
click at [788, 166] on button "Chairs & Tables" at bounding box center [794, 172] width 13 height 13
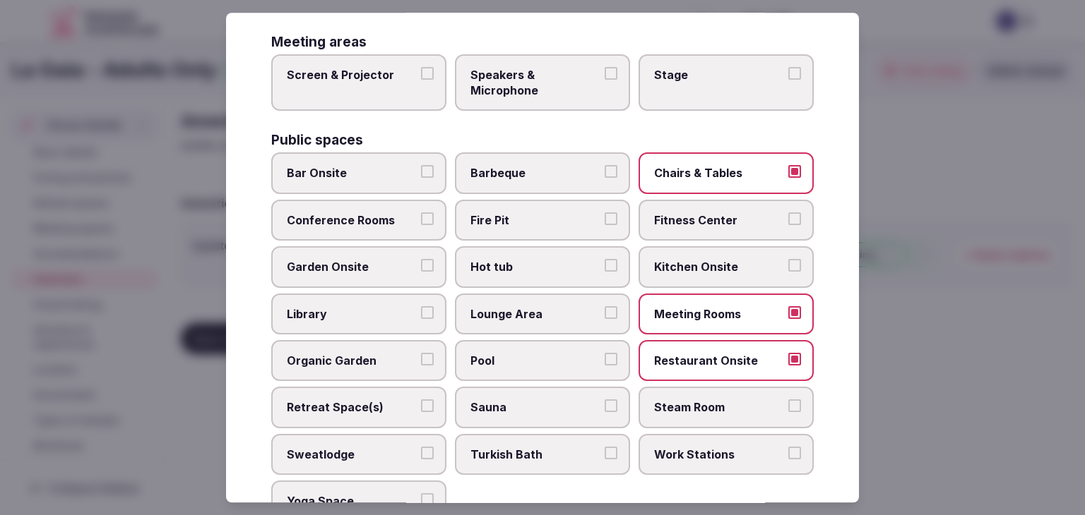
click at [712, 213] on span "Fitness Center" at bounding box center [719, 221] width 130 height 16
click at [788, 213] on button "Fitness Center" at bounding box center [794, 219] width 13 height 13
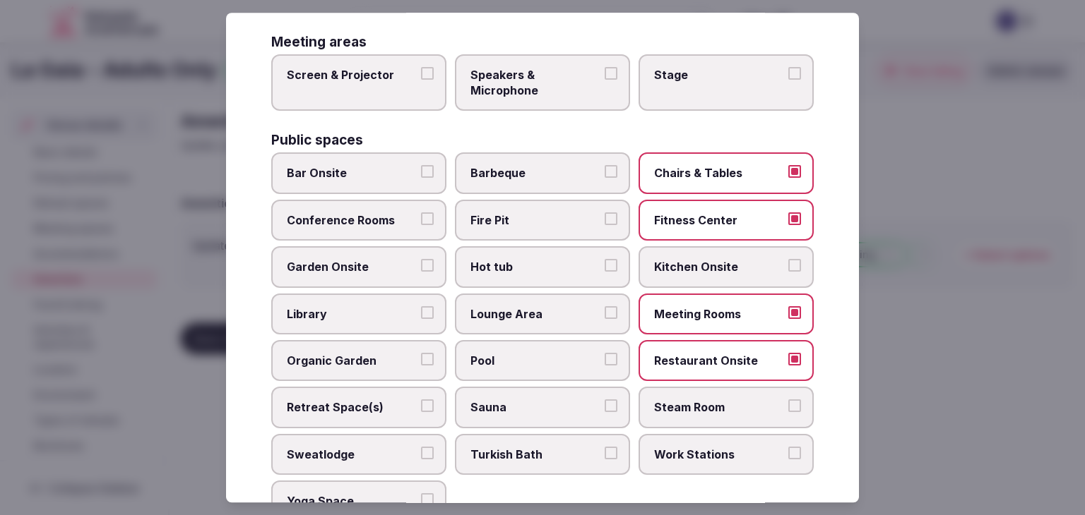
click at [361, 214] on span "Conference Rooms" at bounding box center [352, 221] width 130 height 16
click at [421, 214] on button "Conference Rooms" at bounding box center [427, 219] width 13 height 13
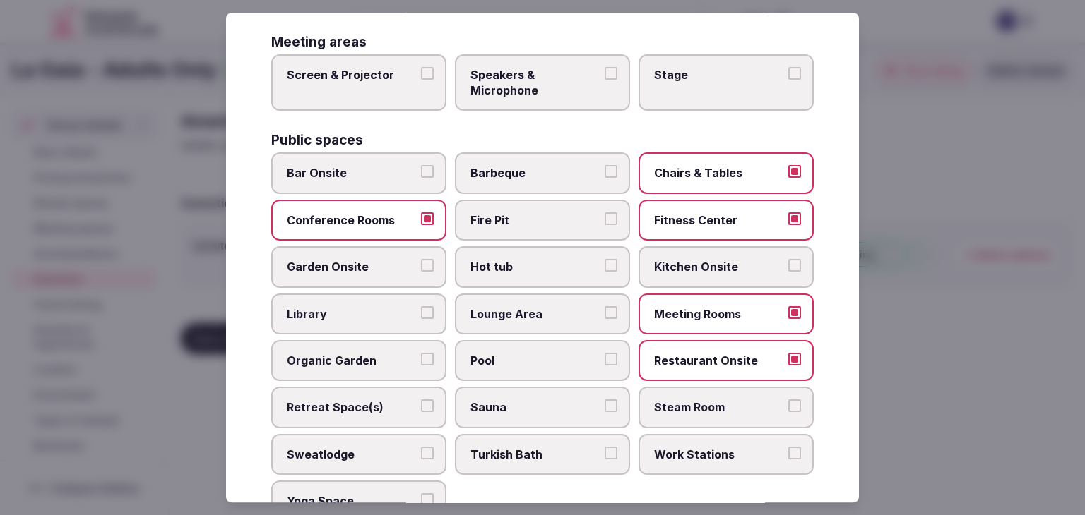
drag, startPoint x: 513, startPoint y: 317, endPoint x: 518, endPoint y: 341, distance: 24.7
click at [513, 318] on label "Lounge Area" at bounding box center [542, 314] width 175 height 41
click at [604, 318] on button "Lounge Area" at bounding box center [610, 312] width 13 height 13
click at [521, 261] on span "Hot tub" at bounding box center [535, 268] width 130 height 16
click at [604, 261] on button "Hot tub" at bounding box center [610, 266] width 13 height 13
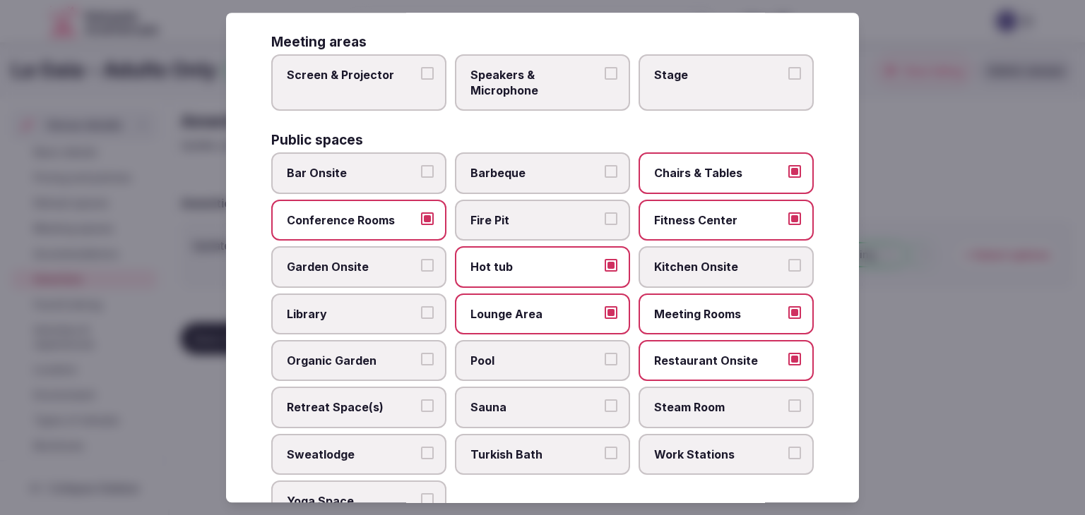
click at [352, 271] on label "Garden Onsite" at bounding box center [358, 267] width 175 height 41
click at [573, 345] on label "Pool" at bounding box center [542, 360] width 175 height 41
click at [604, 353] on button "Pool" at bounding box center [610, 359] width 13 height 13
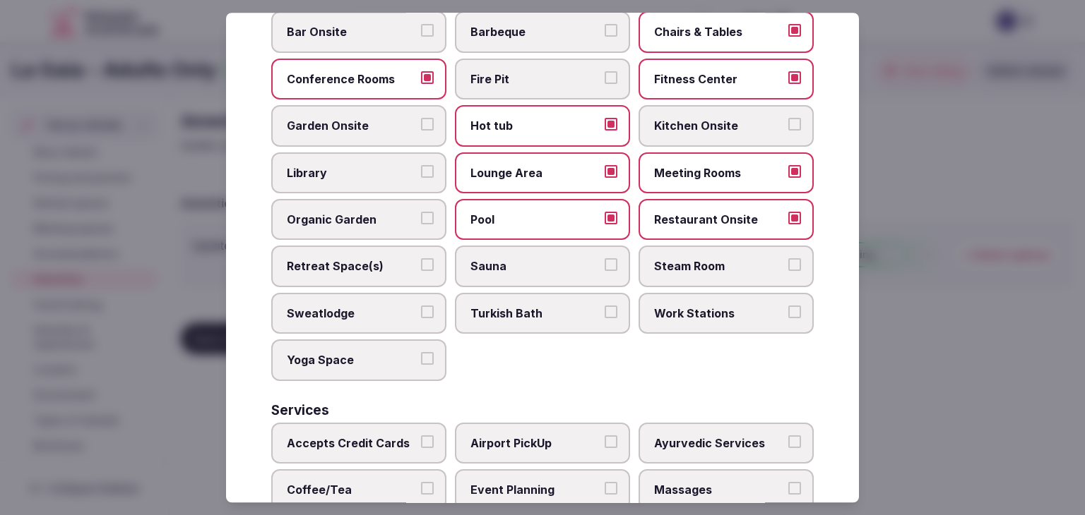
drag, startPoint x: 391, startPoint y: 273, endPoint x: 497, endPoint y: 258, distance: 106.9
click at [391, 272] on label "Retreat Space(s)" at bounding box center [358, 266] width 175 height 41
click at [421, 272] on button "Retreat Space(s)" at bounding box center [427, 265] width 13 height 13
drag, startPoint x: 566, startPoint y: 258, endPoint x: 590, endPoint y: 252, distance: 24.2
click at [572, 259] on span "Sauna" at bounding box center [535, 267] width 130 height 16
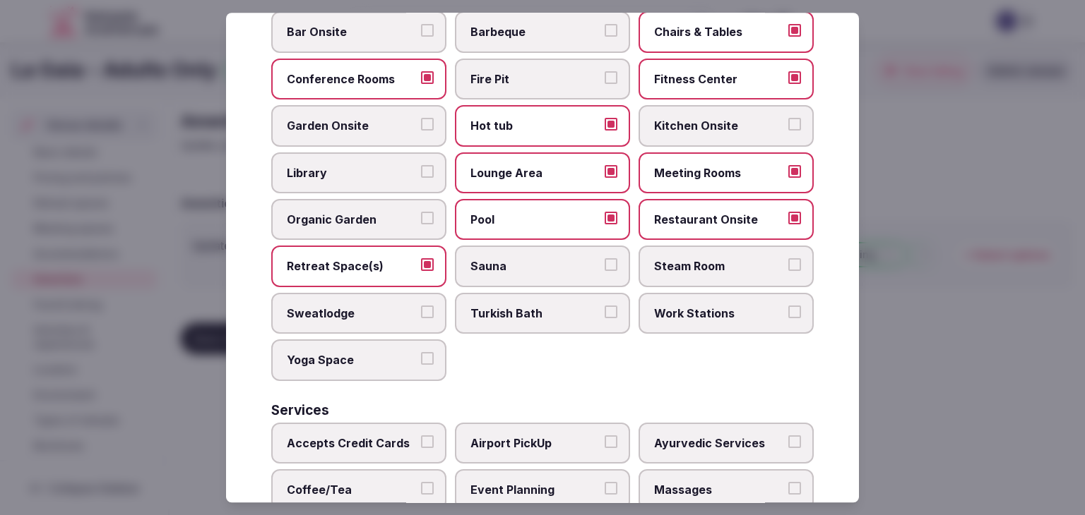
click at [604, 259] on button "Sauna" at bounding box center [610, 265] width 13 height 13
drag, startPoint x: 727, startPoint y: 247, endPoint x: 739, endPoint y: 168, distance: 80.1
click at [727, 246] on label "Steam Room" at bounding box center [725, 266] width 175 height 41
click at [788, 259] on button "Steam Room" at bounding box center [794, 265] width 13 height 13
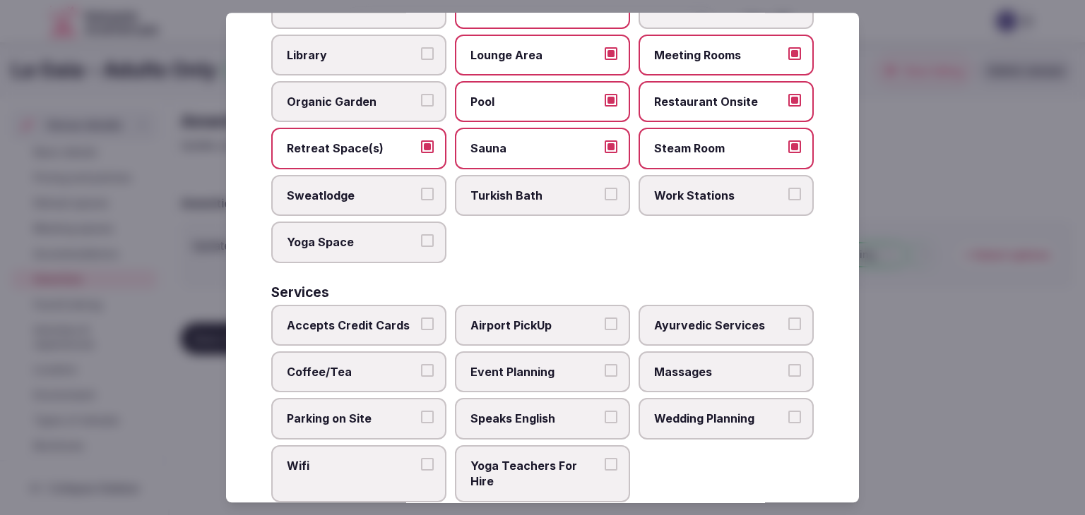
scroll to position [760, 0]
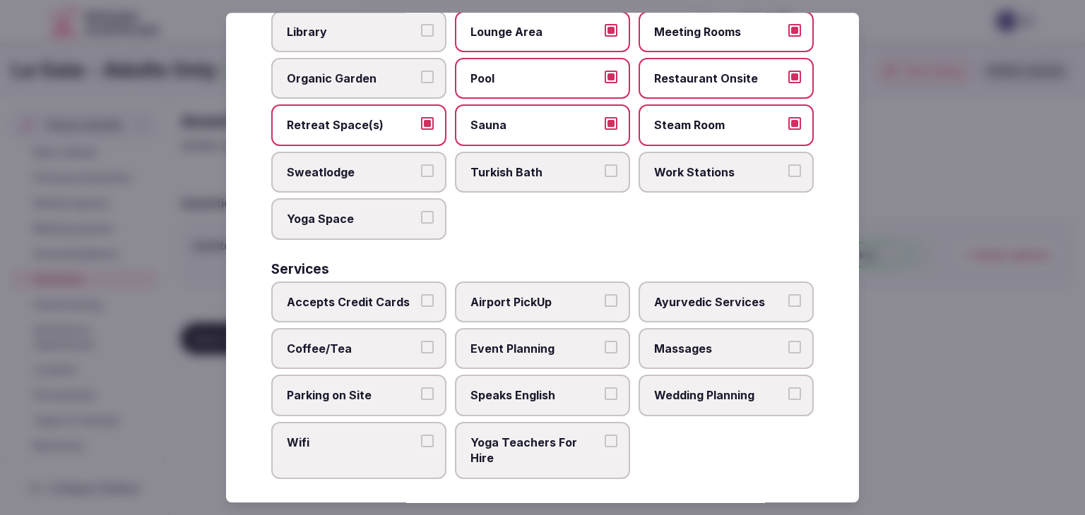
click at [399, 294] on span "Accepts Credit Cards" at bounding box center [352, 302] width 130 height 16
click at [421, 294] on button "Accepts Credit Cards" at bounding box center [427, 300] width 13 height 13
click at [381, 341] on span "Coffee/Tea" at bounding box center [352, 349] width 130 height 16
click at [421, 341] on button "Coffee/Tea" at bounding box center [427, 347] width 13 height 13
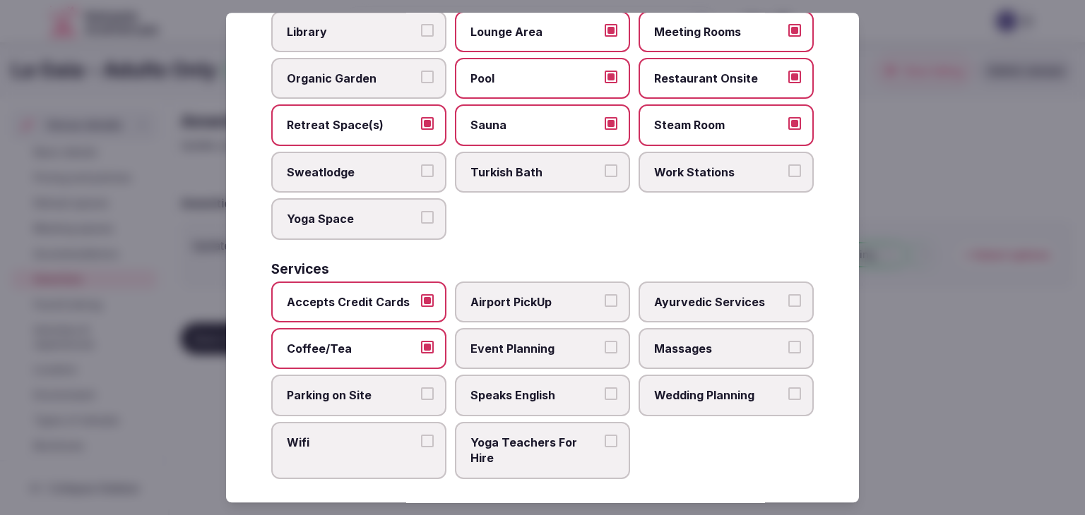
click at [374, 388] on span "Parking on Site" at bounding box center [352, 396] width 130 height 16
click at [421, 388] on button "Parking on Site" at bounding box center [427, 394] width 13 height 13
click at [369, 435] on span "Wifi" at bounding box center [352, 443] width 130 height 16
click at [421, 435] on button "Wifi" at bounding box center [427, 441] width 13 height 13
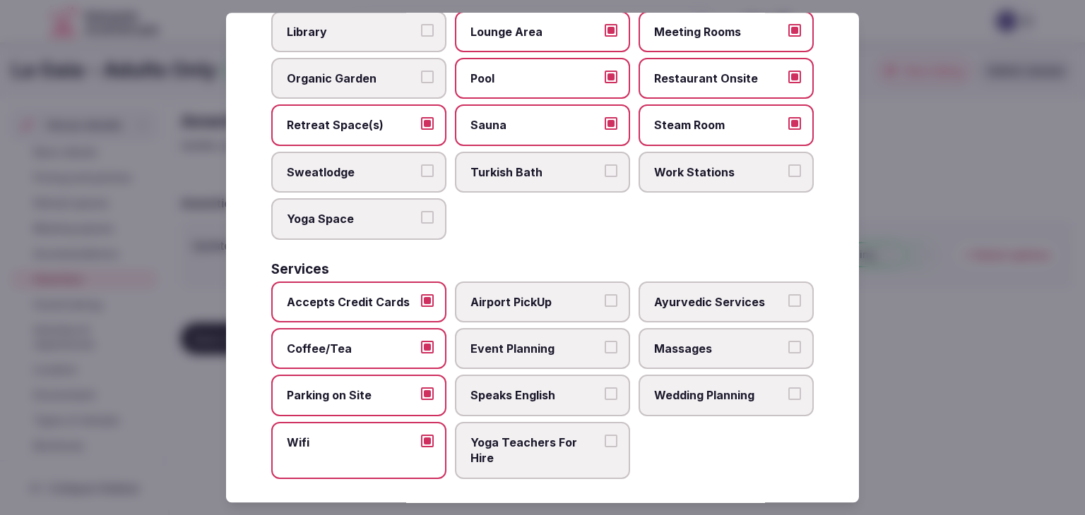
drag, startPoint x: 489, startPoint y: 371, endPoint x: 517, endPoint y: 341, distance: 40.5
click at [492, 376] on label "Speaks English" at bounding box center [542, 396] width 175 height 41
drag, startPoint x: 517, startPoint y: 340, endPoint x: 621, endPoint y: 342, distance: 104.5
click at [520, 341] on span "Event Planning" at bounding box center [535, 349] width 130 height 16
click at [604, 341] on button "Event Planning" at bounding box center [610, 347] width 13 height 13
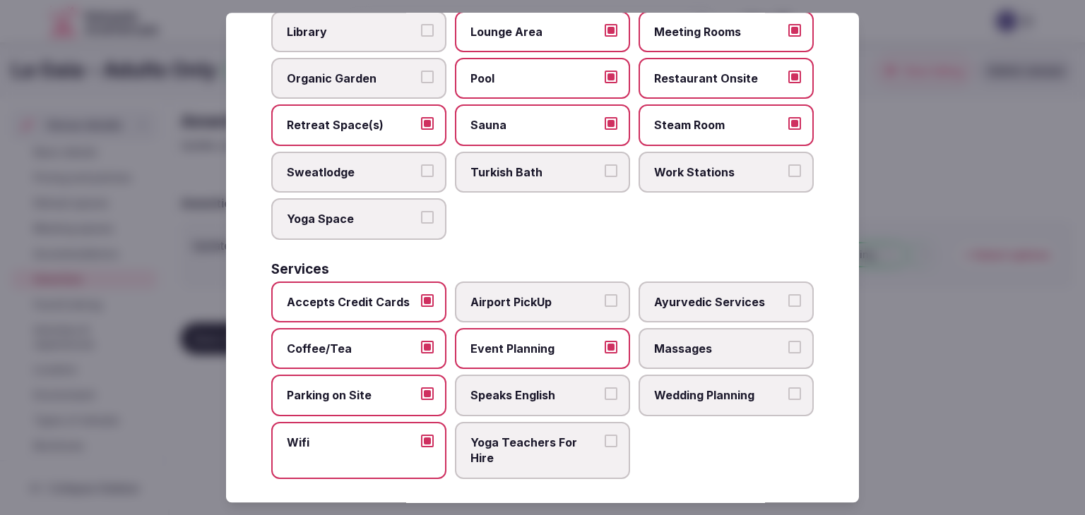
click at [604, 388] on button "Speaks English" at bounding box center [610, 394] width 13 height 13
click at [689, 388] on span "Wedding Planning" at bounding box center [719, 396] width 130 height 16
click at [788, 388] on button "Wedding Planning" at bounding box center [794, 394] width 13 height 13
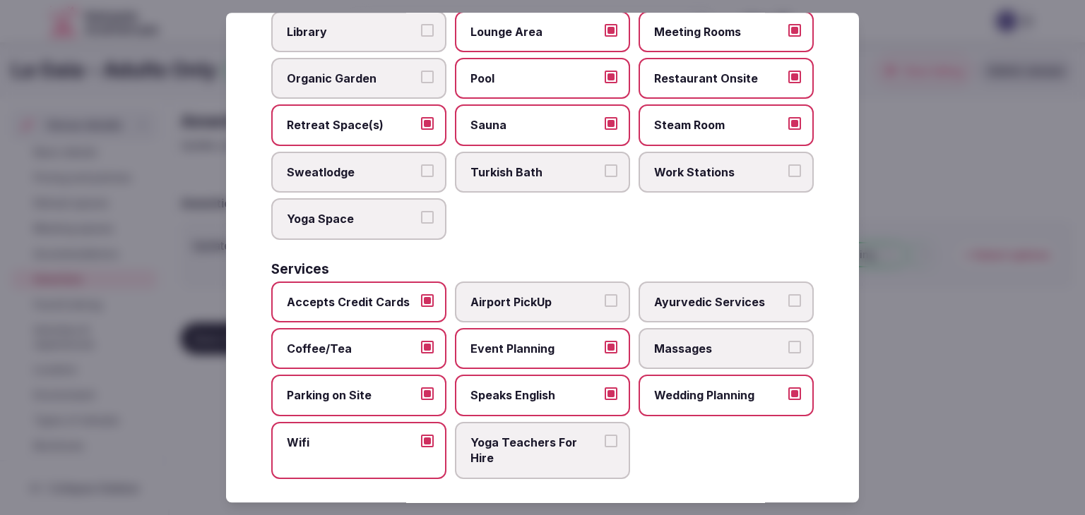
click at [712, 350] on label "Massages" at bounding box center [725, 348] width 175 height 41
click at [788, 350] on button "Massages" at bounding box center [794, 347] width 13 height 13
click at [530, 294] on span "Airport PickUp" at bounding box center [535, 302] width 130 height 16
click at [604, 294] on button "Airport PickUp" at bounding box center [610, 300] width 13 height 13
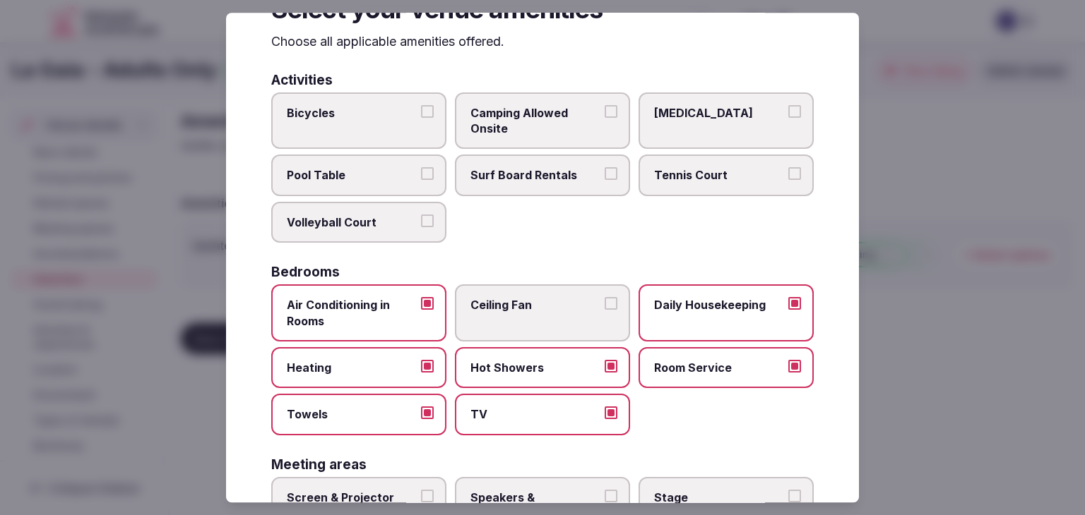
scroll to position [0, 0]
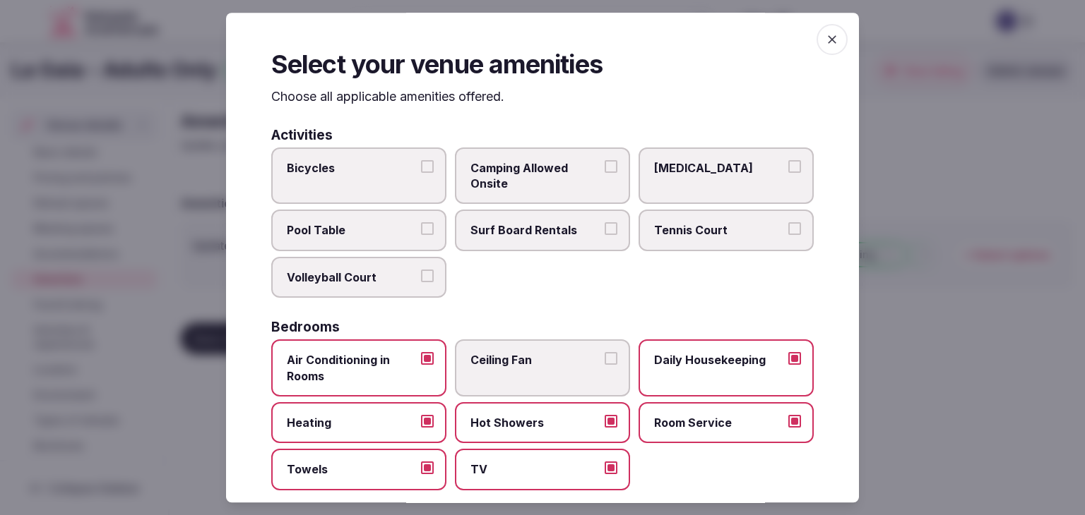
click at [811, 52] on div "Select your venue amenities Choose all applicable amenities offered. Activities…" at bounding box center [542, 258] width 633 height 490
click at [828, 35] on icon "button" at bounding box center [832, 39] width 8 height 8
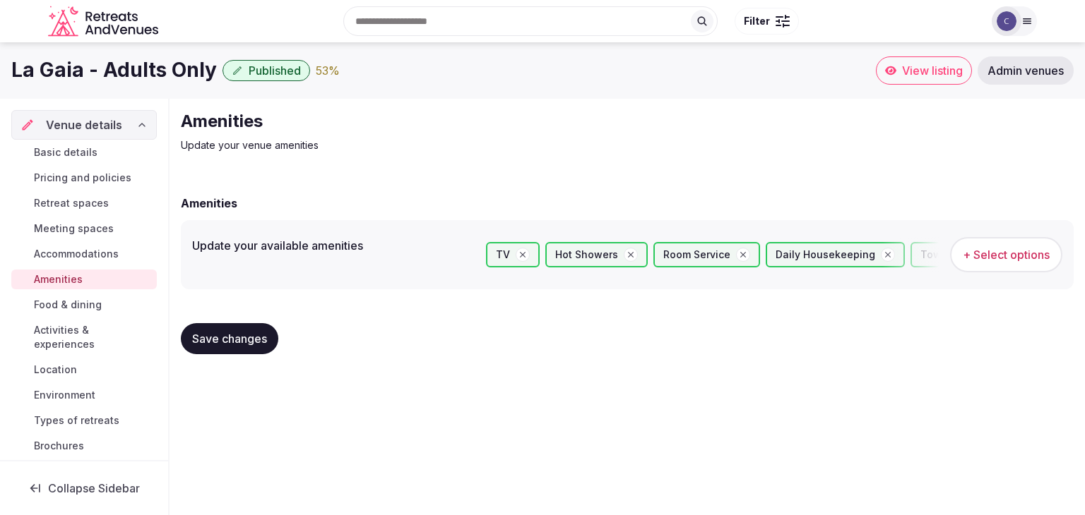
click at [230, 342] on span "Save changes" at bounding box center [229, 339] width 75 height 14
drag, startPoint x: 86, startPoint y: 205, endPoint x: 89, endPoint y: 217, distance: 11.6
click at [86, 205] on span "Retreat spaces" at bounding box center [71, 203] width 75 height 14
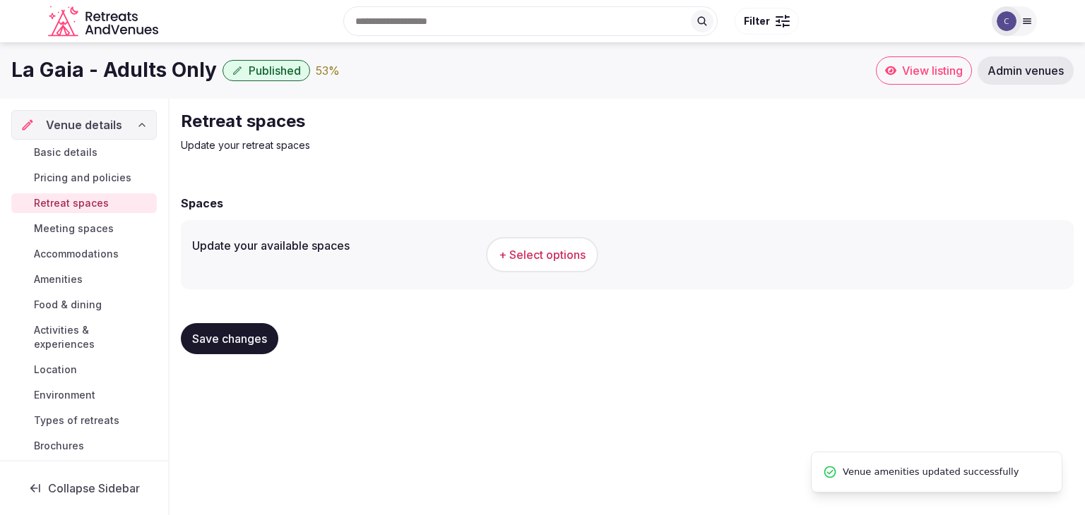
click at [555, 264] on button "+ Select options" at bounding box center [542, 254] width 112 height 35
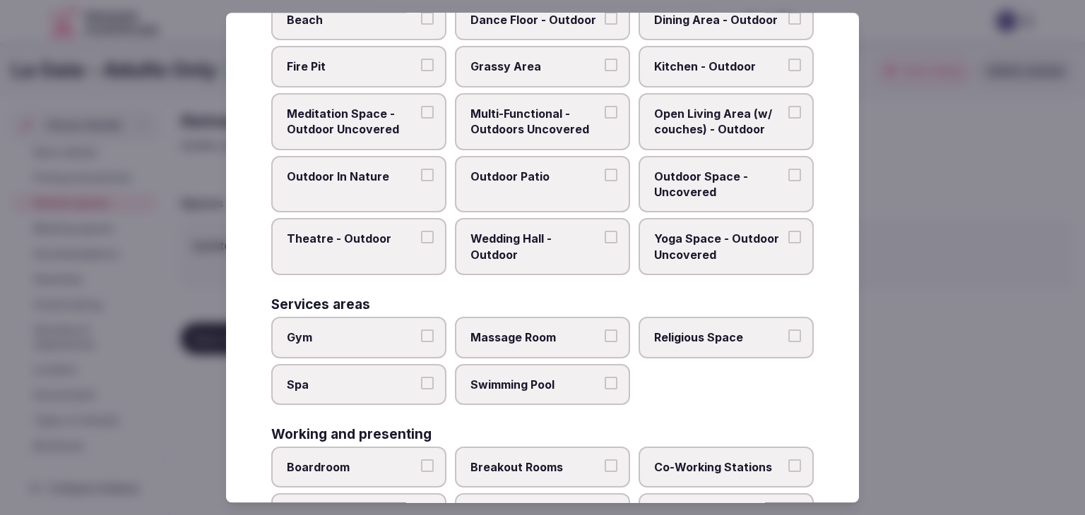
scroll to position [638, 0]
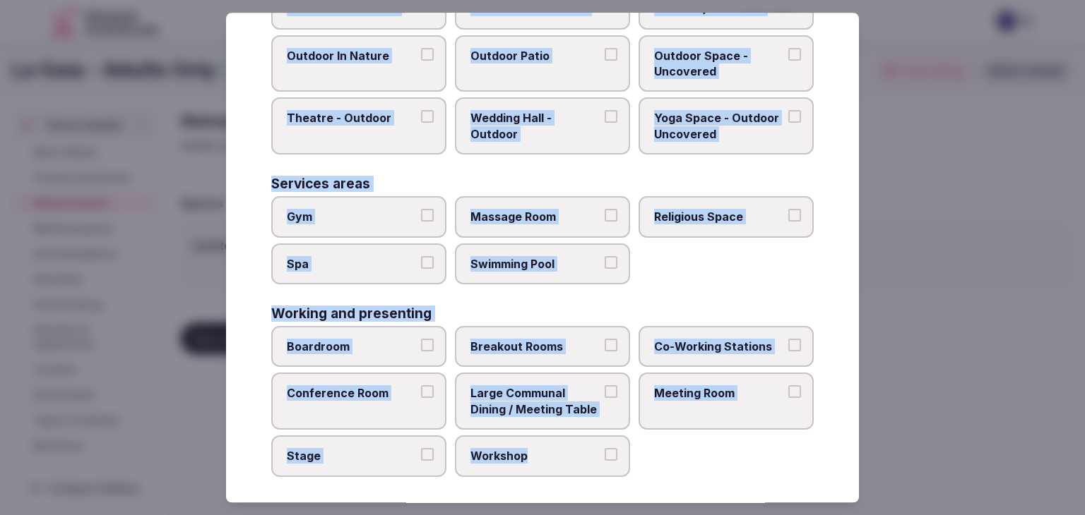
drag, startPoint x: 275, startPoint y: 100, endPoint x: 657, endPoint y: 458, distance: 524.0
click at [657, 458] on div "Select your retreat spaces Choose all applicable retreat spaces offered. Covere…" at bounding box center [542, 258] width 633 height 490
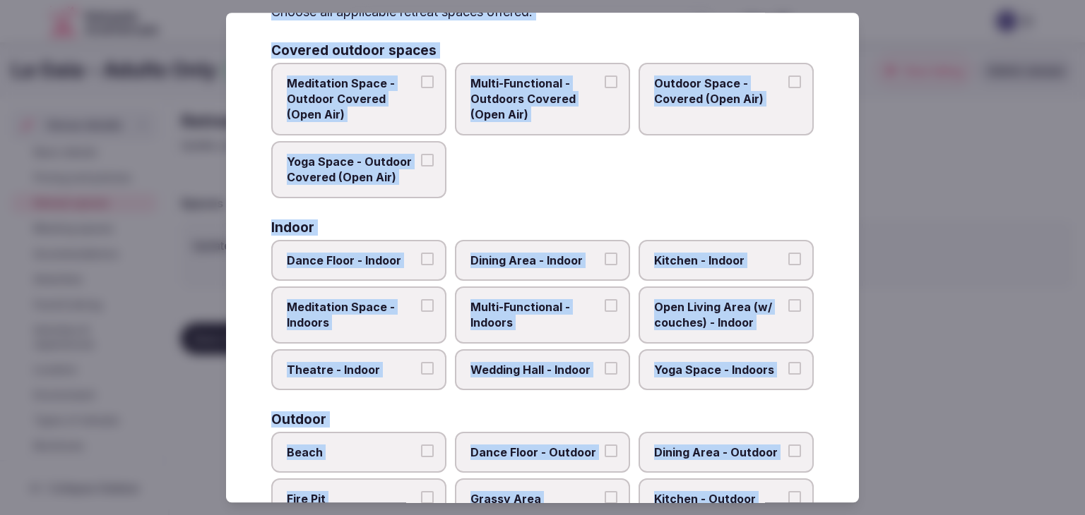
scroll to position [0, 0]
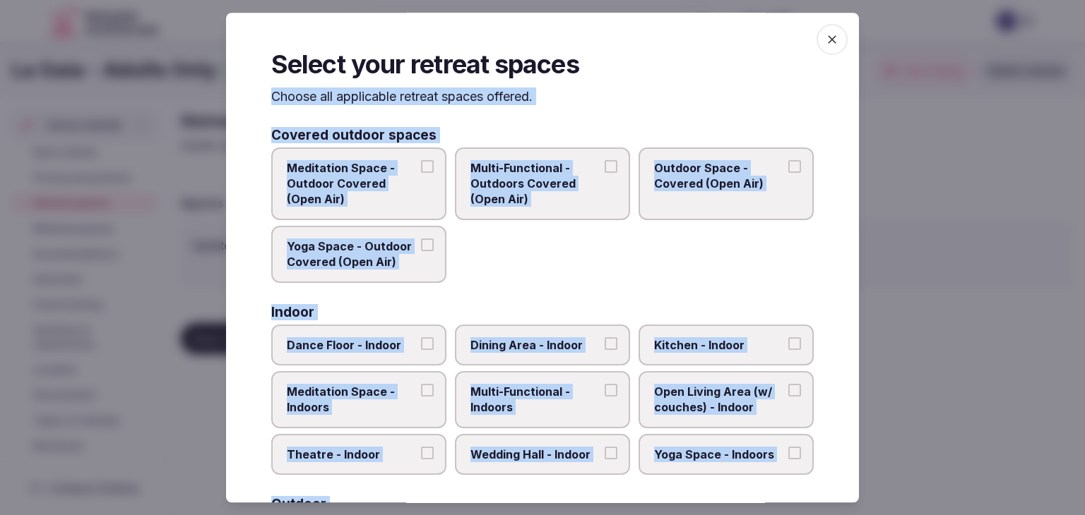
click at [554, 168] on span "Multi-Functional - Outdoors Covered (Open Air)" at bounding box center [535, 183] width 130 height 47
click at [604, 168] on button "Multi-Functional - Outdoors Covered (Open Air)" at bounding box center [610, 166] width 13 height 13
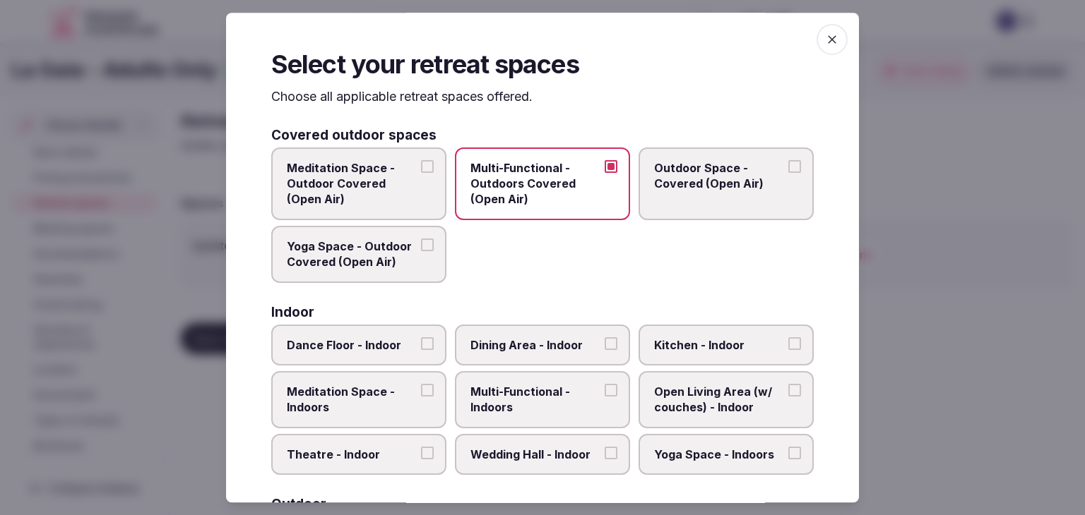
click at [770, 165] on span "Outdoor Space - Covered (Open Air)" at bounding box center [719, 176] width 130 height 32
click at [788, 165] on button "Outdoor Space - Covered (Open Air)" at bounding box center [794, 166] width 13 height 13
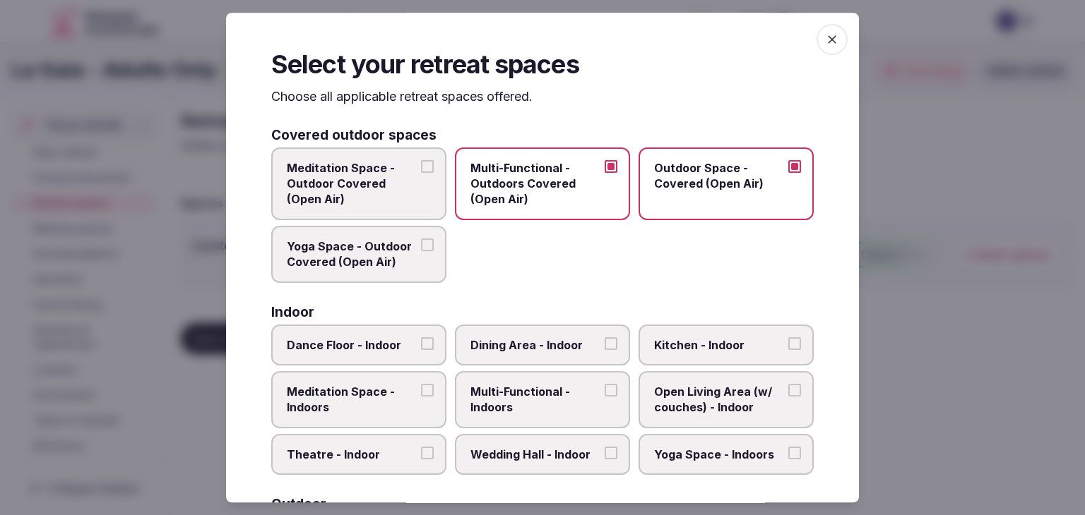
click at [380, 244] on span "Yoga Space - Outdoor Covered (Open Air)" at bounding box center [352, 255] width 130 height 32
click at [421, 244] on button "Yoga Space - Outdoor Covered (Open Air)" at bounding box center [427, 245] width 13 height 13
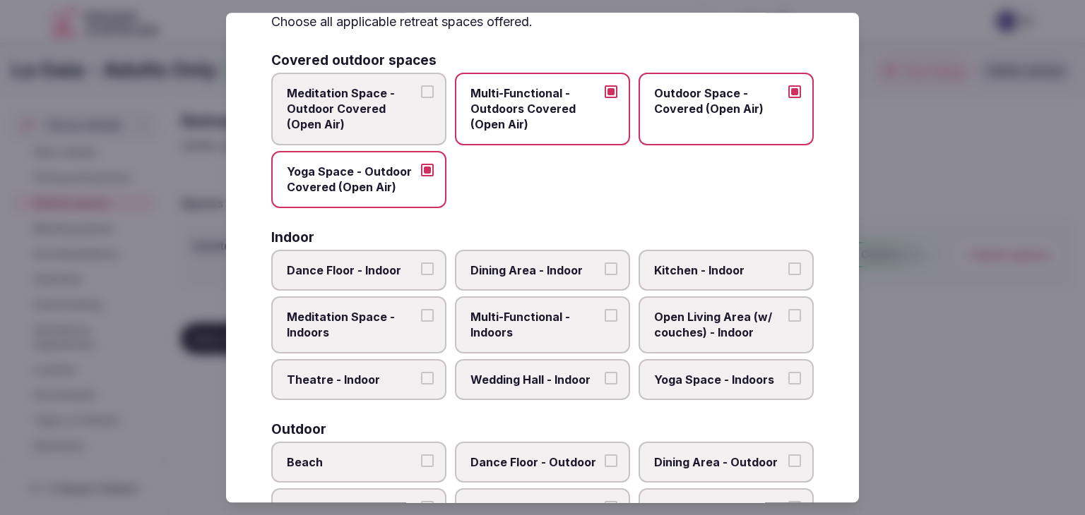
scroll to position [141, 0]
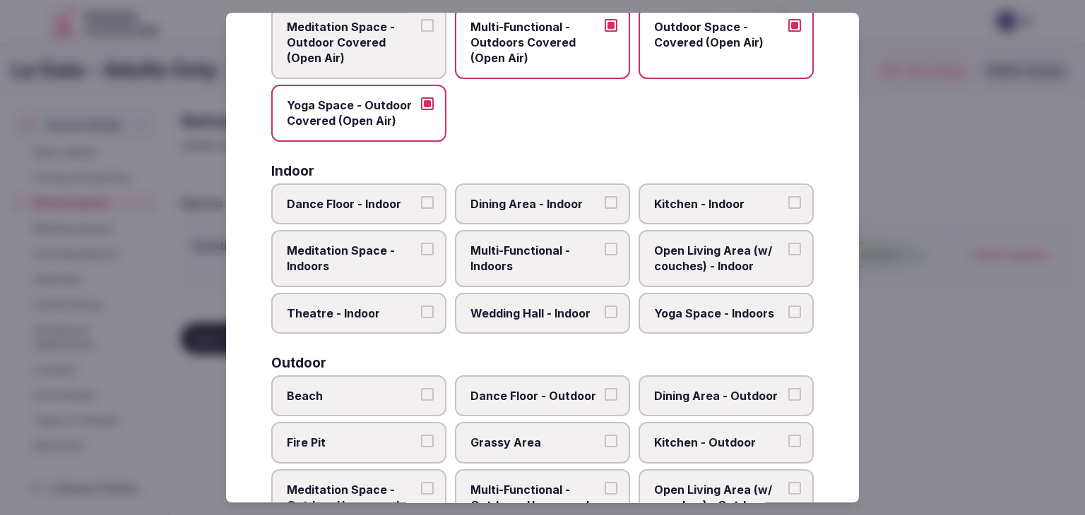
click at [531, 261] on span "Multi-Functional - Indoors" at bounding box center [535, 259] width 130 height 32
click at [604, 256] on button "Multi-Functional - Indoors" at bounding box center [610, 249] width 13 height 13
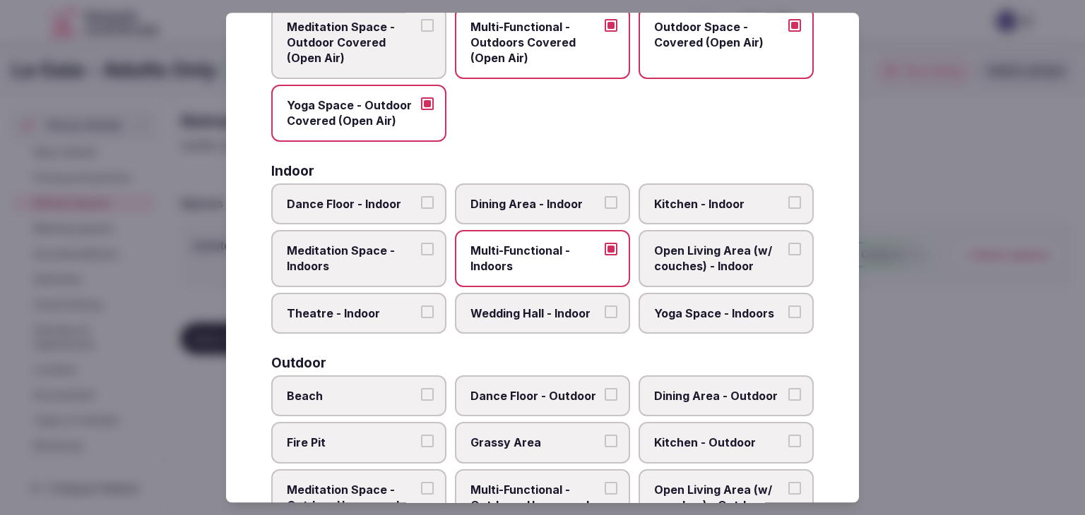
click at [521, 211] on label "Dining Area - Indoor" at bounding box center [542, 204] width 175 height 41
click at [604, 209] on button "Dining Area - Indoor" at bounding box center [610, 202] width 13 height 13
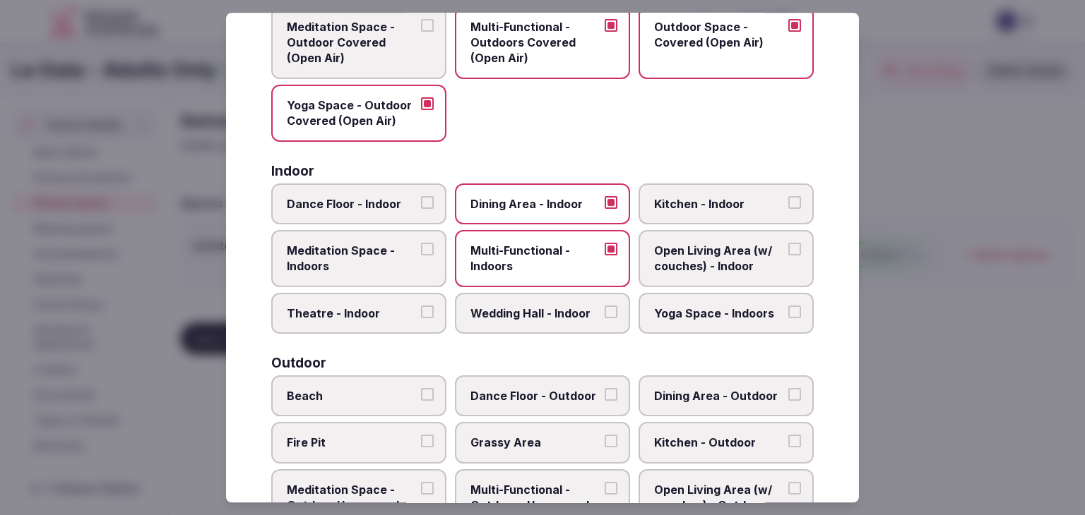
click at [542, 312] on span "Wedding Hall - Indoor" at bounding box center [535, 314] width 130 height 16
click at [604, 312] on button "Wedding Hall - Indoor" at bounding box center [610, 312] width 13 height 13
click at [324, 255] on span "Meditation Space - Indoors" at bounding box center [352, 259] width 130 height 32
click at [421, 255] on button "Meditation Space - Indoors" at bounding box center [427, 249] width 13 height 13
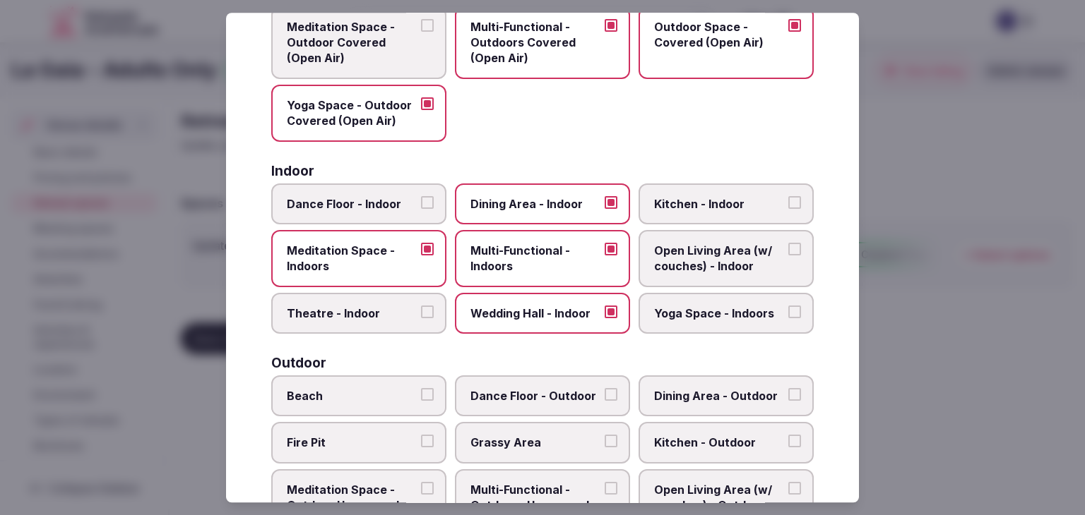
click at [720, 252] on span "Open Living Area (w/ couches) - Indoor" at bounding box center [719, 259] width 130 height 32
click at [788, 252] on button "Open Living Area (w/ couches) - Indoor" at bounding box center [794, 249] width 13 height 13
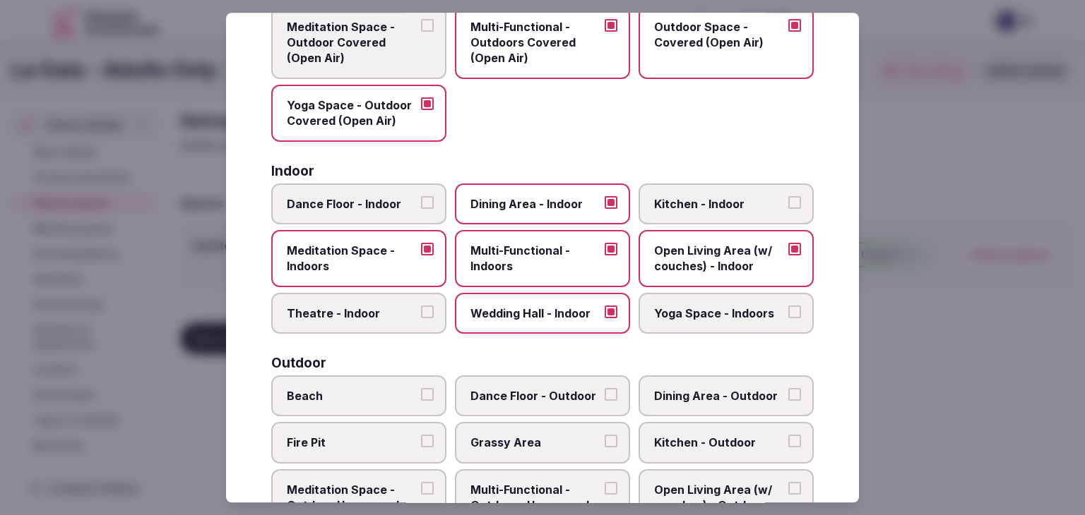
click at [707, 315] on span "Yoga Space - Indoors" at bounding box center [719, 314] width 130 height 16
click at [788, 315] on button "Yoga Space - Indoors" at bounding box center [794, 312] width 13 height 13
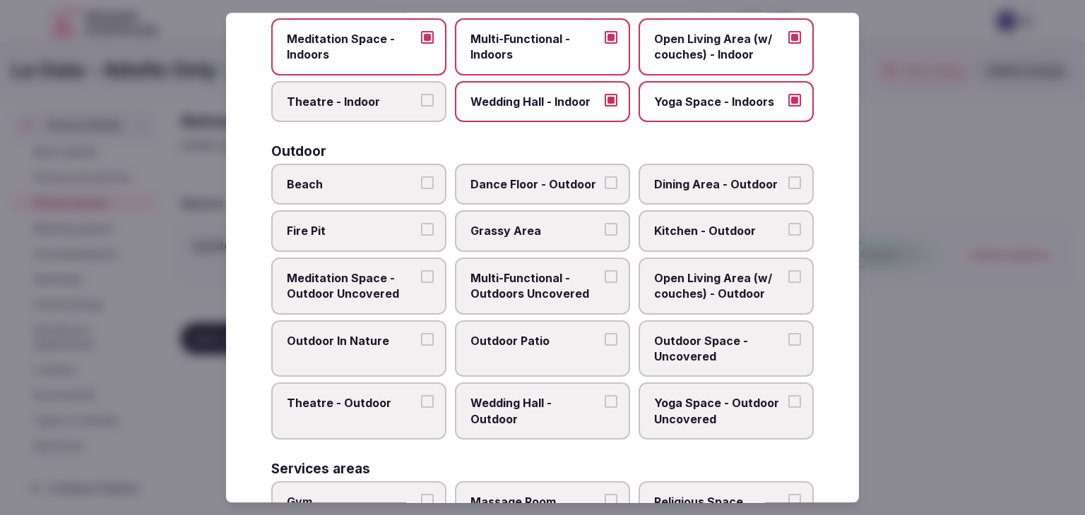
click at [347, 184] on span "Beach" at bounding box center [352, 185] width 130 height 16
click at [421, 184] on button "Beach" at bounding box center [427, 183] width 13 height 13
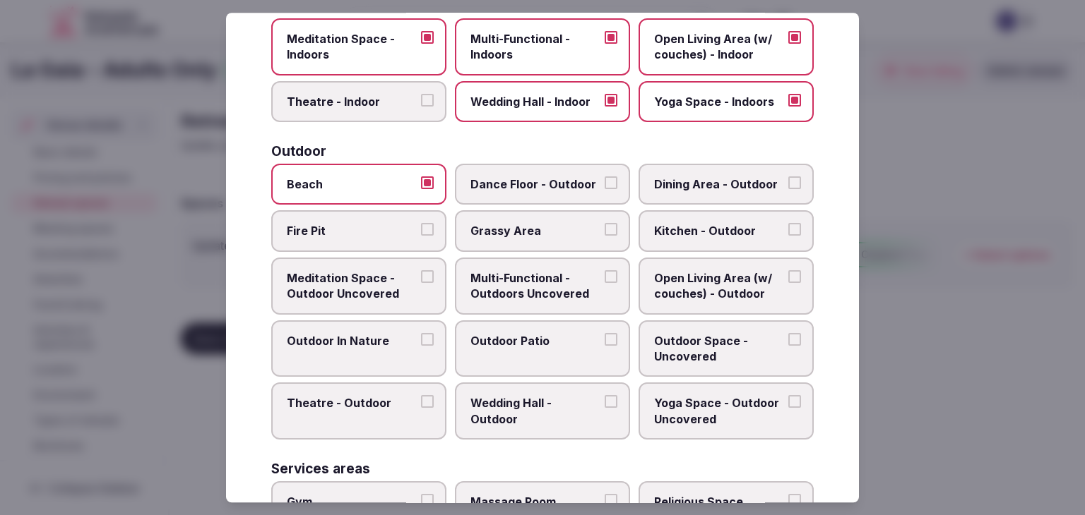
click at [548, 296] on span "Multi-Functional - Outdoors Uncovered" at bounding box center [535, 286] width 130 height 32
click at [604, 283] on button "Multi-Functional - Outdoors Uncovered" at bounding box center [610, 276] width 13 height 13
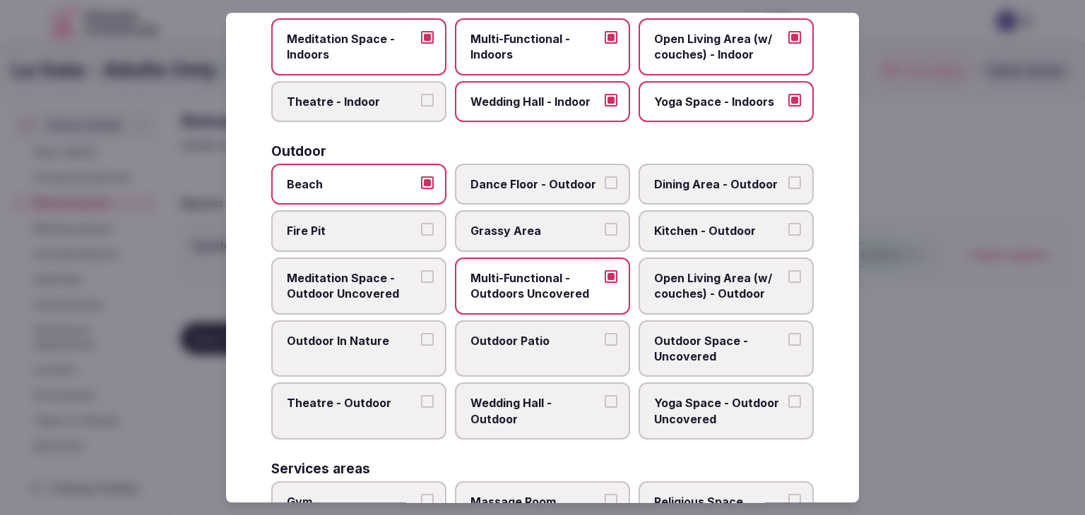
drag, startPoint x: 535, startPoint y: 343, endPoint x: 637, endPoint y: 338, distance: 102.5
click at [535, 343] on span "Outdoor Patio" at bounding box center [535, 341] width 130 height 16
click at [604, 343] on button "Outdoor Patio" at bounding box center [610, 339] width 13 height 13
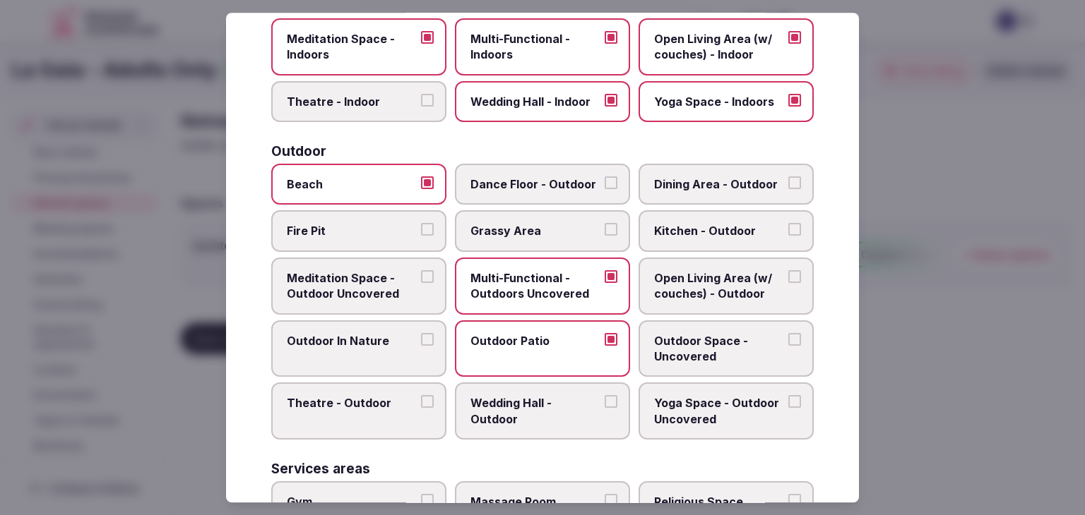
click at [775, 340] on label "Outdoor Space - Uncovered" at bounding box center [725, 349] width 175 height 57
click at [788, 340] on button "Outdoor Space - Uncovered" at bounding box center [794, 339] width 13 height 13
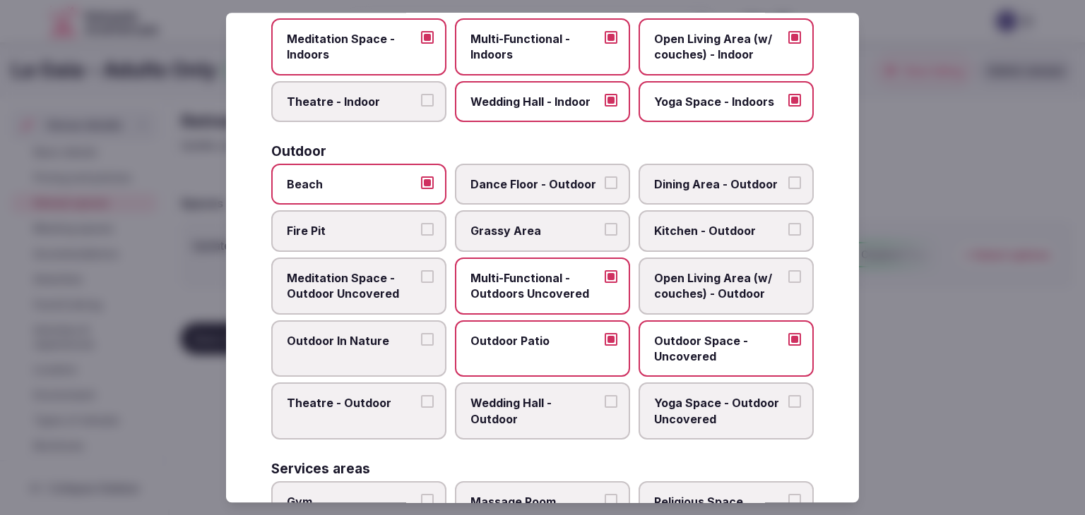
click at [707, 167] on label "Dining Area - Outdoor" at bounding box center [725, 184] width 175 height 41
click at [788, 177] on button "Dining Area - Outdoor" at bounding box center [794, 183] width 13 height 13
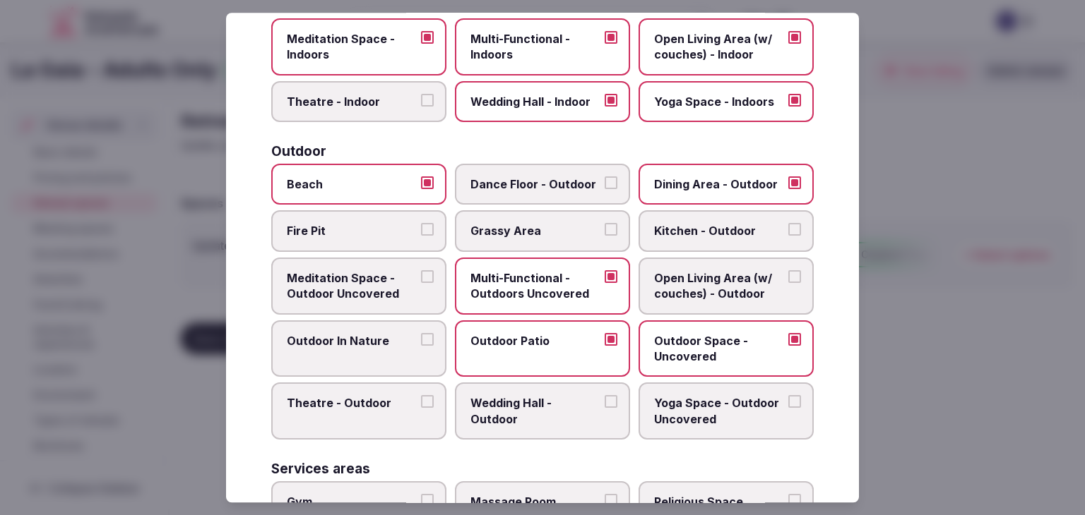
drag, startPoint x: 514, startPoint y: 388, endPoint x: 521, endPoint y: 390, distance: 7.6
click at [514, 388] on label "Wedding Hall - Outdoor" at bounding box center [542, 411] width 175 height 57
click at [604, 396] on button "Wedding Hall - Outdoor" at bounding box center [610, 402] width 13 height 13
click at [679, 407] on span "Yoga Space - Outdoor Uncovered" at bounding box center [719, 412] width 130 height 32
click at [788, 407] on button "Yoga Space - Outdoor Uncovered" at bounding box center [794, 402] width 13 height 13
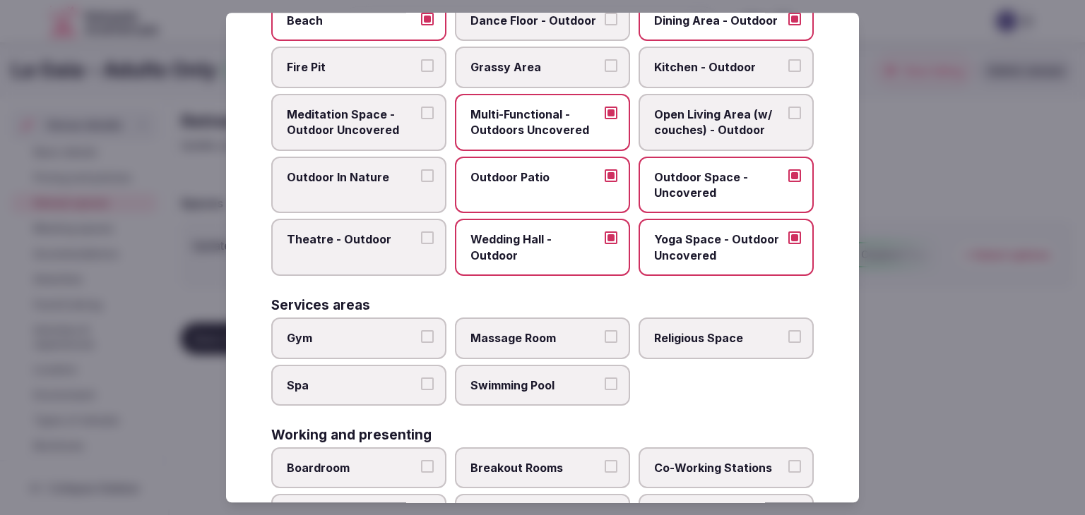
scroll to position [635, 0]
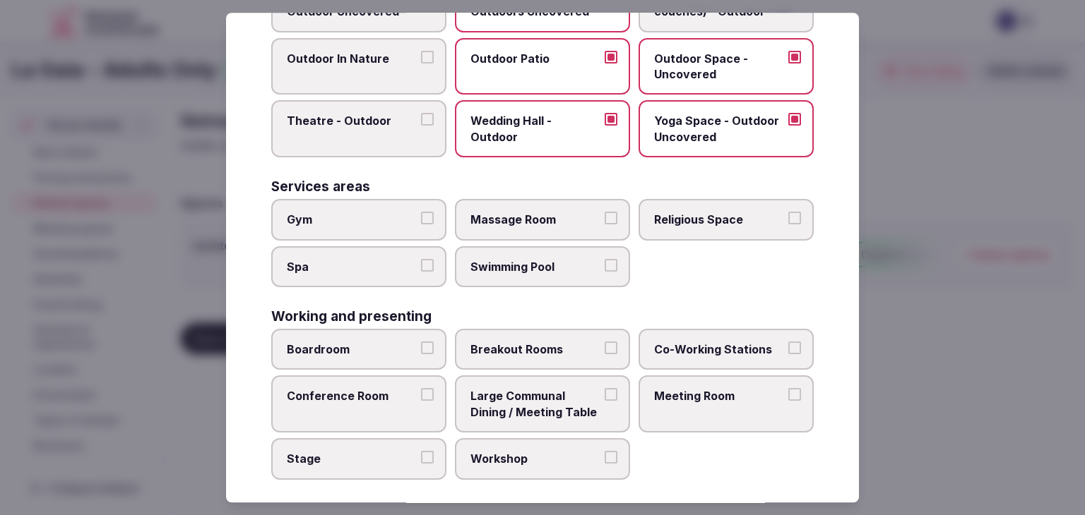
click at [339, 213] on span "Gym" at bounding box center [352, 220] width 130 height 16
click at [421, 213] on button "Gym" at bounding box center [427, 218] width 13 height 13
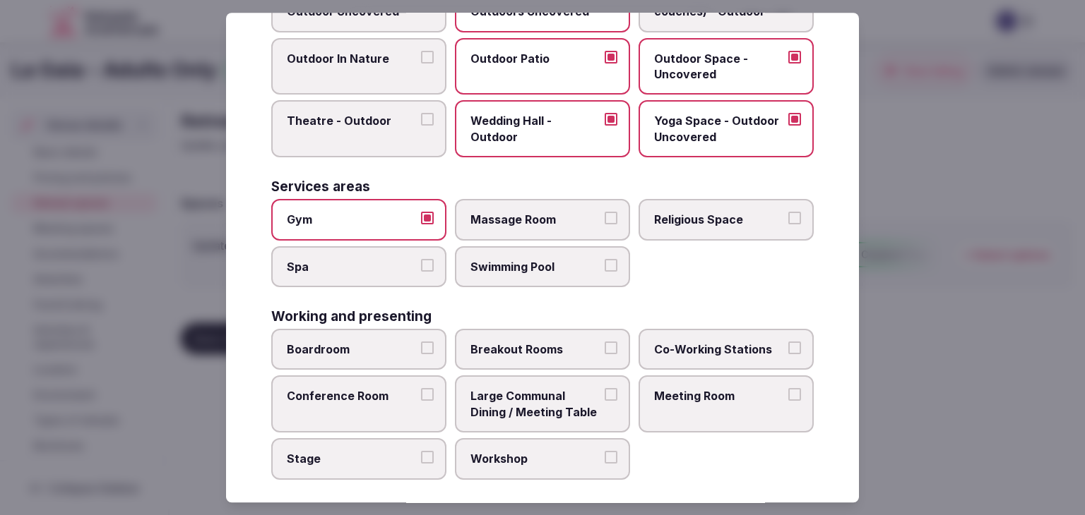
drag, startPoint x: 350, startPoint y: 261, endPoint x: 487, endPoint y: 261, distance: 137.0
click at [353, 261] on span "Spa" at bounding box center [352, 267] width 130 height 16
click at [421, 261] on button "Spa" at bounding box center [427, 265] width 13 height 13
drag, startPoint x: 531, startPoint y: 264, endPoint x: 539, endPoint y: 217, distance: 48.1
click at [532, 261] on span "Swimming Pool" at bounding box center [535, 267] width 130 height 16
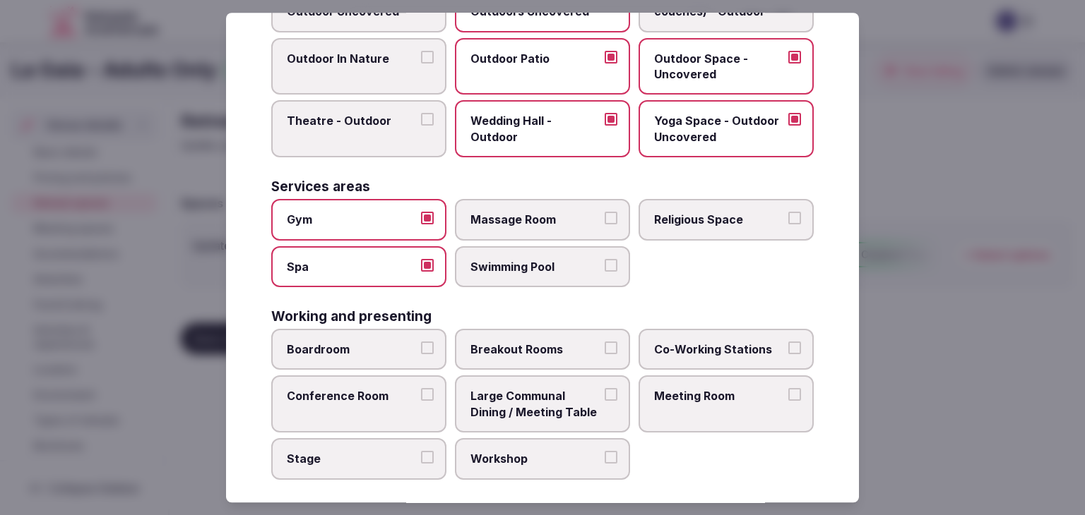
click at [604, 261] on button "Swimming Pool" at bounding box center [610, 265] width 13 height 13
click at [539, 213] on span "Massage Room" at bounding box center [535, 220] width 130 height 16
click at [604, 213] on button "Massage Room" at bounding box center [610, 218] width 13 height 13
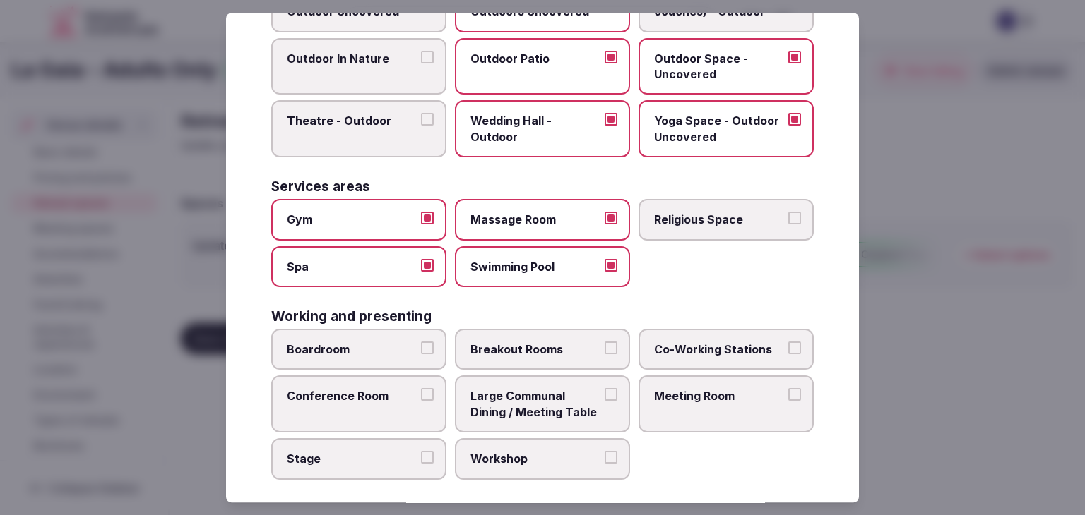
scroll to position [638, 0]
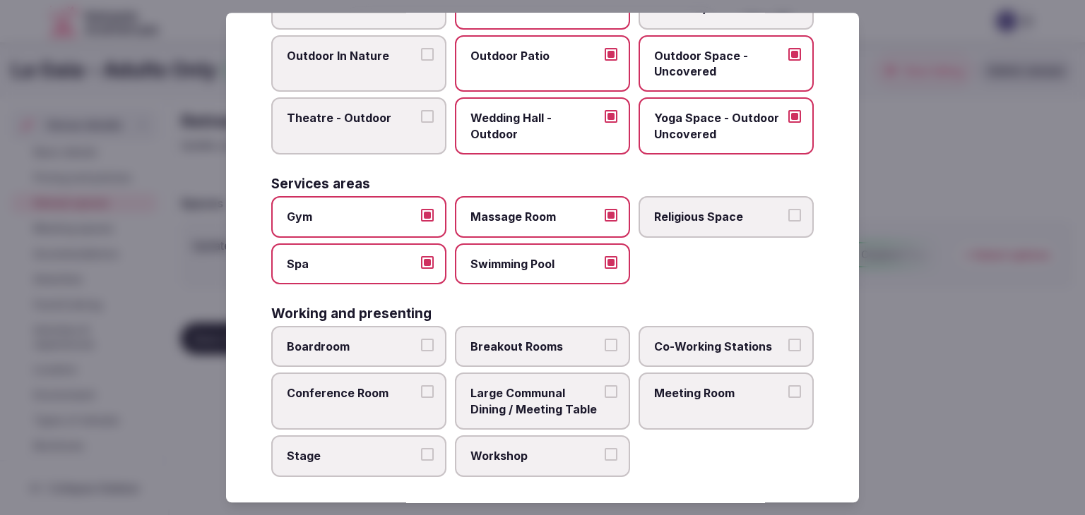
drag, startPoint x: 724, startPoint y: 384, endPoint x: 725, endPoint y: 348, distance: 36.0
click at [723, 386] on span "Meeting Room" at bounding box center [719, 394] width 130 height 16
click at [788, 386] on button "Meeting Room" at bounding box center [794, 392] width 13 height 13
click at [725, 344] on span "Co-Working Stations" at bounding box center [719, 347] width 130 height 16
click at [788, 344] on button "Co-Working Stations" at bounding box center [794, 345] width 13 height 13
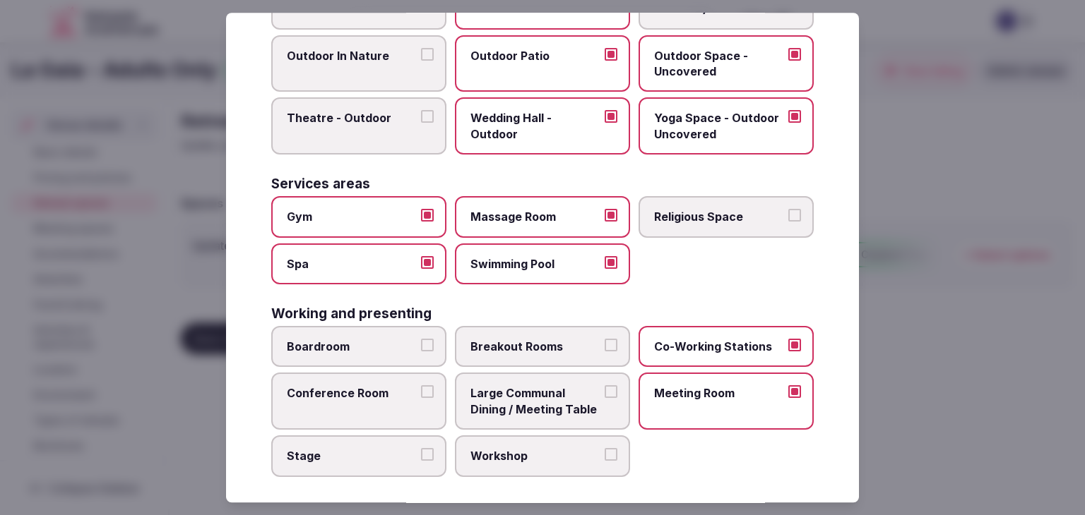
click at [549, 448] on span "Workshop" at bounding box center [535, 456] width 130 height 16
click at [604, 448] on button "Workshop" at bounding box center [610, 454] width 13 height 13
click at [552, 408] on span "Large Communal Dining / Meeting Table" at bounding box center [535, 402] width 130 height 32
click at [604, 399] on button "Large Communal Dining / Meeting Table" at bounding box center [610, 392] width 13 height 13
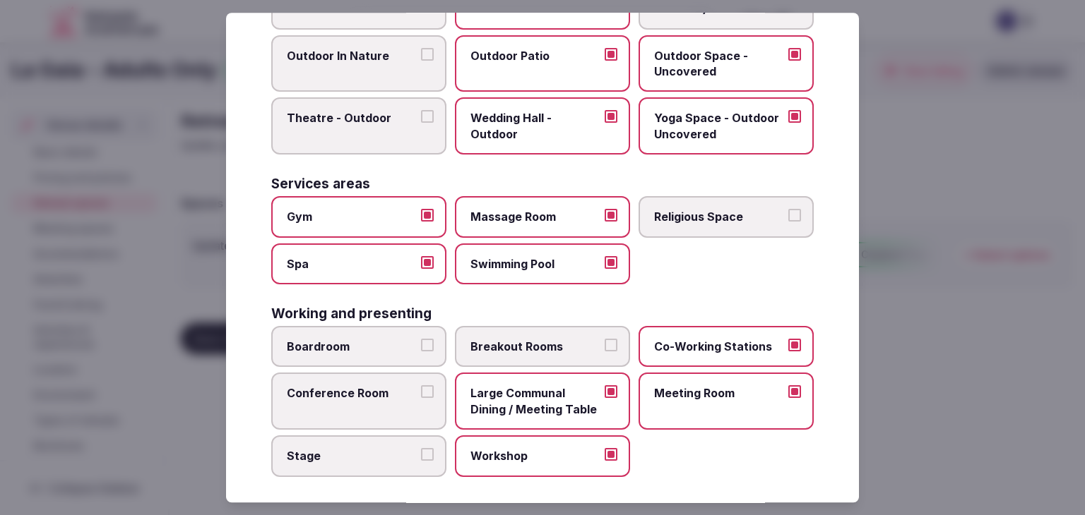
click at [708, 329] on label "Co-Working Stations" at bounding box center [725, 346] width 175 height 41
click at [788, 339] on button "Co-Working Stations" at bounding box center [794, 345] width 13 height 13
click at [340, 397] on label "Conference Room" at bounding box center [358, 402] width 175 height 57
click at [421, 397] on button "Conference Room" at bounding box center [427, 392] width 13 height 13
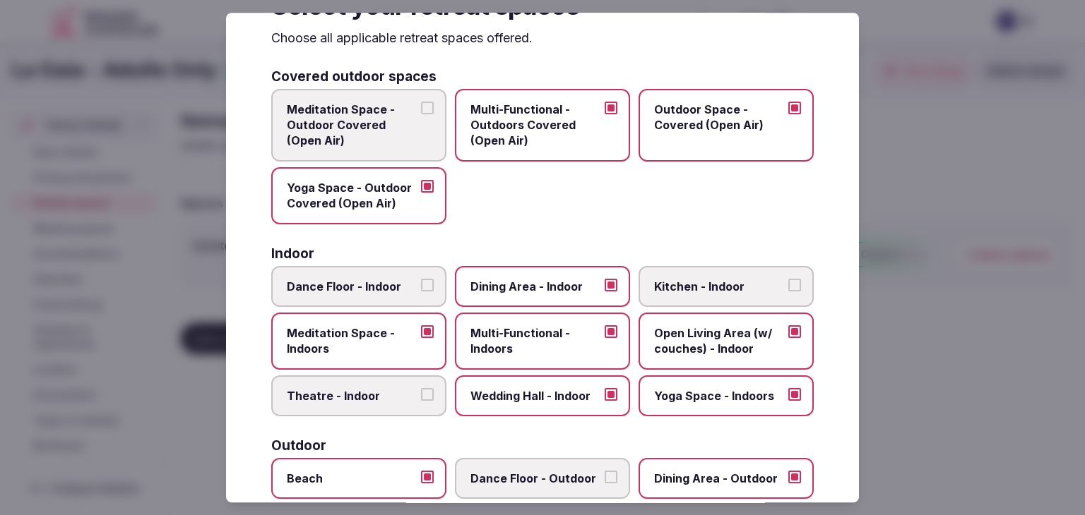
scroll to position [0, 0]
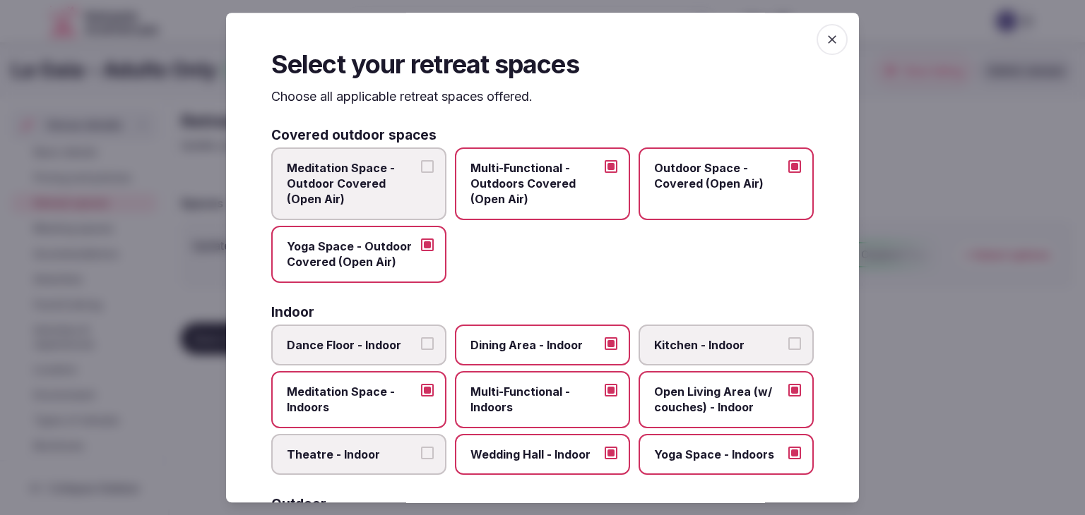
click at [825, 33] on icon "button" at bounding box center [832, 39] width 14 height 14
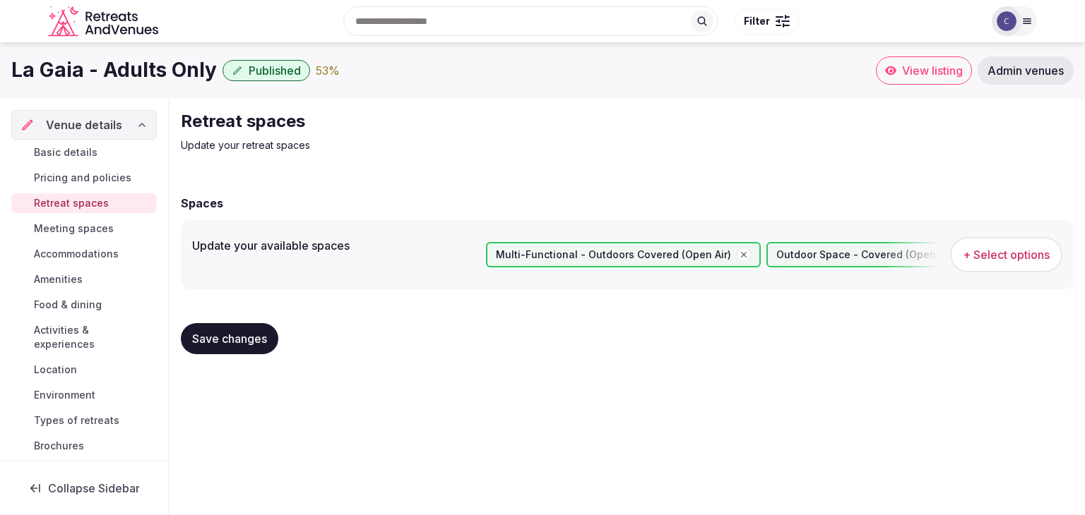
click at [258, 341] on span "Save changes" at bounding box center [229, 339] width 75 height 14
drag, startPoint x: 106, startPoint y: 180, endPoint x: 109, endPoint y: 198, distance: 17.9
click at [106, 179] on span "Pricing and policies" at bounding box center [82, 178] width 97 height 14
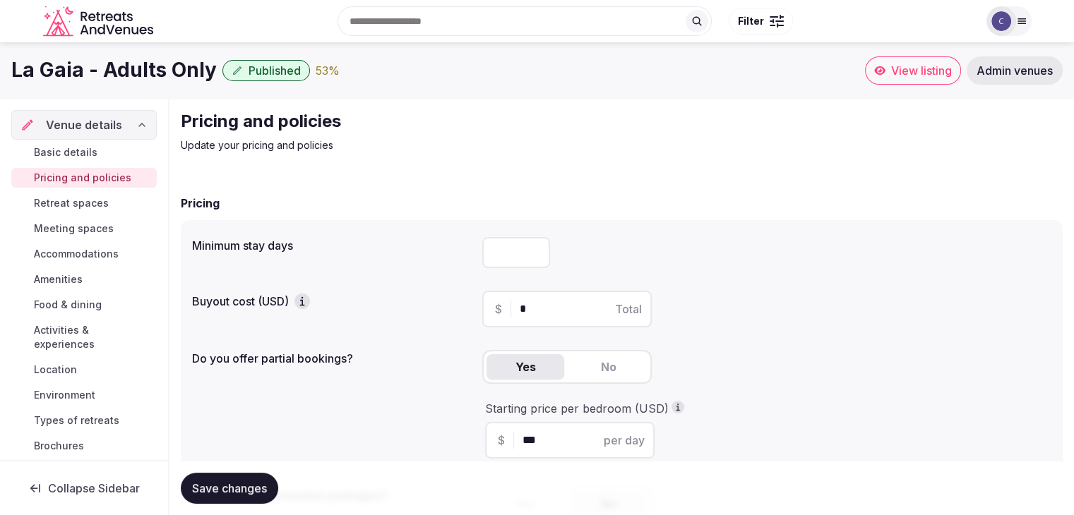
click at [501, 255] on input "number" at bounding box center [516, 252] width 68 height 31
type input "*"
click at [239, 499] on button "Save changes" at bounding box center [229, 488] width 97 height 31
click at [88, 224] on span "Meeting spaces" at bounding box center [74, 229] width 80 height 14
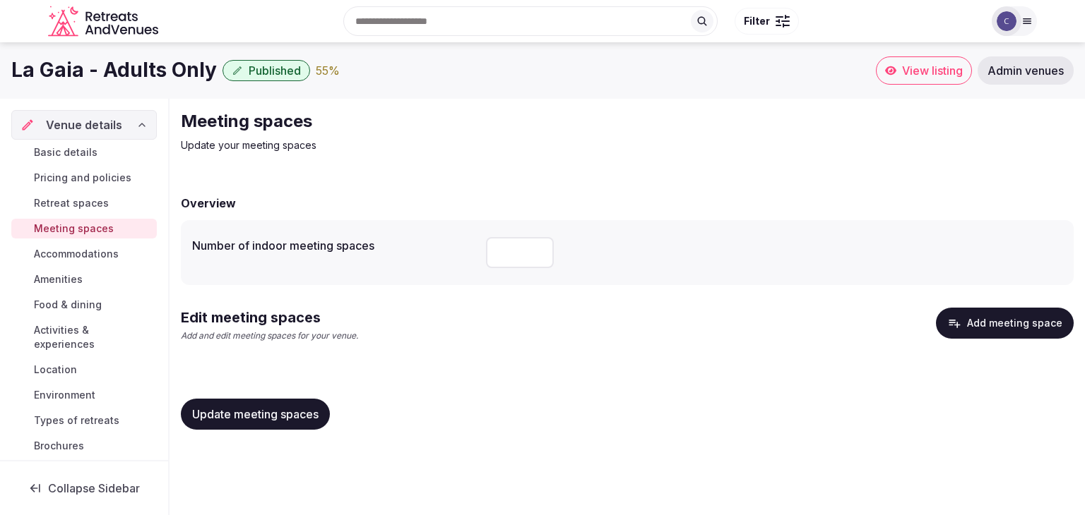
click at [989, 330] on button "Add meeting space" at bounding box center [1005, 323] width 138 height 31
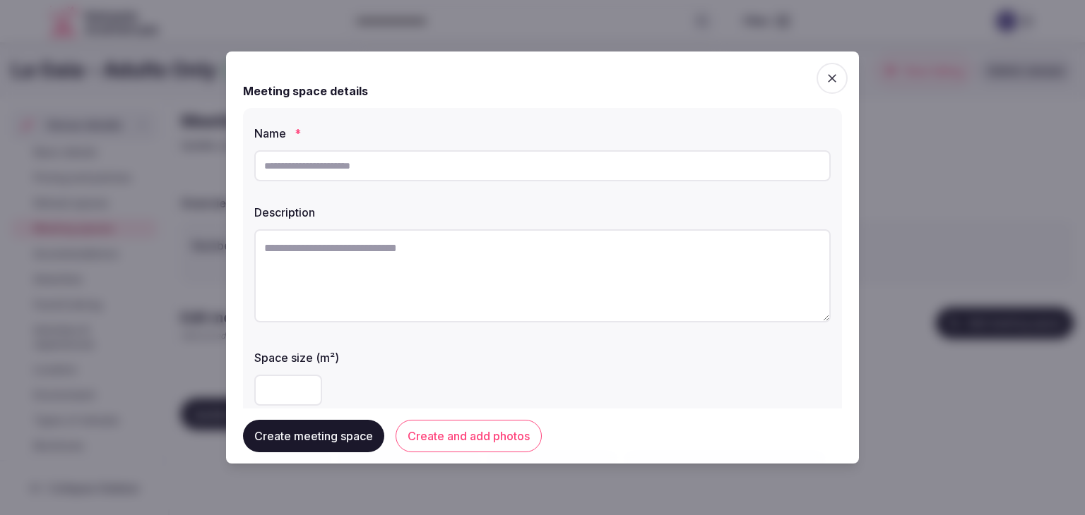
click at [492, 158] on input "text" at bounding box center [542, 165] width 576 height 31
paste input "**********"
type input "**********"
click at [467, 266] on textarea at bounding box center [542, 275] width 576 height 93
paste textarea "**********"
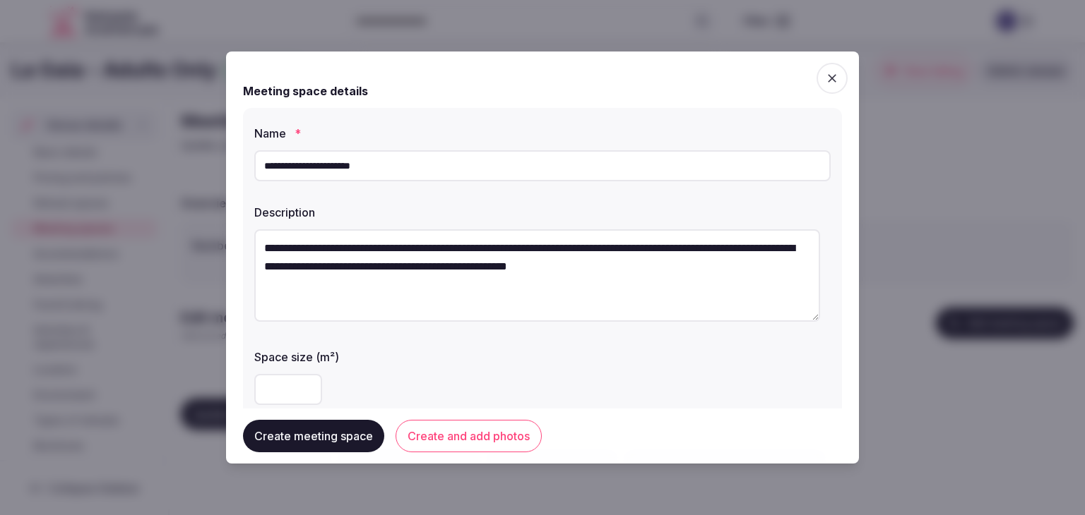
click at [523, 262] on textarea "**********" at bounding box center [537, 275] width 566 height 92
paste textarea "**********"
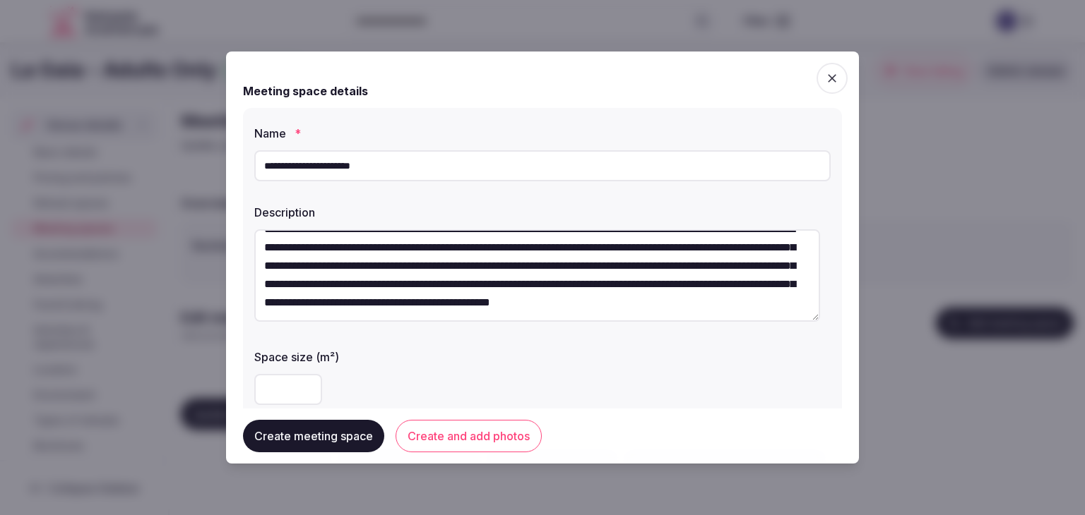
scroll to position [37, 0]
type textarea "**********"
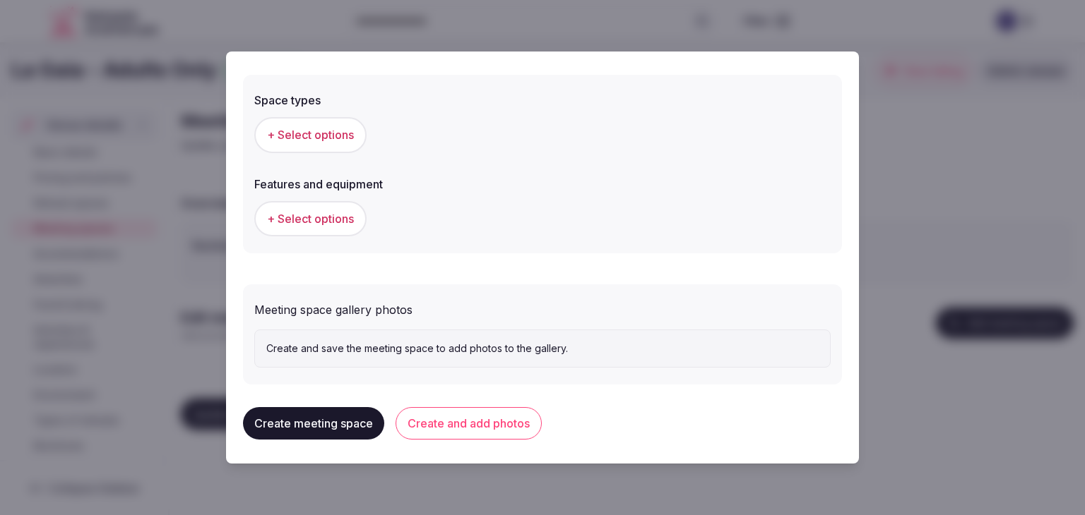
scroll to position [790, 0]
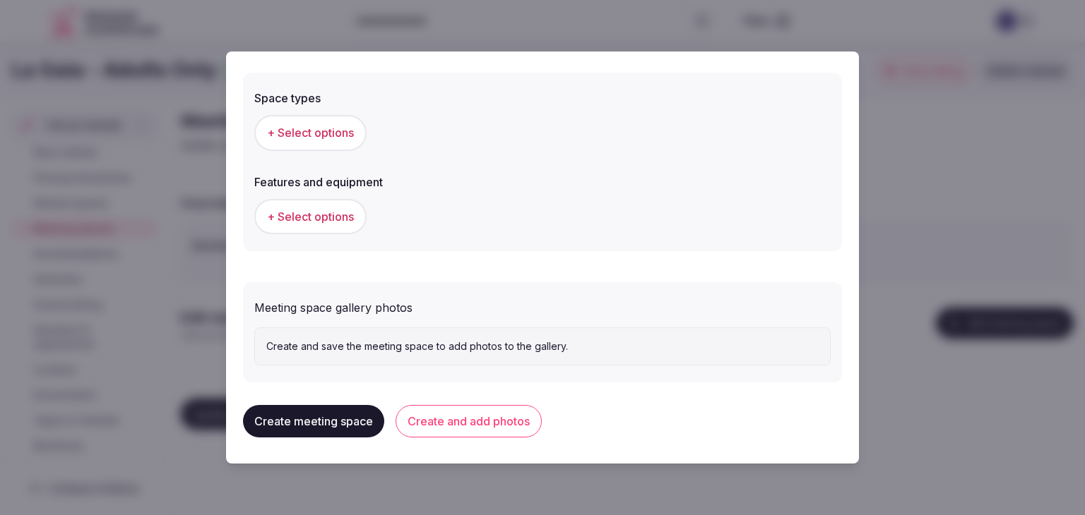
click at [325, 112] on div "+ Select options" at bounding box center [542, 132] width 576 height 47
click at [349, 125] on span "+ Select options" at bounding box center [310, 133] width 87 height 16
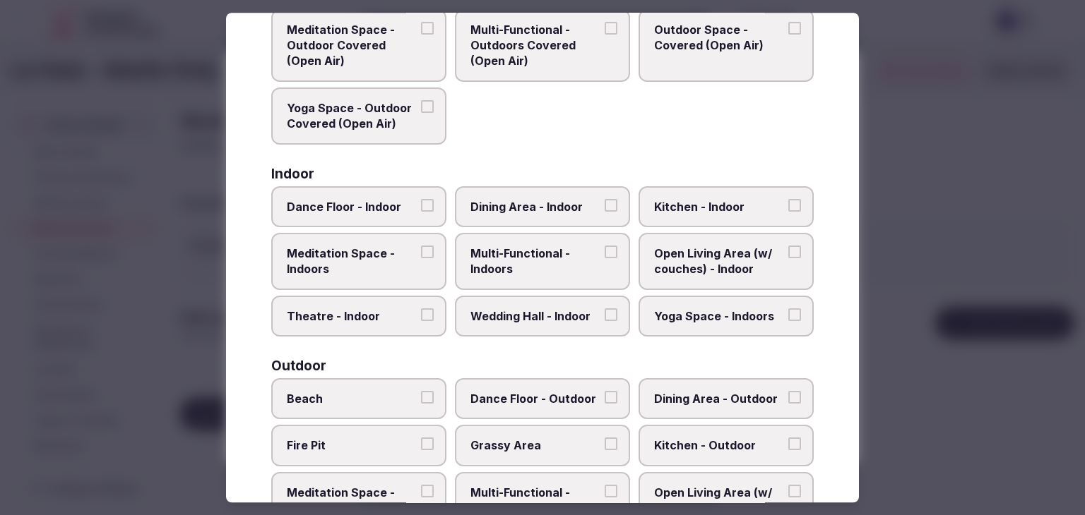
scroll to position [141, 0]
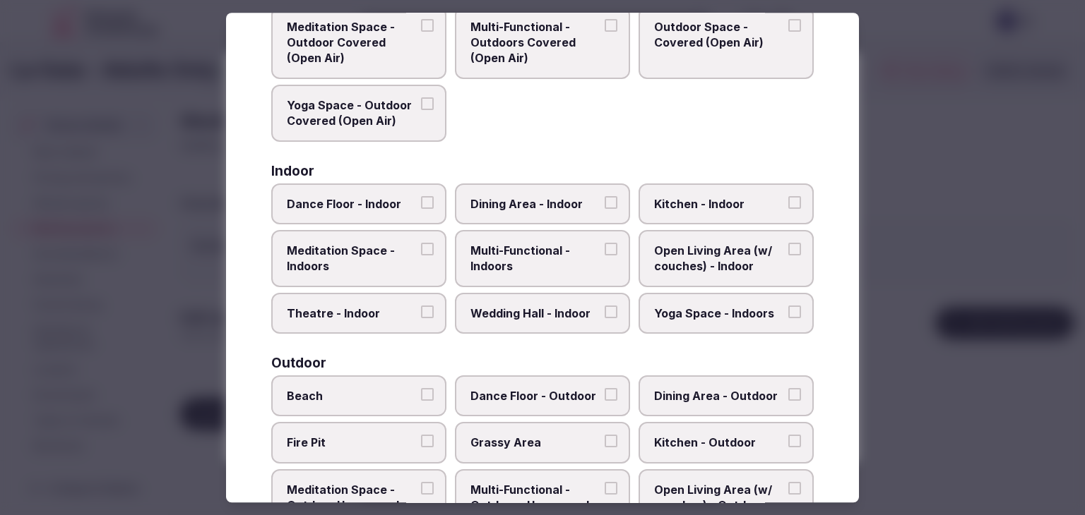
click at [551, 261] on span "Multi-Functional - Indoors" at bounding box center [535, 259] width 130 height 32
click at [604, 256] on button "Multi-Functional - Indoors" at bounding box center [610, 249] width 13 height 13
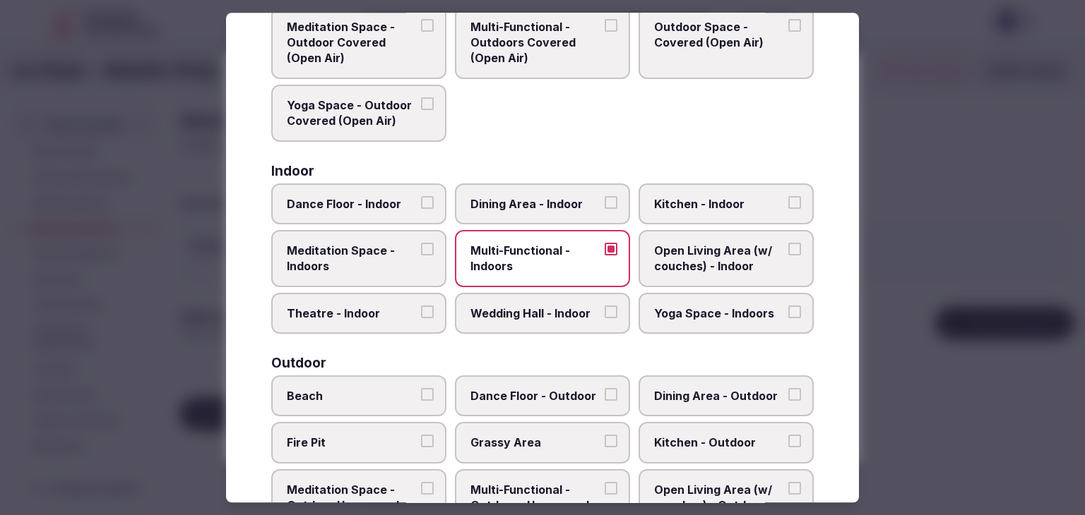
click at [684, 256] on span "Open Living Area (w/ couches) - Indoor" at bounding box center [719, 259] width 130 height 32
click at [788, 256] on button "Open Living Area (w/ couches) - Indoor" at bounding box center [794, 249] width 13 height 13
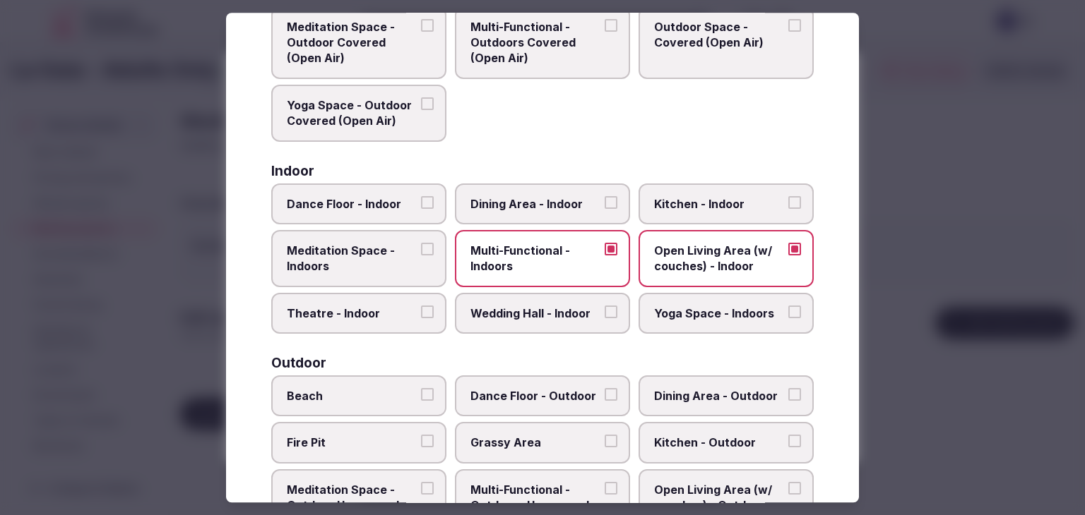
click at [534, 205] on span "Dining Area - Indoor" at bounding box center [535, 204] width 130 height 16
click at [604, 205] on button "Dining Area - Indoor" at bounding box center [610, 202] width 13 height 13
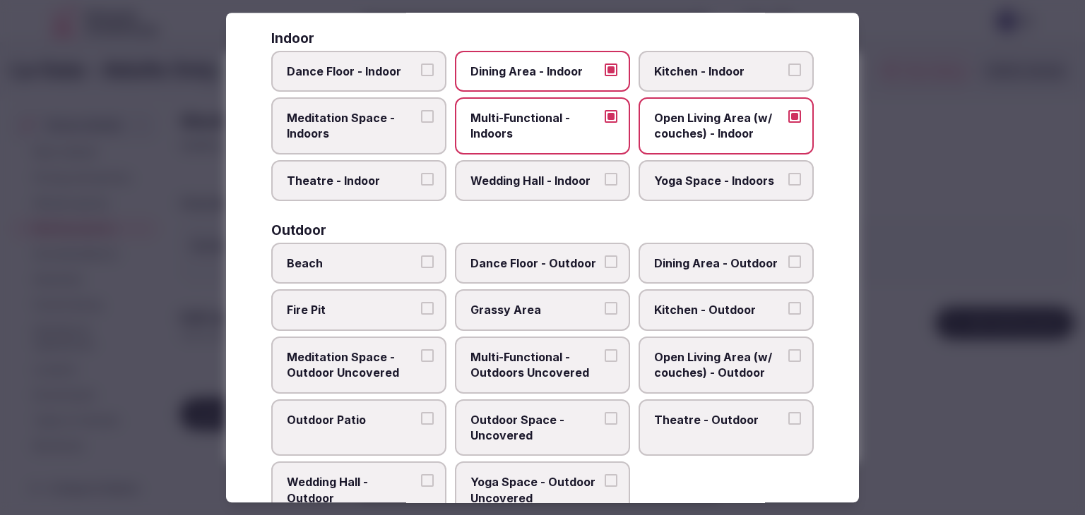
scroll to position [282, 0]
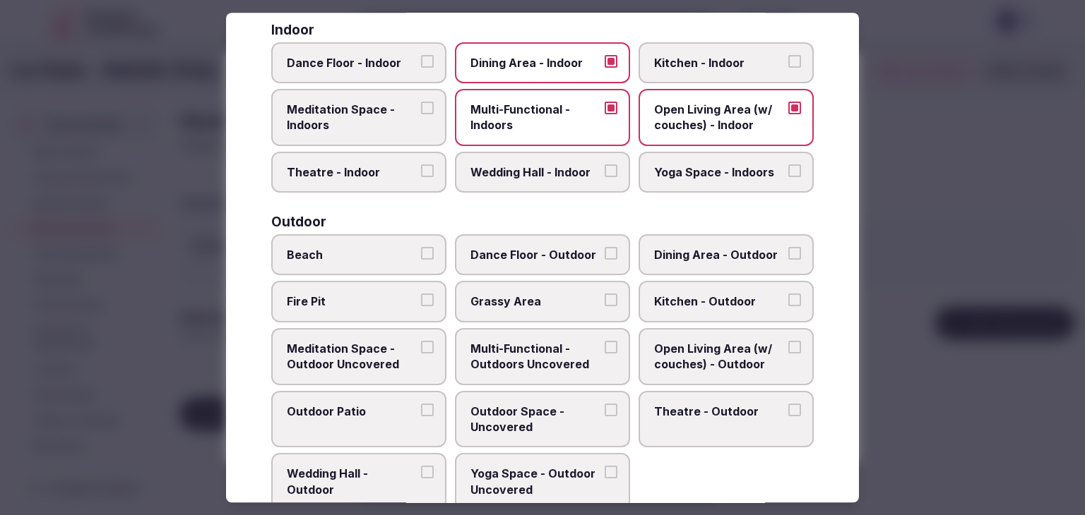
click at [537, 167] on span "Wedding Hall - Indoor" at bounding box center [535, 173] width 130 height 16
click at [604, 167] on button "Wedding Hall - Indoor" at bounding box center [610, 171] width 13 height 13
click at [766, 161] on label "Yoga Space - Indoors" at bounding box center [725, 172] width 175 height 41
click at [788, 165] on button "Yoga Space - Indoors" at bounding box center [794, 171] width 13 height 13
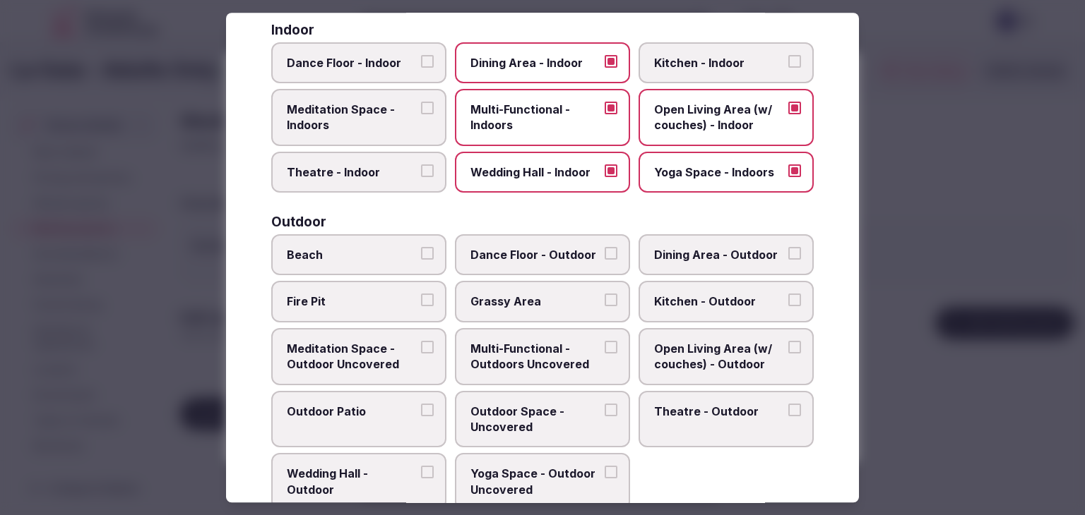
click at [390, 102] on span "Meditation Space - Indoors" at bounding box center [352, 118] width 130 height 32
click at [421, 102] on button "Meditation Space - Indoors" at bounding box center [427, 108] width 13 height 13
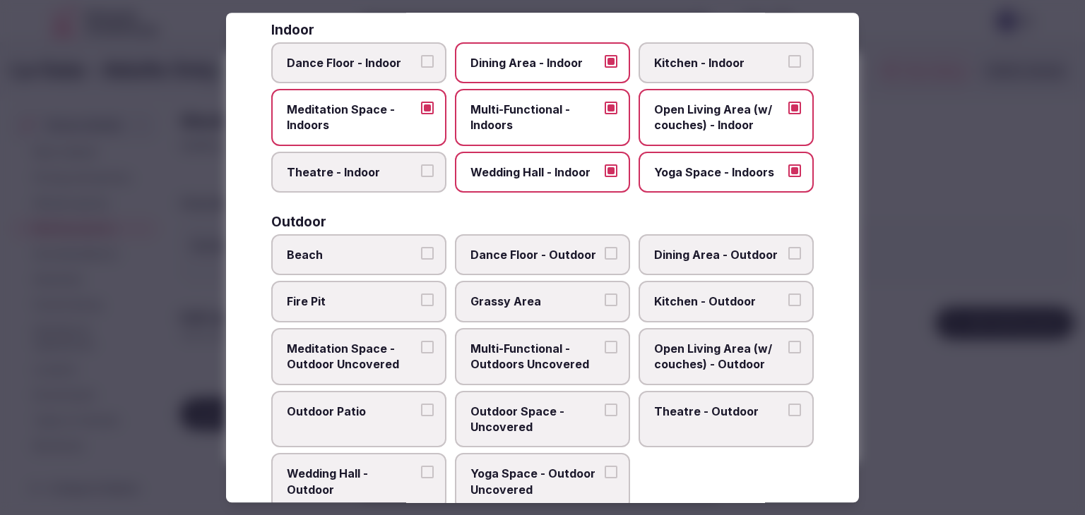
scroll to position [424, 0]
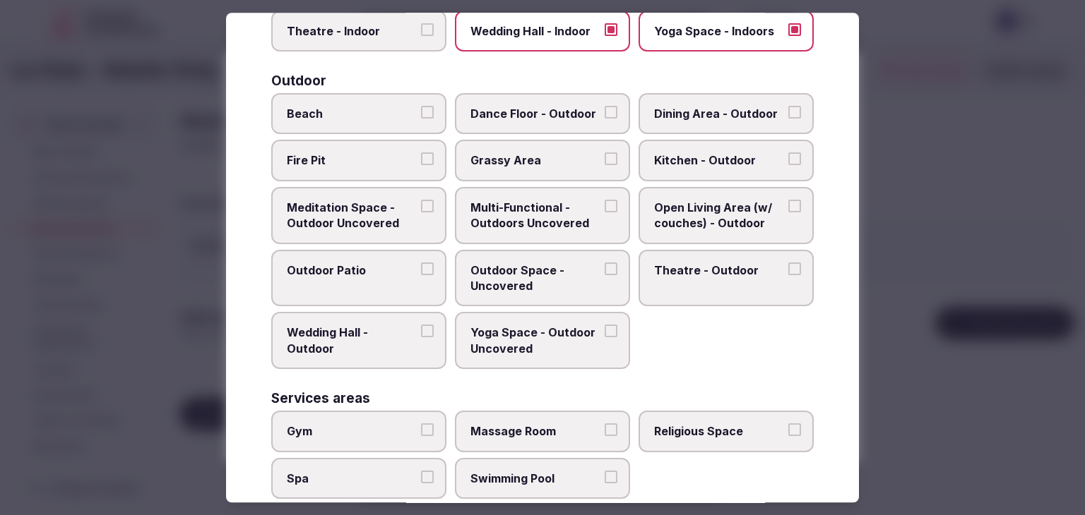
click at [391, 114] on span "Beach" at bounding box center [352, 114] width 130 height 16
click at [421, 114] on button "Beach" at bounding box center [427, 112] width 13 height 13
drag, startPoint x: 530, startPoint y: 217, endPoint x: 527, endPoint y: 246, distance: 29.1
click at [530, 217] on span "Multi-Functional - Outdoors Uncovered" at bounding box center [535, 216] width 130 height 32
click at [604, 213] on button "Multi-Functional - Outdoors Uncovered" at bounding box center [610, 206] width 13 height 13
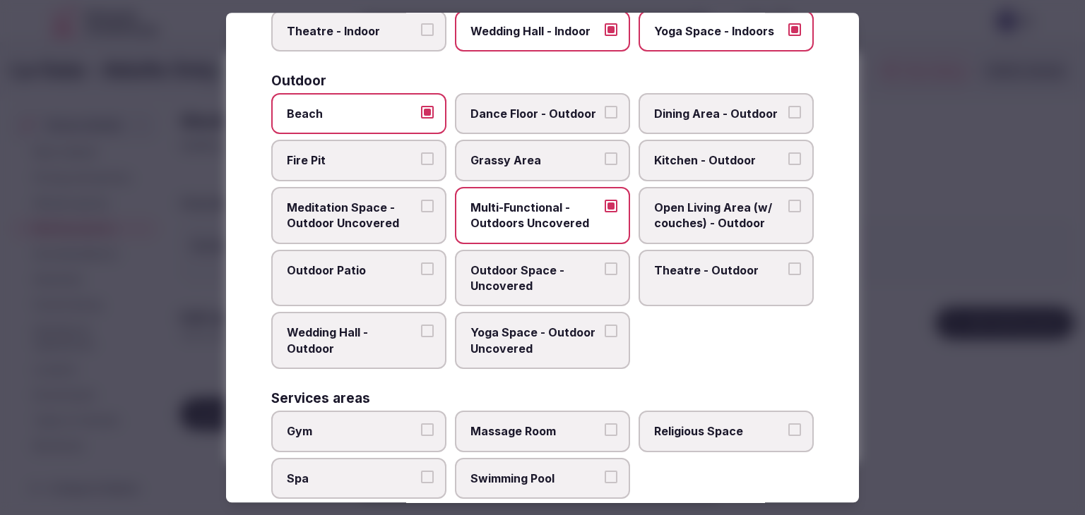
click at [526, 265] on span "Outdoor Space - Uncovered" at bounding box center [535, 279] width 130 height 32
click at [604, 265] on button "Outdoor Space - Uncovered" at bounding box center [610, 269] width 13 height 13
drag, startPoint x: 664, startPoint y: 263, endPoint x: 674, endPoint y: 250, distance: 16.7
click at [665, 263] on span "Theatre - Outdoor" at bounding box center [719, 271] width 130 height 16
click at [712, 109] on span "Dining Area - Outdoor" at bounding box center [719, 114] width 130 height 16
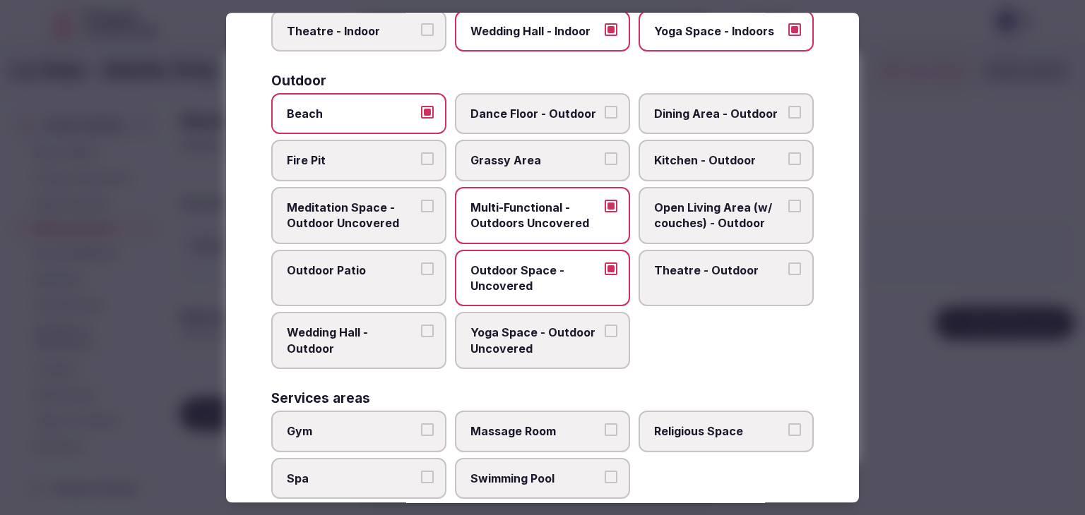
click at [788, 109] on button "Dining Area - Outdoor" at bounding box center [794, 112] width 13 height 13
drag, startPoint x: 723, startPoint y: 274, endPoint x: 710, endPoint y: 285, distance: 17.1
click at [723, 275] on label "Theatre - Outdoor" at bounding box center [725, 278] width 175 height 57
click at [788, 275] on button "Theatre - Outdoor" at bounding box center [794, 269] width 13 height 13
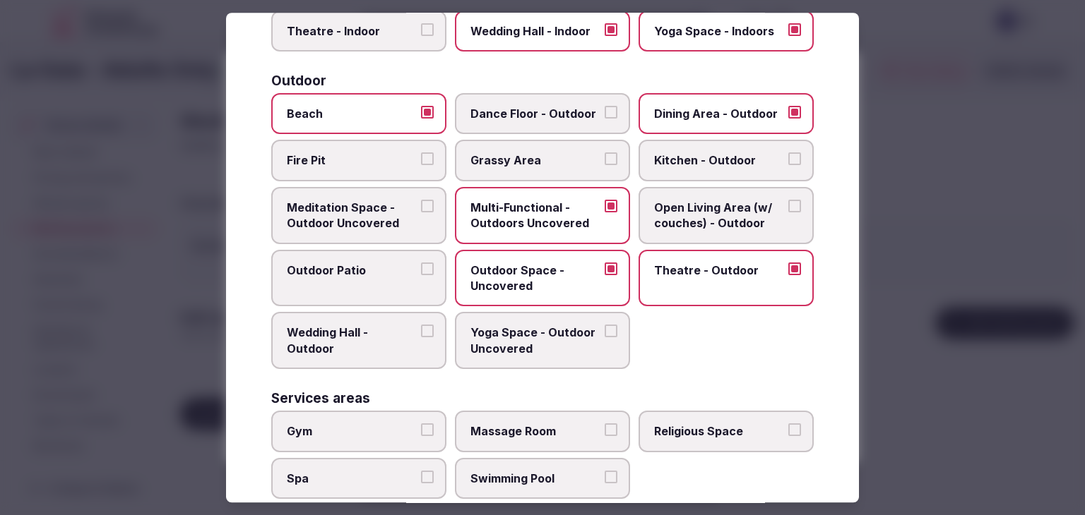
click at [559, 329] on span "Yoga Space - Outdoor Uncovered" at bounding box center [535, 342] width 130 height 32
click at [604, 329] on button "Yoga Space - Outdoor Uncovered" at bounding box center [610, 332] width 13 height 13
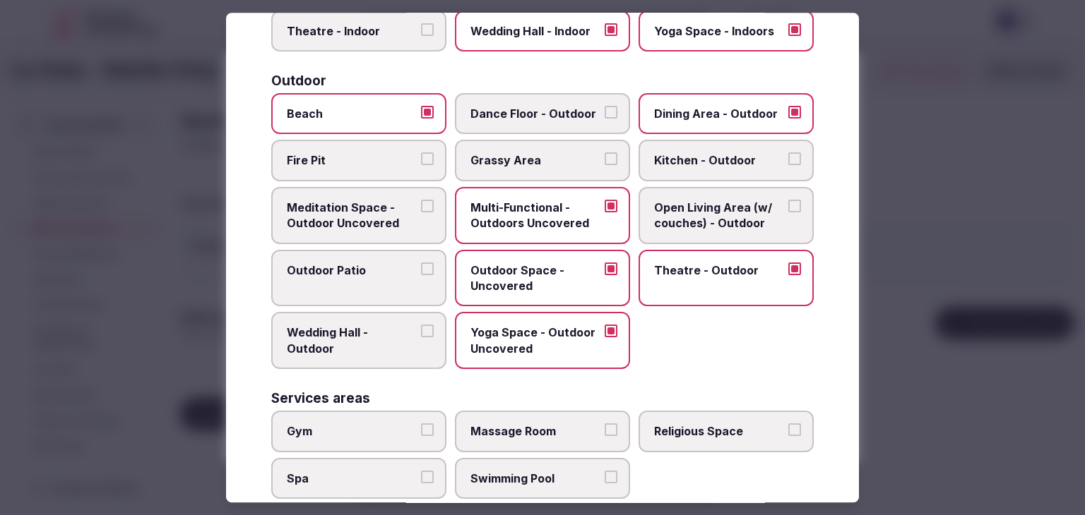
click at [412, 329] on span "Wedding Hall - Outdoor" at bounding box center [352, 342] width 130 height 32
click at [421, 329] on button "Wedding Hall - Outdoor" at bounding box center [427, 332] width 13 height 13
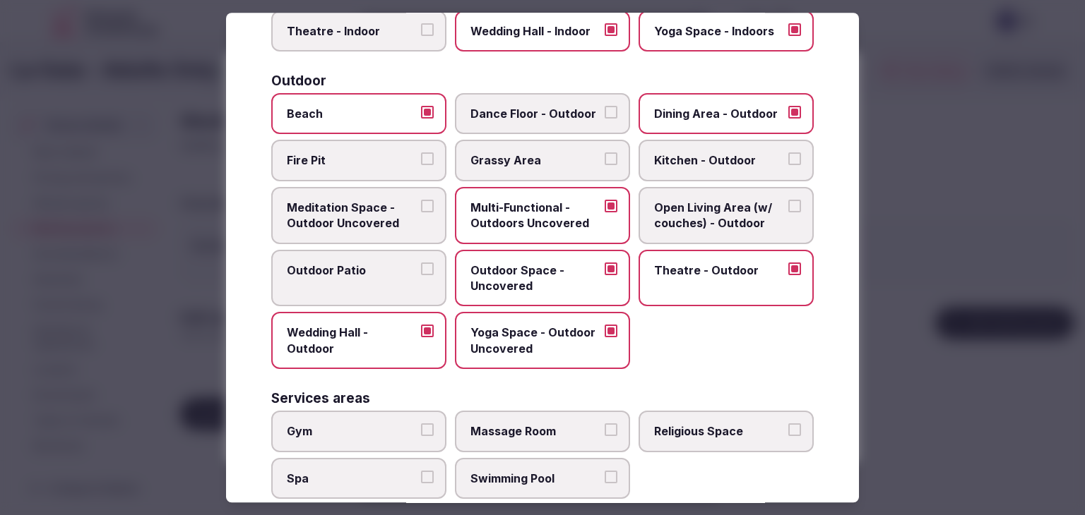
click at [385, 266] on span "Outdoor Patio" at bounding box center [352, 271] width 130 height 16
click at [421, 266] on button "Outdoor Patio" at bounding box center [427, 269] width 13 height 13
click at [371, 225] on span "Meditation Space - Outdoor Uncovered" at bounding box center [352, 216] width 130 height 32
click at [421, 213] on button "Meditation Space - Outdoor Uncovered" at bounding box center [427, 206] width 13 height 13
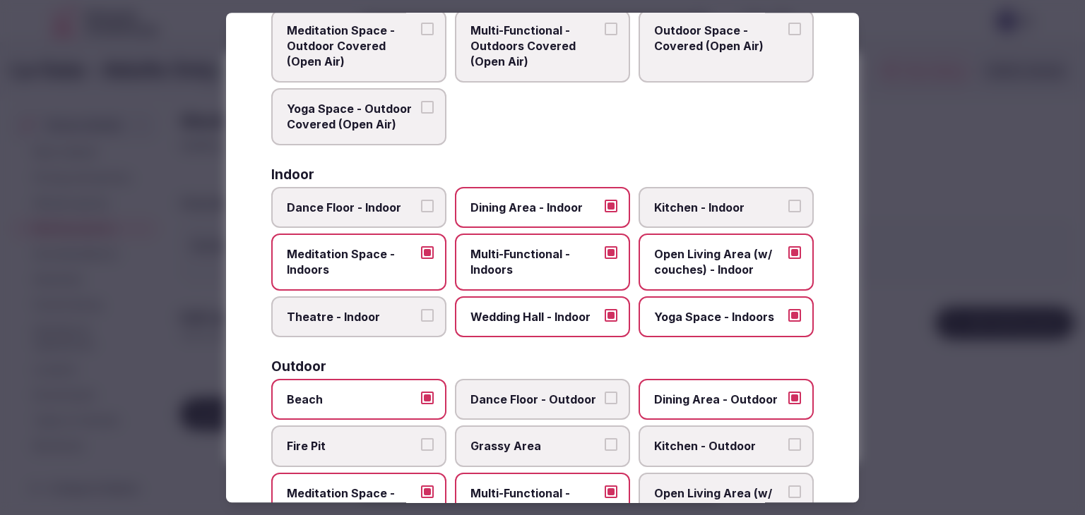
scroll to position [0, 0]
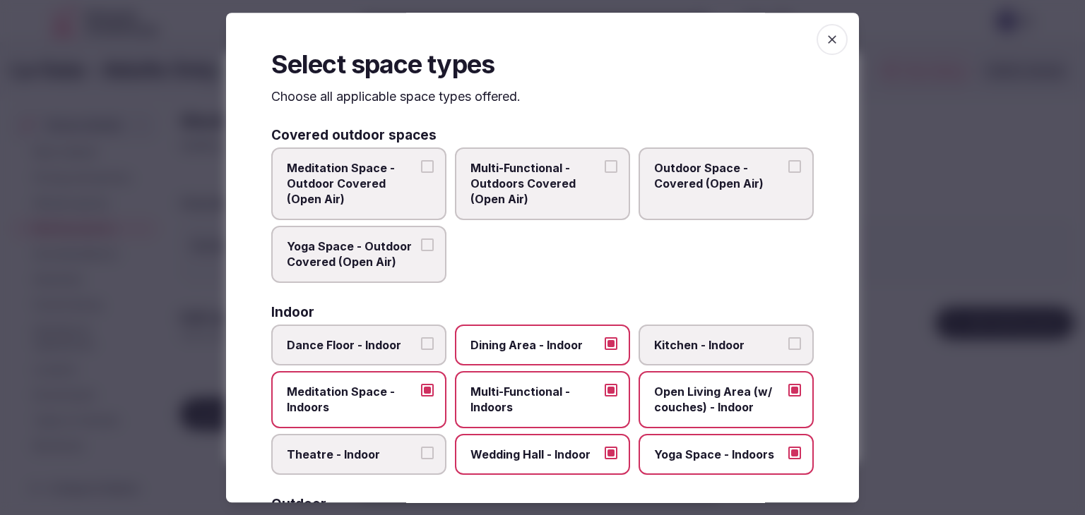
drag, startPoint x: 820, startPoint y: 33, endPoint x: 805, endPoint y: 92, distance: 60.5
click at [825, 37] on icon "button" at bounding box center [832, 39] width 14 height 14
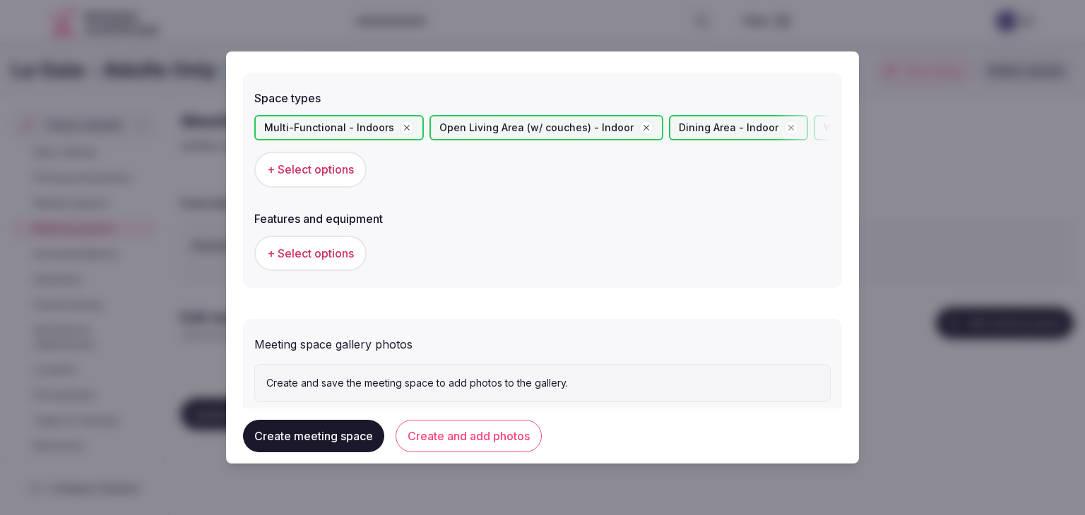
click at [497, 438] on button "Create and add photos" at bounding box center [468, 436] width 146 height 32
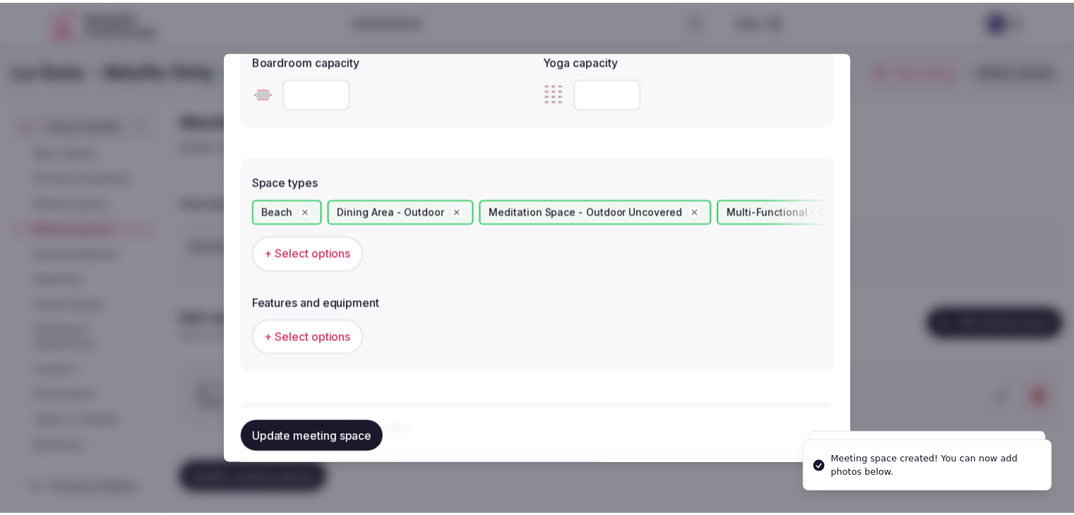
scroll to position [956, 0]
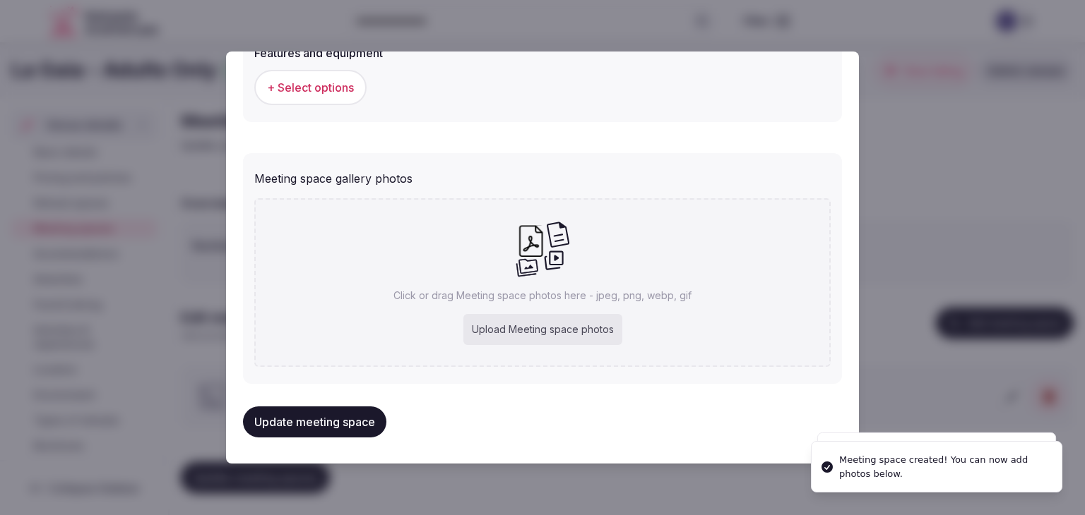
click at [575, 330] on div "Upload Meeting space photos" at bounding box center [542, 329] width 159 height 31
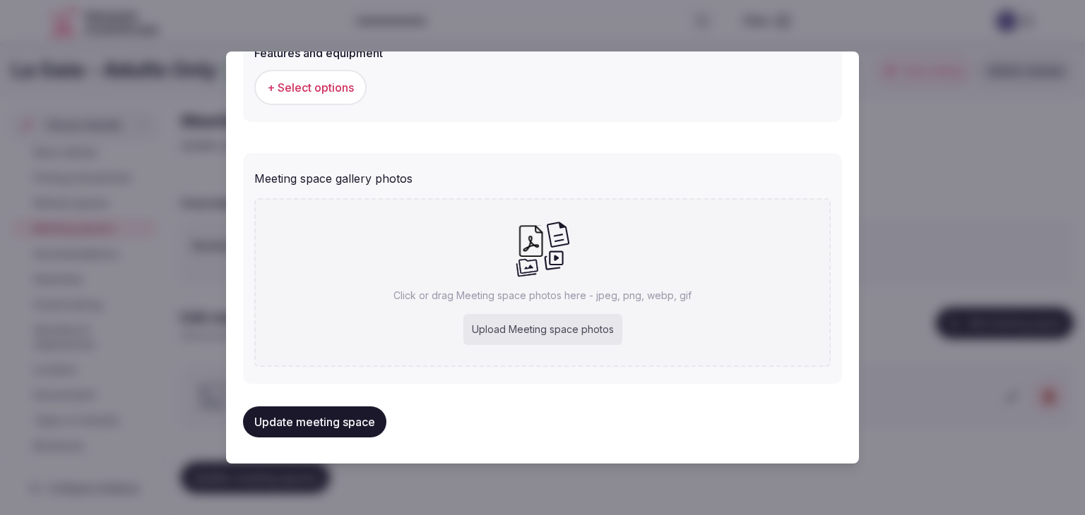
type input "**********"
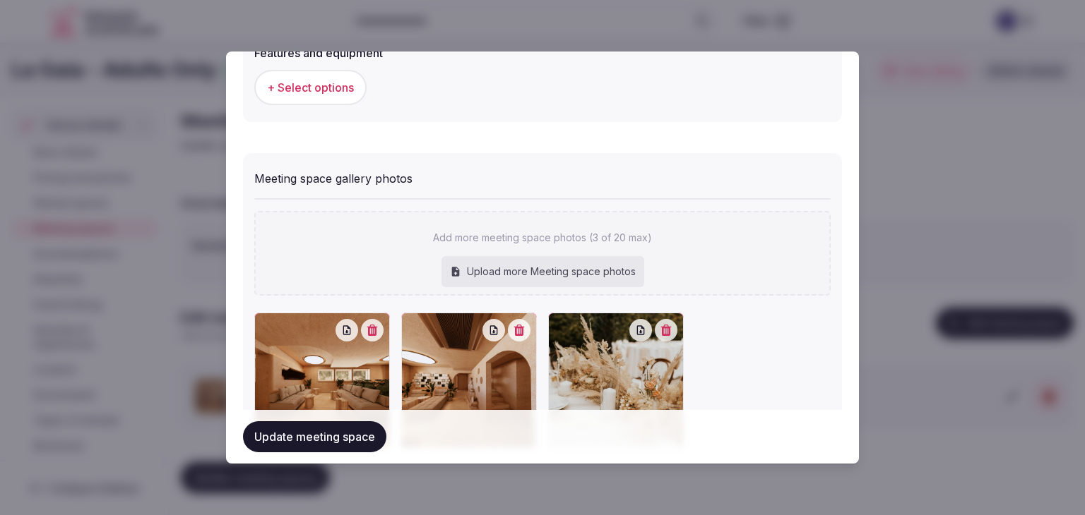
click at [289, 438] on button "Update meeting space" at bounding box center [314, 437] width 143 height 31
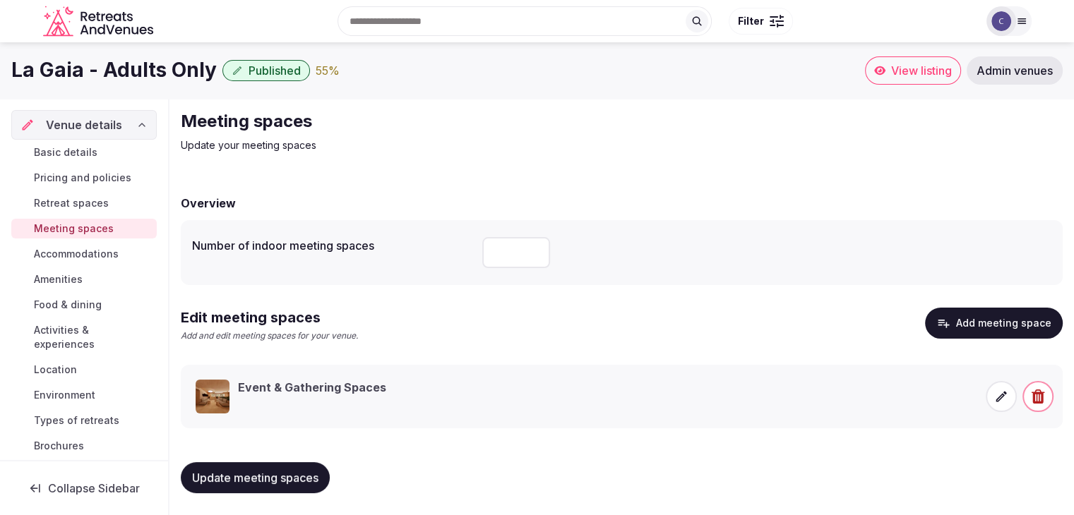
drag, startPoint x: 62, startPoint y: 334, endPoint x: 76, endPoint y: 356, distance: 26.0
click at [62, 333] on span "Activities & experiences" at bounding box center [92, 337] width 117 height 28
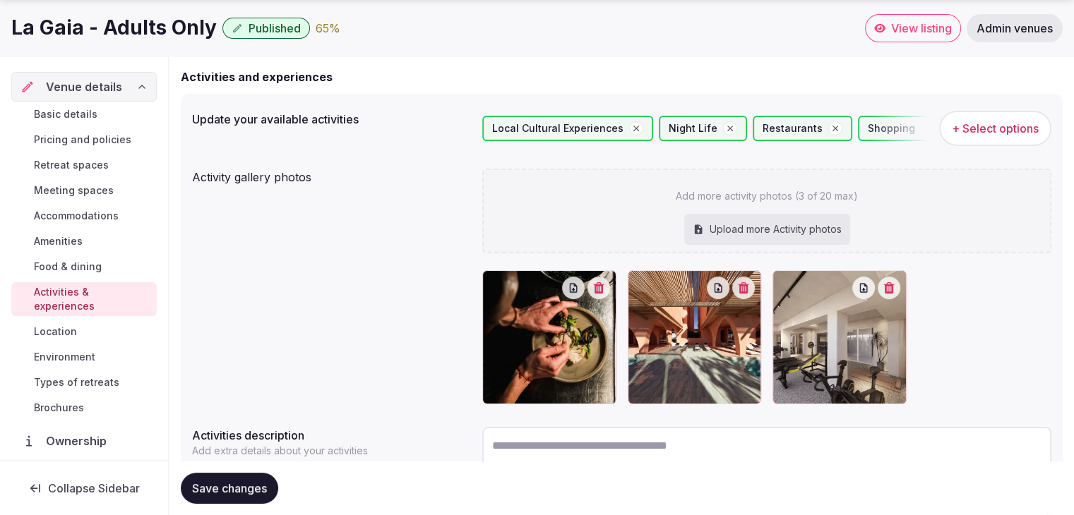
scroll to position [239, 0]
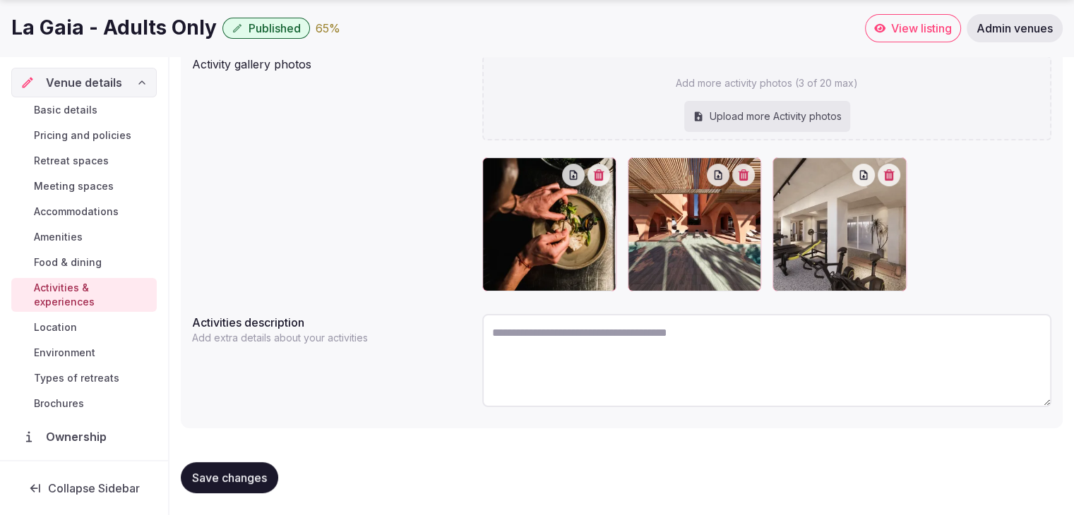
click at [627, 349] on textarea at bounding box center [766, 360] width 569 height 93
paste textarea "**********"
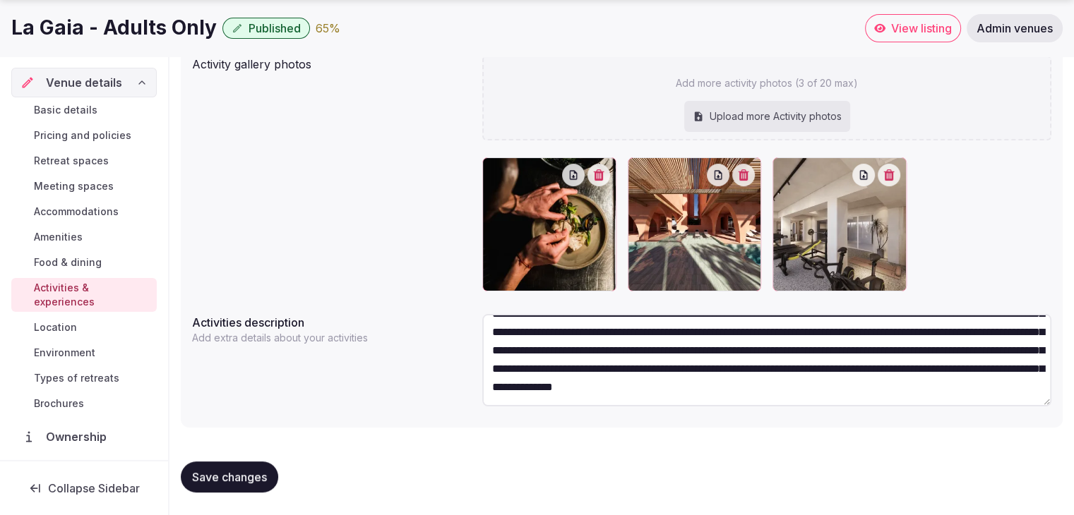
scroll to position [0, 0]
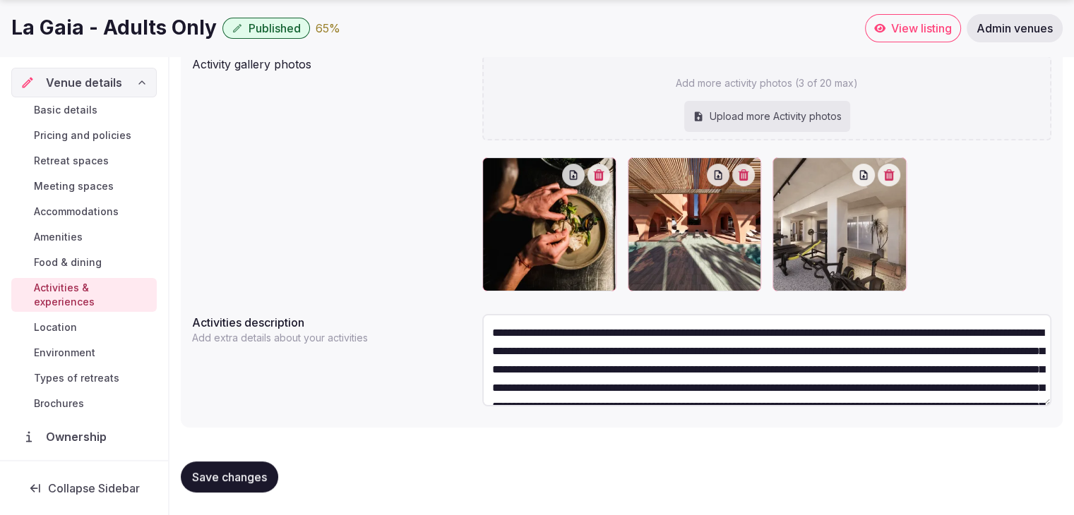
type textarea "**********"
click at [224, 480] on span "Save changes" at bounding box center [229, 477] width 75 height 14
click at [82, 354] on span "Environment" at bounding box center [64, 353] width 61 height 14
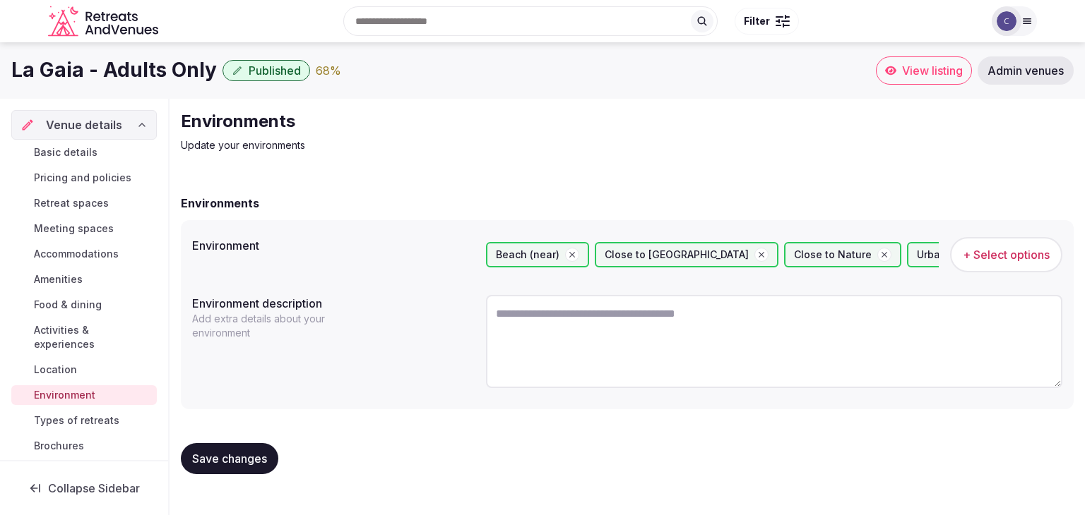
click at [614, 351] on textarea at bounding box center [774, 341] width 576 height 93
paste textarea "**********"
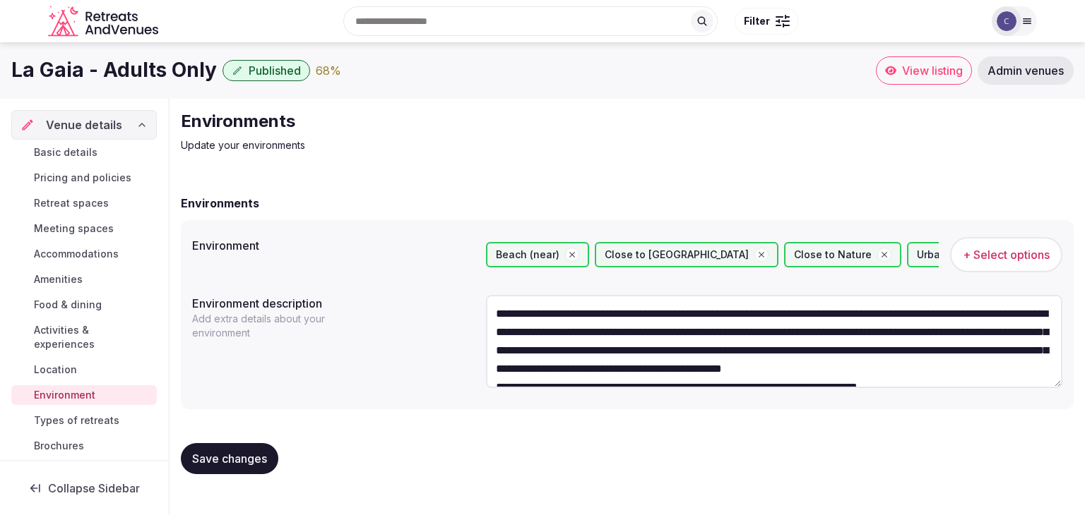
type textarea "**********"
click at [983, 261] on span "+ Select options" at bounding box center [1005, 255] width 87 height 16
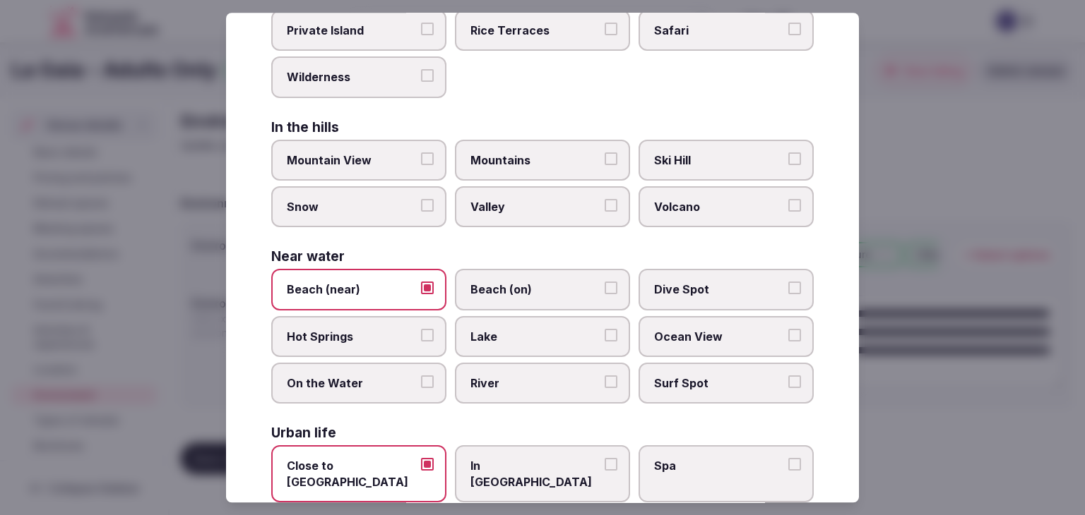
scroll to position [338, 0]
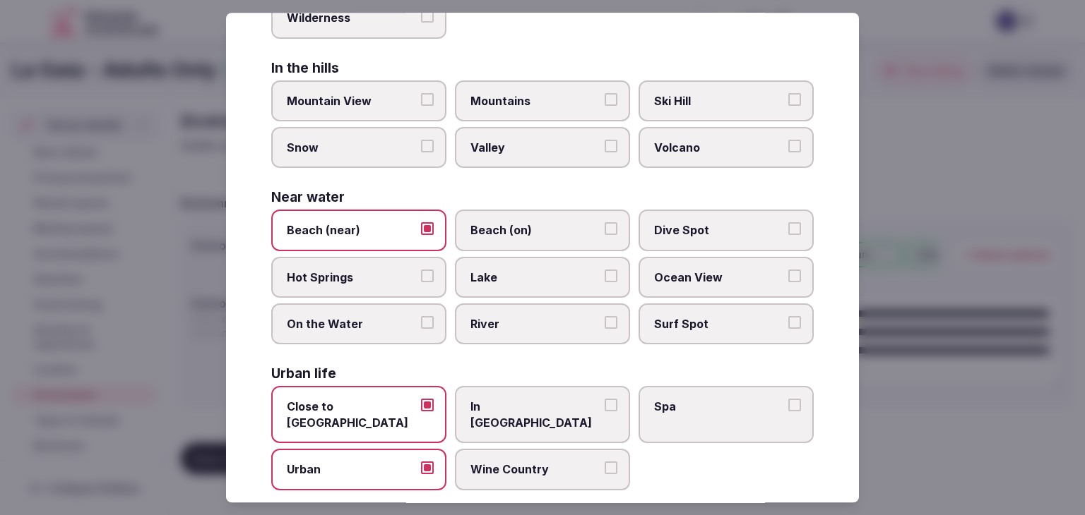
click at [514, 402] on span "In City Center" at bounding box center [535, 416] width 130 height 32
click at [604, 402] on button "In City Center" at bounding box center [610, 406] width 13 height 13
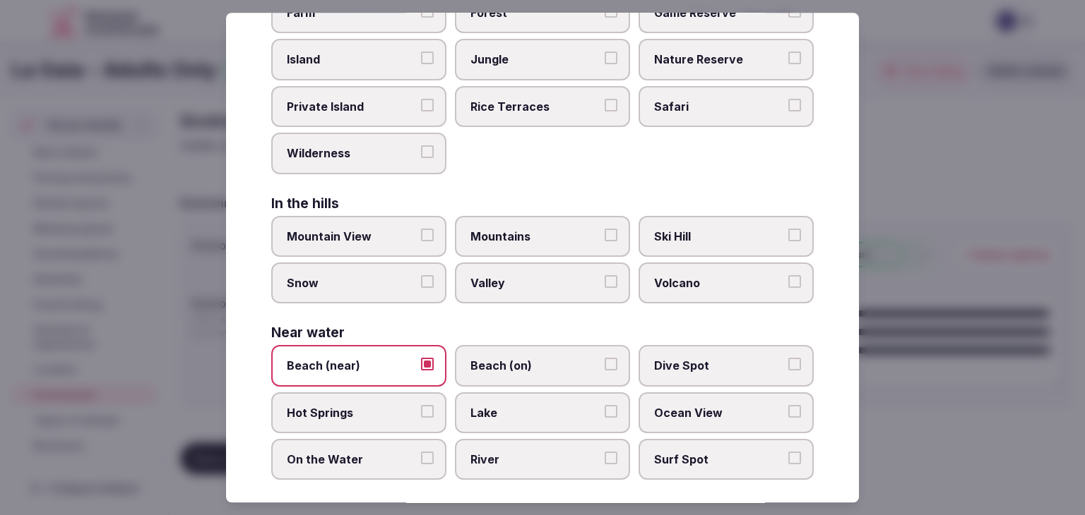
scroll to position [0, 0]
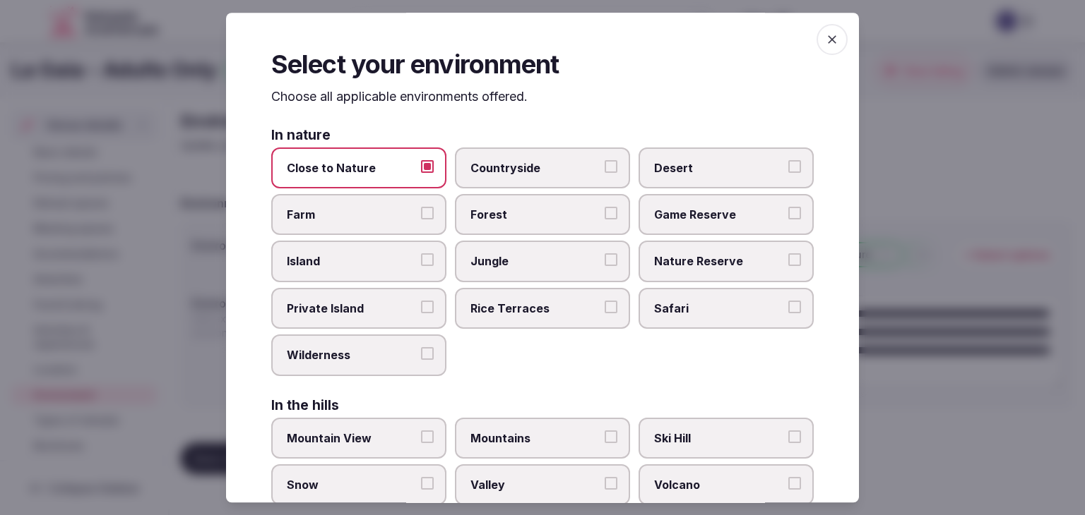
click at [828, 34] on icon "button" at bounding box center [832, 39] width 14 height 14
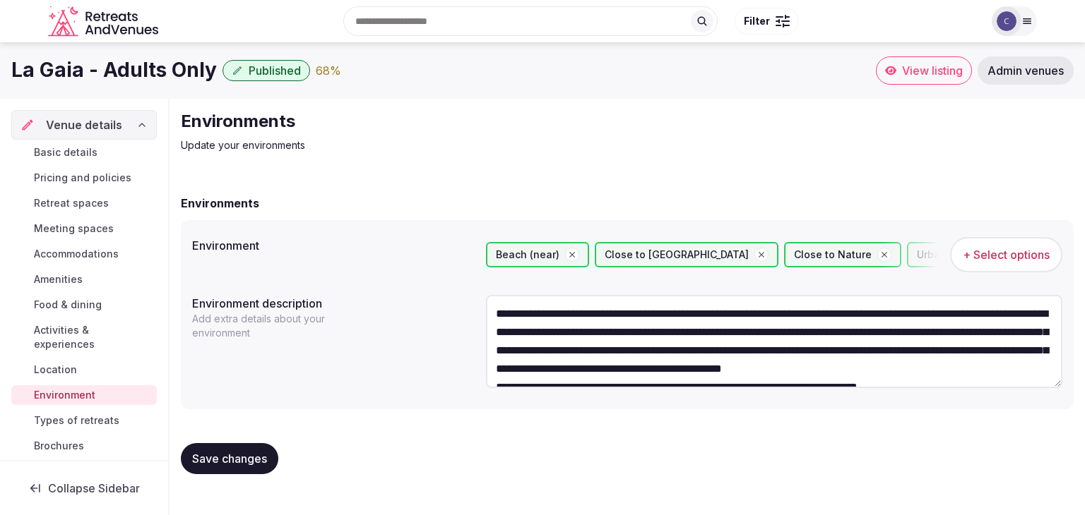
scroll to position [37, 0]
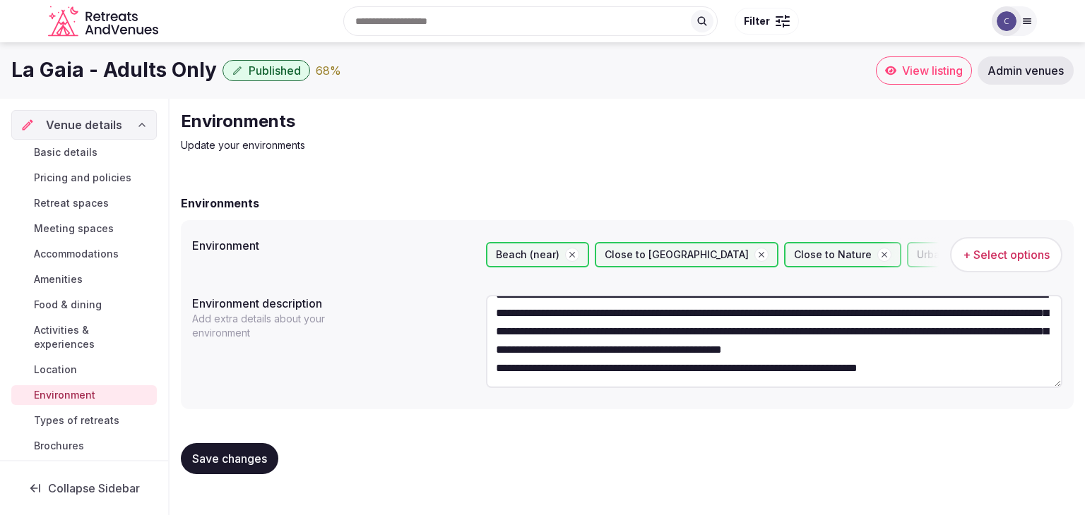
drag, startPoint x: 256, startPoint y: 451, endPoint x: 263, endPoint y: 460, distance: 11.6
click at [260, 455] on span "Save changes" at bounding box center [229, 459] width 75 height 14
click at [96, 151] on span "Basic details" at bounding box center [66, 152] width 64 height 14
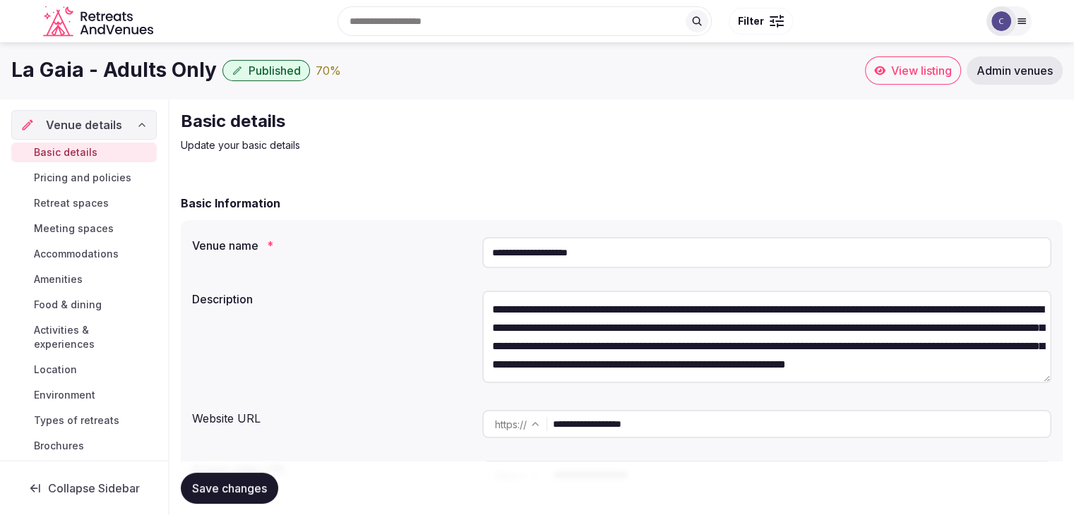
click at [556, 331] on textarea "**********" at bounding box center [766, 337] width 569 height 92
click at [81, 395] on span "Environment" at bounding box center [64, 395] width 61 height 14
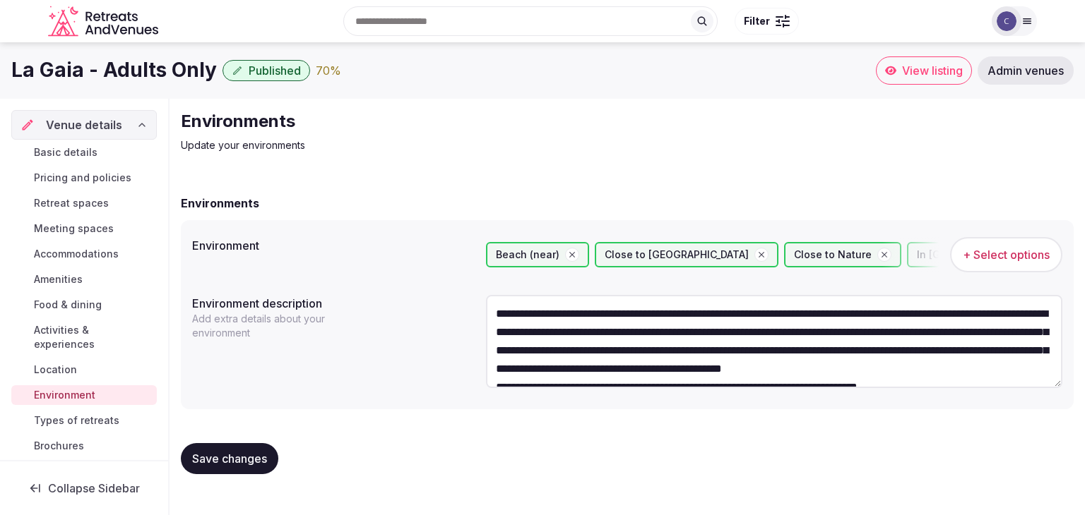
click at [661, 346] on textarea "**********" at bounding box center [774, 341] width 576 height 92
type textarea "**********"
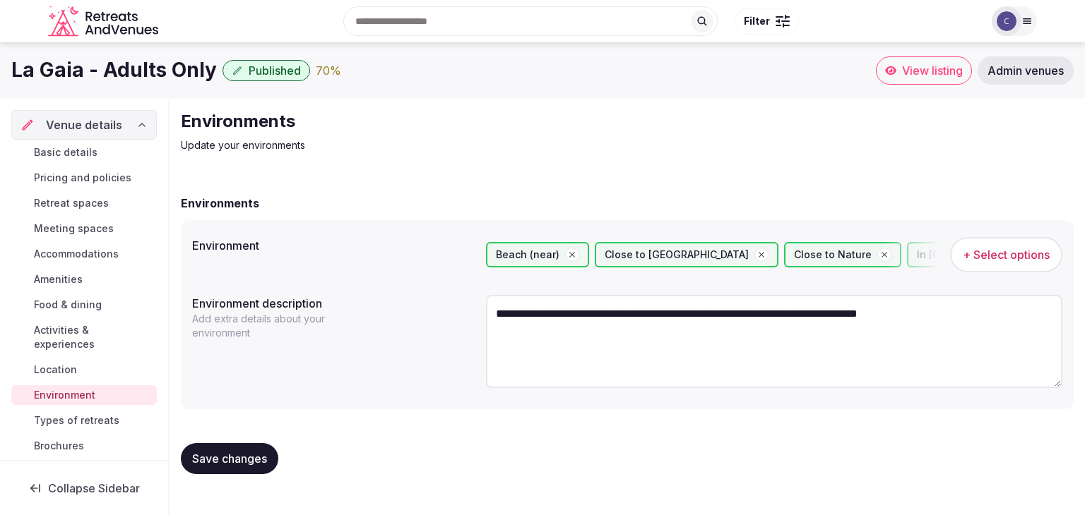
click at [579, 321] on textarea "**********" at bounding box center [774, 341] width 576 height 92
click at [251, 452] on span "Save changes" at bounding box center [229, 459] width 75 height 14
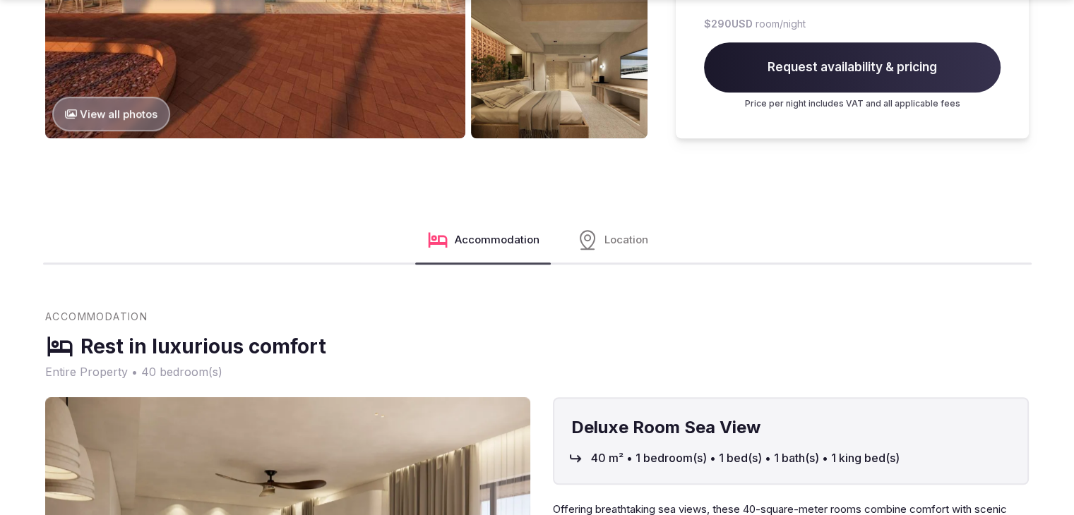
scroll to position [1342, 0]
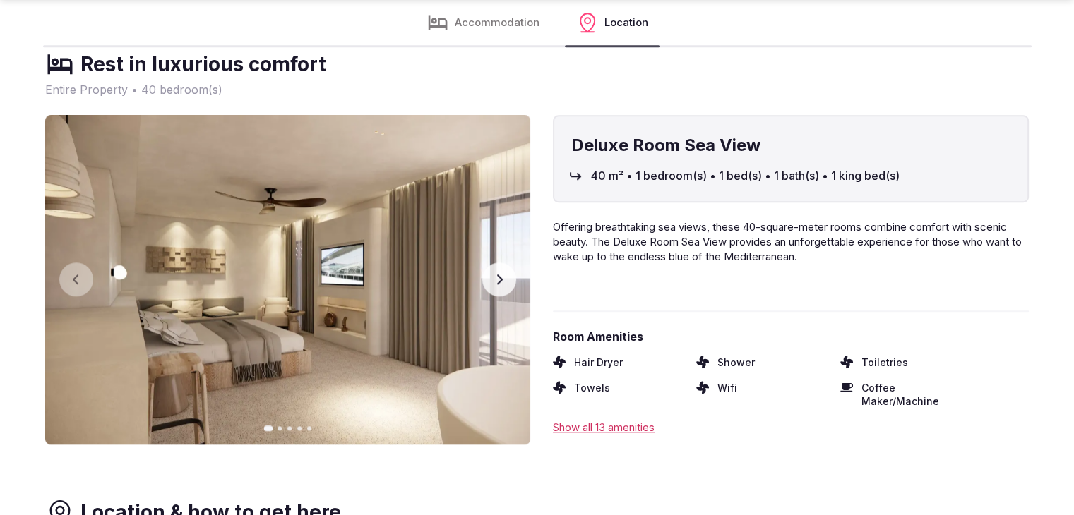
click at [497, 280] on icon "button" at bounding box center [499, 279] width 11 height 11
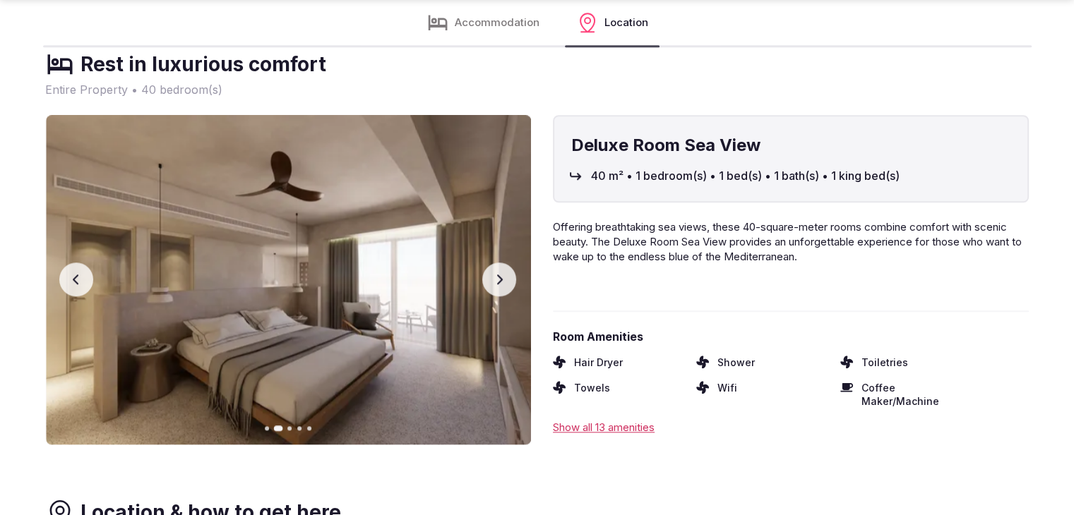
click at [503, 283] on icon "button" at bounding box center [499, 279] width 11 height 11
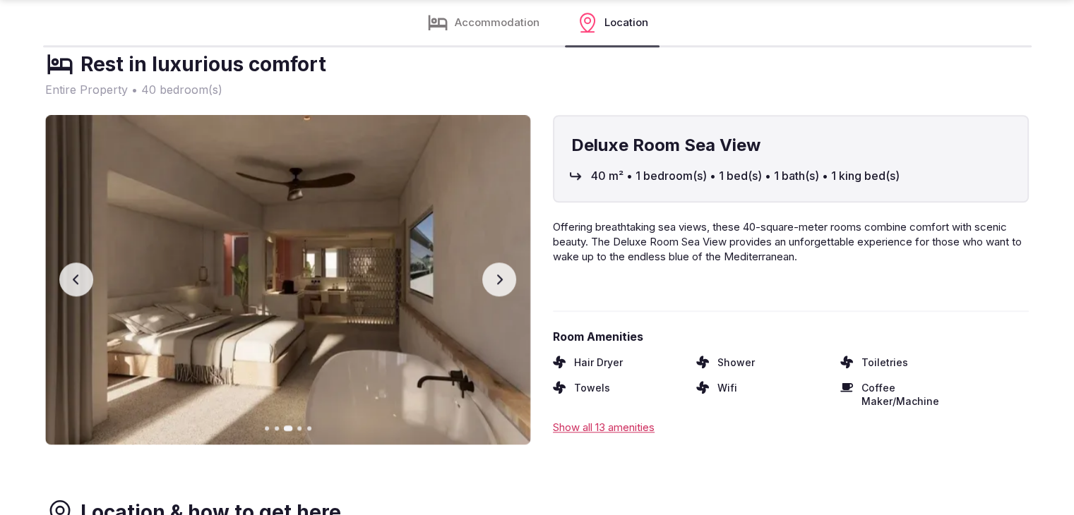
click at [503, 283] on icon "button" at bounding box center [499, 279] width 11 height 11
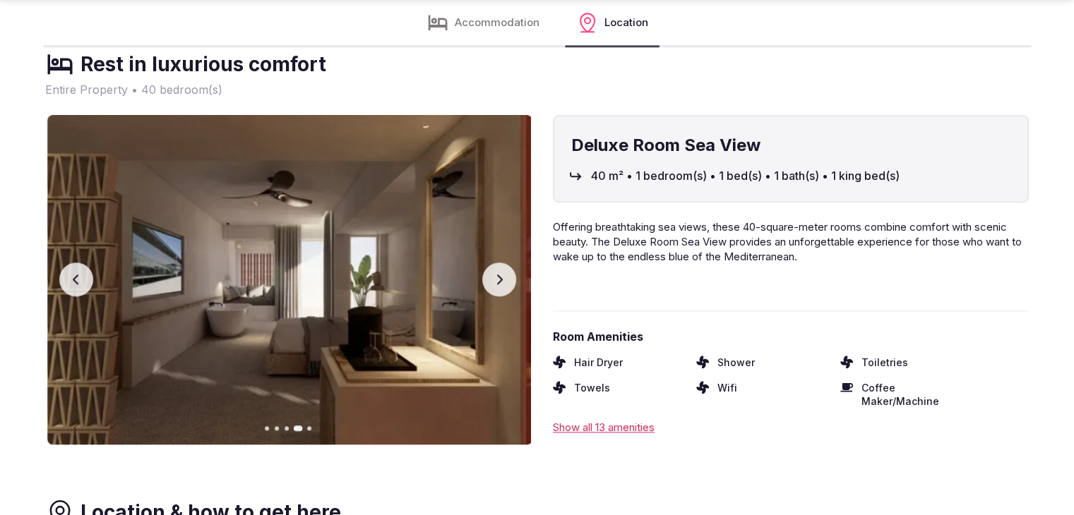
click at [503, 283] on icon "button" at bounding box center [499, 279] width 11 height 11
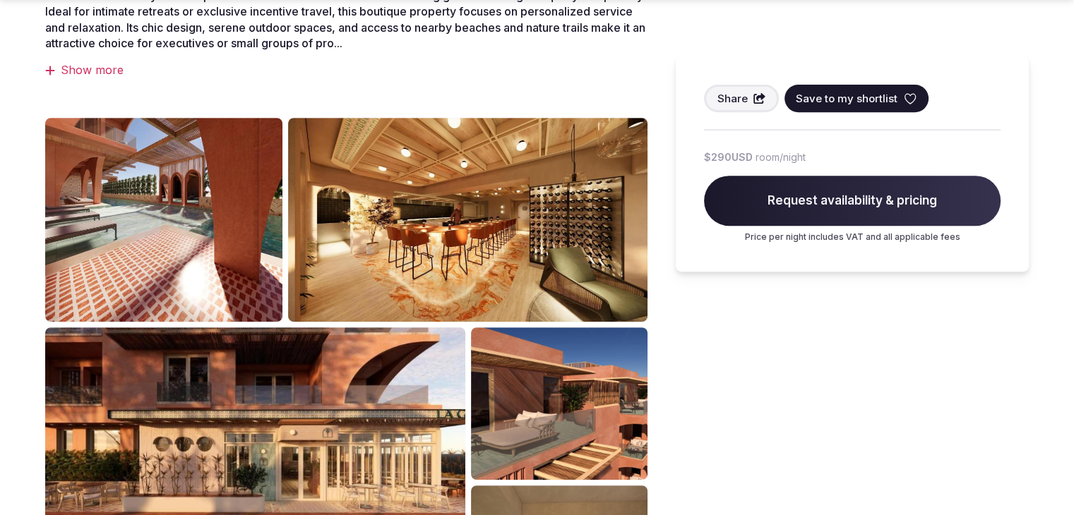
scroll to position [635, 0]
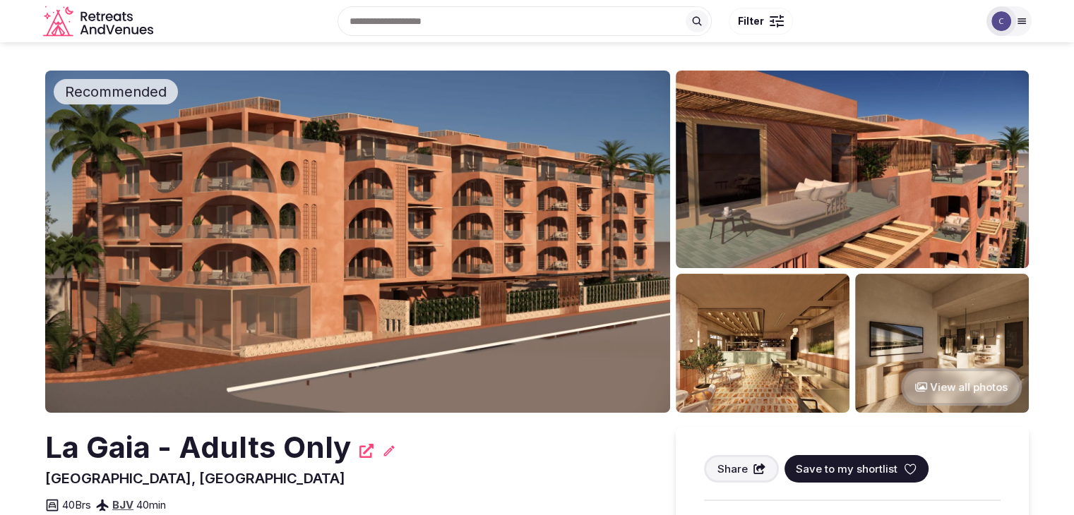
drag, startPoint x: 242, startPoint y: 424, endPoint x: 239, endPoint y: 445, distance: 20.8
click at [240, 450] on h2 "La Gaia - Adults Only" at bounding box center [198, 448] width 306 height 42
click at [239, 450] on h2 "La Gaia - Adults Only" at bounding box center [198, 448] width 306 height 42
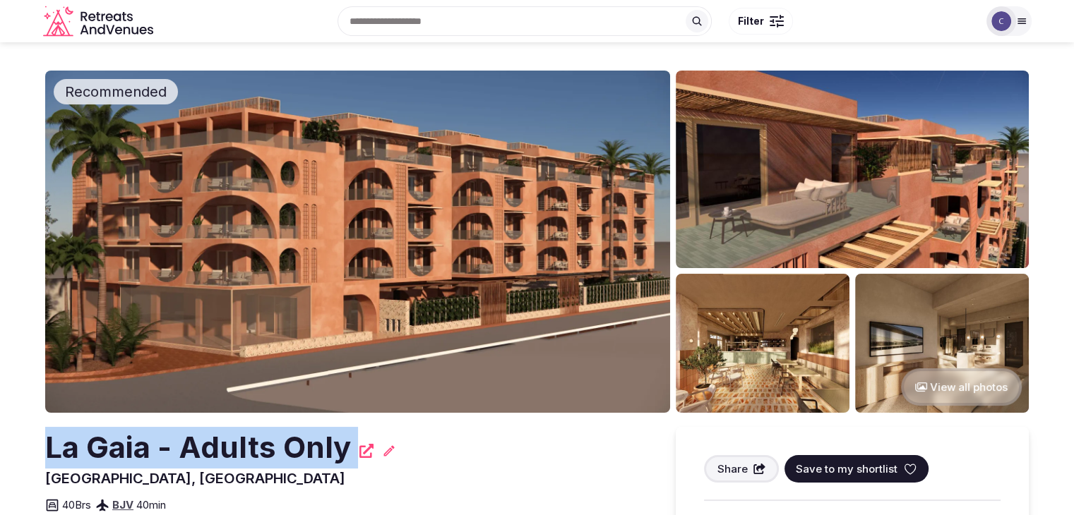
click at [239, 450] on h2 "La Gaia - Adults Only" at bounding box center [198, 448] width 306 height 42
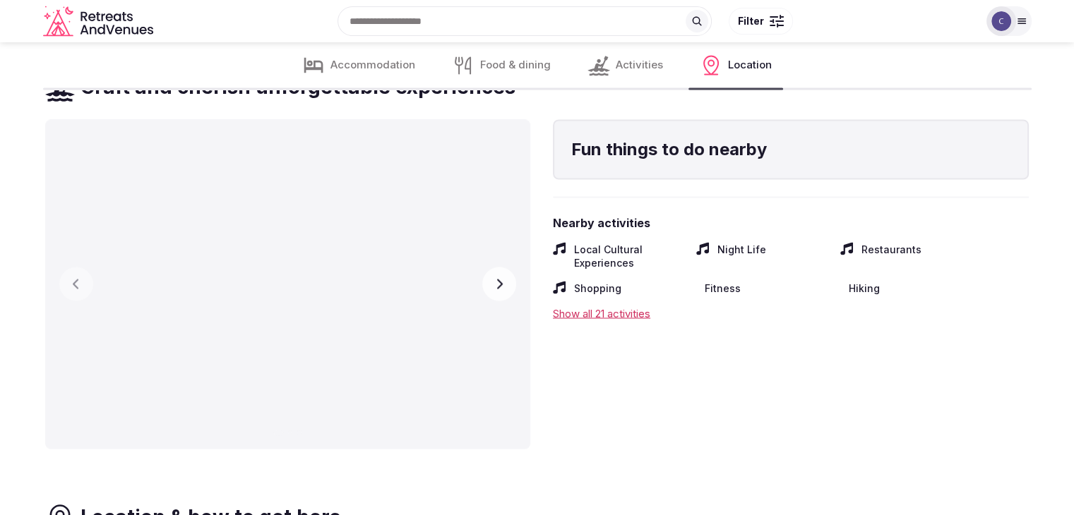
scroll to position [2471, 0]
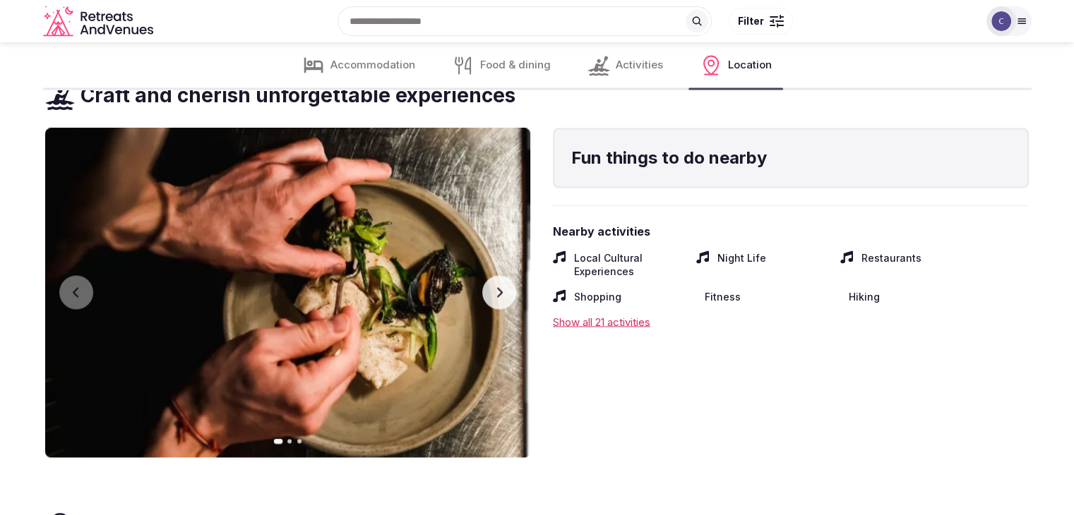
click at [496, 294] on icon "button" at bounding box center [499, 292] width 11 height 11
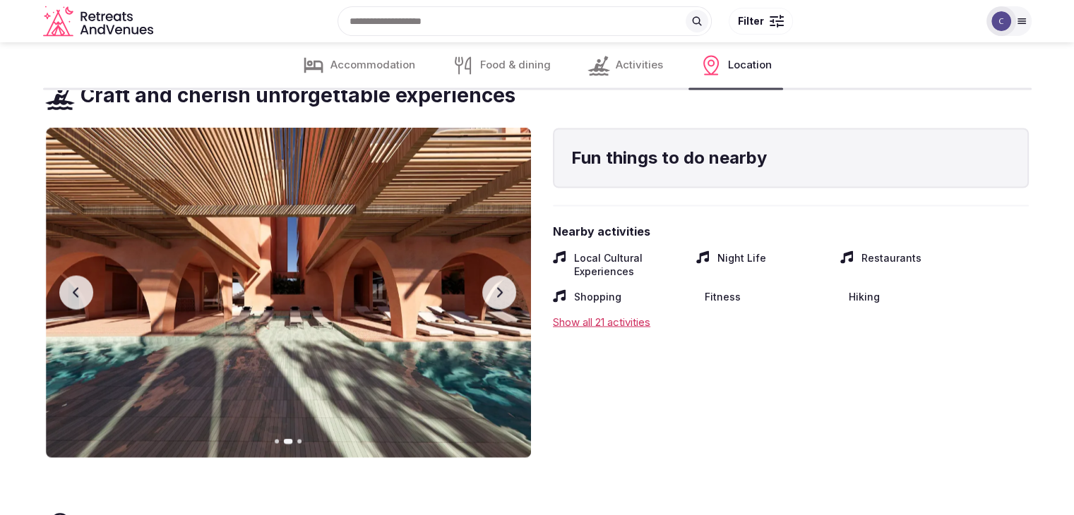
click at [495, 295] on icon "button" at bounding box center [499, 292] width 11 height 11
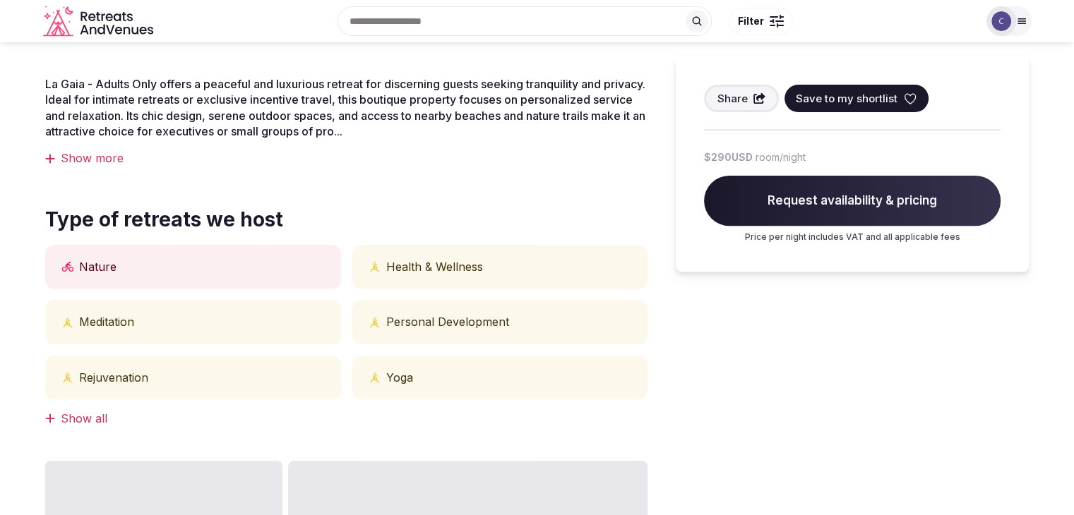
scroll to position [353, 0]
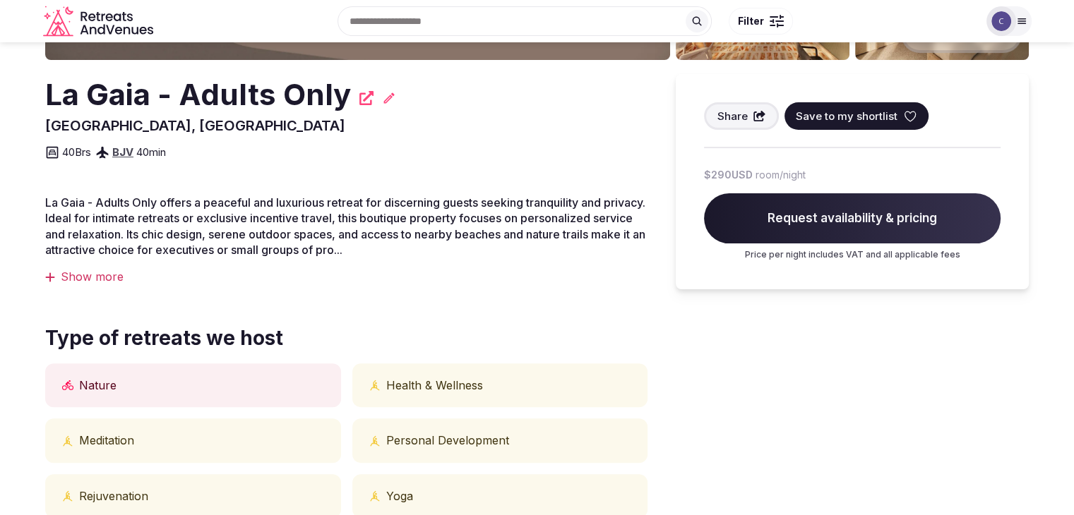
click at [305, 79] on h2 "La Gaia - Adults Only" at bounding box center [198, 95] width 306 height 42
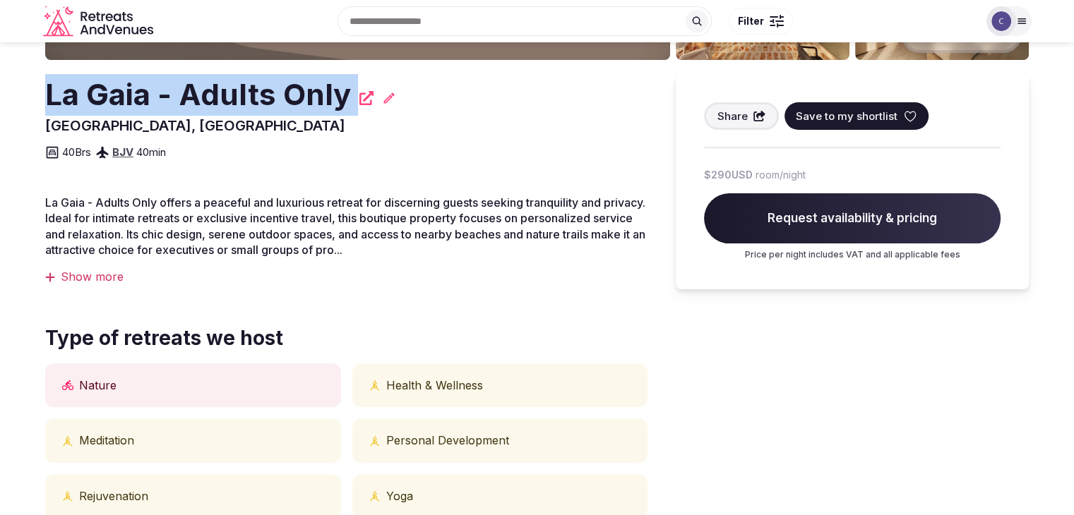
click at [305, 79] on h2 "La Gaia - Adults Only" at bounding box center [198, 95] width 306 height 42
copy div "La Gaia - Adults Only"
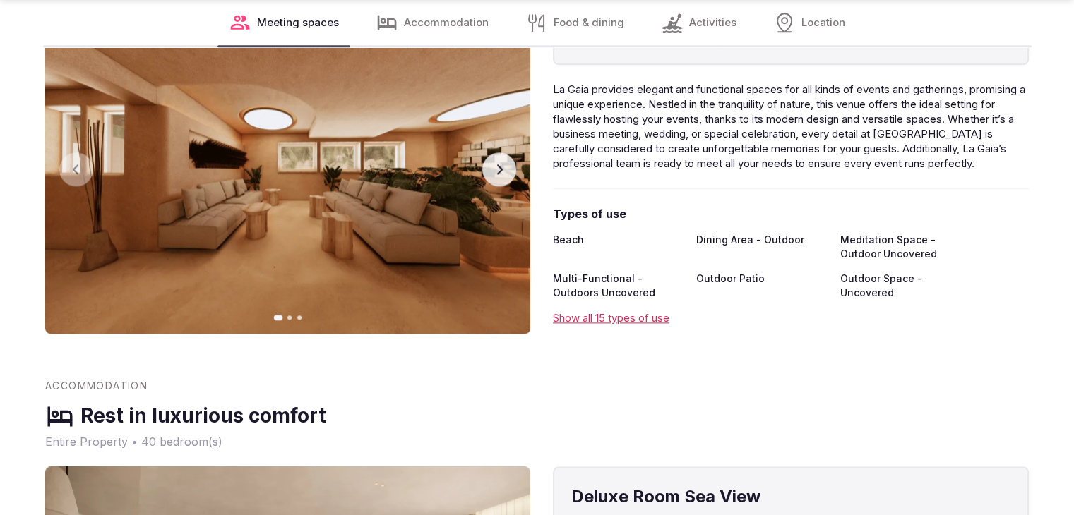
scroll to position [1695, 0]
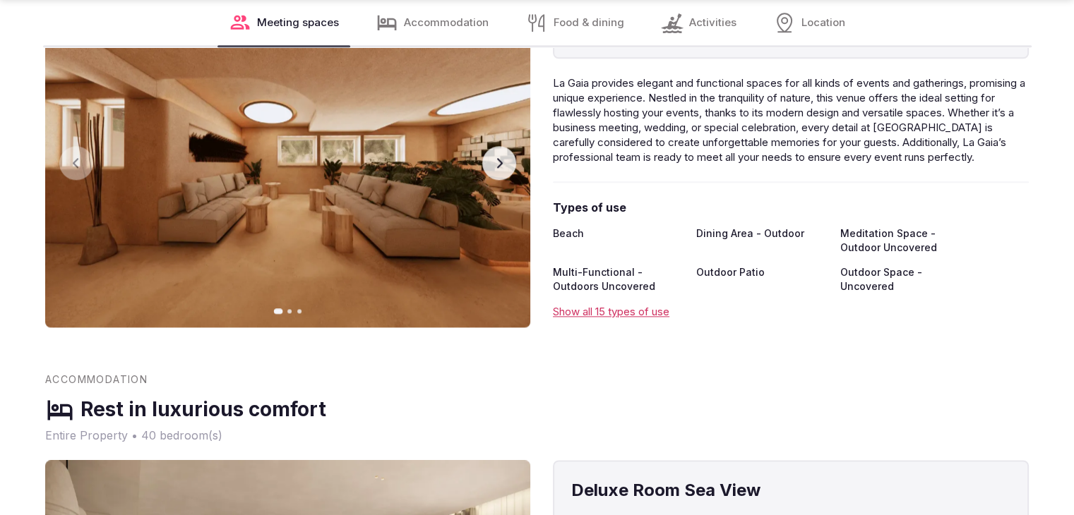
click at [503, 162] on icon "button" at bounding box center [499, 162] width 11 height 11
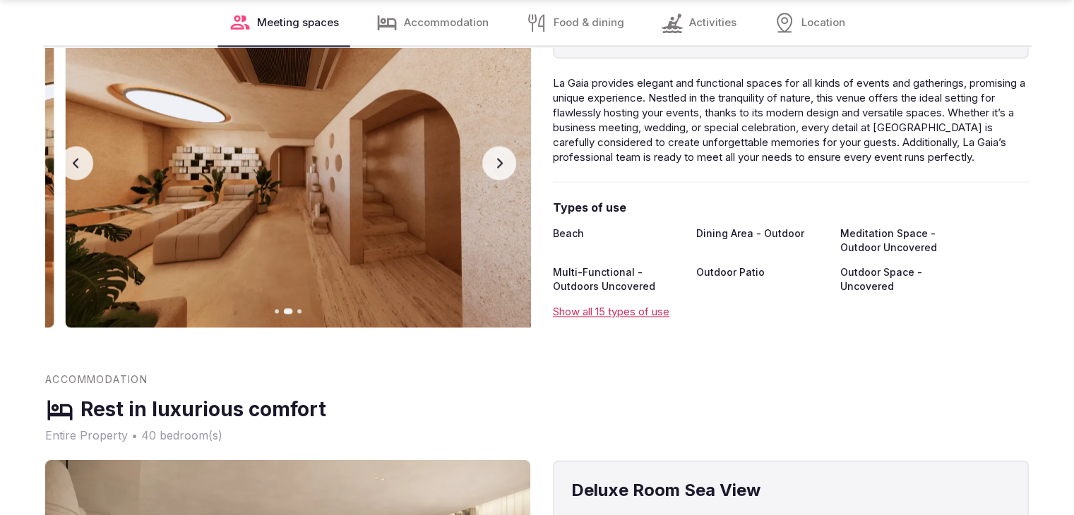
click at [498, 162] on icon "button" at bounding box center [499, 162] width 11 height 11
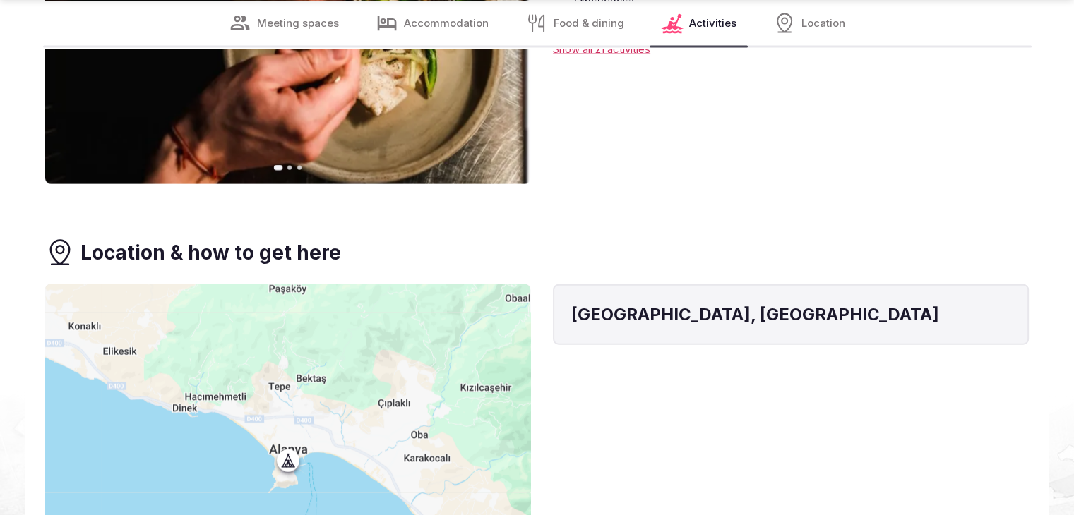
scroll to position [3319, 0]
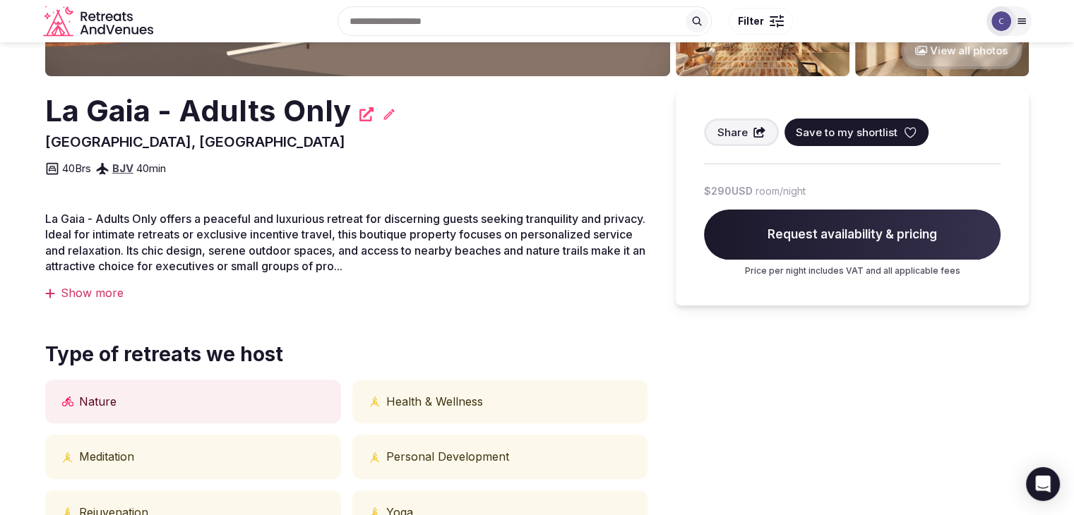
scroll to position [280, 0]
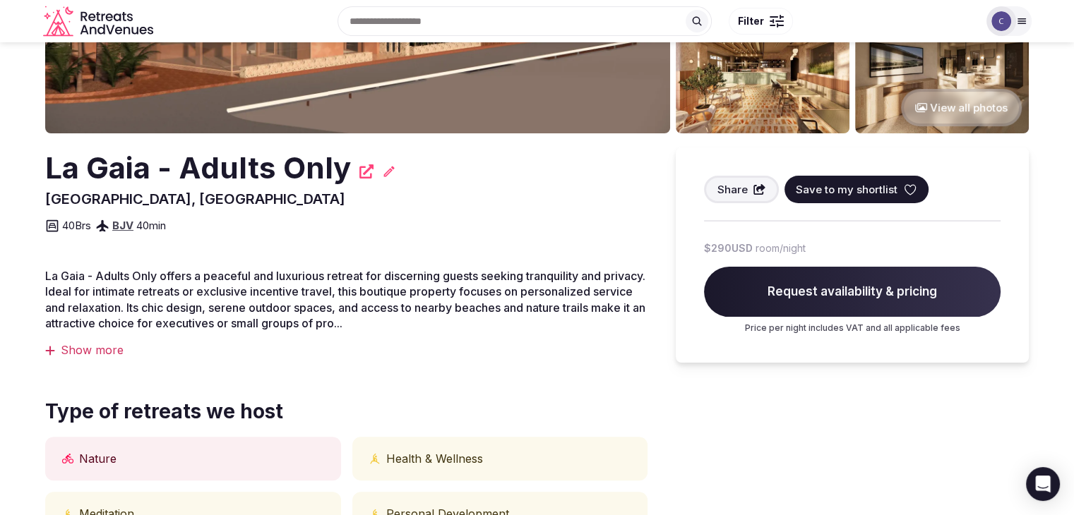
drag, startPoint x: 107, startPoint y: 354, endPoint x: 198, endPoint y: 366, distance: 91.3
click at [107, 354] on div "Show more" at bounding box center [346, 350] width 602 height 16
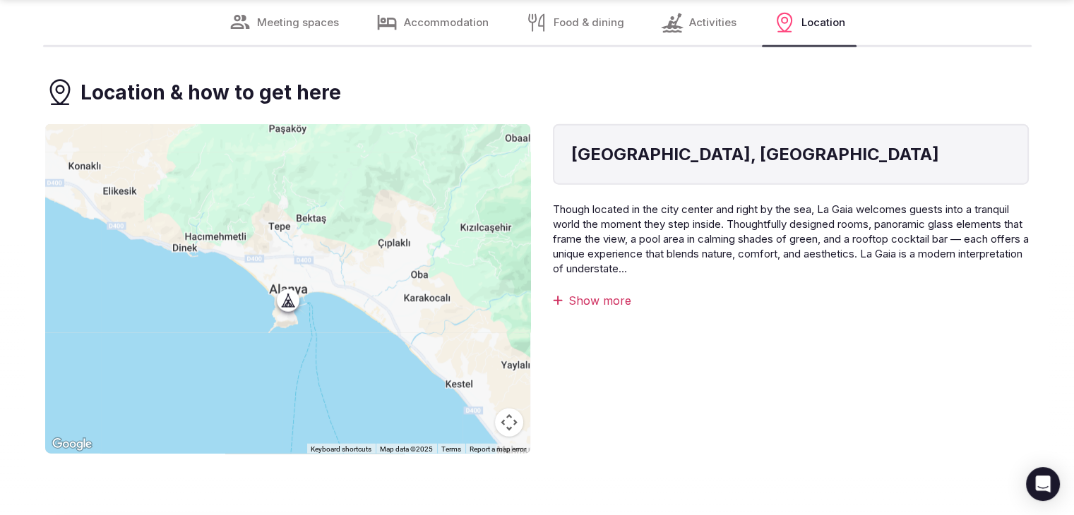
scroll to position [3389, 0]
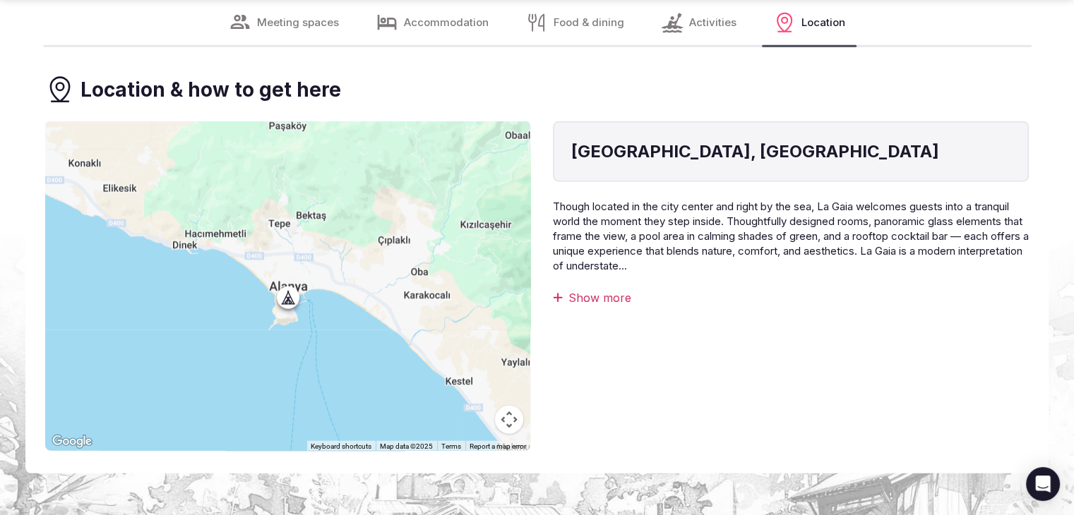
click at [607, 295] on div "Show more" at bounding box center [791, 298] width 476 height 16
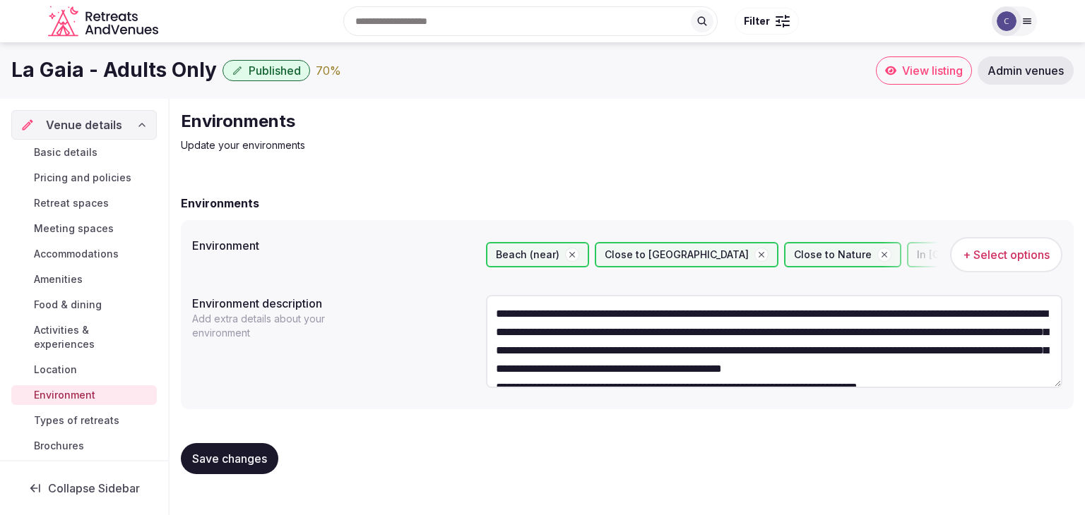
click at [612, 354] on textarea "**********" at bounding box center [774, 341] width 576 height 92
type textarea "**********"
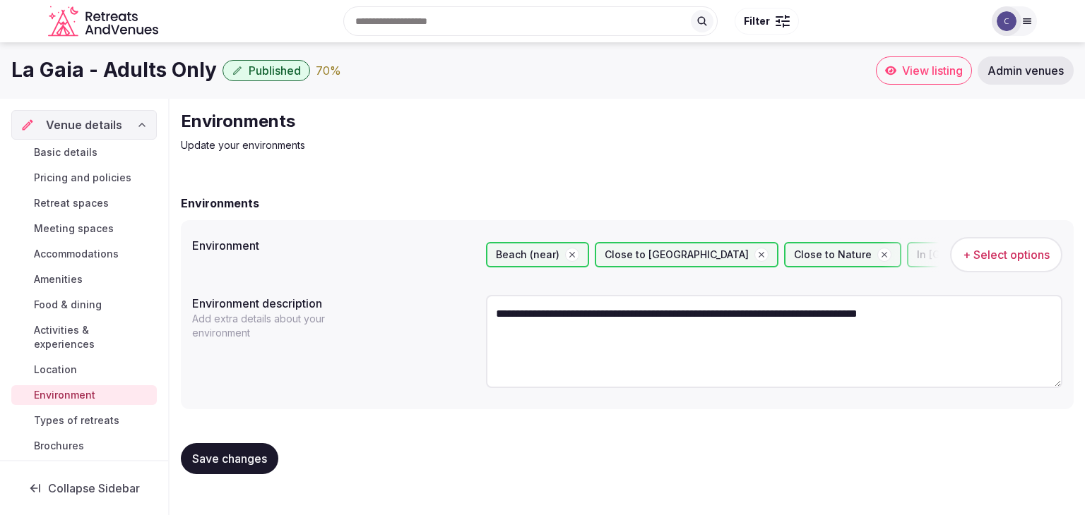
click at [585, 314] on textarea "**********" at bounding box center [774, 341] width 576 height 92
click at [583, 314] on textarea "**********" at bounding box center [774, 341] width 576 height 92
click at [583, 315] on textarea "**********" at bounding box center [774, 341] width 576 height 92
click at [582, 316] on textarea "**********" at bounding box center [774, 341] width 576 height 92
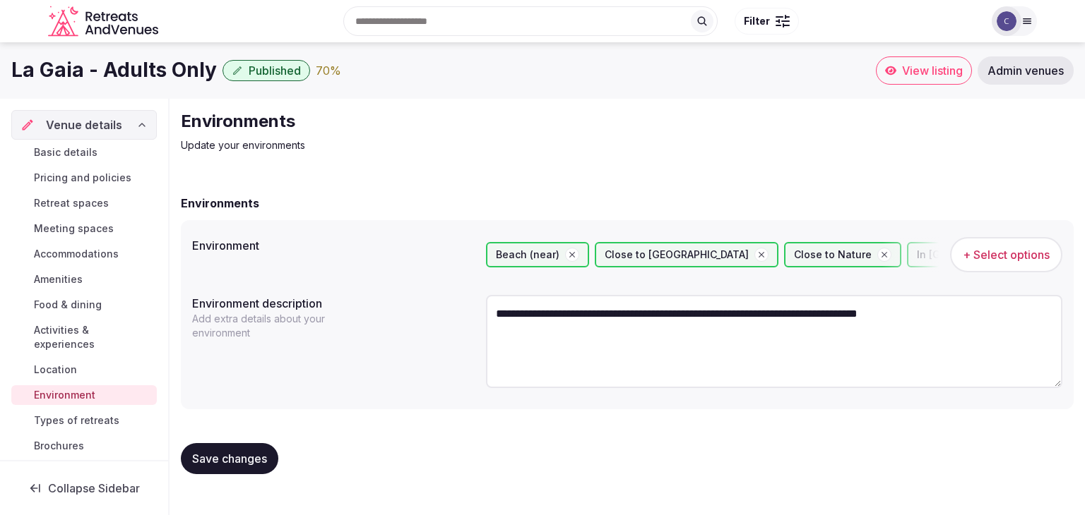
click at [582, 316] on textarea "**********" at bounding box center [774, 341] width 576 height 92
click at [509, 444] on div "Save changes" at bounding box center [627, 458] width 893 height 31
click at [258, 445] on button "Save changes" at bounding box center [229, 458] width 97 height 31
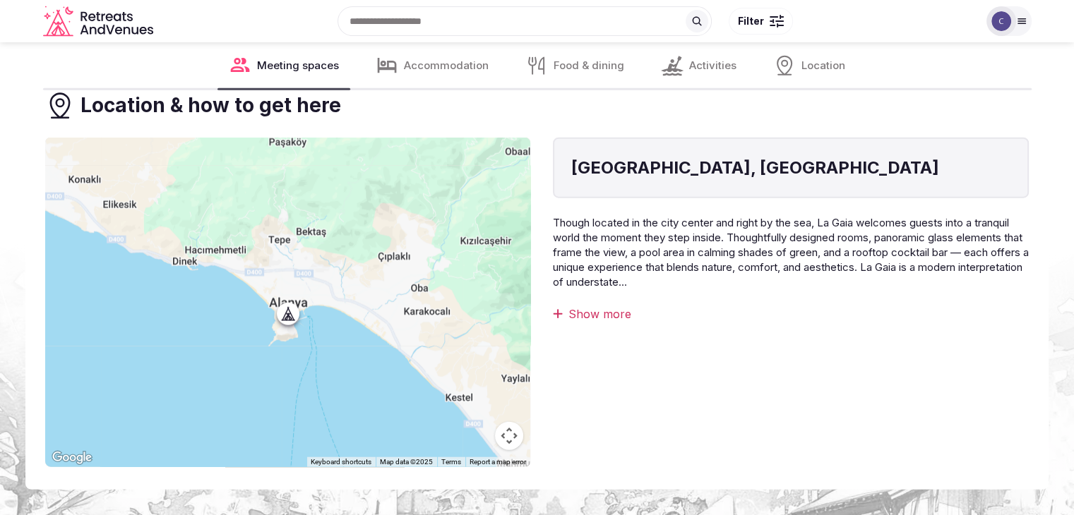
scroll to position [3389, 0]
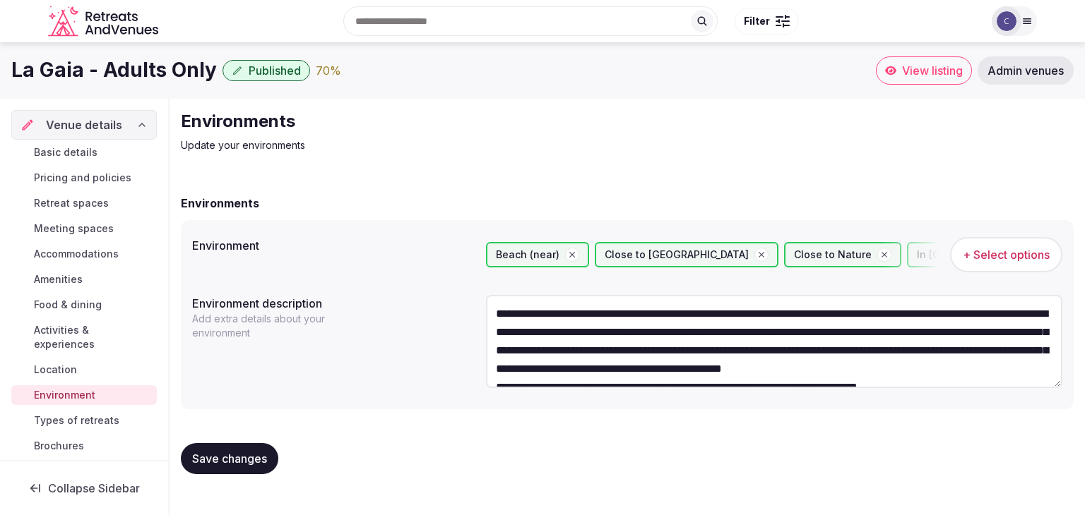
click at [179, 79] on h1 "La Gaia - Adults Only" at bounding box center [113, 70] width 205 height 28
copy div "La Gaia - Adults Only"
click at [598, 312] on textarea "**********" at bounding box center [774, 341] width 576 height 92
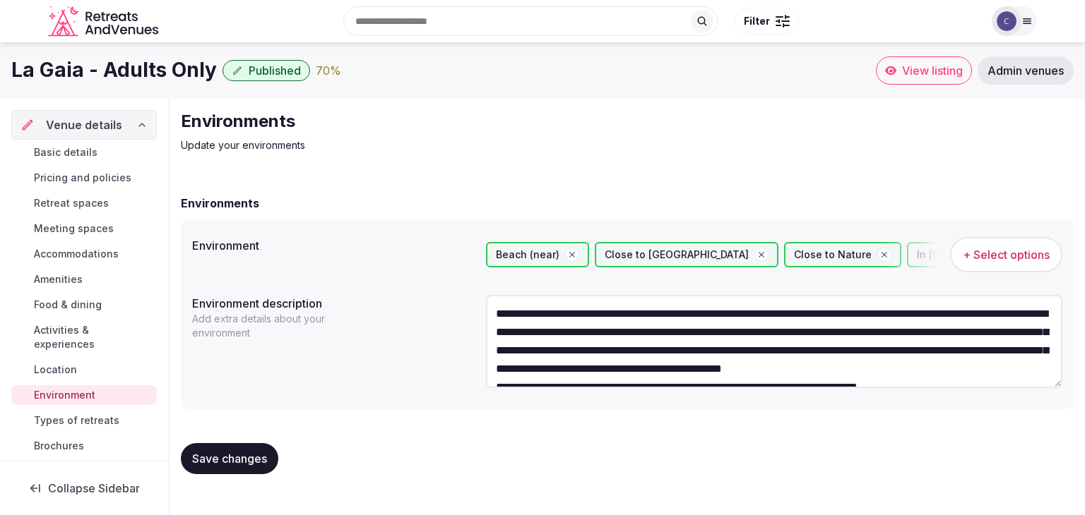
click at [598, 312] on textarea "**********" at bounding box center [774, 341] width 576 height 92
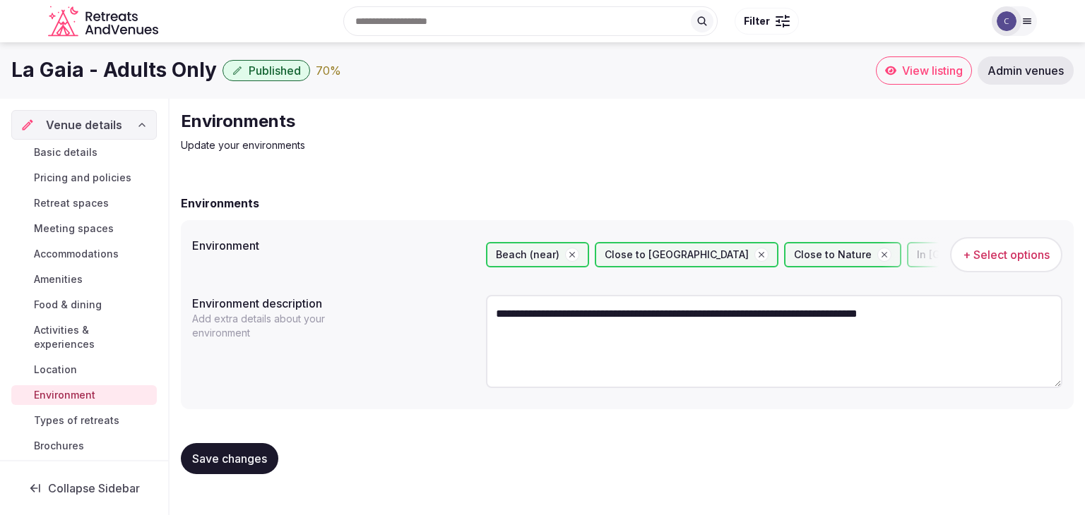
paste textarea "**********"
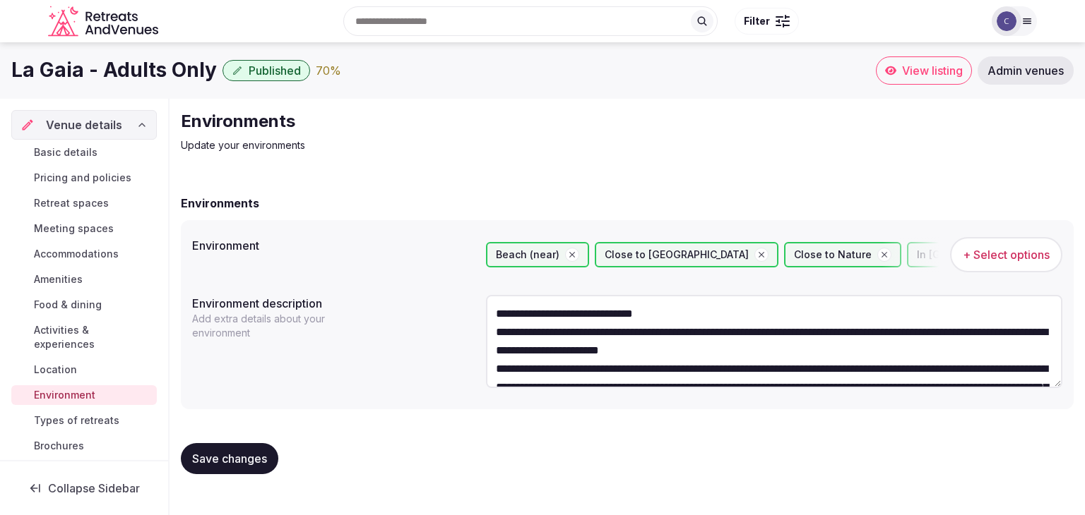
scroll to position [44, 0]
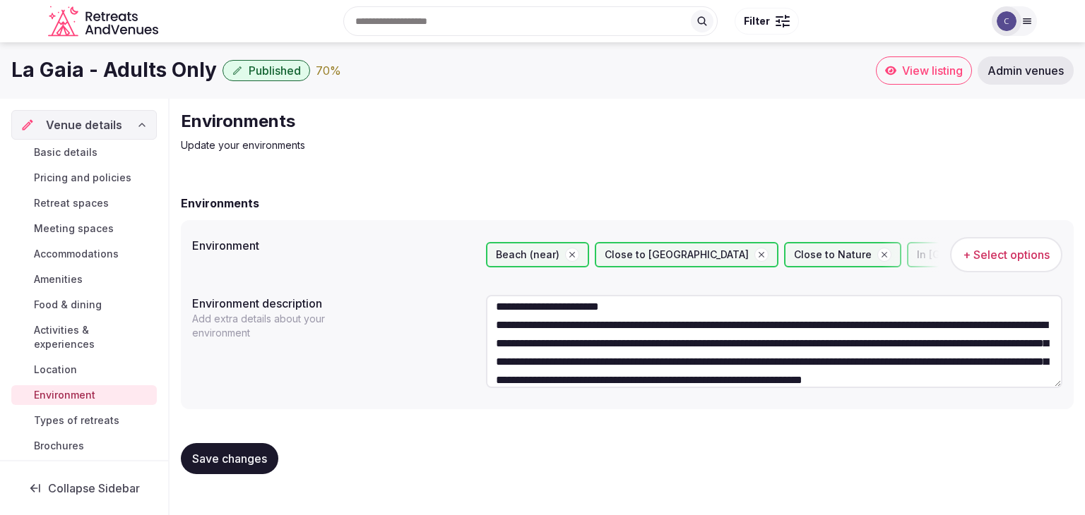
click at [824, 300] on textarea "**********" at bounding box center [774, 341] width 576 height 92
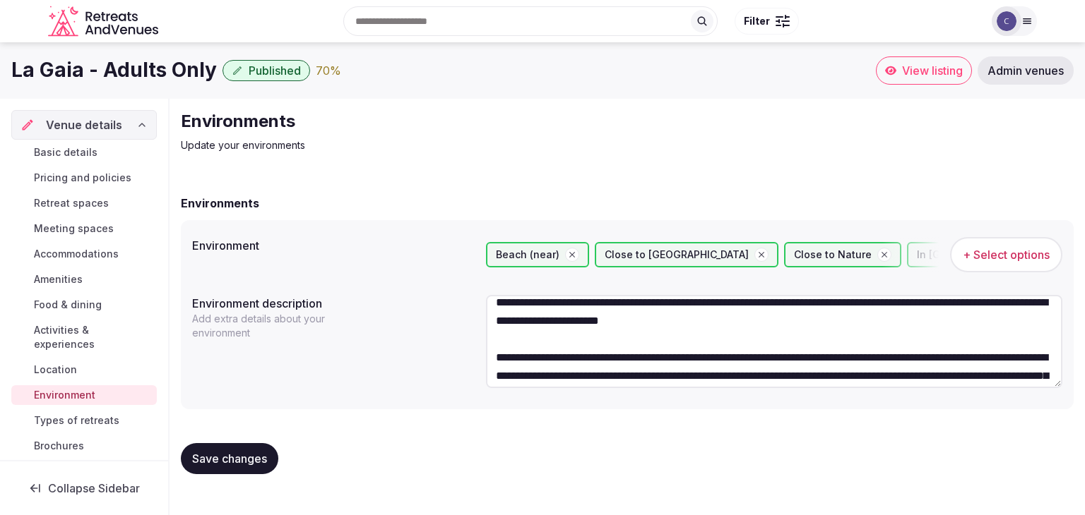
scroll to position [0, 0]
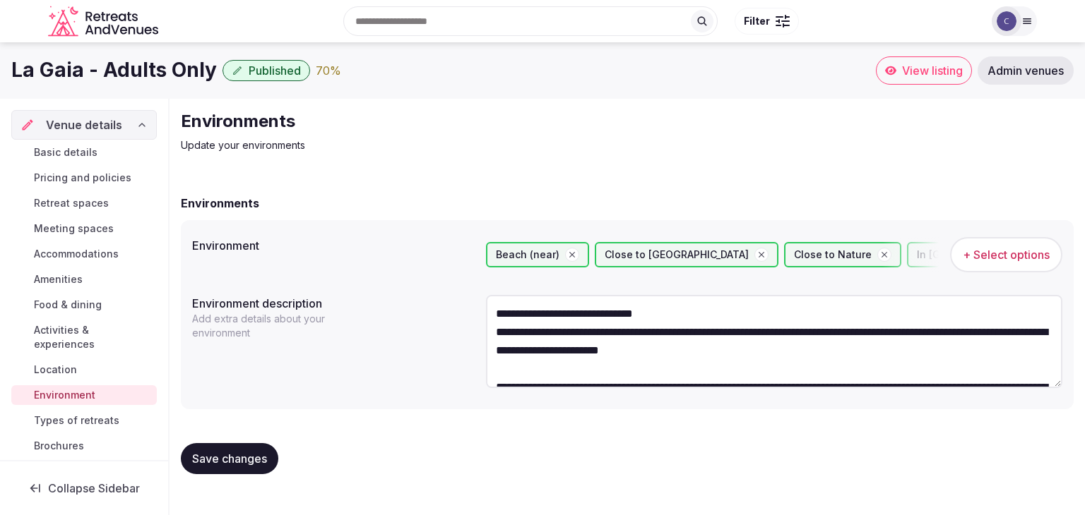
type textarea "**********"
click at [241, 453] on span "Save changes" at bounding box center [229, 459] width 75 height 14
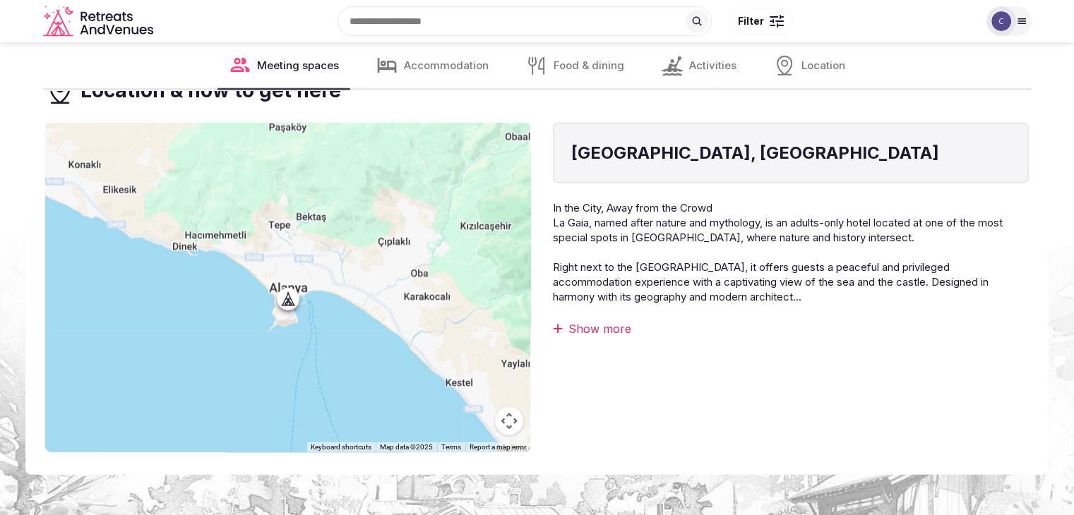
scroll to position [3389, 0]
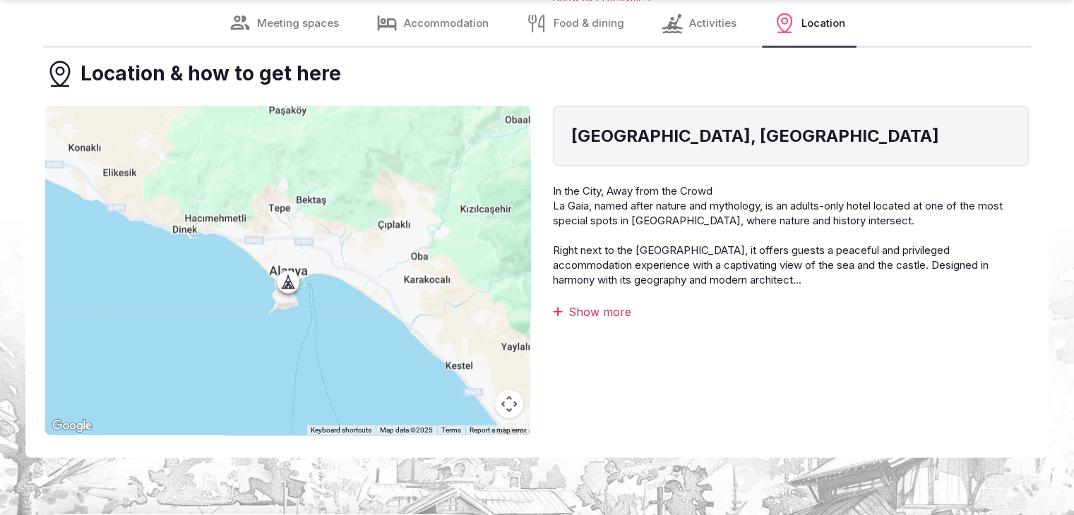
click at [591, 306] on div "Show more" at bounding box center [791, 312] width 476 height 16
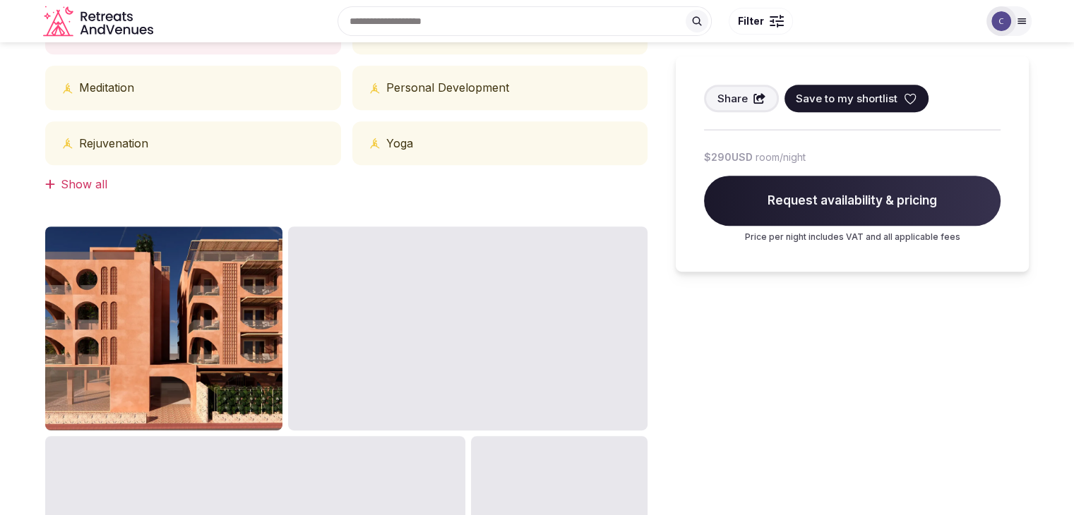
scroll to position [353, 0]
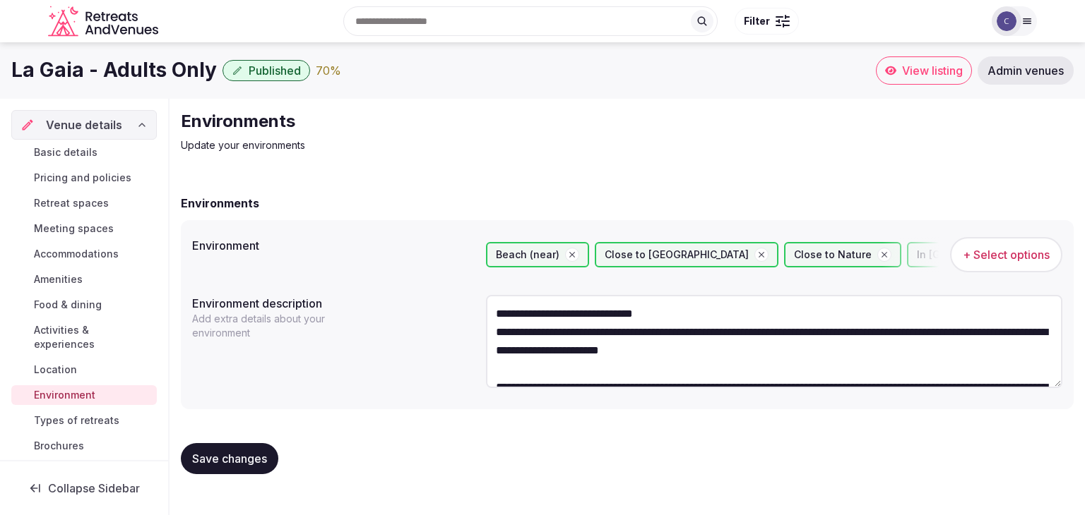
click at [152, 68] on h1 "La Gaia - Adults Only" at bounding box center [113, 70] width 205 height 28
copy div "La Gaia - Adults Only"
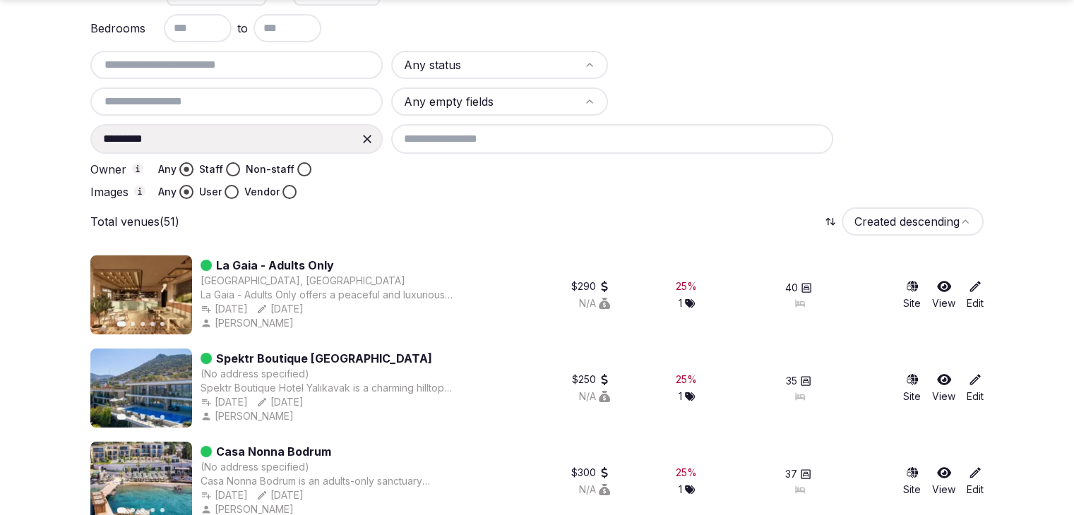
scroll to position [141, 0]
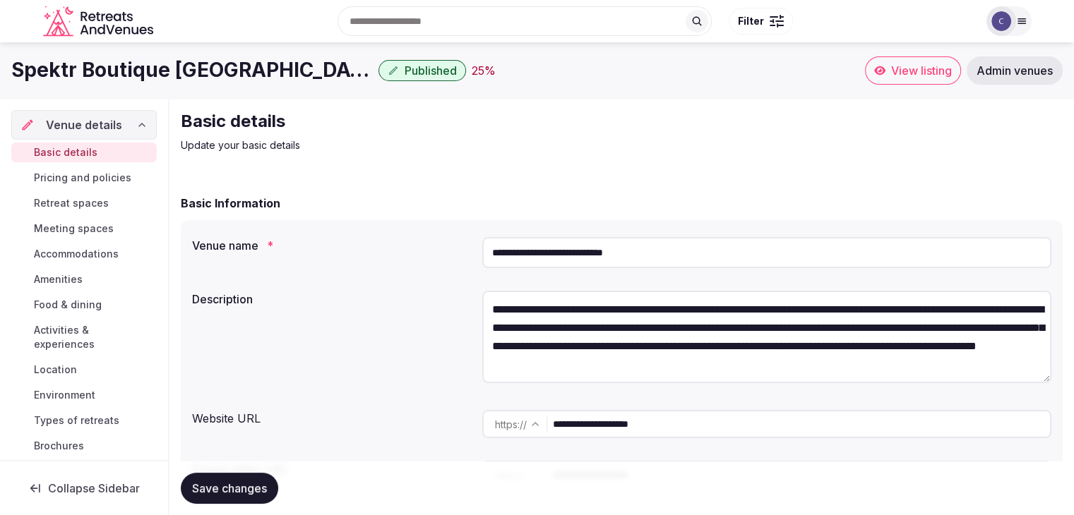
click at [686, 424] on input "**********" at bounding box center [801, 424] width 497 height 28
click at [676, 262] on input "**********" at bounding box center [766, 252] width 569 height 31
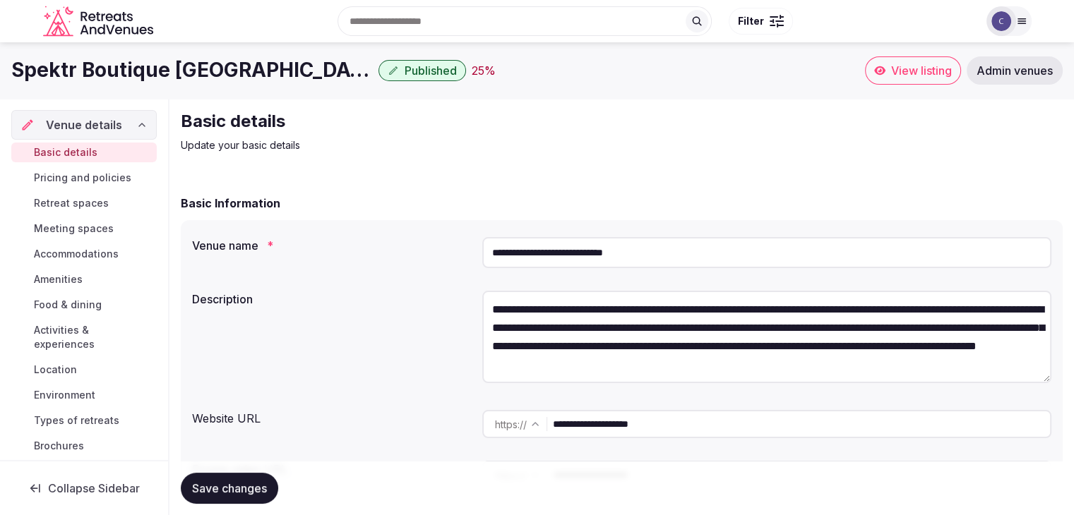
click at [676, 262] on input "**********" at bounding box center [766, 252] width 569 height 31
click at [729, 430] on input "**********" at bounding box center [801, 424] width 497 height 28
